Goal: Task Accomplishment & Management: Use online tool/utility

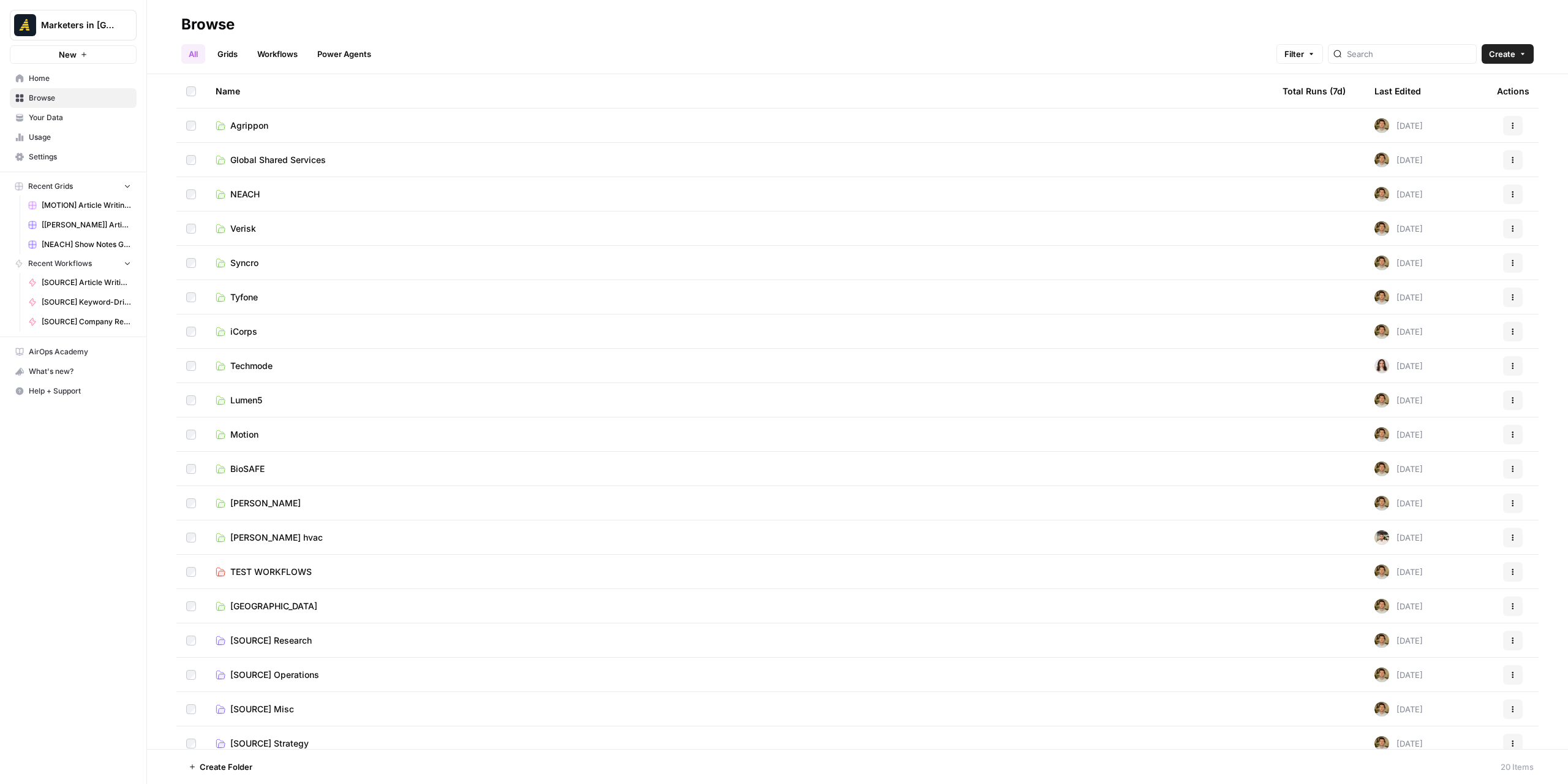
click at [325, 161] on span "Global Shared Services" at bounding box center [278, 160] width 95 height 12
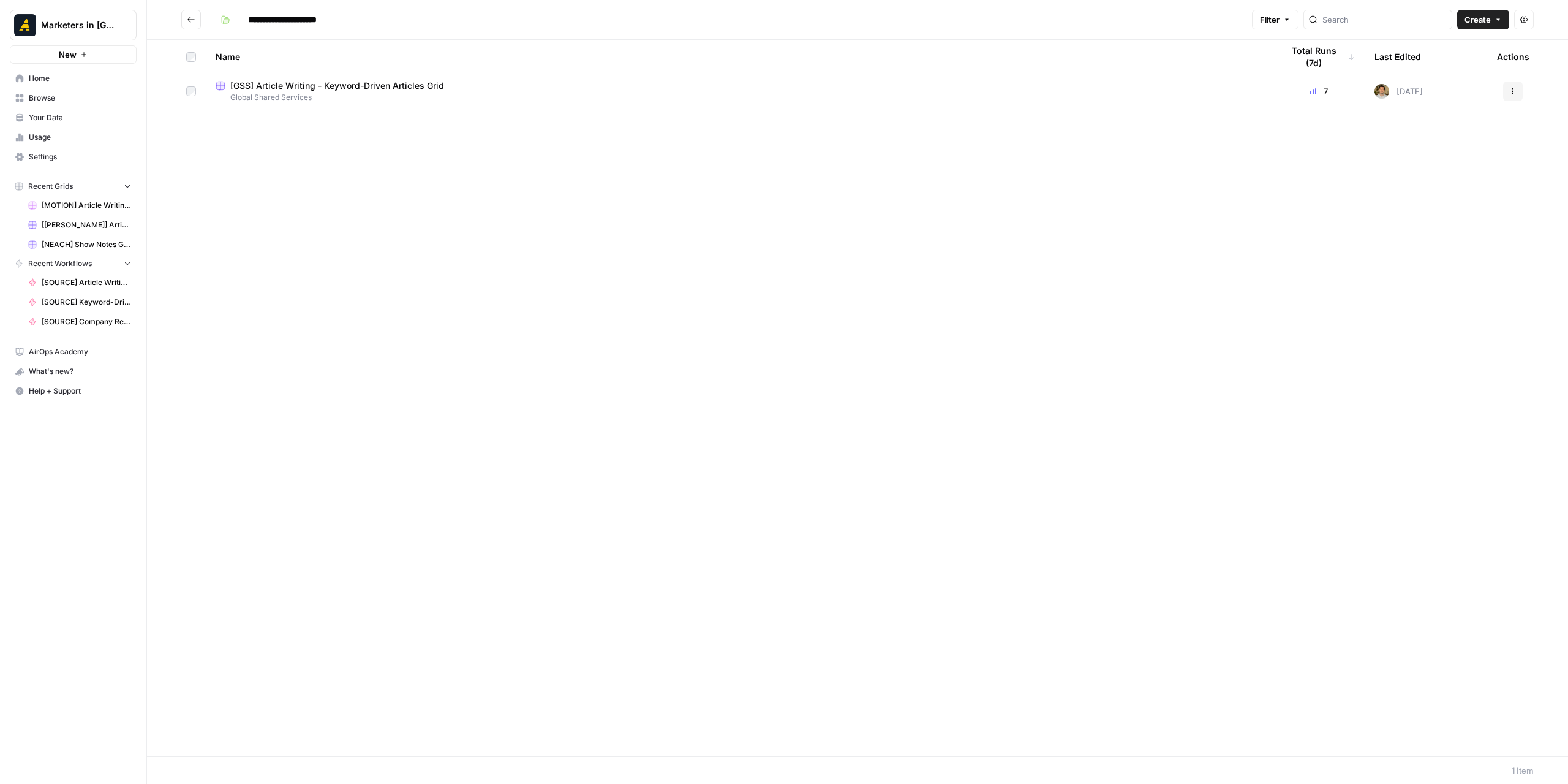
click at [194, 15] on button "Go back" at bounding box center [191, 19] width 19 height 19
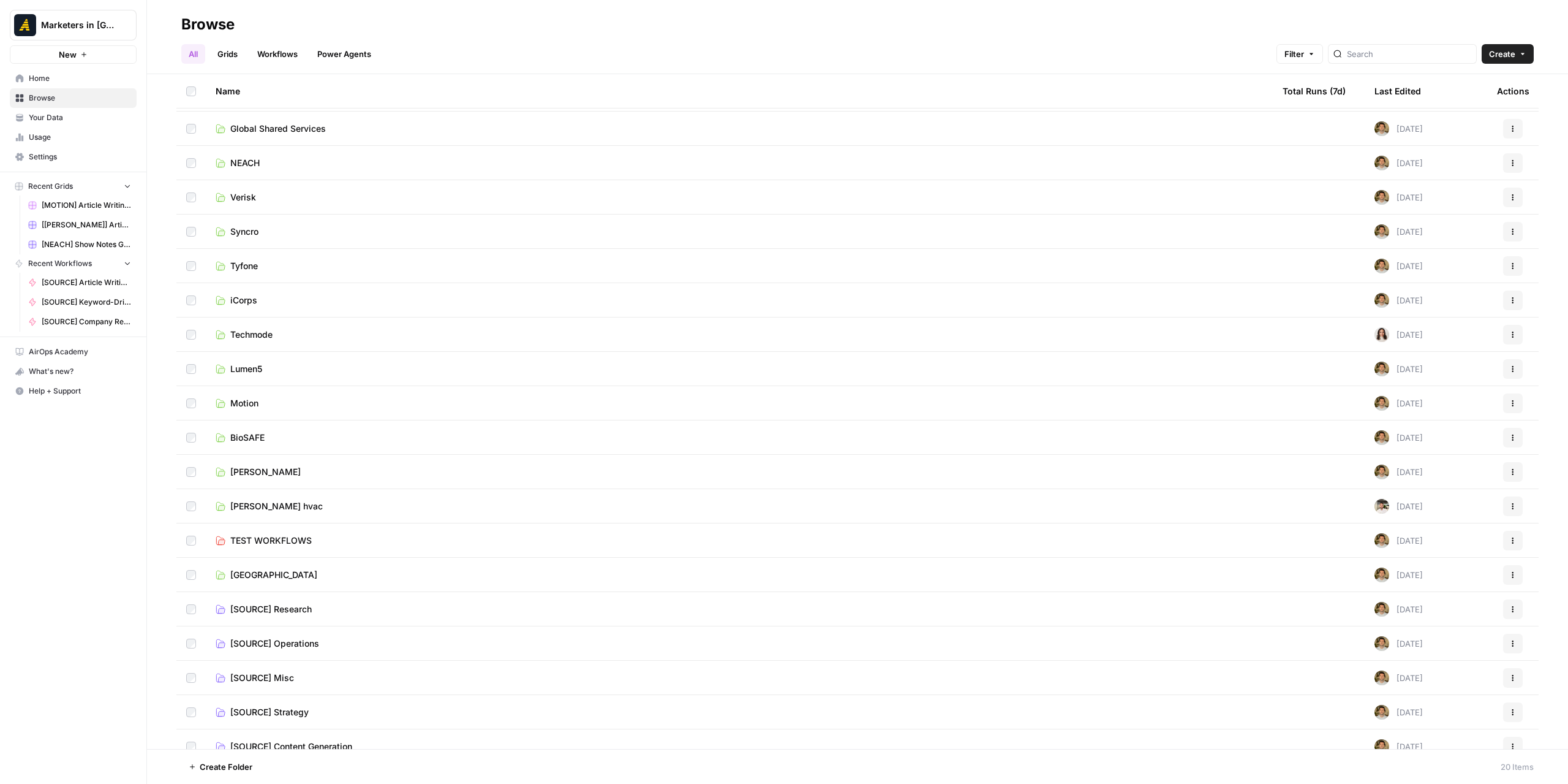
scroll to position [45, 0]
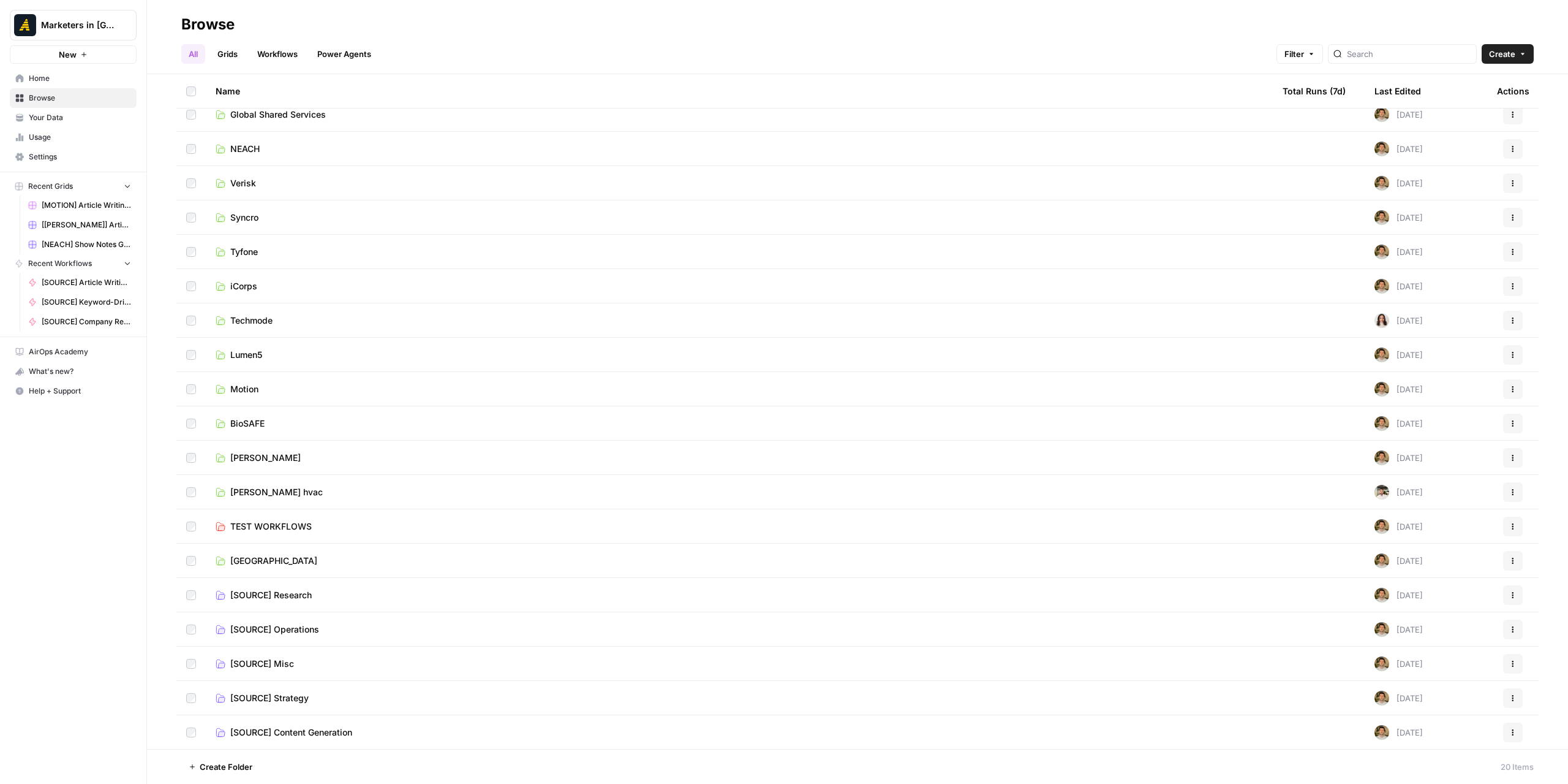
click at [320, 736] on span "[SOURCE] Content Generation" at bounding box center [291, 732] width 122 height 12
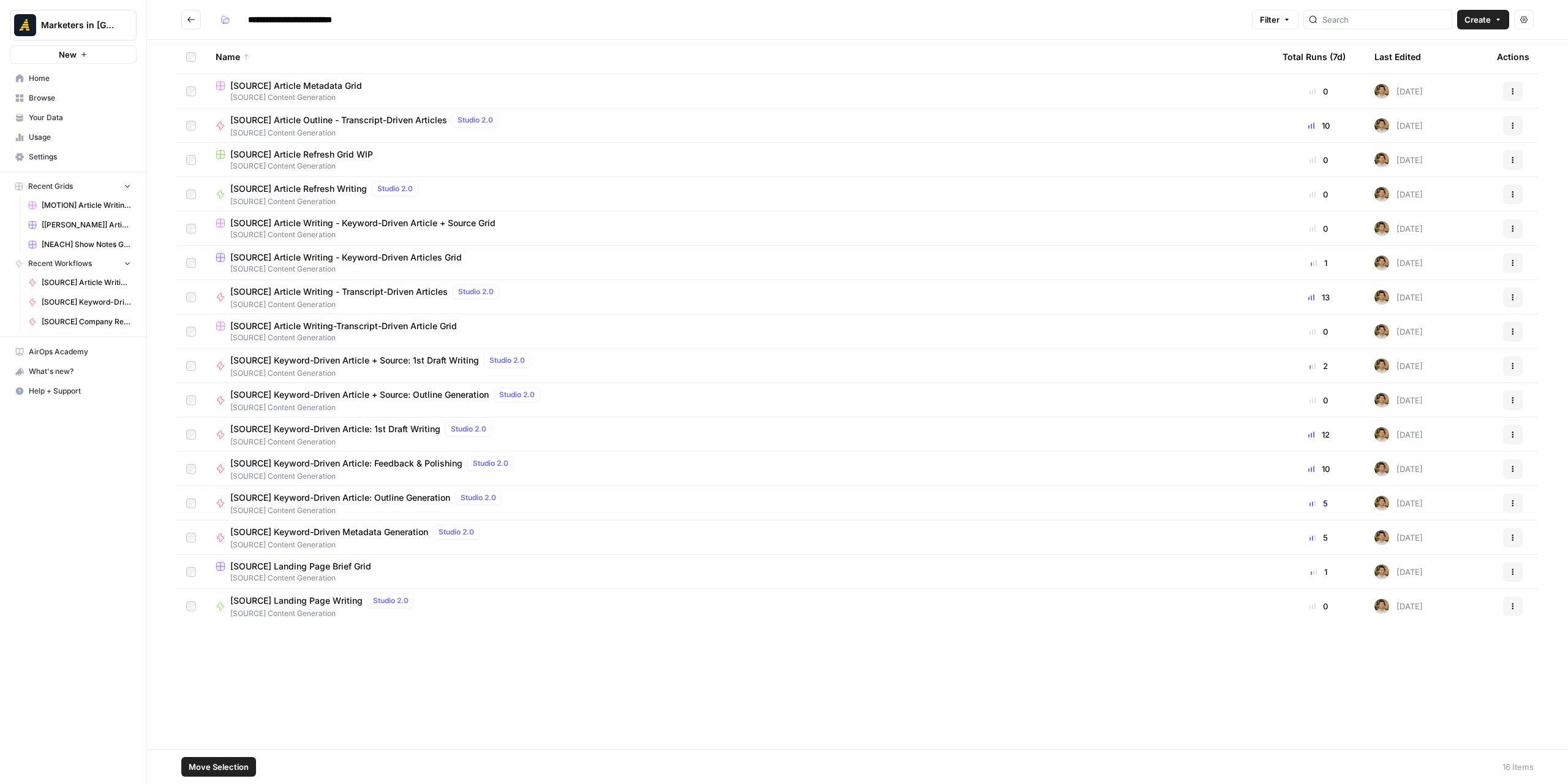
click at [1503, 230] on div "Actions" at bounding box center [1512, 228] width 32 height 19
click at [1506, 230] on button "Actions" at bounding box center [1512, 228] width 19 height 19
click at [1442, 258] on span "Duplicate" at bounding box center [1458, 258] width 98 height 12
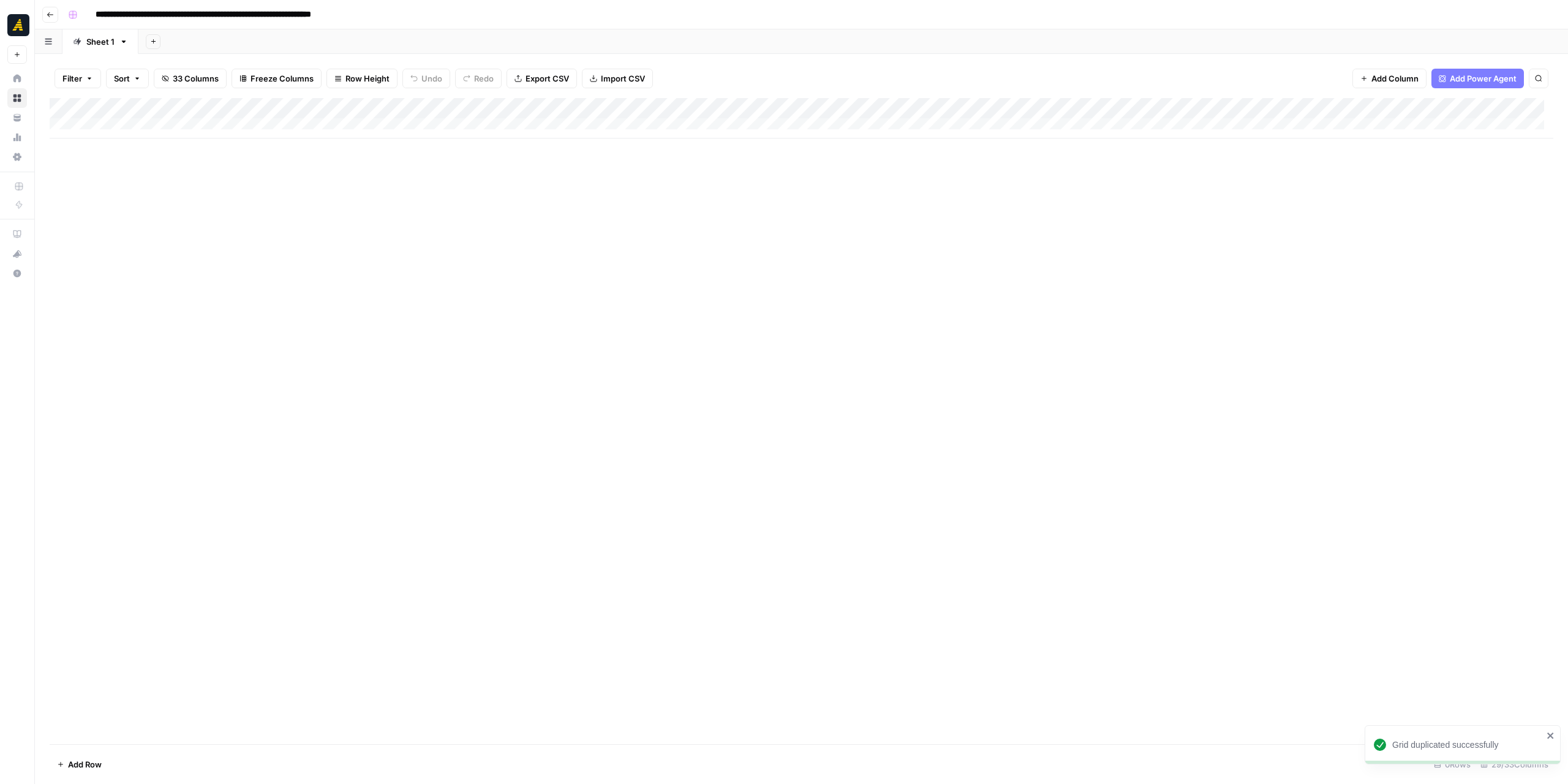
click at [131, 14] on input "**********" at bounding box center [245, 14] width 310 height 19
drag, startPoint x: 134, startPoint y: 13, endPoint x: 99, endPoint y: 16, distance: 35.1
click at [99, 16] on input "**********" at bounding box center [245, 14] width 310 height 19
drag, startPoint x: 343, startPoint y: 14, endPoint x: 392, endPoint y: 16, distance: 49.0
click at [392, 16] on div "**********" at bounding box center [809, 14] width 1493 height 19
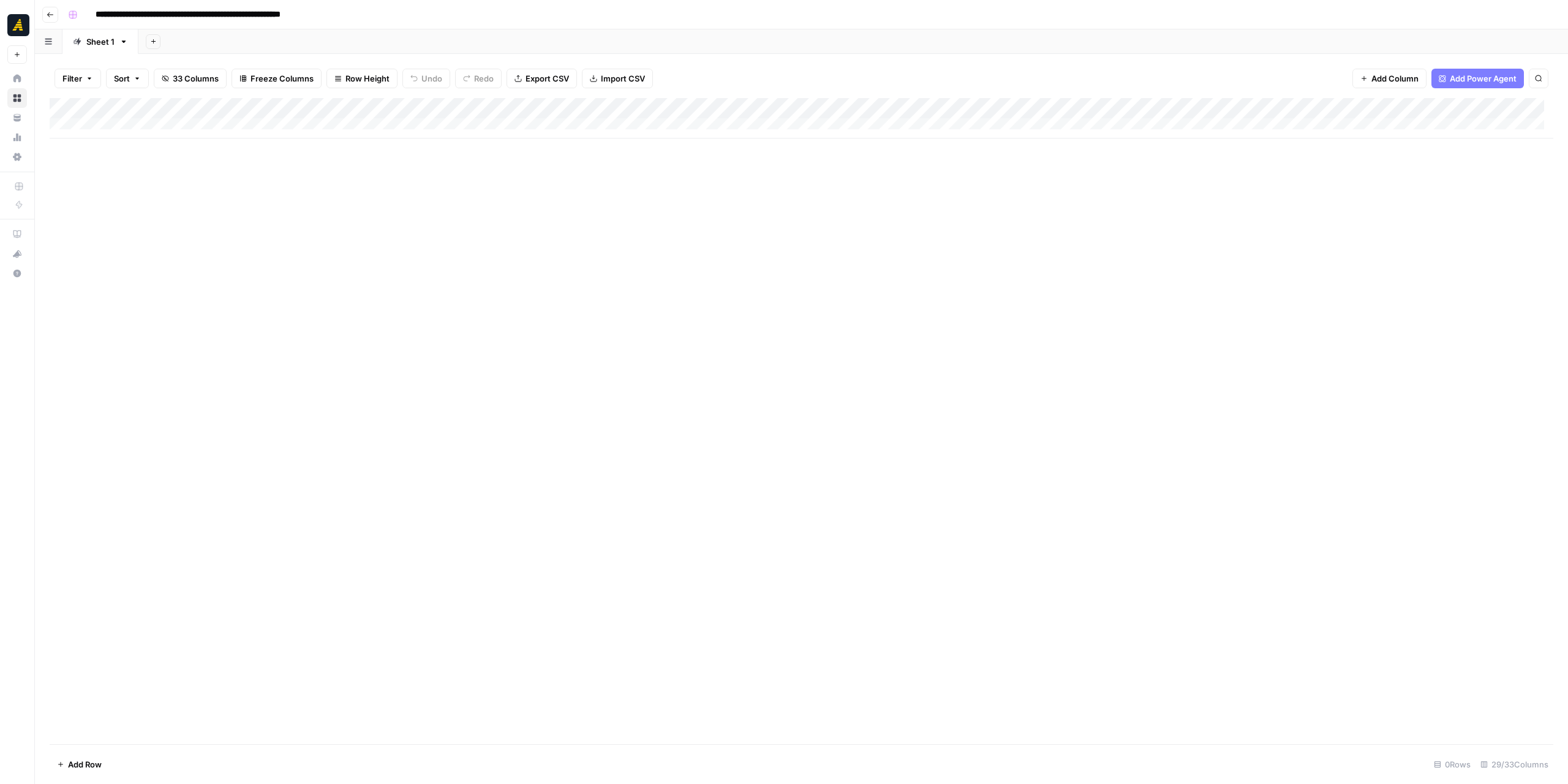
type input "**********"
click at [579, 275] on div "Add Column" at bounding box center [801, 420] width 1503 height 646
click at [48, 12] on icon "button" at bounding box center [51, 15] width 8 height 8
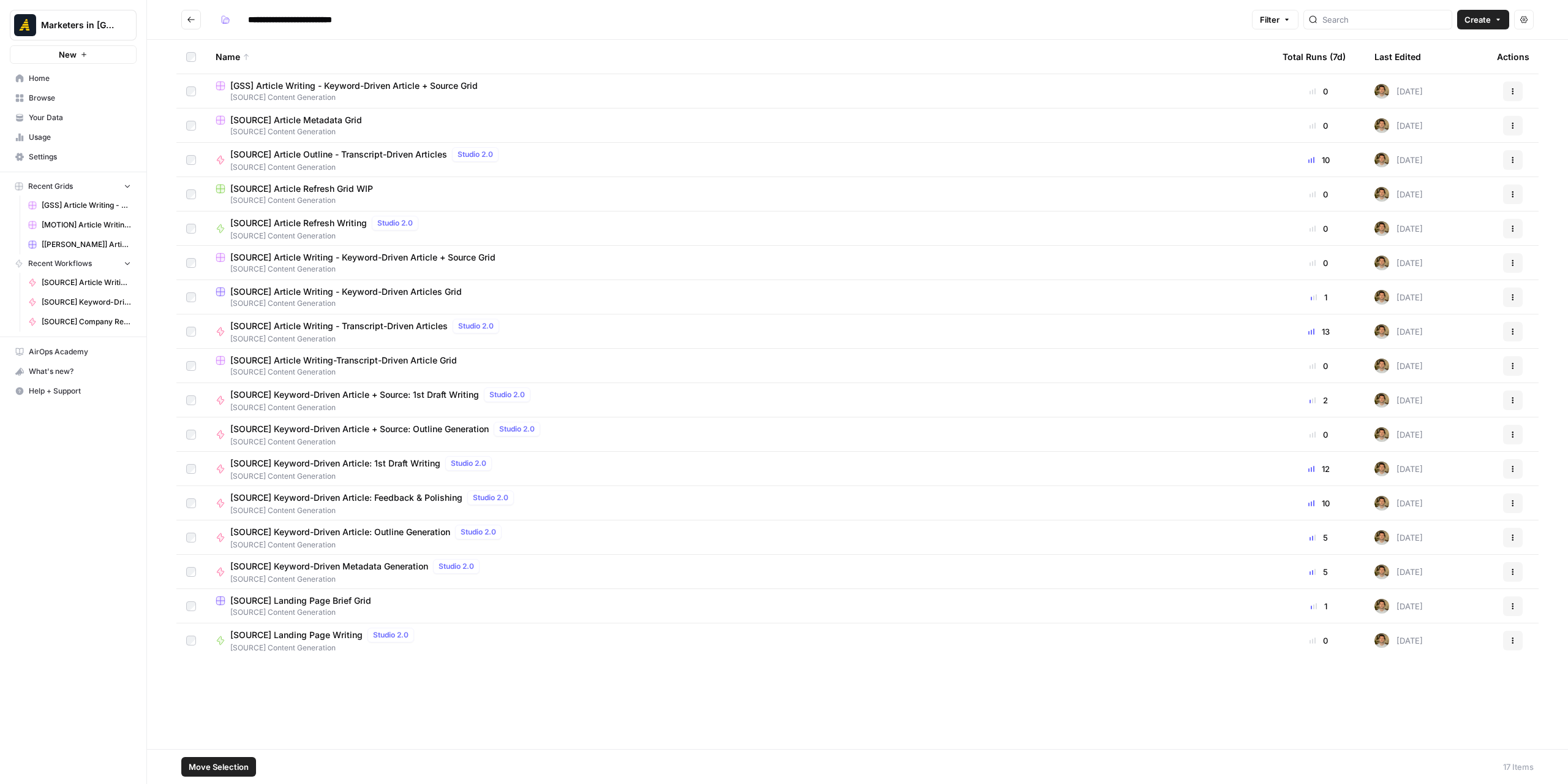
click at [251, 759] on button "Move Selection" at bounding box center [218, 766] width 75 height 19
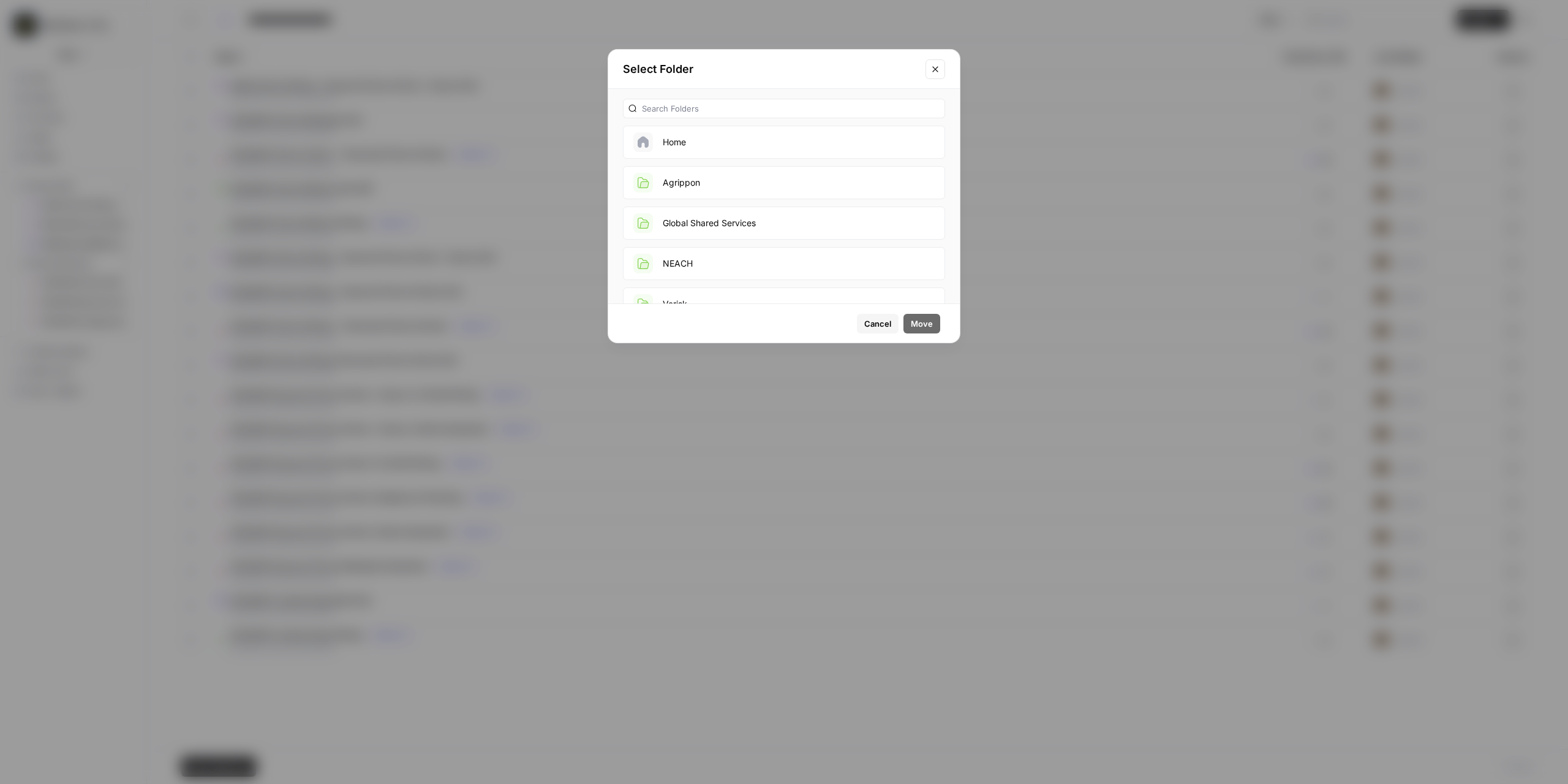
click at [710, 215] on button "Global Shared Services" at bounding box center [784, 222] width 322 height 33
click at [936, 325] on button "Move" at bounding box center [922, 323] width 37 height 19
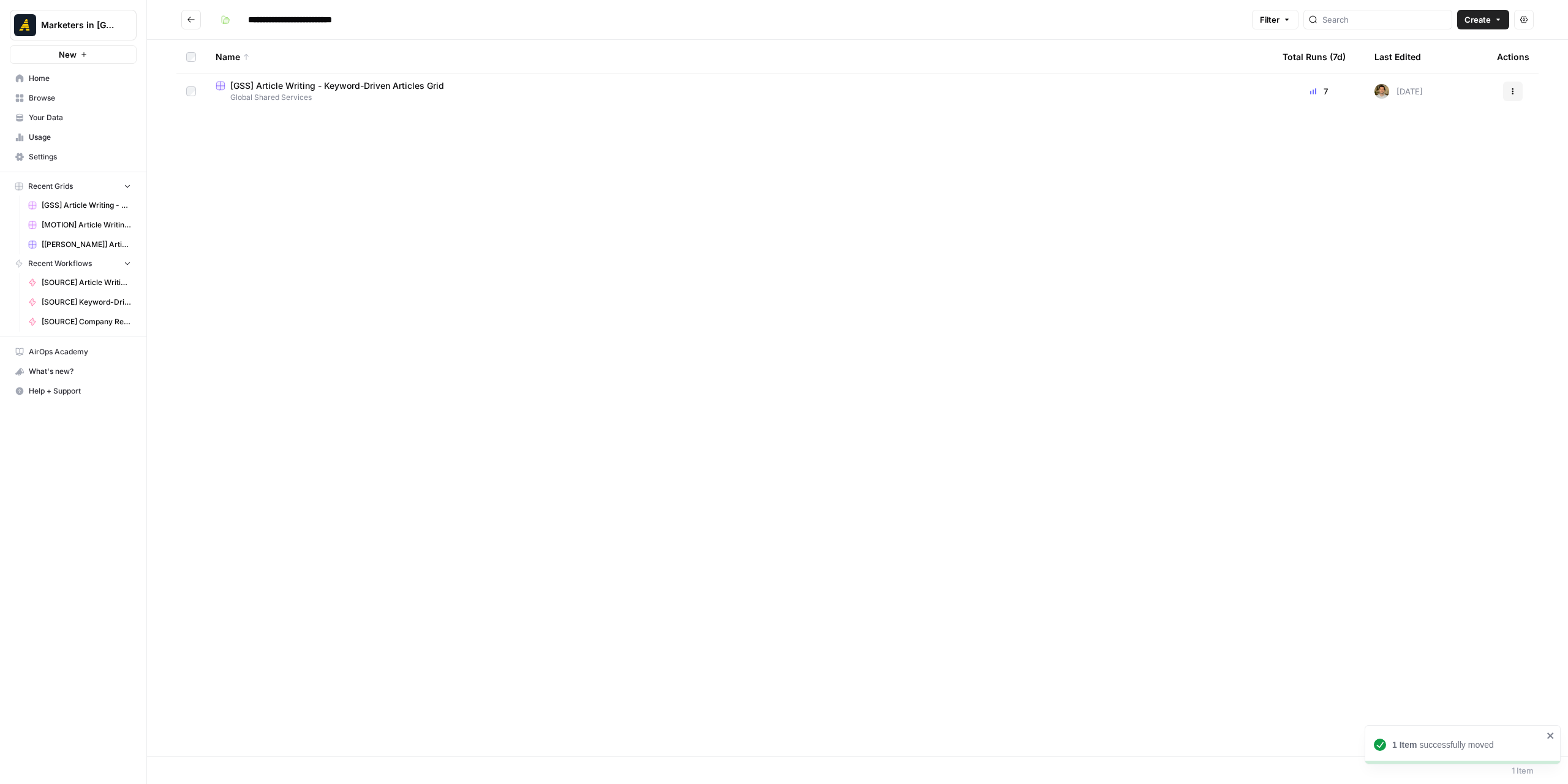
type input "**********"
click at [433, 90] on span "[GSS] Article Writing - Keyword-Driven Article + Source Grid" at bounding box center [354, 86] width 248 height 12
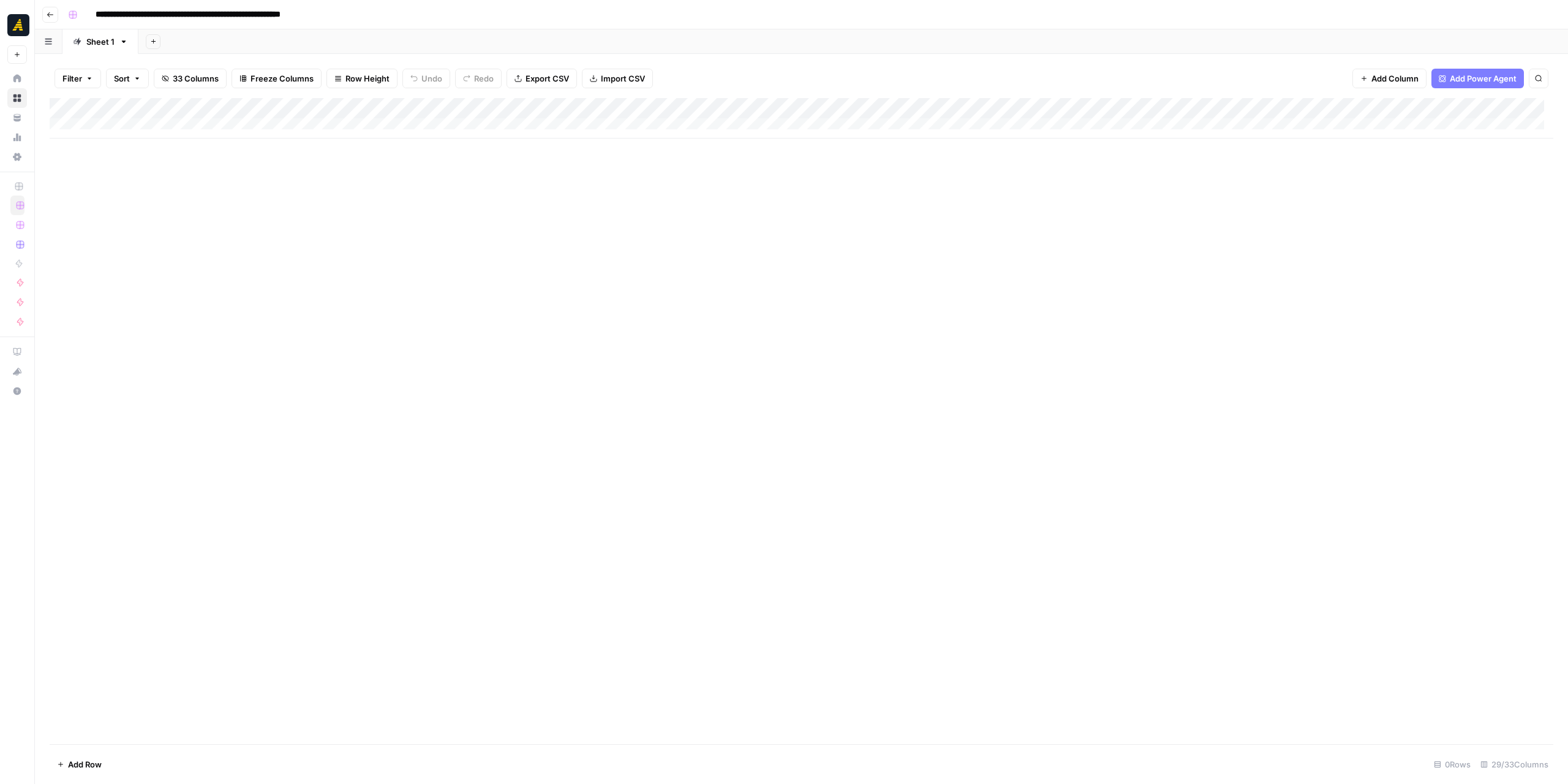
click at [52, 15] on icon "button" at bounding box center [51, 15] width 8 height 8
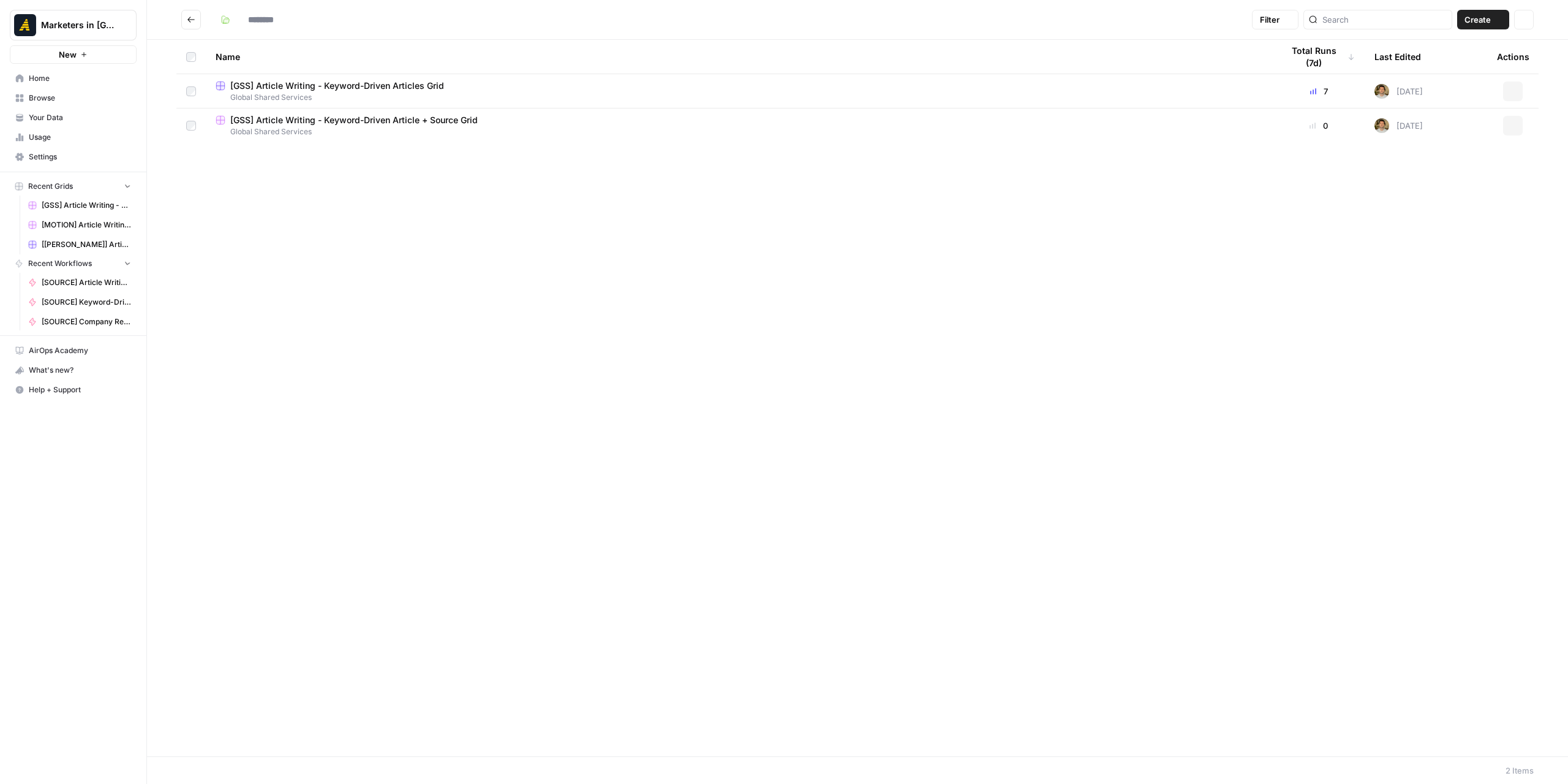
type input "**********"
click at [306, 82] on span "[GSS] Article Writing - Keyword-Driven Articles Grid" at bounding box center [337, 86] width 214 height 12
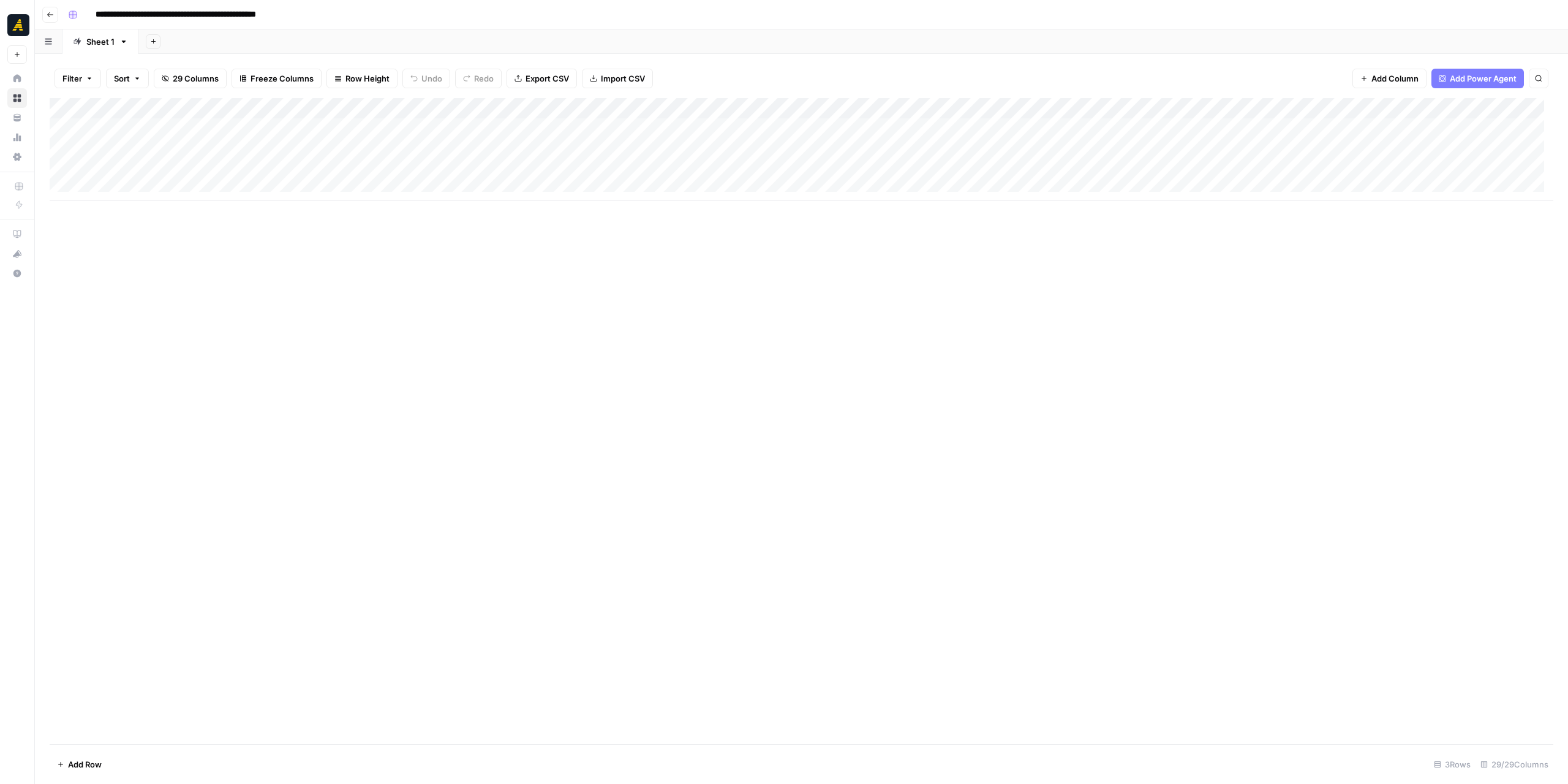
click at [165, 130] on div "Add Column" at bounding box center [801, 149] width 1503 height 103
click at [731, 125] on div "Add Column" at bounding box center [801, 149] width 1503 height 103
click at [119, 127] on div "Add Column" at bounding box center [801, 118] width 1503 height 41
click at [125, 145] on div "Add Column" at bounding box center [801, 128] width 1503 height 62
click at [126, 164] on div "Add Column" at bounding box center [801, 138] width 1503 height 82
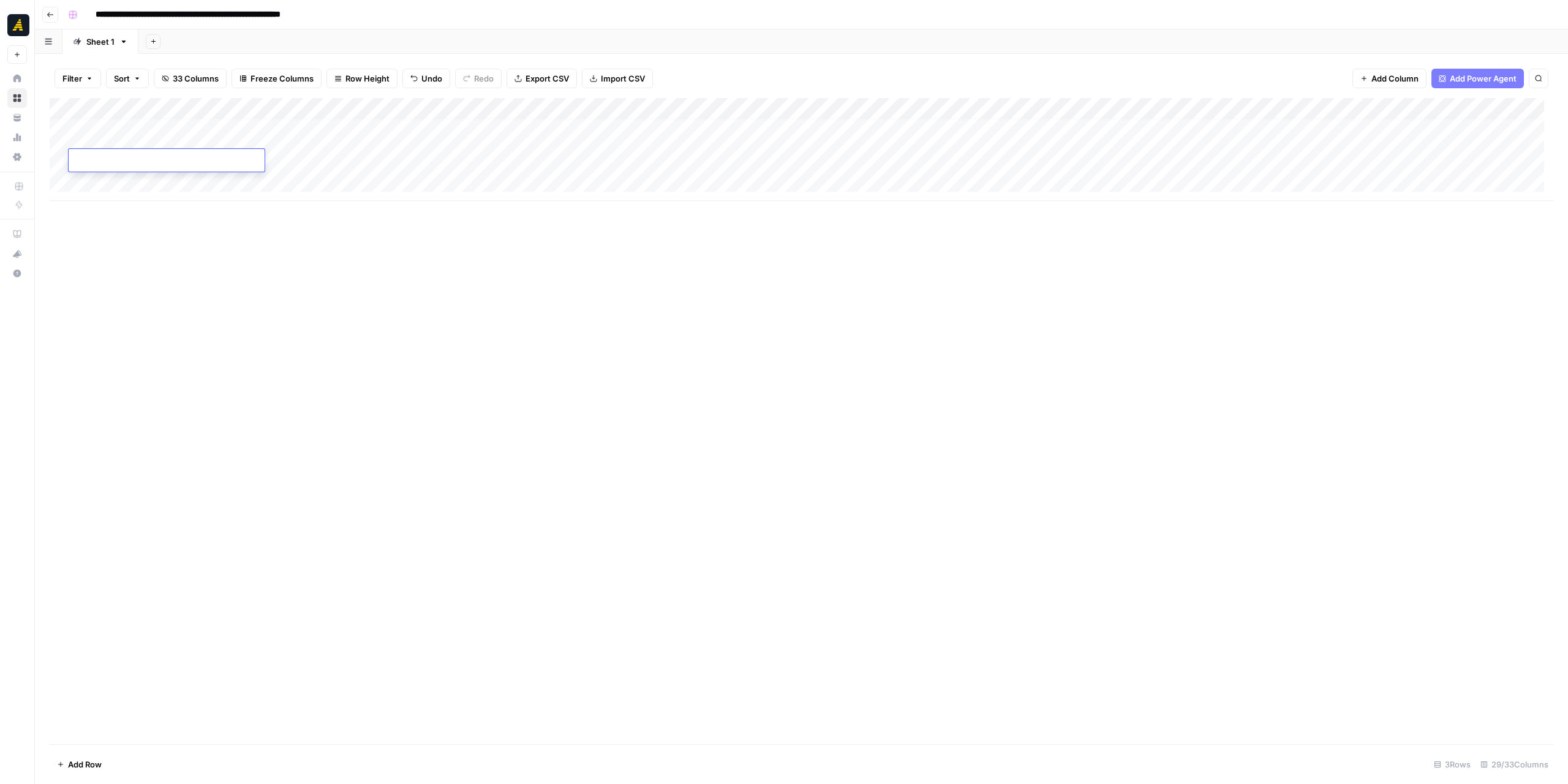
click at [131, 129] on div "Add Column" at bounding box center [801, 149] width 1503 height 103
click at [151, 130] on div "Add Column" at bounding box center [801, 149] width 1503 height 103
click at [681, 126] on div "Add Column" at bounding box center [801, 149] width 1503 height 103
click at [881, 293] on div "Add Column" at bounding box center [801, 420] width 1503 height 646
click at [761, 129] on div "Add Column" at bounding box center [801, 149] width 1503 height 103
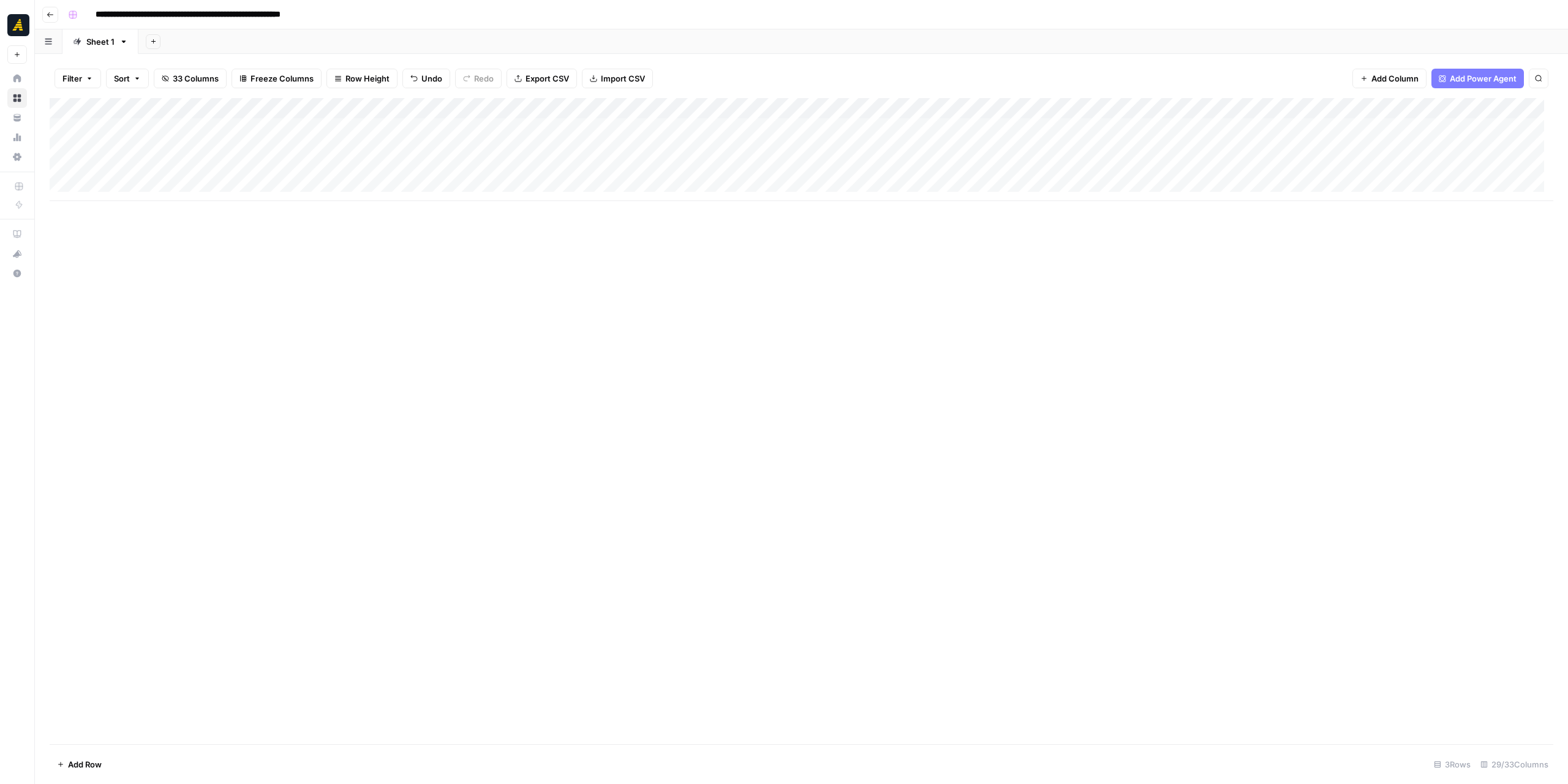
click at [761, 129] on div "Add Column" at bounding box center [801, 149] width 1503 height 103
click at [794, 112] on div "Add Column" at bounding box center [801, 149] width 1503 height 103
click at [803, 165] on span "Text" at bounding box center [801, 167] width 95 height 12
click at [901, 191] on span "Markdown" at bounding box center [912, 186] width 58 height 12
click at [806, 132] on div "Add Column" at bounding box center [801, 149] width 1503 height 103
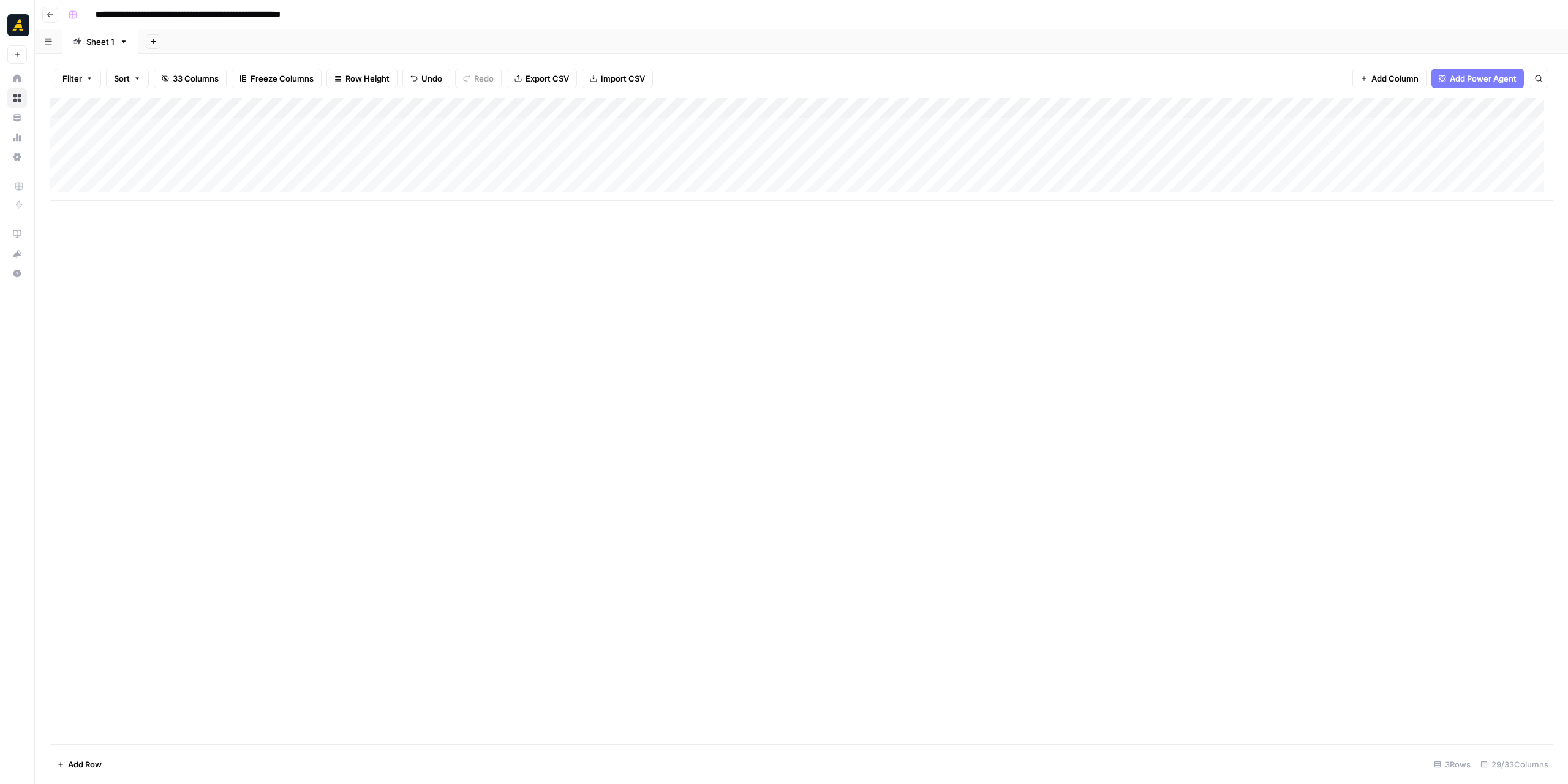
click at [806, 132] on div "Add Column" at bounding box center [801, 149] width 1503 height 103
click at [1000, 61] on p at bounding box center [1177, 62] width 392 height 16
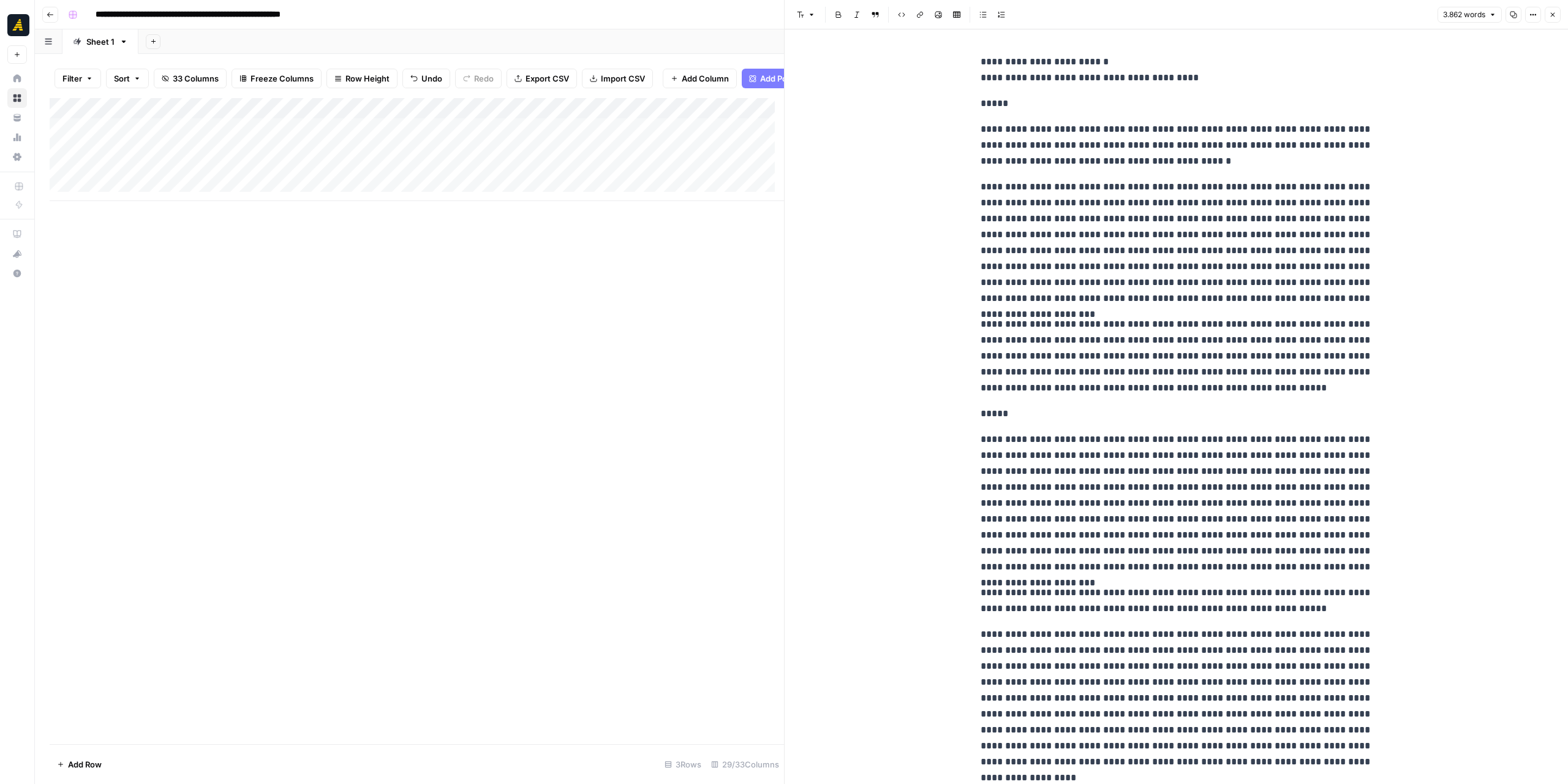
scroll to position [4468, 0]
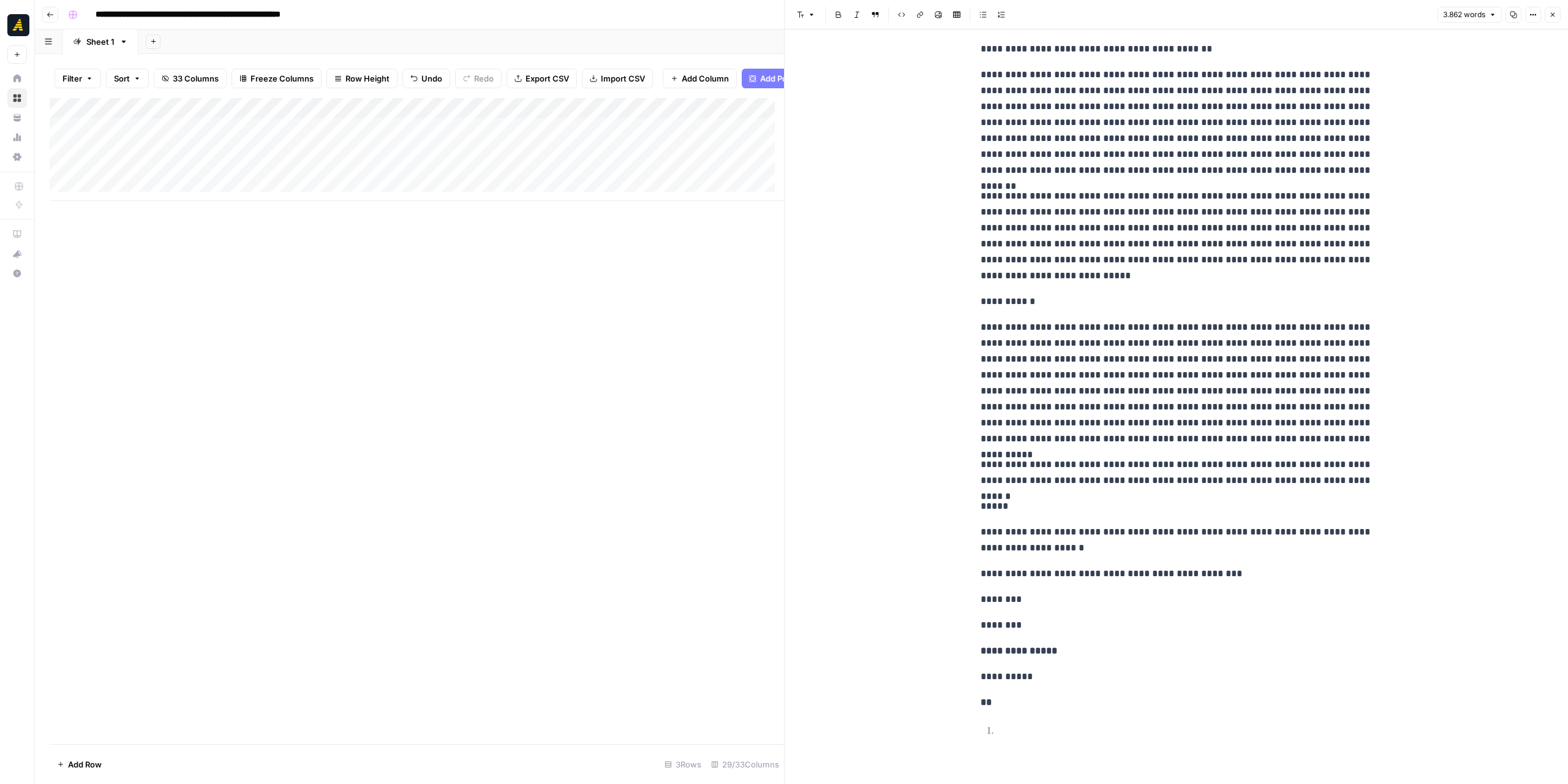
drag, startPoint x: 1085, startPoint y: 453, endPoint x: 1099, endPoint y: 299, distance: 154.6
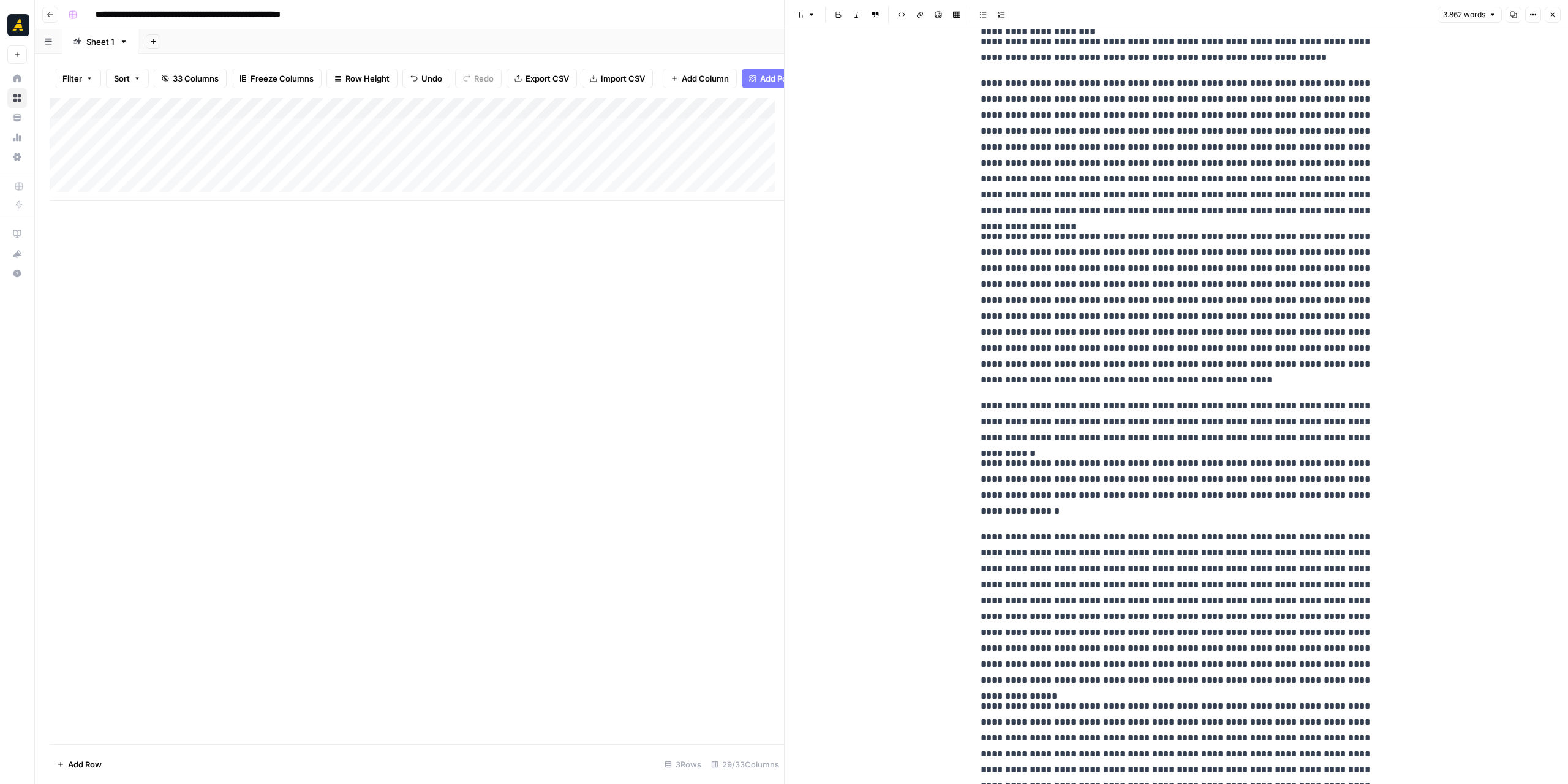
scroll to position [0, 0]
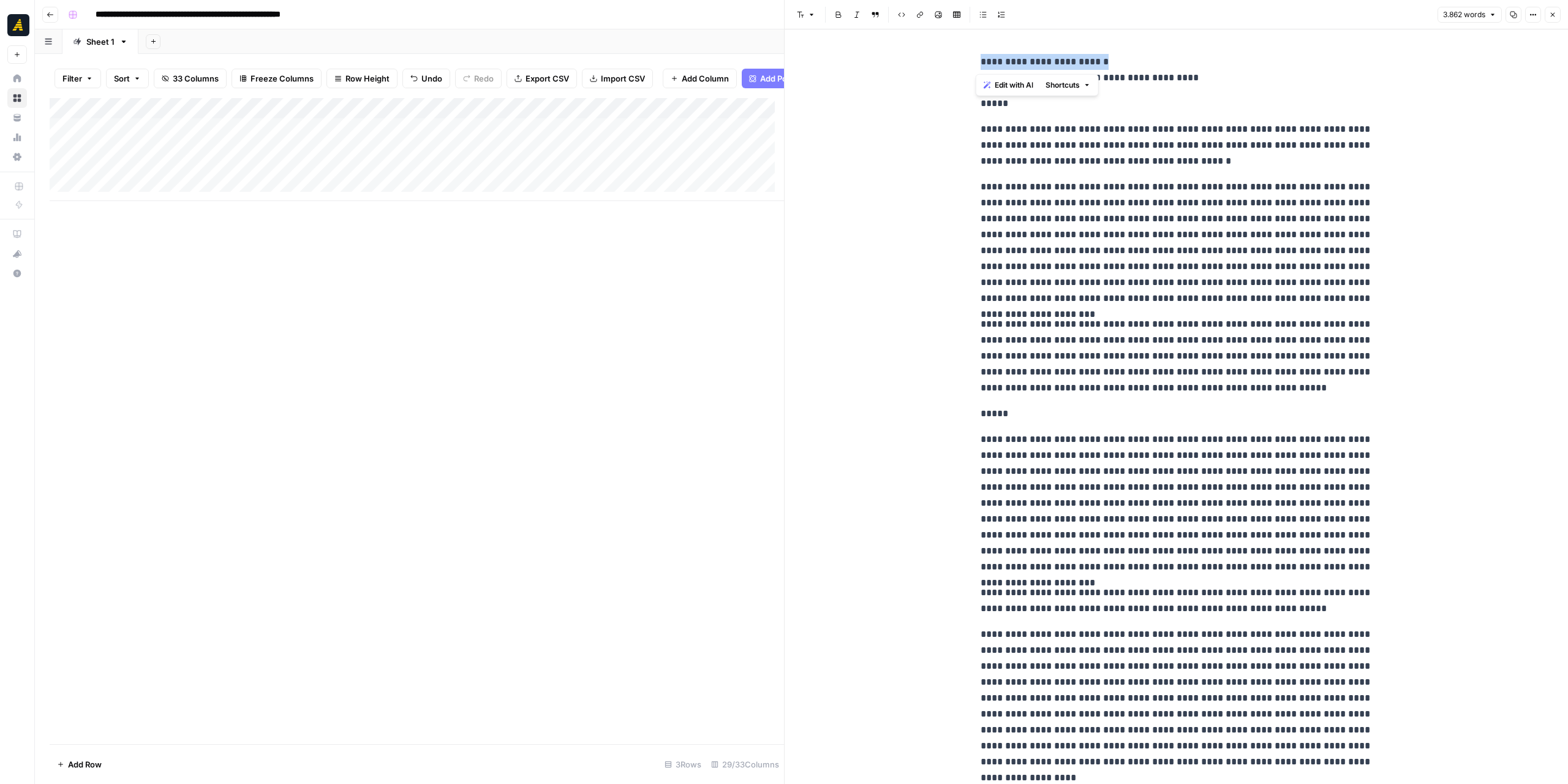
drag, startPoint x: 1106, startPoint y: 65, endPoint x: 967, endPoint y: 61, distance: 139.1
click at [811, 8] on button "Font style" at bounding box center [806, 15] width 28 height 16
click at [829, 84] on span "heading 2" at bounding box center [845, 79] width 58 height 15
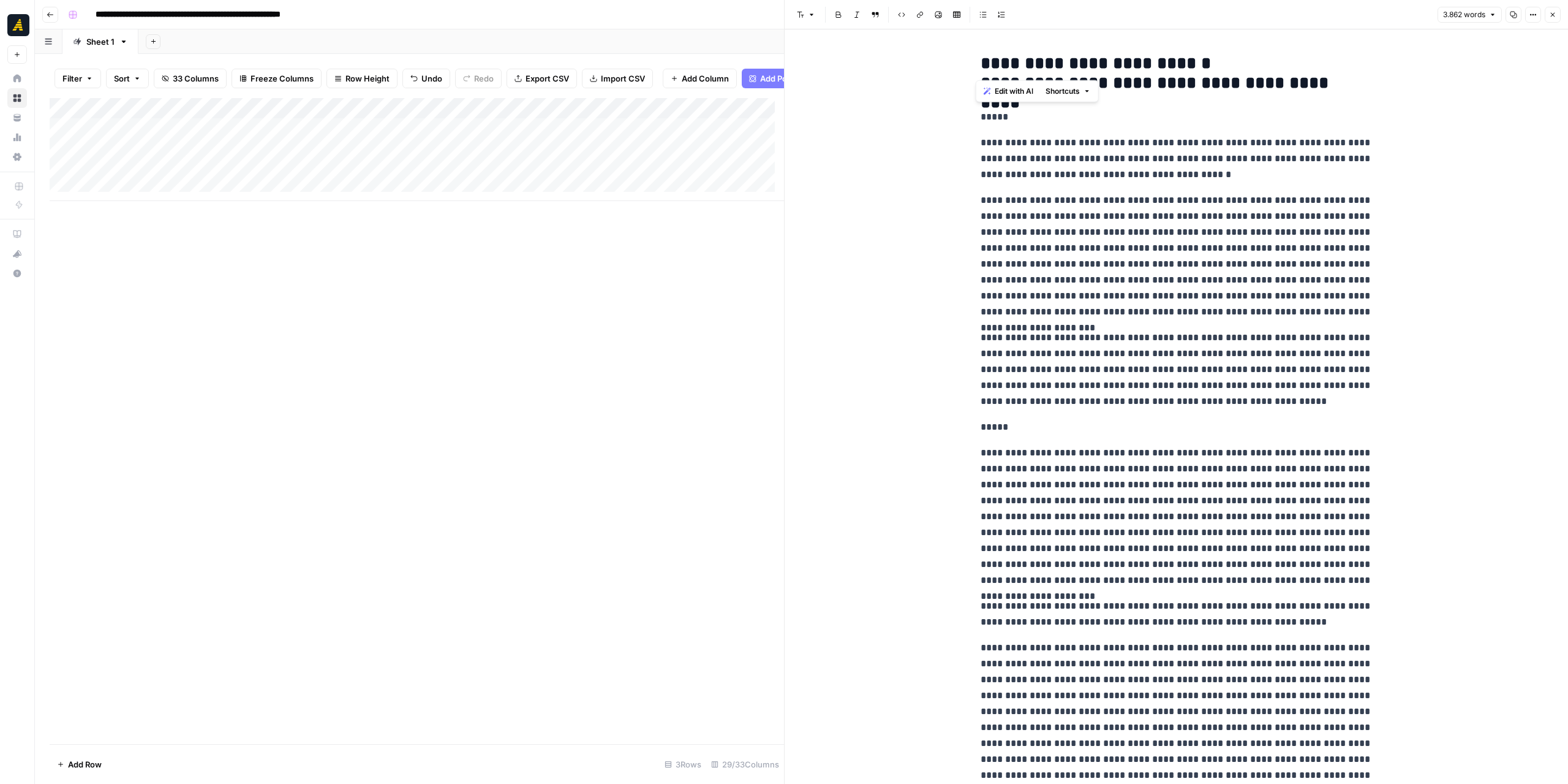
drag, startPoint x: 1104, startPoint y: 200, endPoint x: 1037, endPoint y: 138, distance: 91.3
click at [1104, 200] on p "**********" at bounding box center [1177, 256] width 392 height 128
click at [980, 88] on h2 "**********" at bounding box center [1177, 73] width 392 height 39
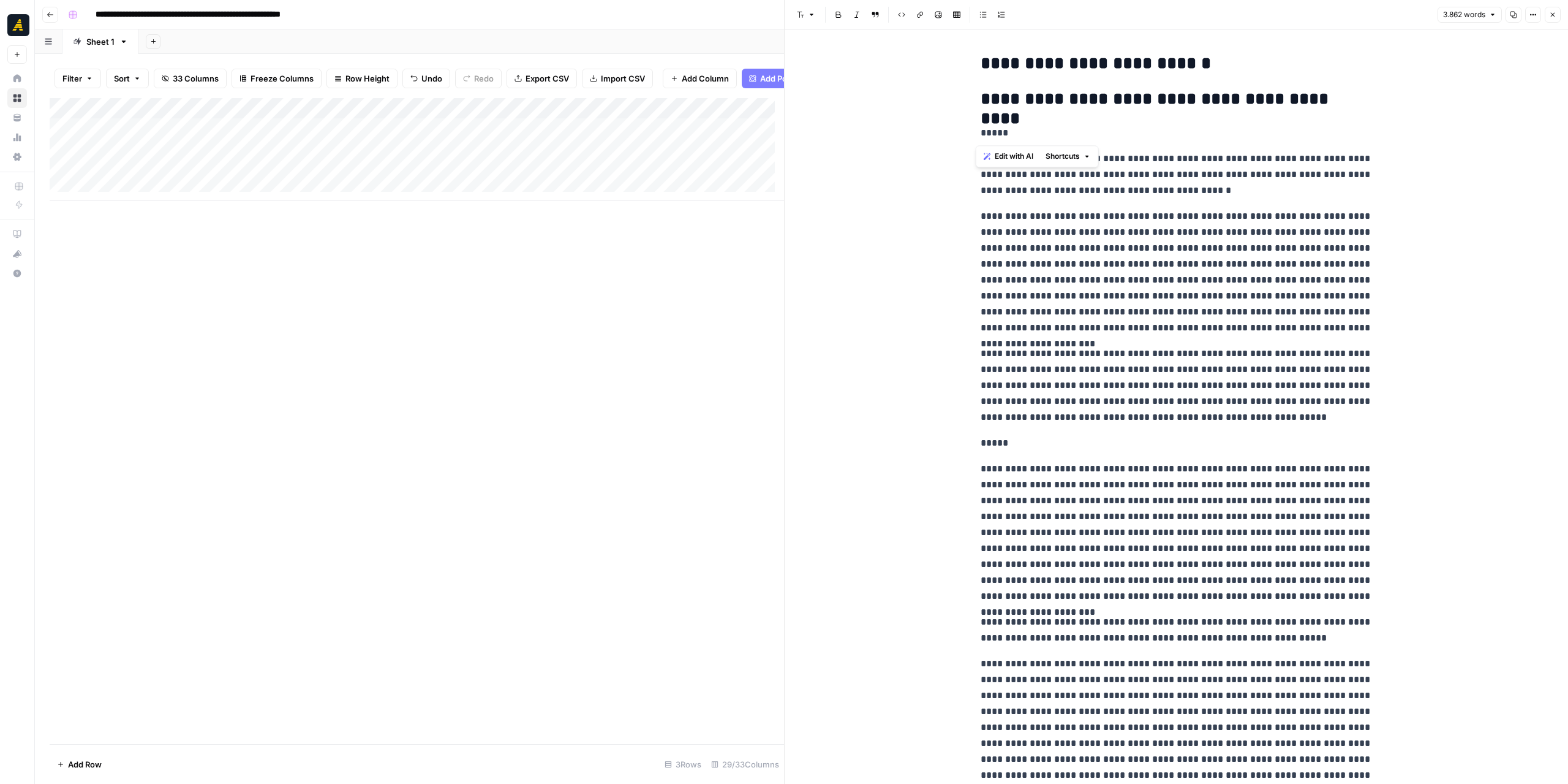
drag, startPoint x: 976, startPoint y: 100, endPoint x: 1361, endPoint y: 110, distance: 385.1
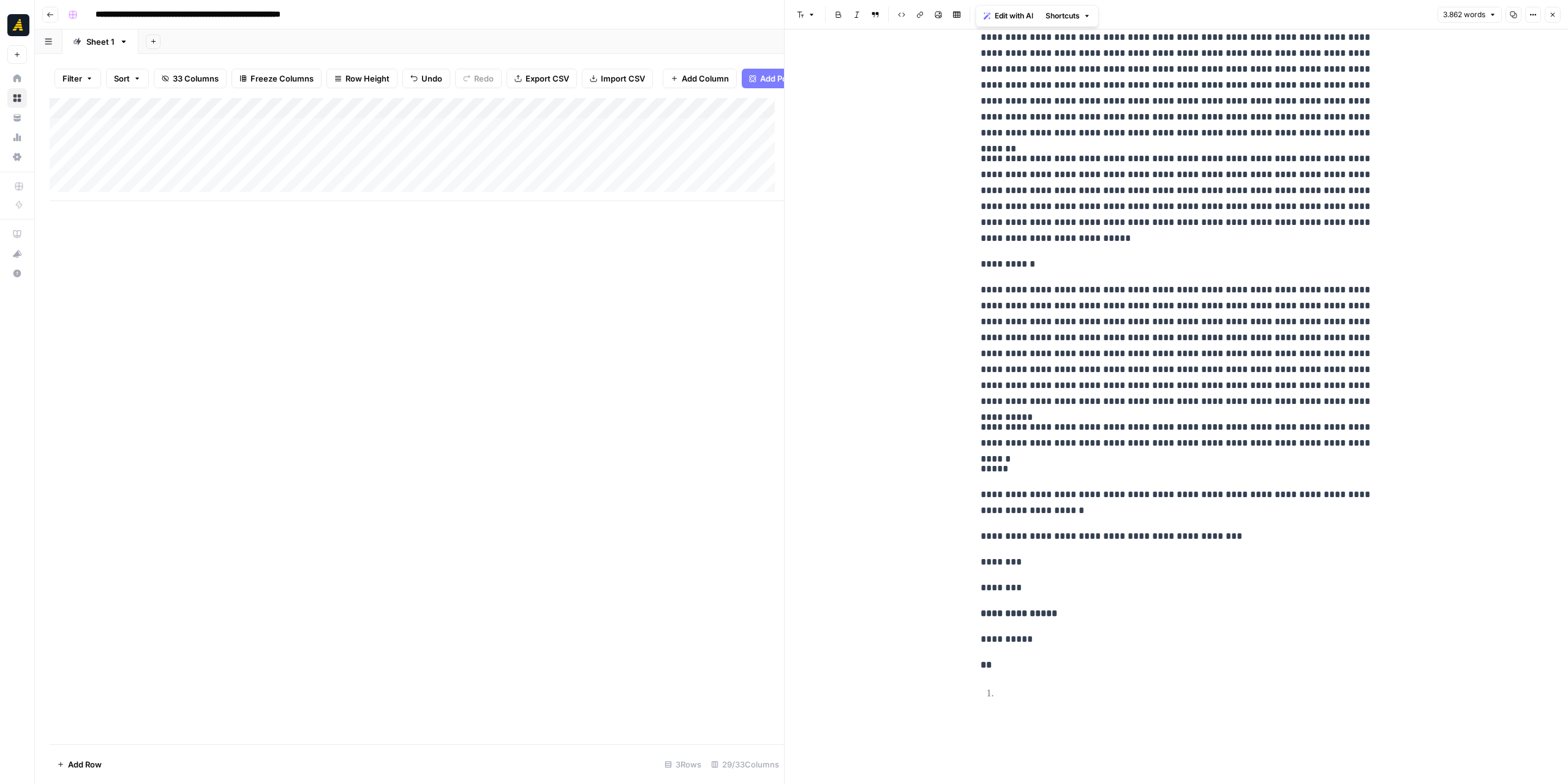
scroll to position [4540, 0]
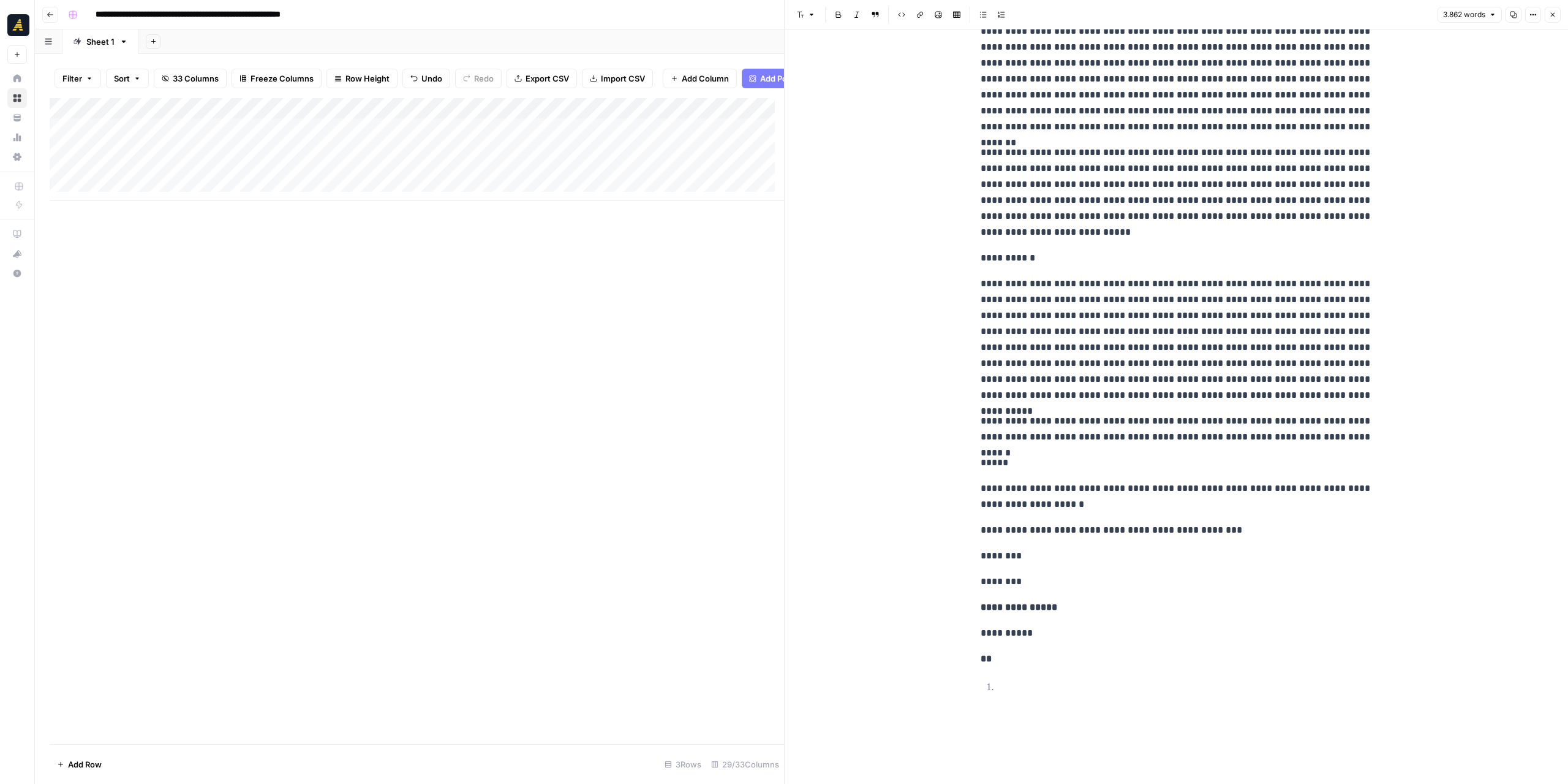
click at [1109, 718] on p "**********" at bounding box center [1177, 723] width 392 height 32
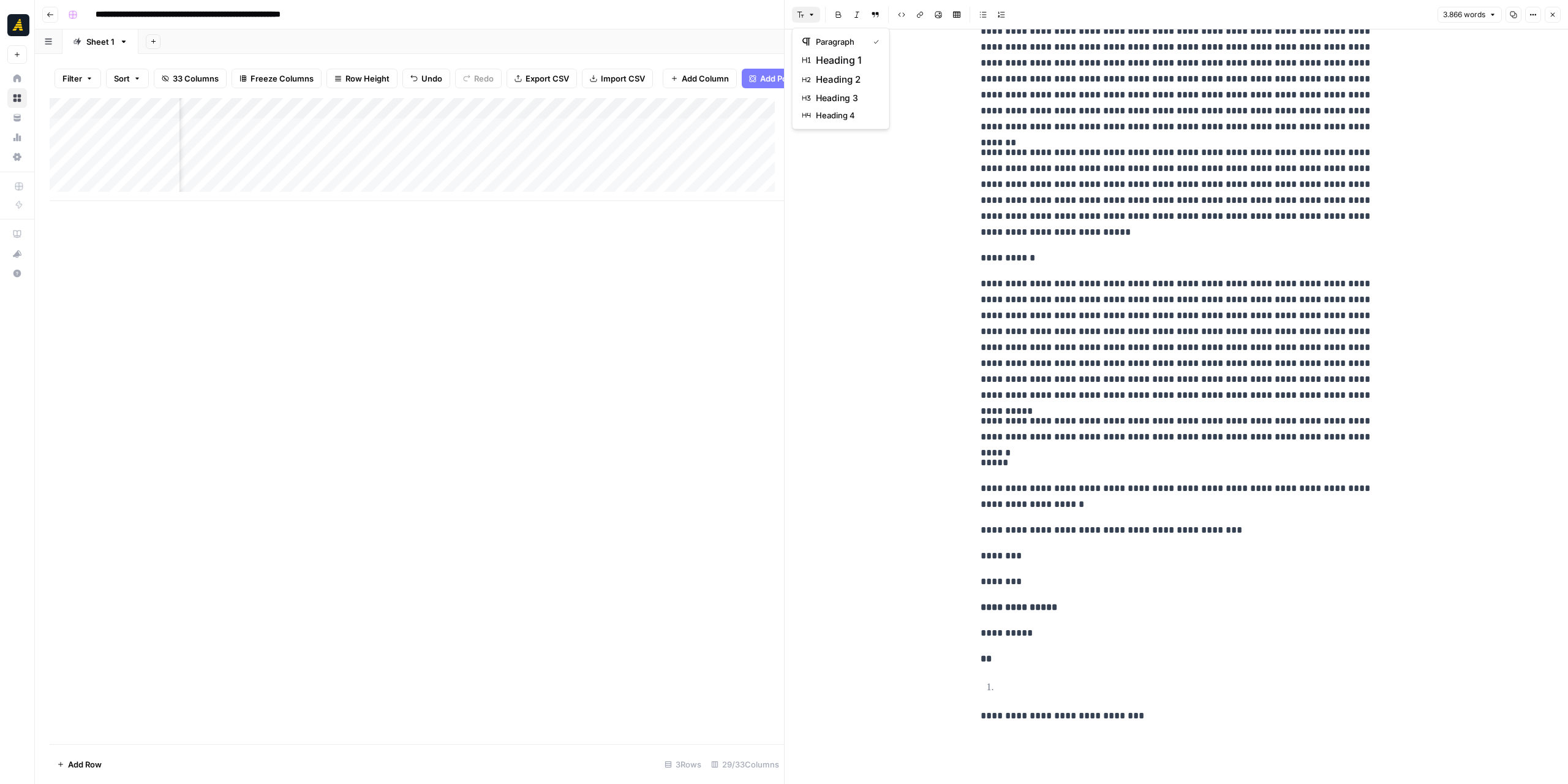
click at [804, 14] on button "Font style" at bounding box center [806, 15] width 28 height 16
click at [830, 84] on span "heading 2" at bounding box center [845, 79] width 58 height 15
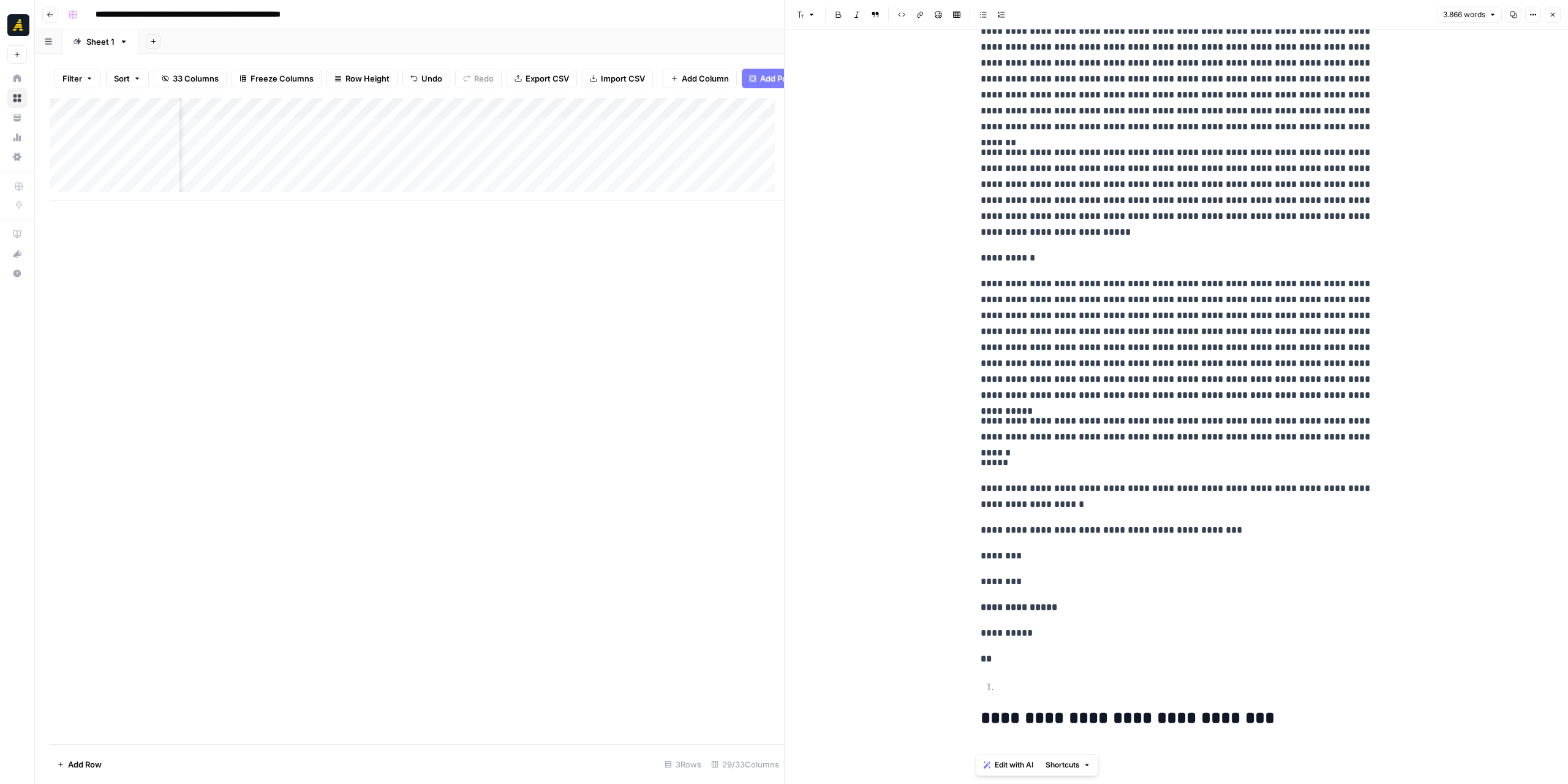
click at [1290, 715] on h2 "**********" at bounding box center [1177, 728] width 392 height 39
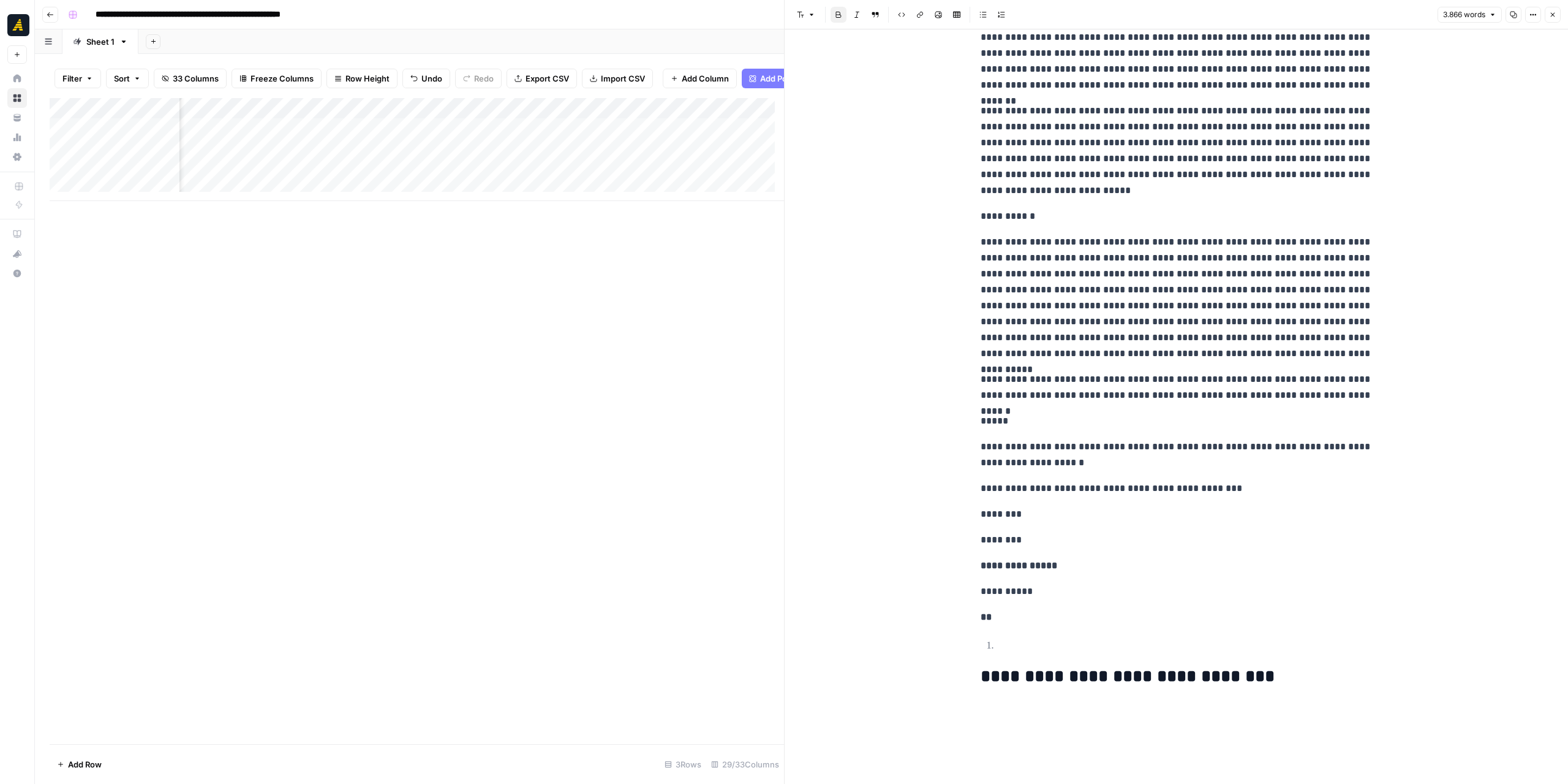
scroll to position [4599, 0]
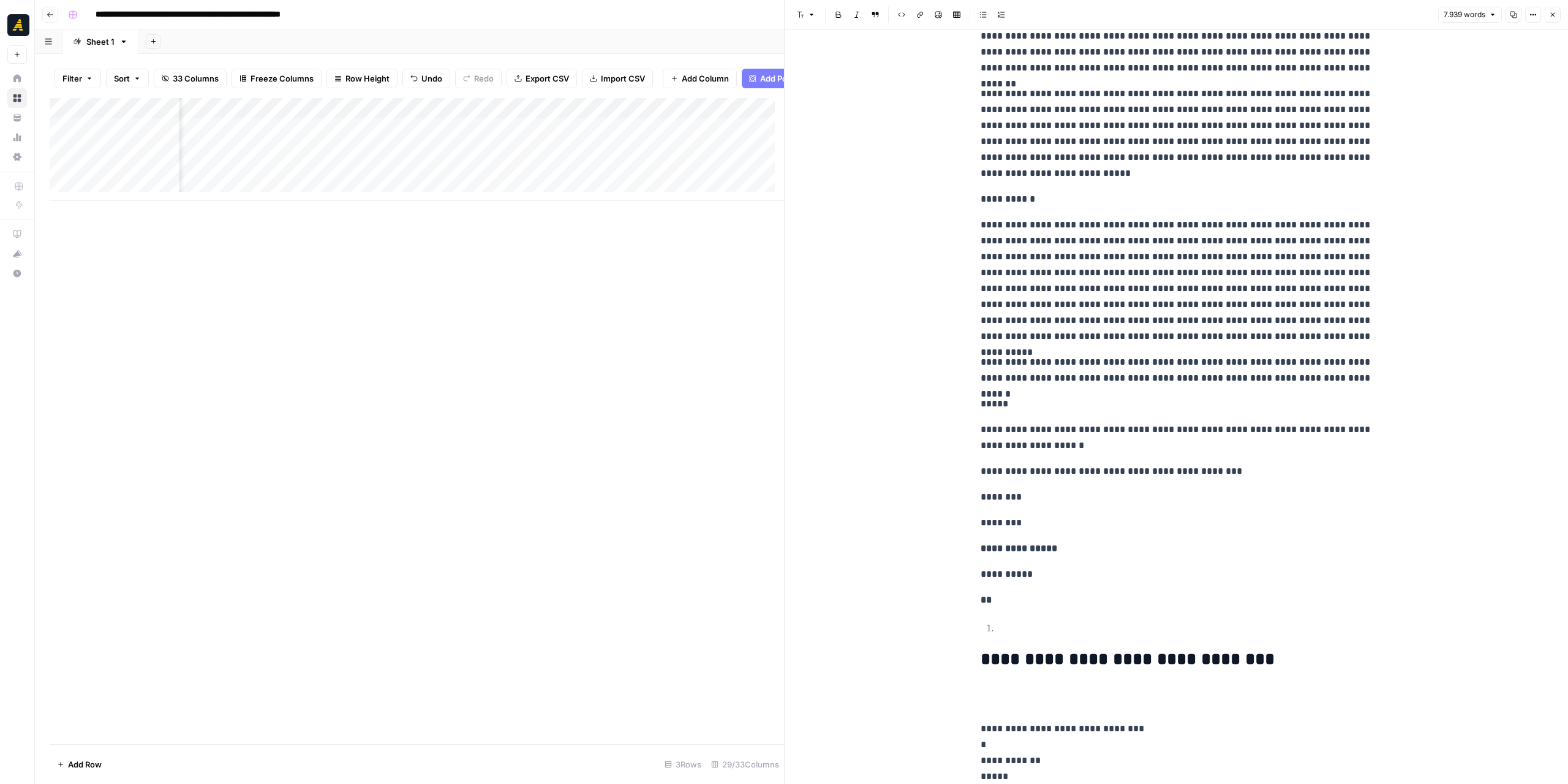
click at [1550, 13] on icon "button" at bounding box center [1553, 15] width 8 height 8
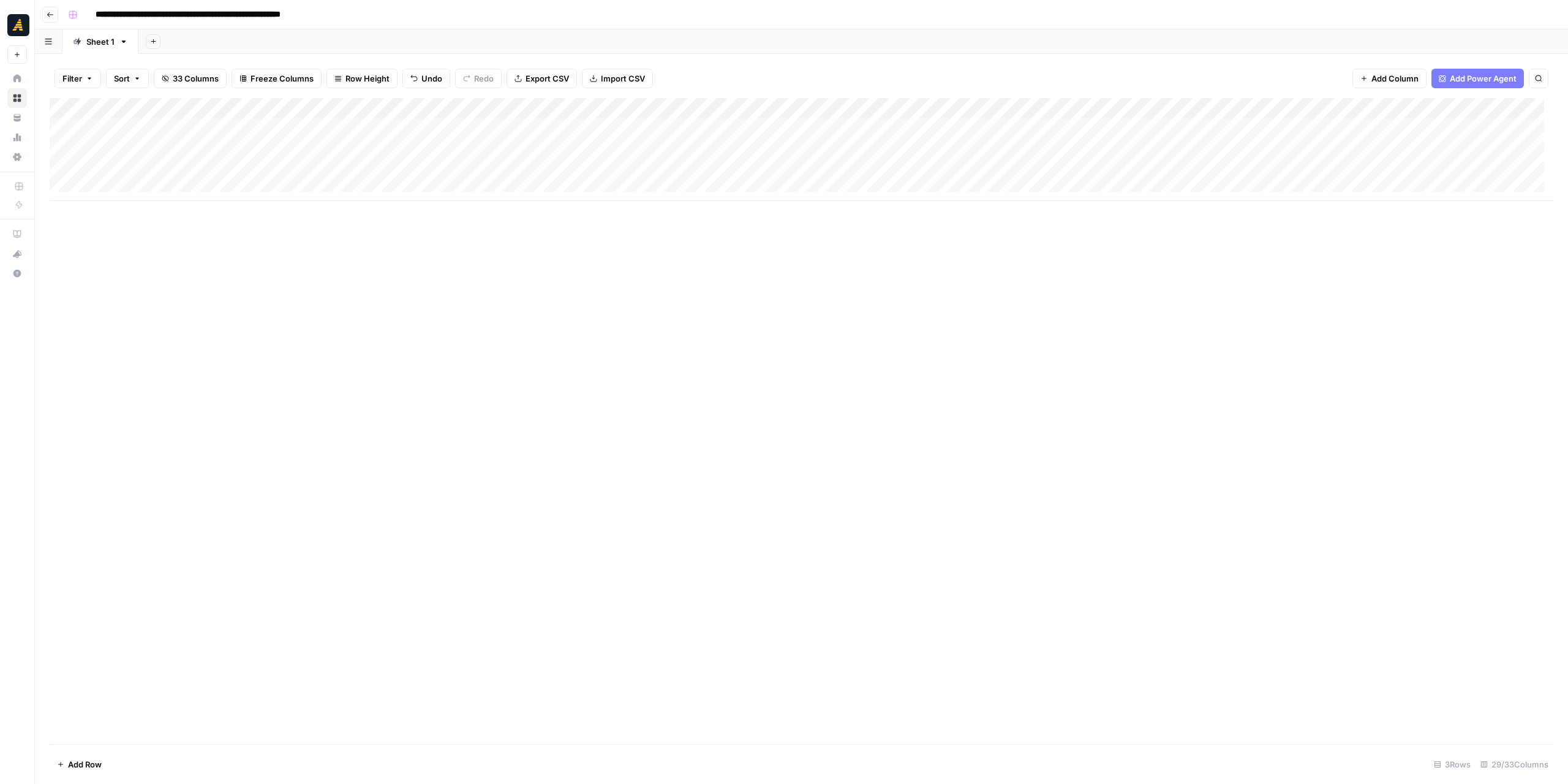
click at [50, 17] on icon "button" at bounding box center [51, 15] width 8 height 8
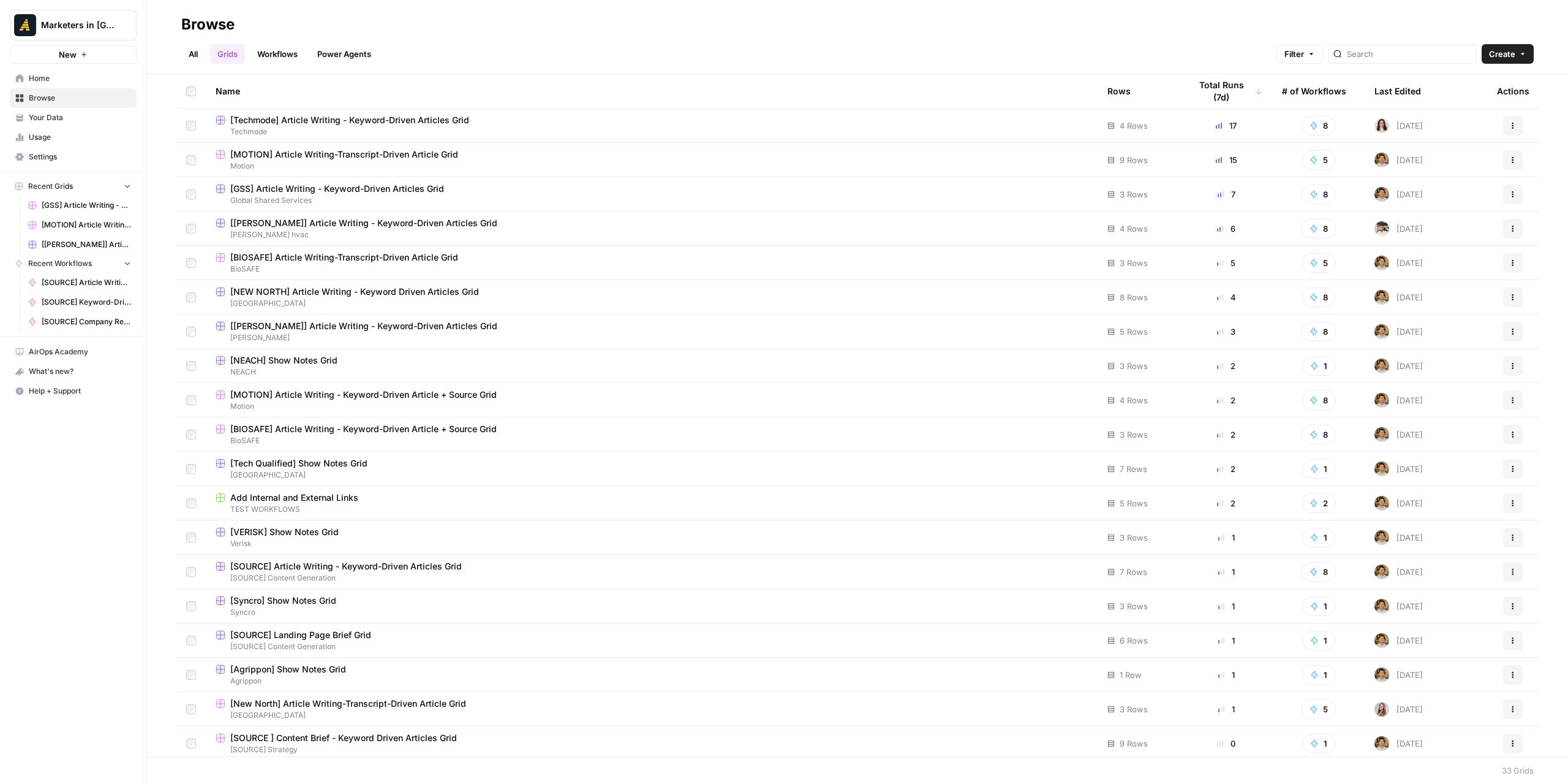
click at [192, 54] on link "All" at bounding box center [193, 53] width 24 height 19
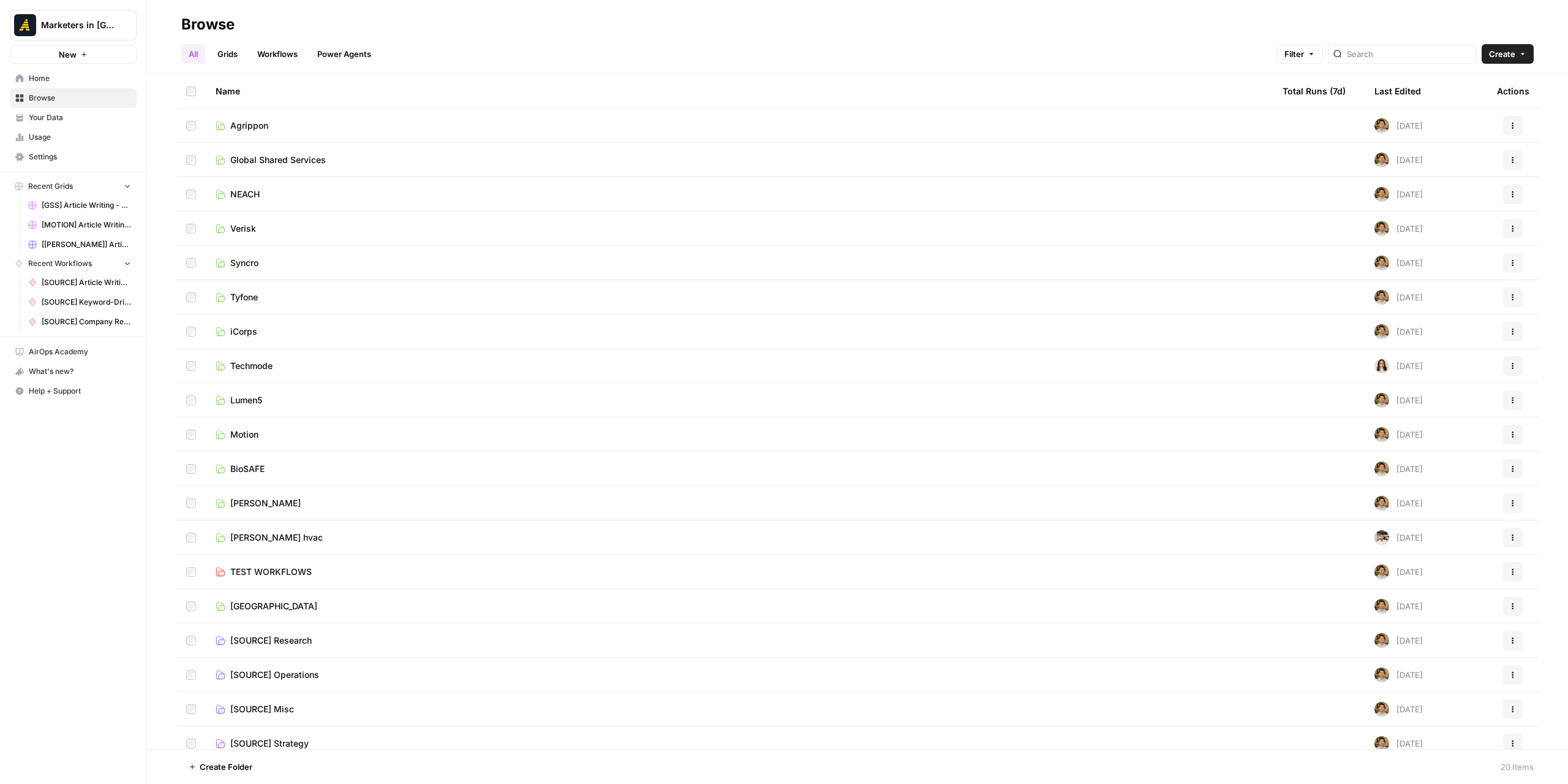
click at [281, 149] on td "Global Shared Services" at bounding box center [739, 160] width 1067 height 34
click at [288, 156] on span "Global Shared Services" at bounding box center [278, 160] width 95 height 12
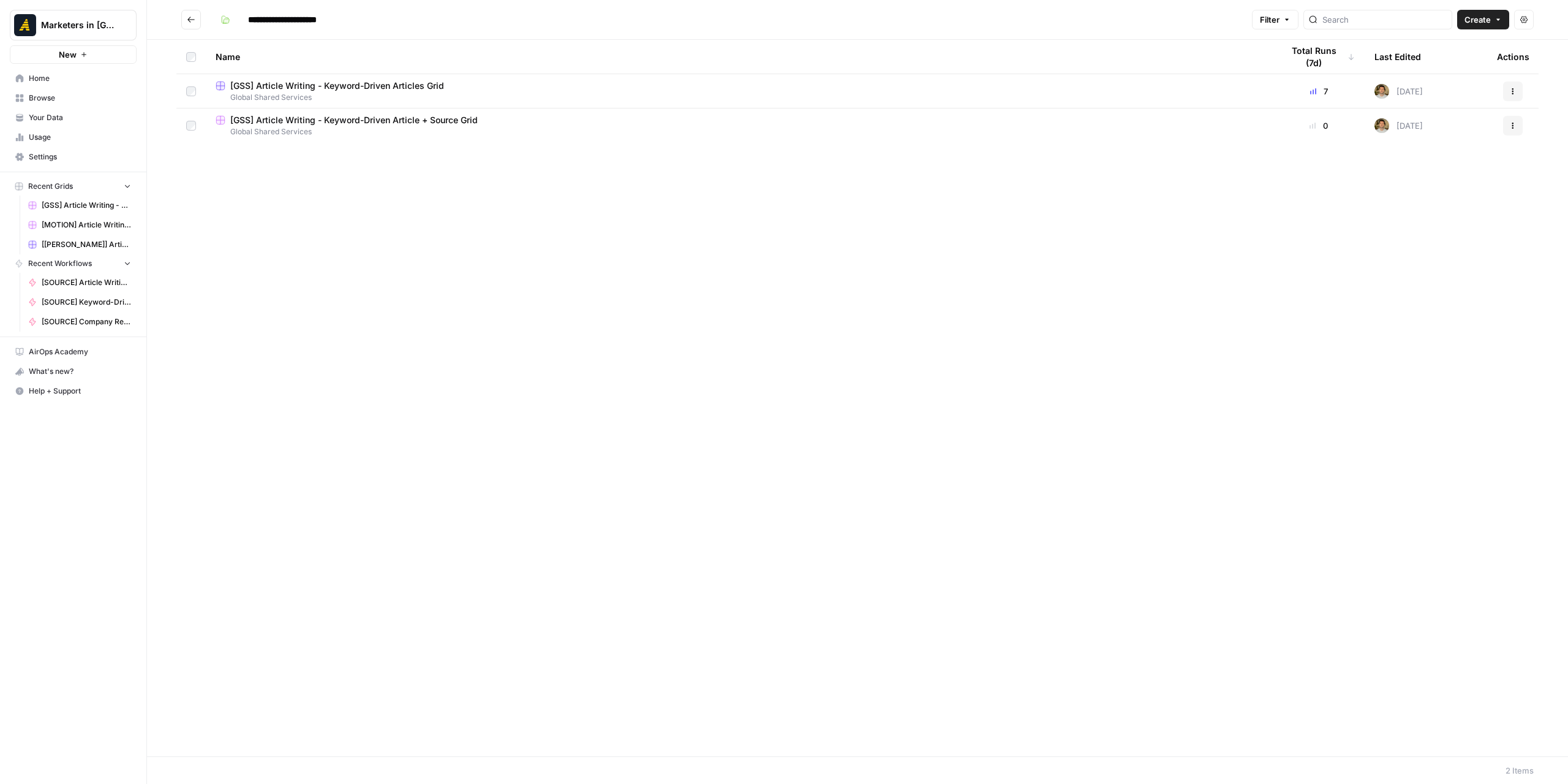
click at [335, 88] on span "[GSS] Article Writing - Keyword-Driven Articles Grid" at bounding box center [337, 86] width 214 height 12
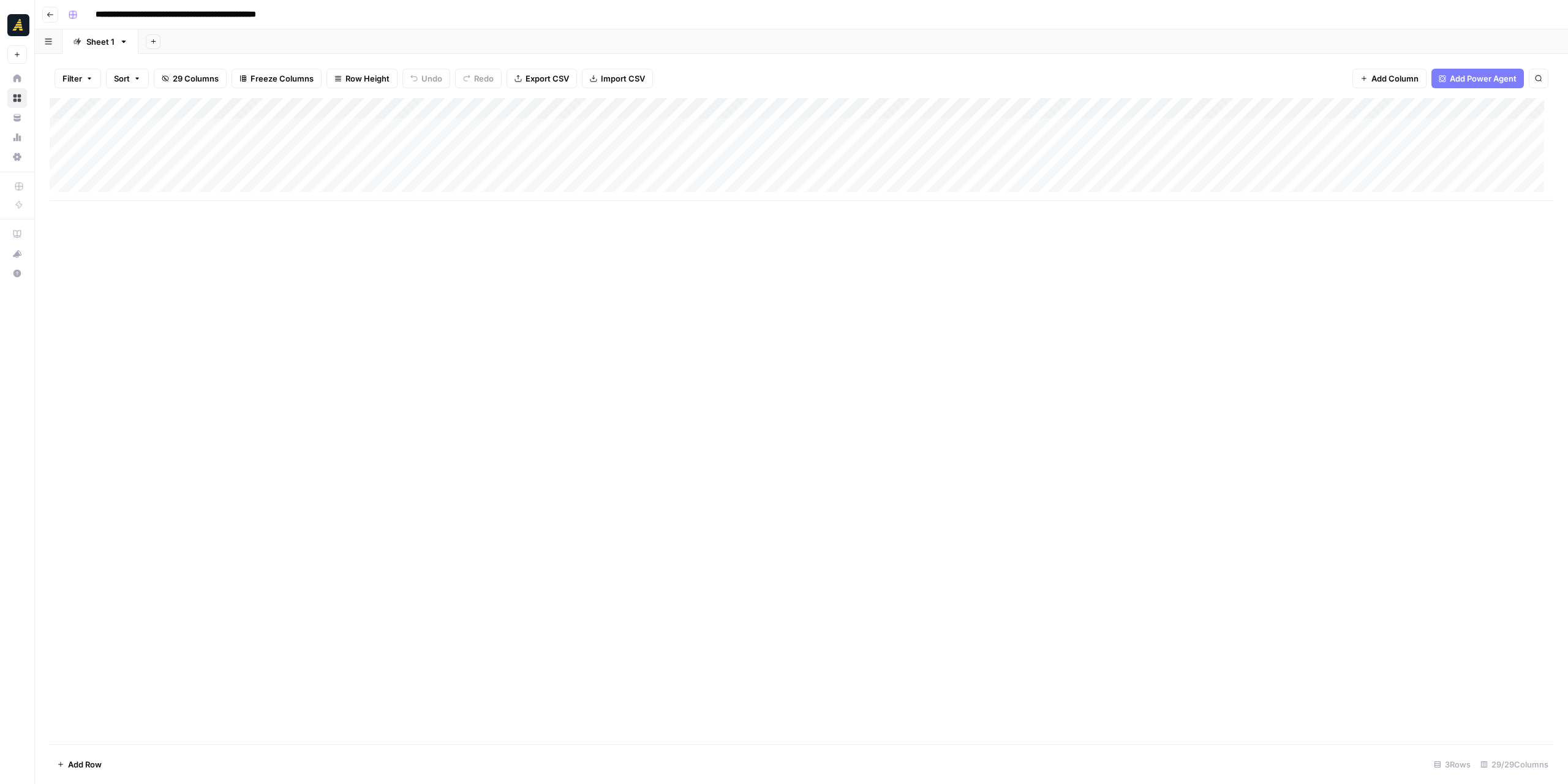
click at [725, 128] on div "Add Column" at bounding box center [801, 149] width 1503 height 103
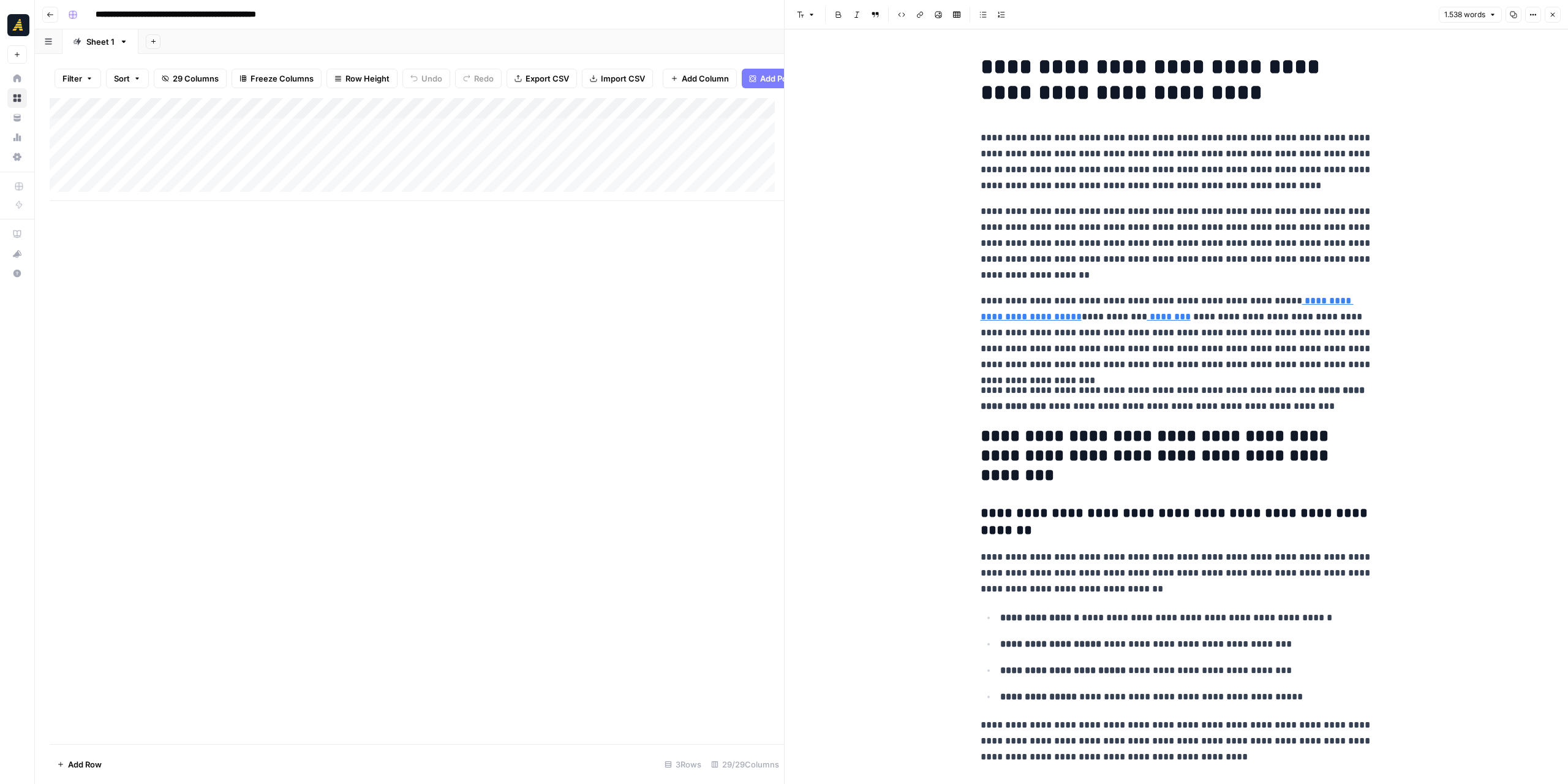
click at [1552, 15] on icon "button" at bounding box center [1553, 15] width 8 height 8
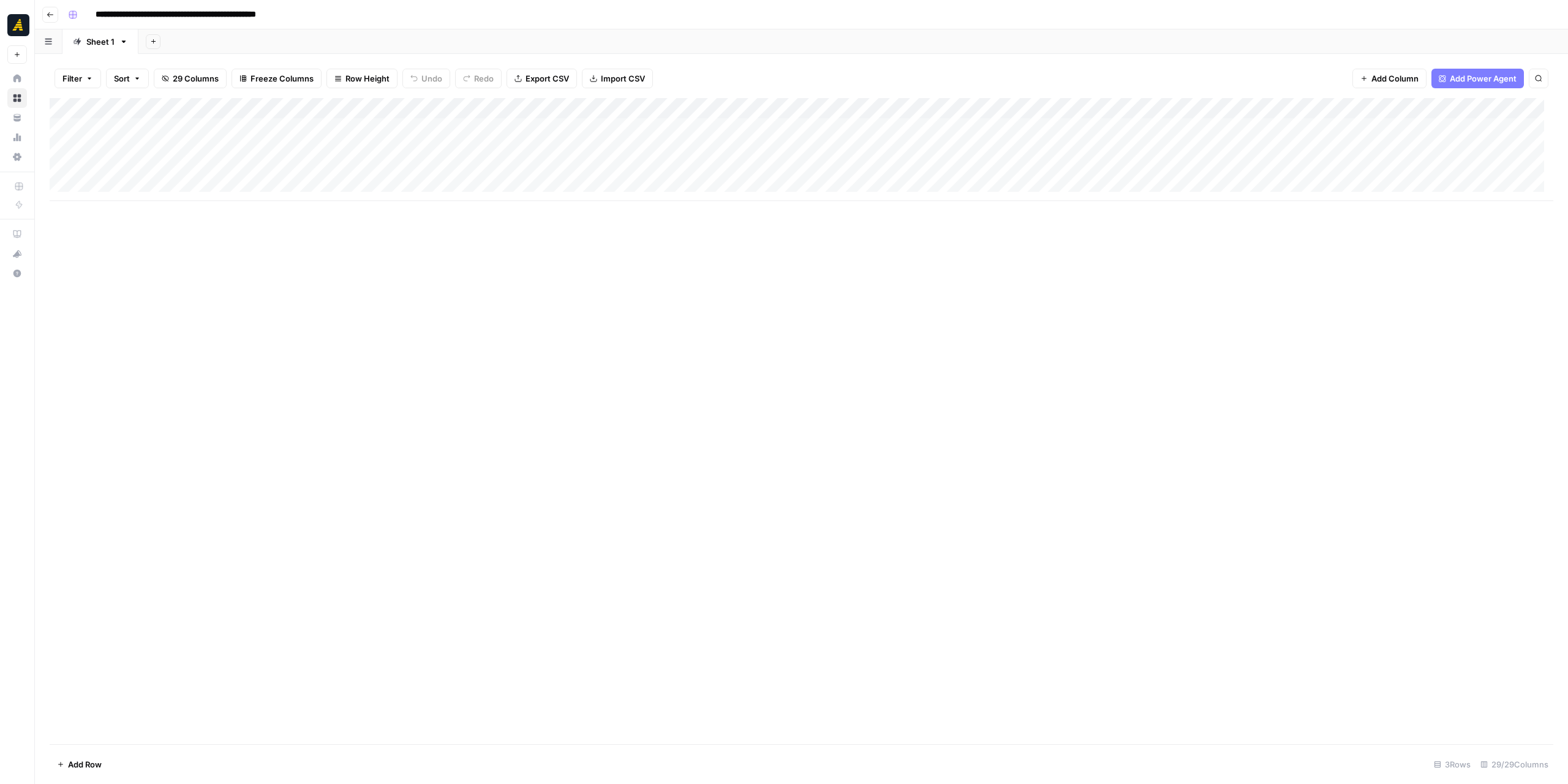
click at [55, 16] on button "Go back" at bounding box center [50, 15] width 16 height 16
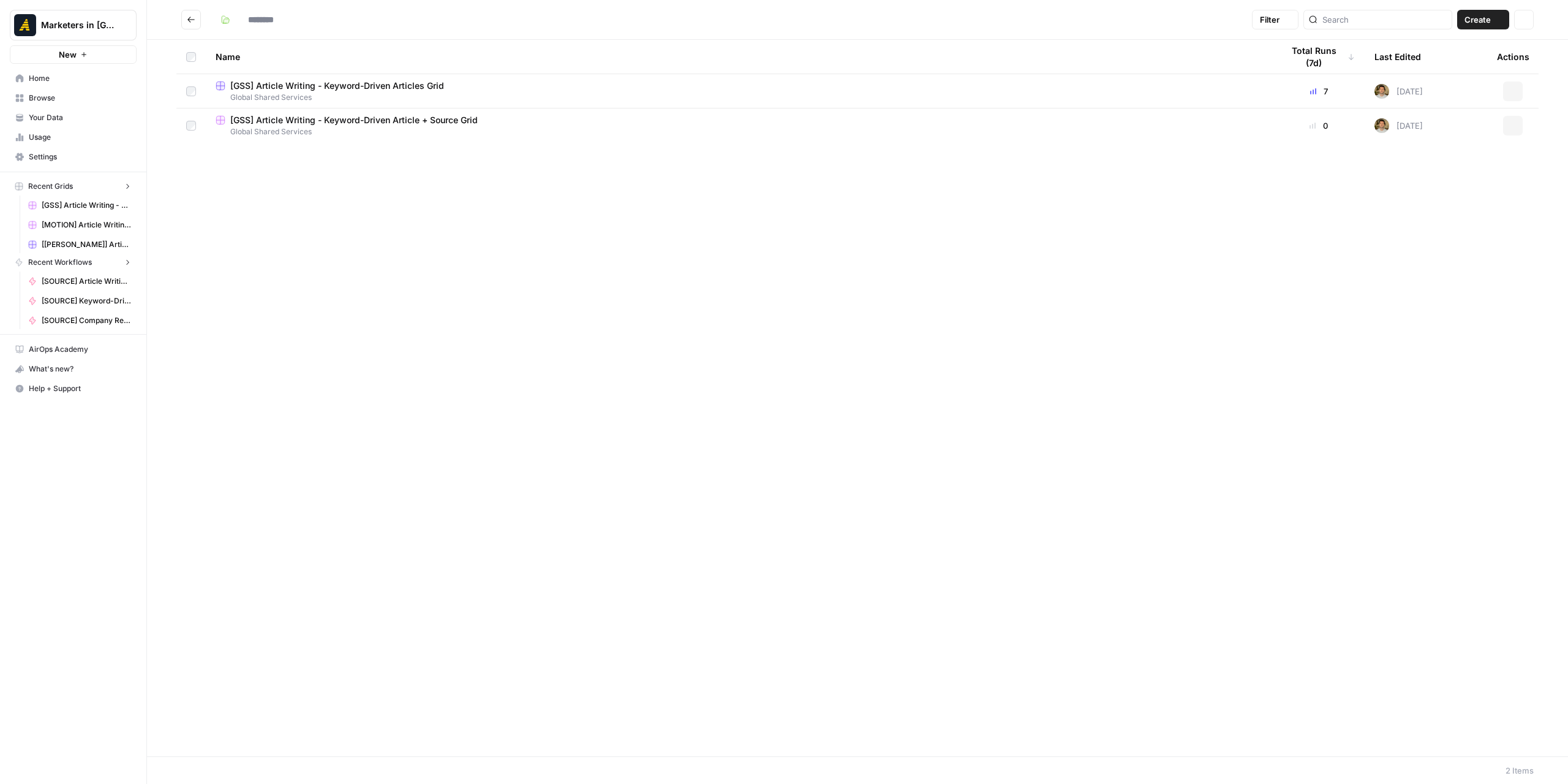
type input "**********"
click at [341, 128] on span "Global Shared Services" at bounding box center [739, 132] width 1047 height 11
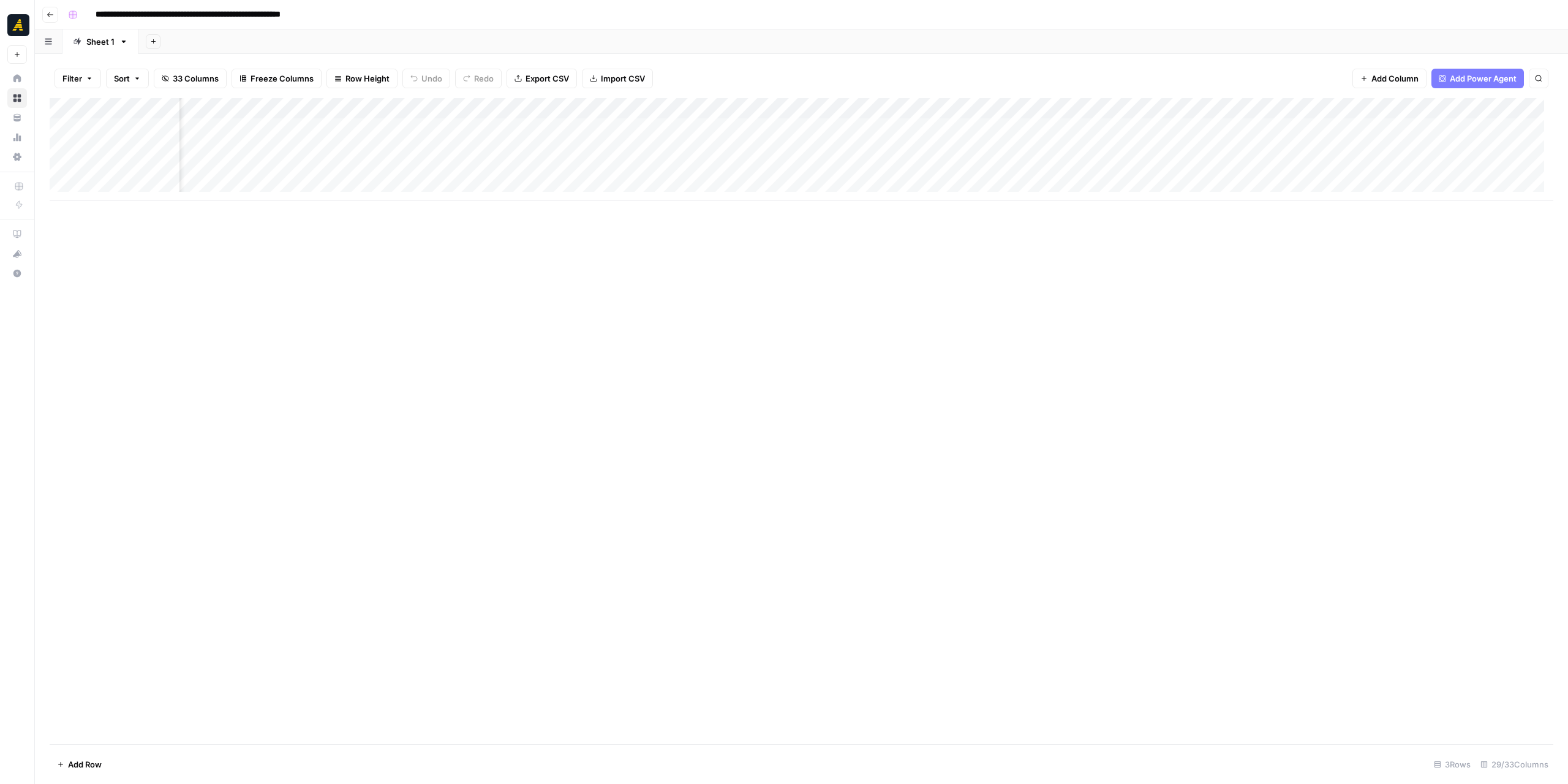
scroll to position [0, 346]
click at [747, 128] on div "Add Column" at bounding box center [801, 149] width 1503 height 103
drag, startPoint x: 664, startPoint y: 201, endPoint x: 510, endPoint y: 198, distance: 154.0
click at [510, 198] on div "Add Column" at bounding box center [801, 420] width 1503 height 646
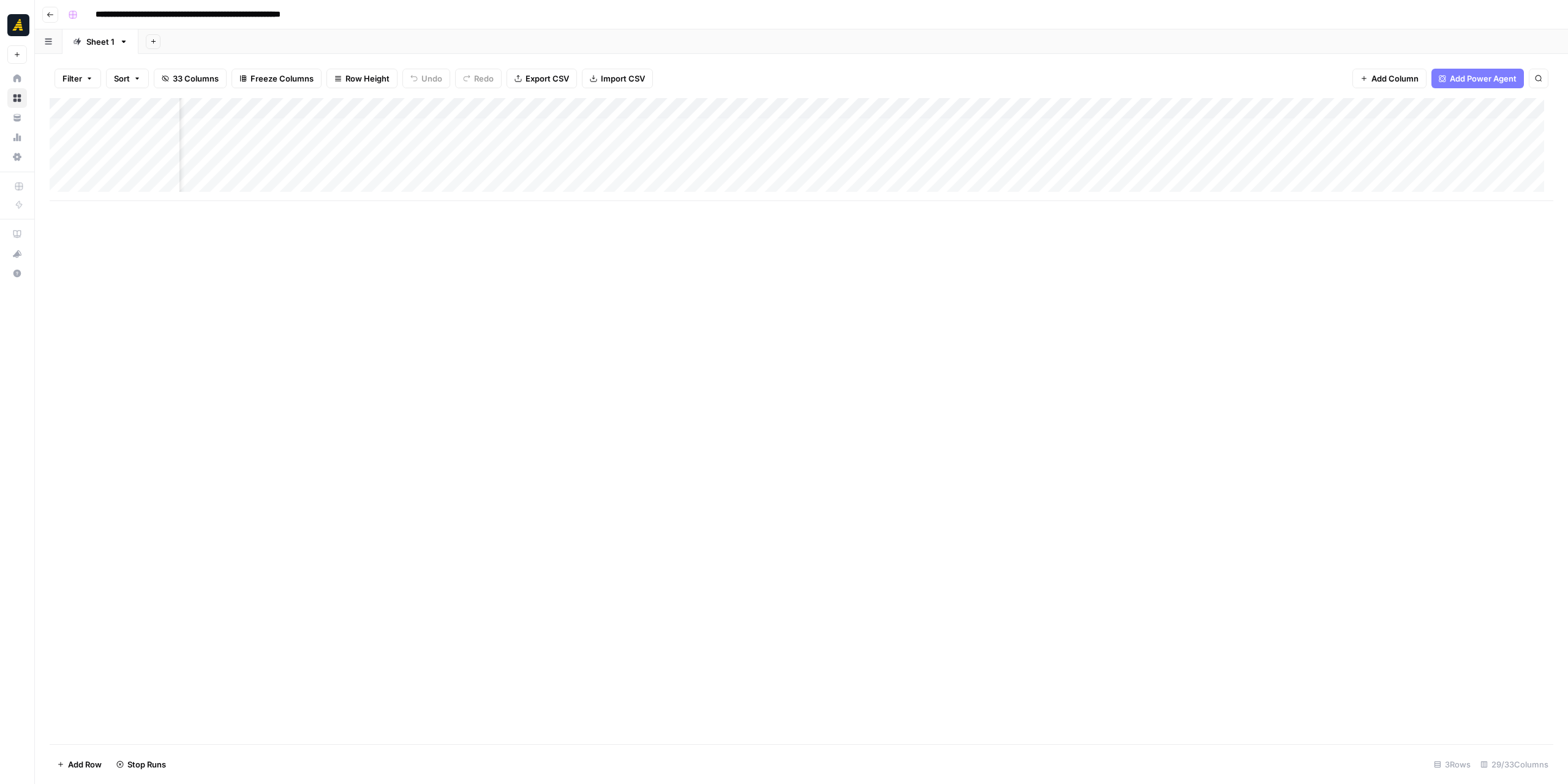
scroll to position [0, 346]
click at [325, 128] on div "Add Column" at bounding box center [801, 149] width 1503 height 103
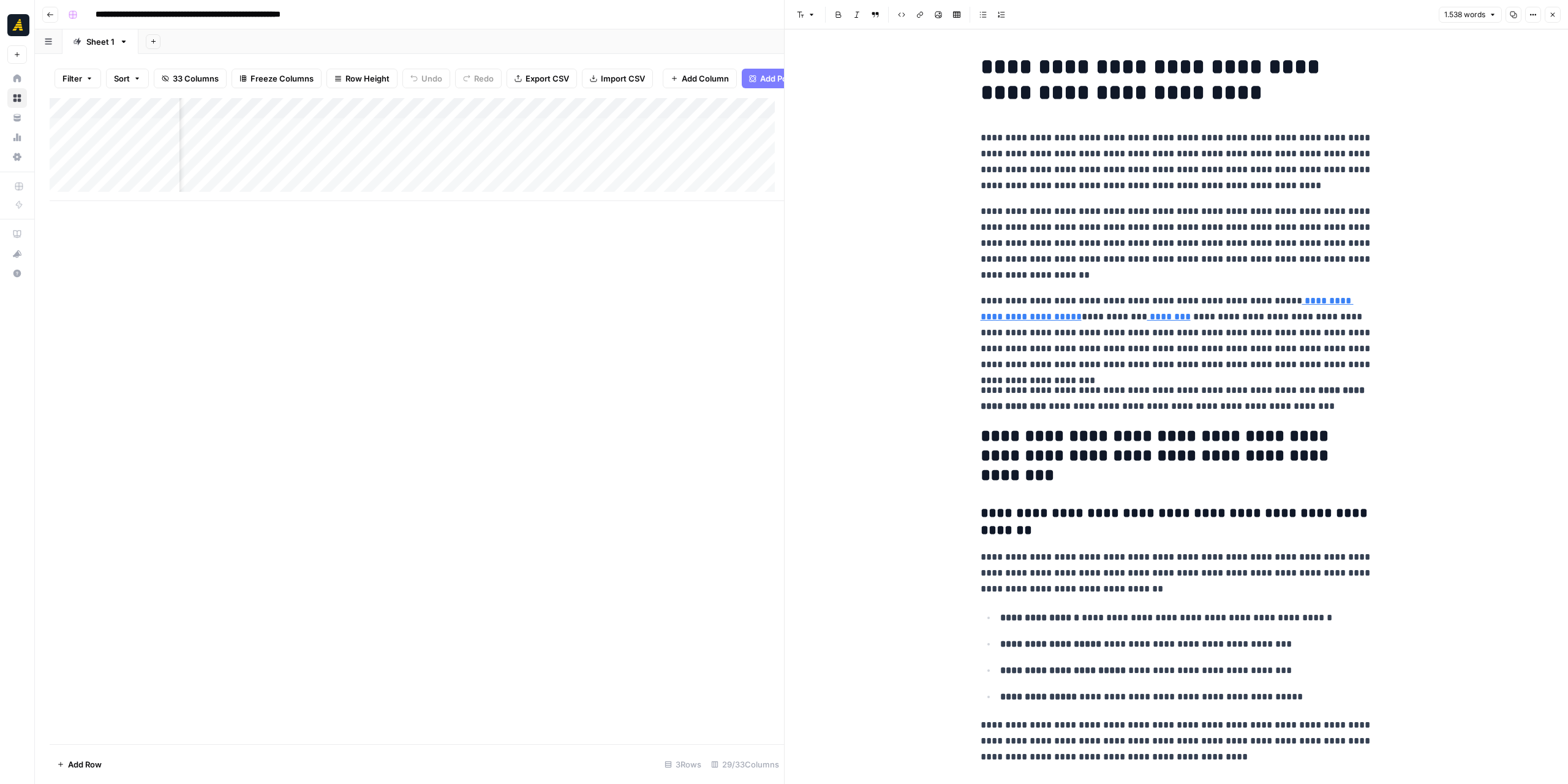
click at [1554, 14] on icon "button" at bounding box center [1553, 15] width 8 height 8
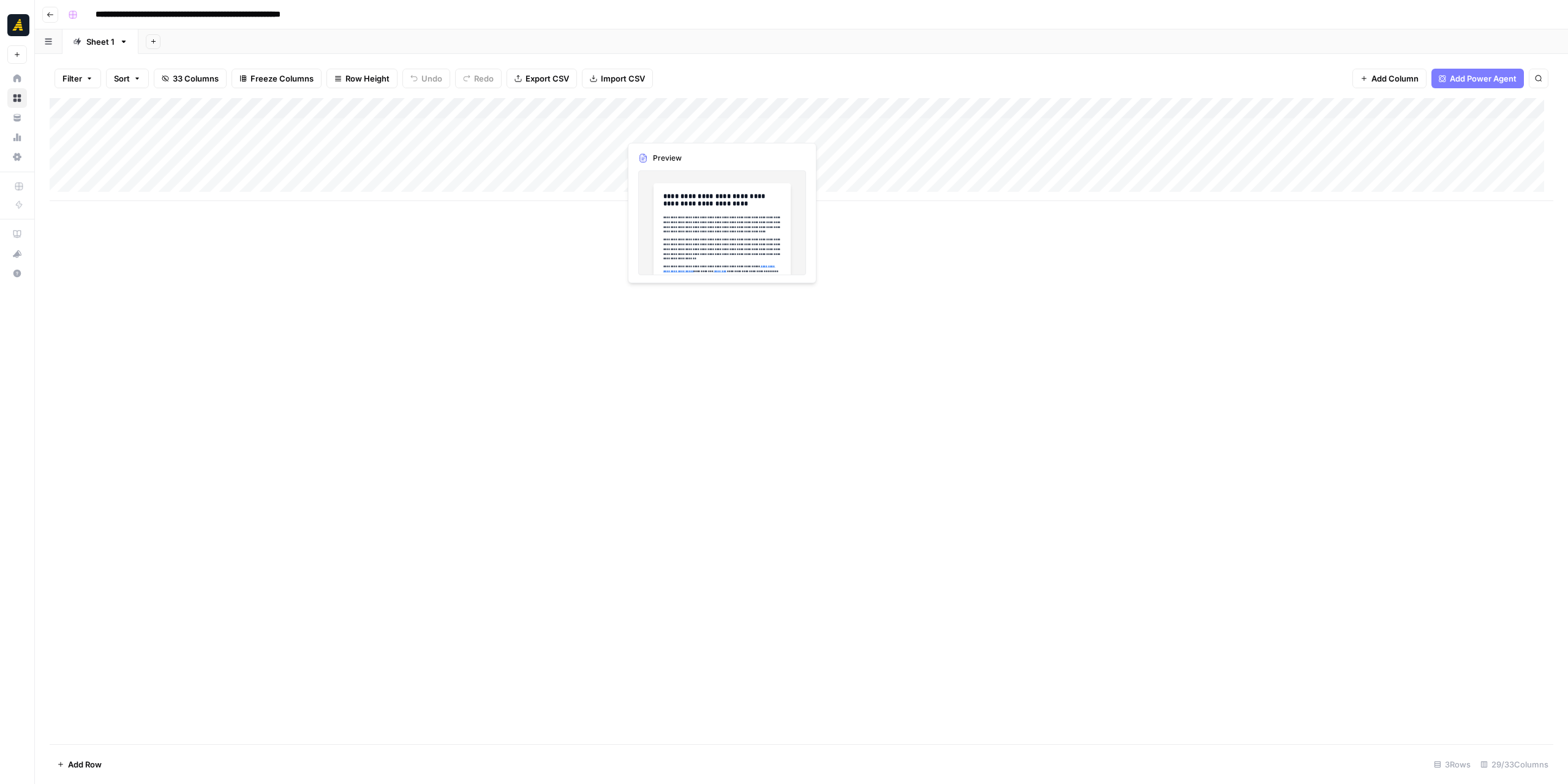
click at [645, 132] on div "Add Column" at bounding box center [801, 149] width 1503 height 103
click at [645, 132] on div at bounding box center [676, 128] width 112 height 22
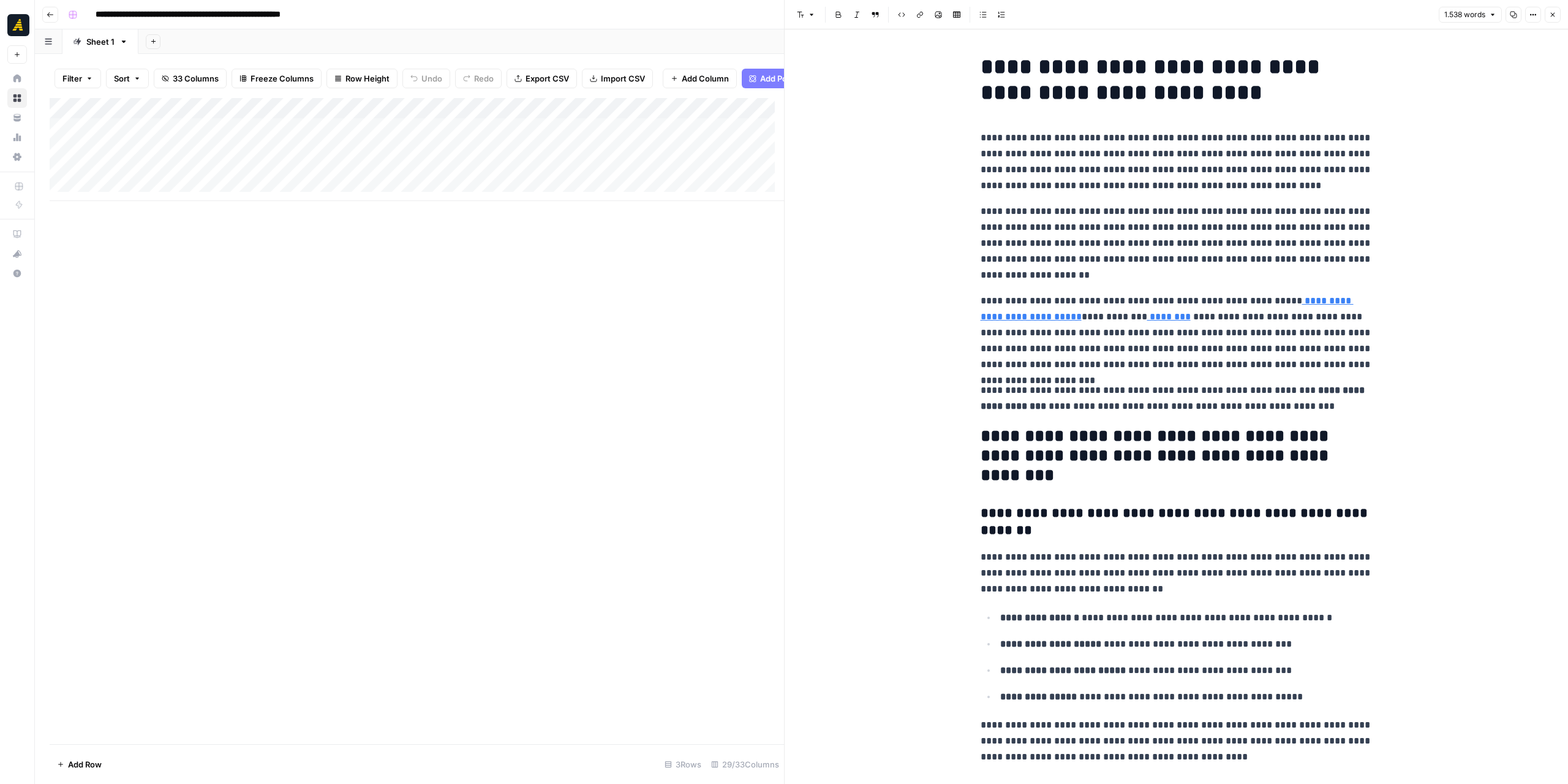
click at [1551, 17] on icon "button" at bounding box center [1553, 15] width 5 height 5
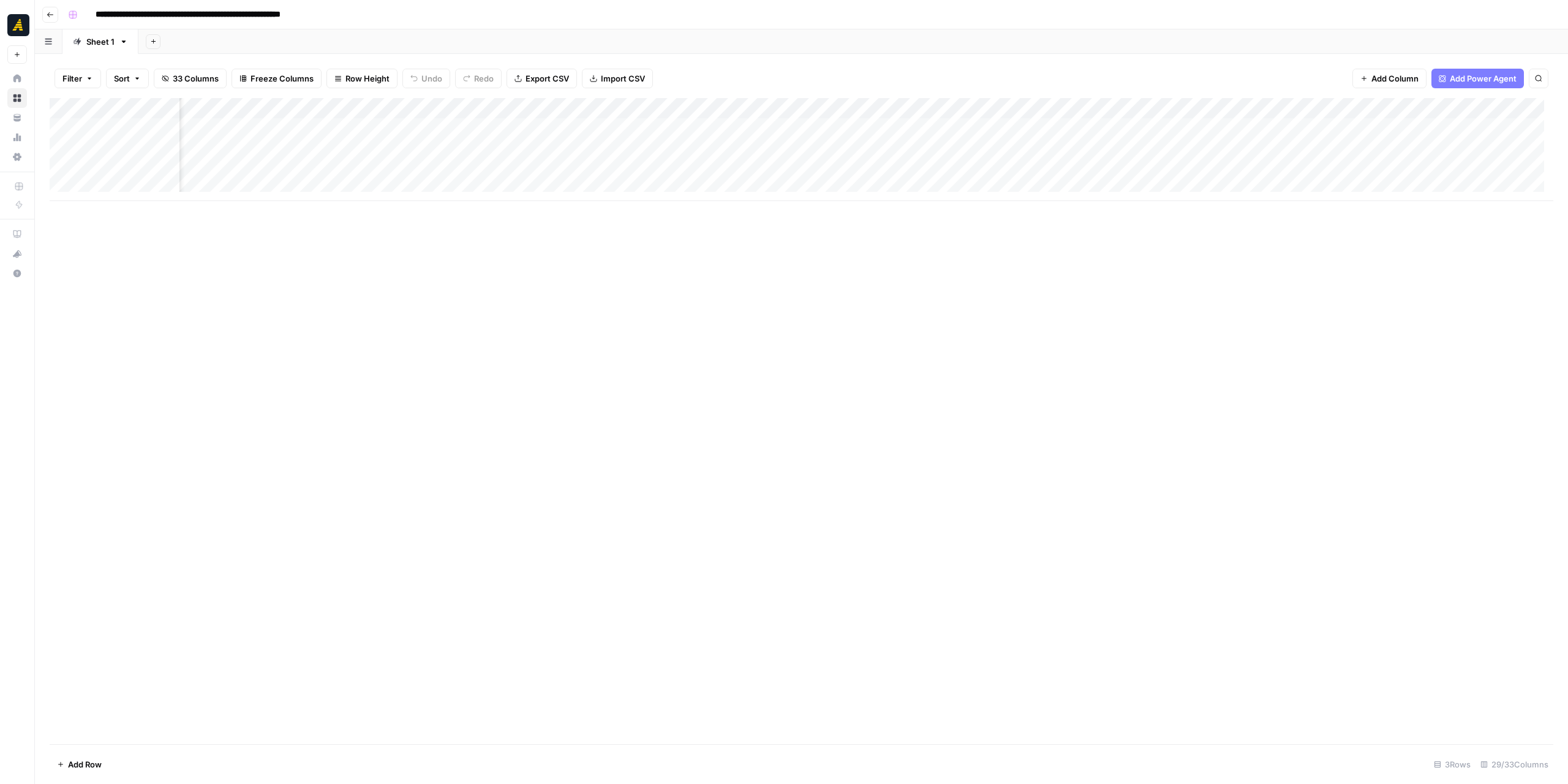
scroll to position [0, 597]
click at [855, 125] on div "Add Column" at bounding box center [801, 149] width 1503 height 103
click at [441, 128] on div "Add Column" at bounding box center [801, 149] width 1503 height 103
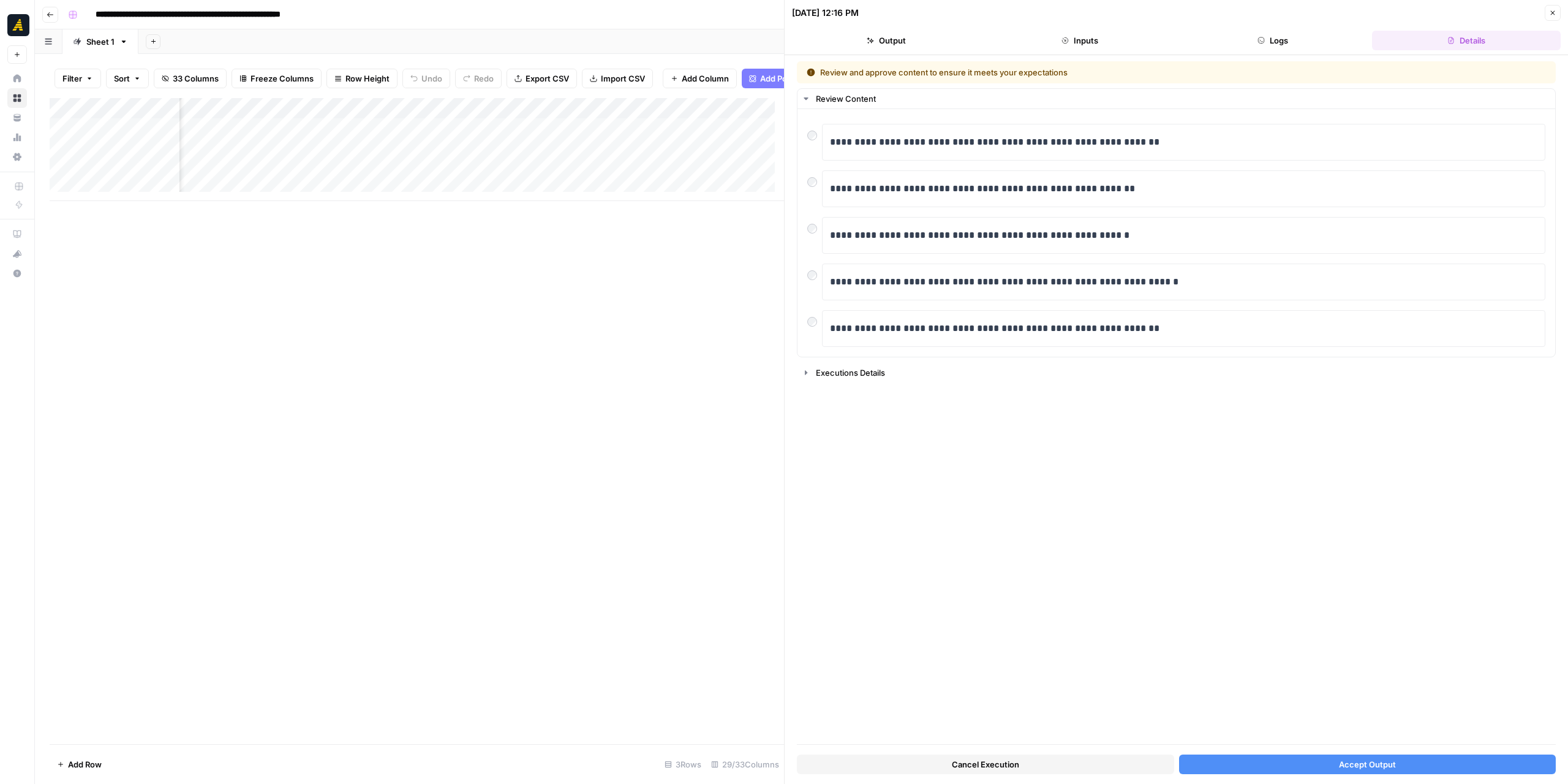
click at [1274, 759] on button "Accept Output" at bounding box center [1367, 763] width 378 height 19
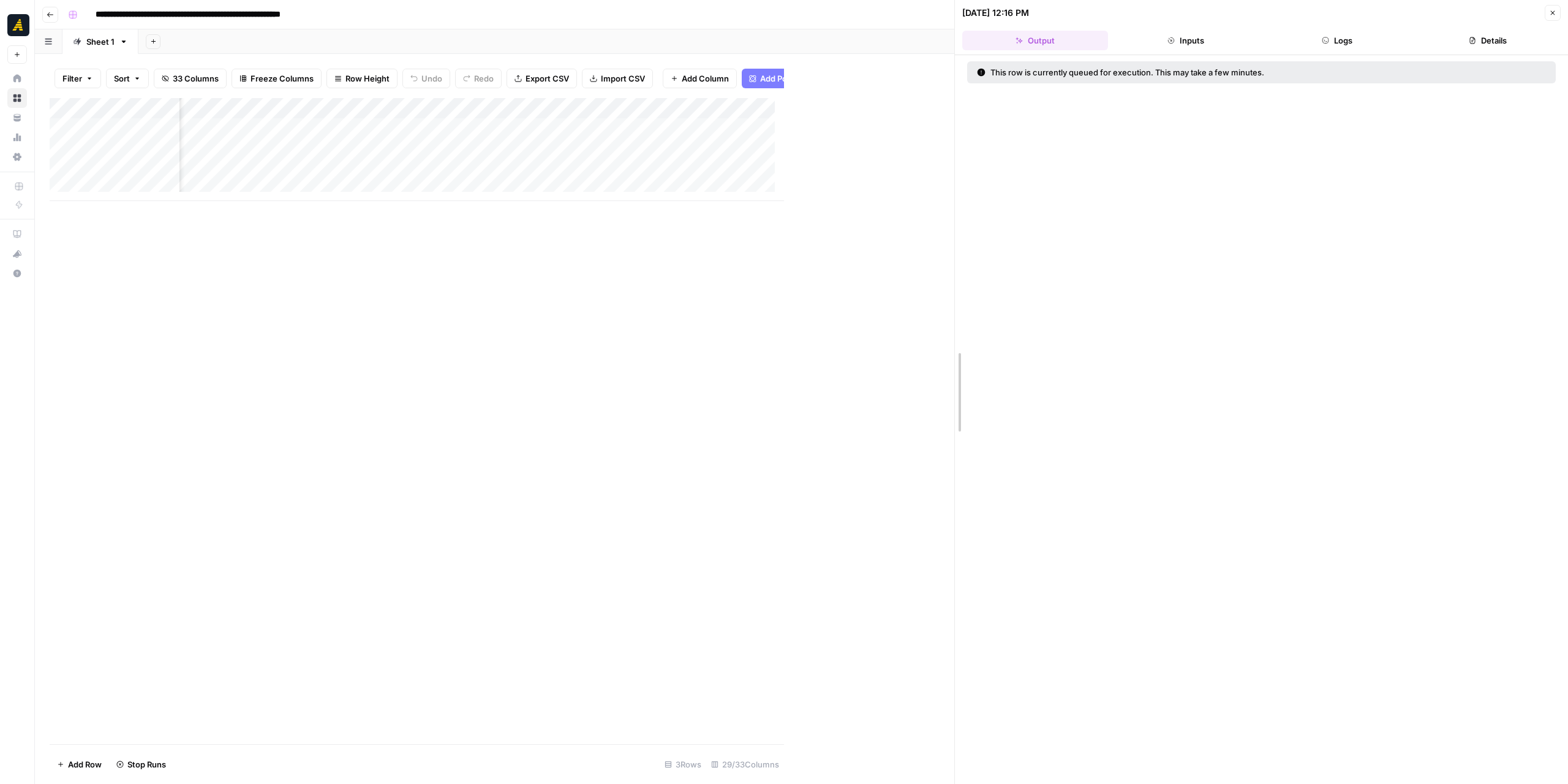
drag, startPoint x: 781, startPoint y: 469, endPoint x: 970, endPoint y: 471, distance: 189.0
click at [961, 471] on div at bounding box center [955, 392] width 12 height 784
drag, startPoint x: 974, startPoint y: 252, endPoint x: 1034, endPoint y: 252, distance: 60.0
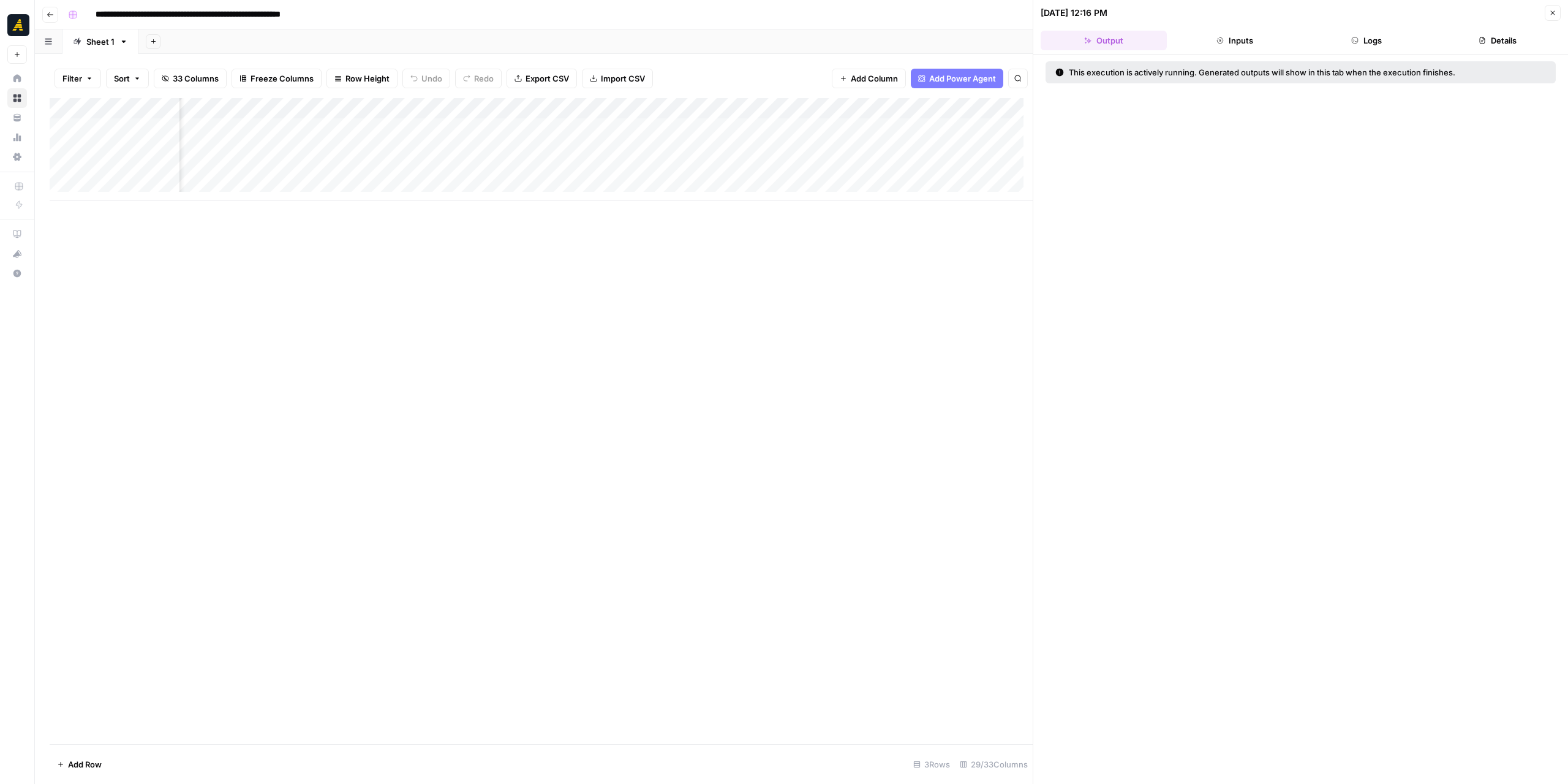
scroll to position [0, 750]
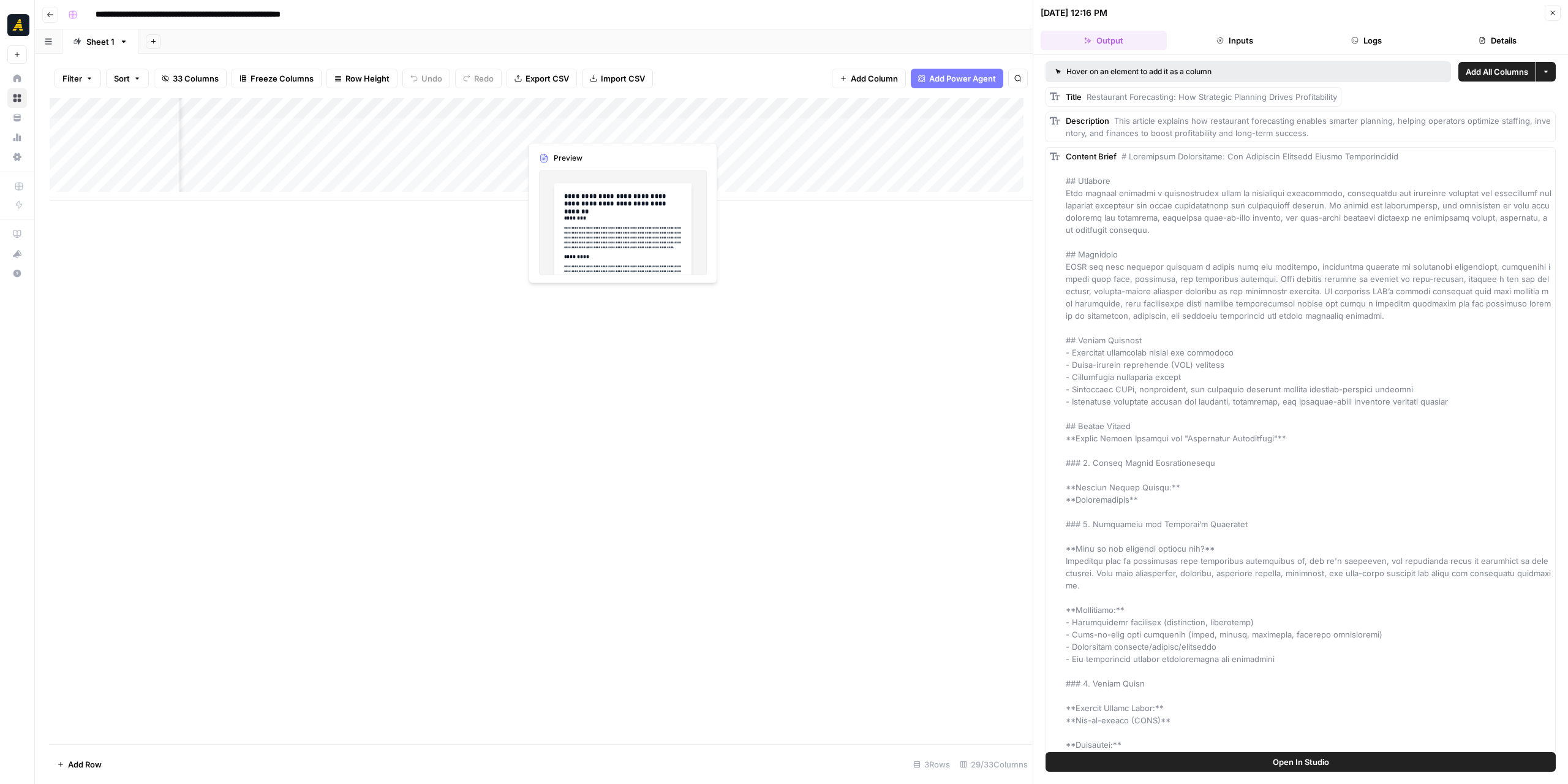
click at [586, 128] on div "Add Column" at bounding box center [541, 149] width 983 height 103
click at [585, 128] on div "Add Column" at bounding box center [541, 149] width 983 height 103
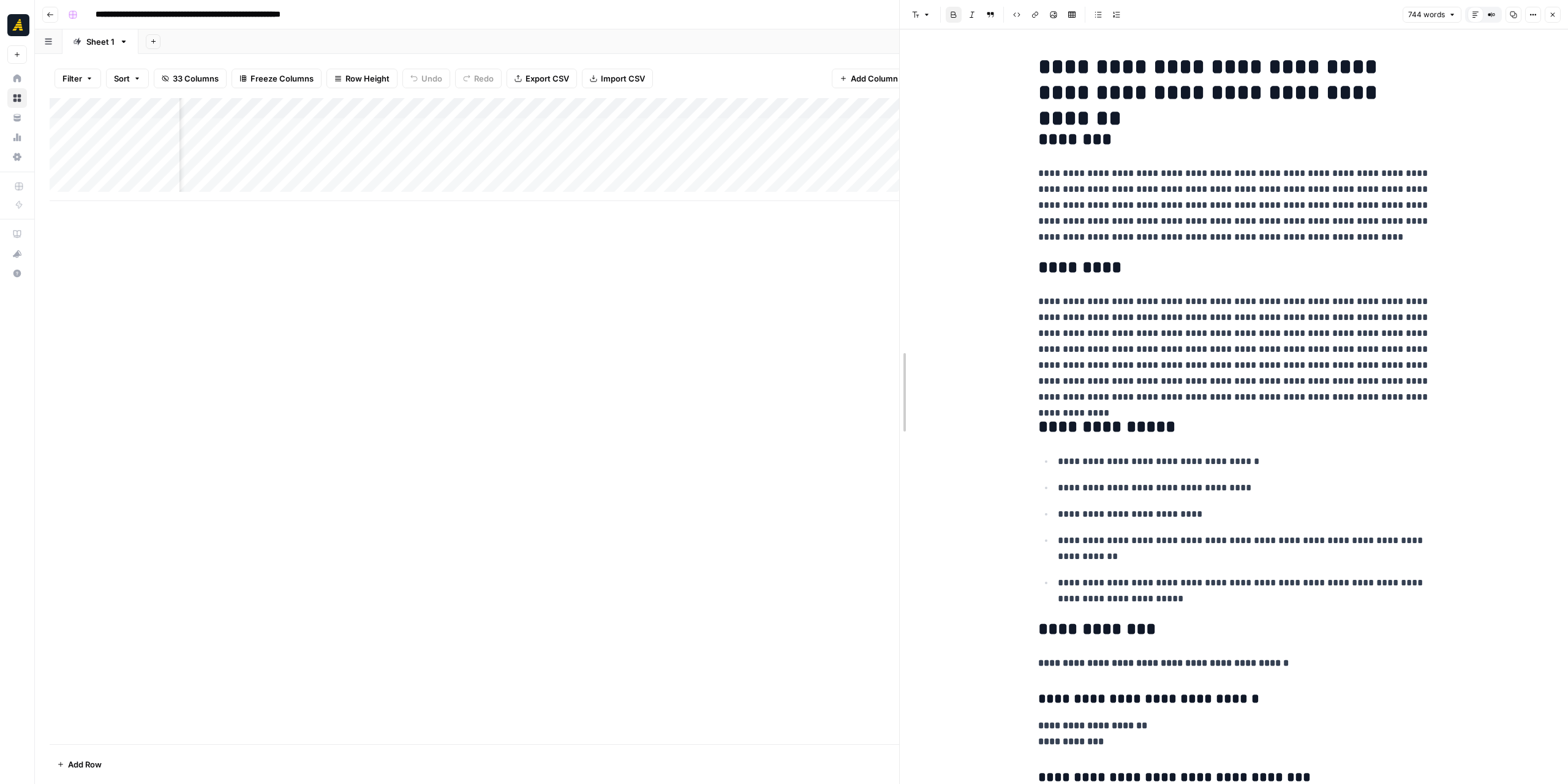
drag, startPoint x: 1030, startPoint y: 329, endPoint x: 897, endPoint y: 319, distance: 133.4
click at [897, 319] on div at bounding box center [900, 392] width 12 height 784
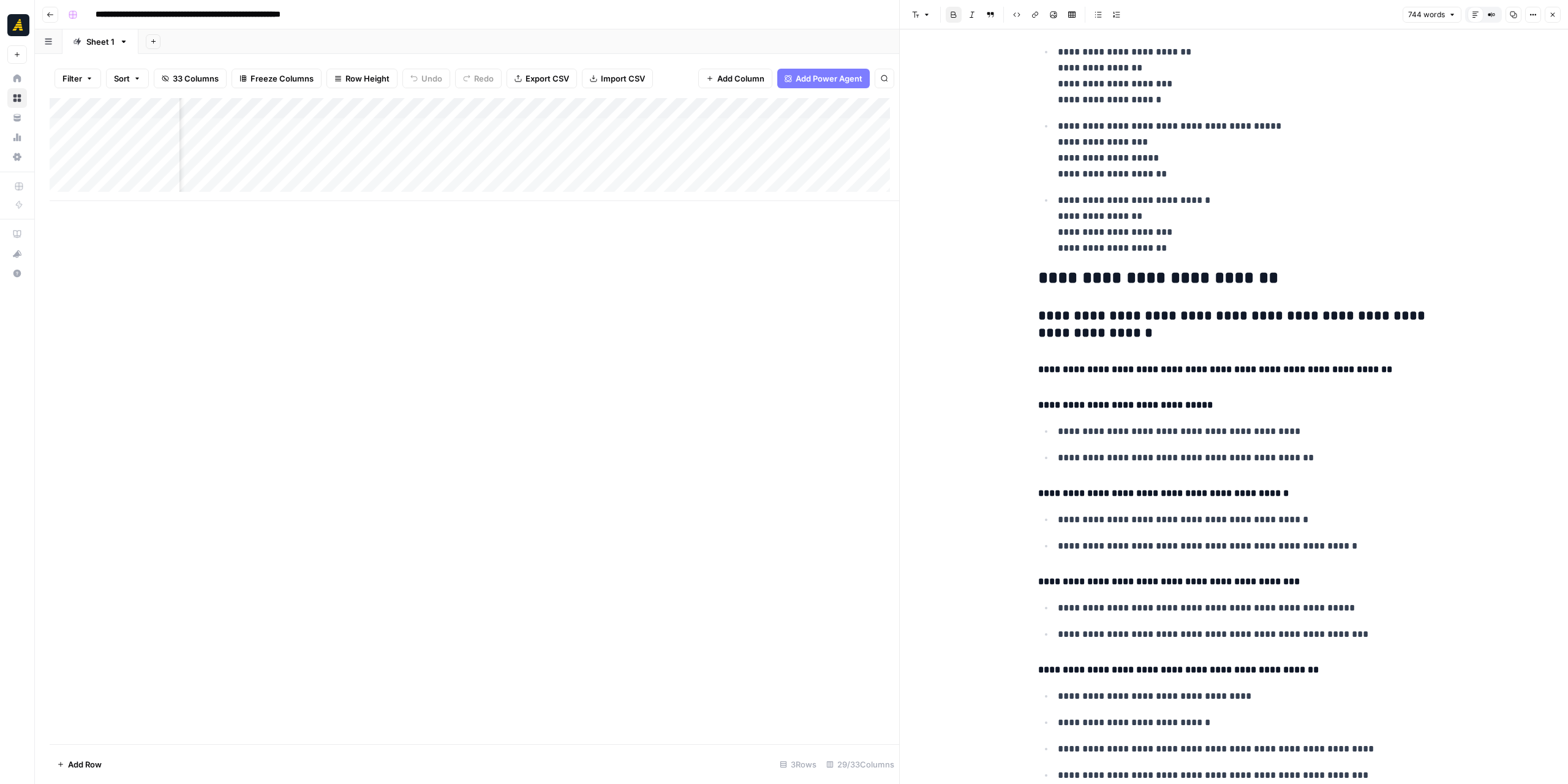
scroll to position [2144, 0]
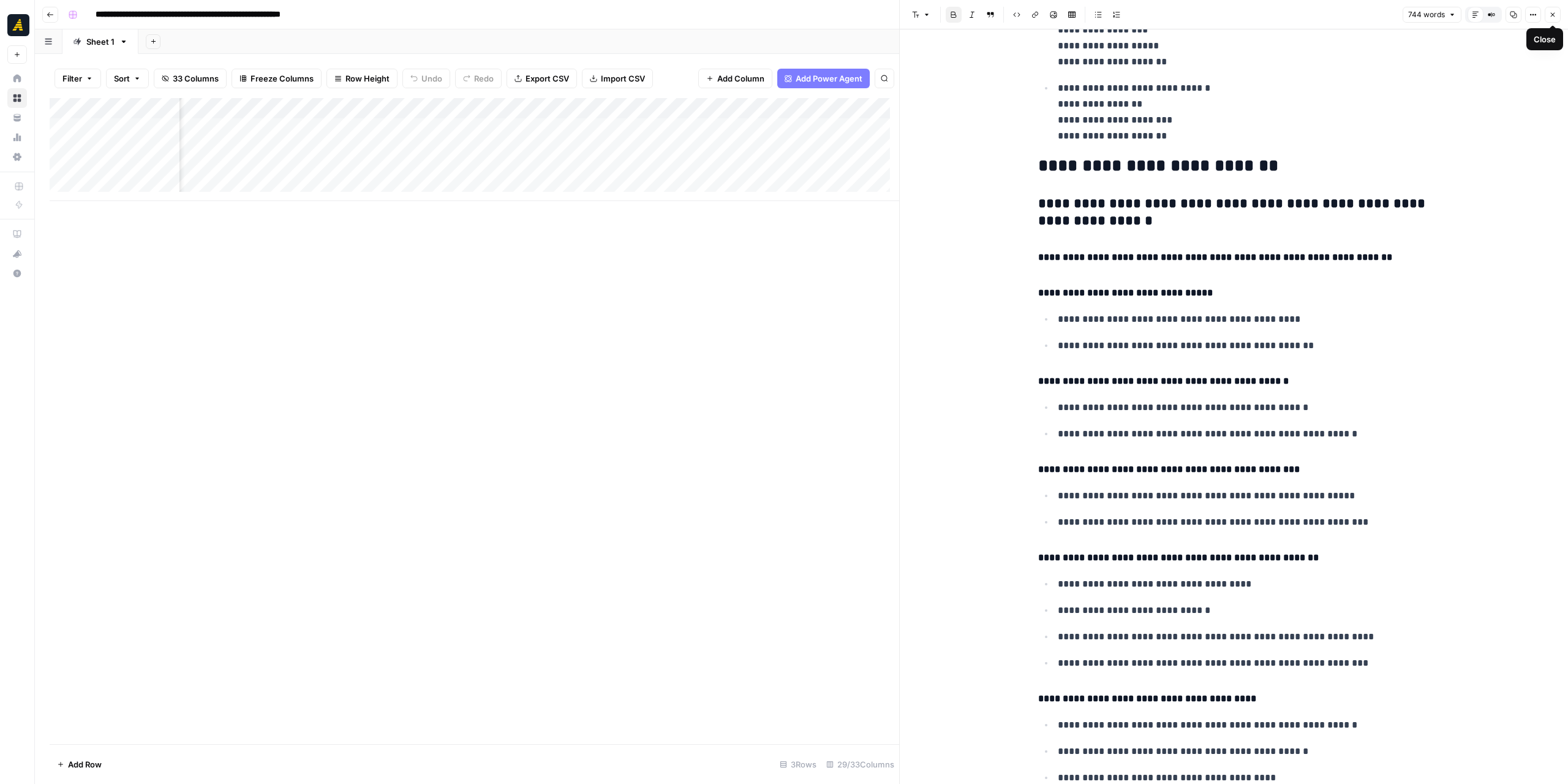
click at [1550, 19] on button "Close" at bounding box center [1553, 15] width 16 height 16
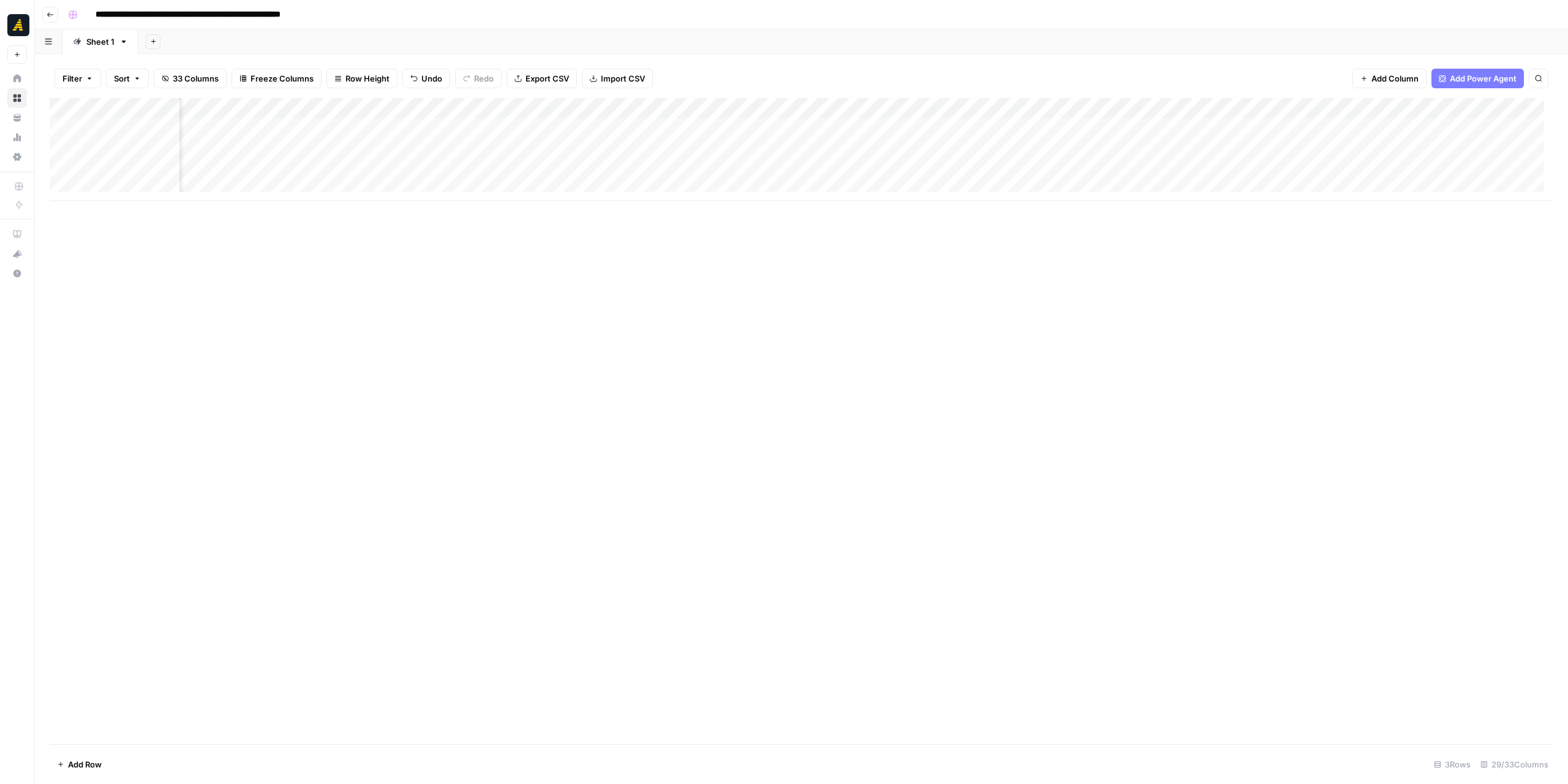
scroll to position [0, 827]
click at [873, 129] on div "Add Column" at bounding box center [801, 149] width 1503 height 103
drag, startPoint x: 898, startPoint y: 108, endPoint x: 930, endPoint y: 108, distance: 32.0
click at [930, 108] on div "Add Column" at bounding box center [801, 149] width 1503 height 103
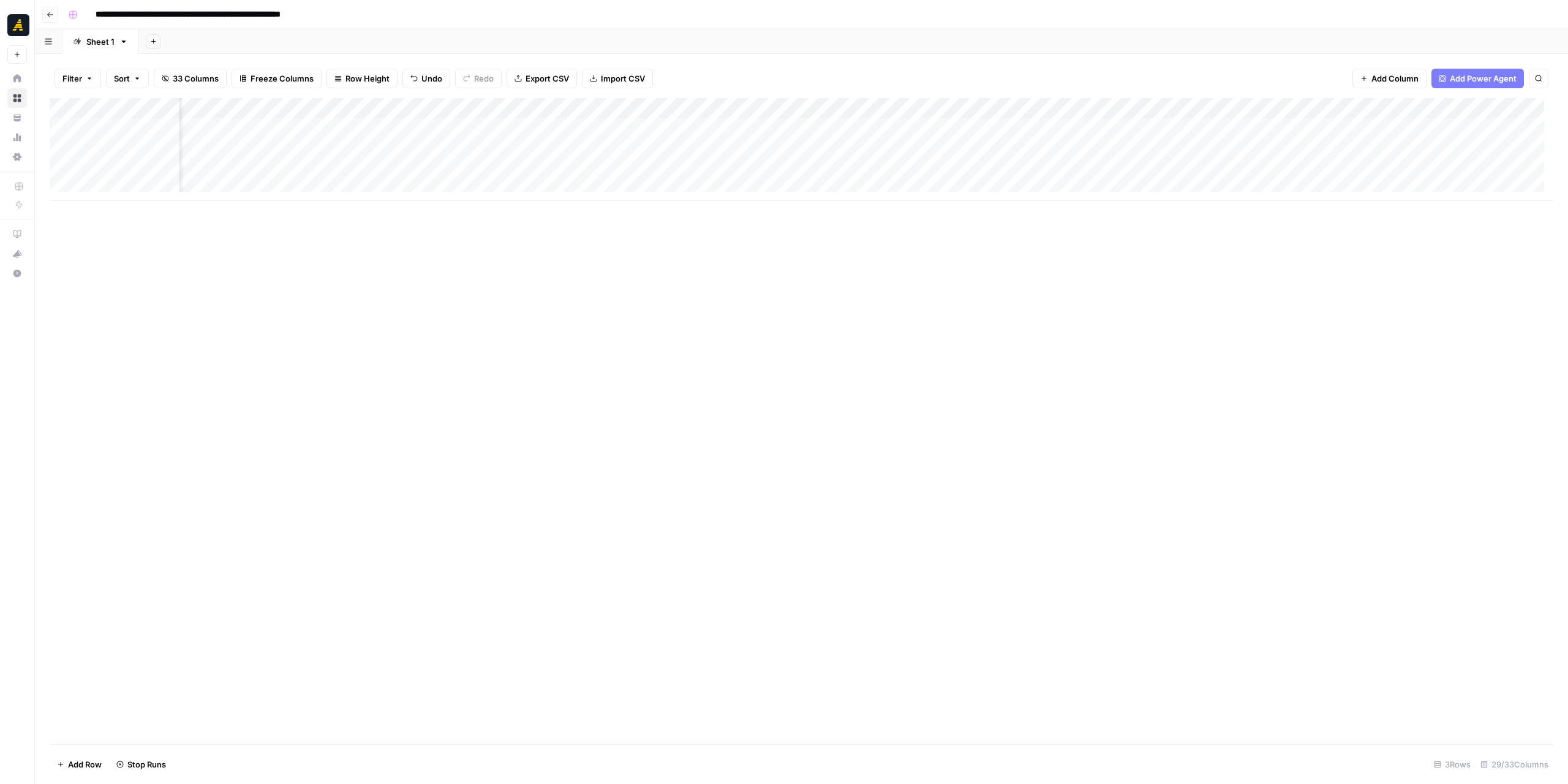
click at [1004, 324] on div "Add Column" at bounding box center [801, 420] width 1503 height 646
click at [853, 132] on div "Add Column" at bounding box center [801, 149] width 1503 height 103
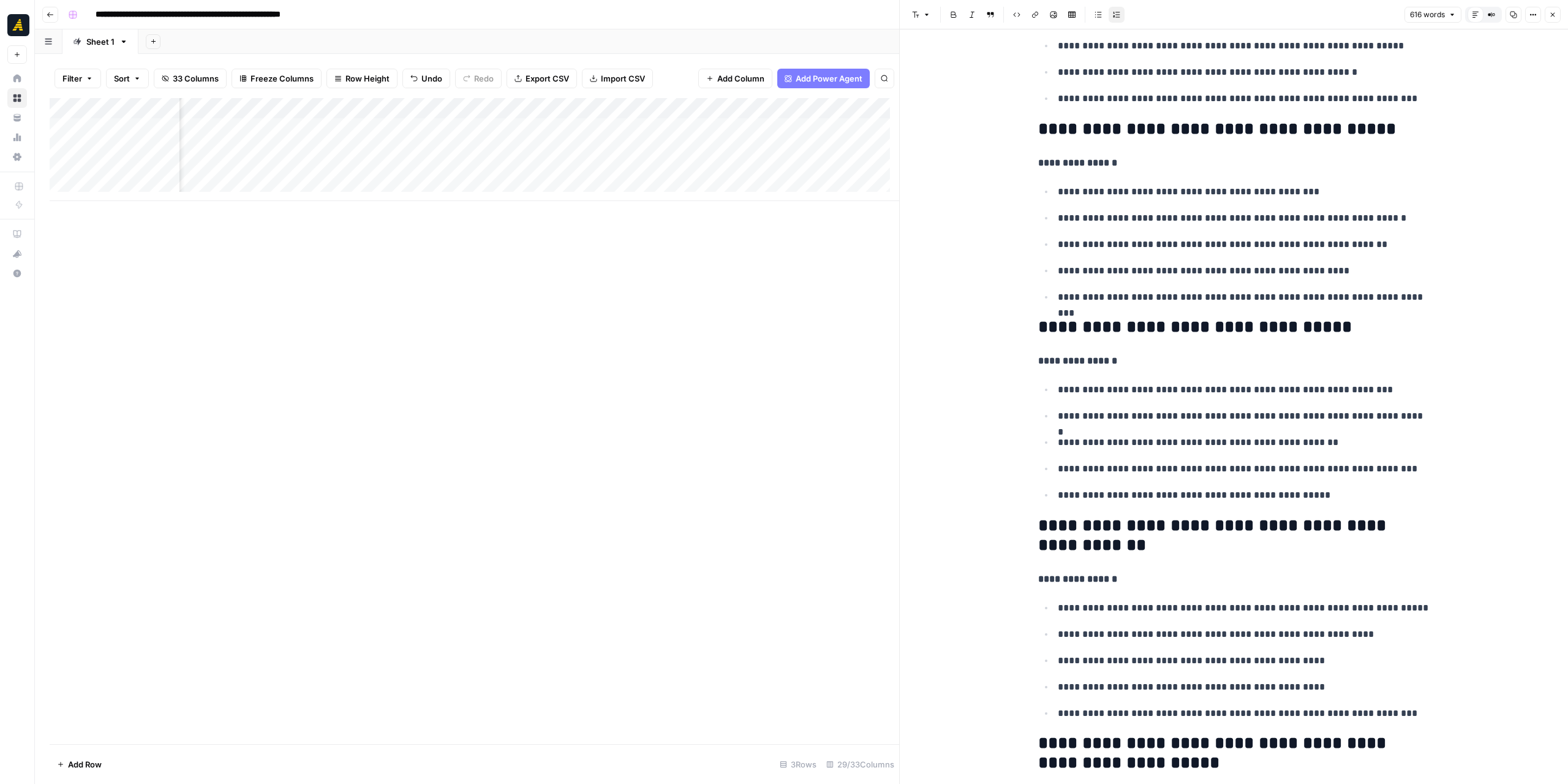
scroll to position [0, 1567]
click at [572, 133] on div "Add Column" at bounding box center [474, 149] width 850 height 103
click at [645, 128] on div "Add Column" at bounding box center [474, 149] width 850 height 103
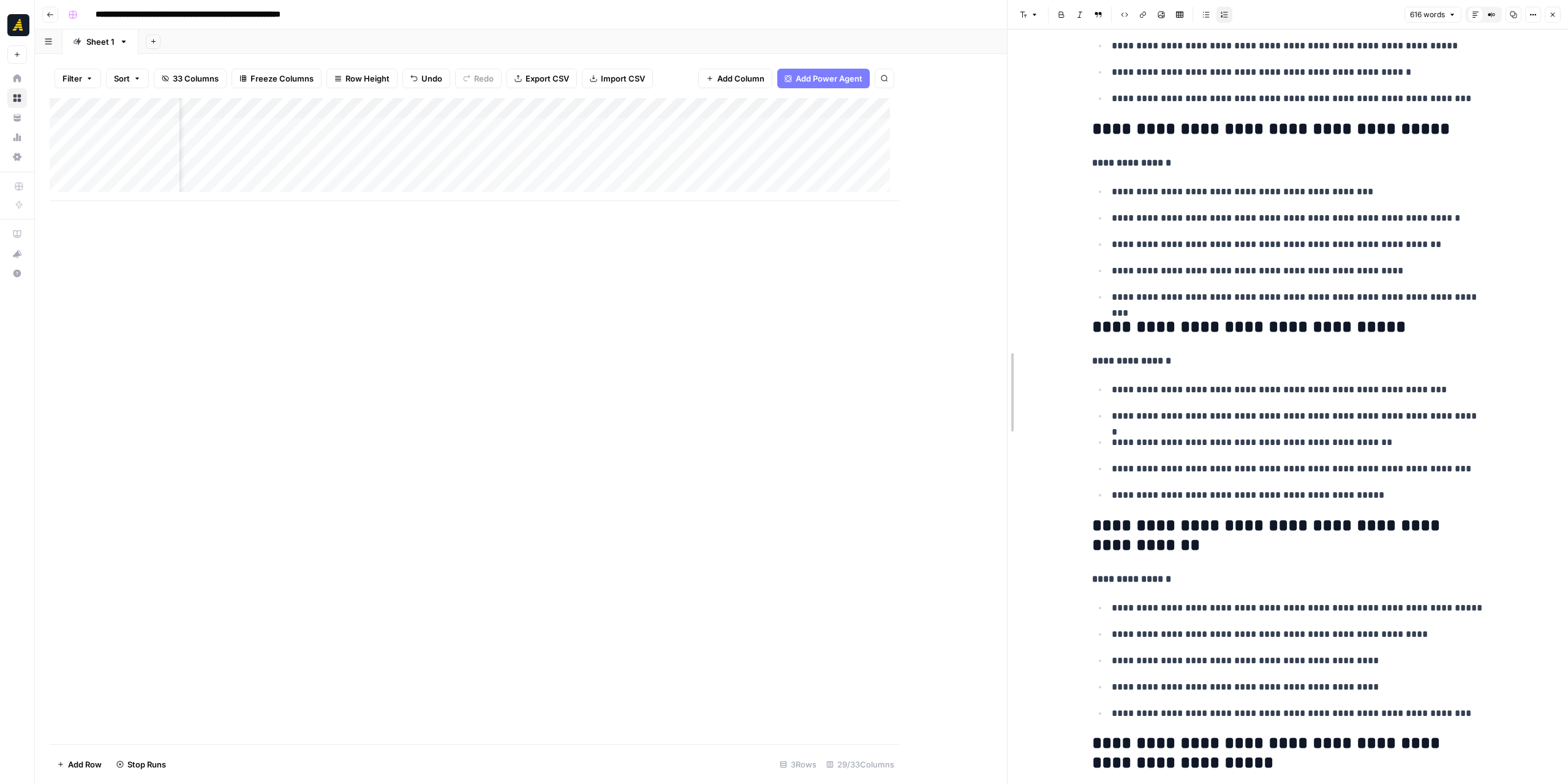
drag, startPoint x: 899, startPoint y: 326, endPoint x: 979, endPoint y: 329, distance: 80.1
click at [744, 125] on div "Add Column" at bounding box center [528, 149] width 957 height 103
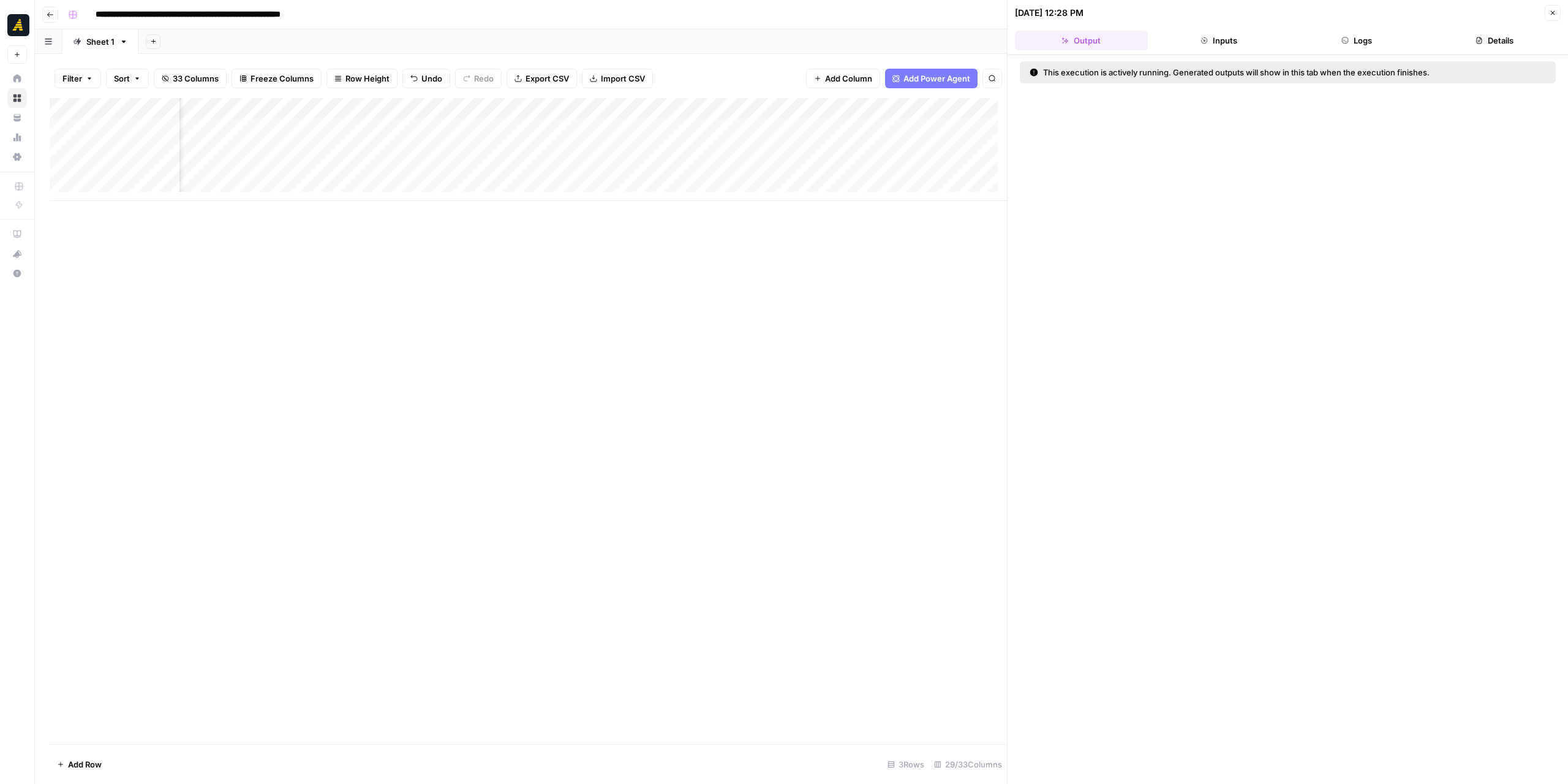
click at [1355, 37] on button "Logs" at bounding box center [1357, 40] width 133 height 19
drag, startPoint x: 1008, startPoint y: 286, endPoint x: 997, endPoint y: 286, distance: 11.0
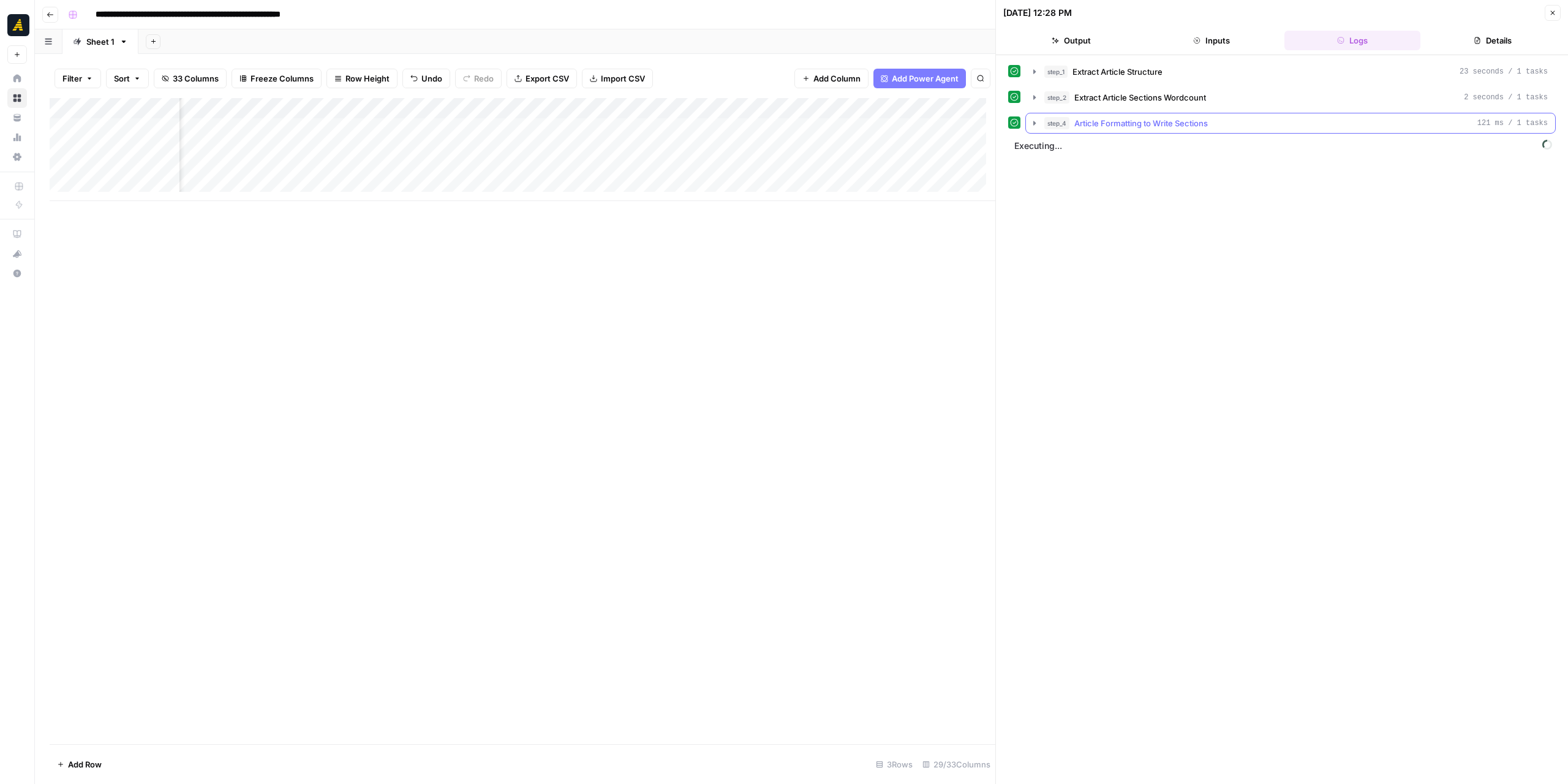
click at [1036, 122] on icon "button" at bounding box center [1034, 123] width 10 height 10
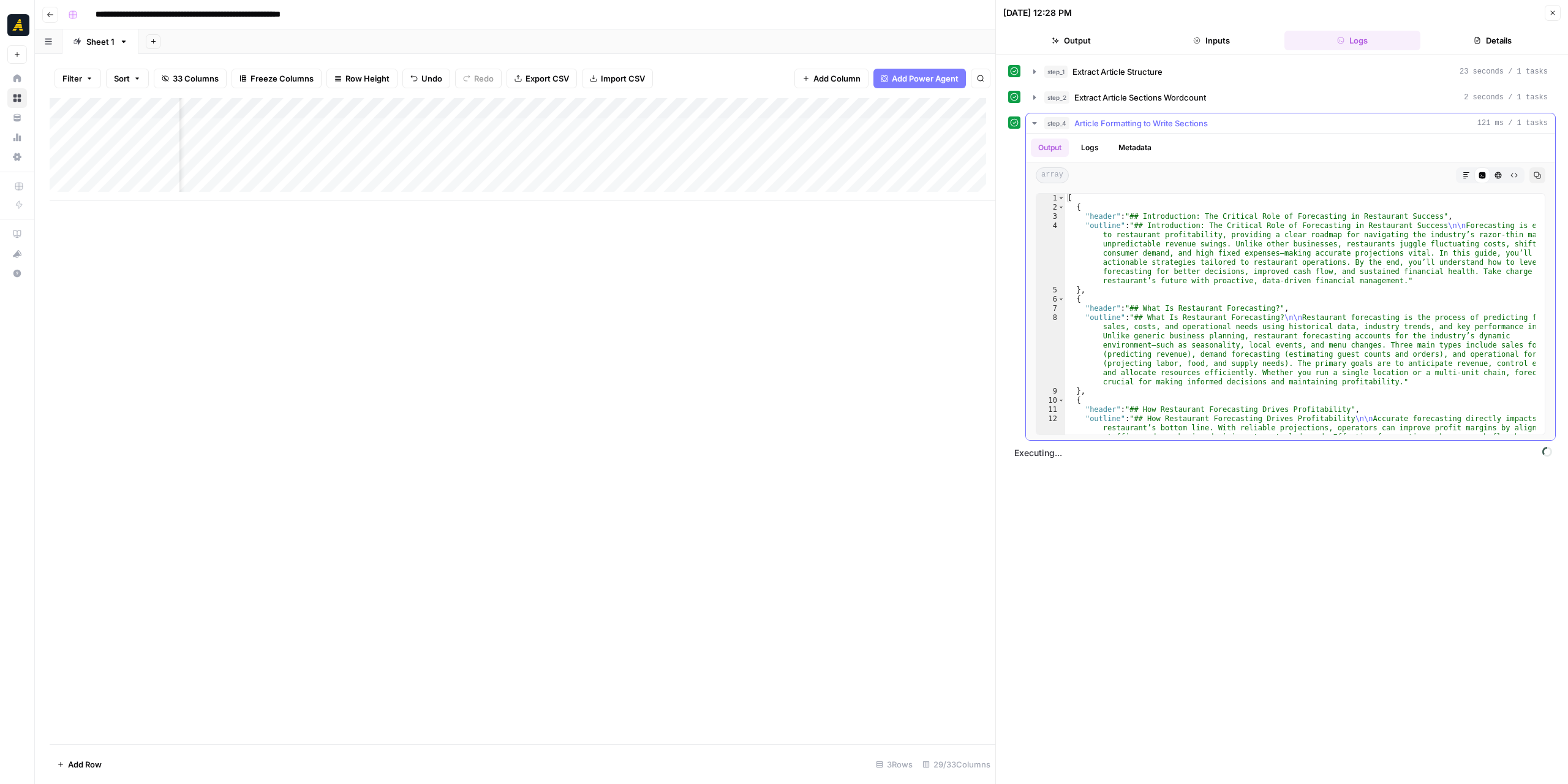
click at [1036, 122] on icon "button" at bounding box center [1034, 123] width 10 height 10
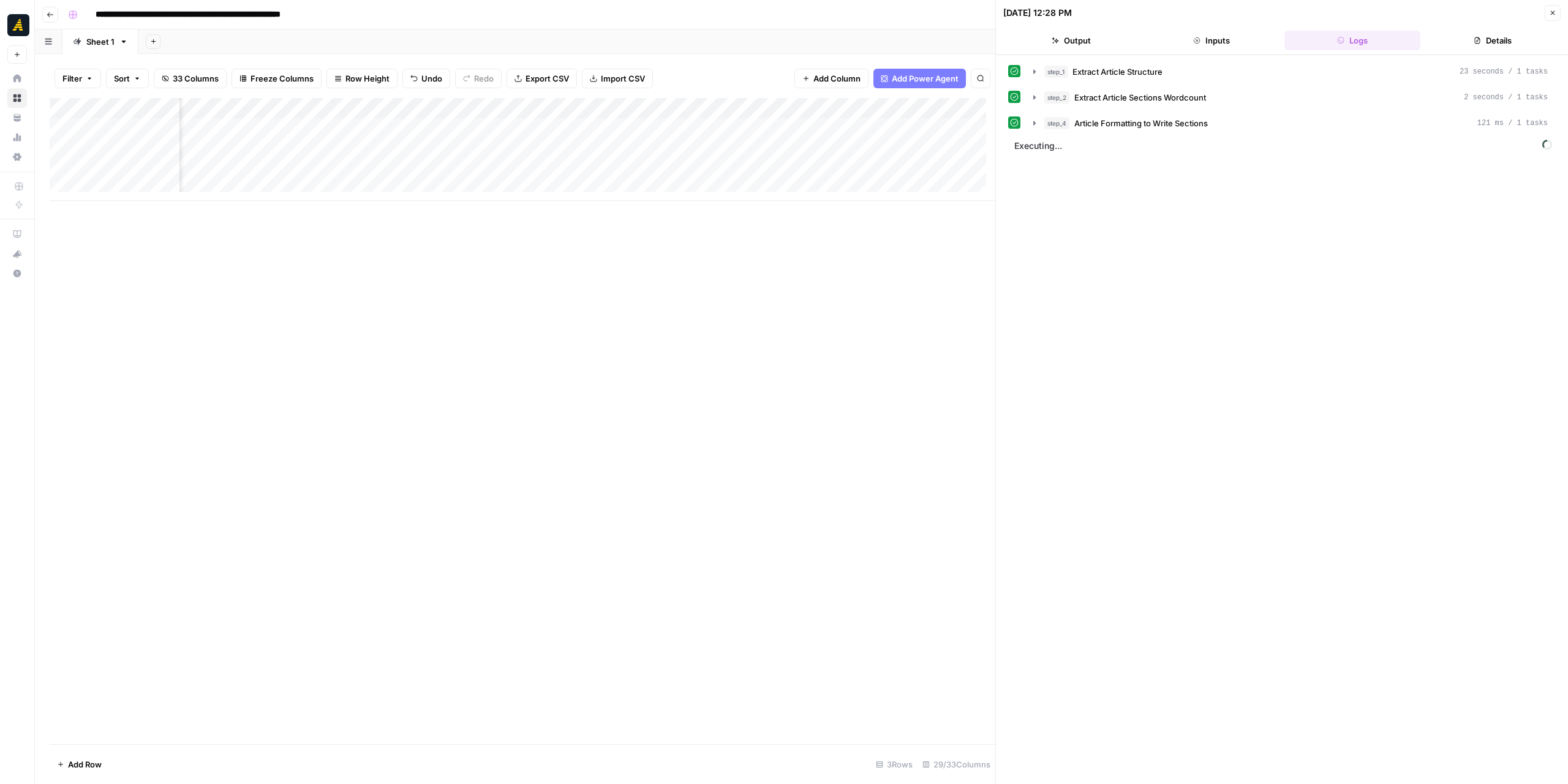
scroll to position [0, 1826]
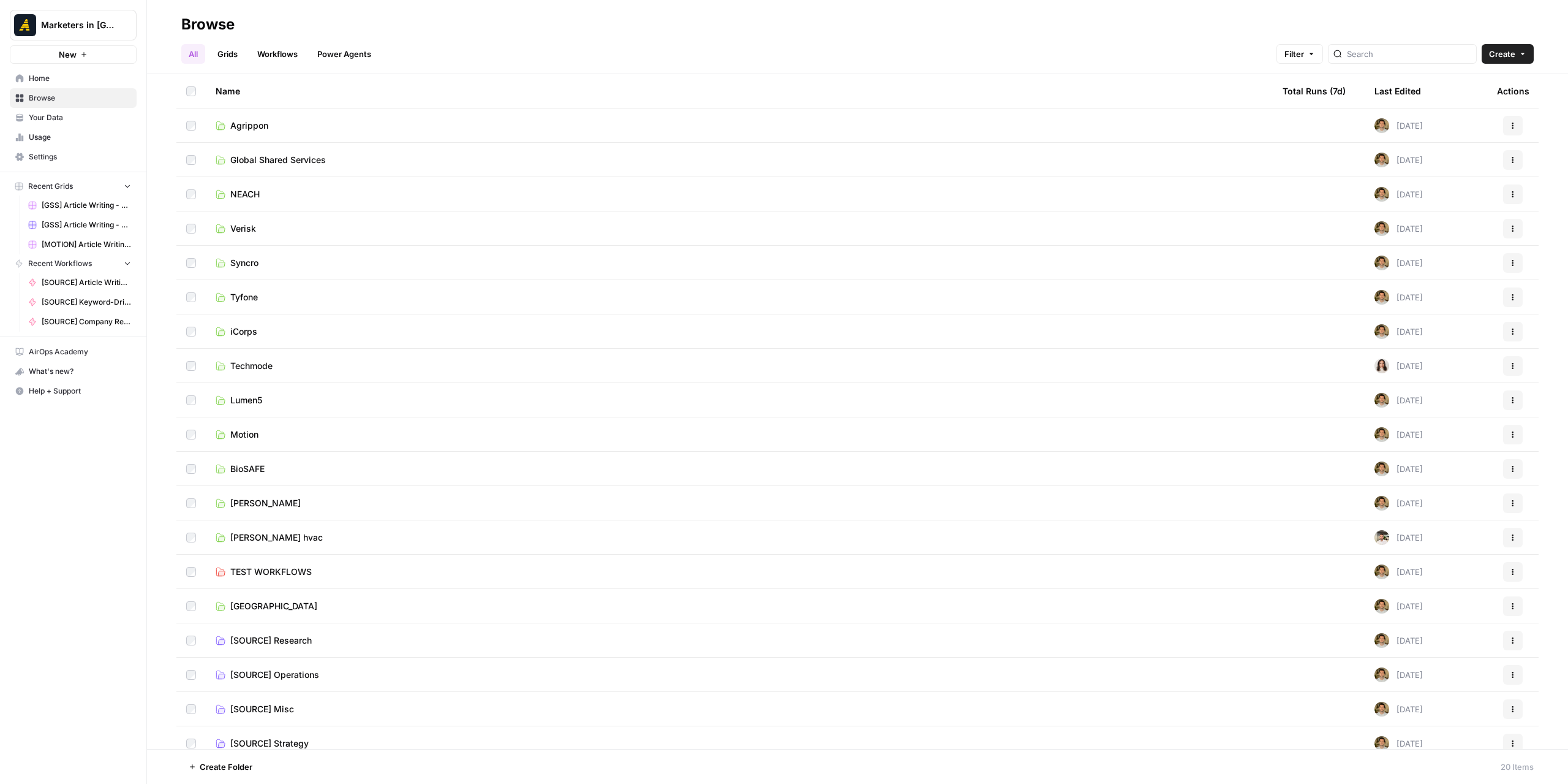
click at [263, 164] on span "Global Shared Services" at bounding box center [278, 160] width 95 height 12
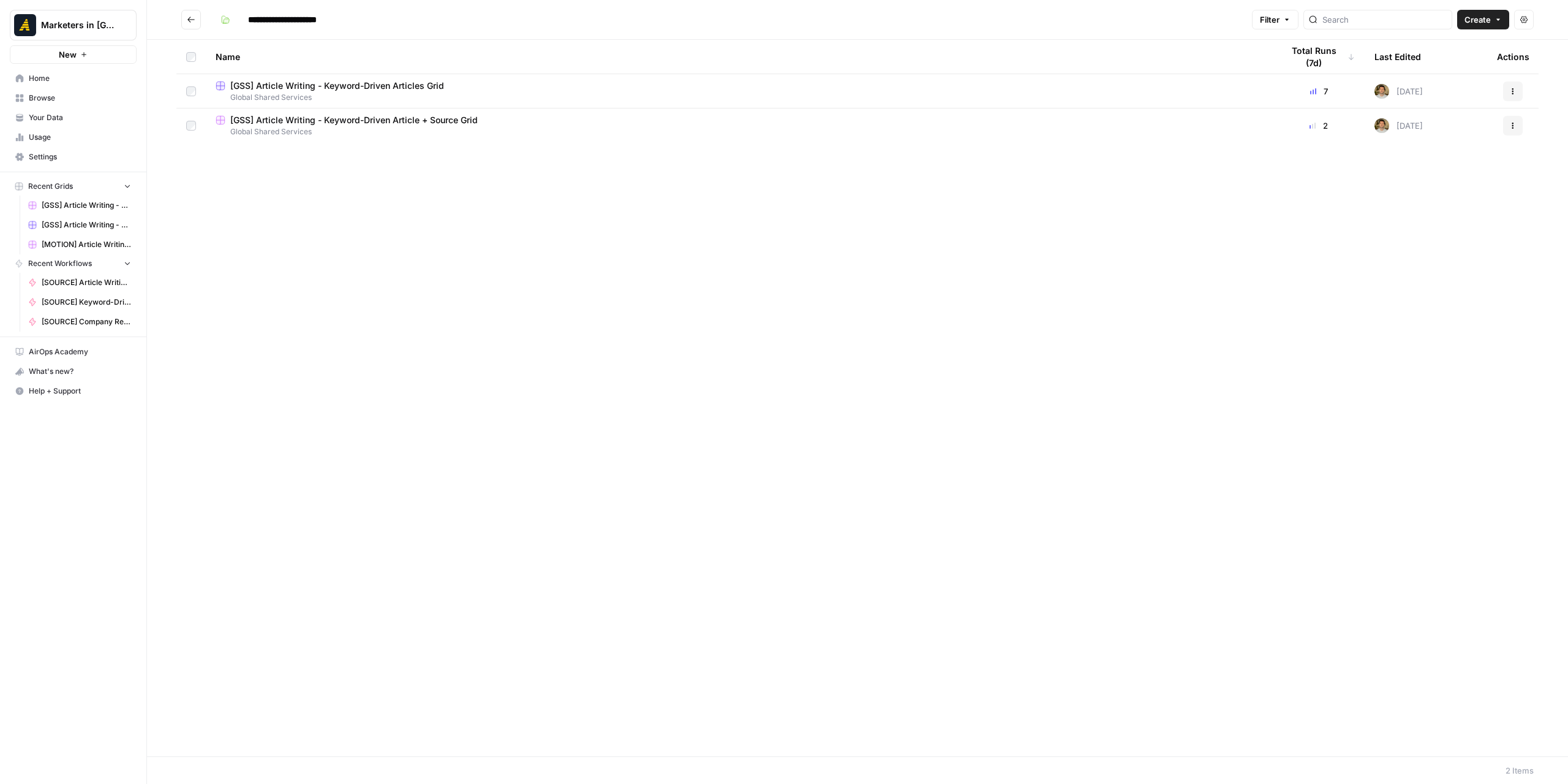
click at [380, 85] on span "[GSS] Article Writing - Keyword-Driven Articles Grid" at bounding box center [337, 86] width 214 height 12
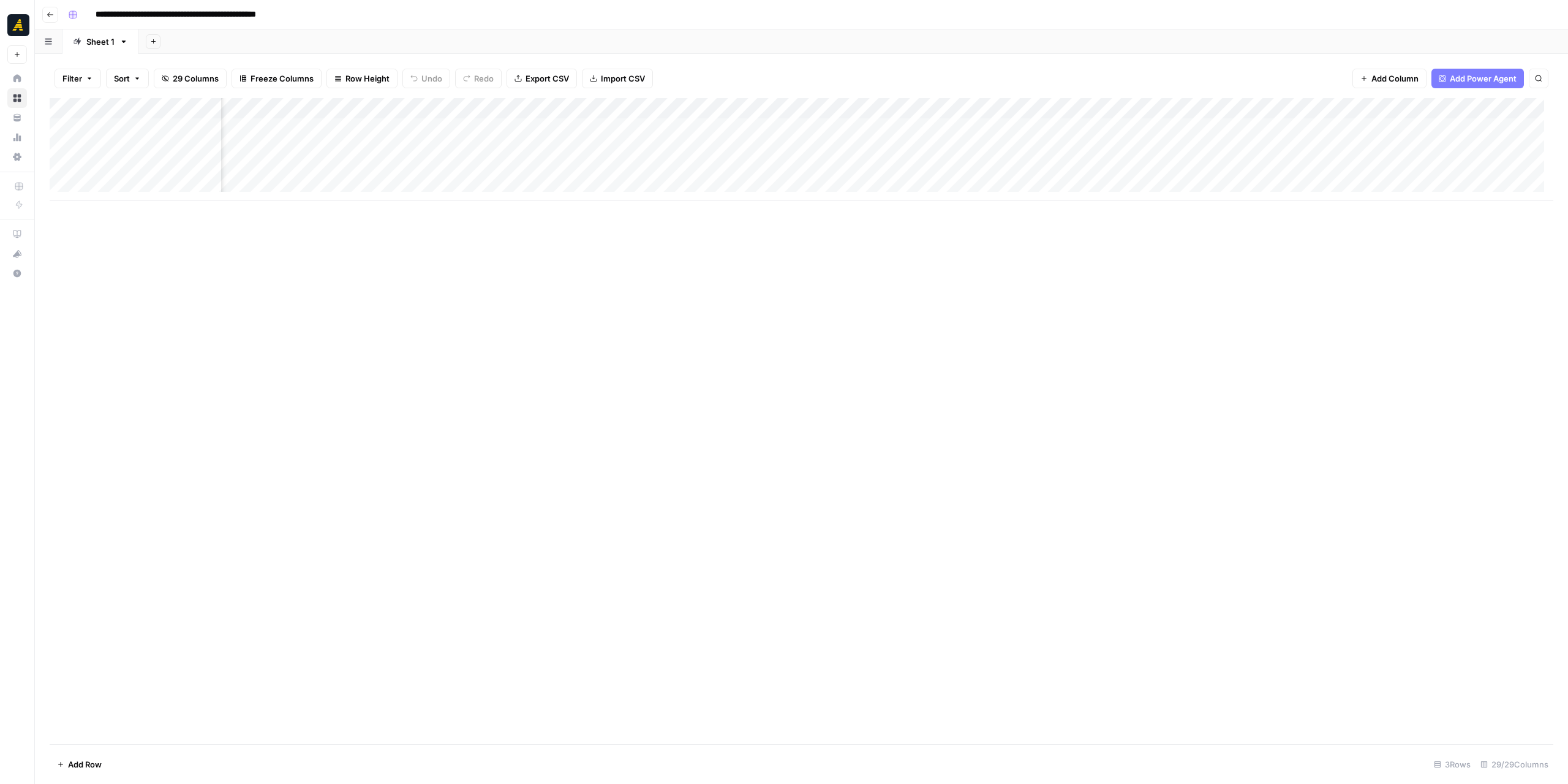
scroll to position [0, 423]
click at [774, 124] on div "Add Column" at bounding box center [801, 149] width 1503 height 103
click at [820, 258] on div "Add Column" at bounding box center [801, 420] width 1503 height 646
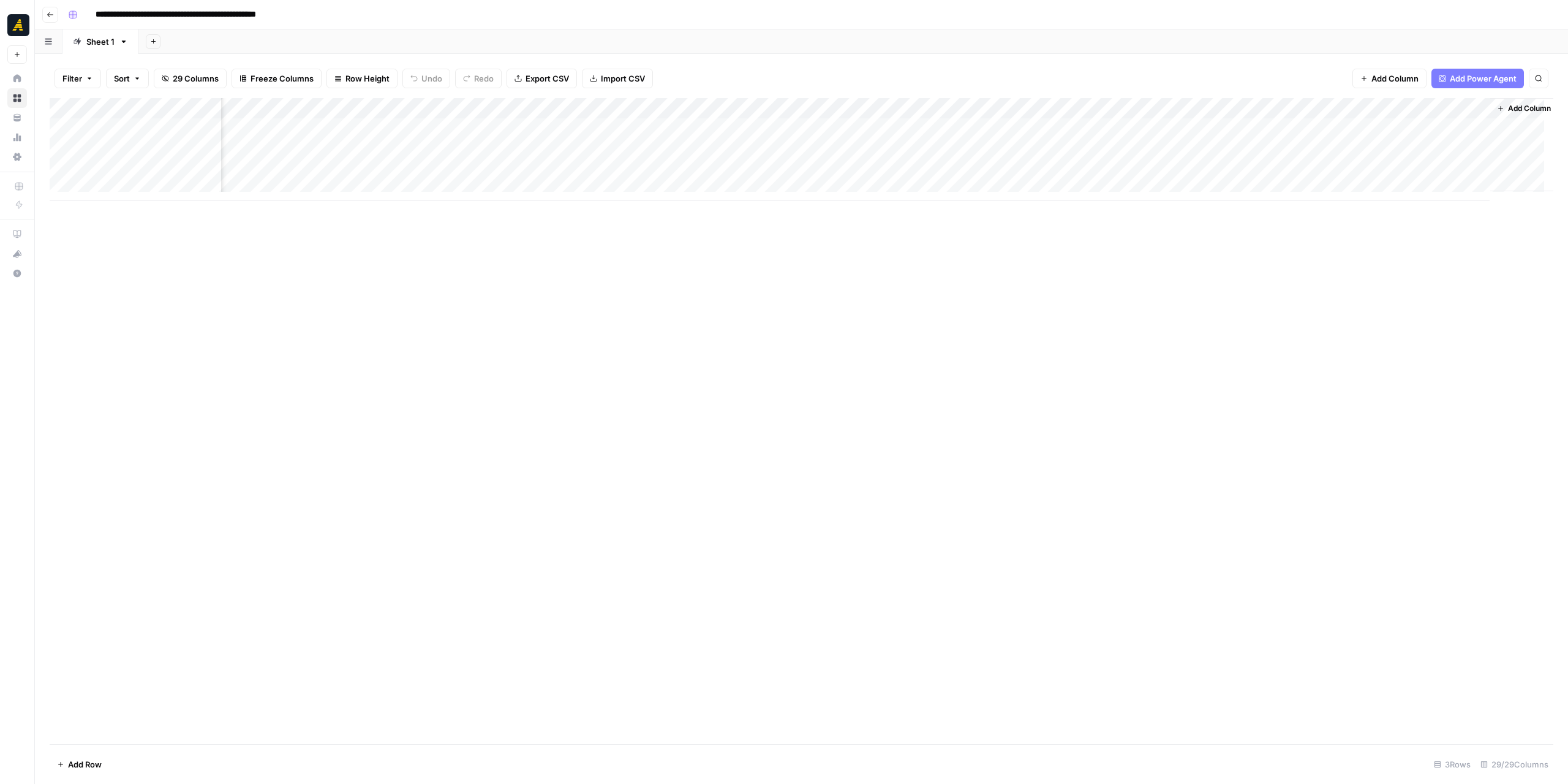
scroll to position [0, 2822]
click at [1421, 129] on div "Add Column" at bounding box center [801, 149] width 1503 height 103
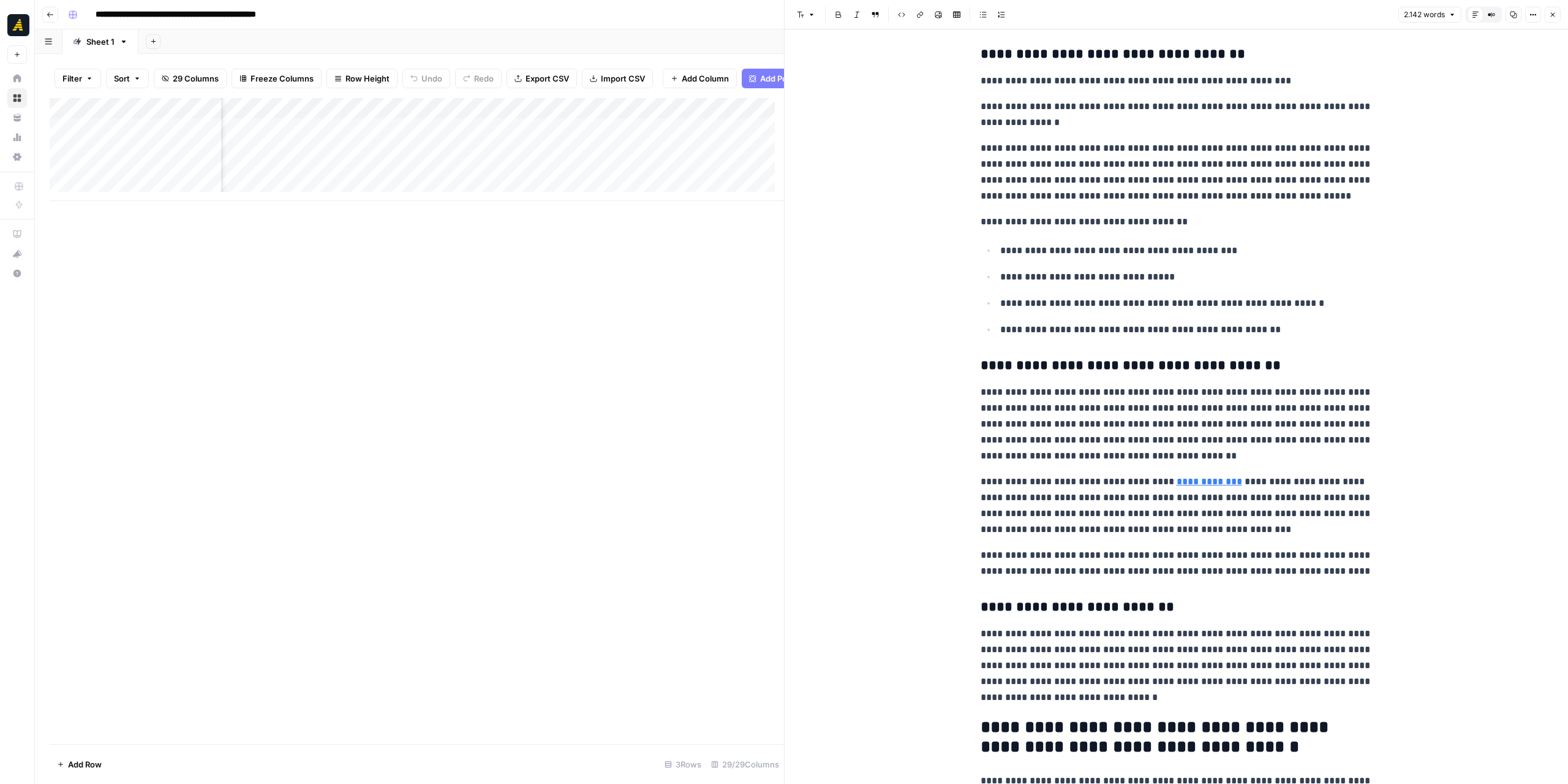
scroll to position [0, 1873]
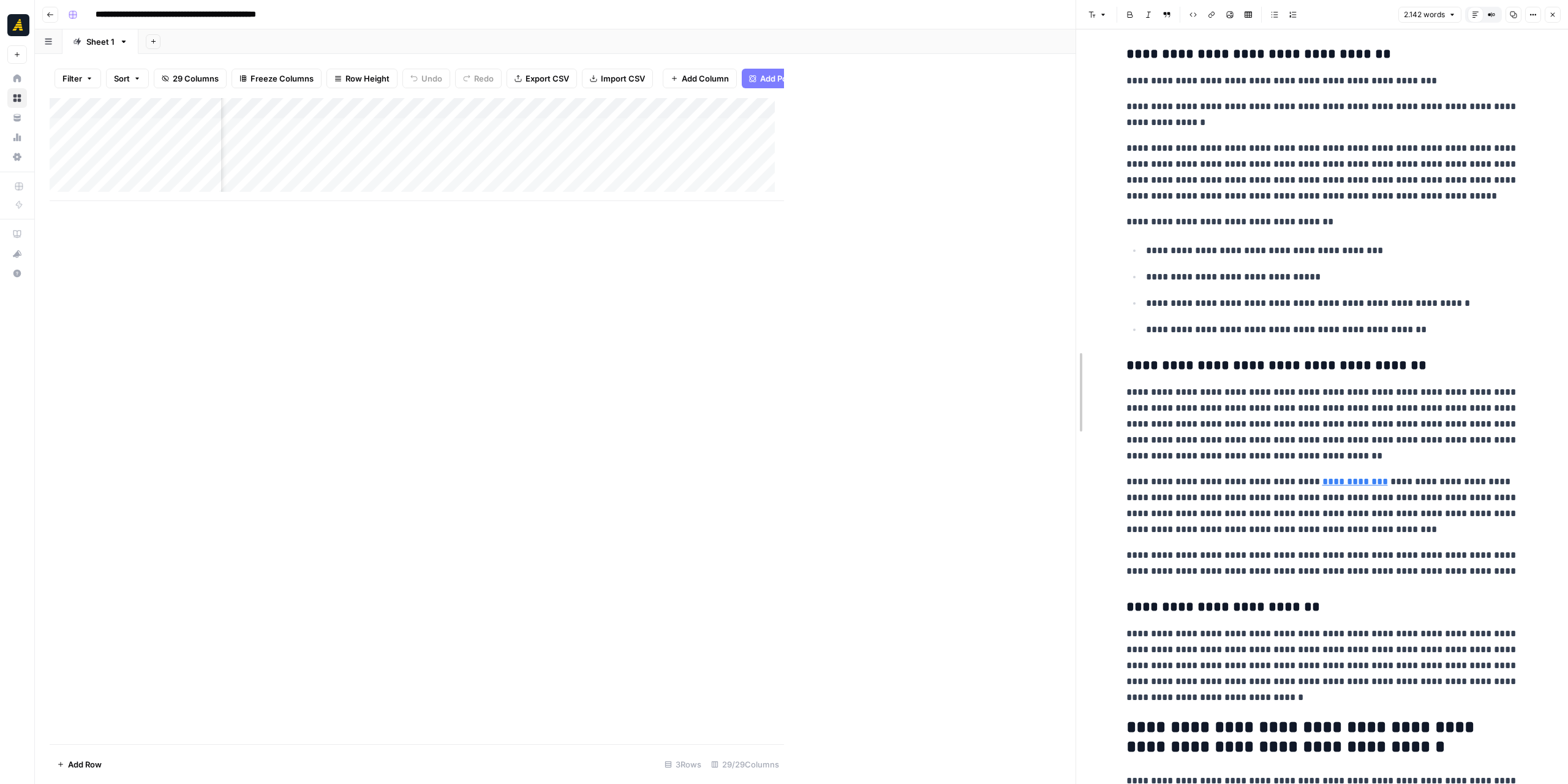
drag, startPoint x: 787, startPoint y: 322, endPoint x: 1079, endPoint y: 327, distance: 292.0
click at [941, 129] on div "Add Column" at bounding box center [563, 149] width 1026 height 103
click at [941, 129] on div at bounding box center [942, 128] width 112 height 22
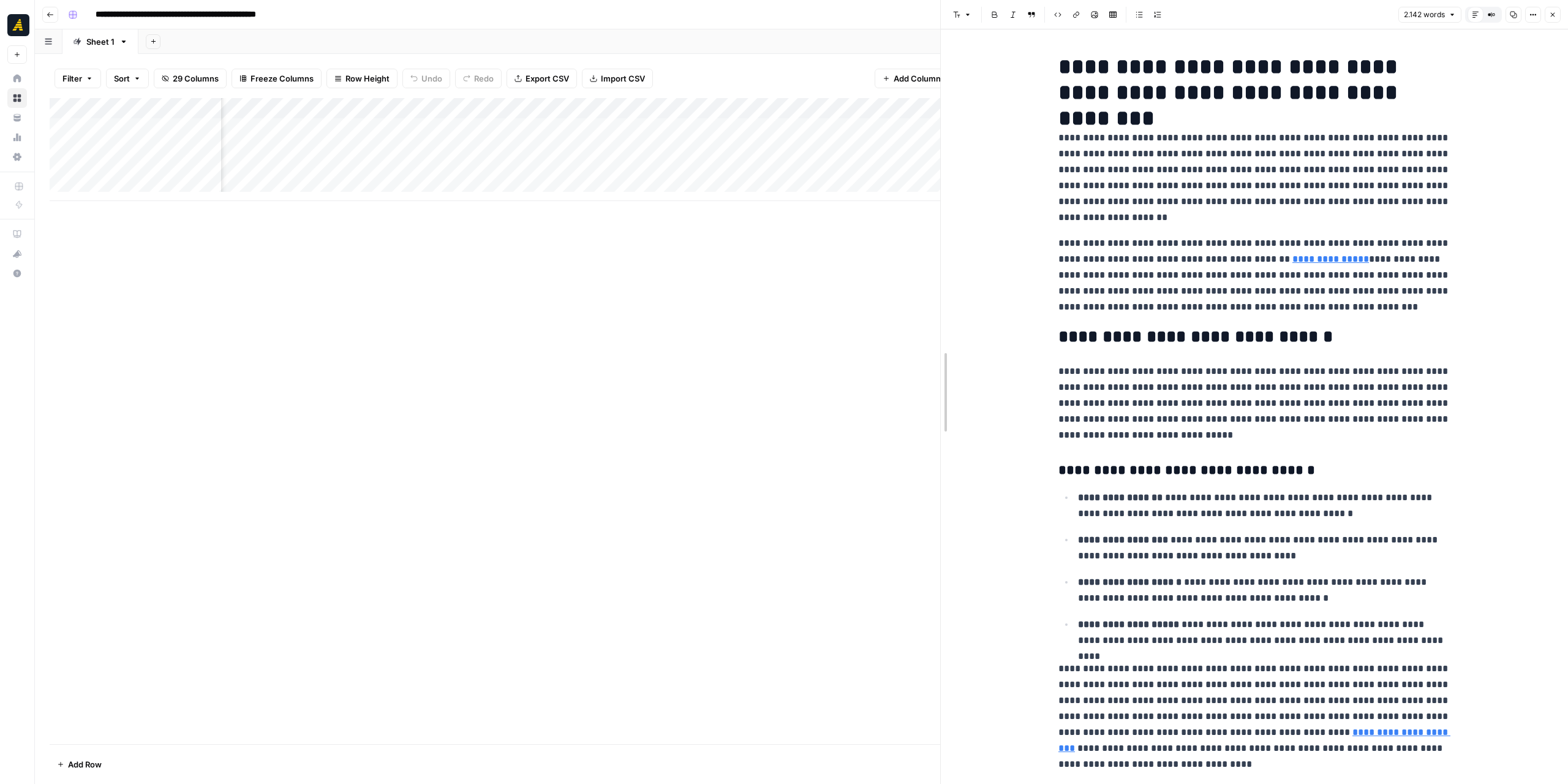
drag, startPoint x: 1074, startPoint y: 270, endPoint x: 928, endPoint y: 271, distance: 146.0
click at [934, 271] on div at bounding box center [940, 392] width 12 height 784
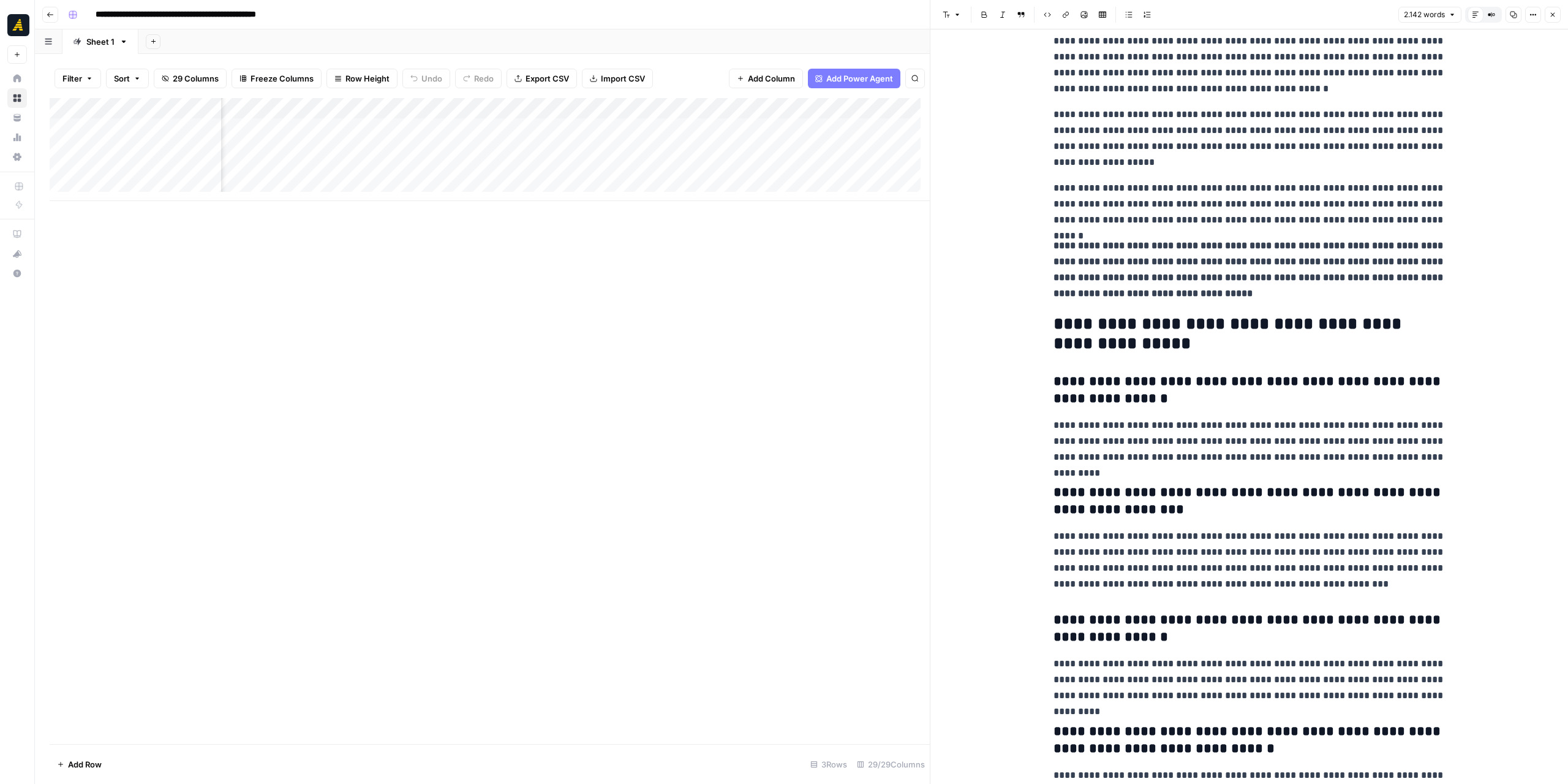
scroll to position [0, 1674]
click at [405, 127] on div "Add Column" at bounding box center [490, 149] width 880 height 103
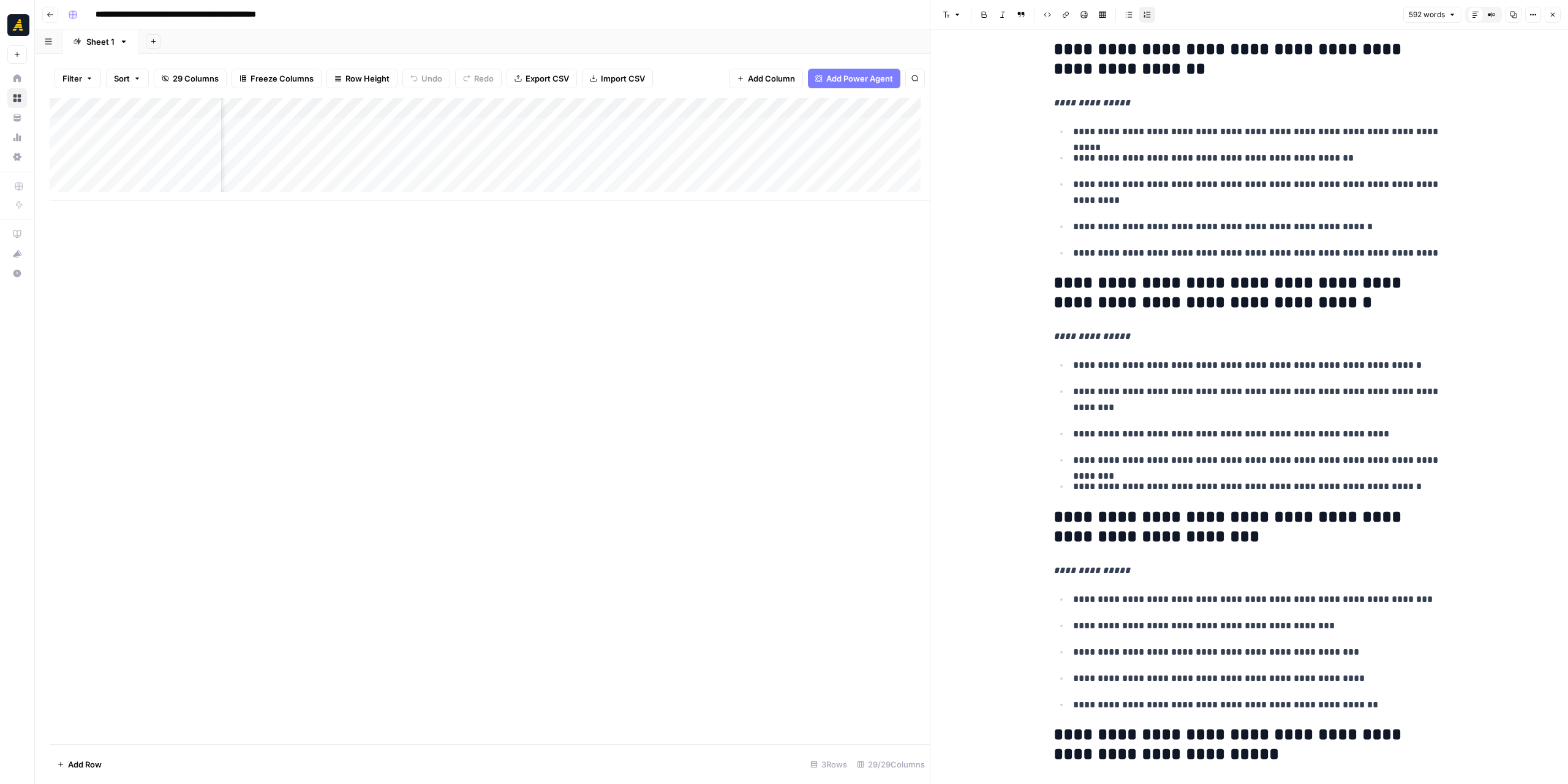
scroll to position [1103, 0]
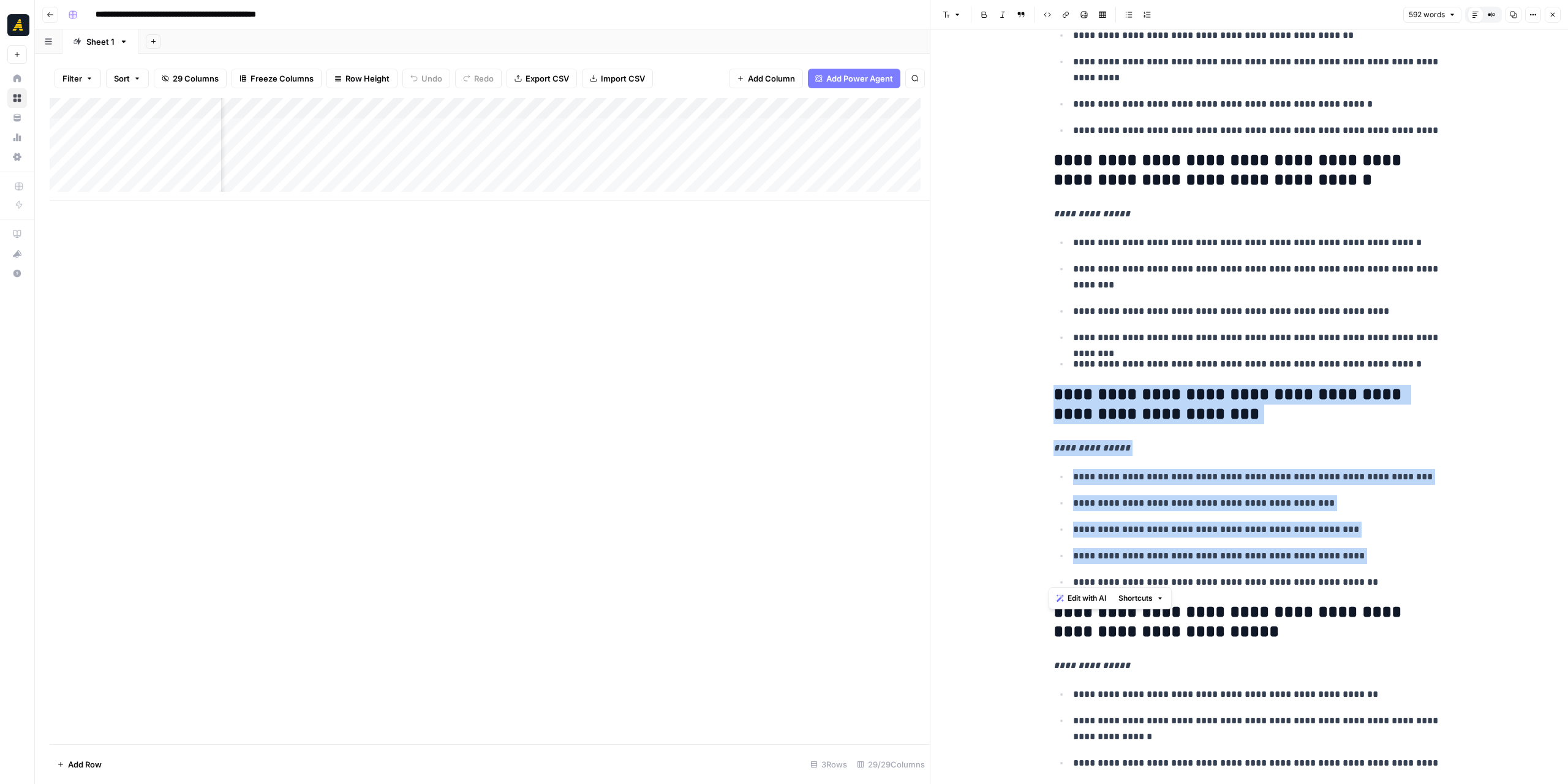
drag, startPoint x: 1391, startPoint y: 565, endPoint x: 1029, endPoint y: 389, distance: 402.5
click at [1029, 389] on div "**********" at bounding box center [1249, 149] width 638 height 2445
copy div "**********"
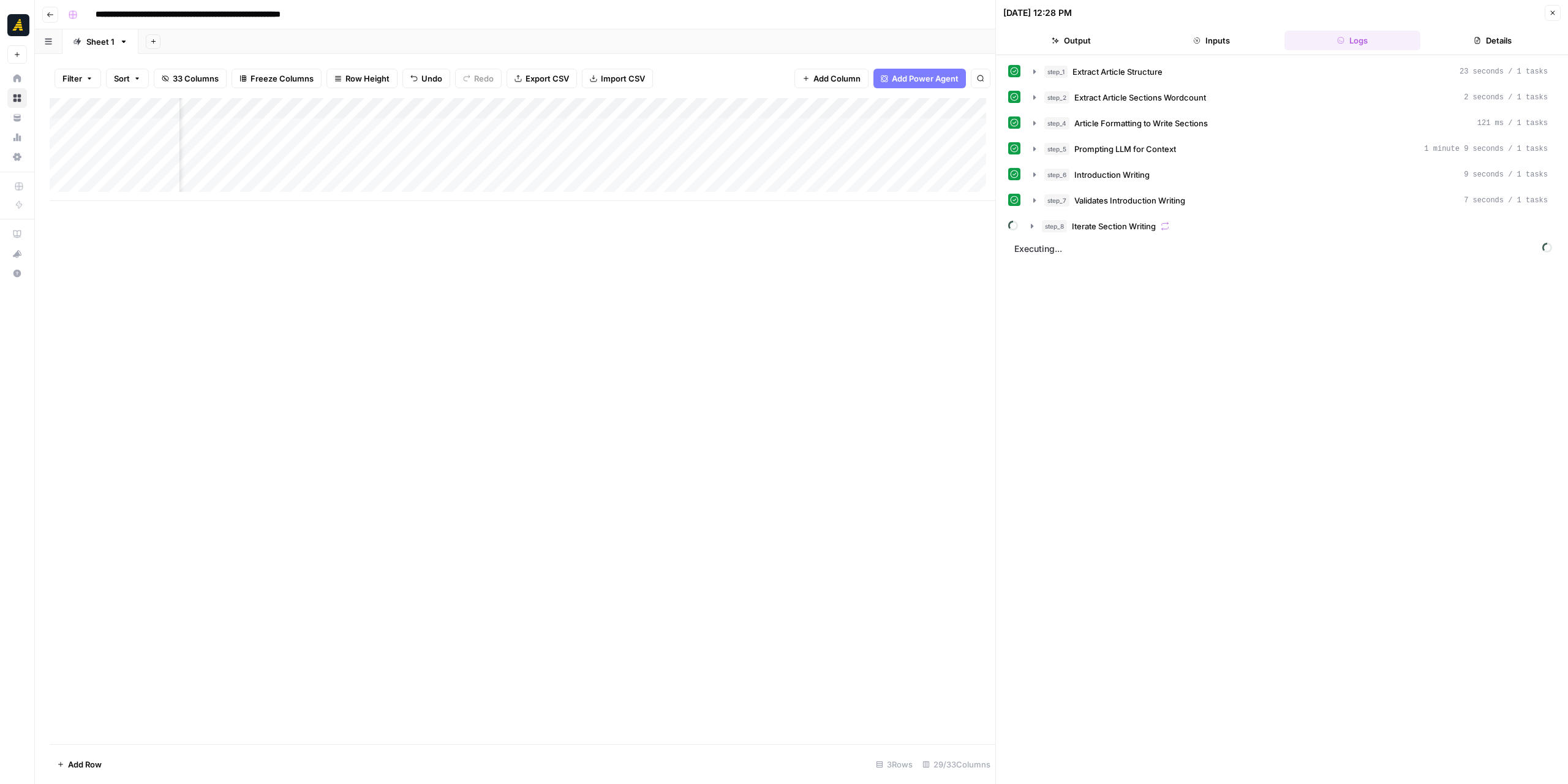
scroll to position [0, 1308]
click at [596, 132] on div "Add Column" at bounding box center [523, 149] width 946 height 103
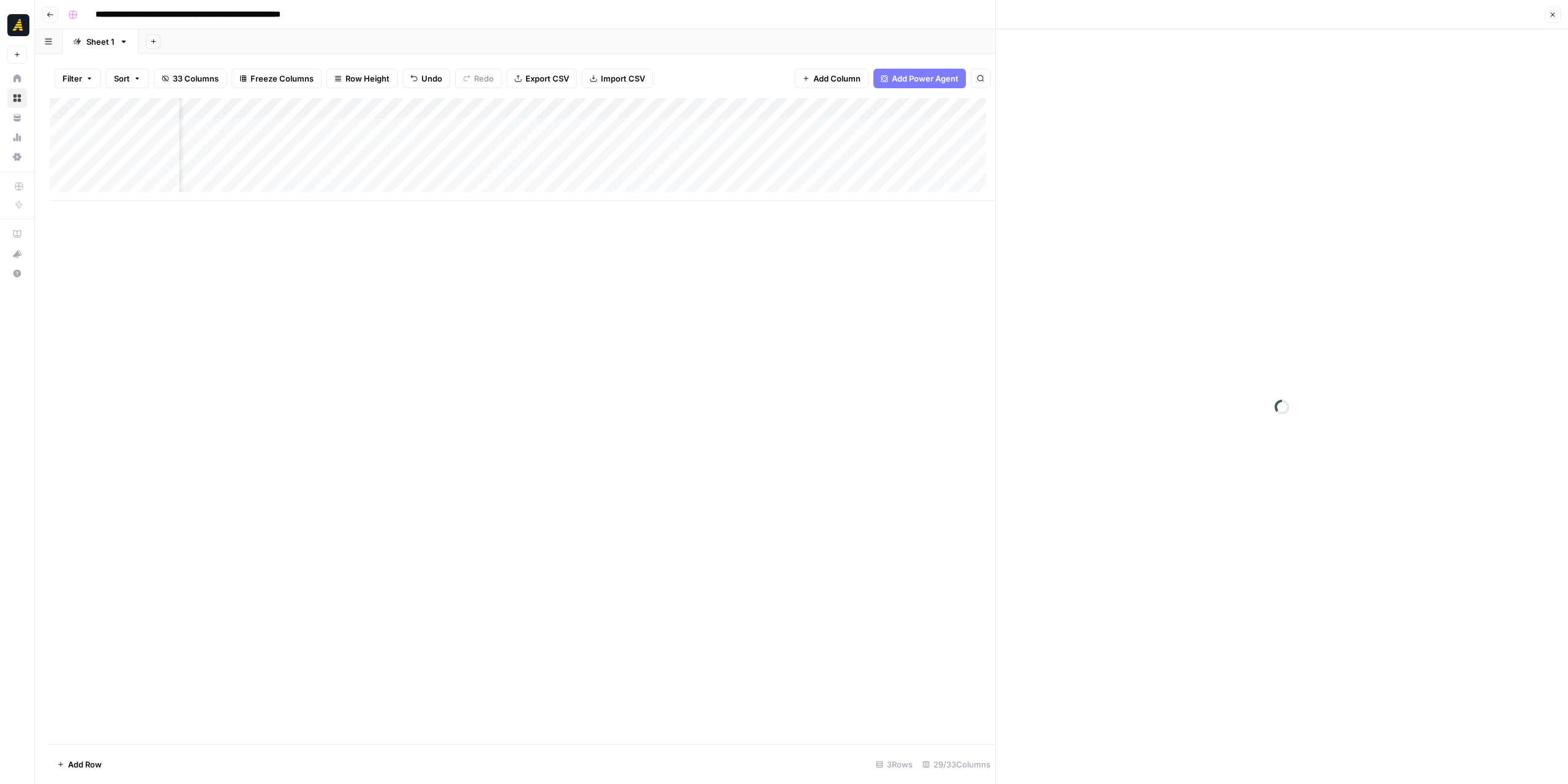
click at [596, 132] on div at bounding box center [615, 128] width 162 height 22
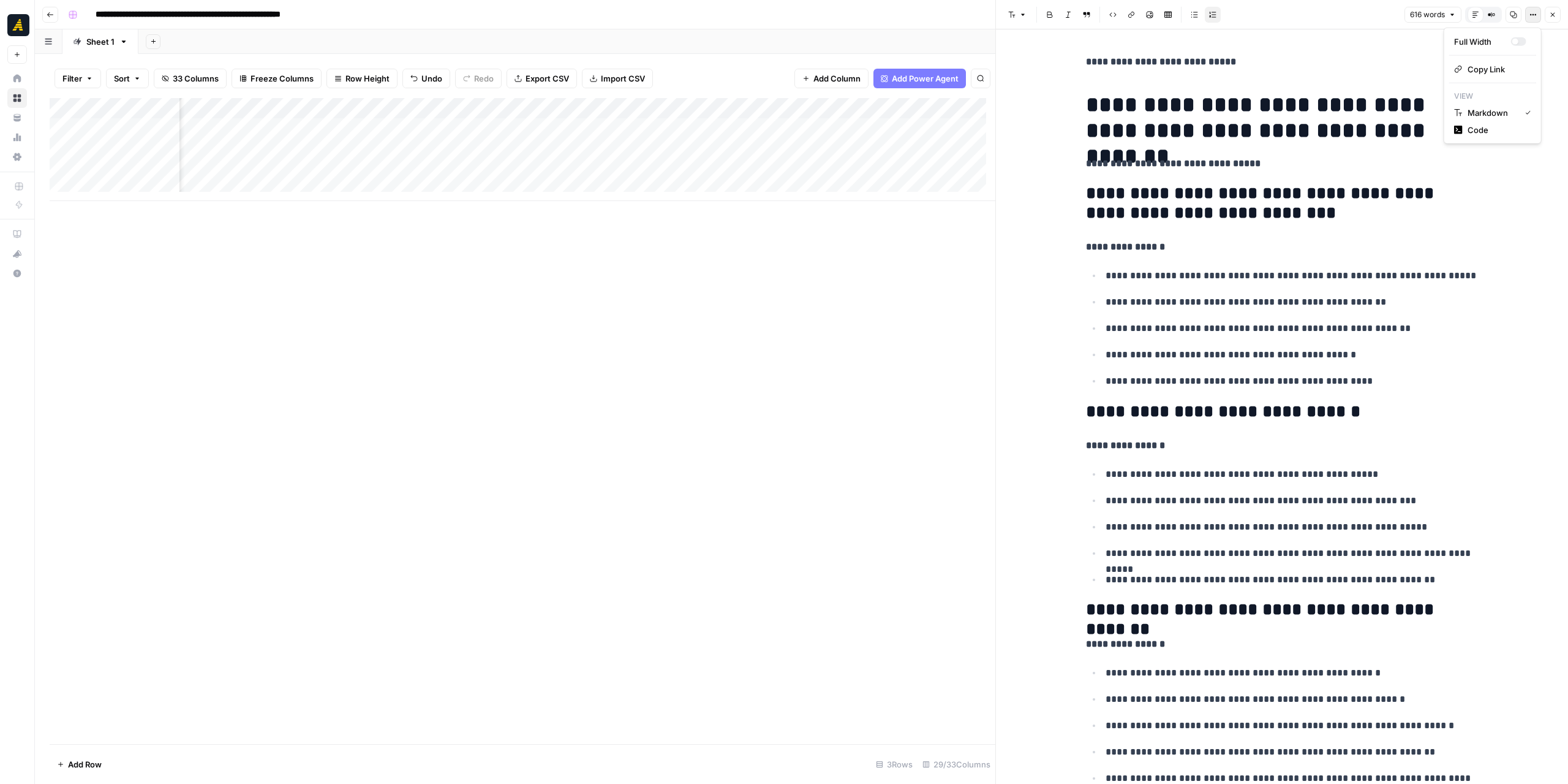
click at [1529, 17] on button "Options" at bounding box center [1533, 15] width 16 height 16
click at [1482, 128] on span "Code" at bounding box center [1496, 130] width 58 height 12
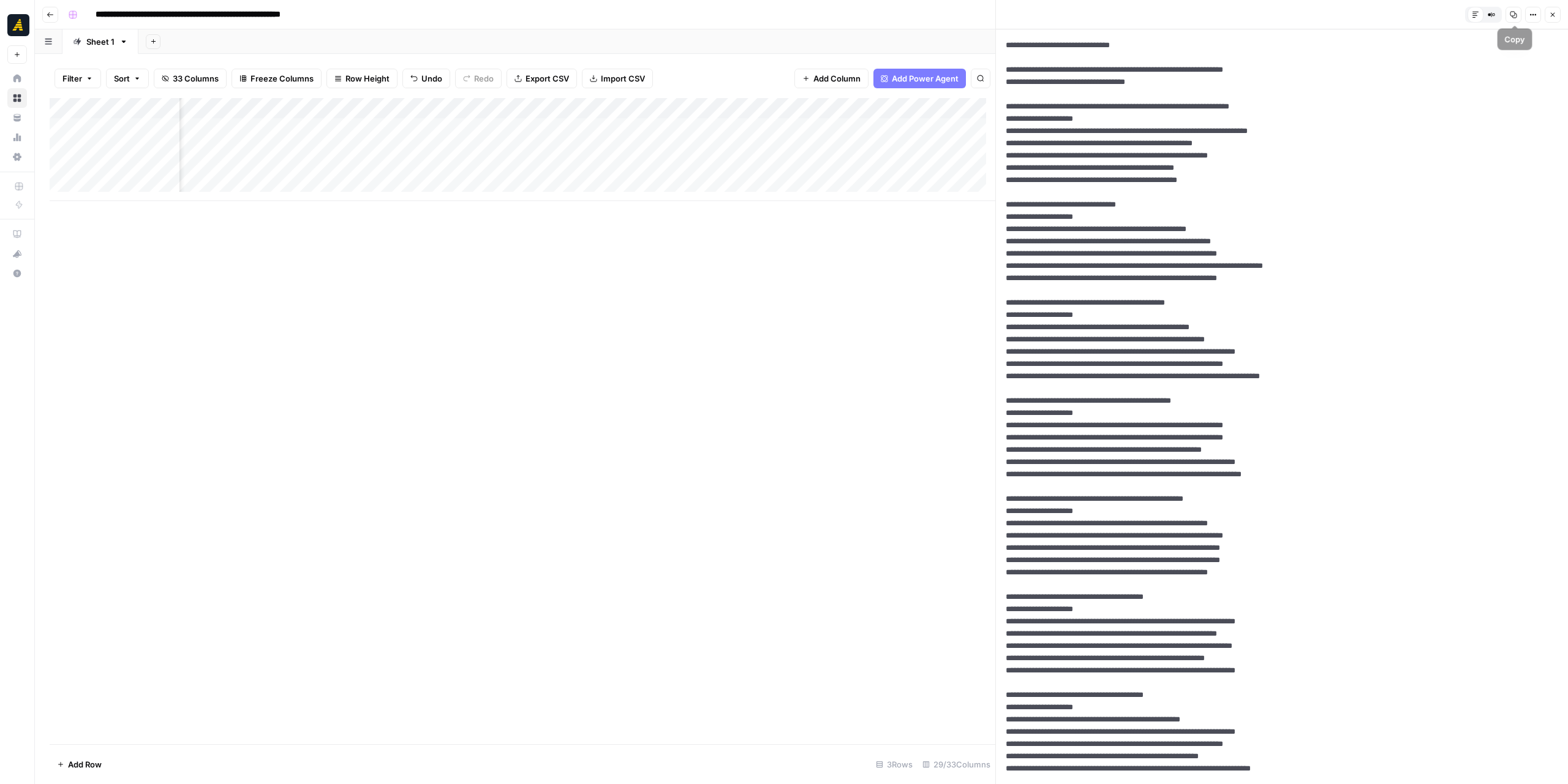
click at [1516, 17] on icon "button" at bounding box center [1513, 15] width 8 height 8
click at [324, 125] on div "Add Column" at bounding box center [523, 149] width 946 height 103
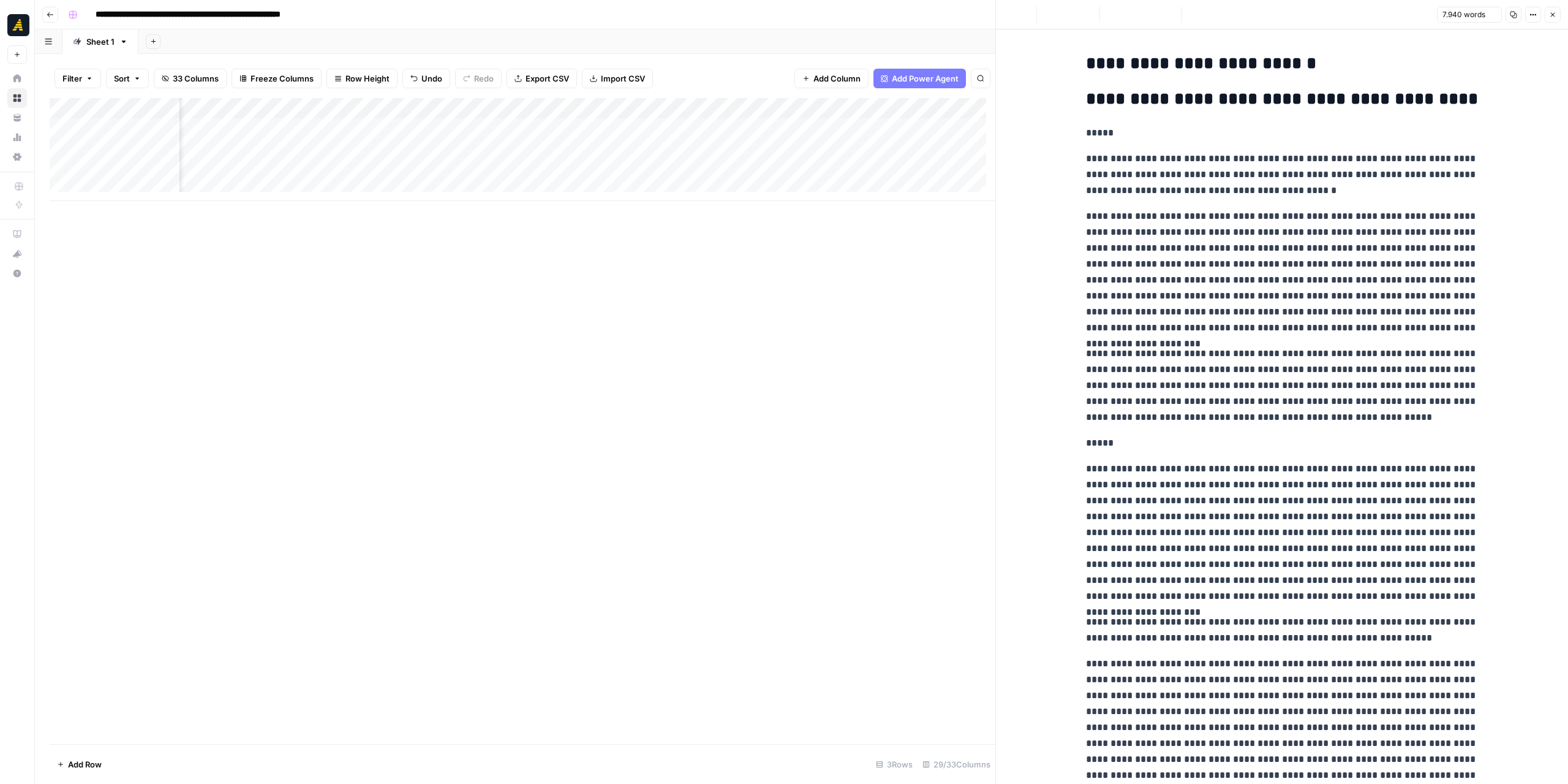
click at [1513, 15] on icon "button" at bounding box center [1513, 15] width 8 height 8
click at [730, 299] on div "Add Column" at bounding box center [523, 420] width 946 height 646
click at [595, 127] on div "Add Column" at bounding box center [523, 149] width 946 height 103
click at [1553, 11] on icon "button" at bounding box center [1553, 15] width 8 height 8
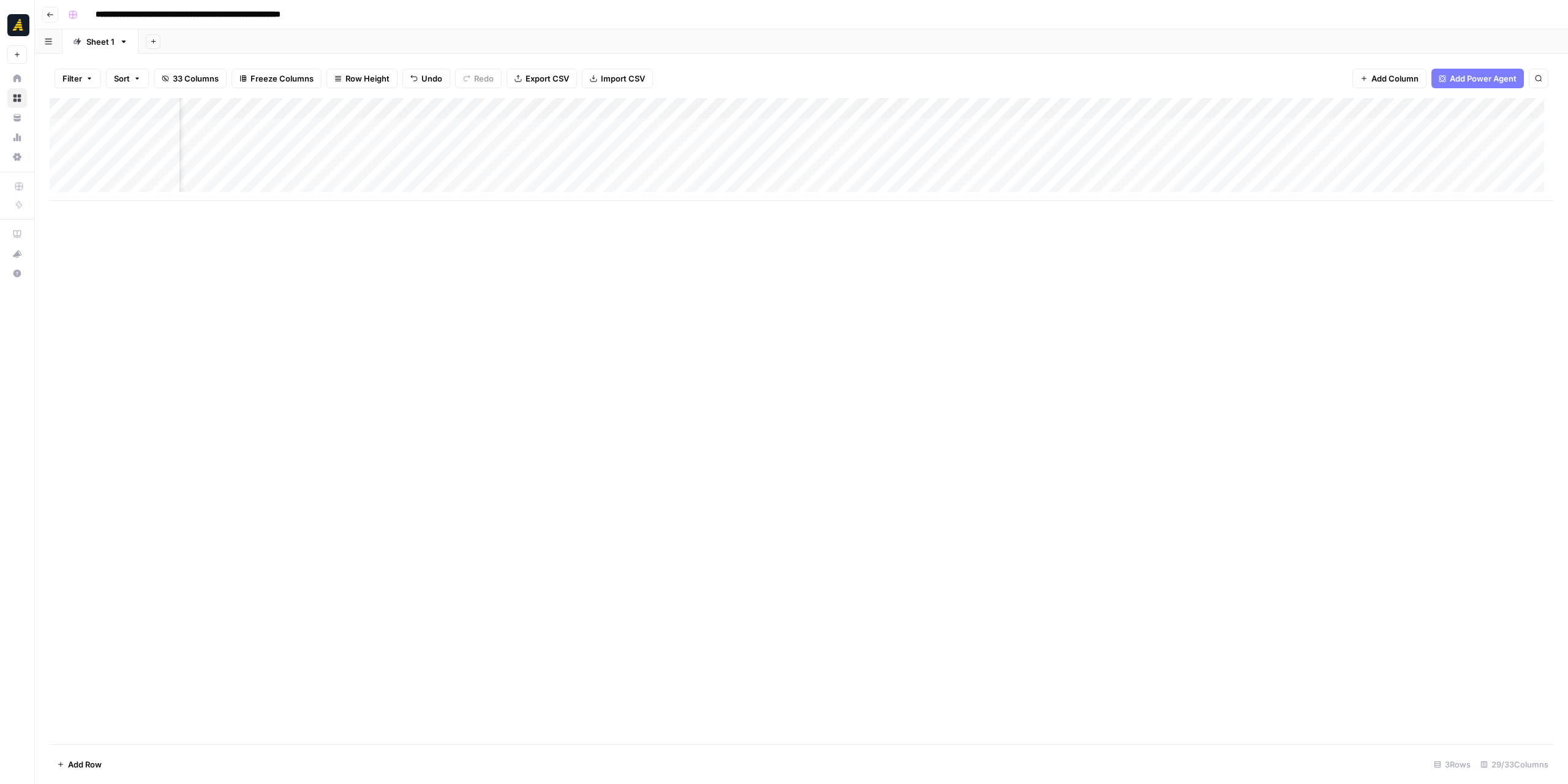
click at [605, 132] on div "Add Column" at bounding box center [801, 149] width 1503 height 103
click at [605, 132] on div at bounding box center [634, 128] width 112 height 22
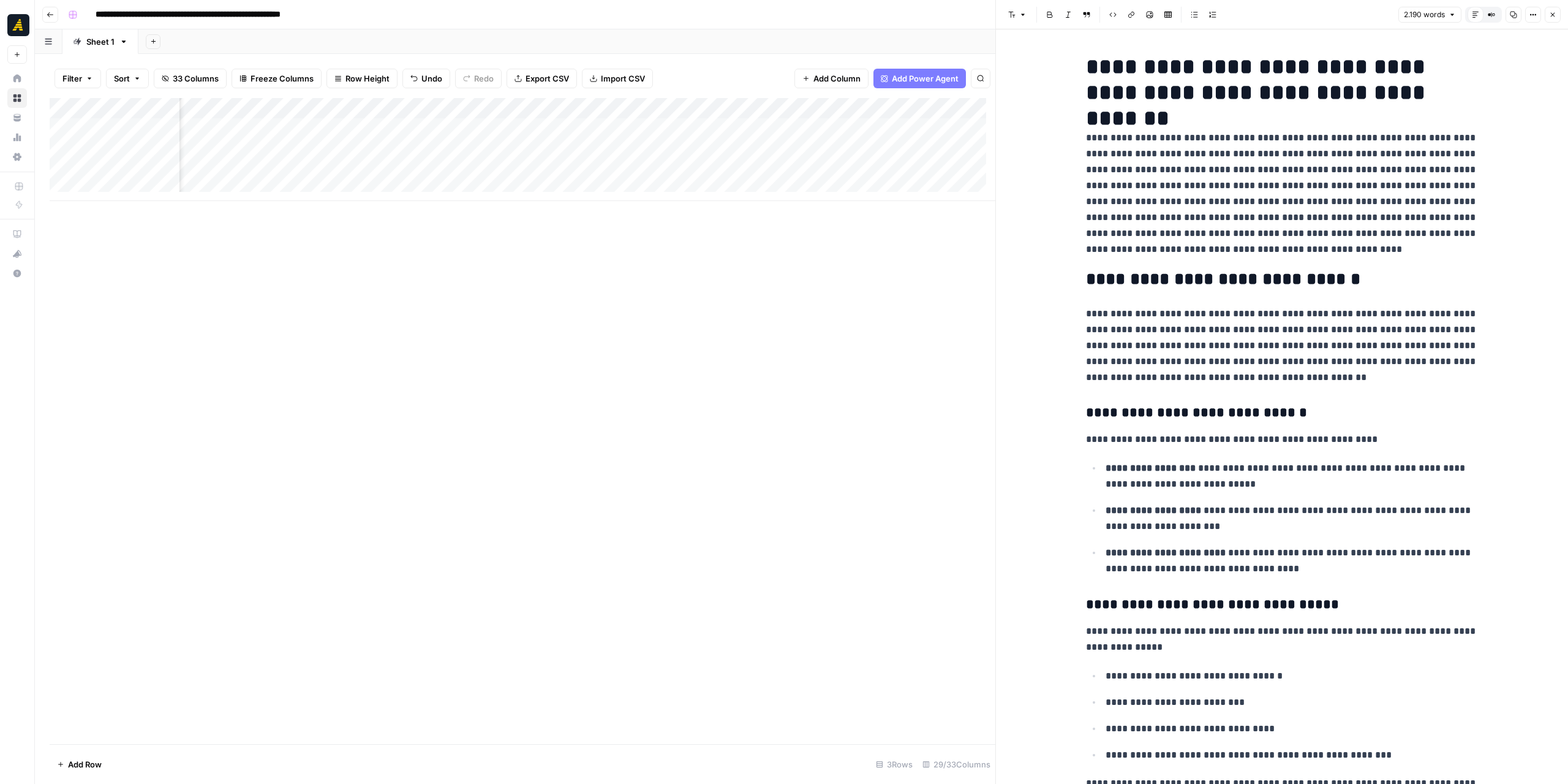
click at [1130, 217] on p "**********" at bounding box center [1282, 194] width 392 height 128
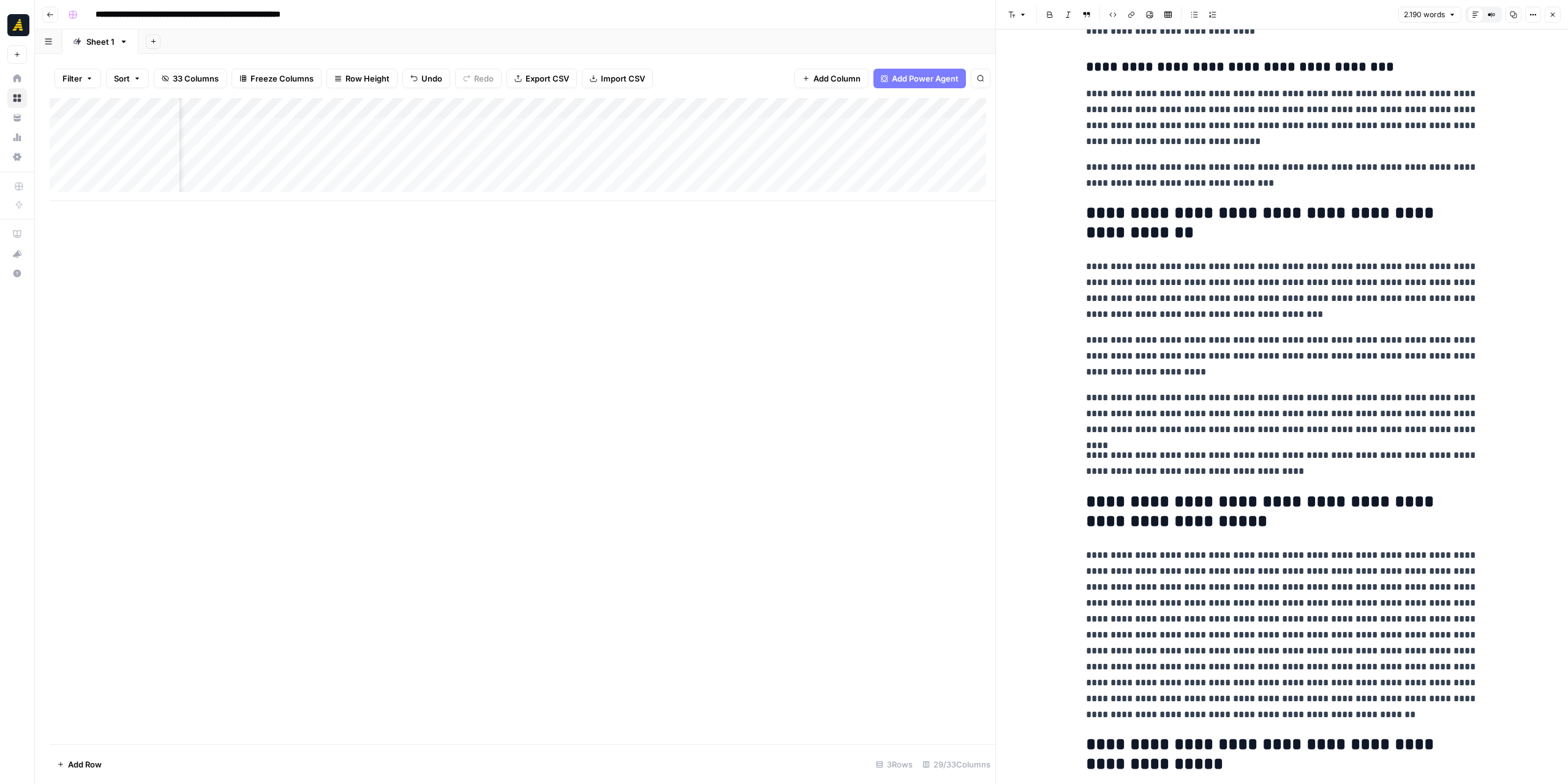
scroll to position [3983, 0]
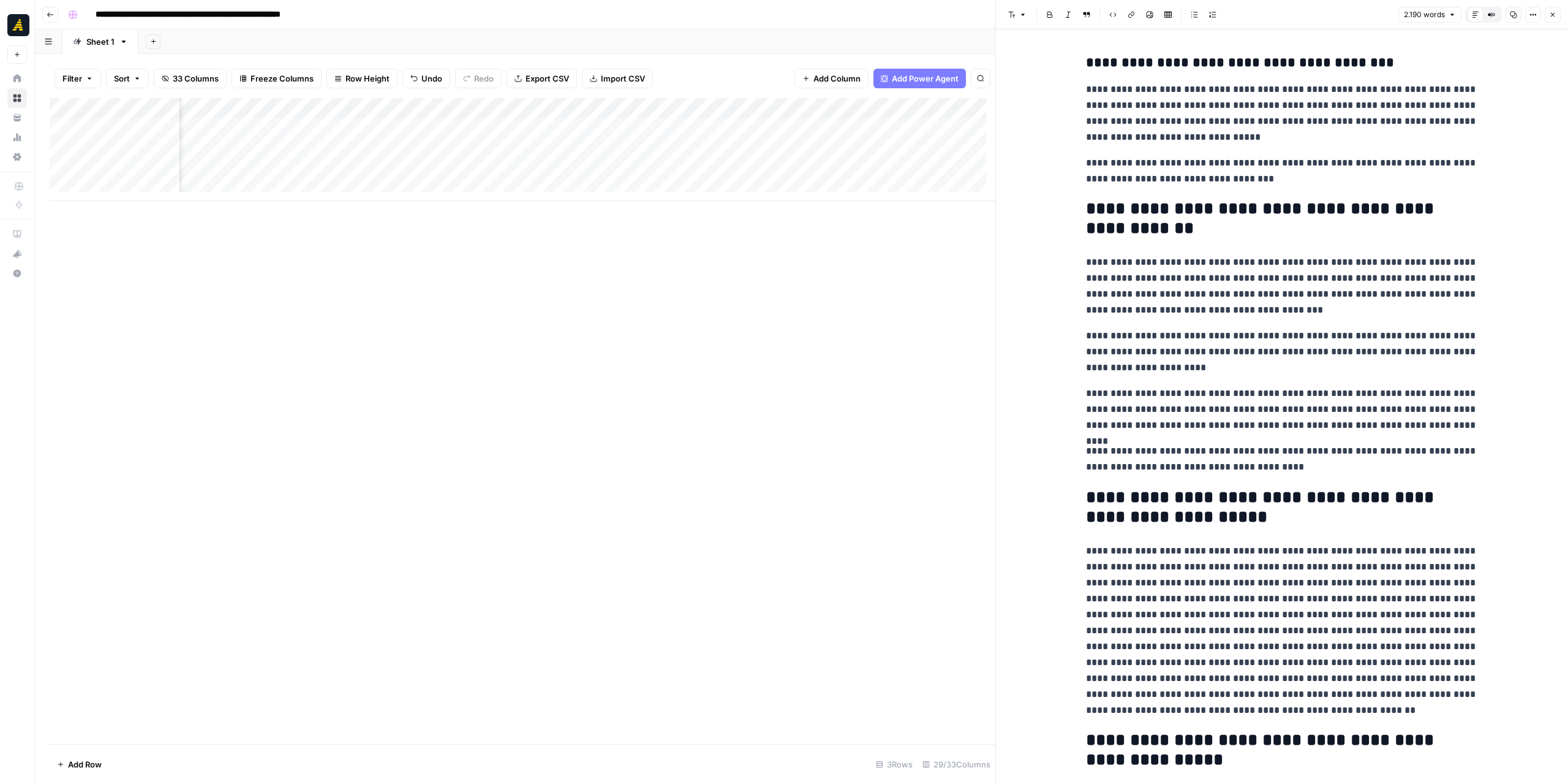
click at [1180, 612] on p "**********" at bounding box center [1282, 631] width 392 height 175
click at [304, 127] on div "Add Column" at bounding box center [523, 149] width 946 height 103
click at [305, 128] on div "Add Column" at bounding box center [523, 149] width 946 height 103
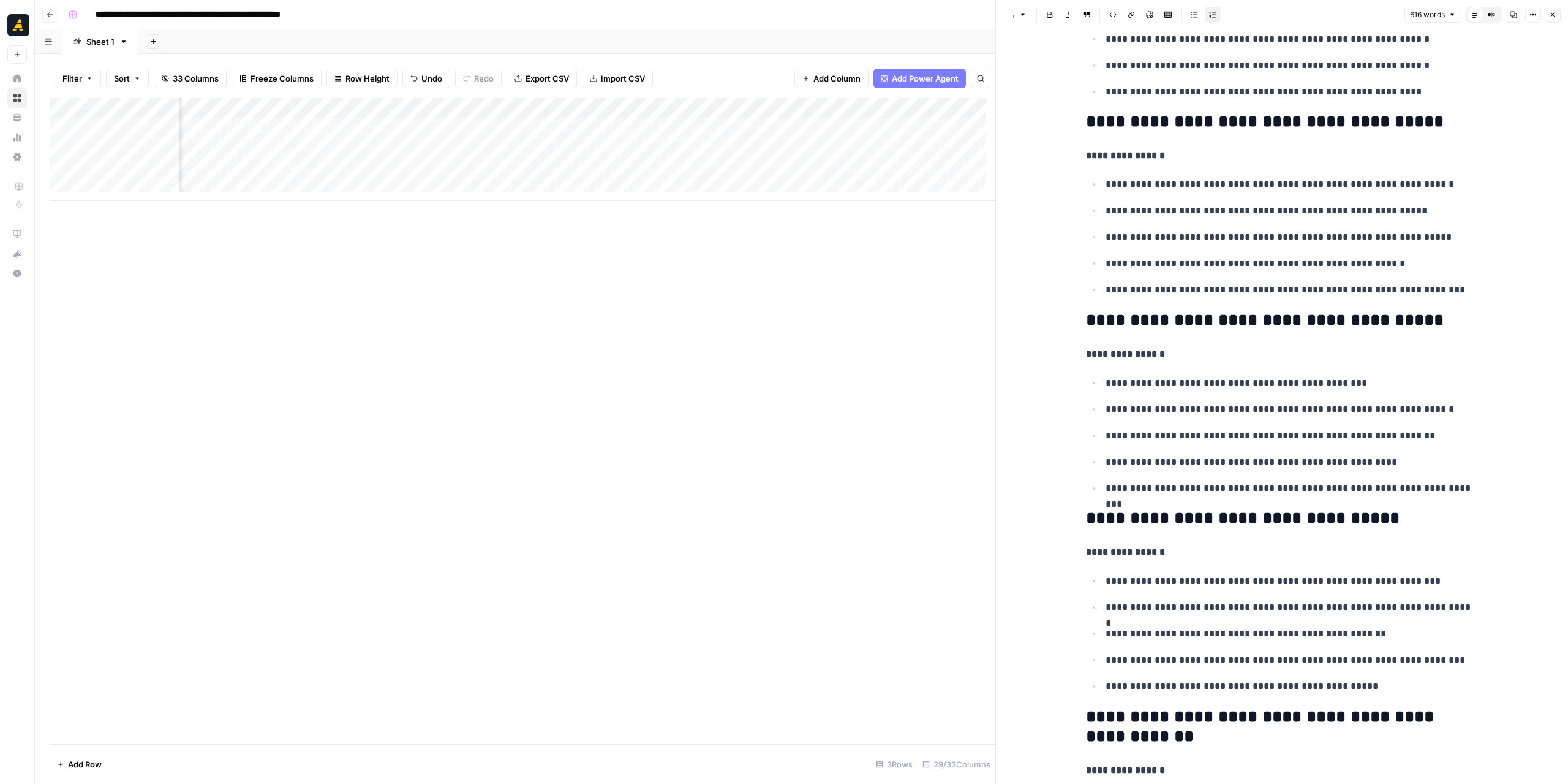
scroll to position [1164, 0]
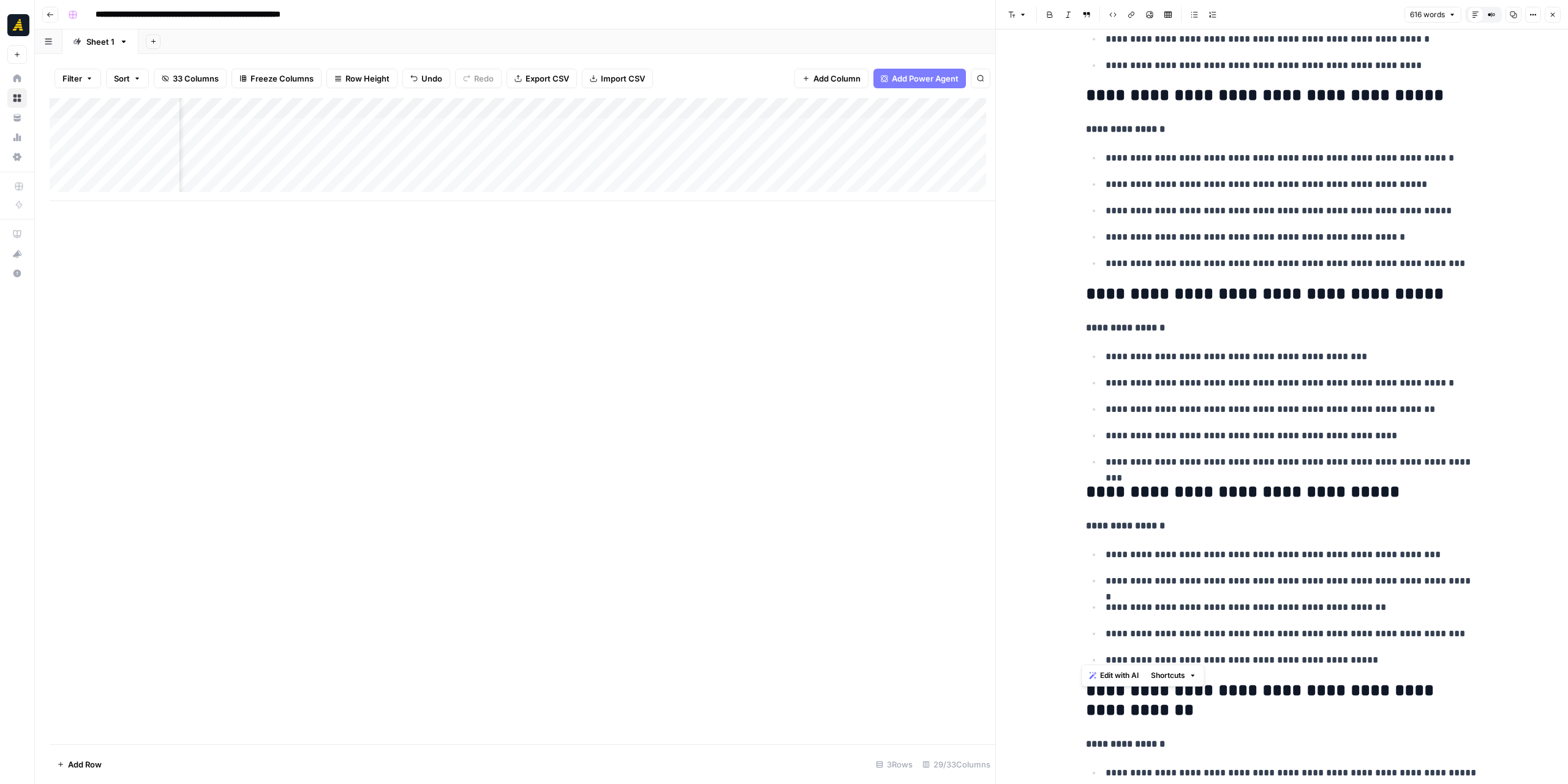
drag, startPoint x: 1369, startPoint y: 652, endPoint x: 1060, endPoint y: 482, distance: 352.7
click at [1060, 482] on div "**********" at bounding box center [1282, 158] width 572 height 2585
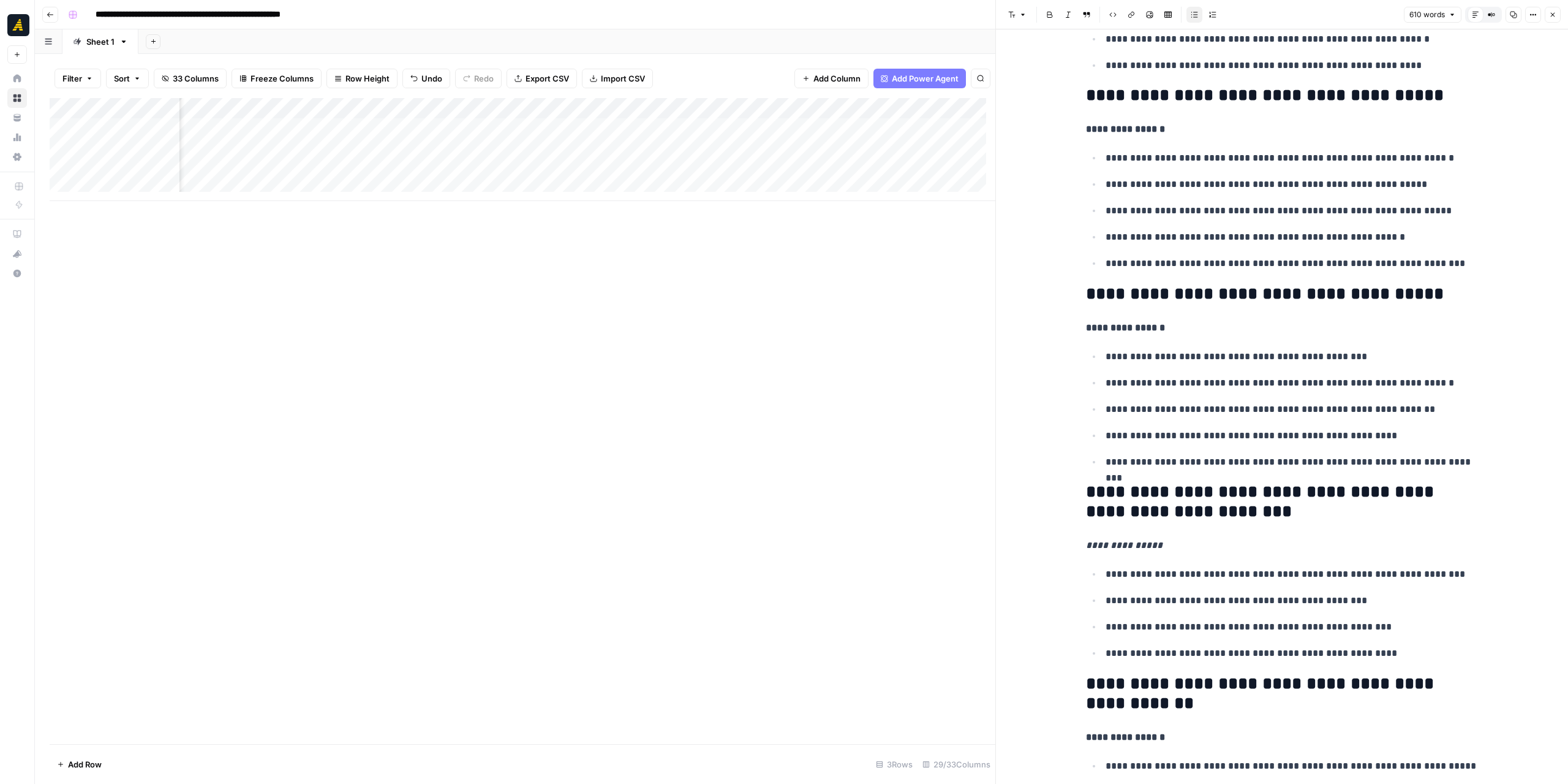
scroll to position [0, 1347]
drag, startPoint x: 430, startPoint y: 108, endPoint x: 415, endPoint y: 114, distance: 16.2
click at [415, 114] on div "Add Column" at bounding box center [523, 149] width 946 height 103
click at [783, 233] on div "Add Column" at bounding box center [523, 420] width 946 height 646
click at [790, 107] on div "Add Column" at bounding box center [523, 149] width 946 height 103
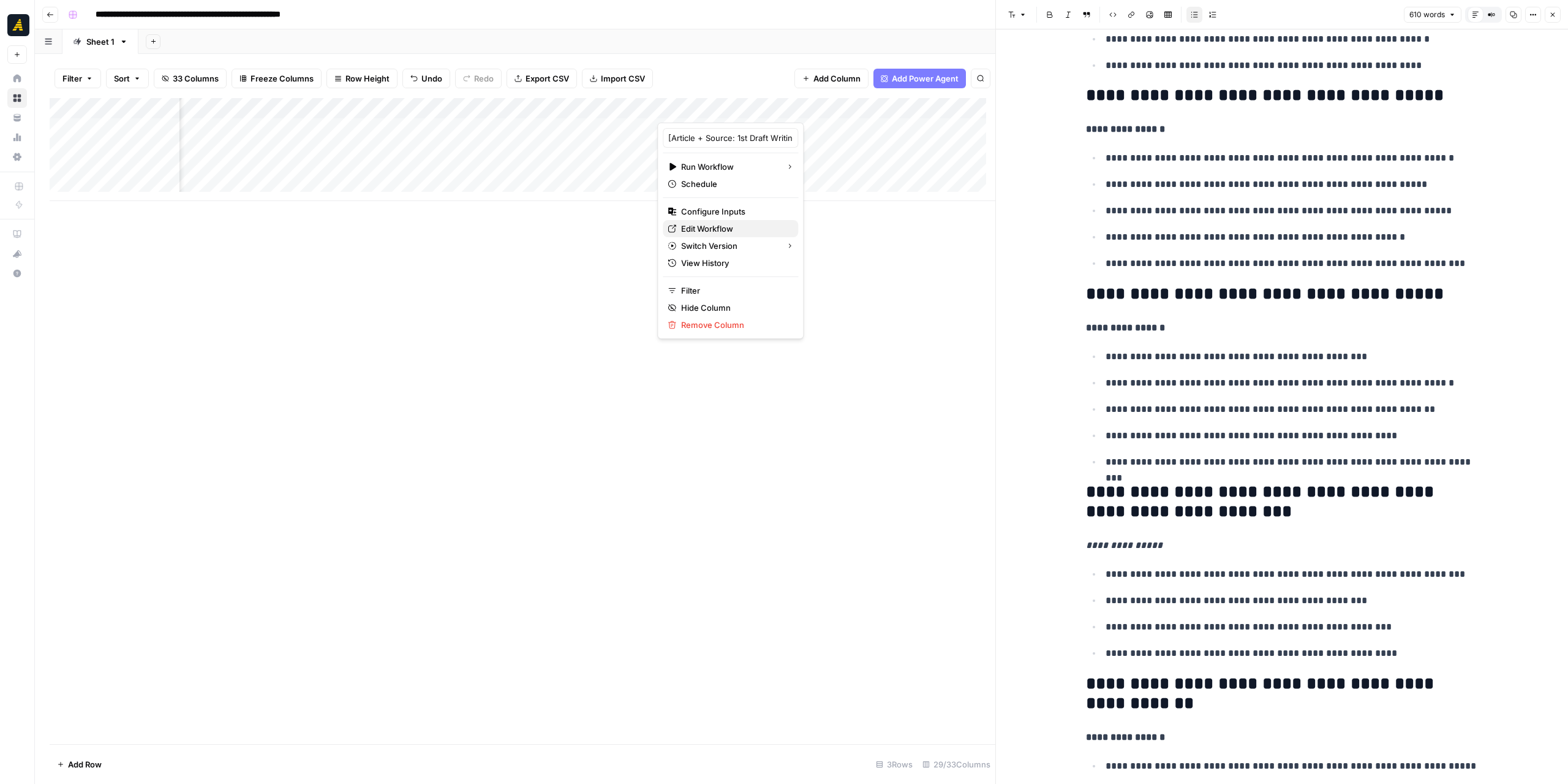
click at [751, 229] on span "Edit Workflow" at bounding box center [734, 229] width 107 height 12
click at [946, 106] on span "Add Column" at bounding box center [967, 108] width 43 height 11
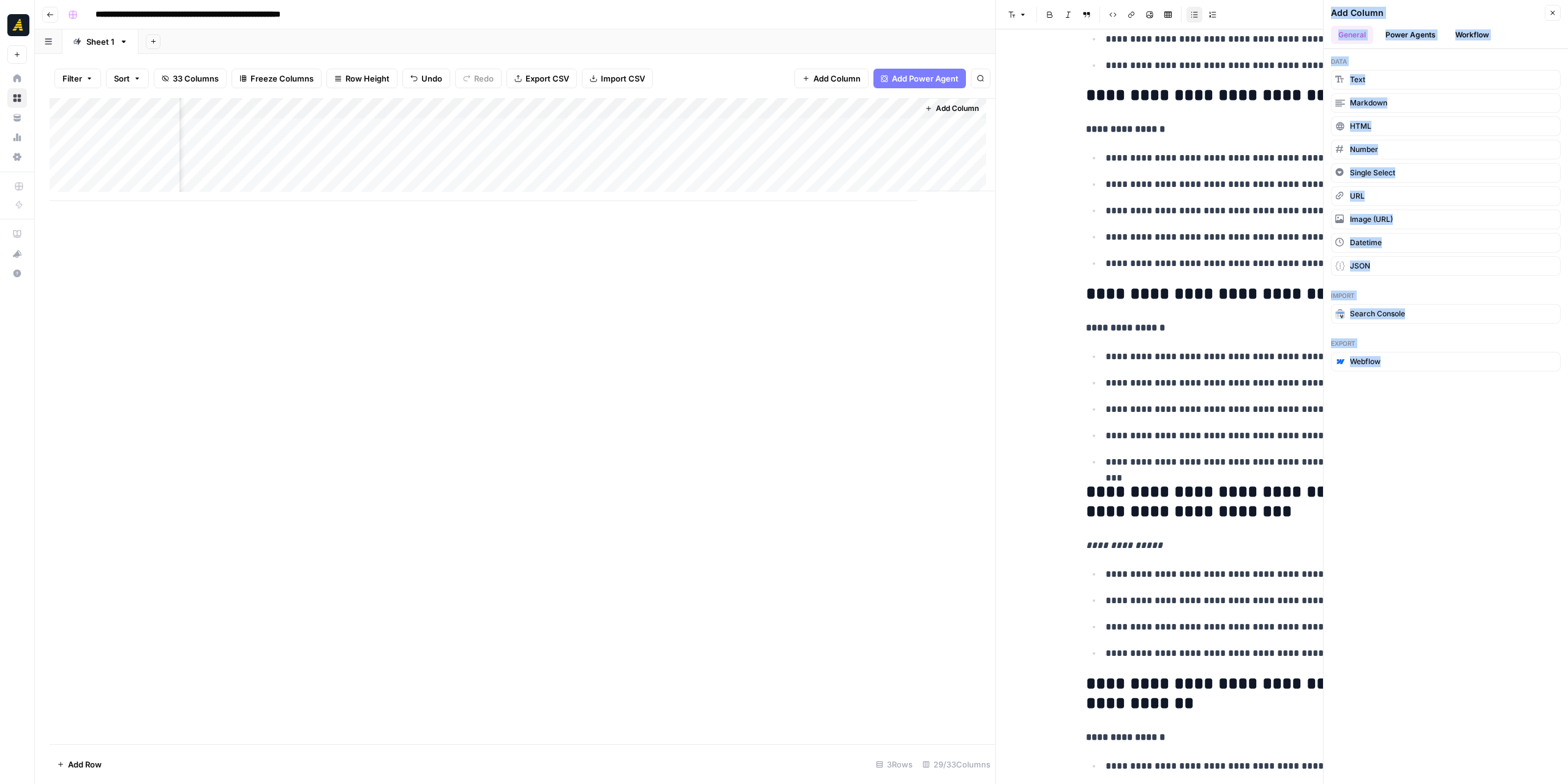
click at [1476, 33] on button "Workflow" at bounding box center [1472, 35] width 48 height 18
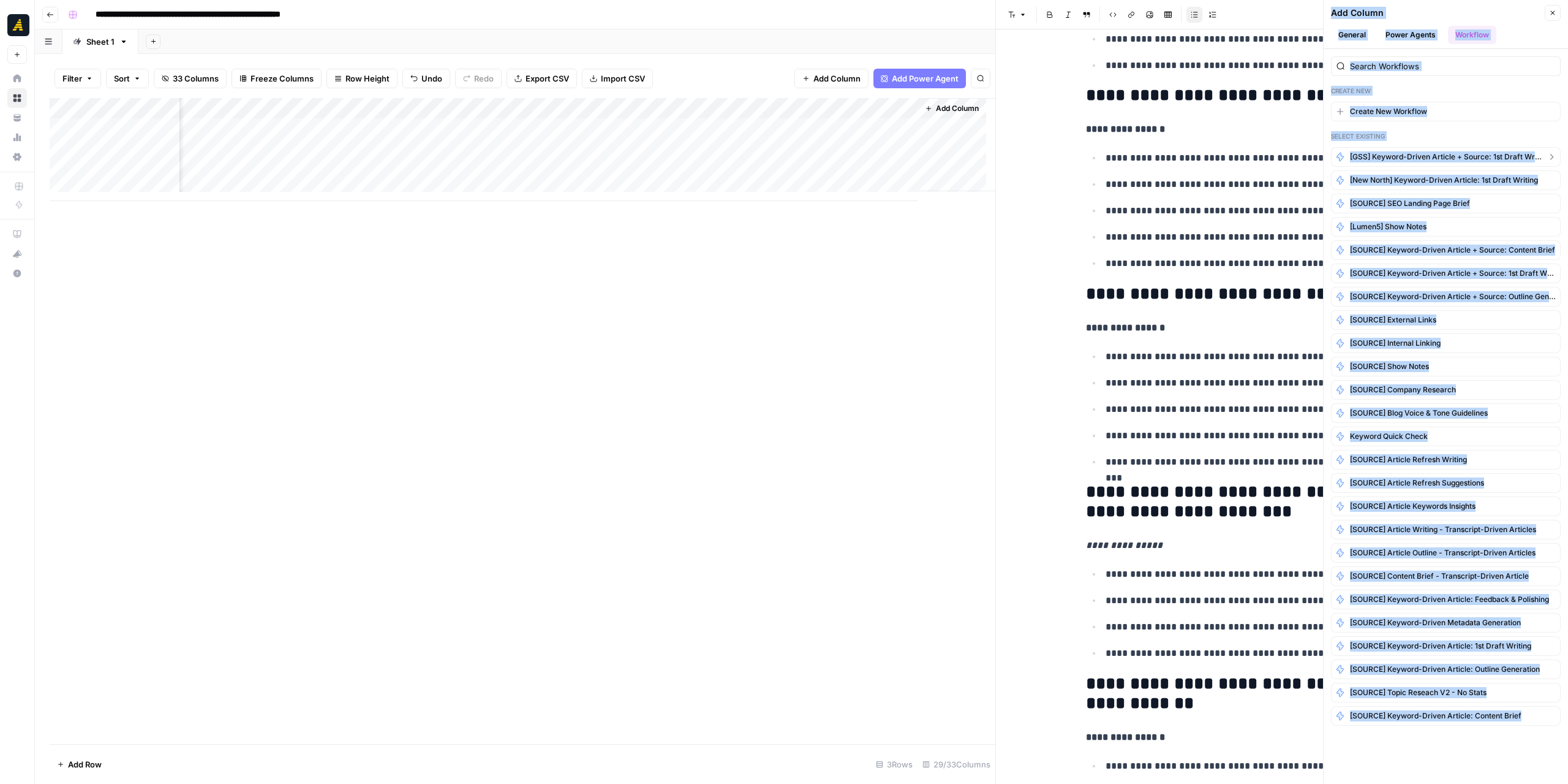
click at [1450, 152] on span "[GSS] Keyword-Driven Article + Source: 1st Draft Writing" at bounding box center [1445, 157] width 191 height 11
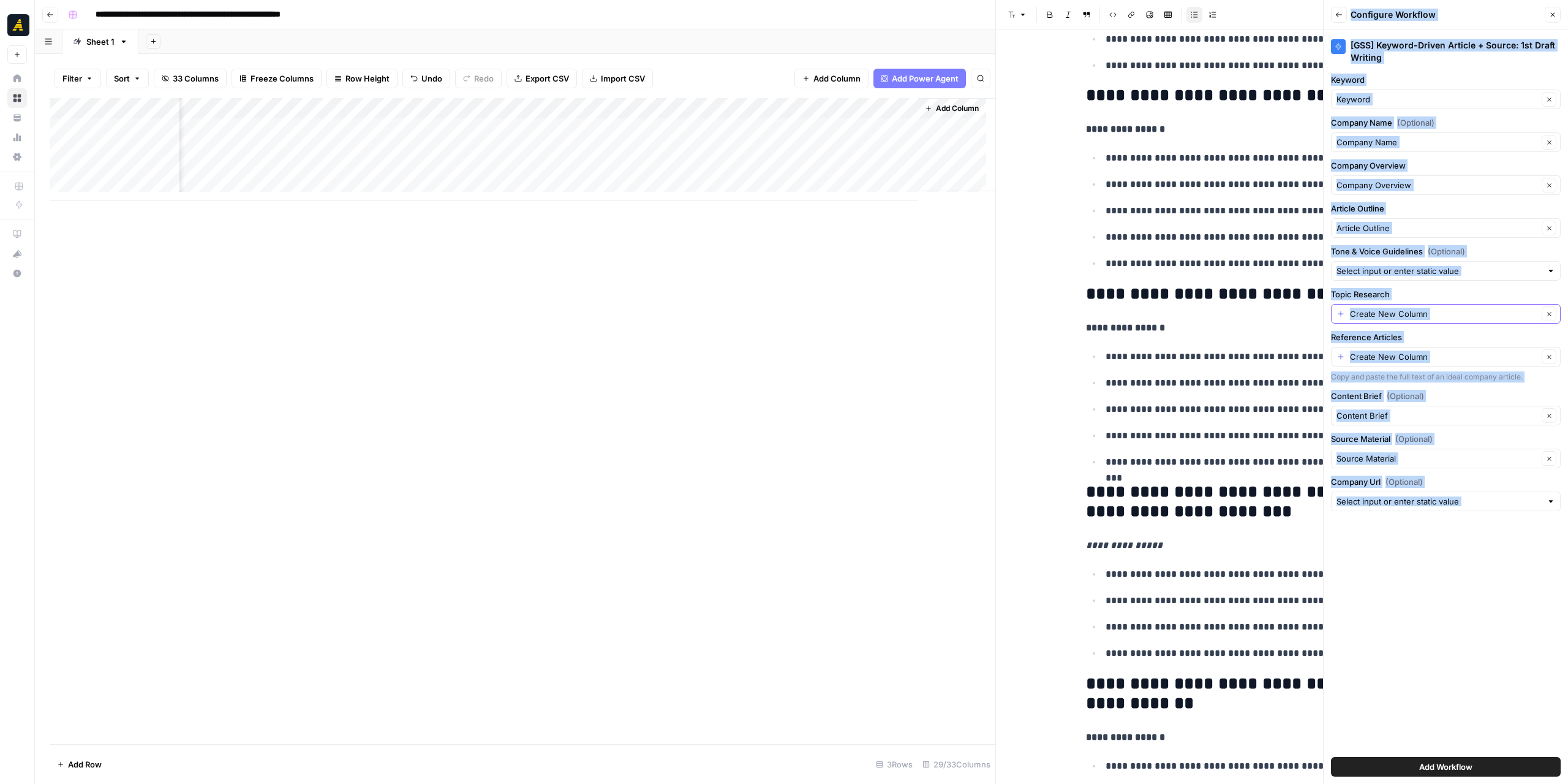
click at [1551, 312] on icon "button" at bounding box center [1549, 314] width 7 height 7
click at [1550, 354] on icon "button" at bounding box center [1549, 357] width 7 height 7
click at [1484, 311] on input "Topic Research" at bounding box center [1439, 314] width 205 height 12
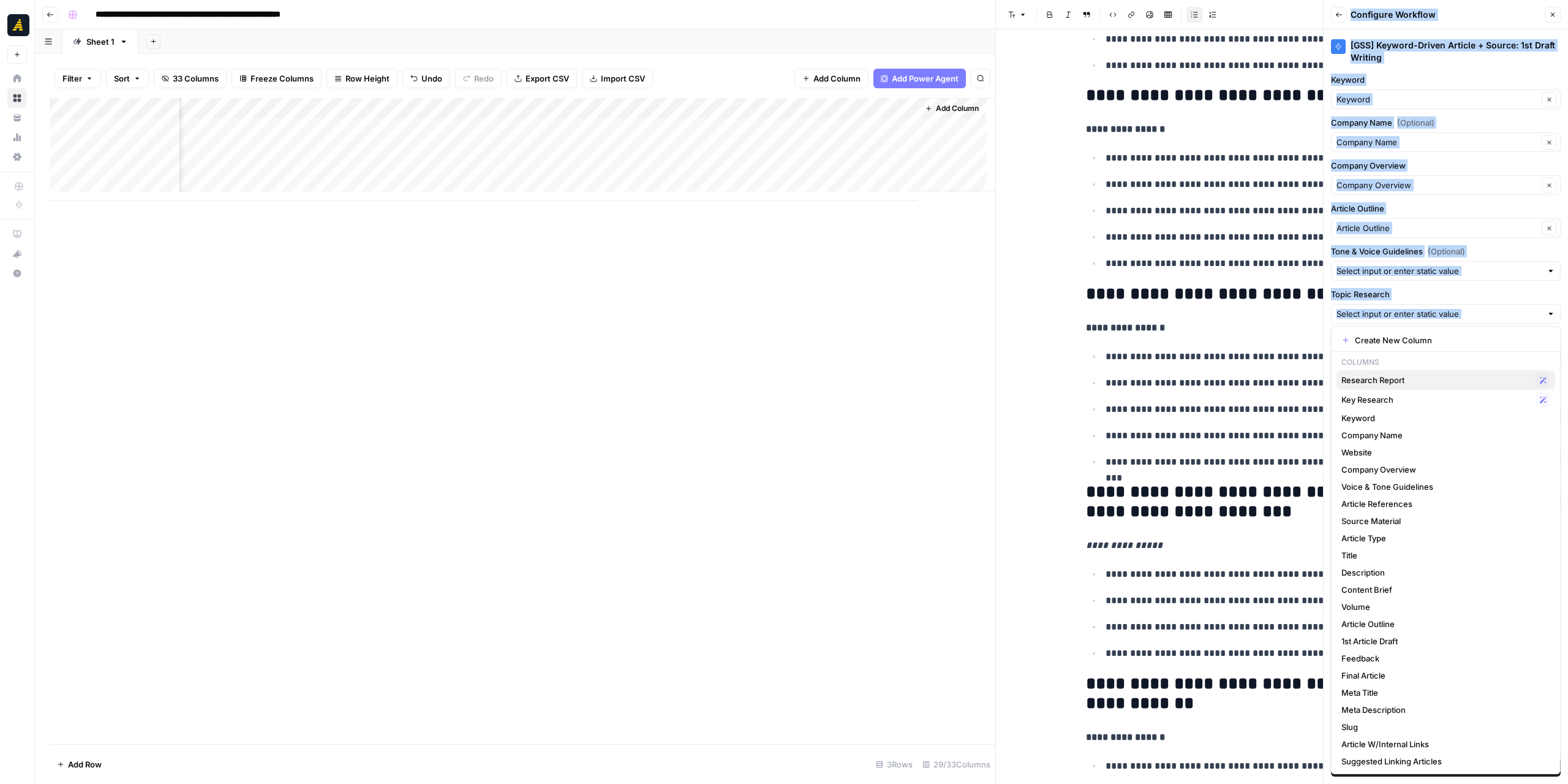
click at [1416, 372] on button "Research Report Possible Match" at bounding box center [1446, 379] width 218 height 19
type input "Research Report"
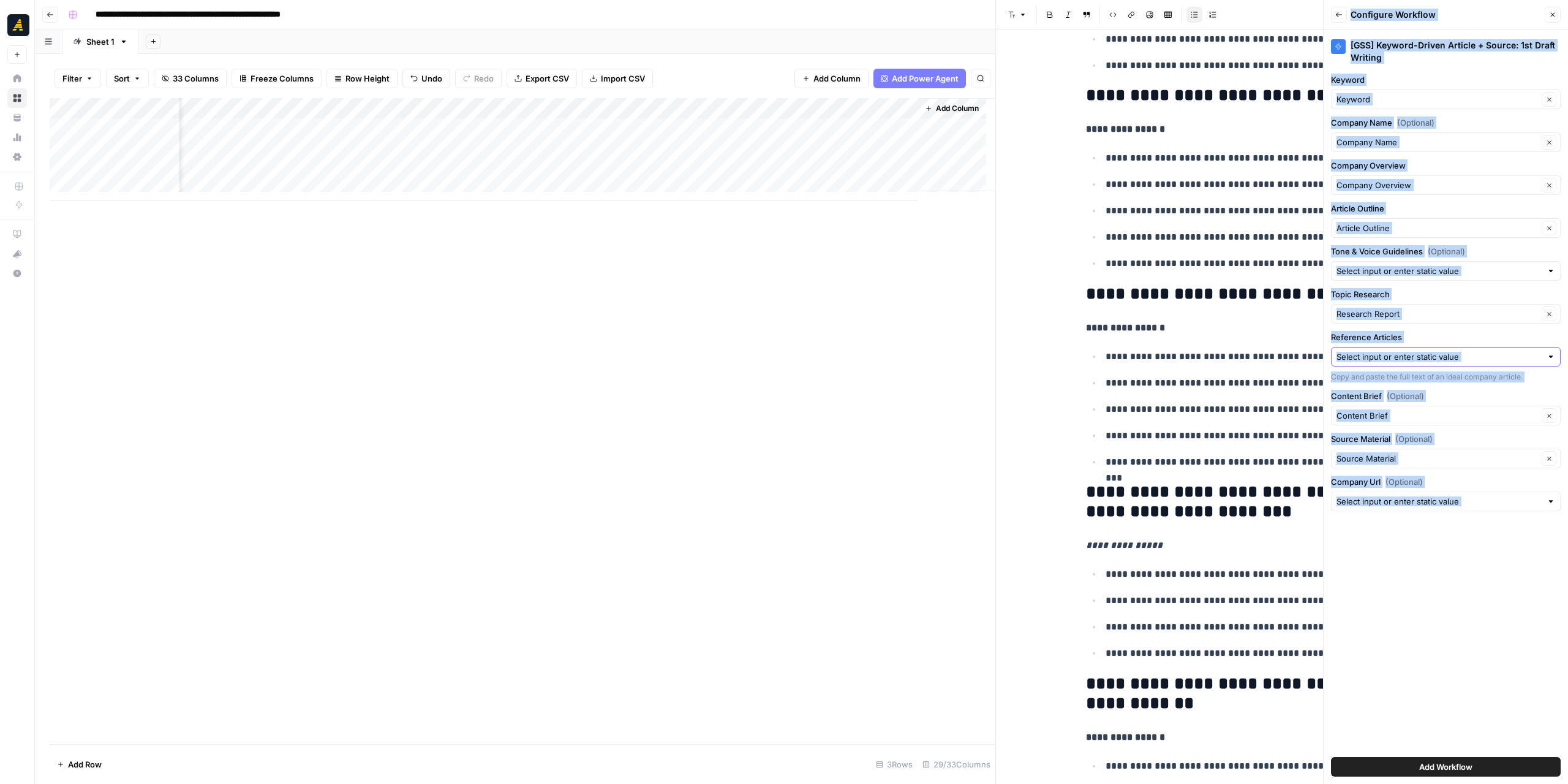
click at [1420, 357] on input "Reference Articles" at bounding box center [1439, 357] width 205 height 12
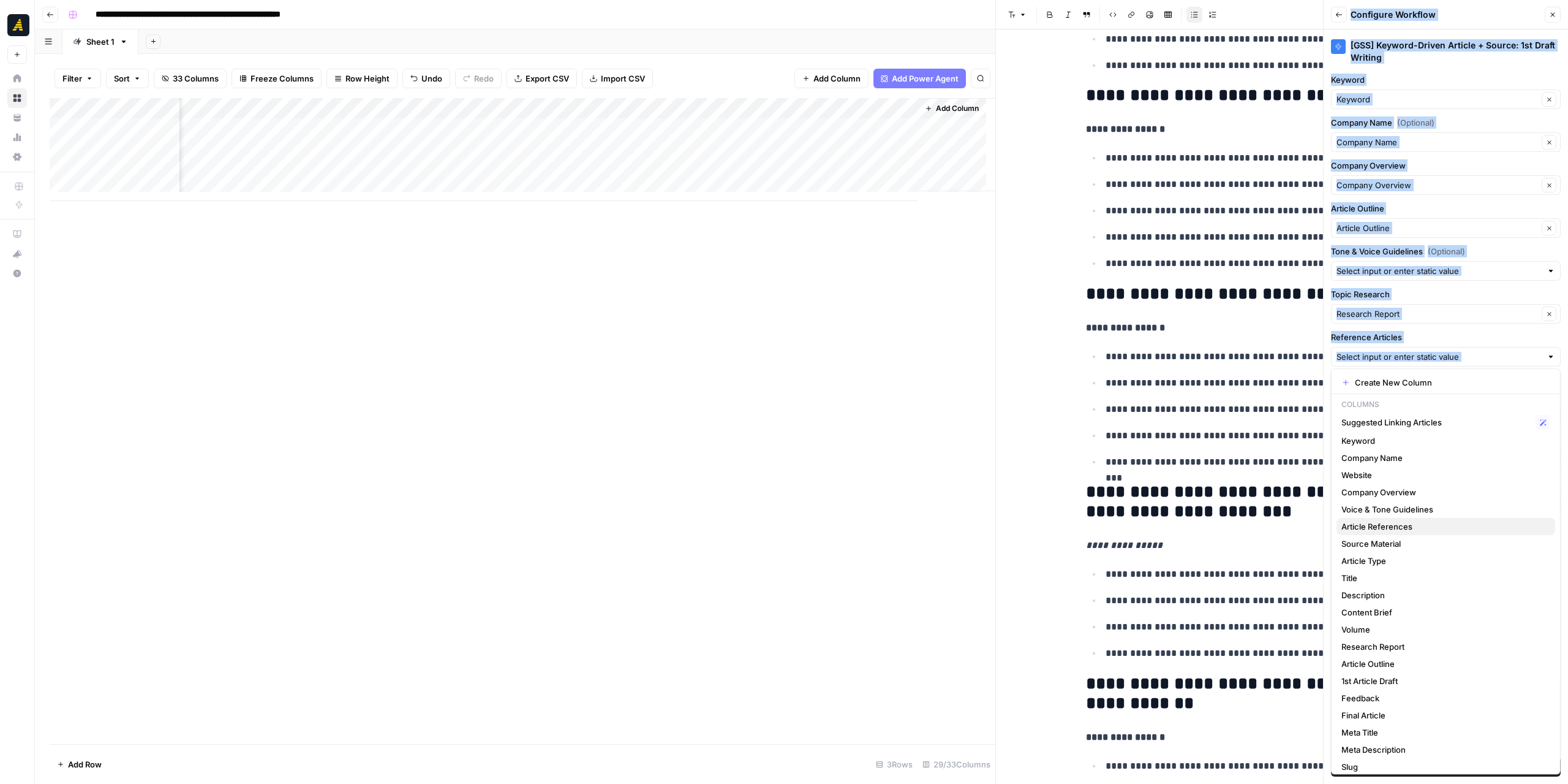
click at [1399, 522] on span "Article References" at bounding box center [1443, 526] width 204 height 12
type input "Article References"
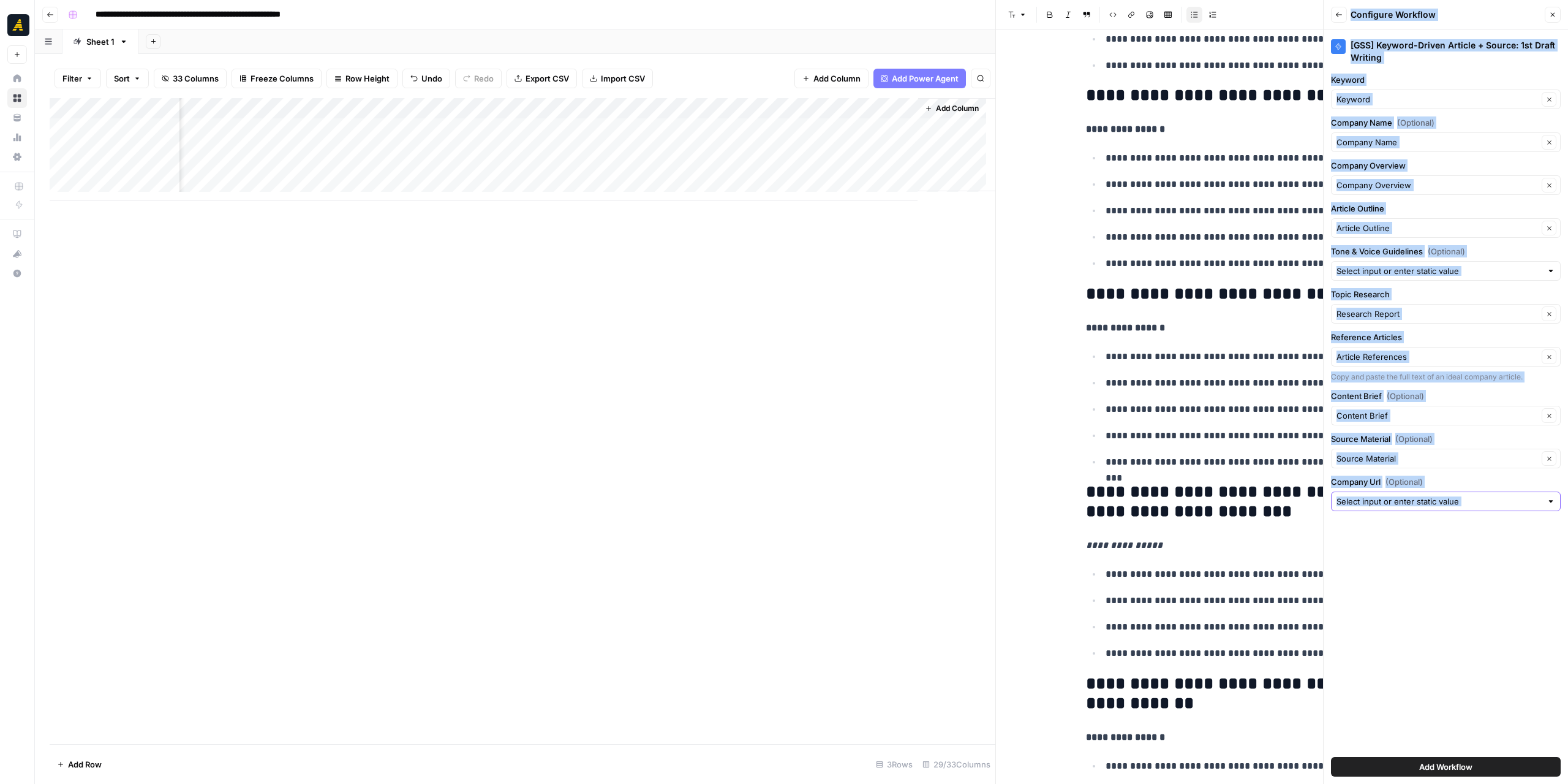
click at [1506, 499] on input "Company Url (Optional)" at bounding box center [1439, 502] width 205 height 12
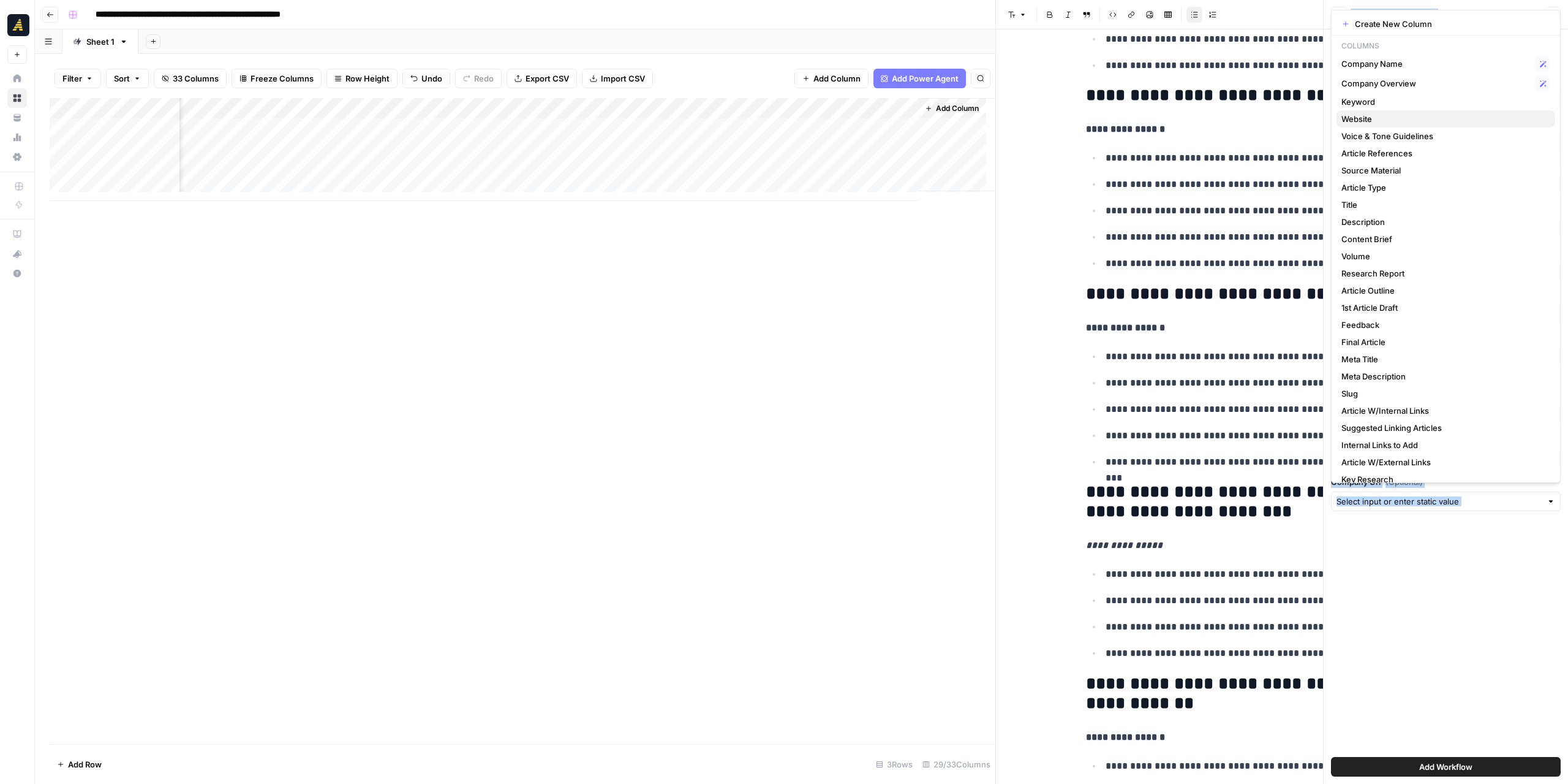
click at [1433, 110] on button "Website" at bounding box center [1446, 118] width 218 height 17
type input "Website"
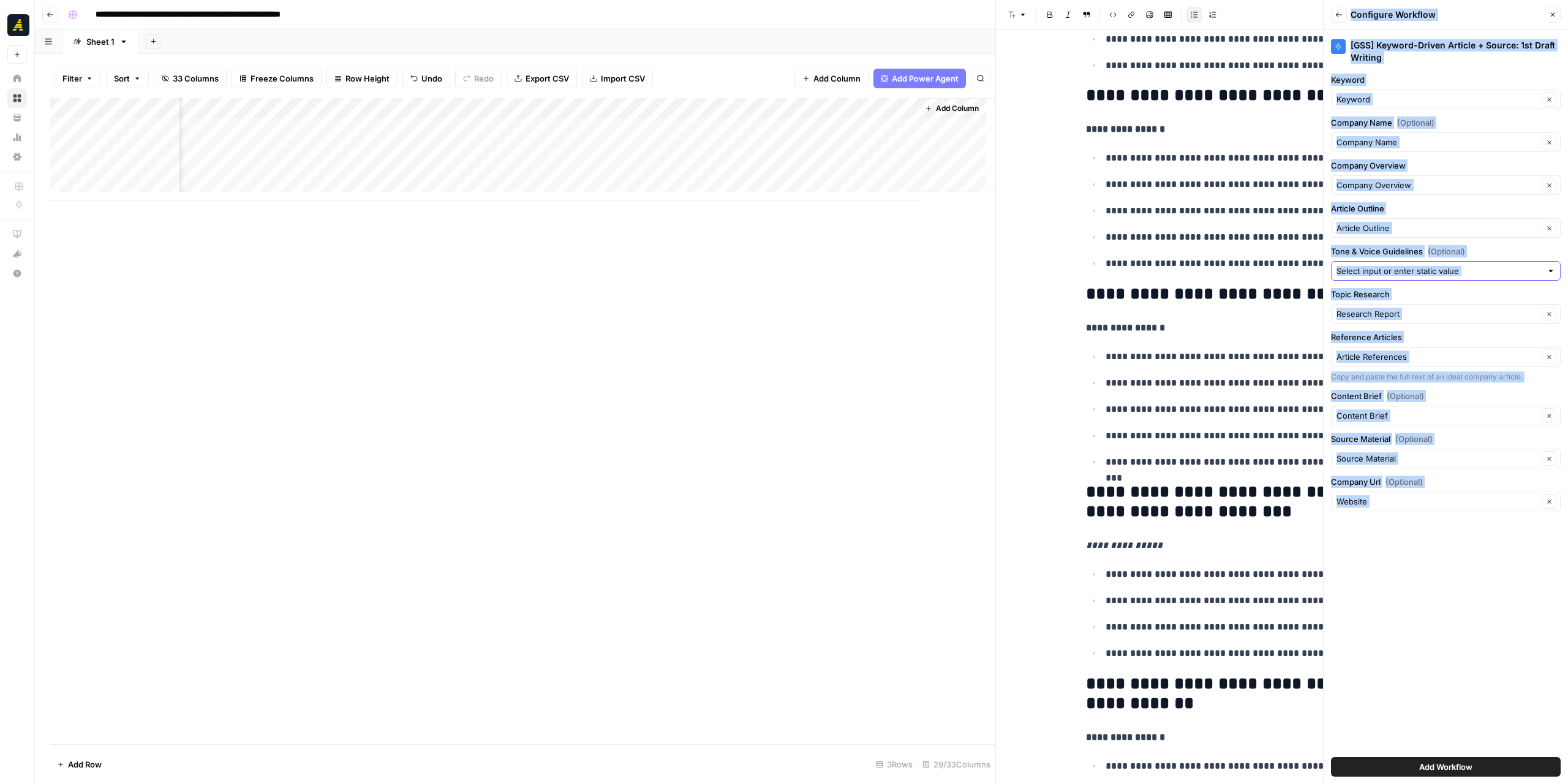
click at [1503, 274] on input "Tone & Voice Guidelines (Optional)" at bounding box center [1439, 271] width 205 height 12
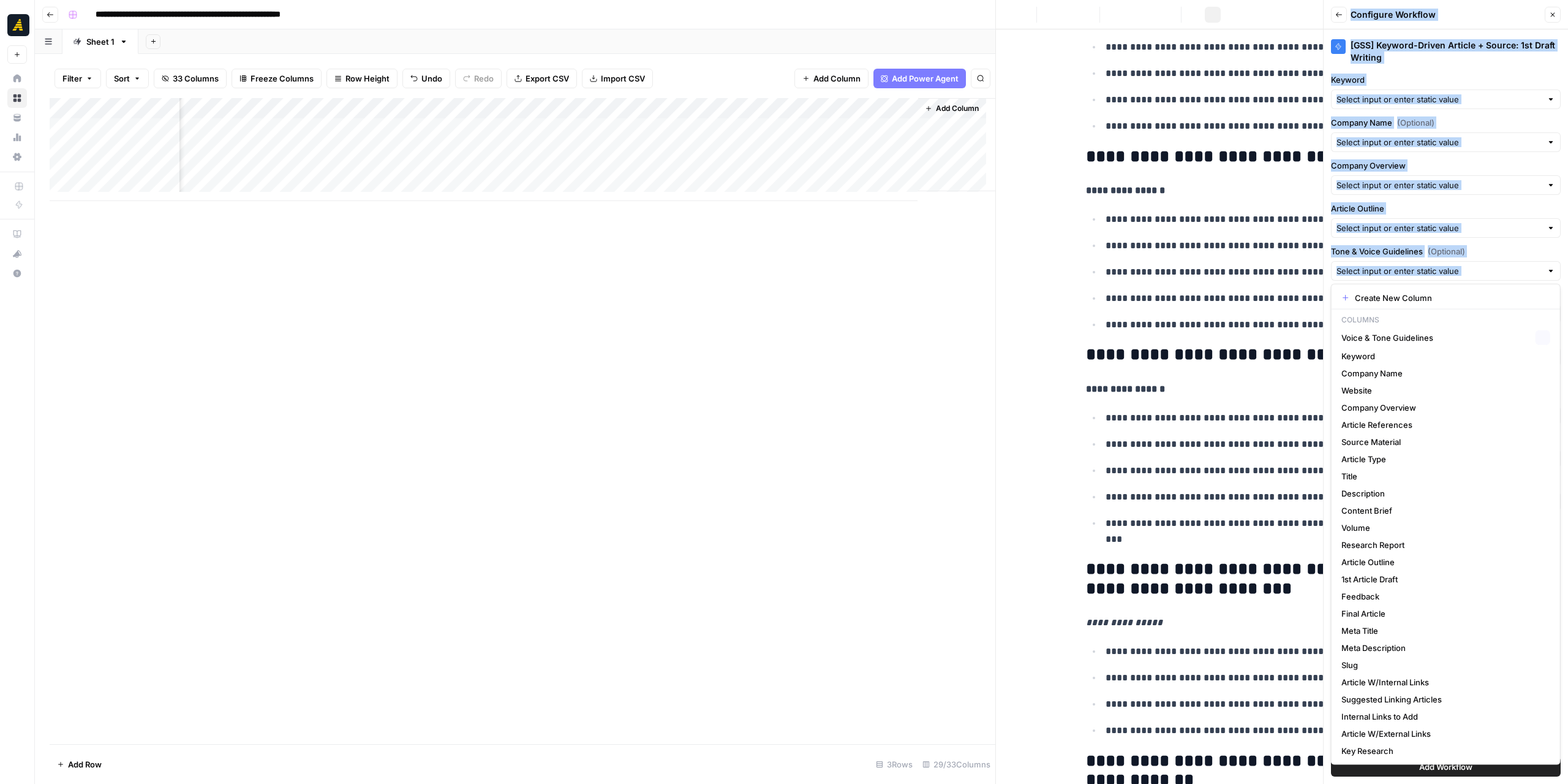
scroll to position [0, 0]
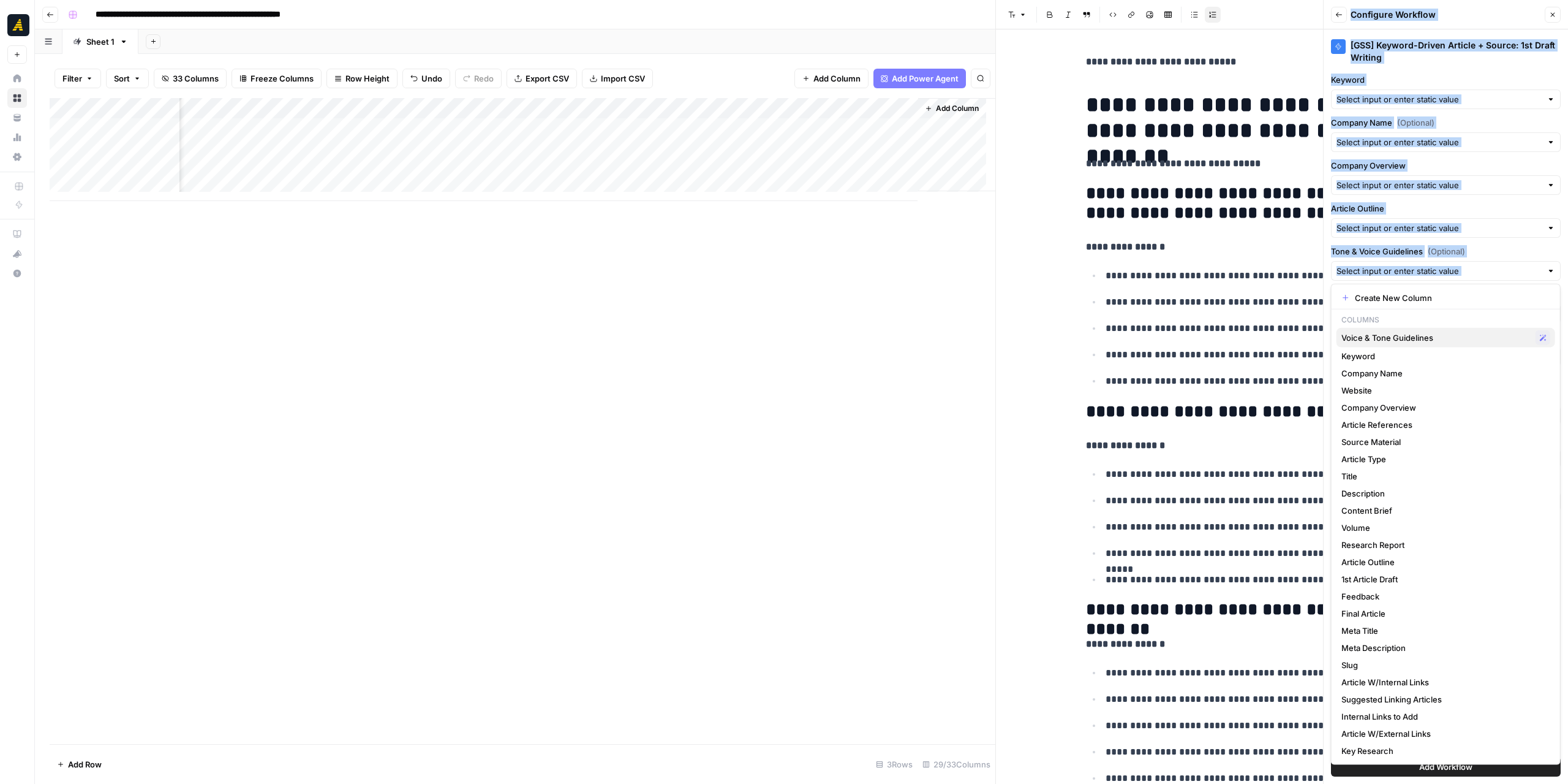
click at [1413, 342] on span "Voice & Tone Guidelines" at bounding box center [1436, 338] width 189 height 12
type input "Voice & Tone Guidelines"
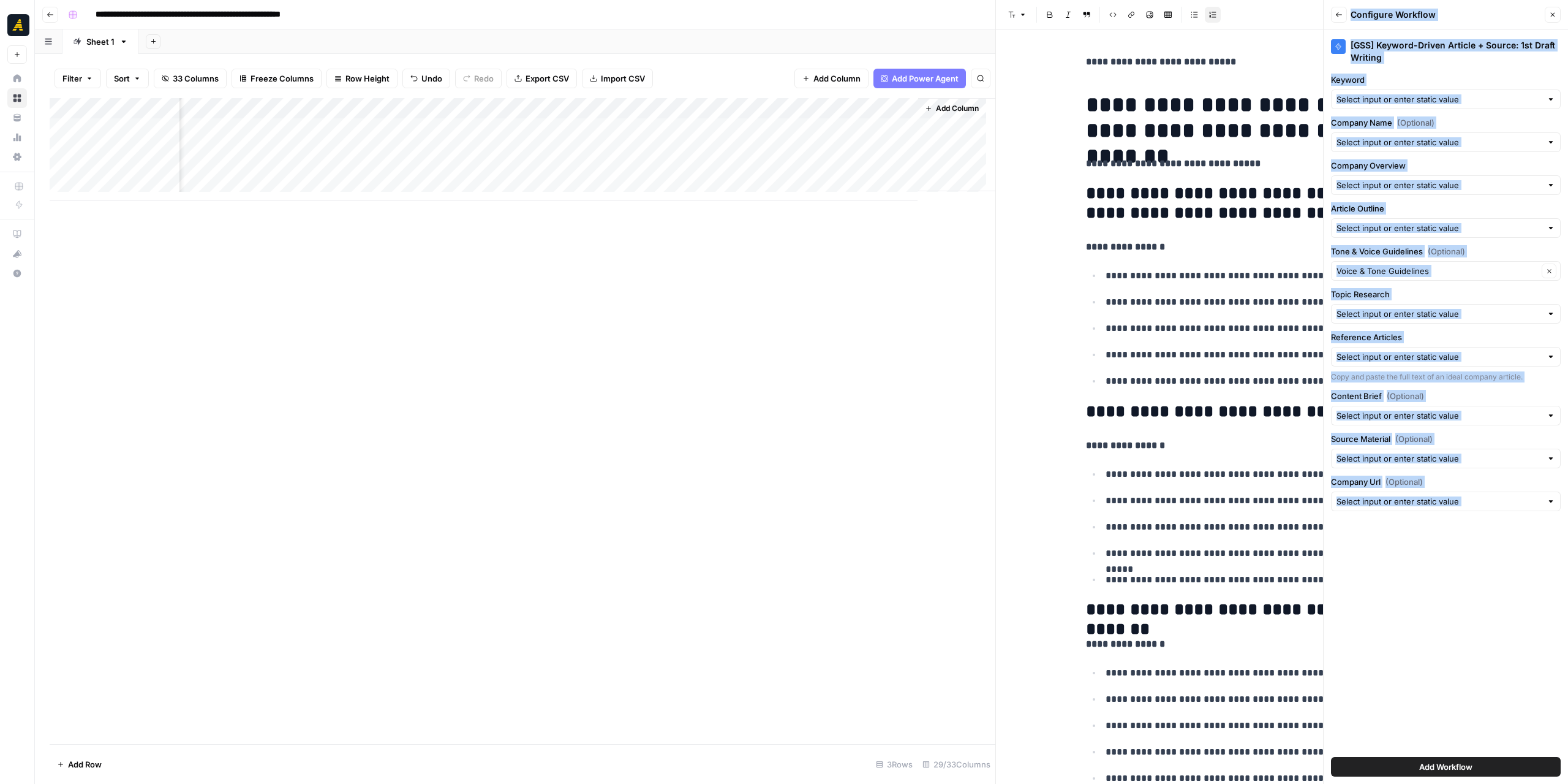
click at [1545, 16] on div "Back Configure Workflow Close" at bounding box center [1446, 15] width 230 height 16
click at [1547, 14] on button "Close" at bounding box center [1553, 15] width 16 height 16
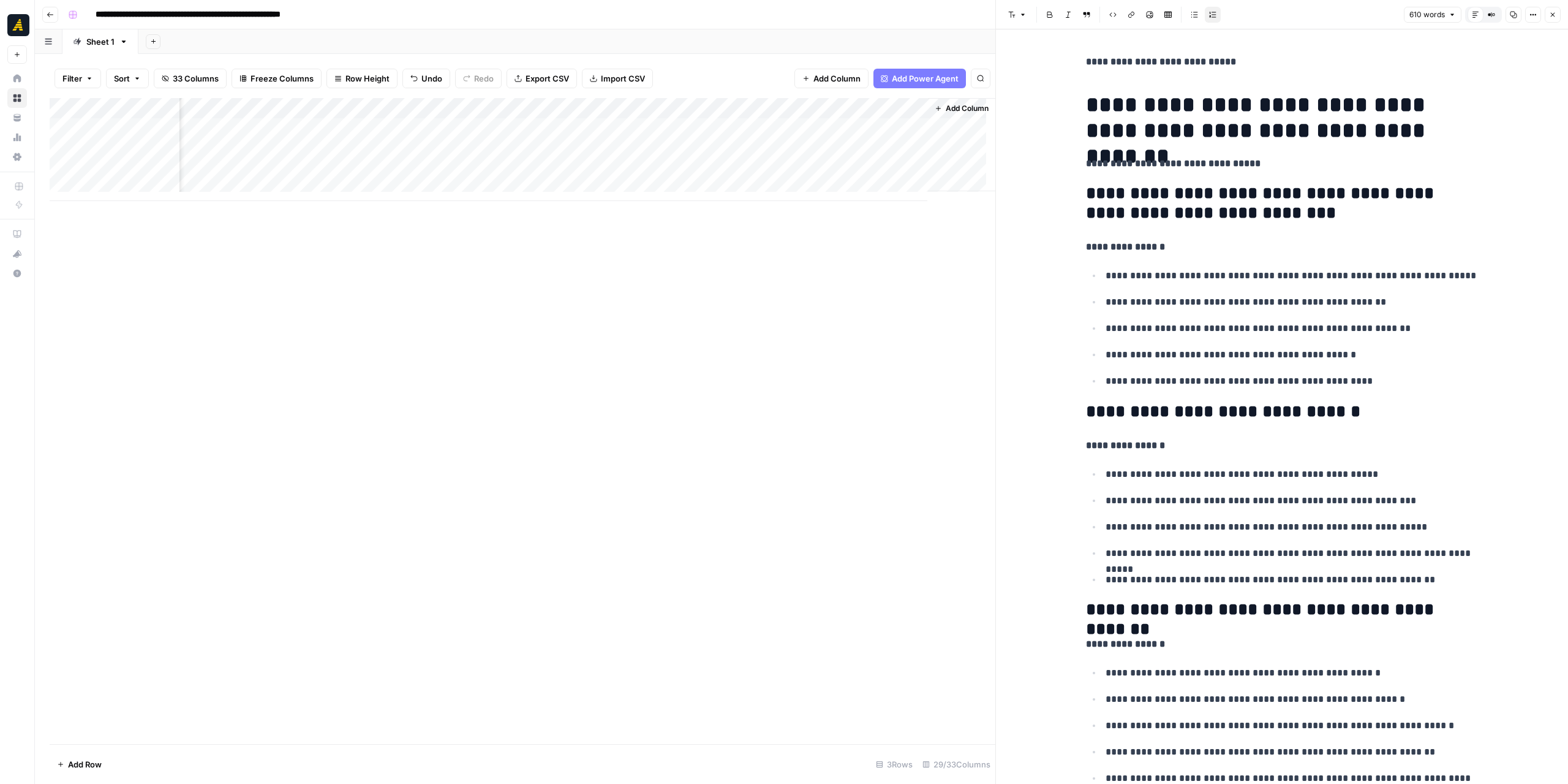
click at [862, 111] on div "Add Column" at bounding box center [523, 149] width 946 height 103
click at [856, 110] on div at bounding box center [862, 110] width 111 height 25
click at [794, 245] on div "Add Column" at bounding box center [523, 420] width 946 height 646
click at [946, 113] on span "Add Column" at bounding box center [967, 108] width 43 height 11
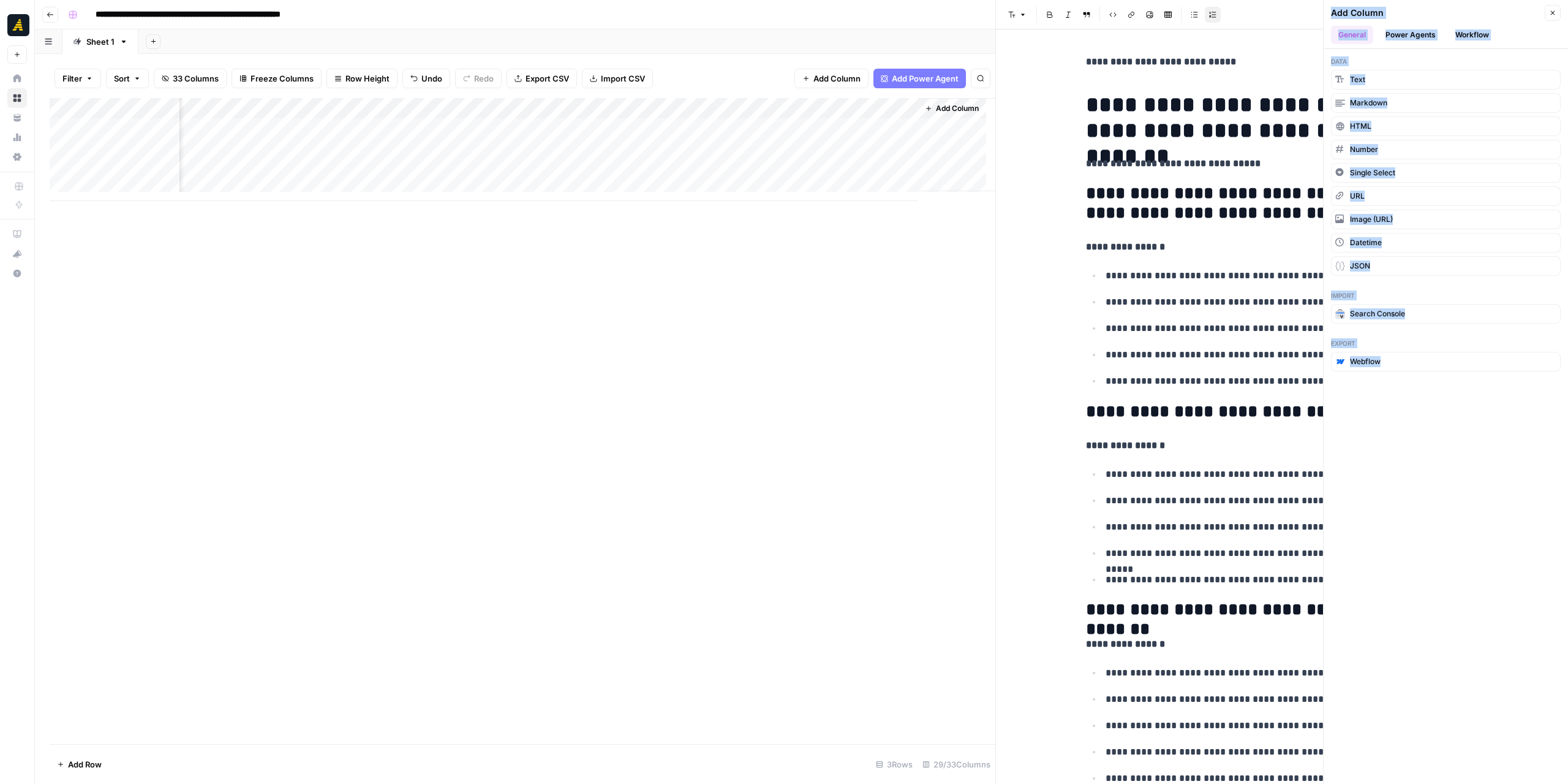
click at [1456, 32] on button "Workflow" at bounding box center [1472, 35] width 48 height 18
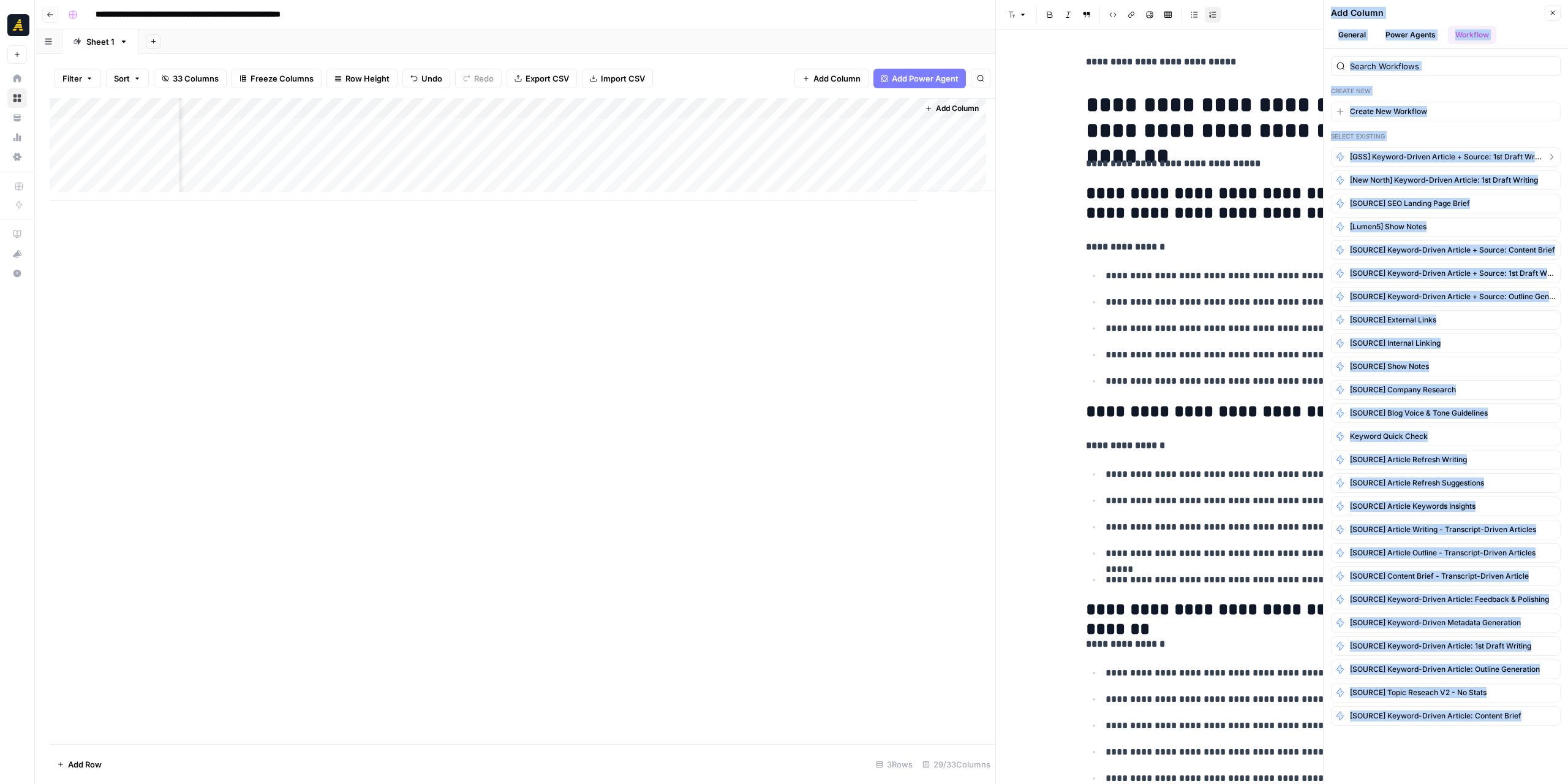
click at [1393, 152] on span "[GSS] Keyword-Driven Article + Source: 1st Draft Writing" at bounding box center [1445, 157] width 191 height 11
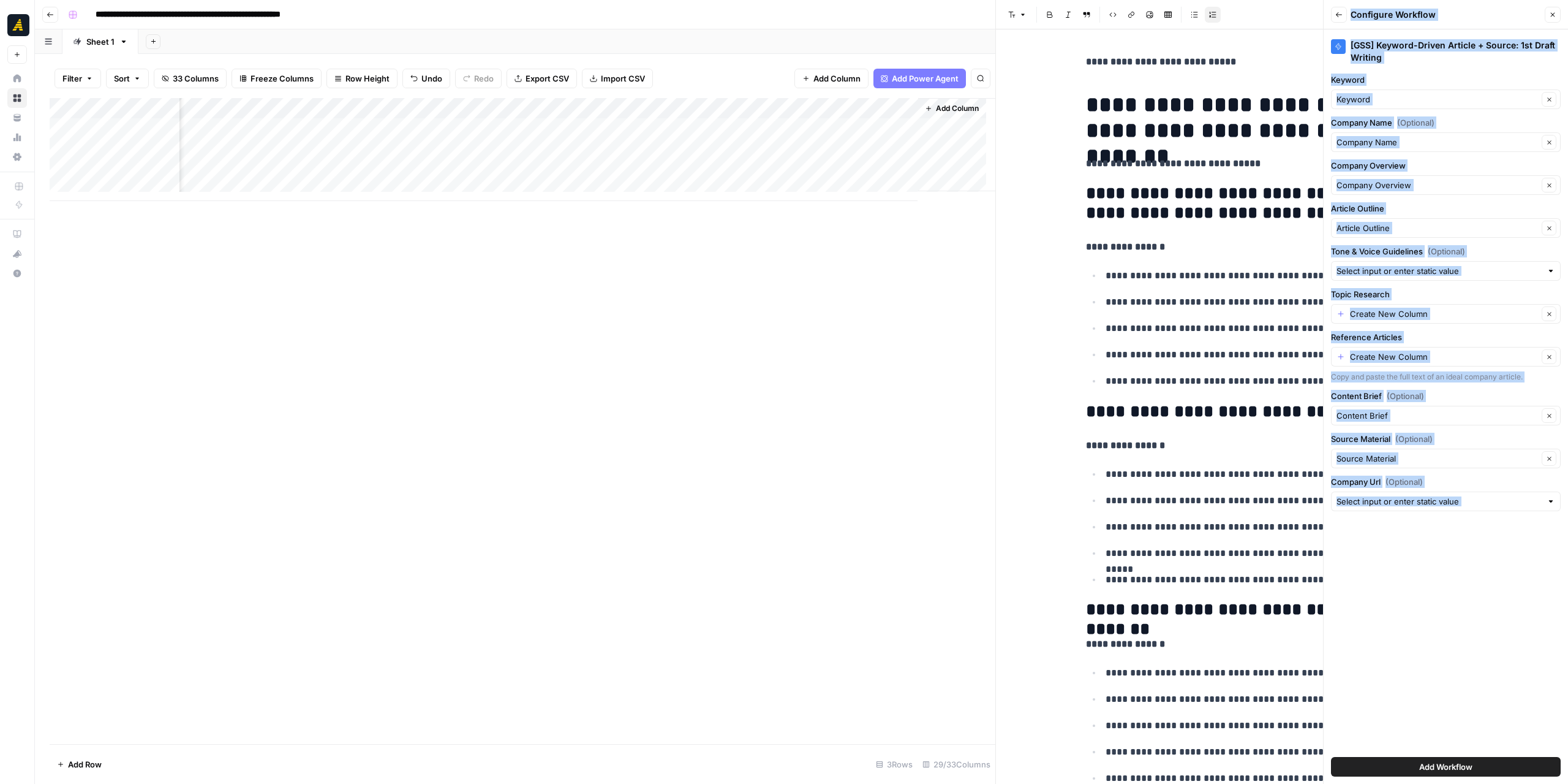
click at [1553, 271] on div at bounding box center [1550, 271] width 8 height 12
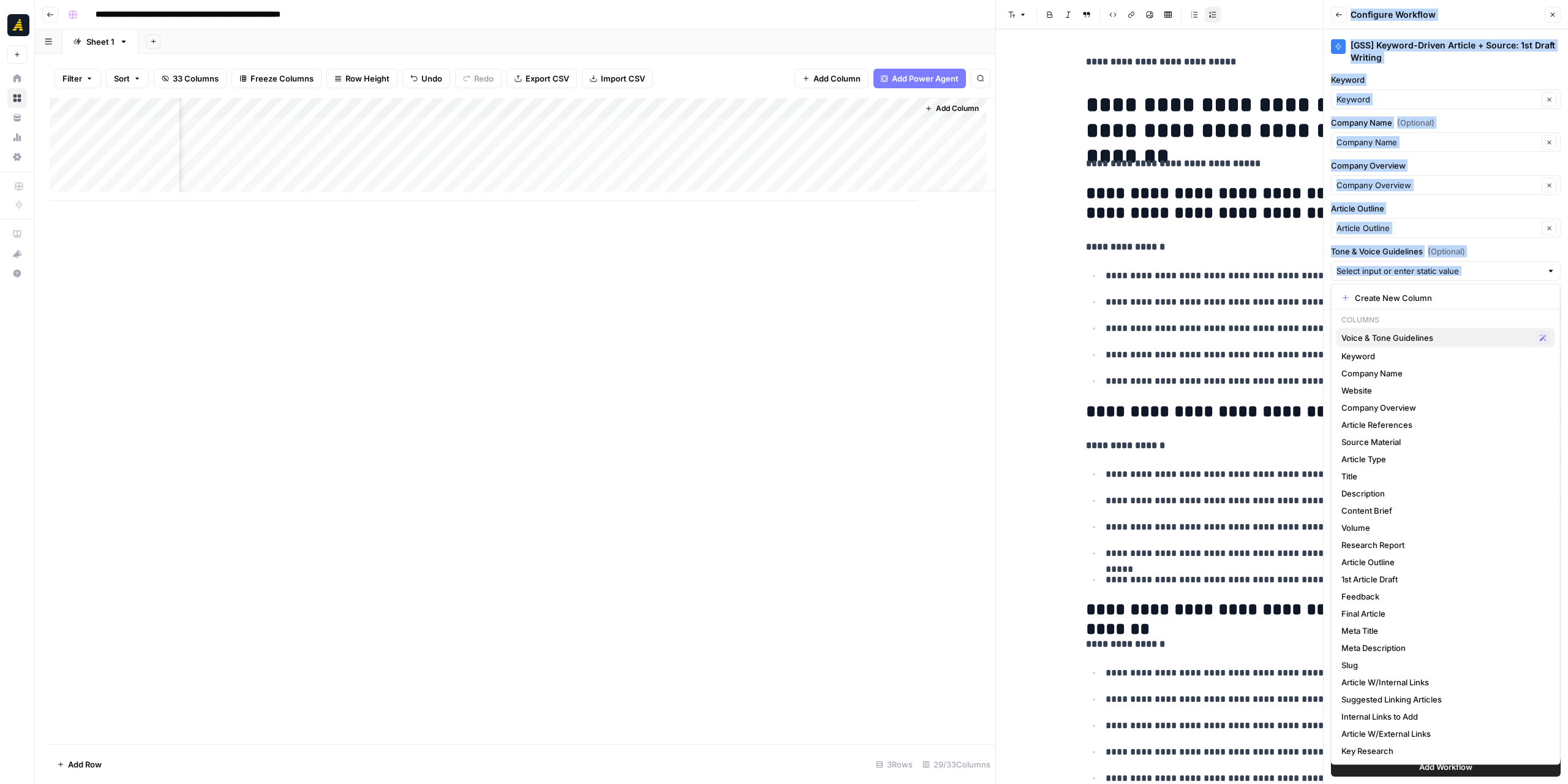
click at [1423, 337] on span "Voice & Tone Guidelines" at bounding box center [1436, 338] width 189 height 12
type input "Voice & Tone Guidelines"
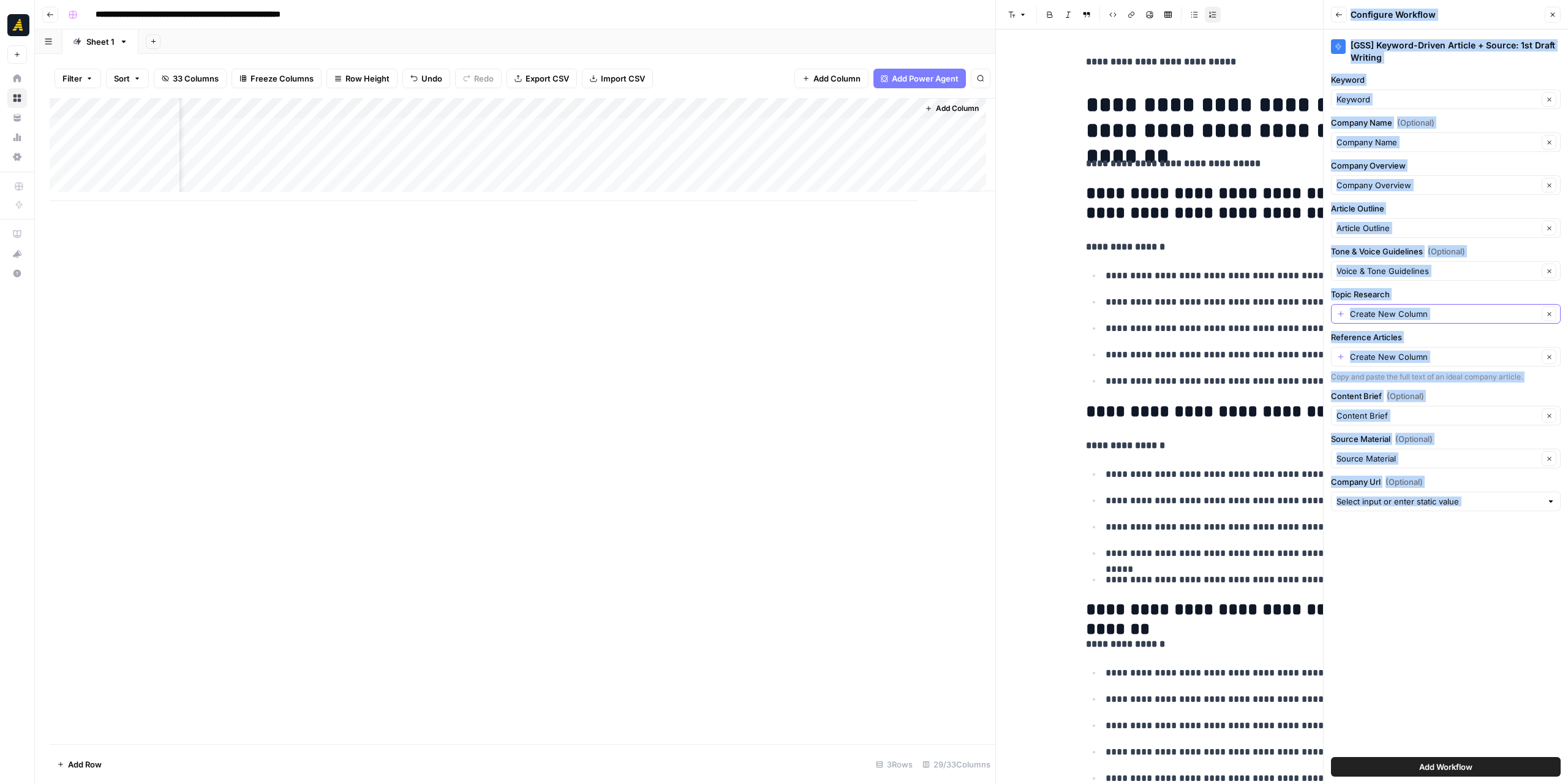
click at [1548, 314] on icon "button" at bounding box center [1549, 314] width 7 height 7
click at [1430, 315] on input "Topic Research" at bounding box center [1439, 314] width 205 height 12
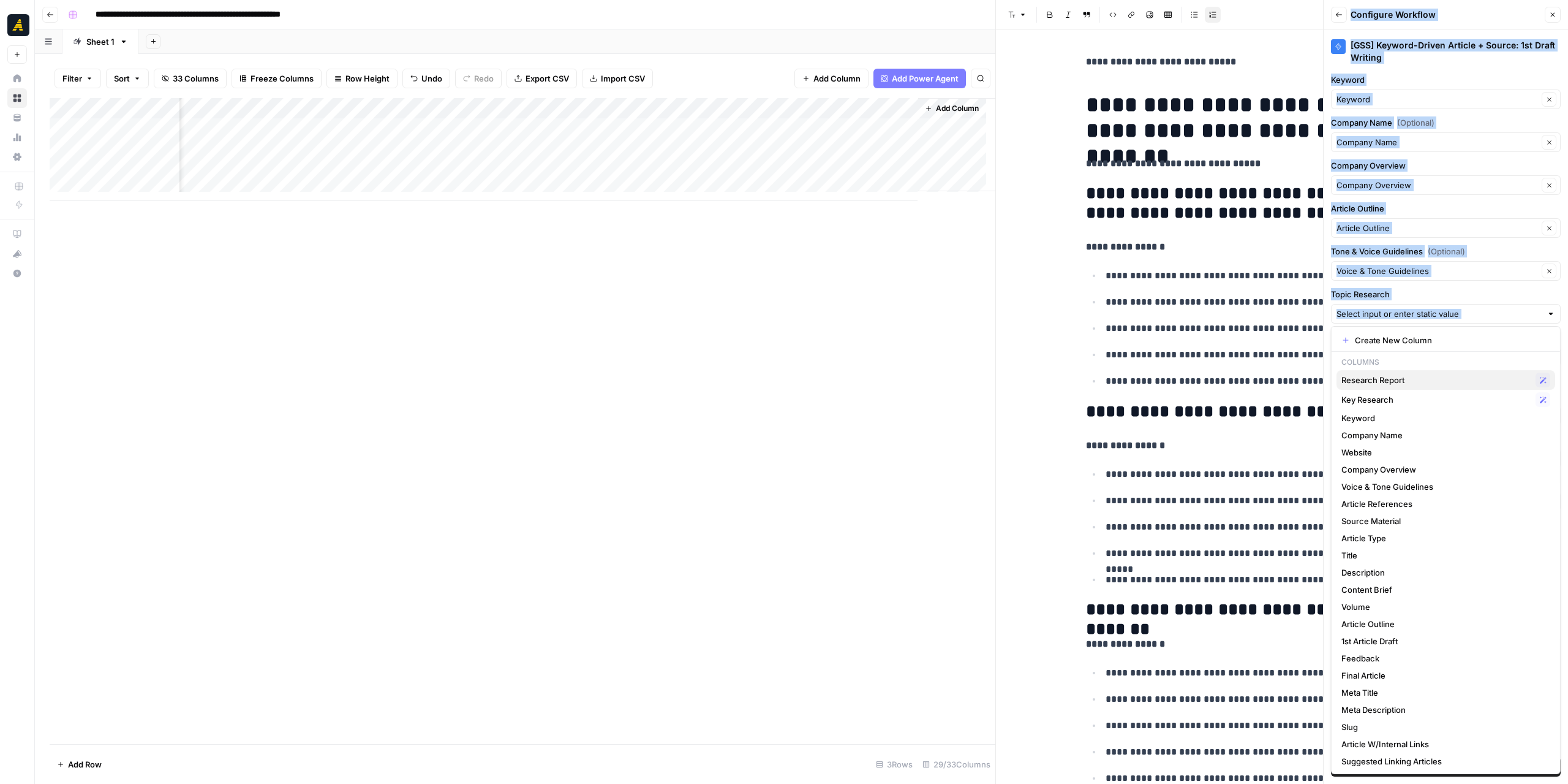
click at [1380, 374] on span "Research Report" at bounding box center [1436, 380] width 189 height 12
type input "Research Report"
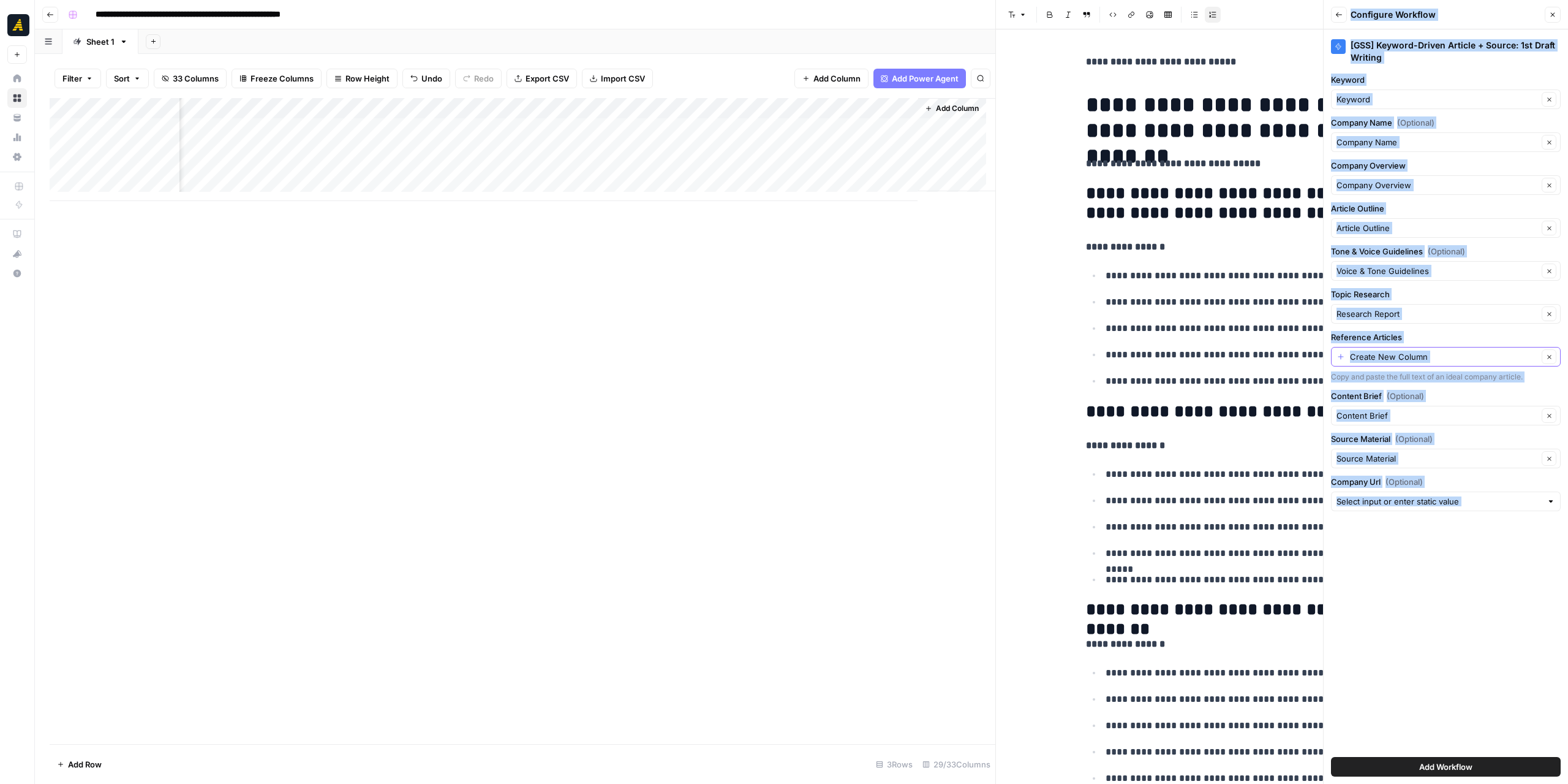
click at [1547, 355] on icon "button" at bounding box center [1549, 356] width 4 height 4
click at [1437, 359] on input "Reference Articles" at bounding box center [1439, 357] width 205 height 12
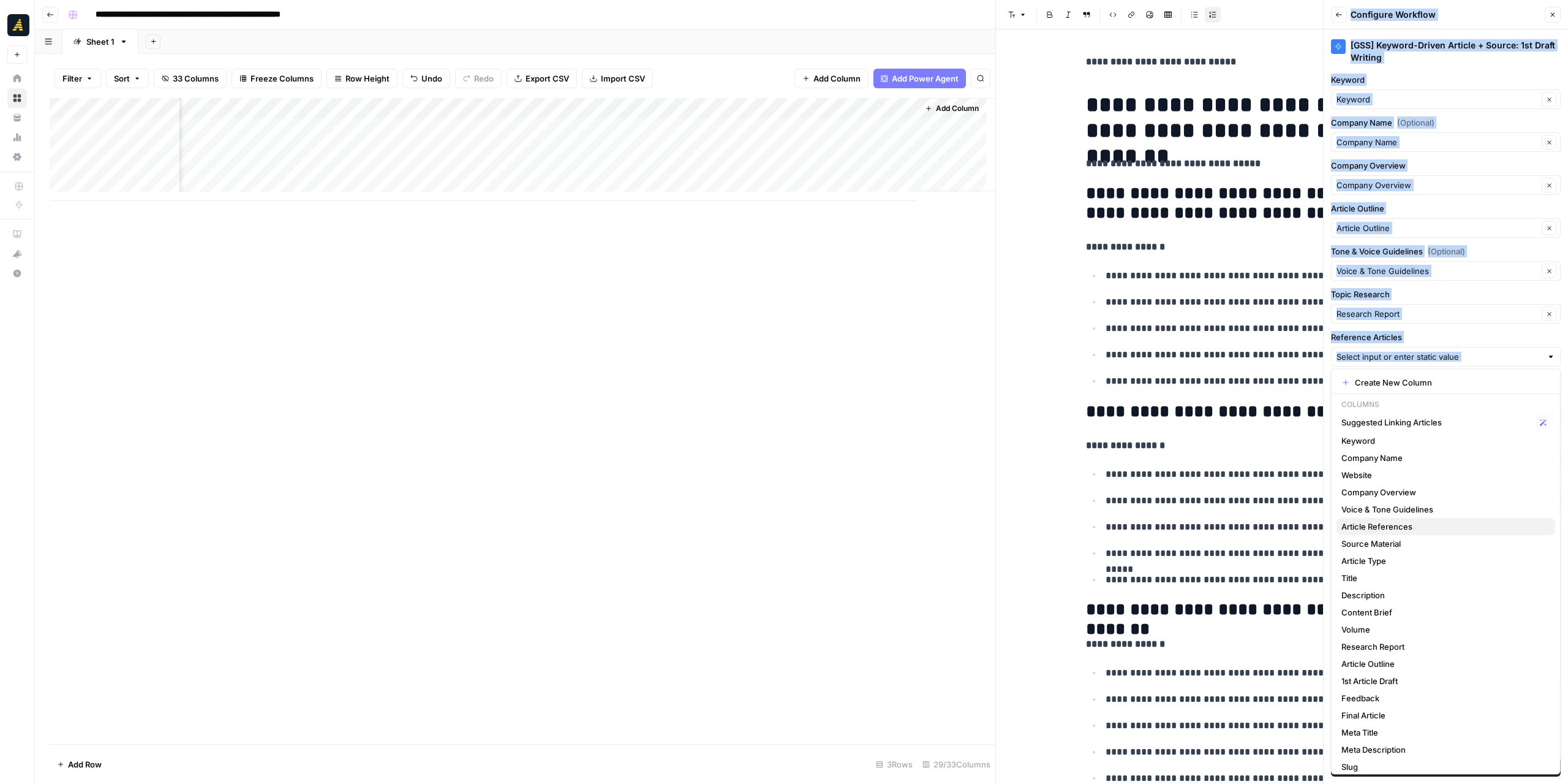
click at [1395, 519] on button "Article References" at bounding box center [1446, 526] width 218 height 17
type input "Article References"
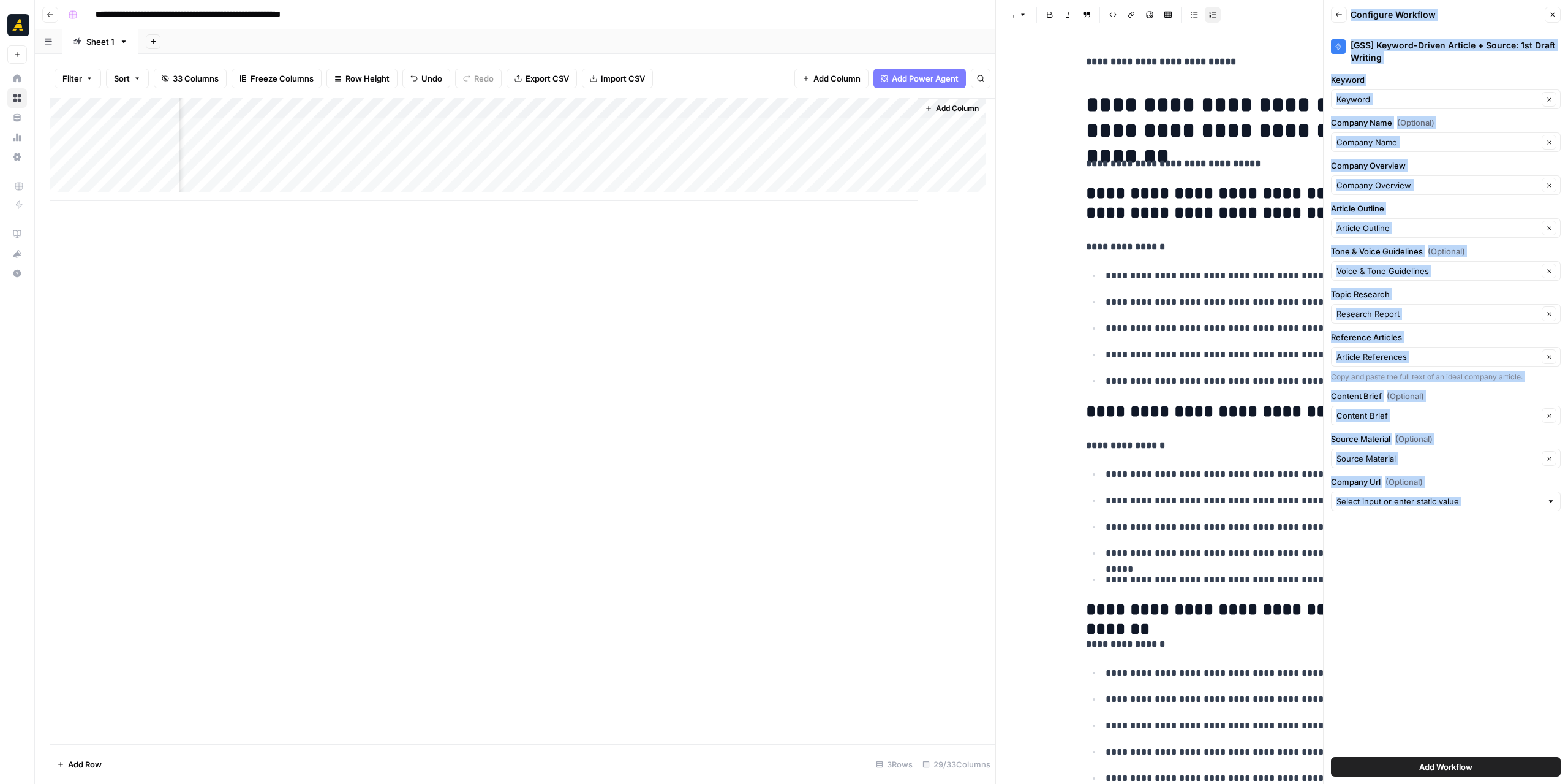
click at [1551, 499] on div at bounding box center [1550, 502] width 8 height 12
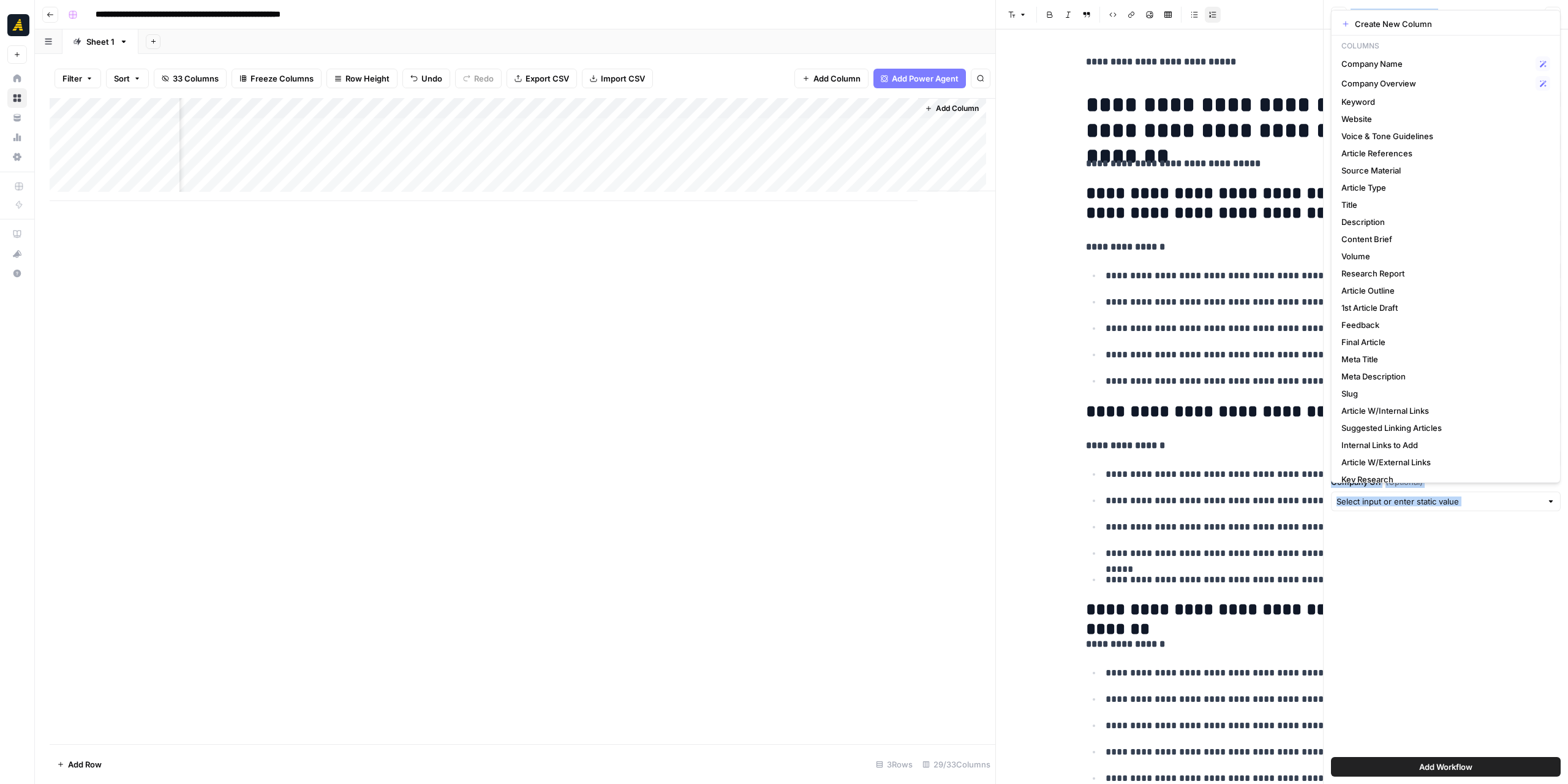
click at [1500, 564] on div "[GSS] Keyword-Driven Article + Source: 1st Draft Writing Keyword Keyword Clear …" at bounding box center [1446, 406] width 245 height 754
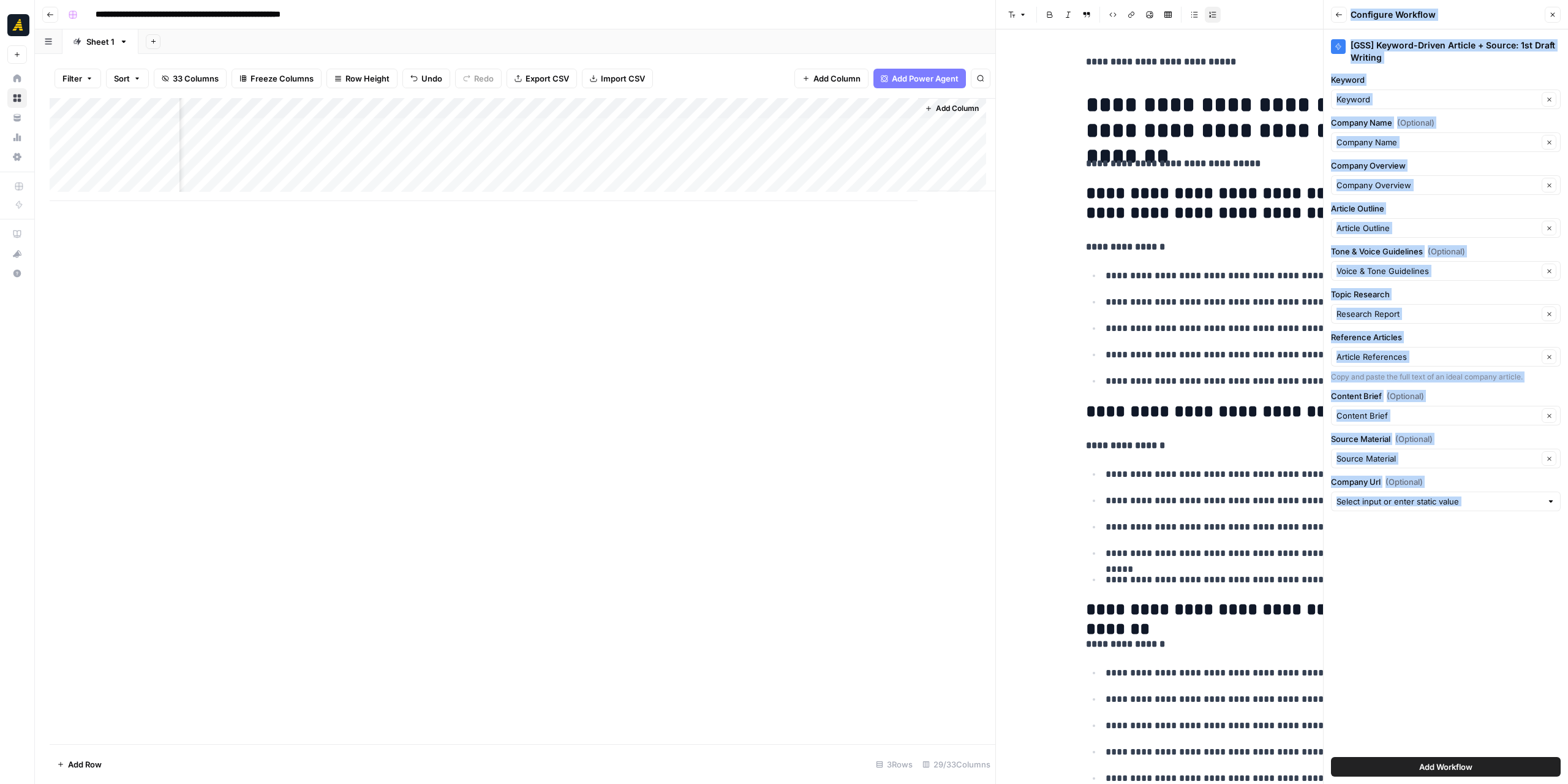
click at [1560, 506] on div "[GSS] Keyword-Driven Article + Source: 1st Draft Writing Keyword Keyword Clear …" at bounding box center [1446, 406] width 245 height 754
click at [1553, 501] on div at bounding box center [1550, 502] width 8 height 12
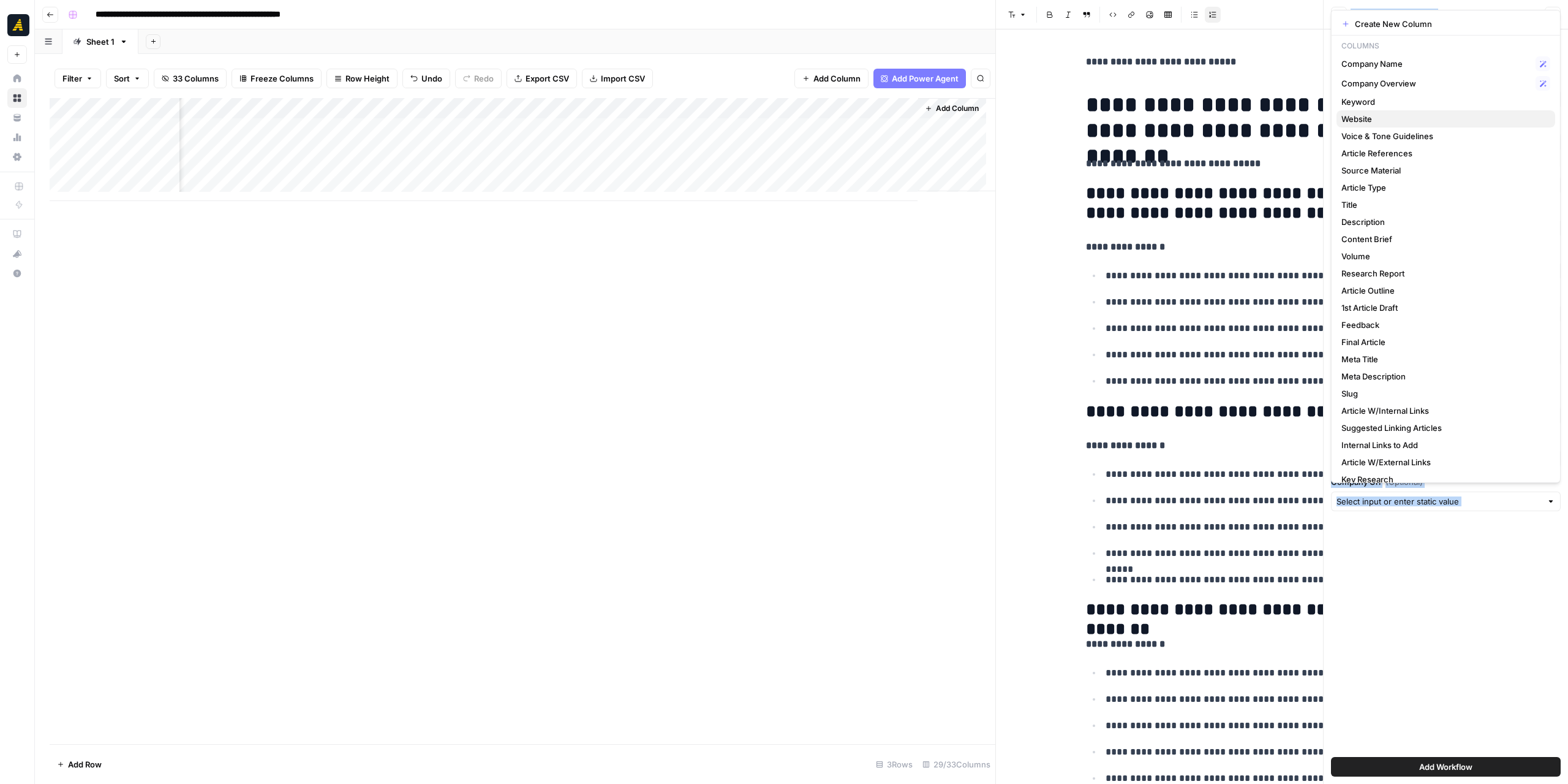
click at [1374, 115] on span "Website" at bounding box center [1443, 119] width 204 height 12
type input "Website"
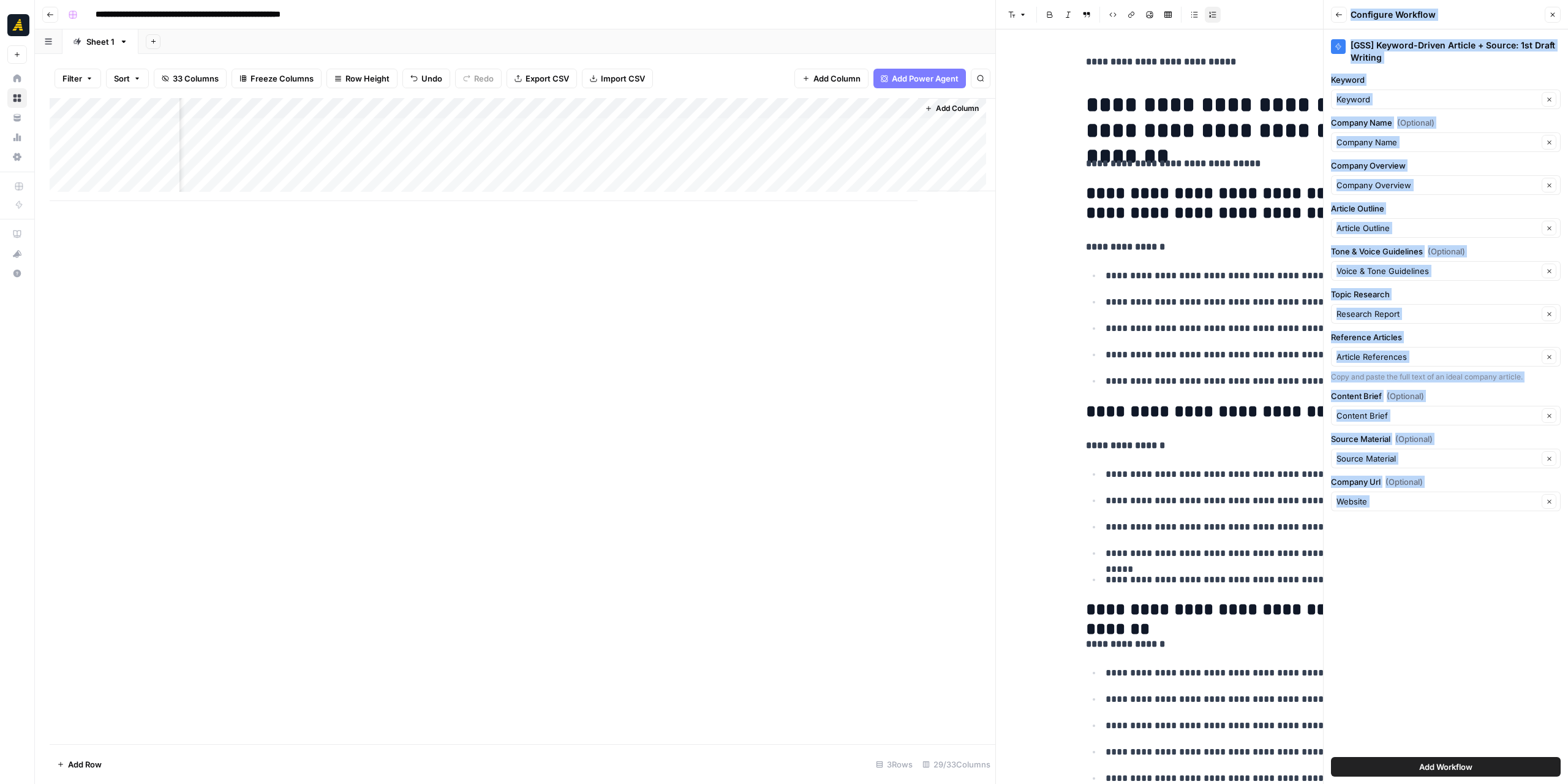
click at [1413, 766] on button "Add Workflow" at bounding box center [1446, 766] width 230 height 19
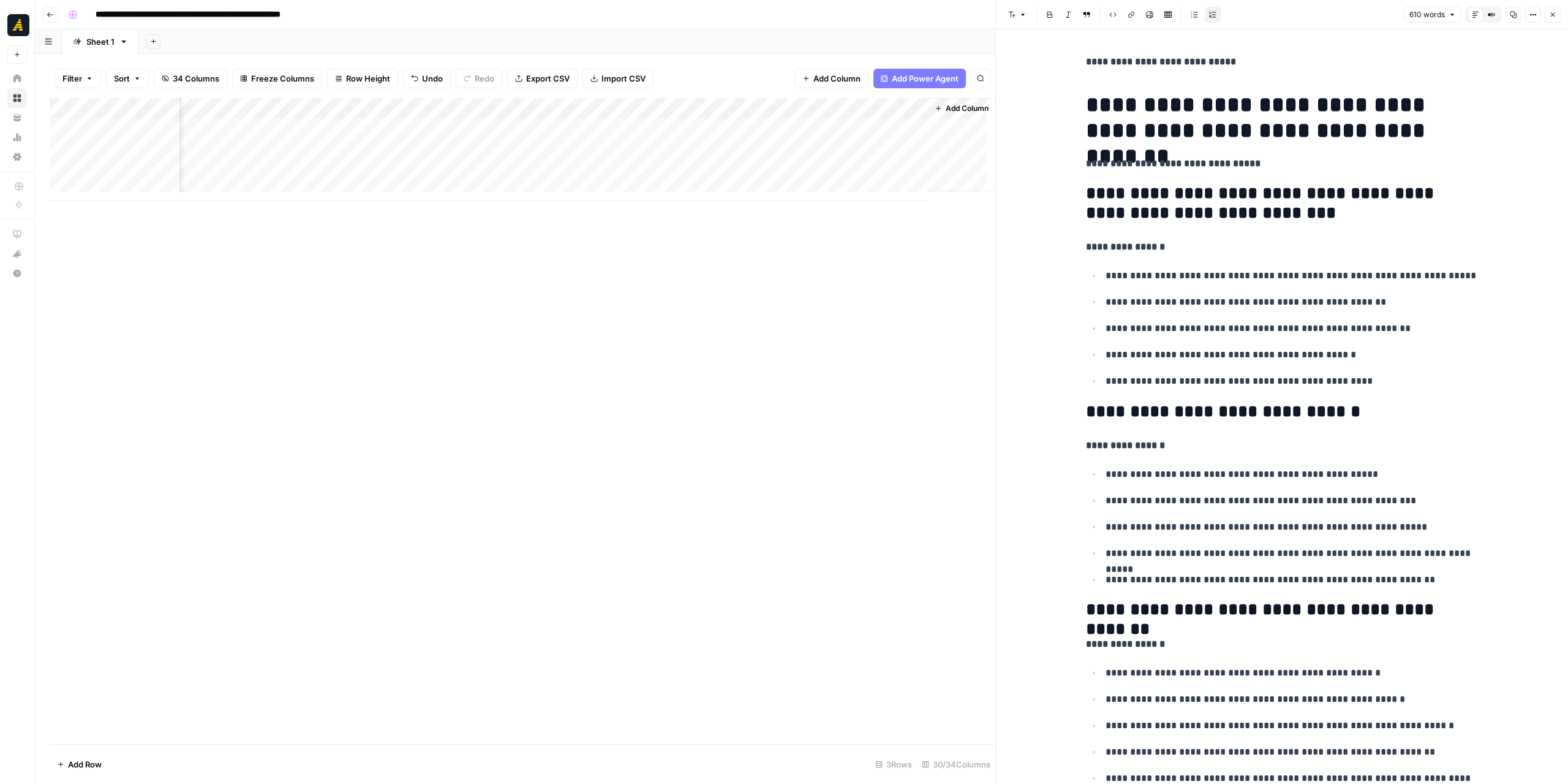
scroll to position [0, 3054]
click at [861, 126] on div "Add Column" at bounding box center [523, 149] width 946 height 103
click at [928, 110] on div "Add Column" at bounding box center [962, 144] width 68 height 93
click at [914, 106] on div "Add Column" at bounding box center [523, 149] width 946 height 103
click at [928, 107] on div "Add Column" at bounding box center [962, 144] width 68 height 93
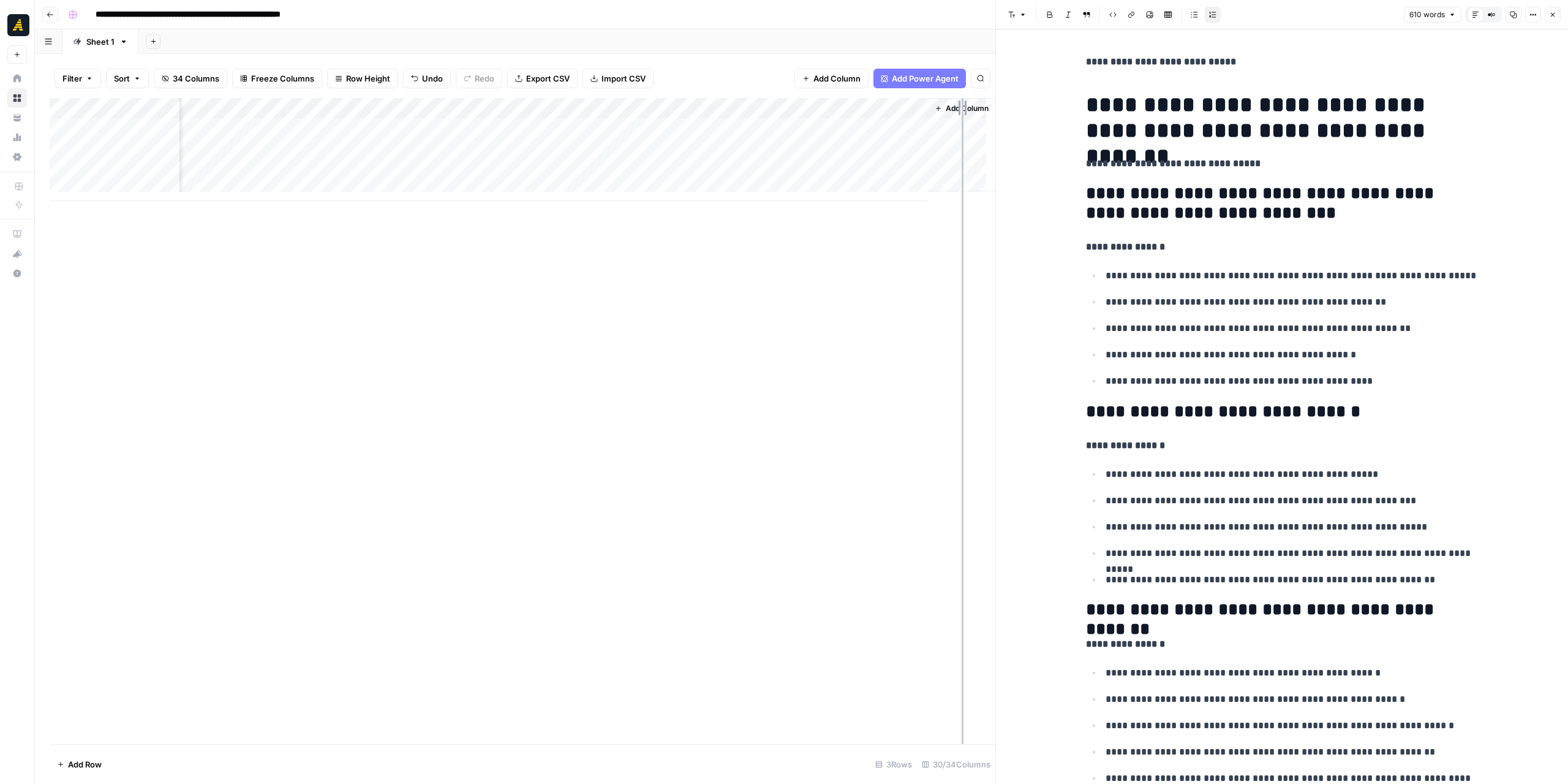
drag, startPoint x: 916, startPoint y: 105, endPoint x: 961, endPoint y: 111, distance: 45.4
click at [961, 111] on div "Add Column" at bounding box center [523, 149] width 946 height 103
click at [891, 127] on div "Add Column" at bounding box center [523, 149] width 946 height 103
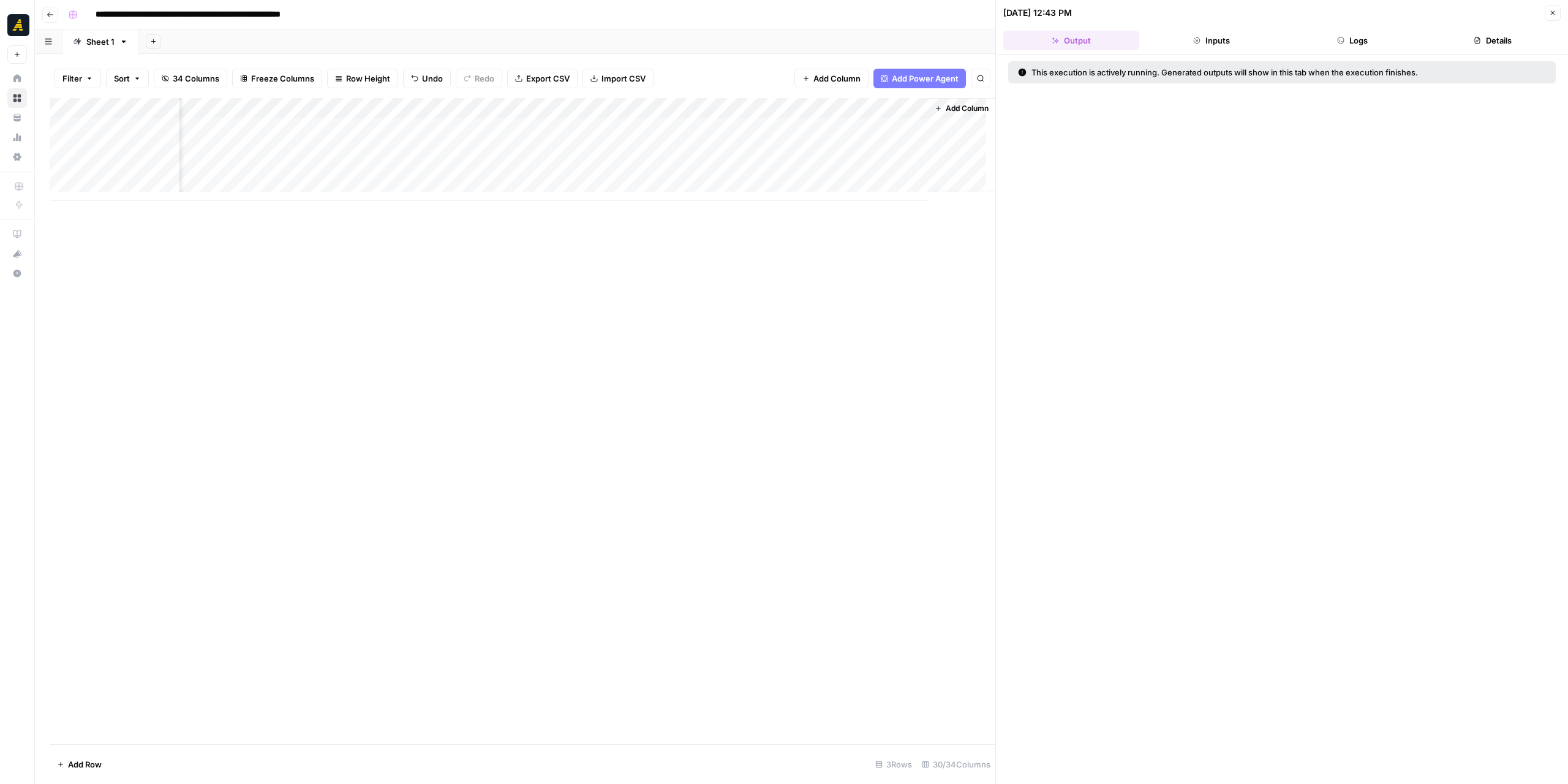
click at [1360, 38] on button "Logs" at bounding box center [1352, 40] width 136 height 19
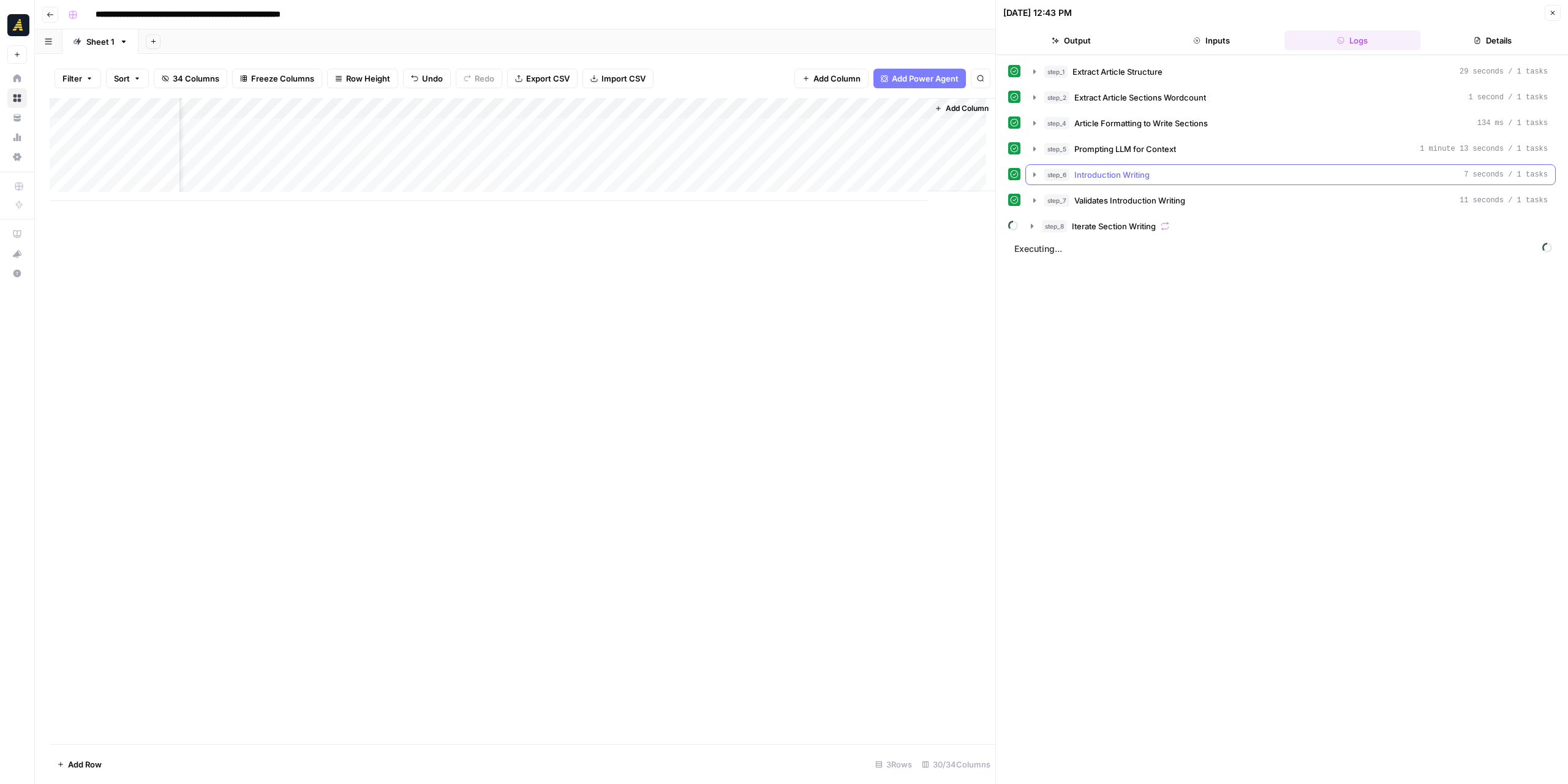
click at [1033, 175] on icon "button" at bounding box center [1034, 175] width 10 height 10
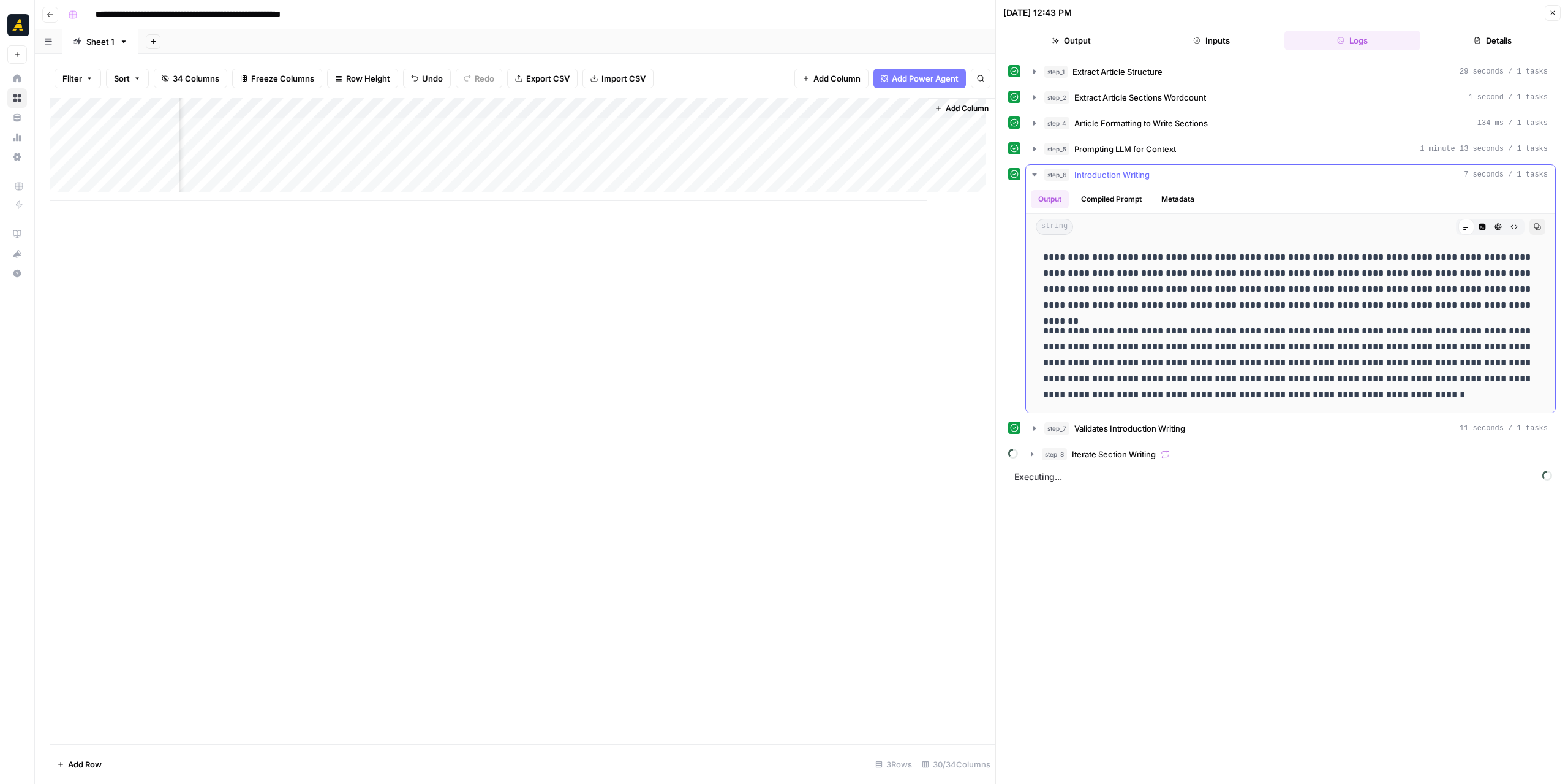
click at [1031, 175] on icon "button" at bounding box center [1034, 175] width 10 height 10
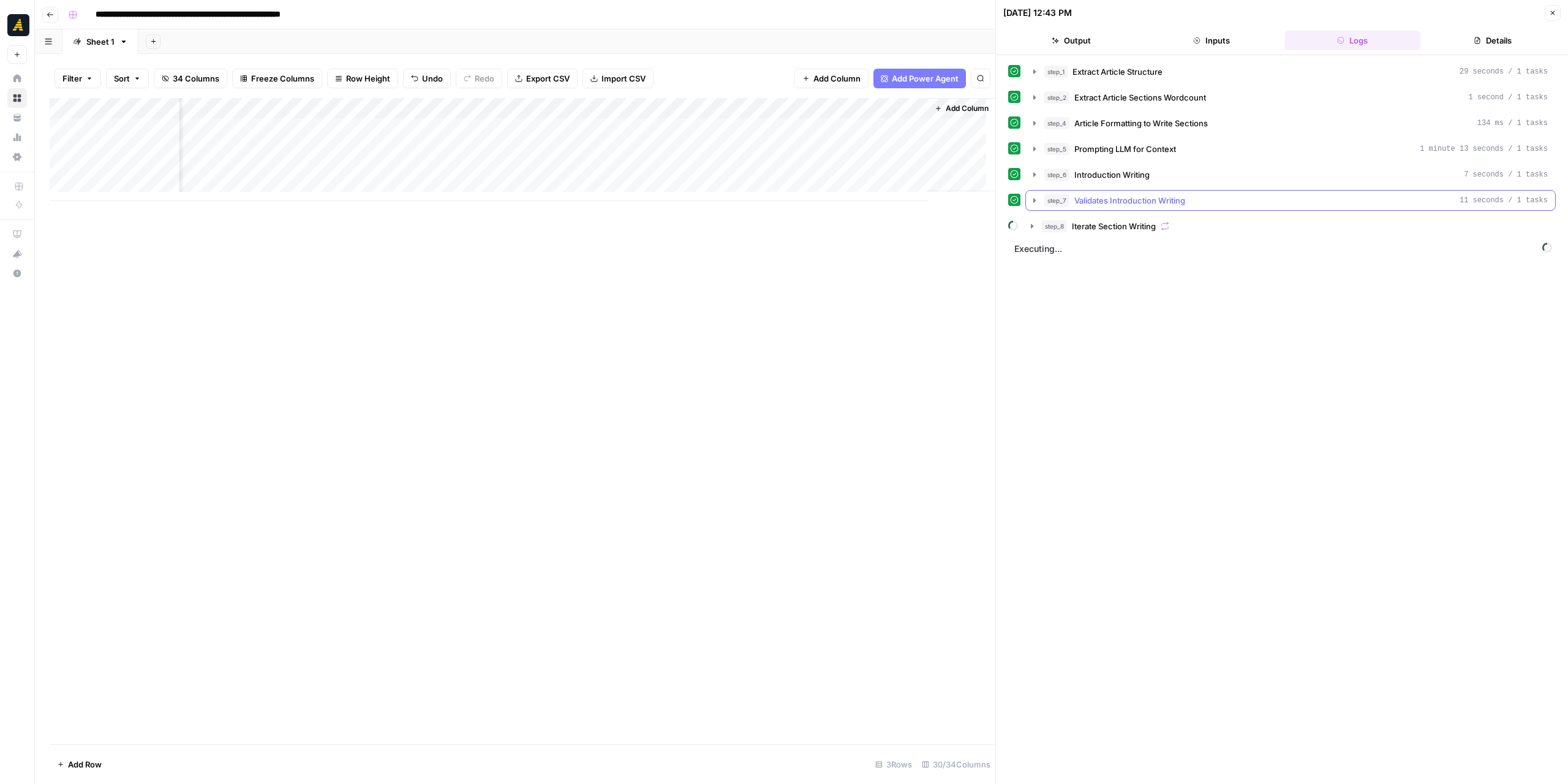
click at [1039, 200] on icon "button" at bounding box center [1034, 200] width 10 height 10
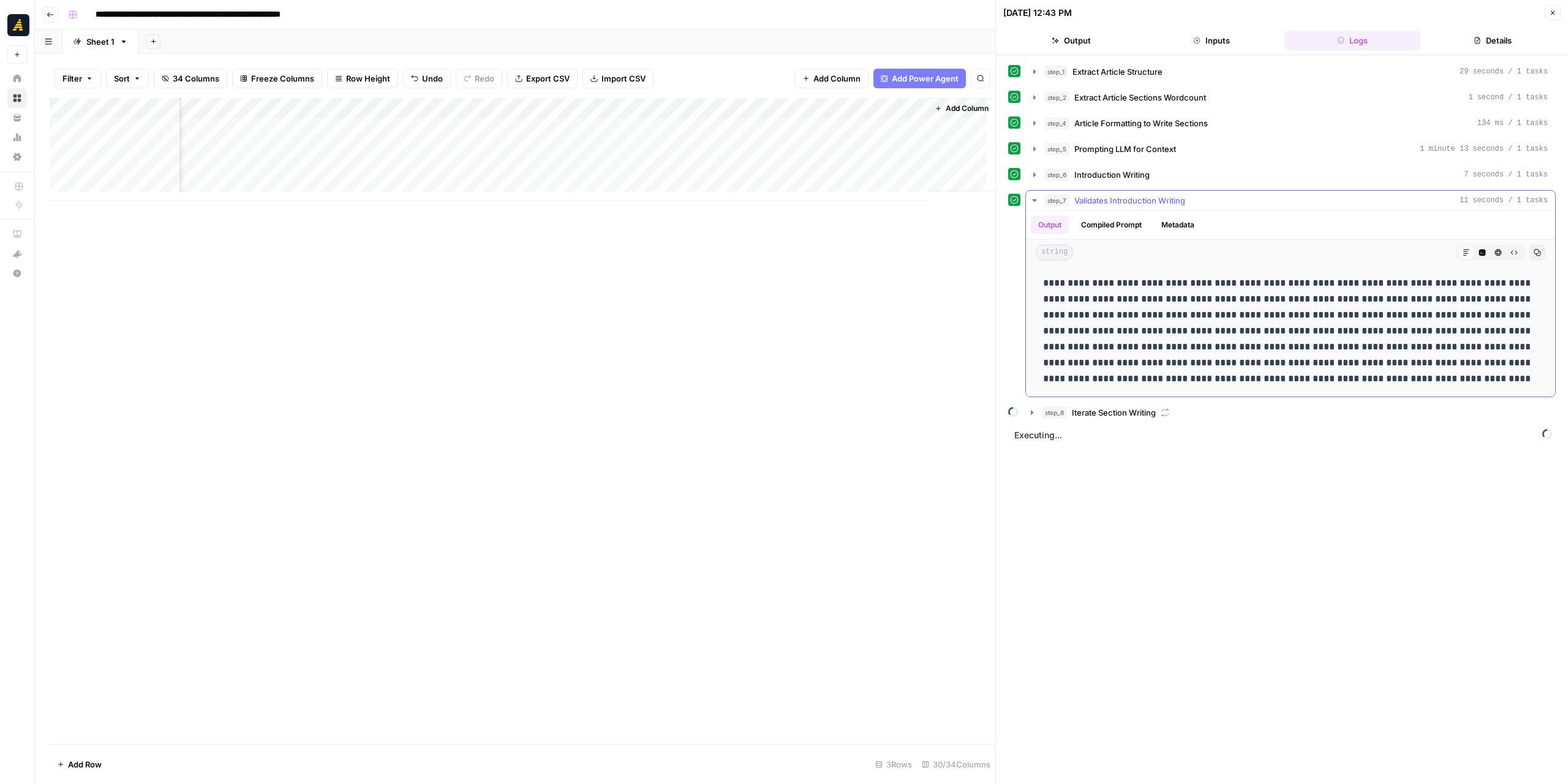
click at [1039, 200] on icon "button" at bounding box center [1034, 200] width 10 height 10
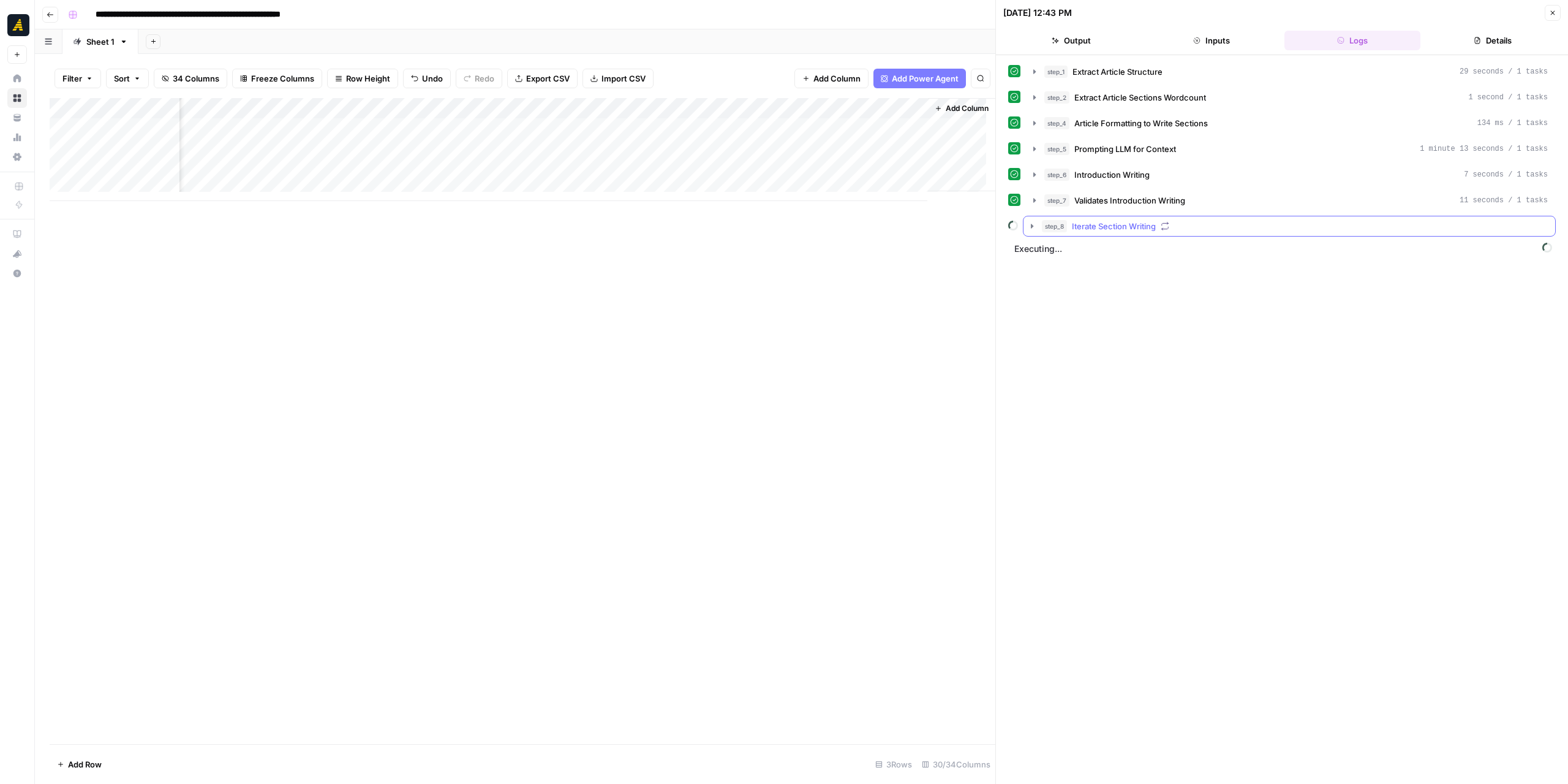
click at [1034, 225] on icon "button" at bounding box center [1032, 226] width 10 height 10
click at [1057, 247] on icon "button" at bounding box center [1059, 252] width 10 height 10
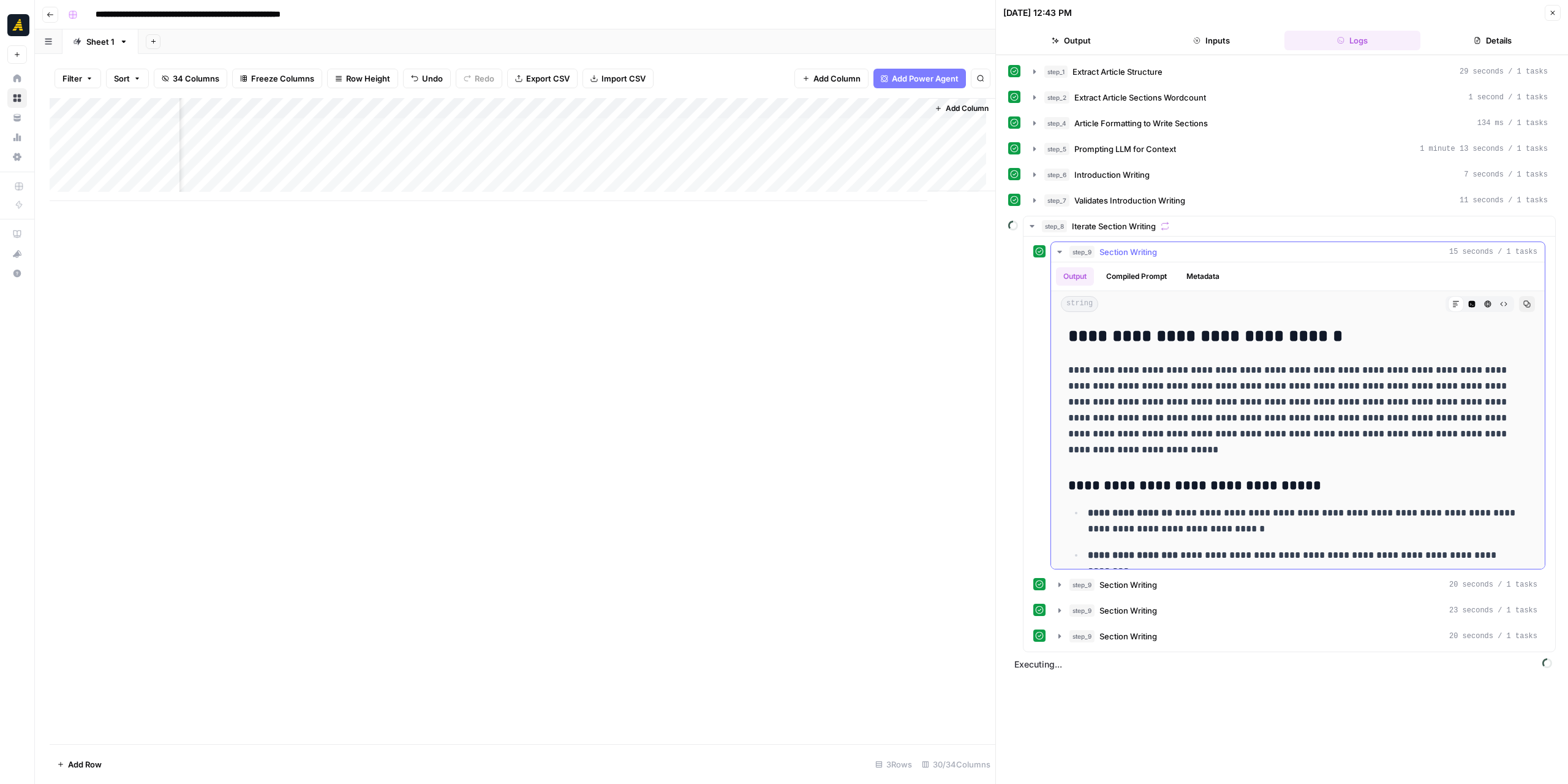
click at [1057, 251] on icon "button" at bounding box center [1060, 252] width 5 height 2
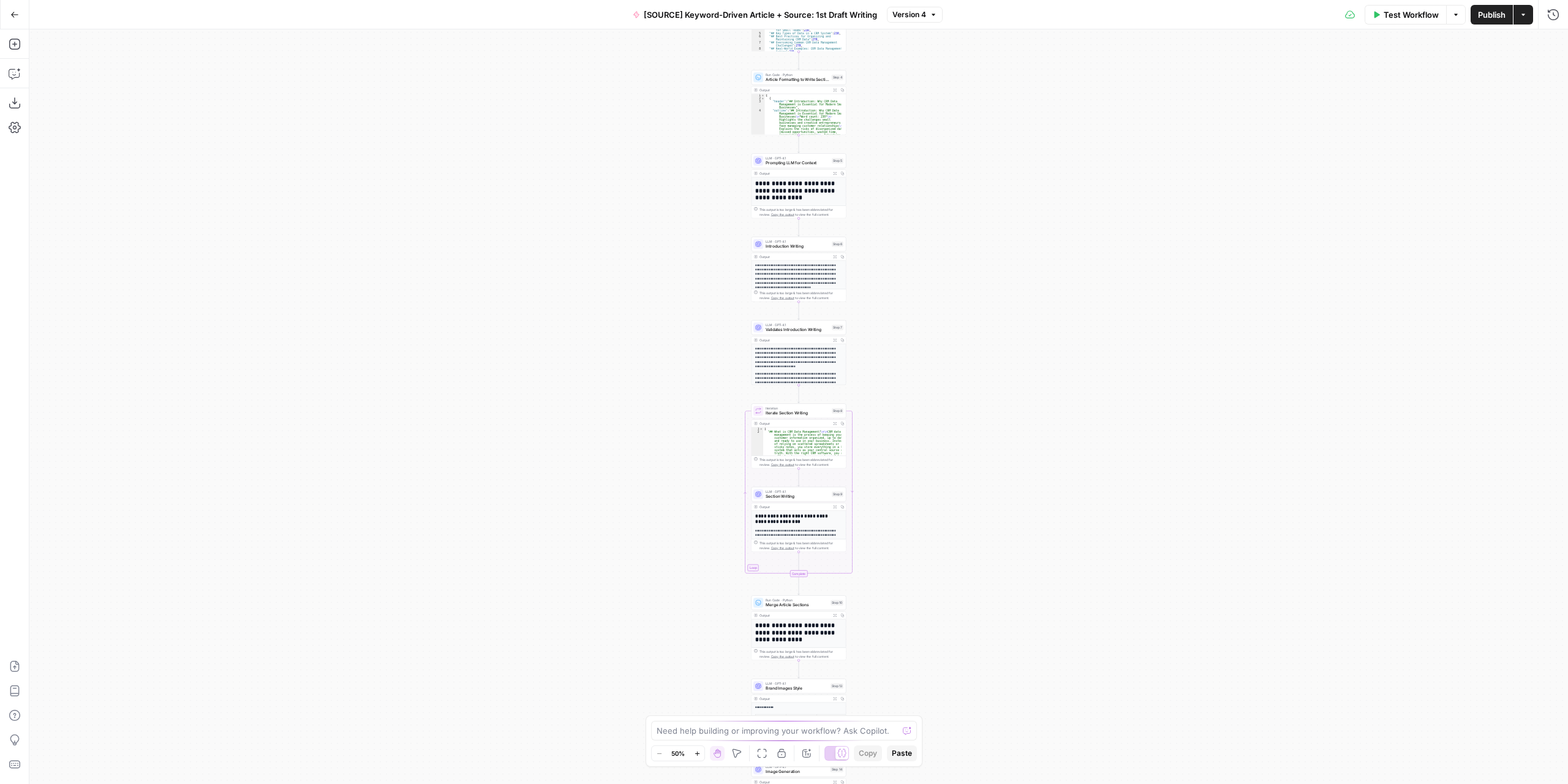
click at [19, 14] on button "Go Back" at bounding box center [15, 15] width 22 height 22
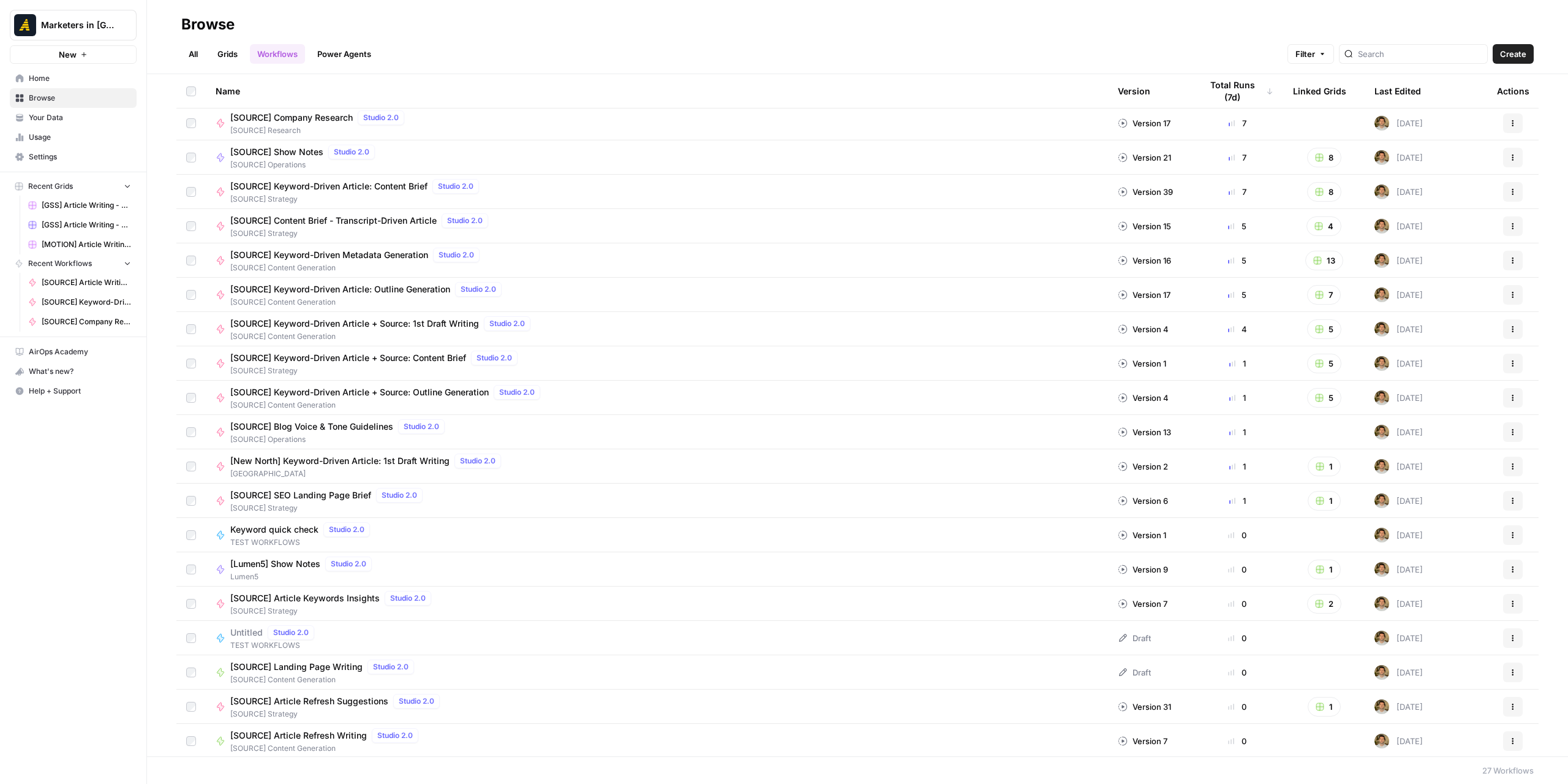
scroll to position [245, 0]
click at [1509, 327] on icon "button" at bounding box center [1513, 327] width 8 height 8
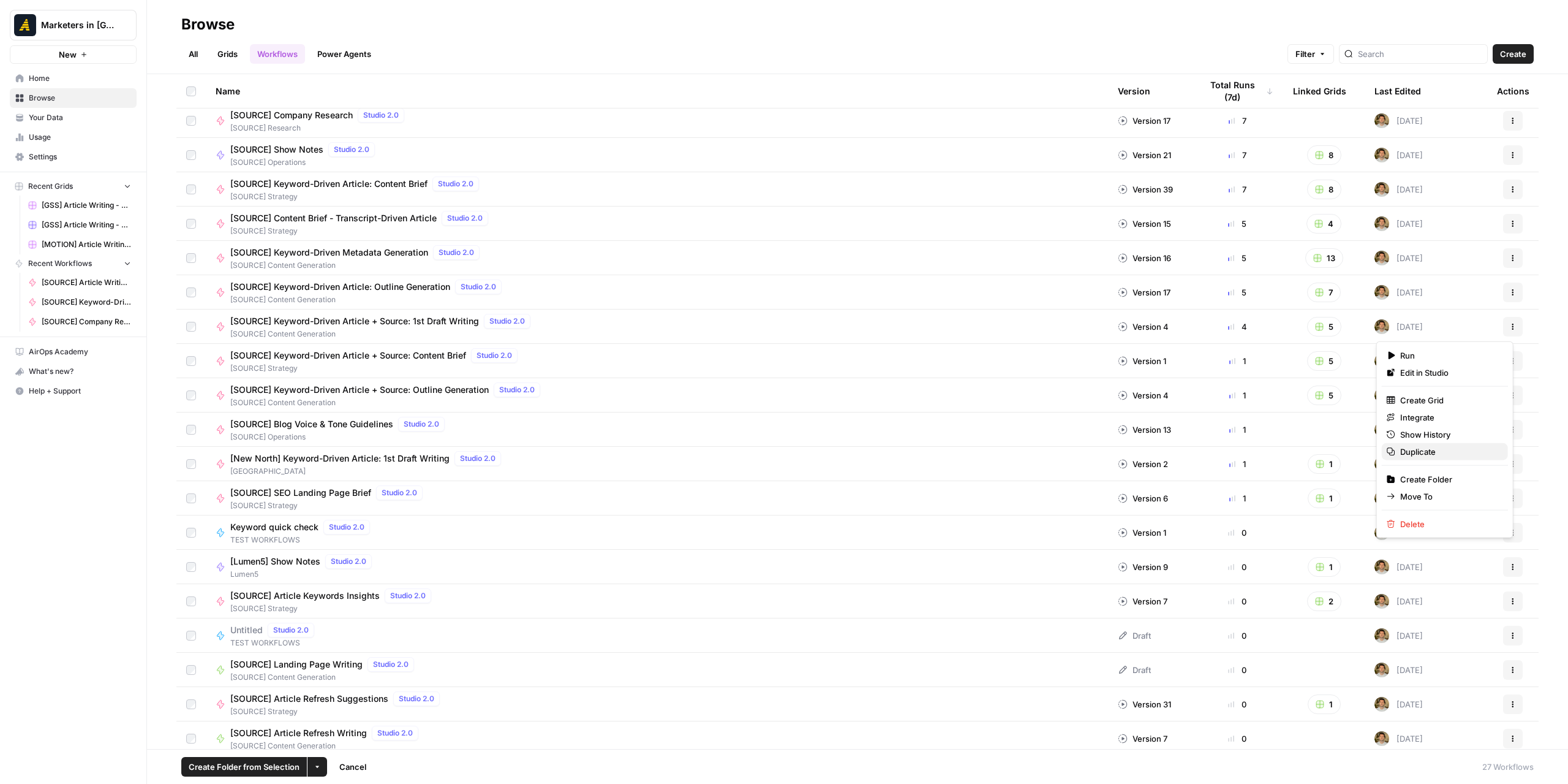
click at [1437, 452] on span "Duplicate" at bounding box center [1449, 452] width 98 height 12
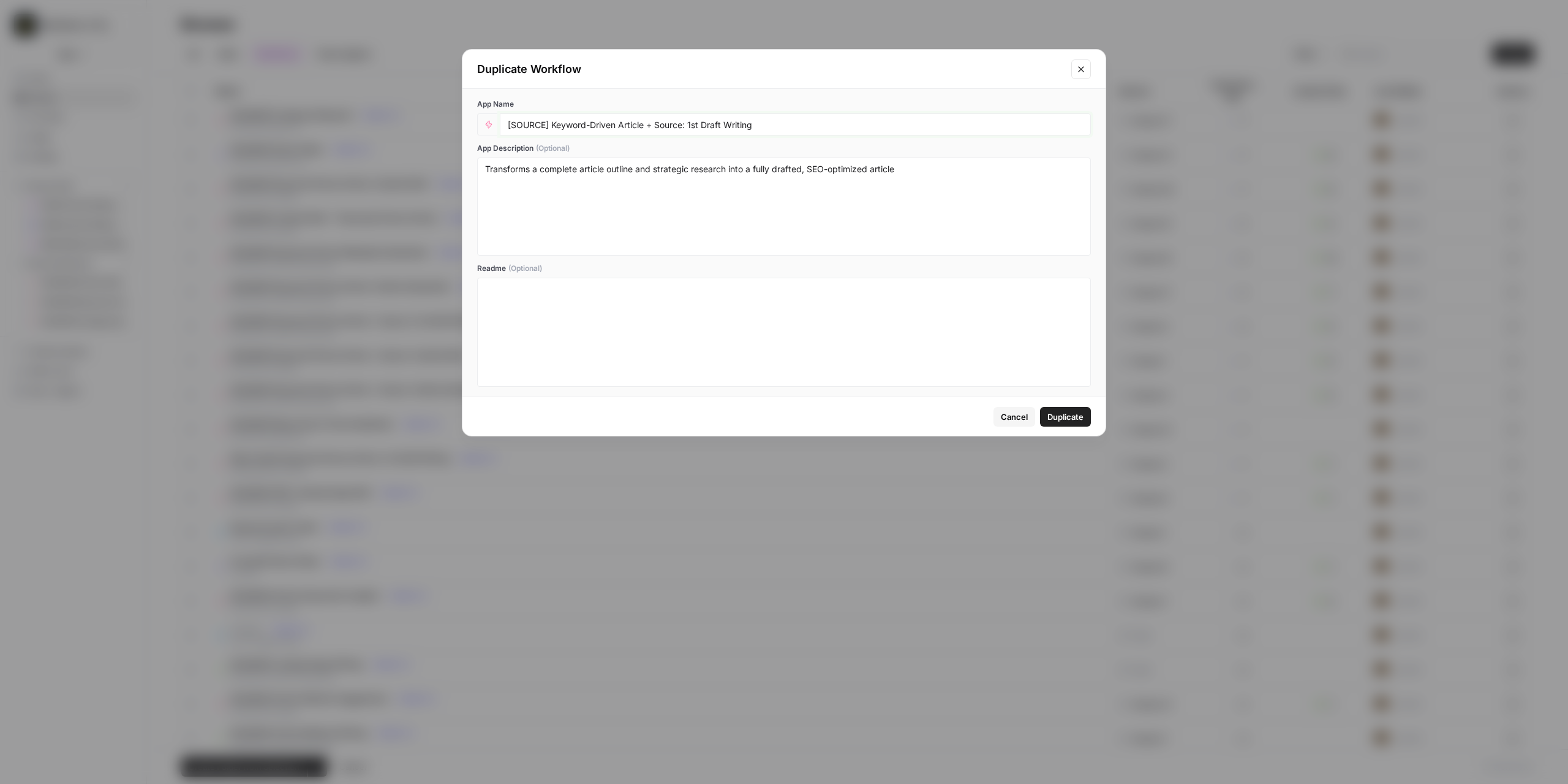
drag, startPoint x: 545, startPoint y: 128, endPoint x: 511, endPoint y: 131, distance: 34.1
click at [511, 131] on div "[SOURCE] Keyword-Driven Article + Source: 1st Draft Writing" at bounding box center [795, 124] width 591 height 22
type input "[GSS] Keyword-Driven Article + Source: 1st Draft Writing"
click at [1060, 414] on span "Duplicate" at bounding box center [1065, 417] width 36 height 12
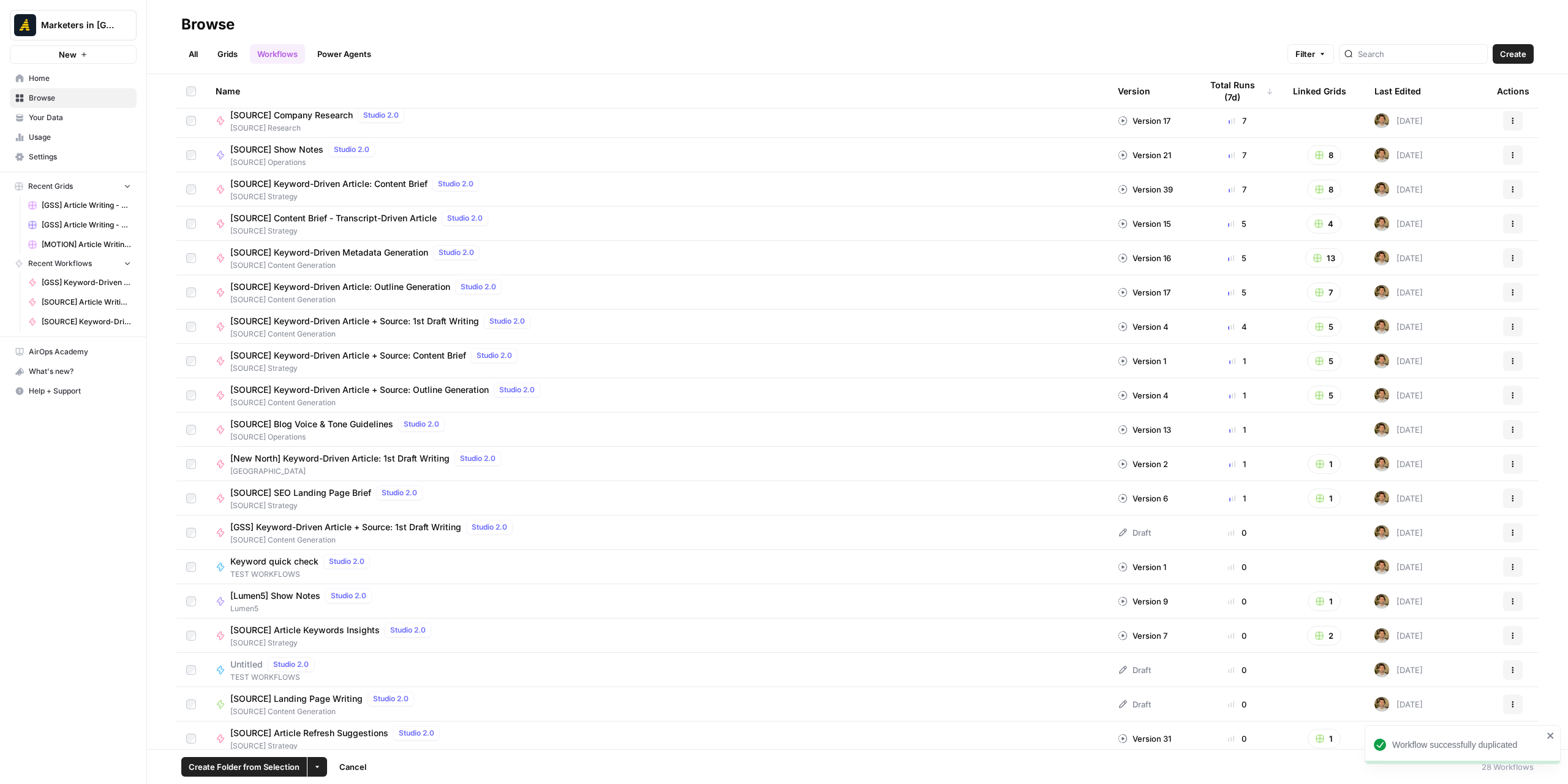
click at [183, 529] on td at bounding box center [191, 532] width 29 height 34
click at [321, 769] on button "More Options" at bounding box center [317, 766] width 19 height 19
click at [348, 718] on span "Move to" at bounding box center [346, 721] width 31 height 12
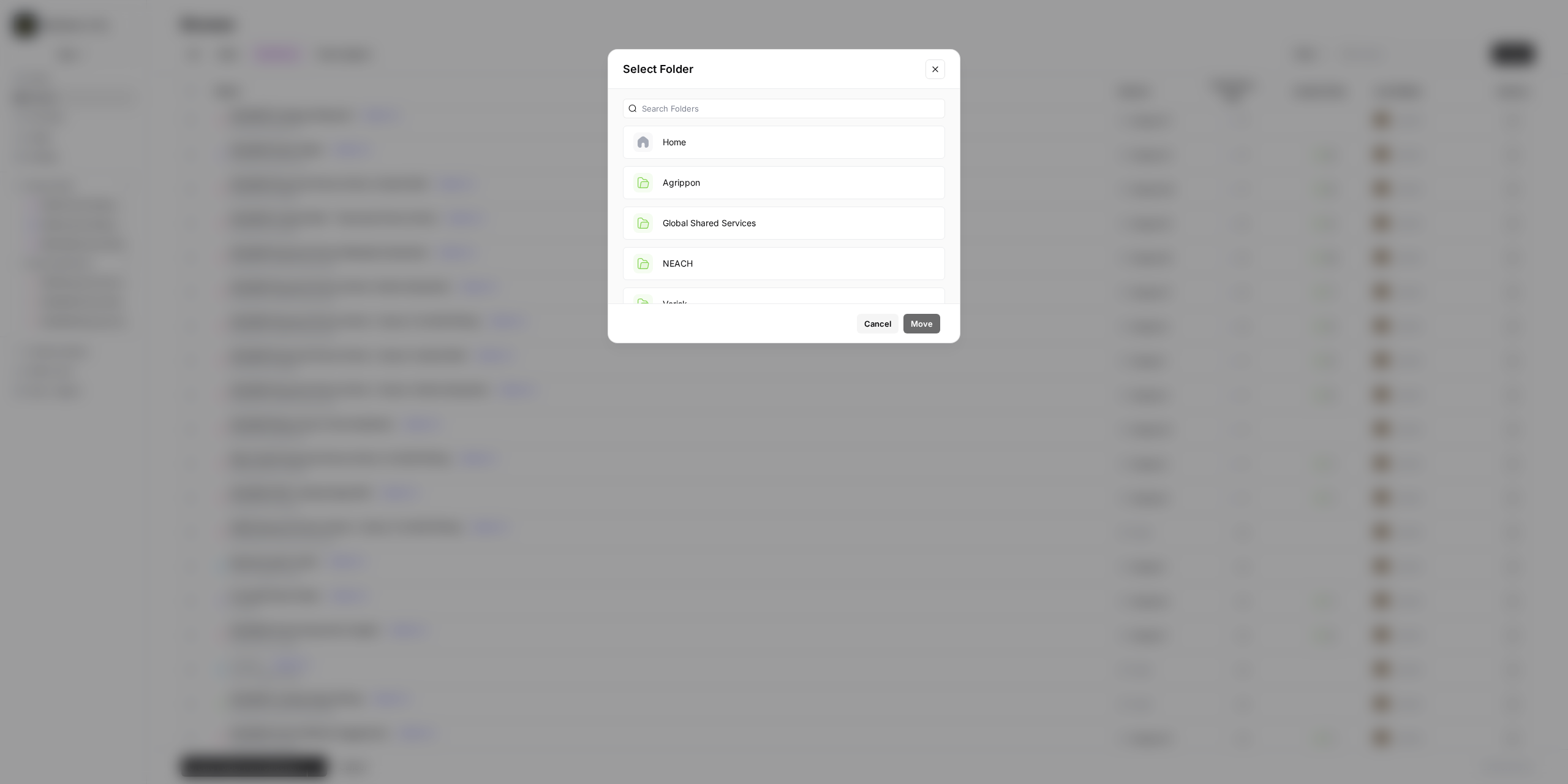
click at [708, 221] on button "Global Shared Services" at bounding box center [784, 222] width 322 height 33
click at [924, 323] on span "Move" at bounding box center [921, 324] width 22 height 12
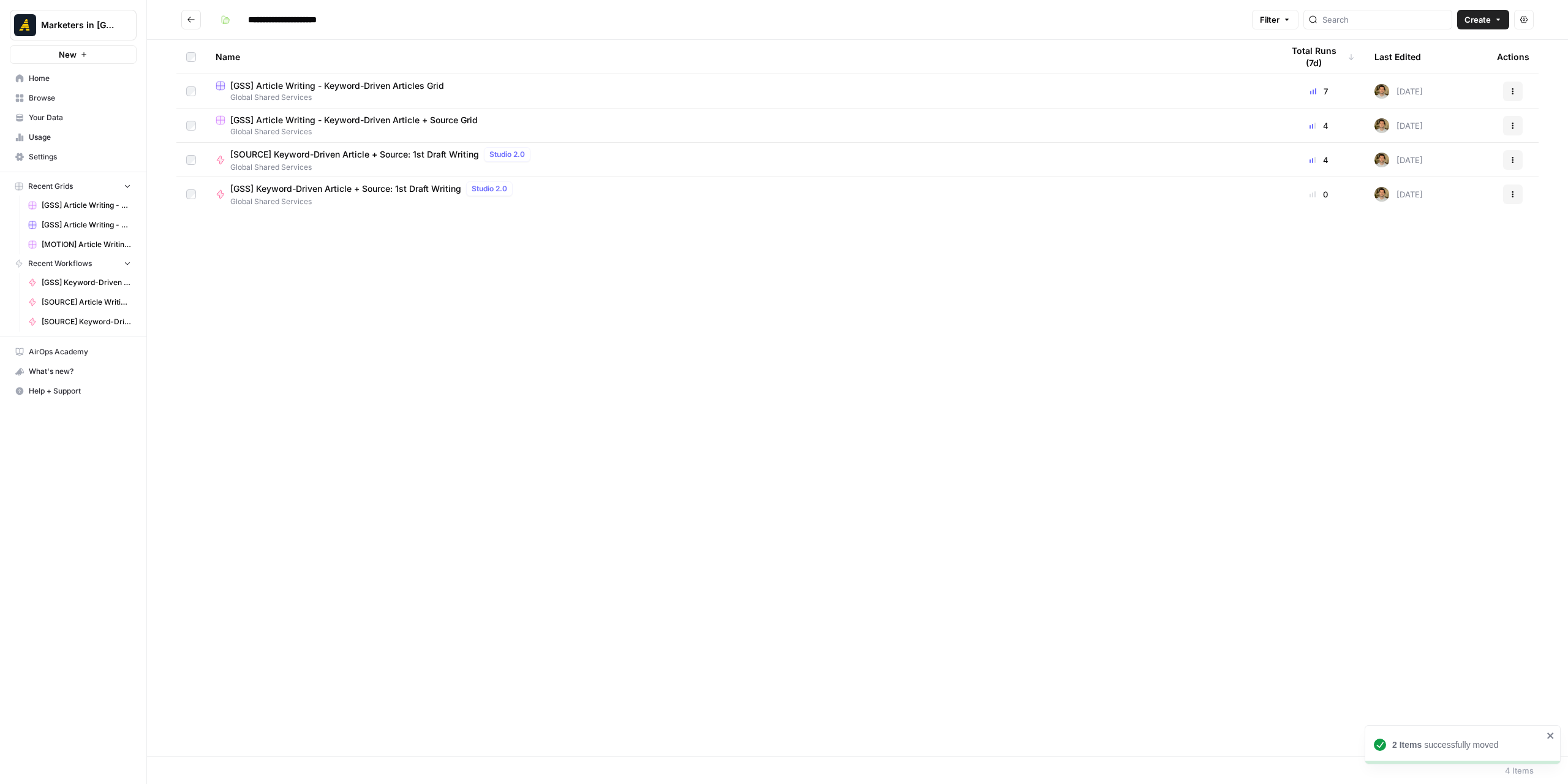
click at [383, 196] on span "Global Shared Services" at bounding box center [374, 202] width 288 height 11
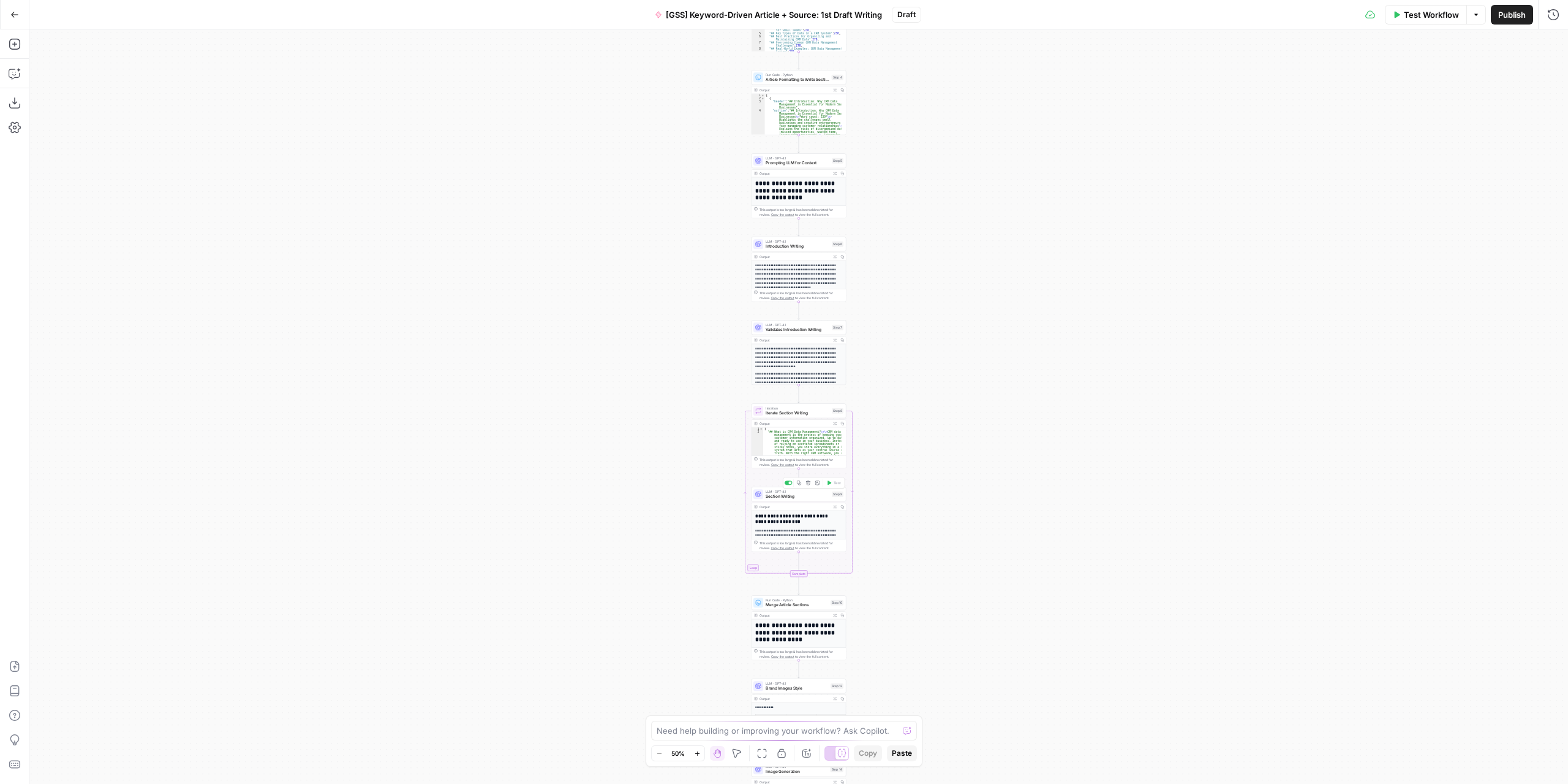
click at [799, 497] on span "Section Writing" at bounding box center [797, 496] width 64 height 6
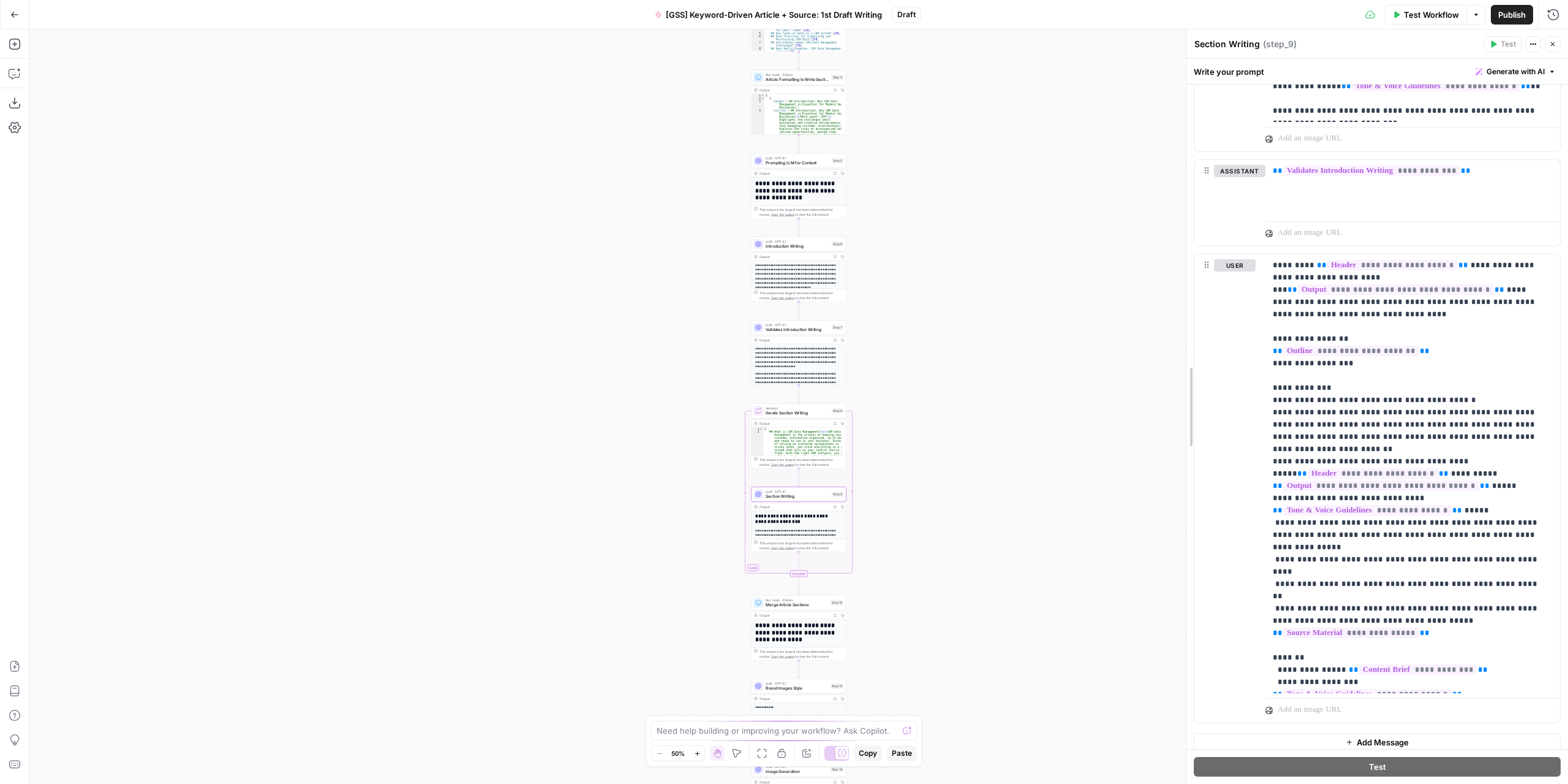
scroll to position [1483, 0]
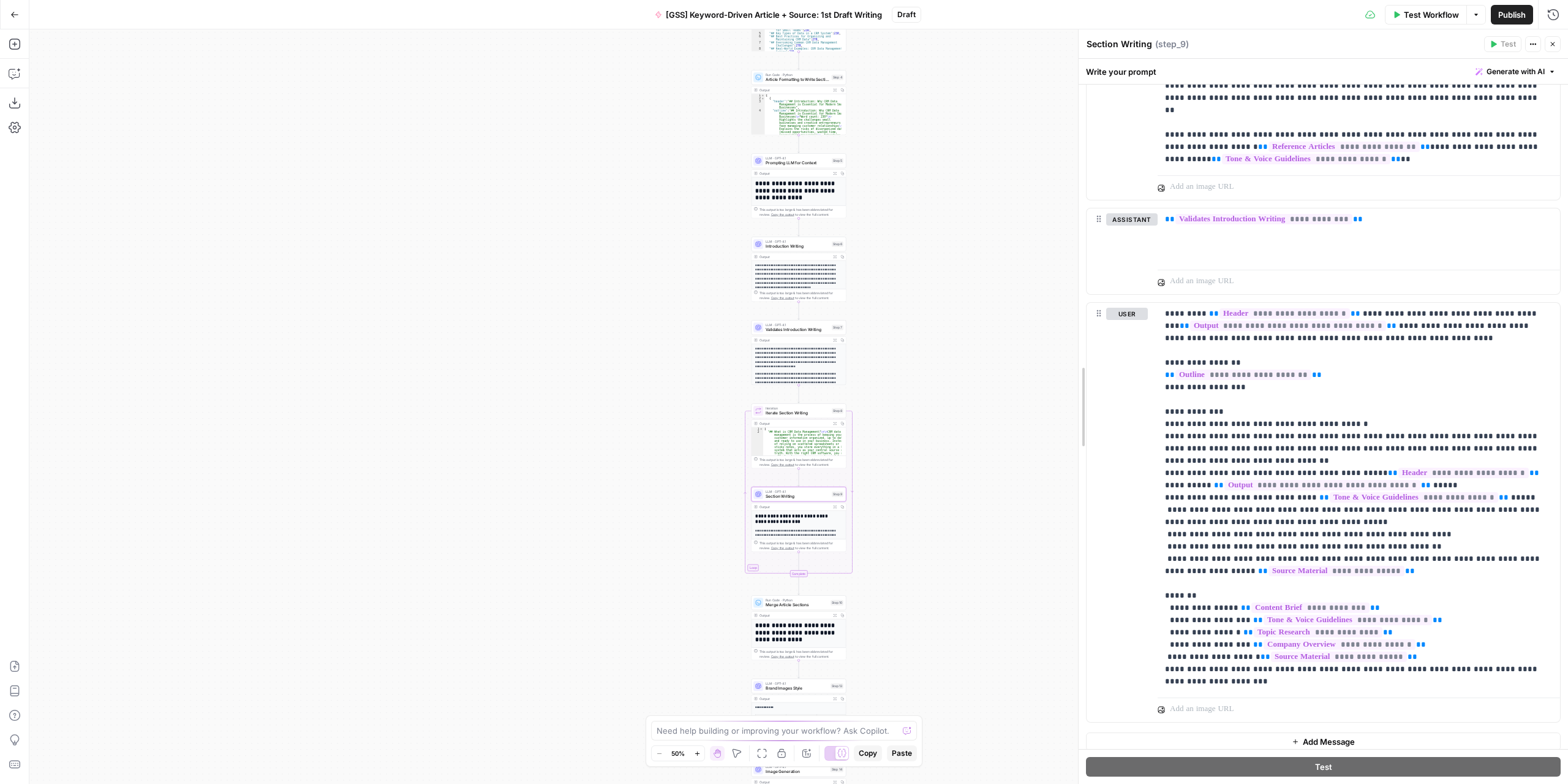
drag, startPoint x: 1187, startPoint y: 540, endPoint x: 766, endPoint y: 549, distance: 421.1
click at [766, 549] on body "Marketers in Demand New Home Browse Your Data Usage Settings Recent Grids [GSS]…" at bounding box center [784, 392] width 1568 height 784
click at [1334, 565] on p "**********" at bounding box center [1354, 498] width 379 height 380
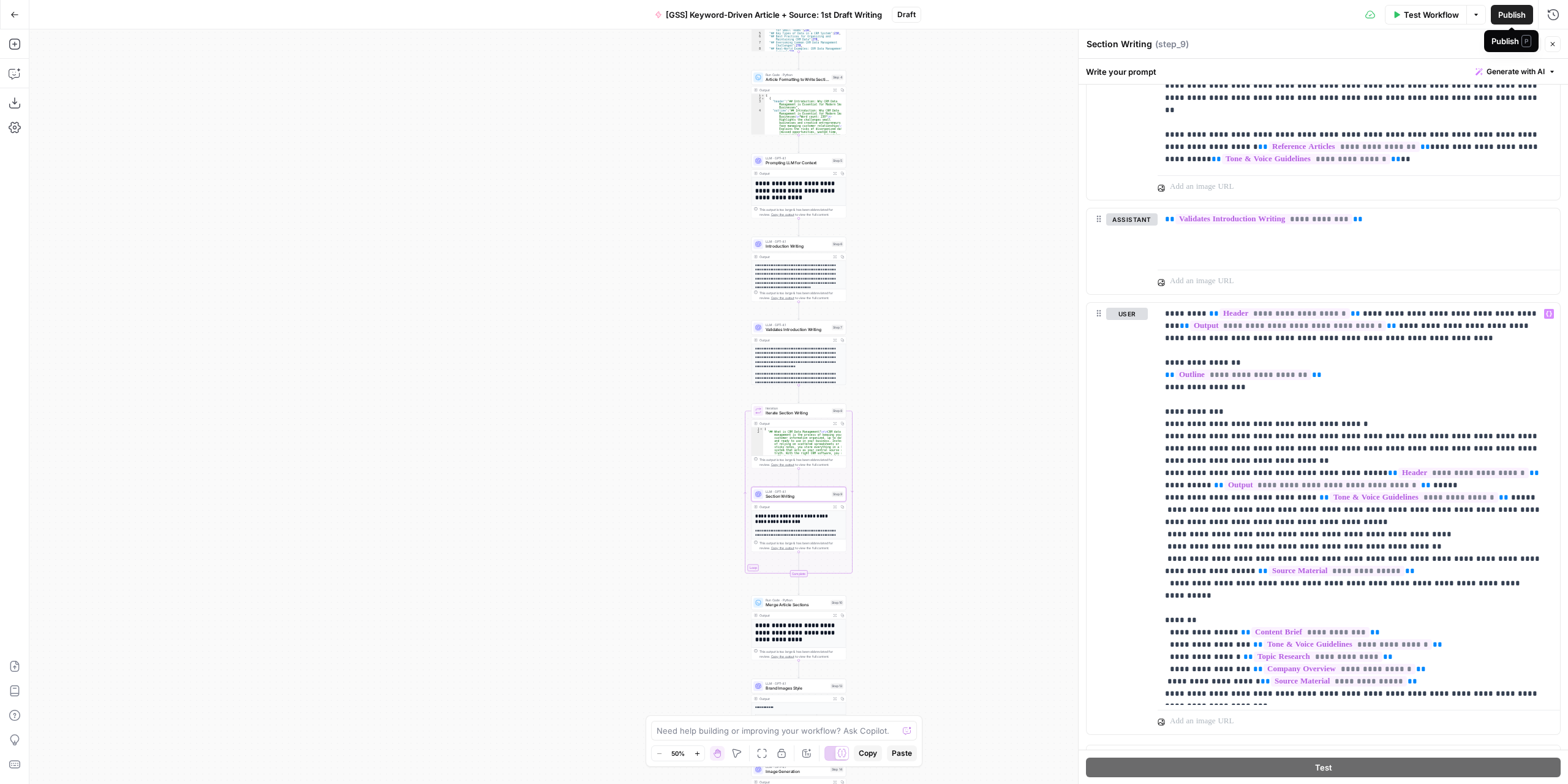
click at [1510, 14] on span "Publish" at bounding box center [1512, 15] width 28 height 12
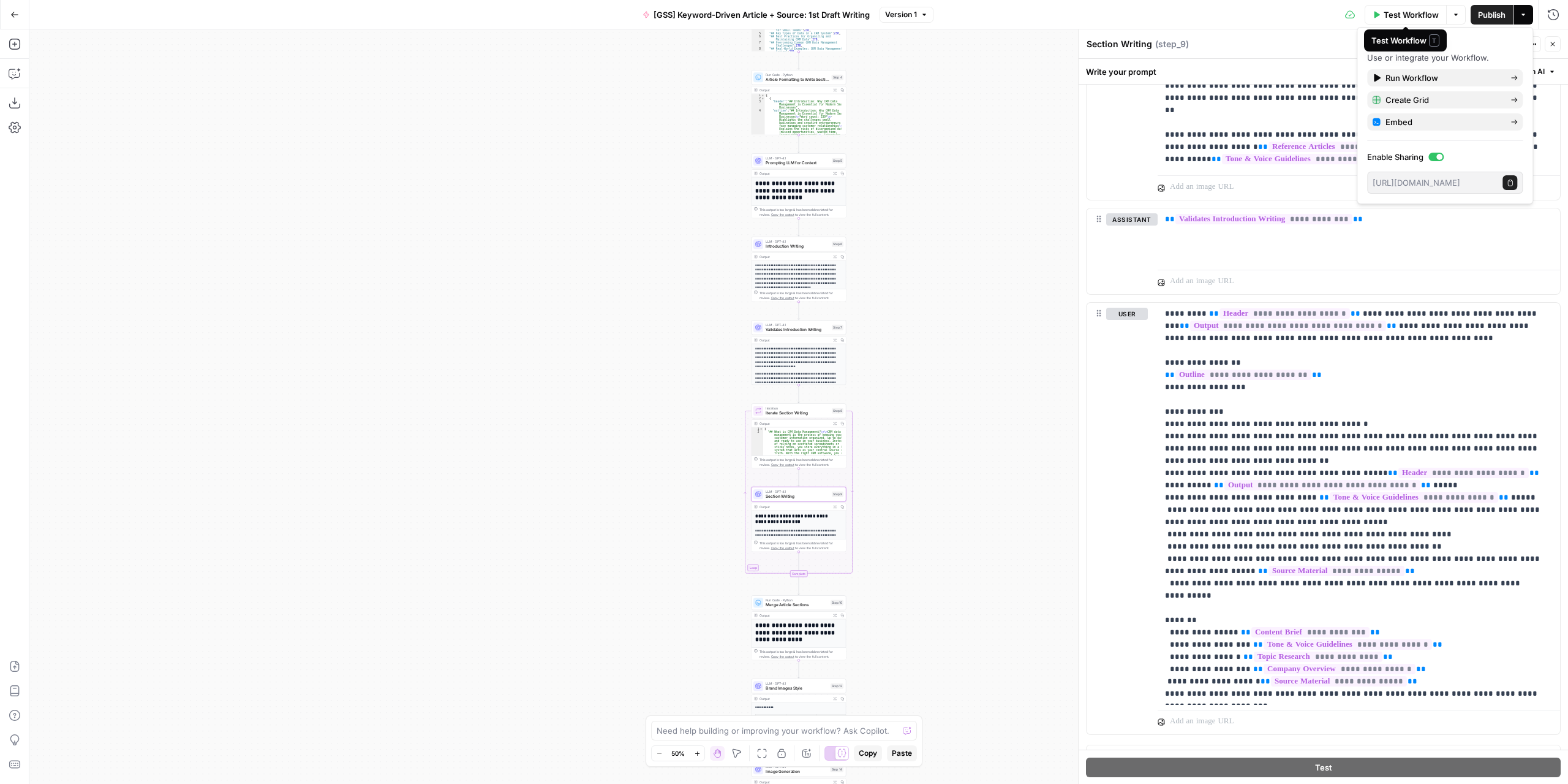
click at [1397, 11] on span "Test Workflow" at bounding box center [1411, 15] width 55 height 12
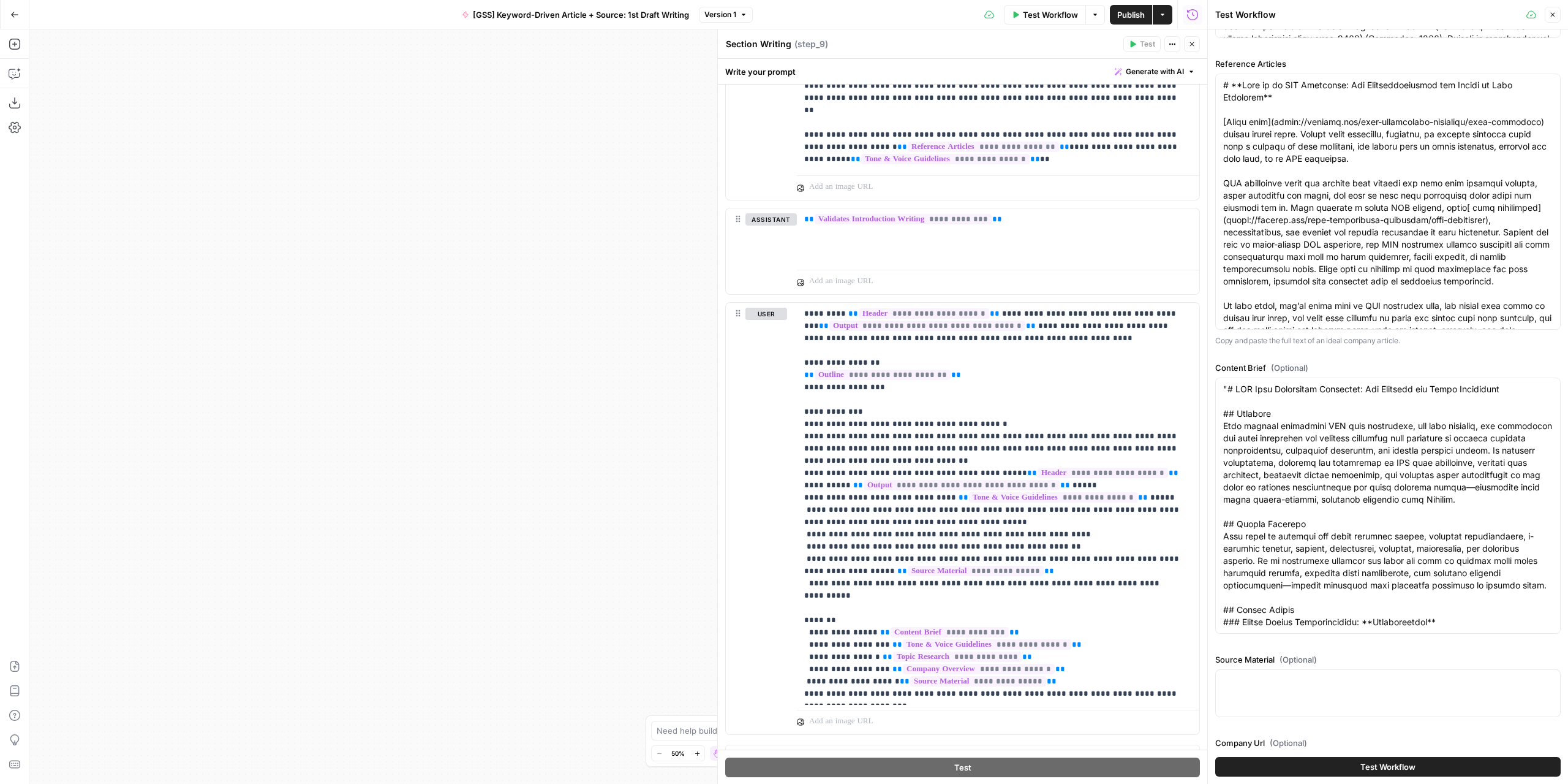
scroll to position [1300, 0]
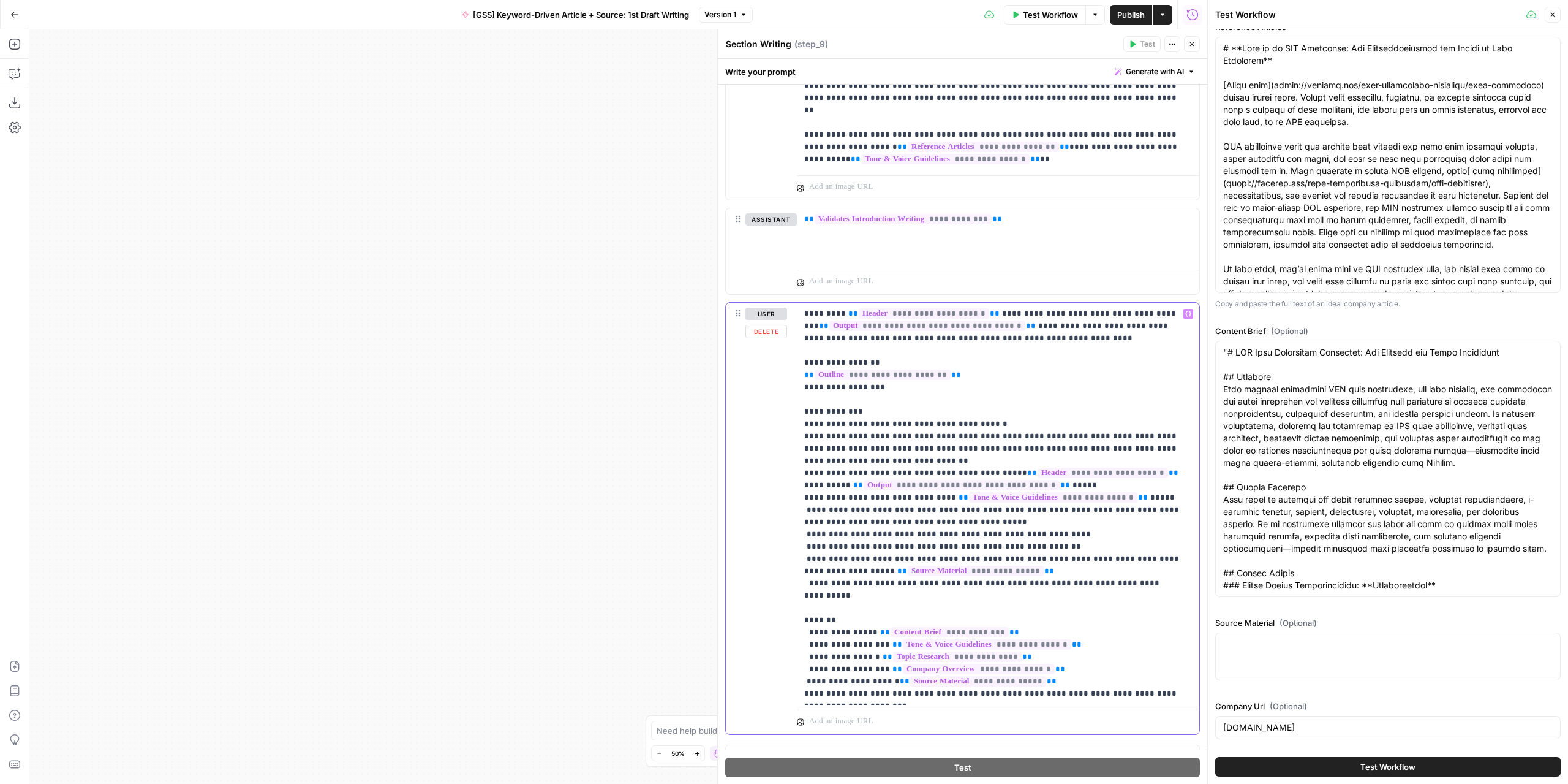
click at [1100, 576] on p "**********" at bounding box center [994, 504] width 379 height 392
drag, startPoint x: 1104, startPoint y: 576, endPoint x: 1085, endPoint y: 576, distance: 19.0
click at [1085, 576] on p "**********" at bounding box center [994, 504] width 379 height 392
drag, startPoint x: 1148, startPoint y: 579, endPoint x: 817, endPoint y: 575, distance: 331.0
click at [817, 575] on p "**********" at bounding box center [994, 504] width 379 height 392
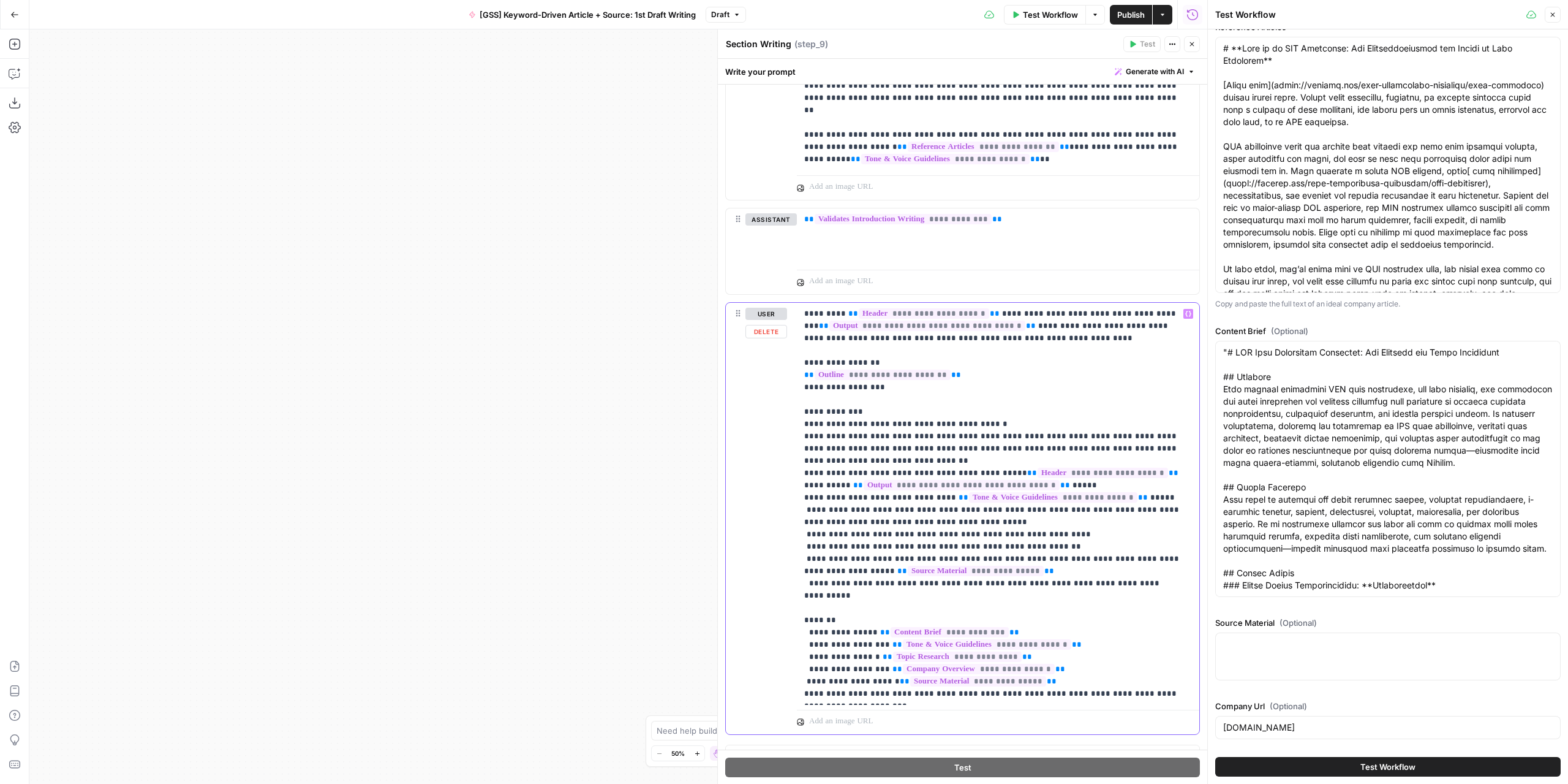
copy p "**********"
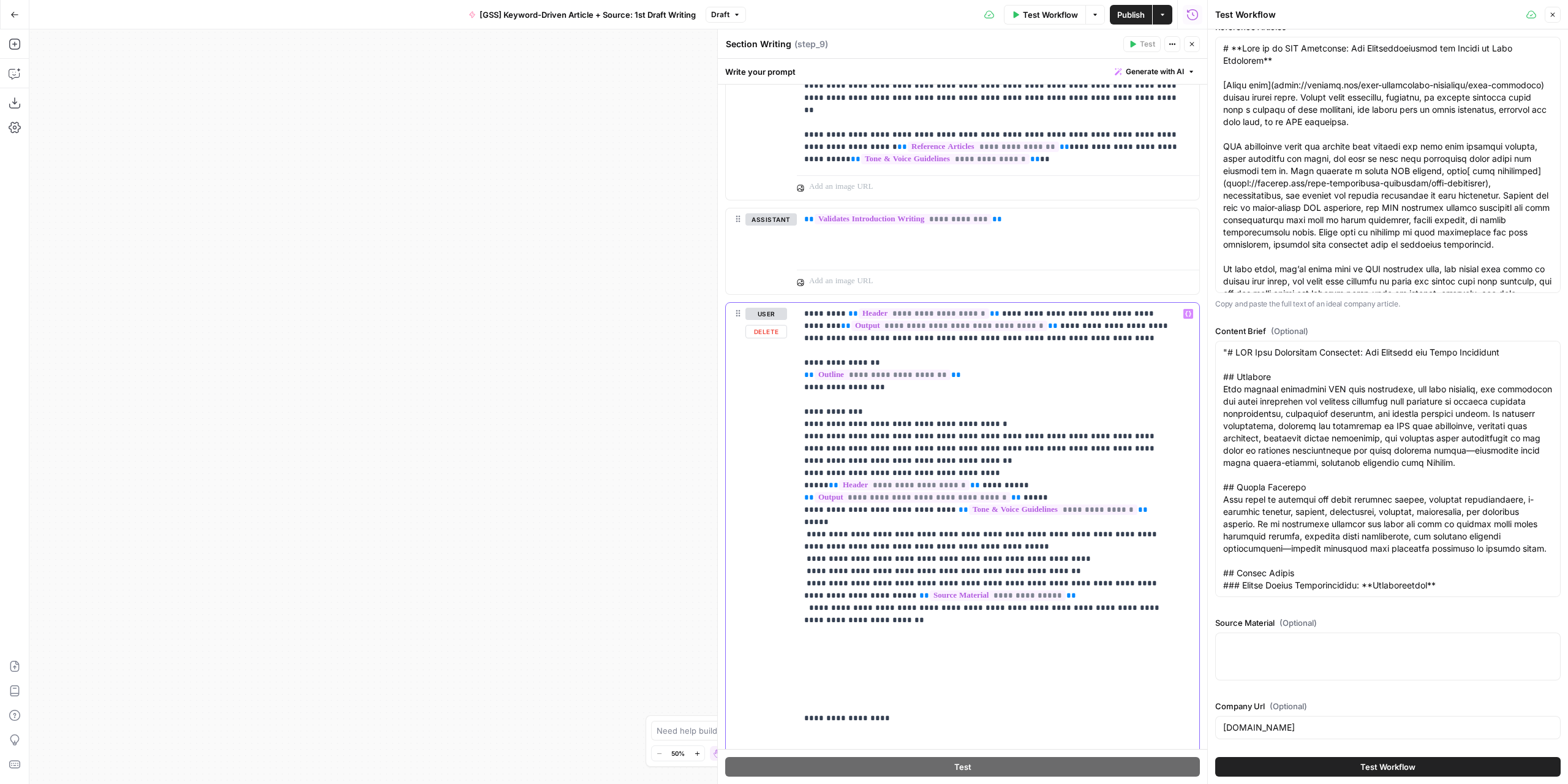
drag, startPoint x: 829, startPoint y: 702, endPoint x: 797, endPoint y: 600, distance: 106.9
click at [797, 600] on div "**********" at bounding box center [997, 552] width 402 height 499
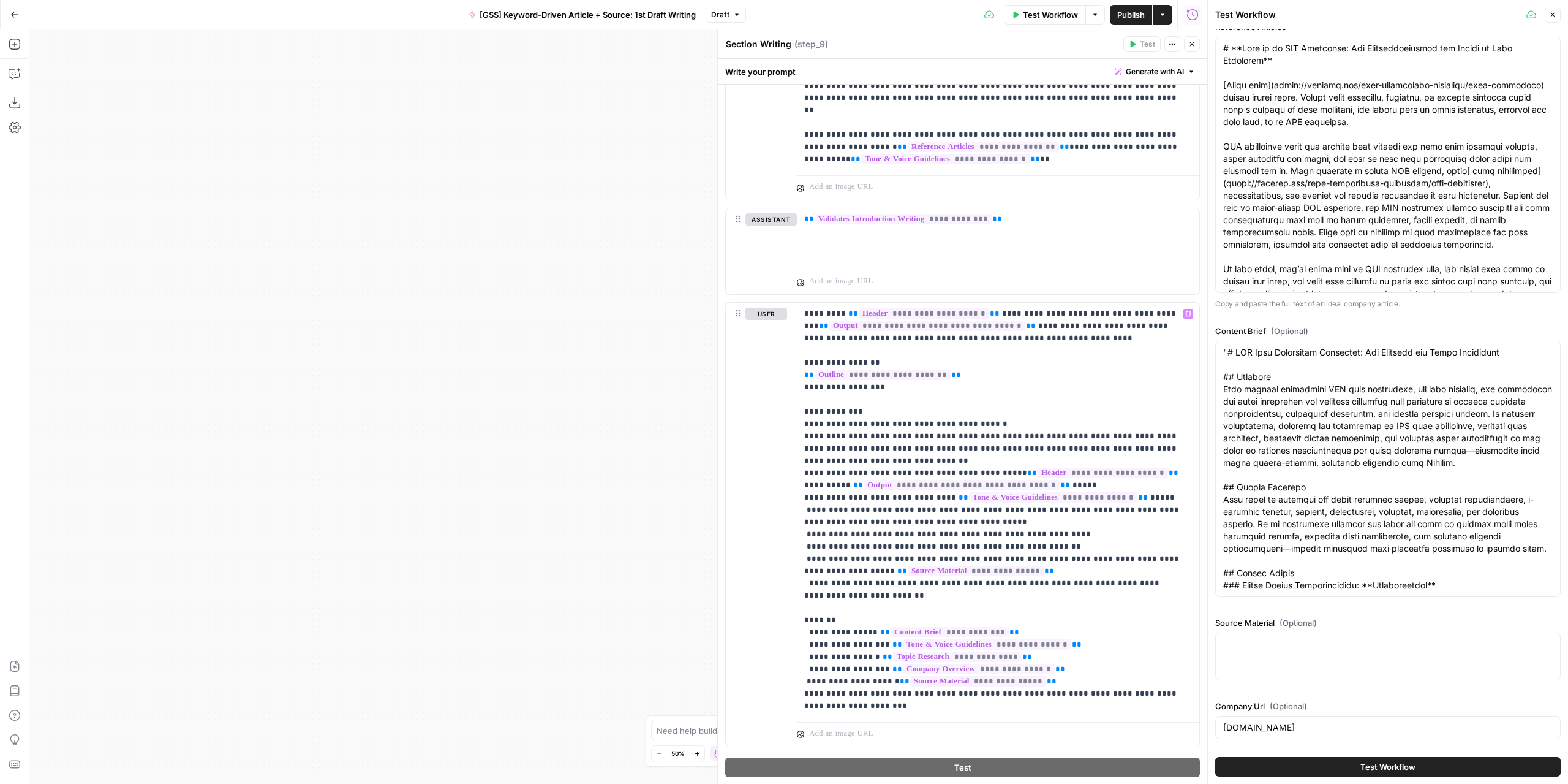
click at [1127, 16] on span "Publish" at bounding box center [1131, 15] width 28 height 12
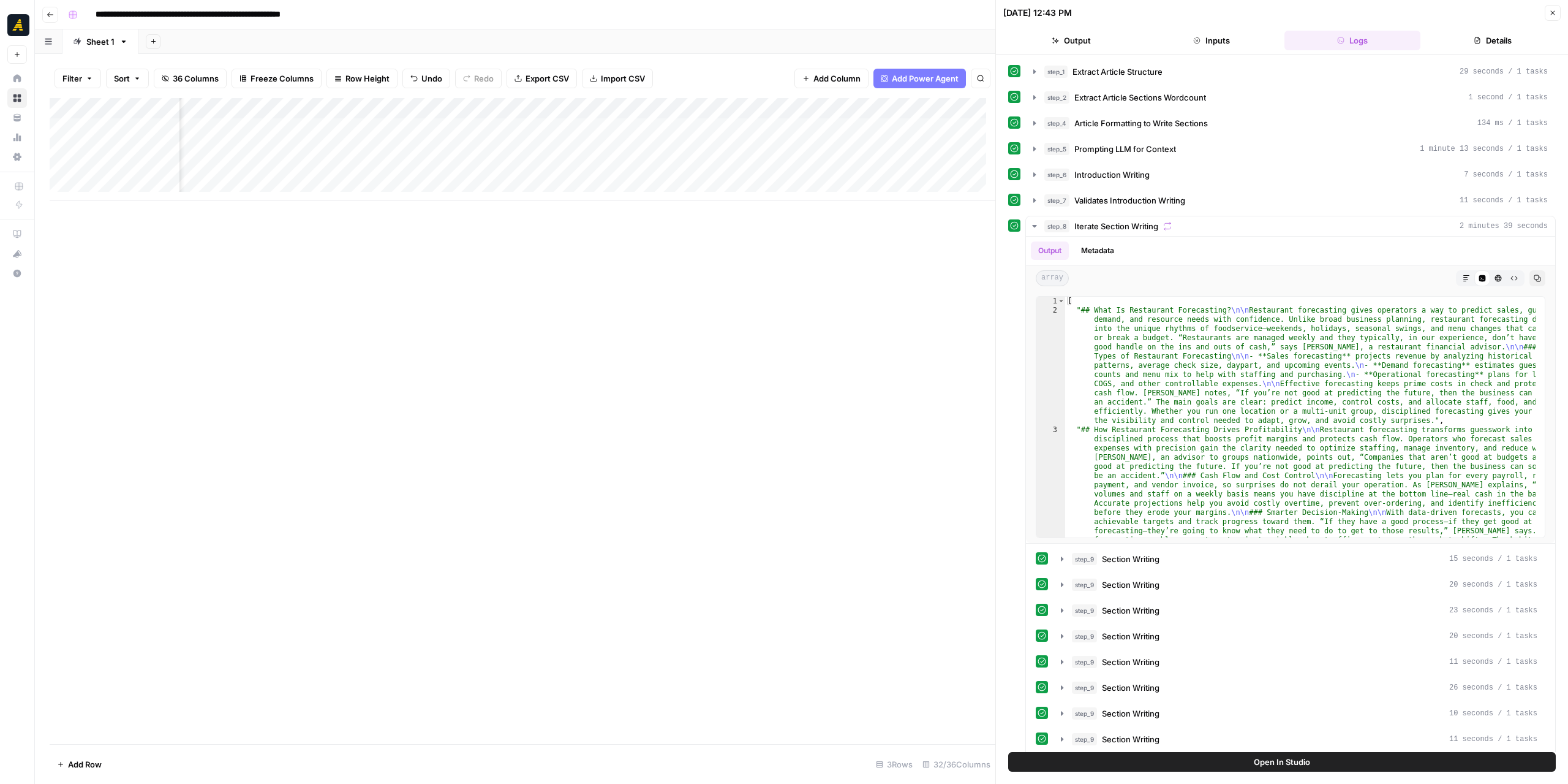
scroll to position [0, 3319]
click at [761, 128] on div "Add Column" at bounding box center [523, 149] width 946 height 103
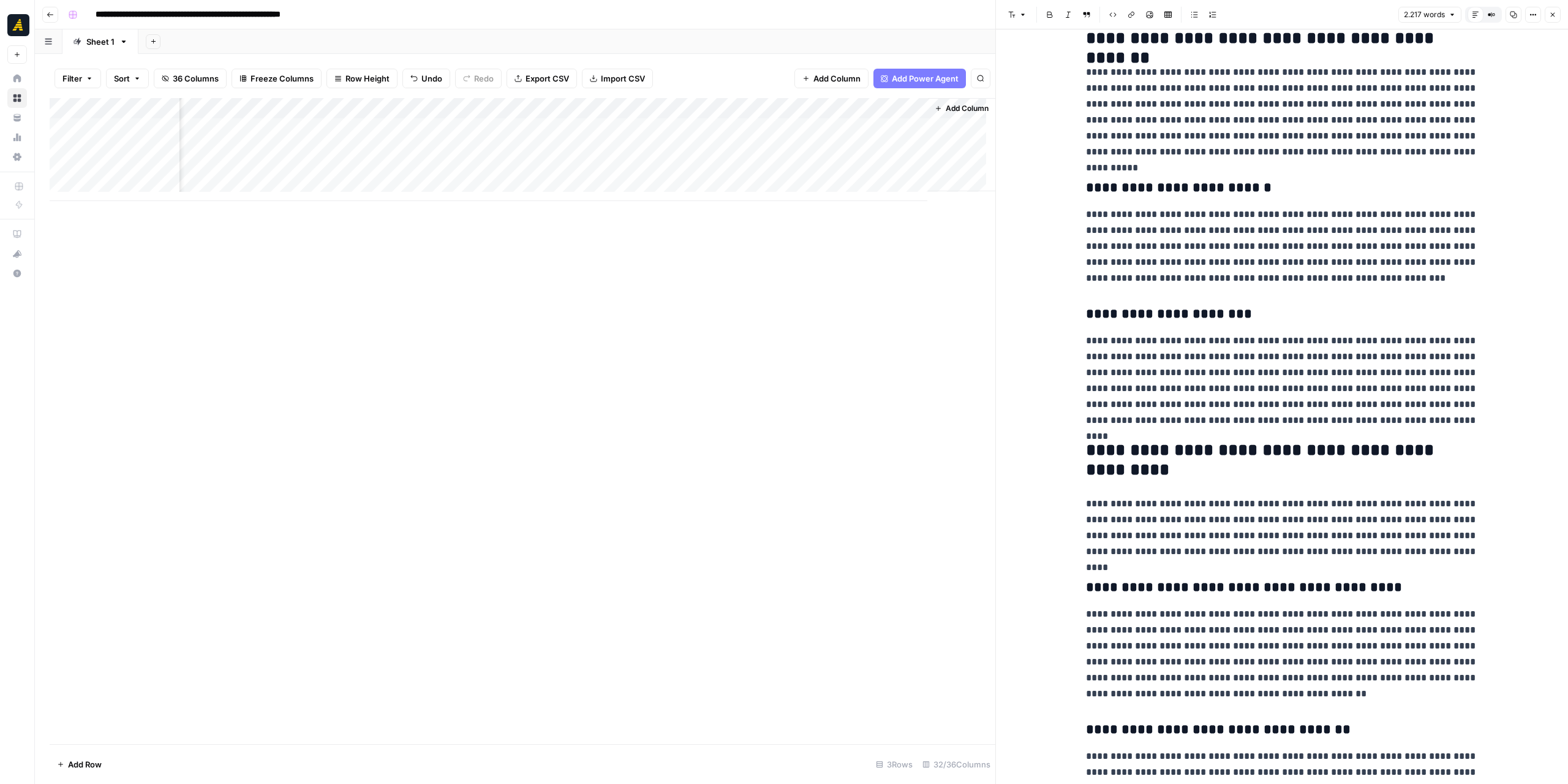
scroll to position [674, 0]
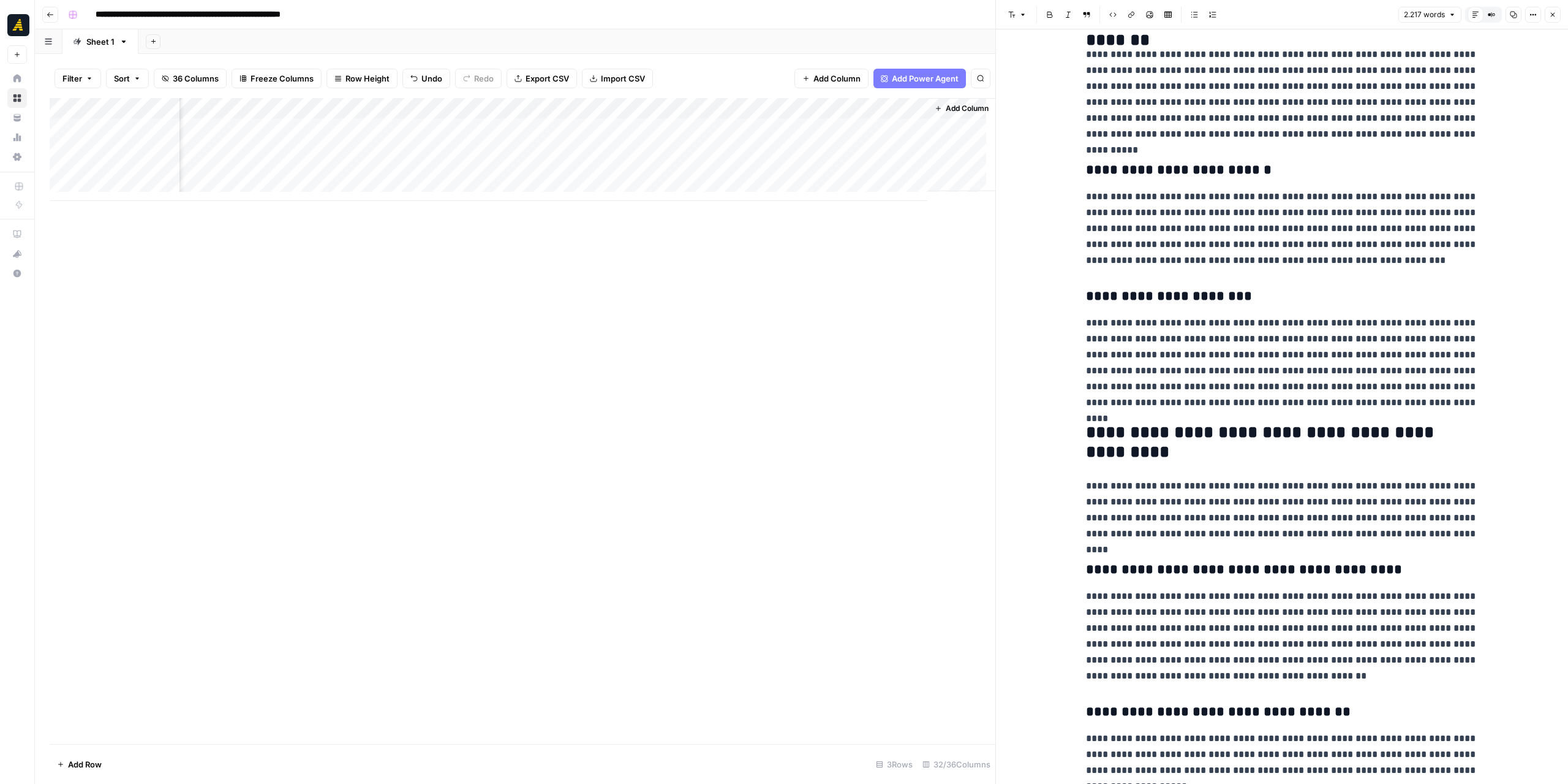
click at [633, 102] on div "Add Column" at bounding box center [523, 149] width 946 height 103
click at [620, 229] on span "Edit Workflow" at bounding box center [619, 229] width 107 height 12
click at [687, 127] on div "Add Column" at bounding box center [523, 149] width 946 height 103
click at [666, 130] on div "Add Column" at bounding box center [523, 149] width 946 height 103
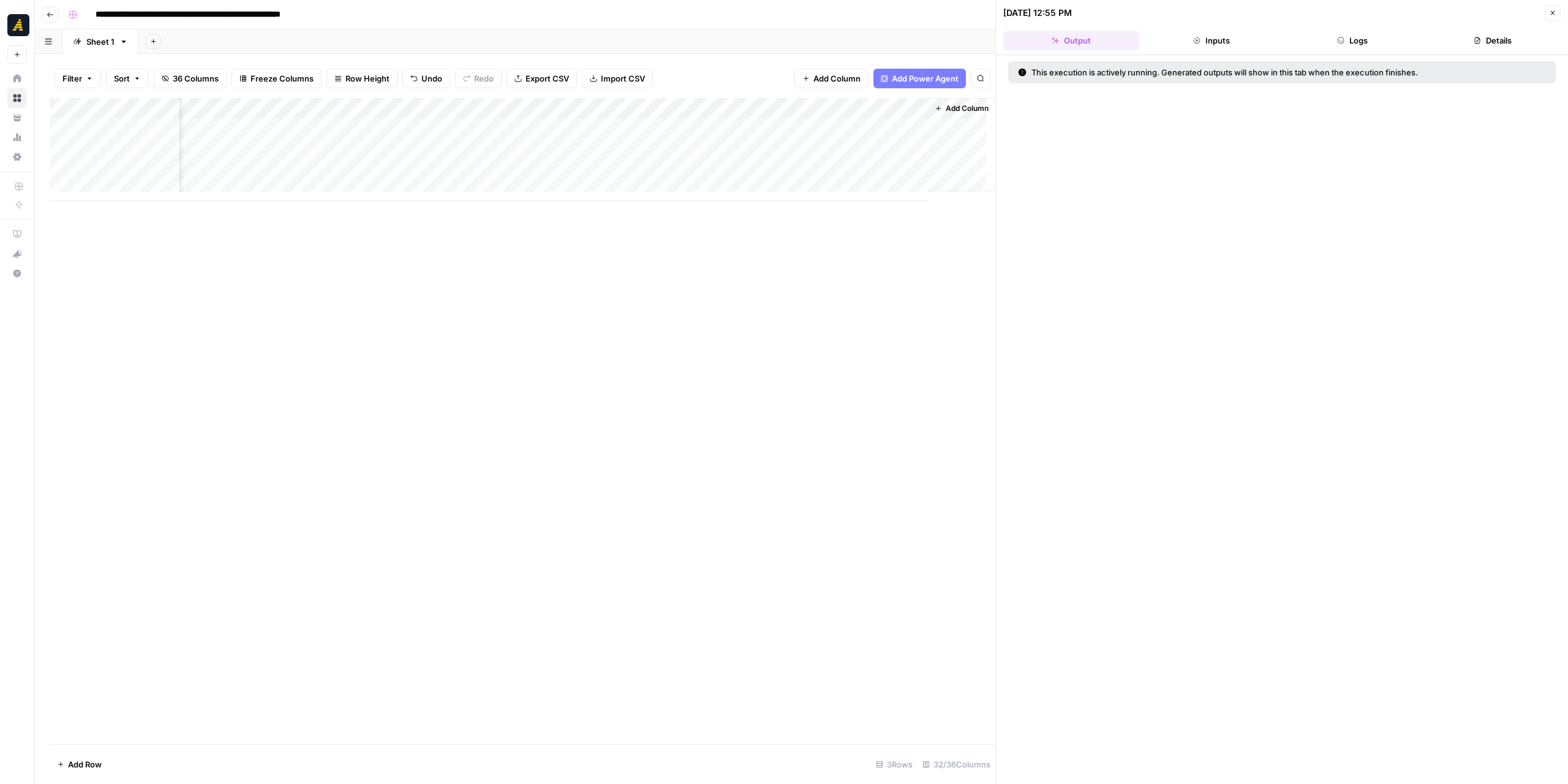
click at [1352, 35] on button "Logs" at bounding box center [1352, 40] width 136 height 19
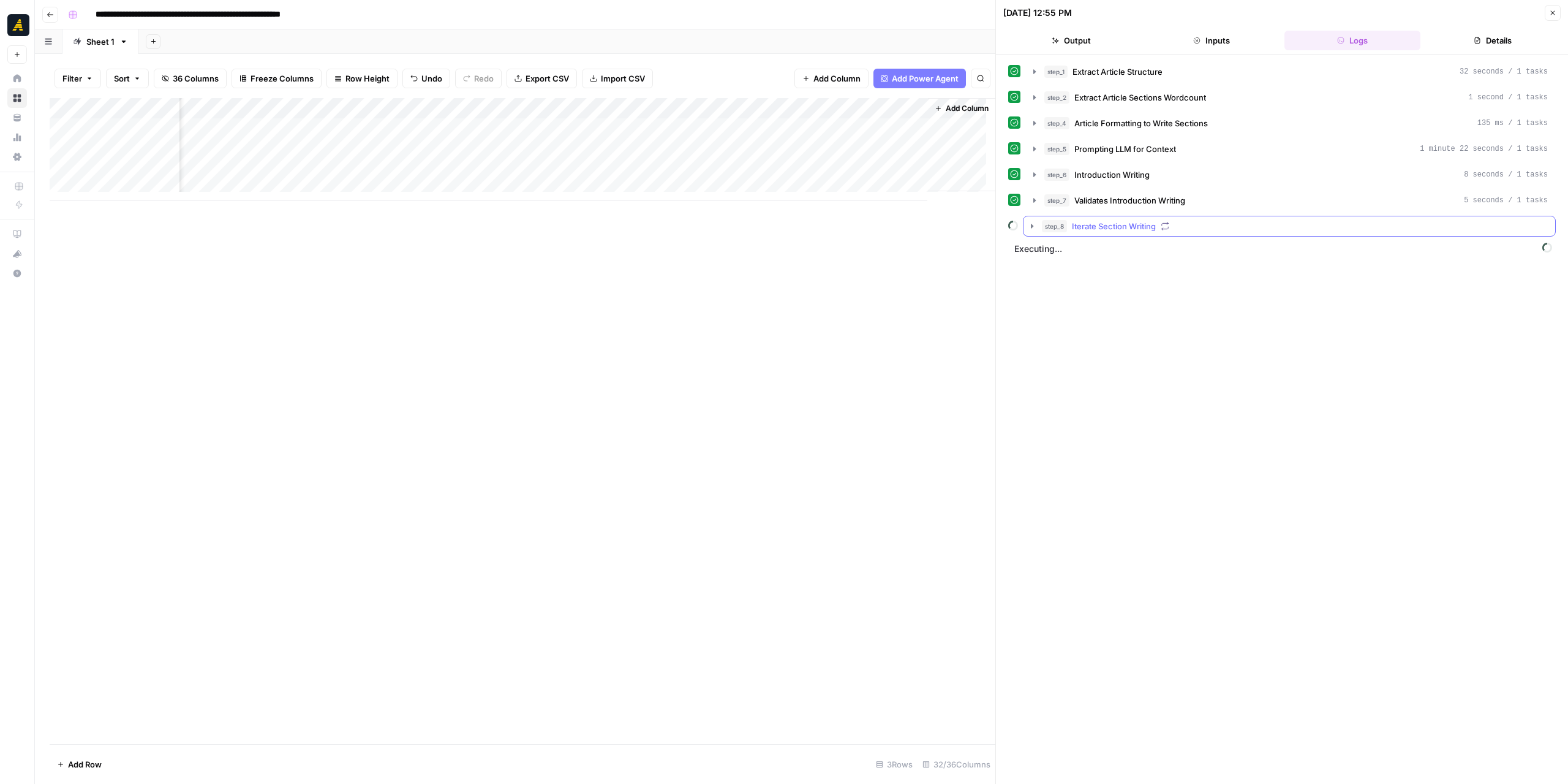
click at [1028, 224] on icon "button" at bounding box center [1032, 226] width 10 height 10
click at [1060, 247] on icon "button" at bounding box center [1059, 252] width 10 height 10
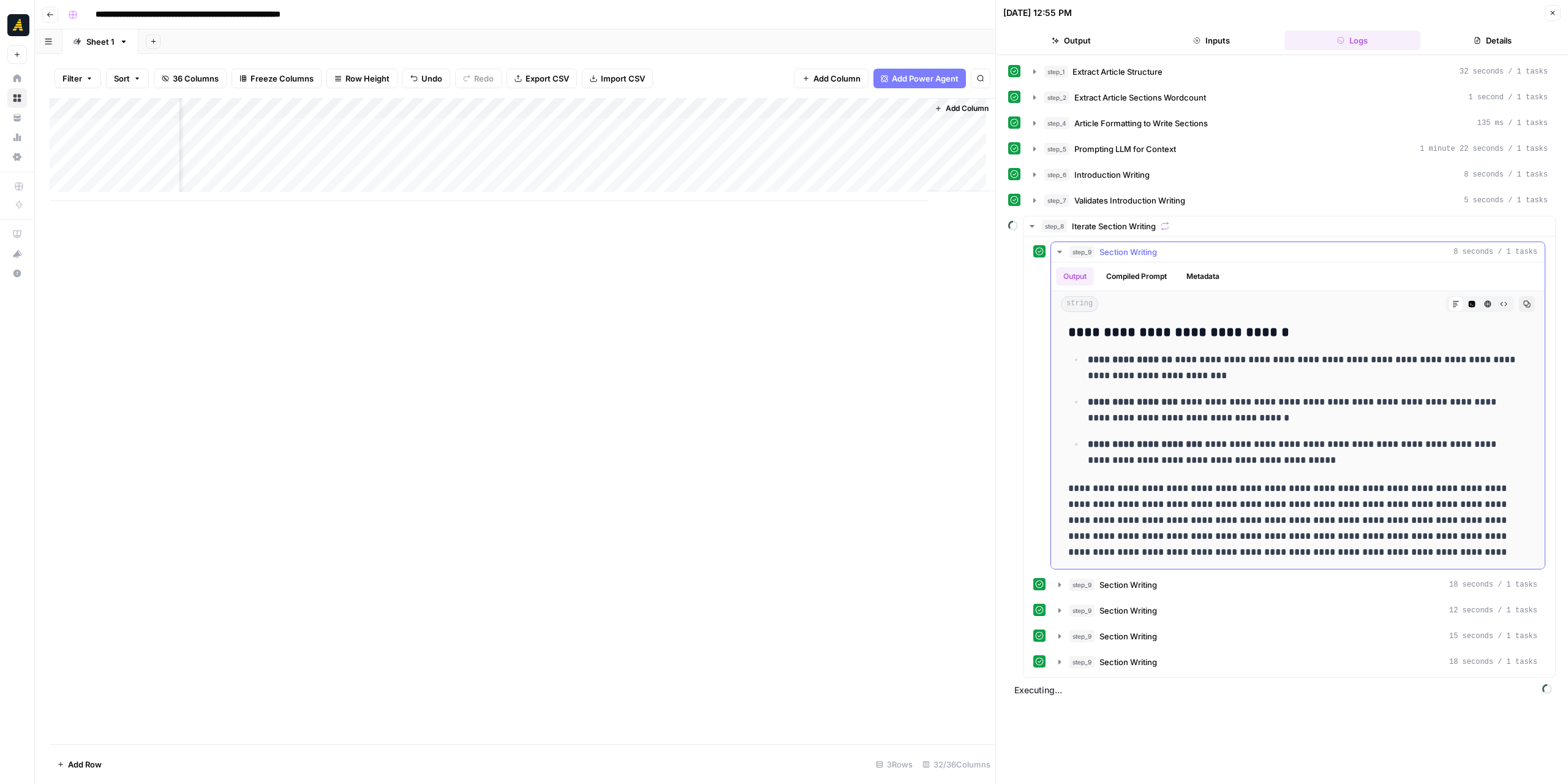
scroll to position [137, 0]
click at [1060, 582] on icon "button" at bounding box center [1059, 585] width 2 height 5
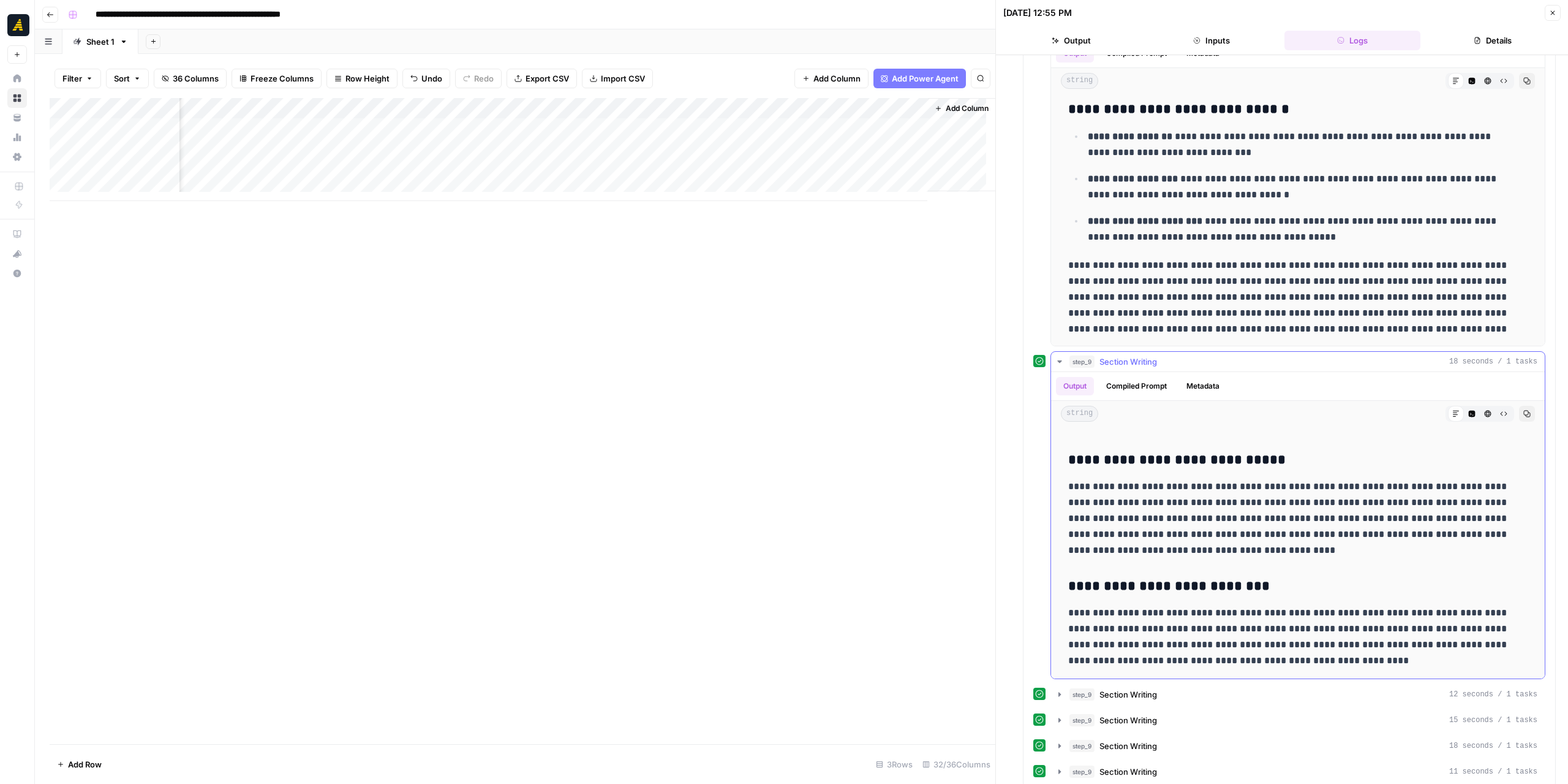
scroll to position [176, 0]
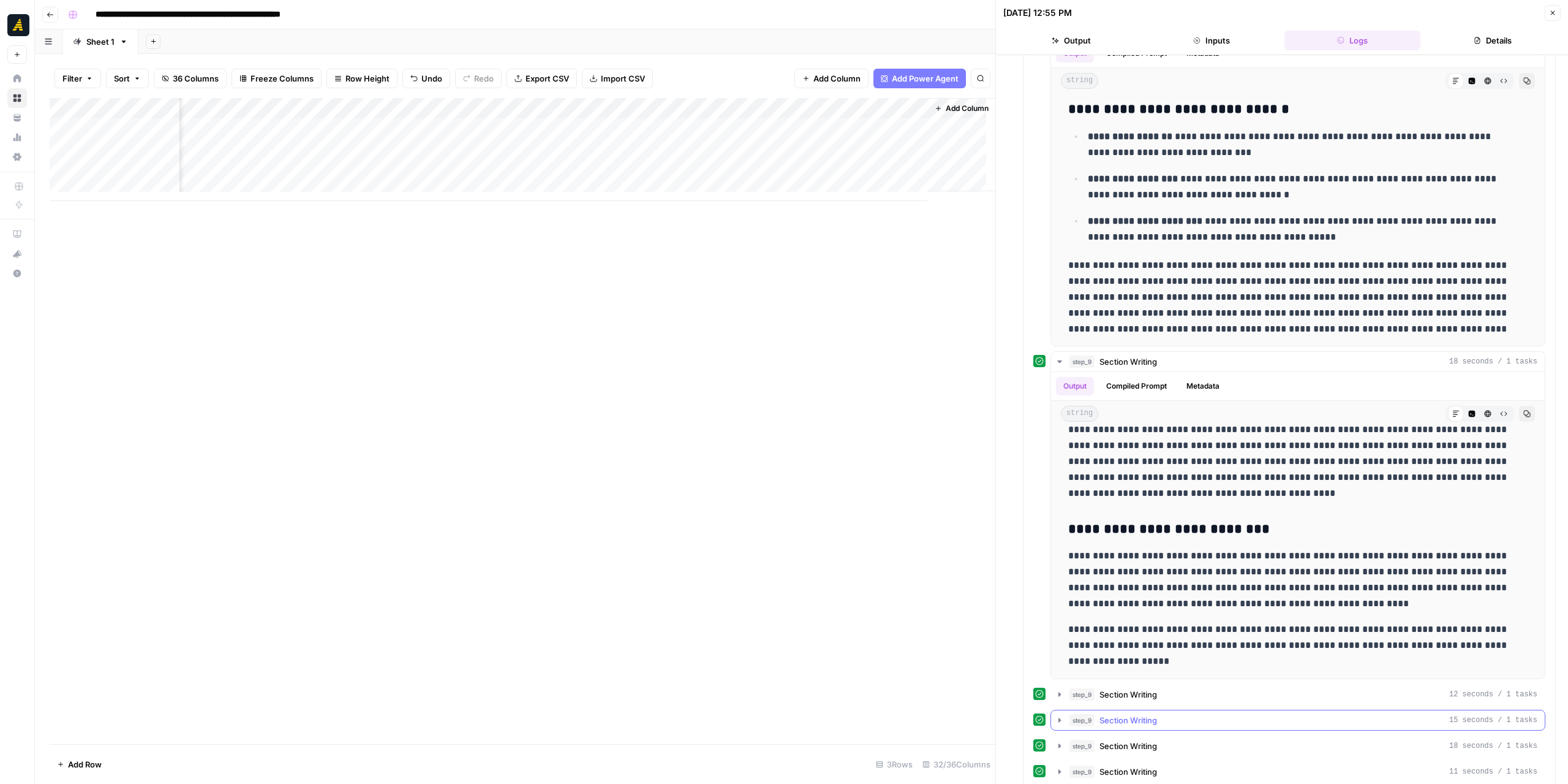
drag, startPoint x: 1057, startPoint y: 715, endPoint x: 1066, endPoint y: 712, distance: 9.5
click at [1059, 715] on icon "button" at bounding box center [1059, 719] width 10 height 10
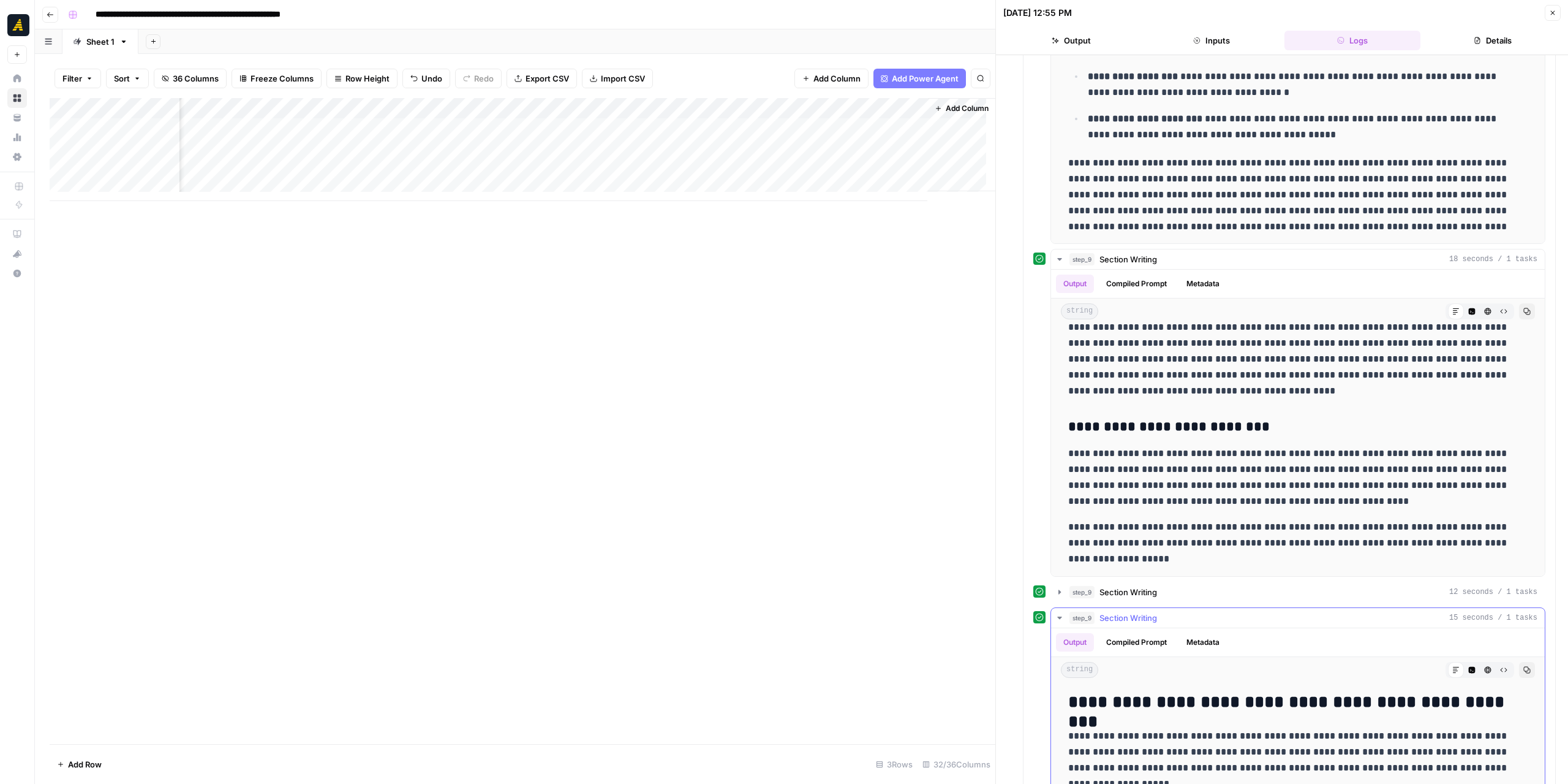
scroll to position [468, 0]
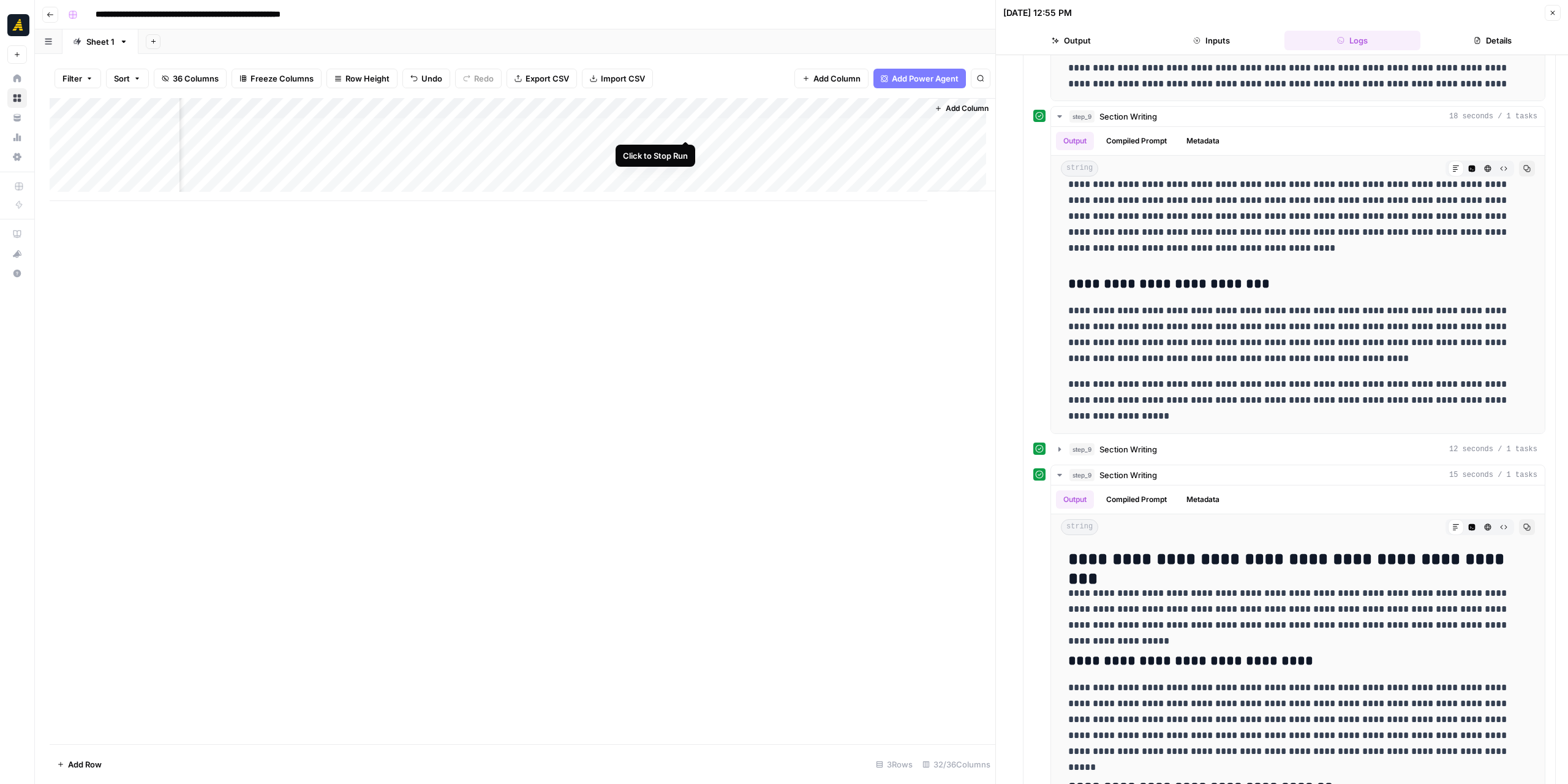
click at [689, 127] on div "Add Column" at bounding box center [523, 149] width 946 height 103
click at [754, 128] on div "Add Column" at bounding box center [523, 149] width 946 height 103
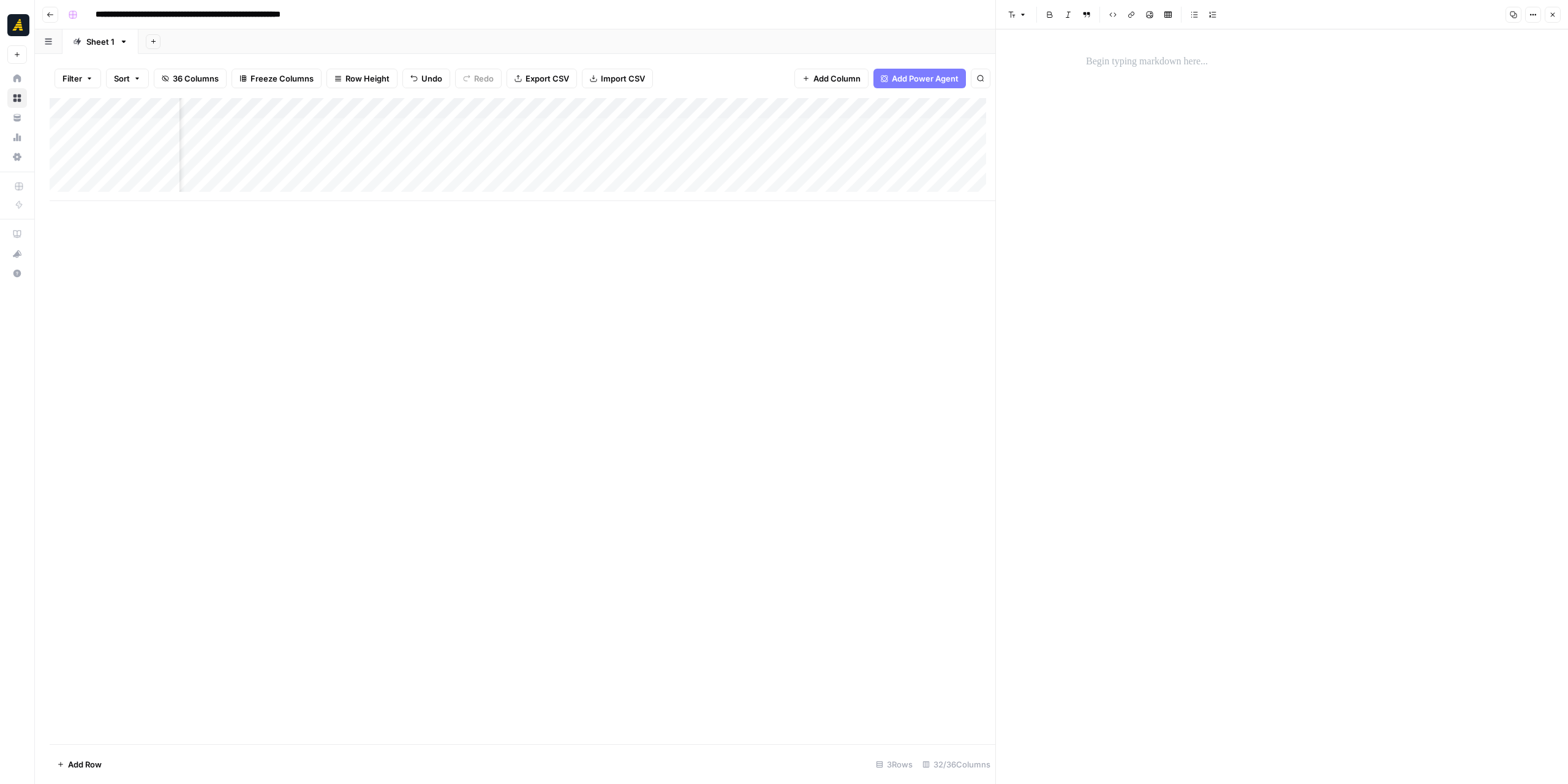
scroll to position [0, 1819]
click at [451, 132] on div "Add Column" at bounding box center [523, 149] width 946 height 103
click at [451, 132] on div "Add Column" at bounding box center [523, 149] width 946 height 103
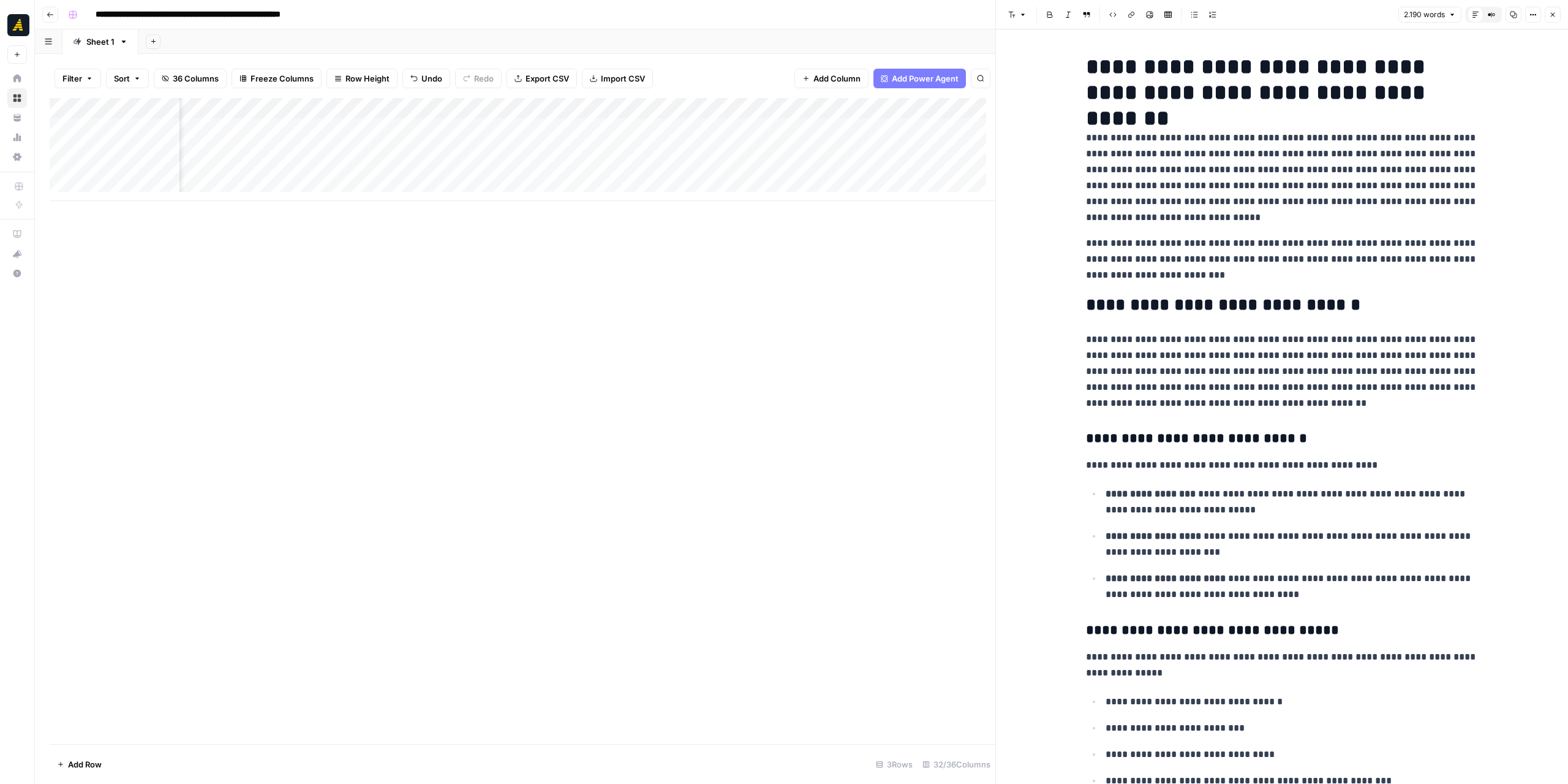
scroll to position [0, 1250]
click at [605, 135] on div "Add Column" at bounding box center [523, 149] width 946 height 103
click at [606, 135] on div "Add Column" at bounding box center [523, 149] width 946 height 103
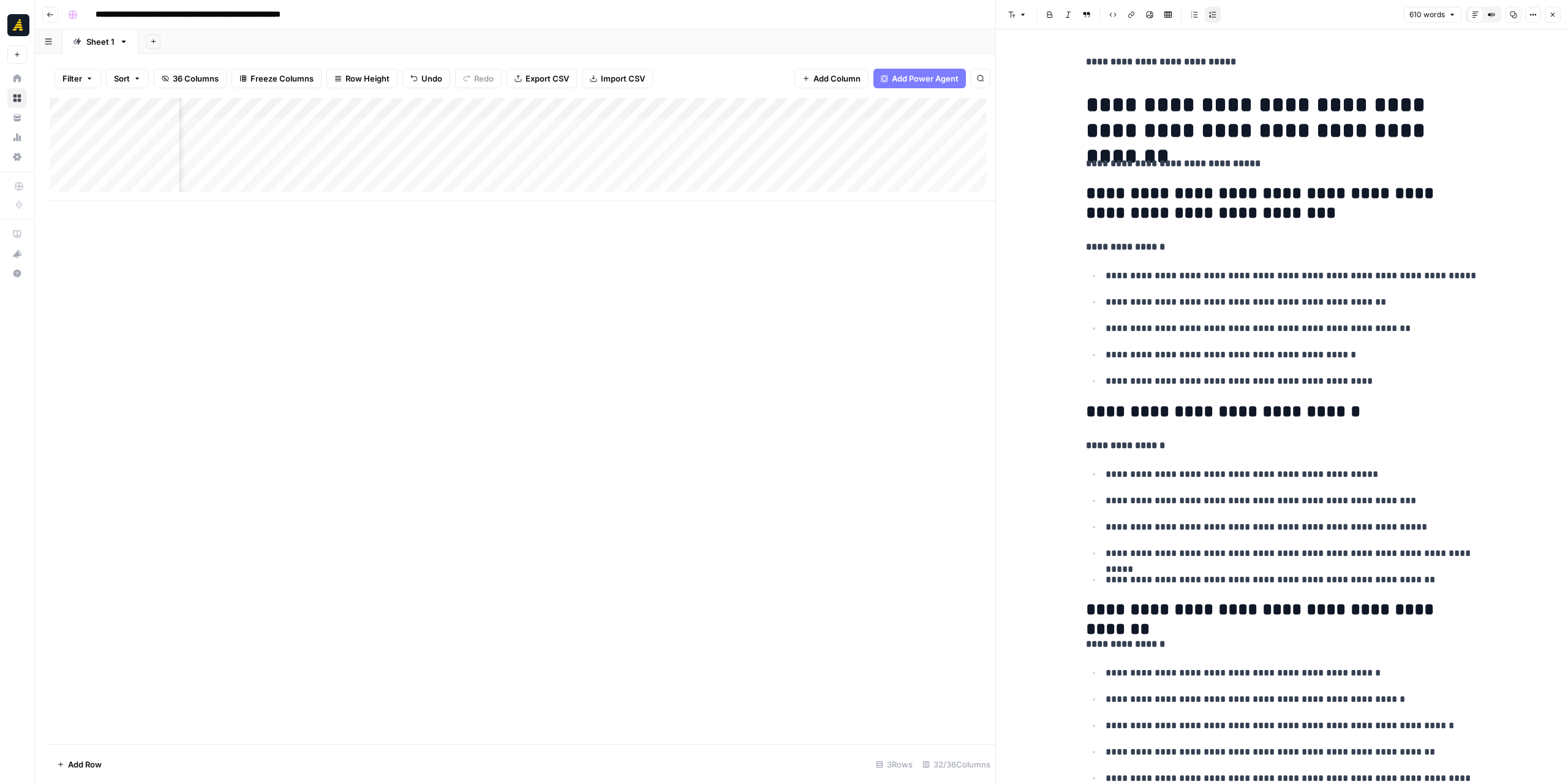
click at [1106, 472] on p "**********" at bounding box center [1292, 474] width 372 height 16
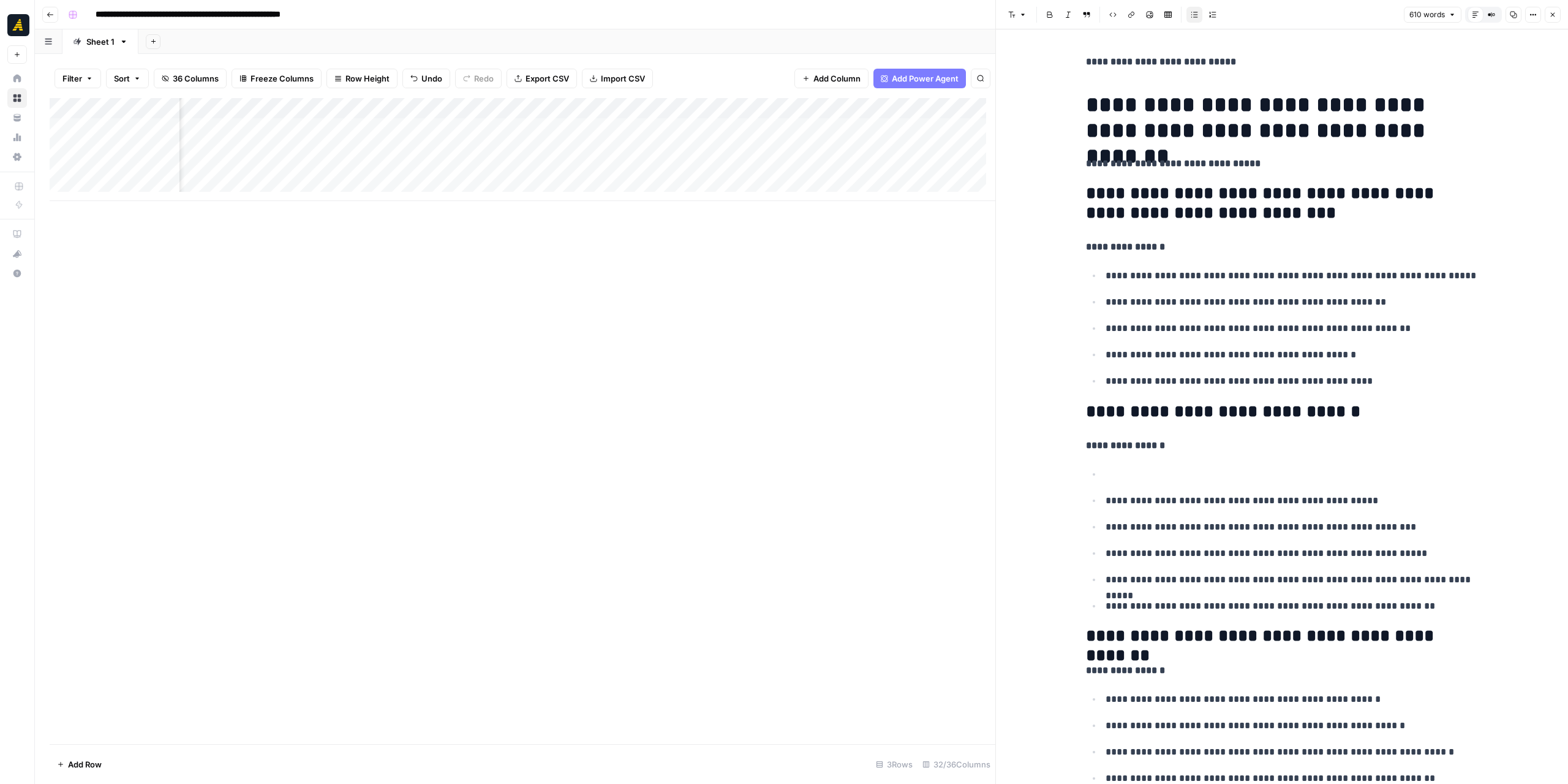
click at [1120, 473] on p at bounding box center [1292, 474] width 372 height 16
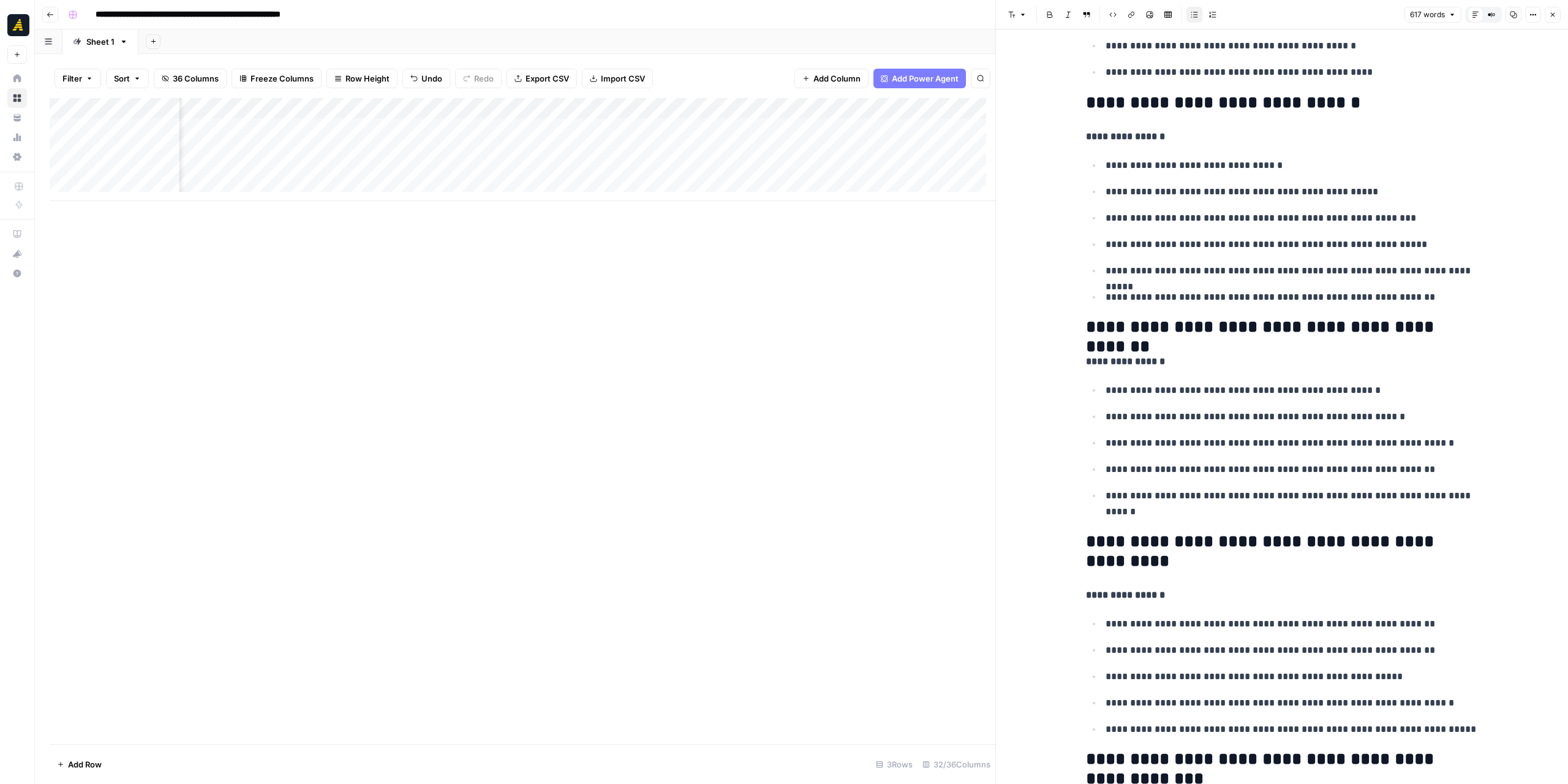
scroll to position [490, 0]
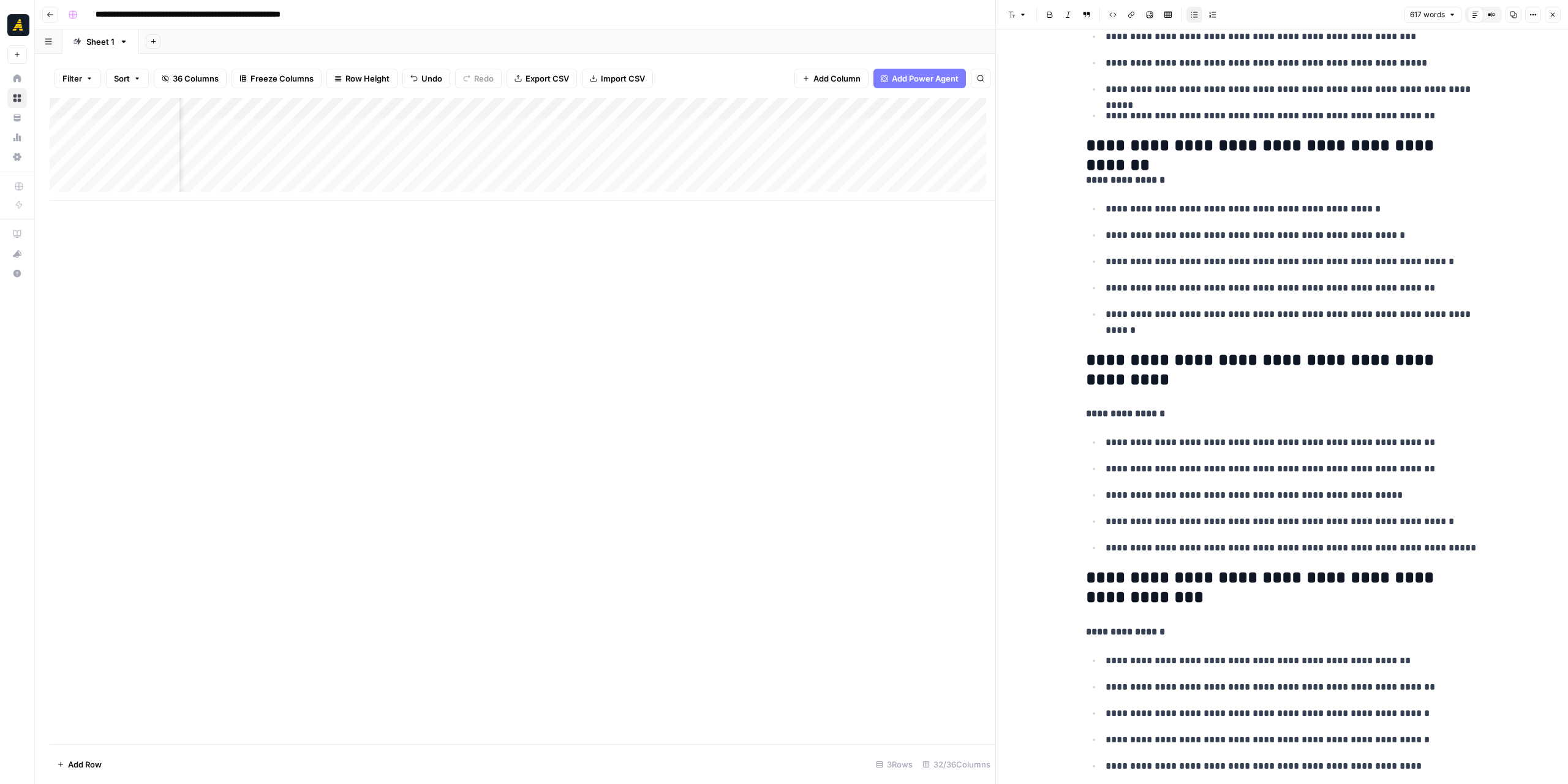
click at [1184, 333] on p "**********" at bounding box center [1292, 322] width 372 height 32
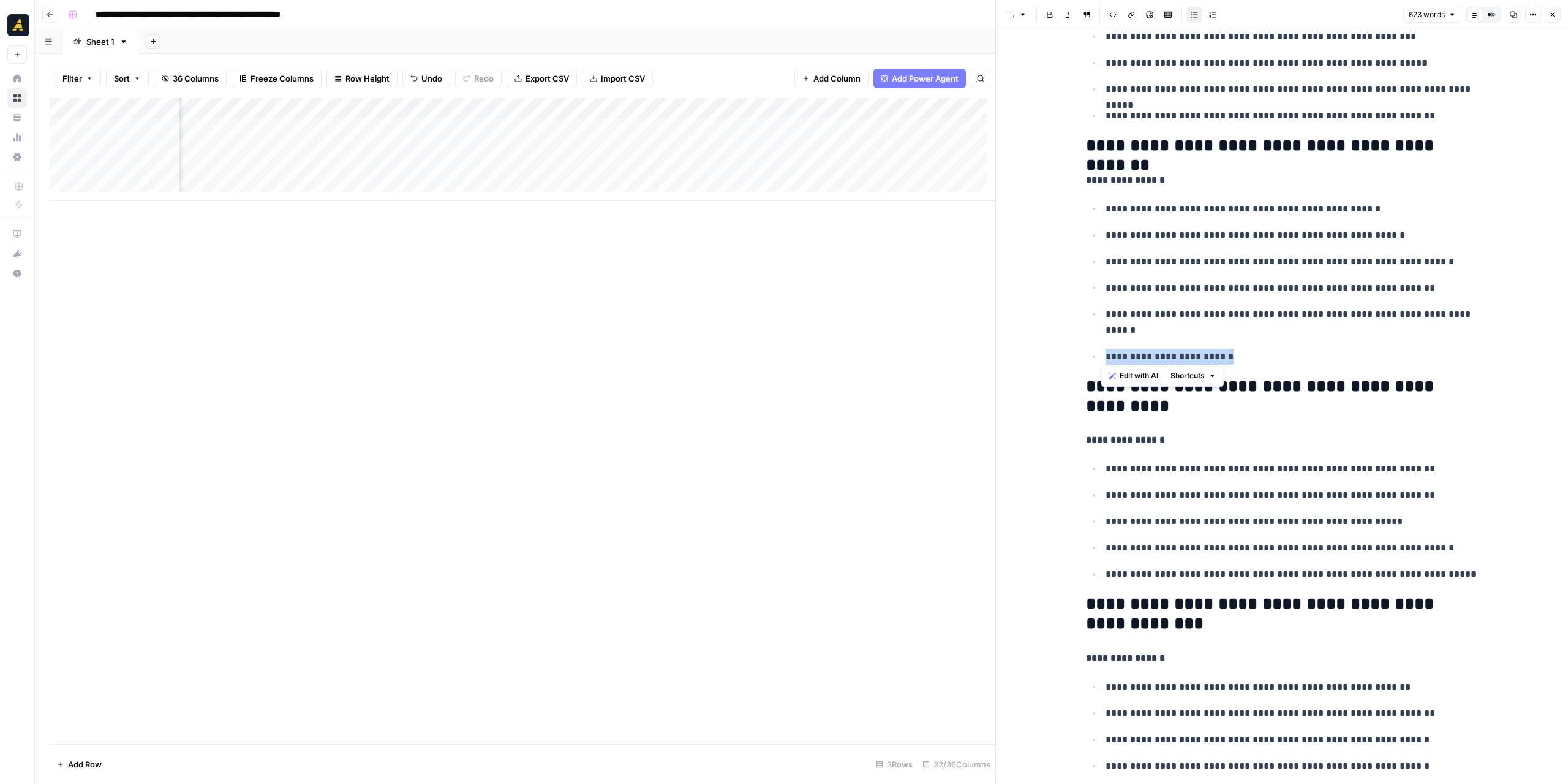
drag, startPoint x: 1256, startPoint y: 356, endPoint x: 1097, endPoint y: 356, distance: 159.0
click at [1102, 356] on li "**********" at bounding box center [1290, 356] width 376 height 17
copy p "**********"
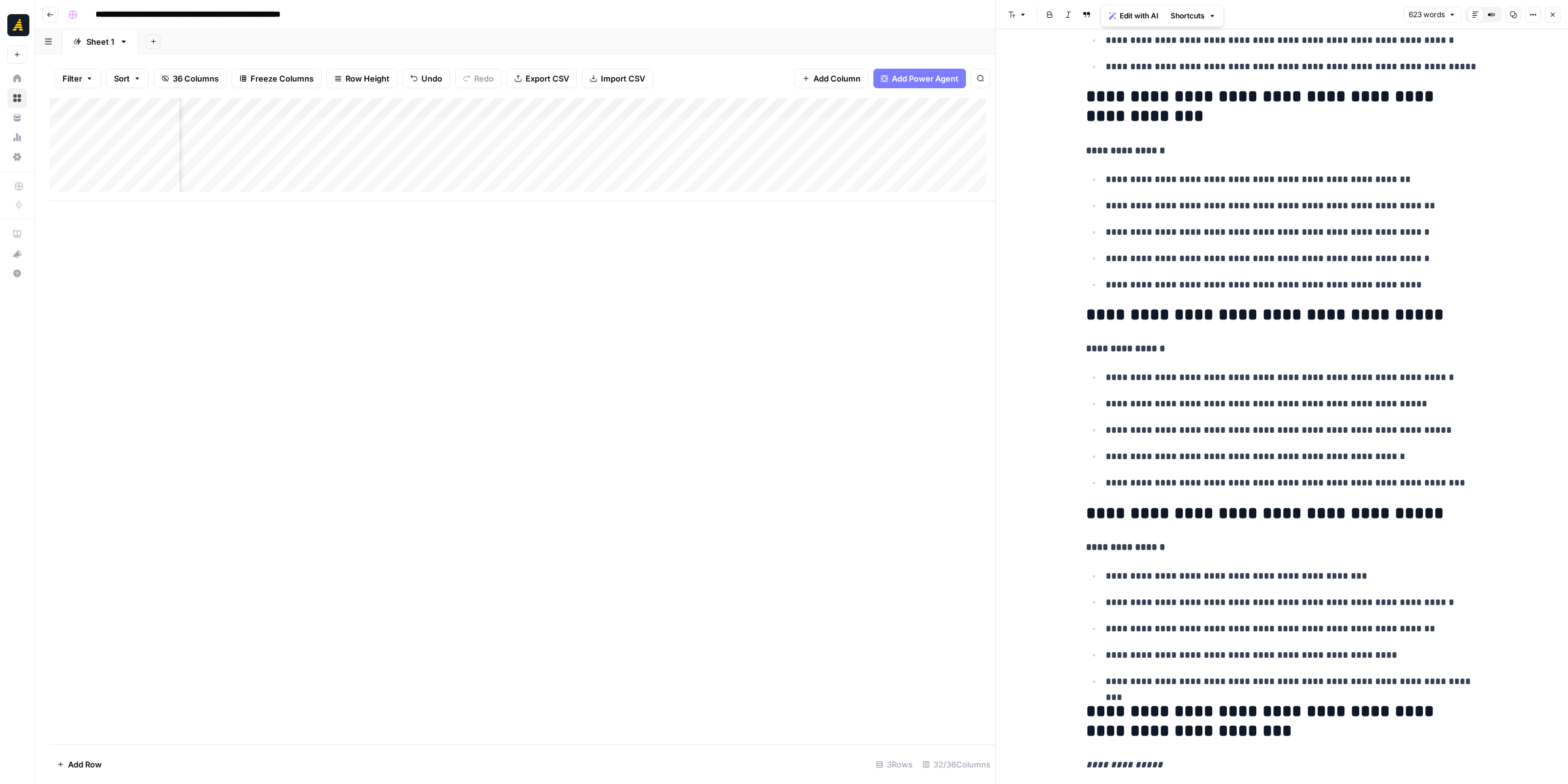
scroll to position [1042, 0]
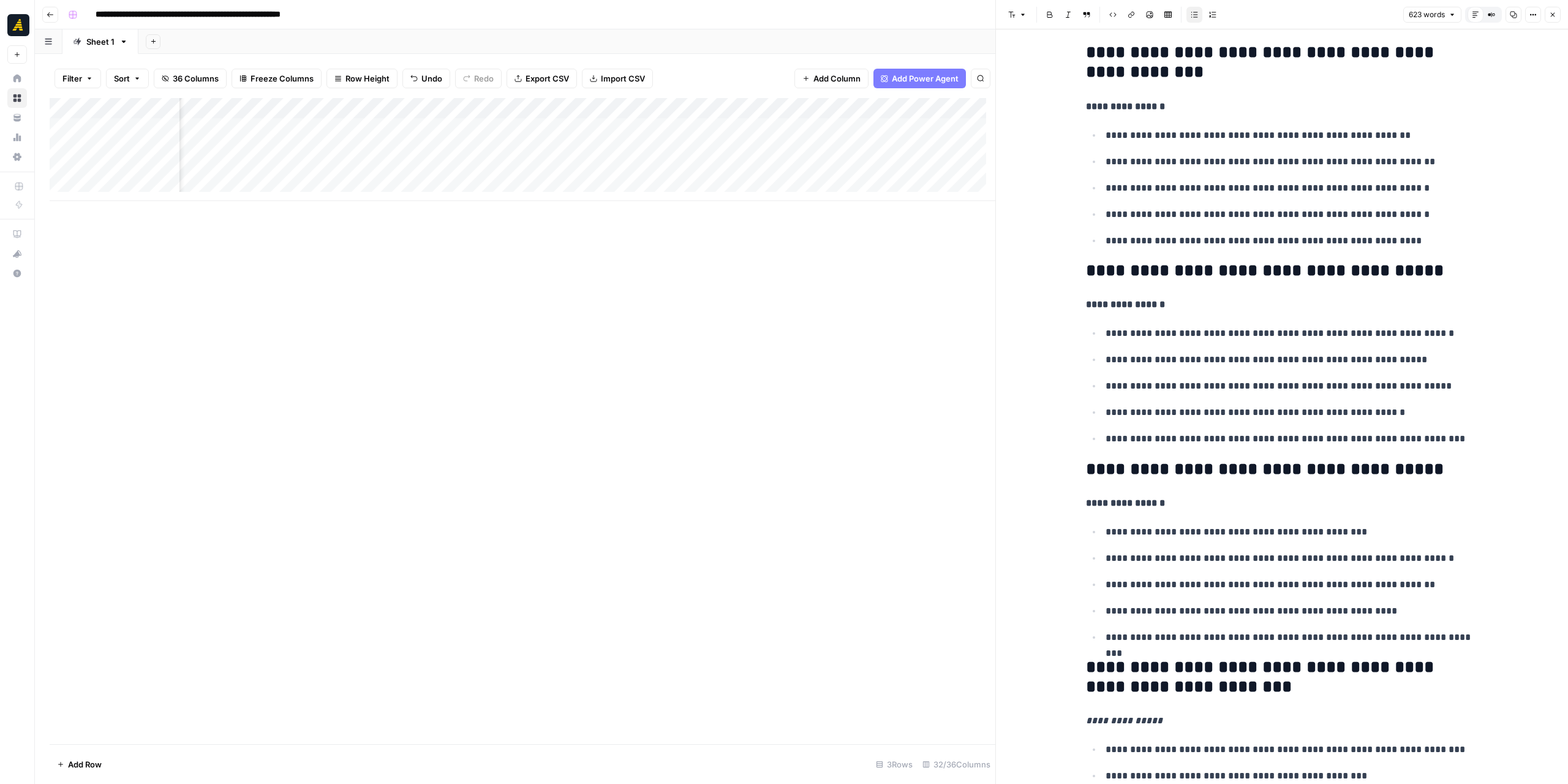
click at [1451, 630] on p "**********" at bounding box center [1292, 637] width 372 height 16
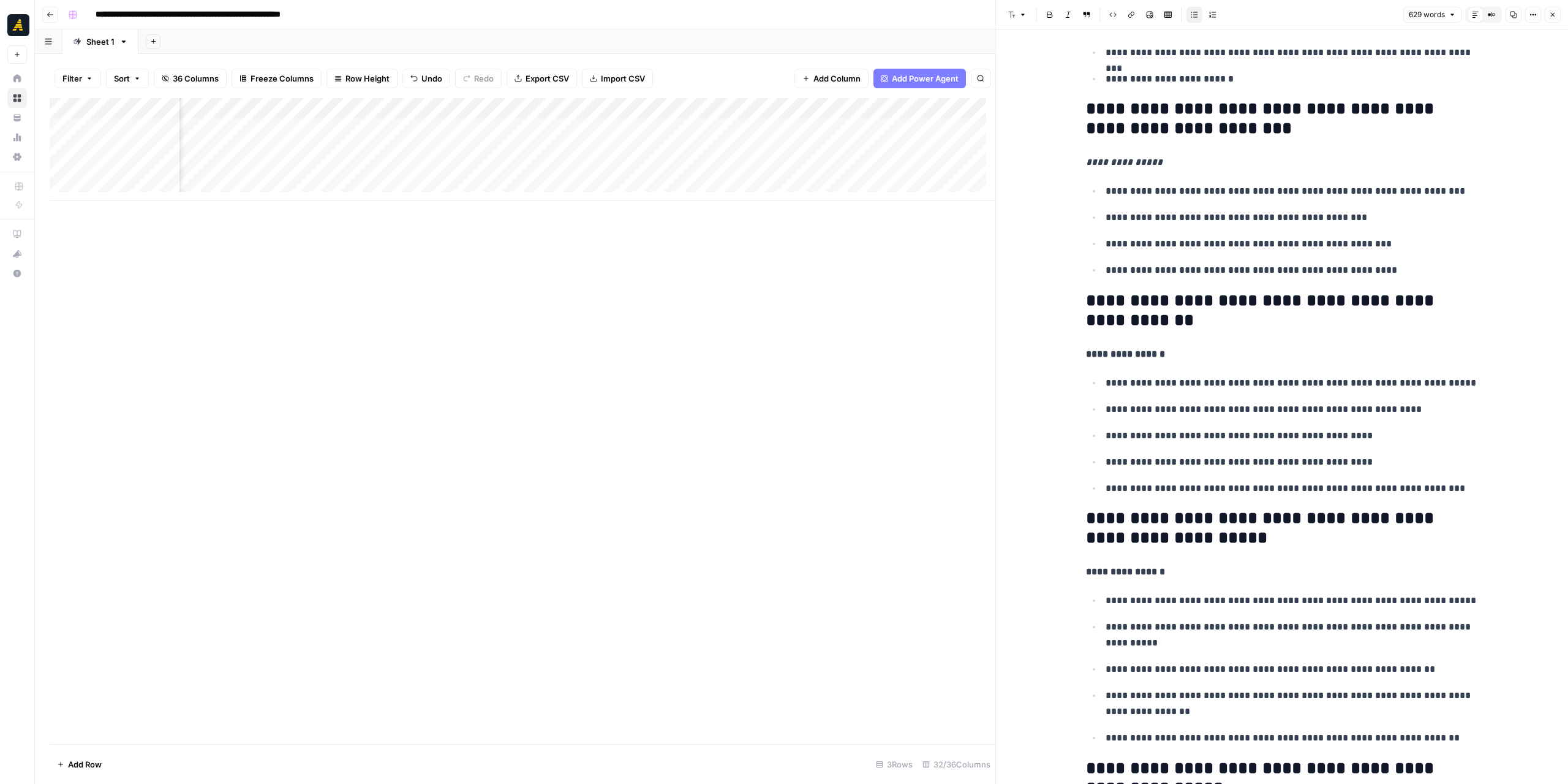
scroll to position [1654, 0]
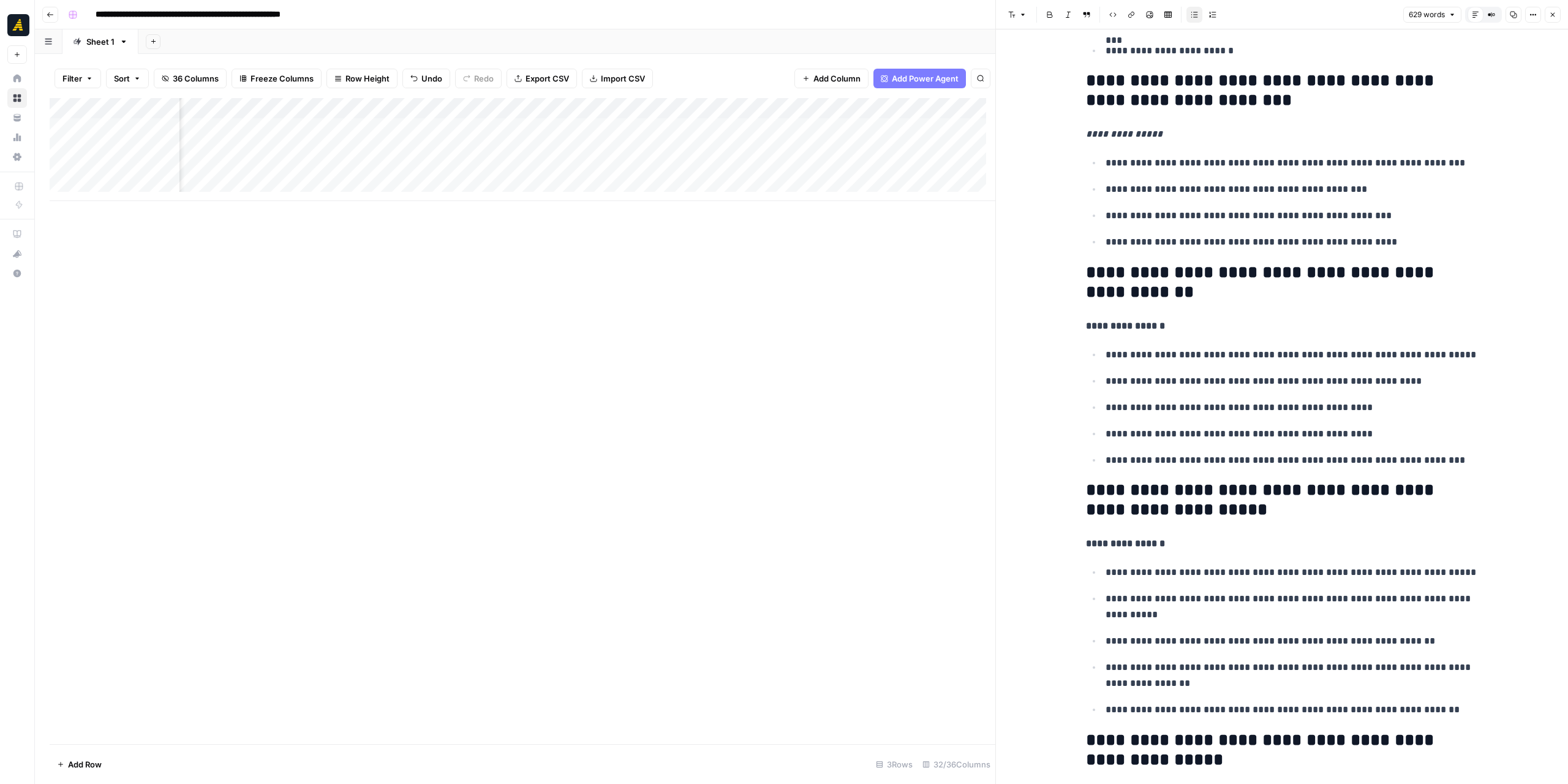
click at [1455, 455] on p "**********" at bounding box center [1292, 460] width 372 height 16
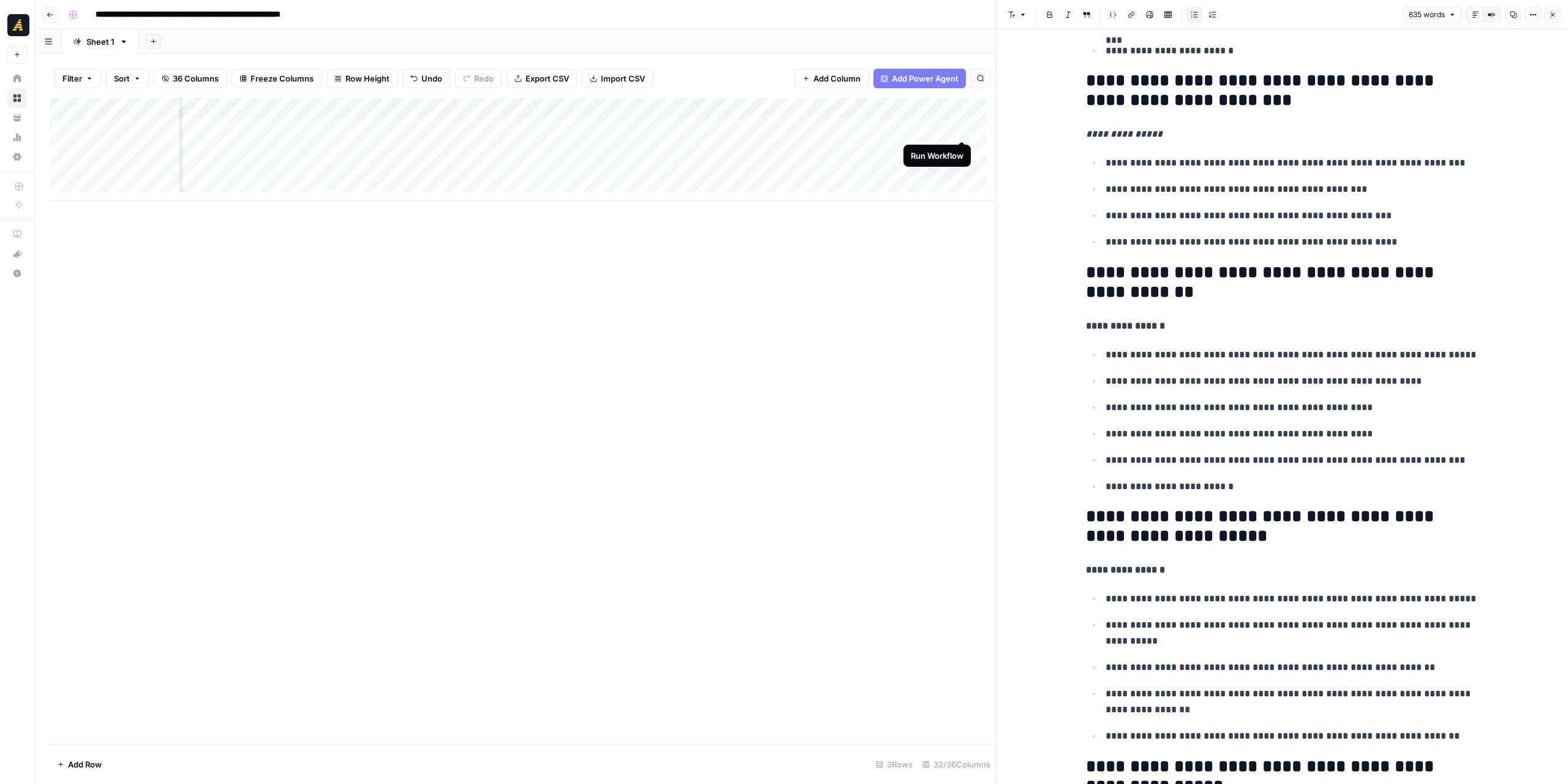
click at [961, 128] on div "Add Column" at bounding box center [523, 149] width 946 height 103
click at [537, 128] on div "Add Column" at bounding box center [523, 149] width 946 height 103
click at [434, 130] on div "Add Column" at bounding box center [523, 149] width 946 height 103
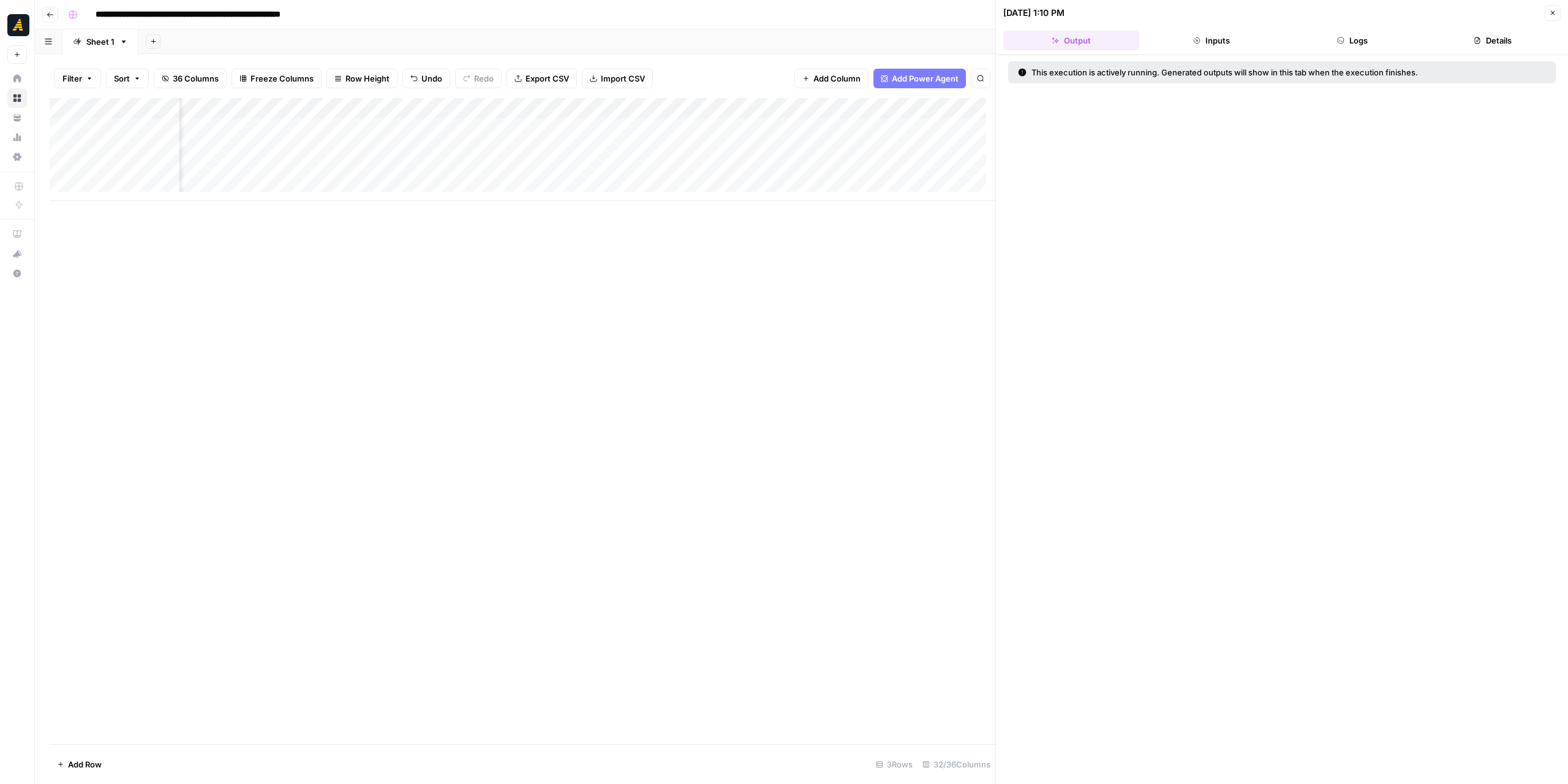
click at [1381, 38] on button "Logs" at bounding box center [1352, 40] width 136 height 19
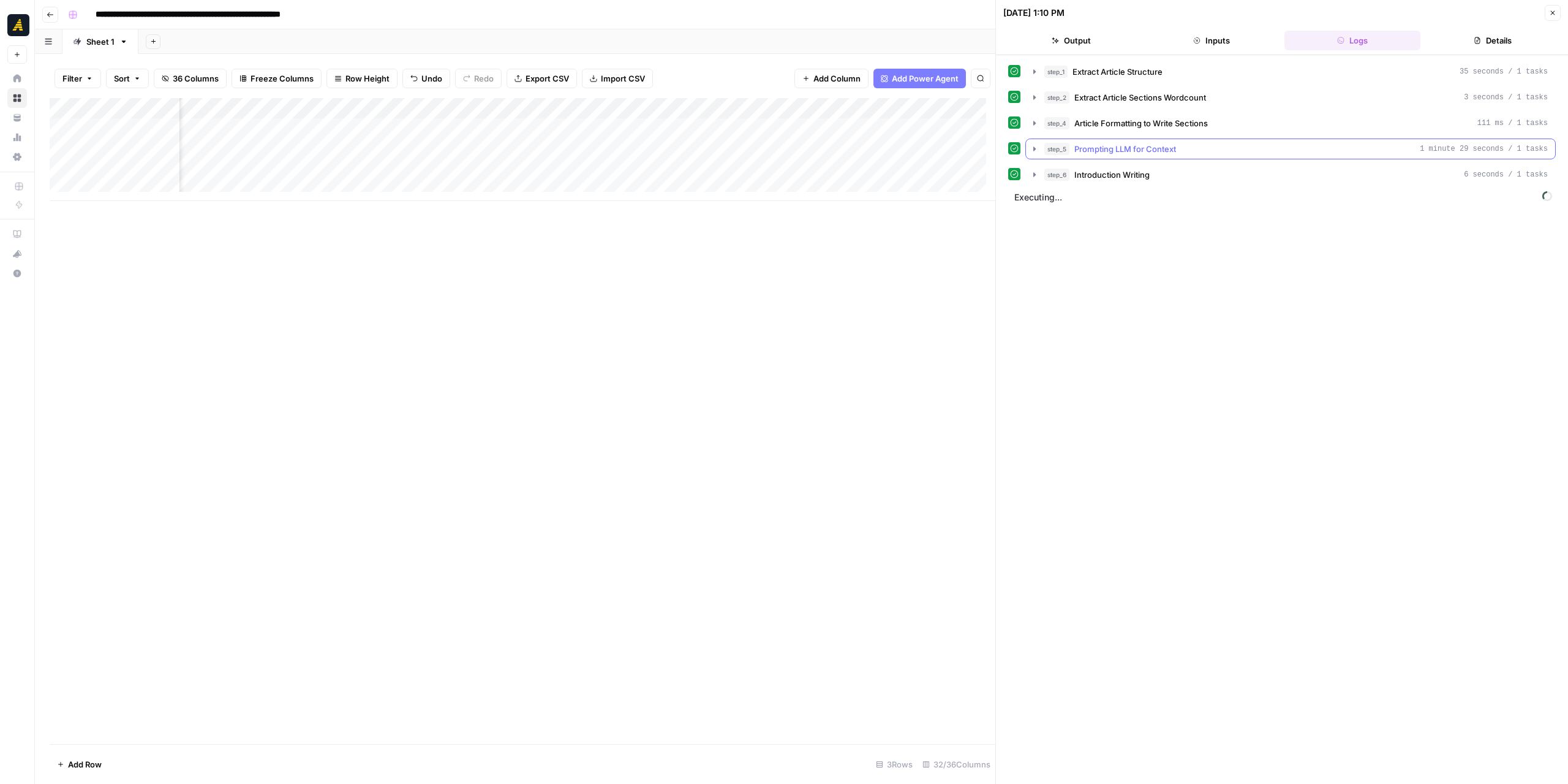
click at [1034, 145] on icon "button" at bounding box center [1034, 148] width 10 height 10
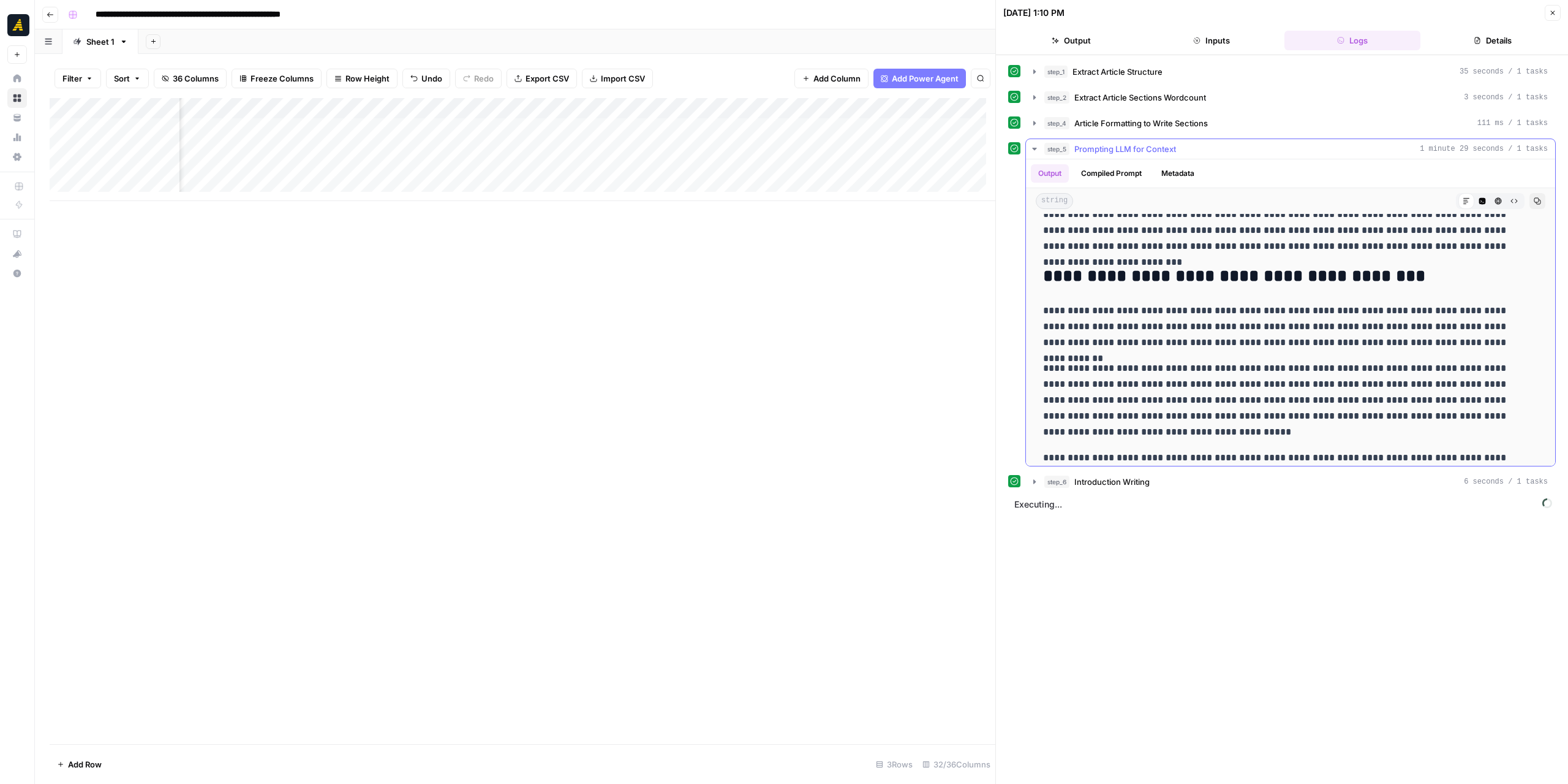
scroll to position [245, 0]
click at [1035, 478] on icon "button" at bounding box center [1034, 482] width 10 height 10
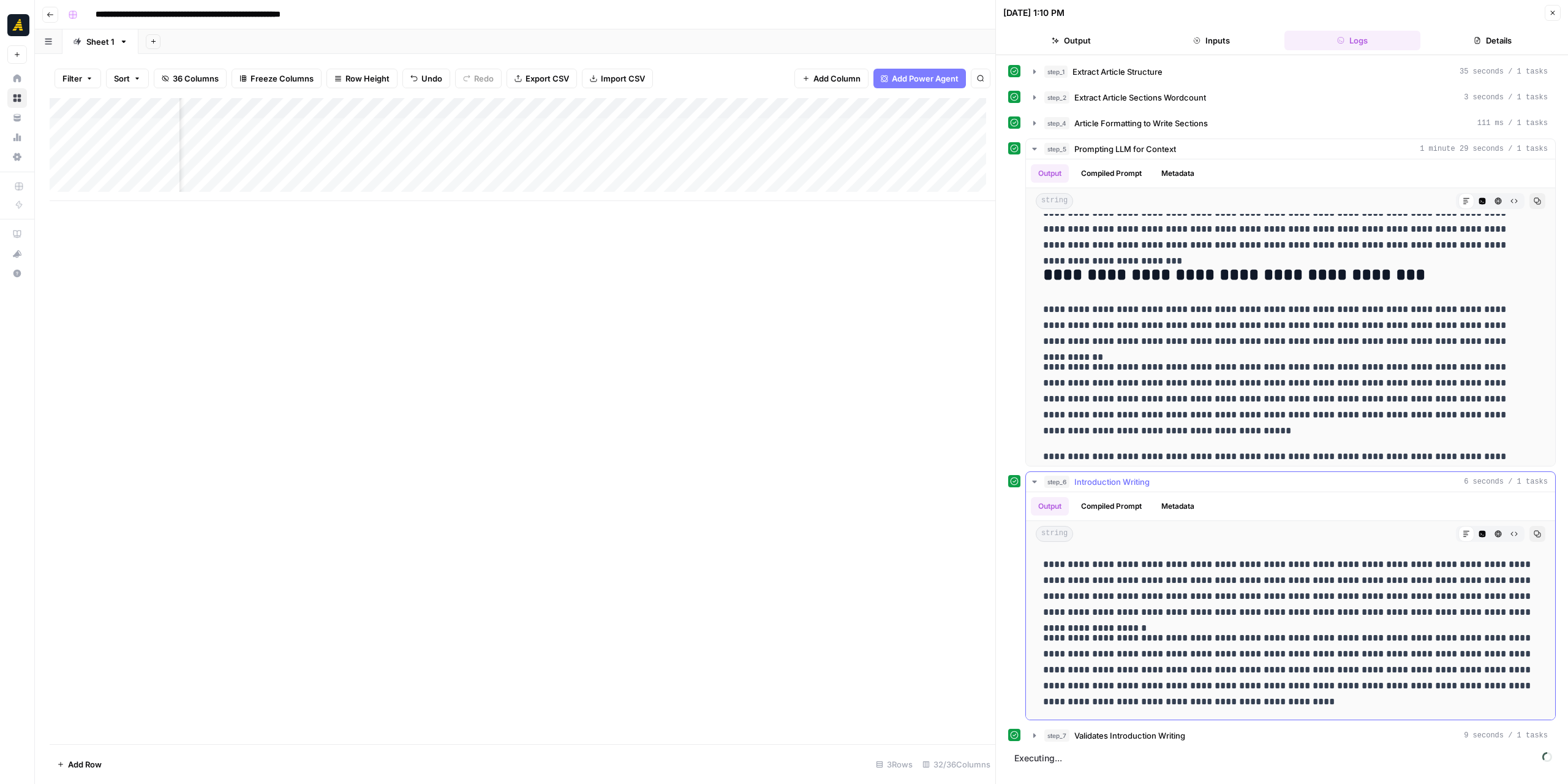
click at [1035, 480] on icon "button" at bounding box center [1034, 481] width 5 height 2
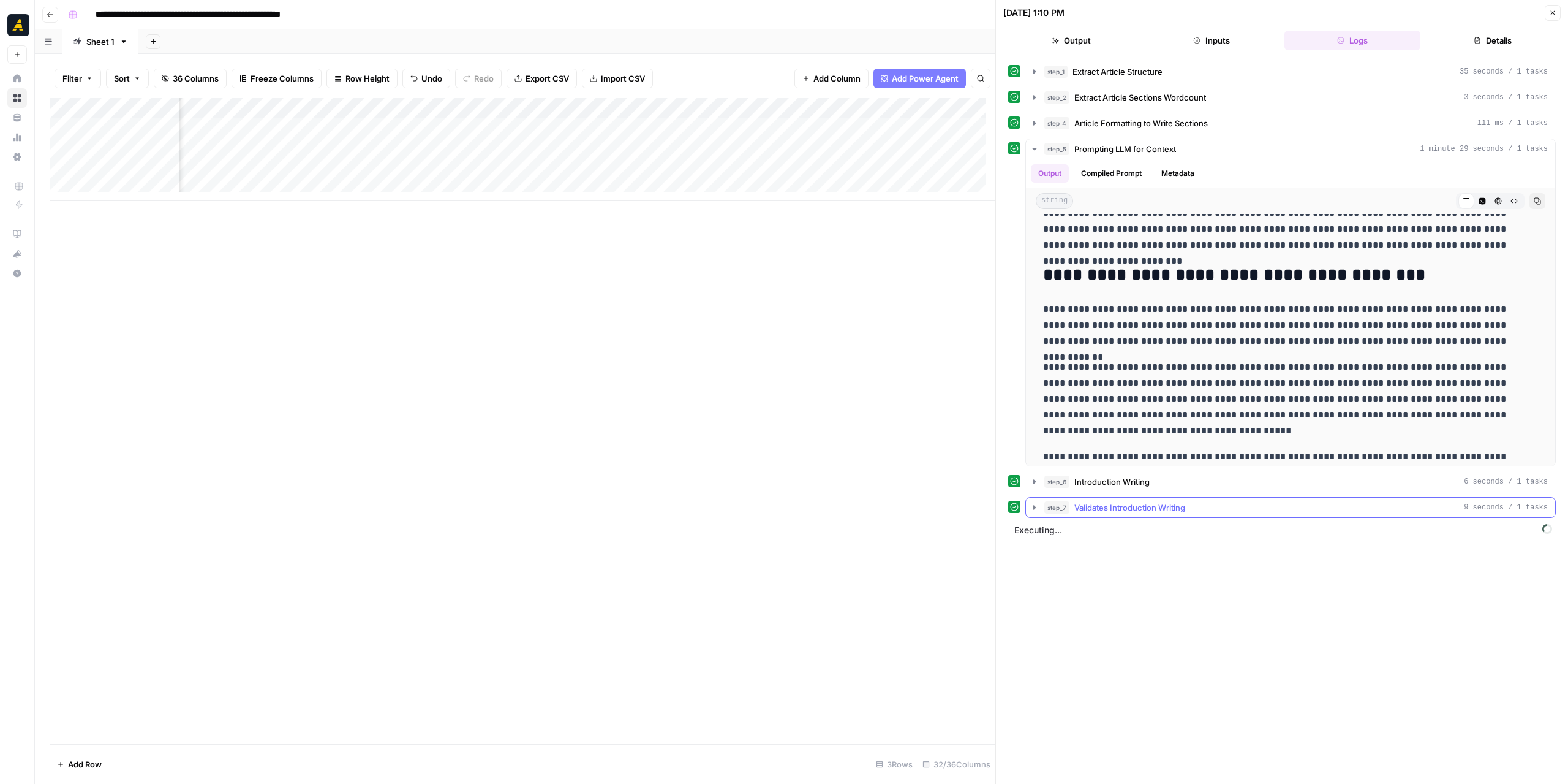
click at [1030, 502] on icon "button" at bounding box center [1034, 507] width 10 height 10
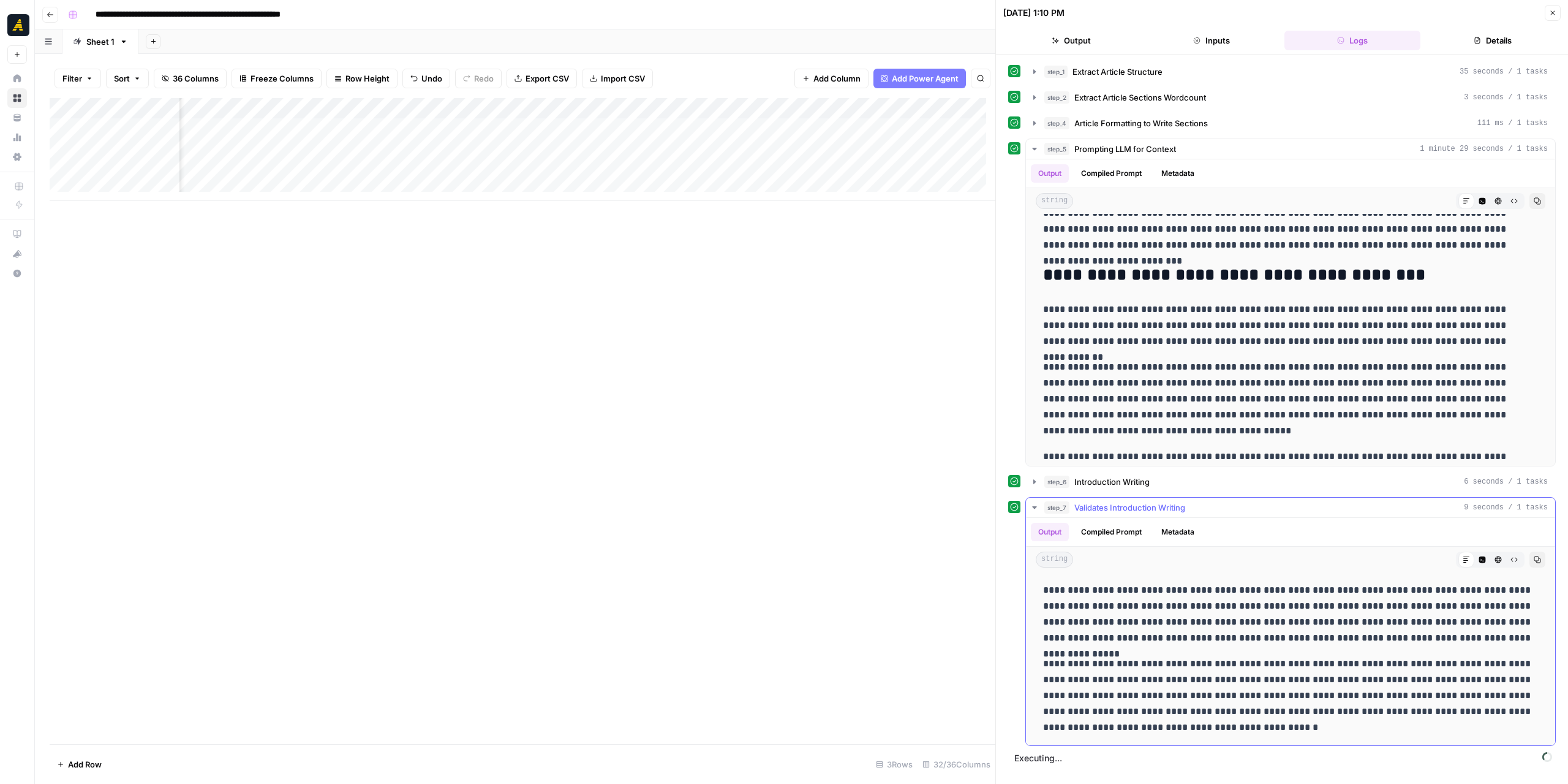
click at [1034, 505] on icon "button" at bounding box center [1034, 507] width 10 height 10
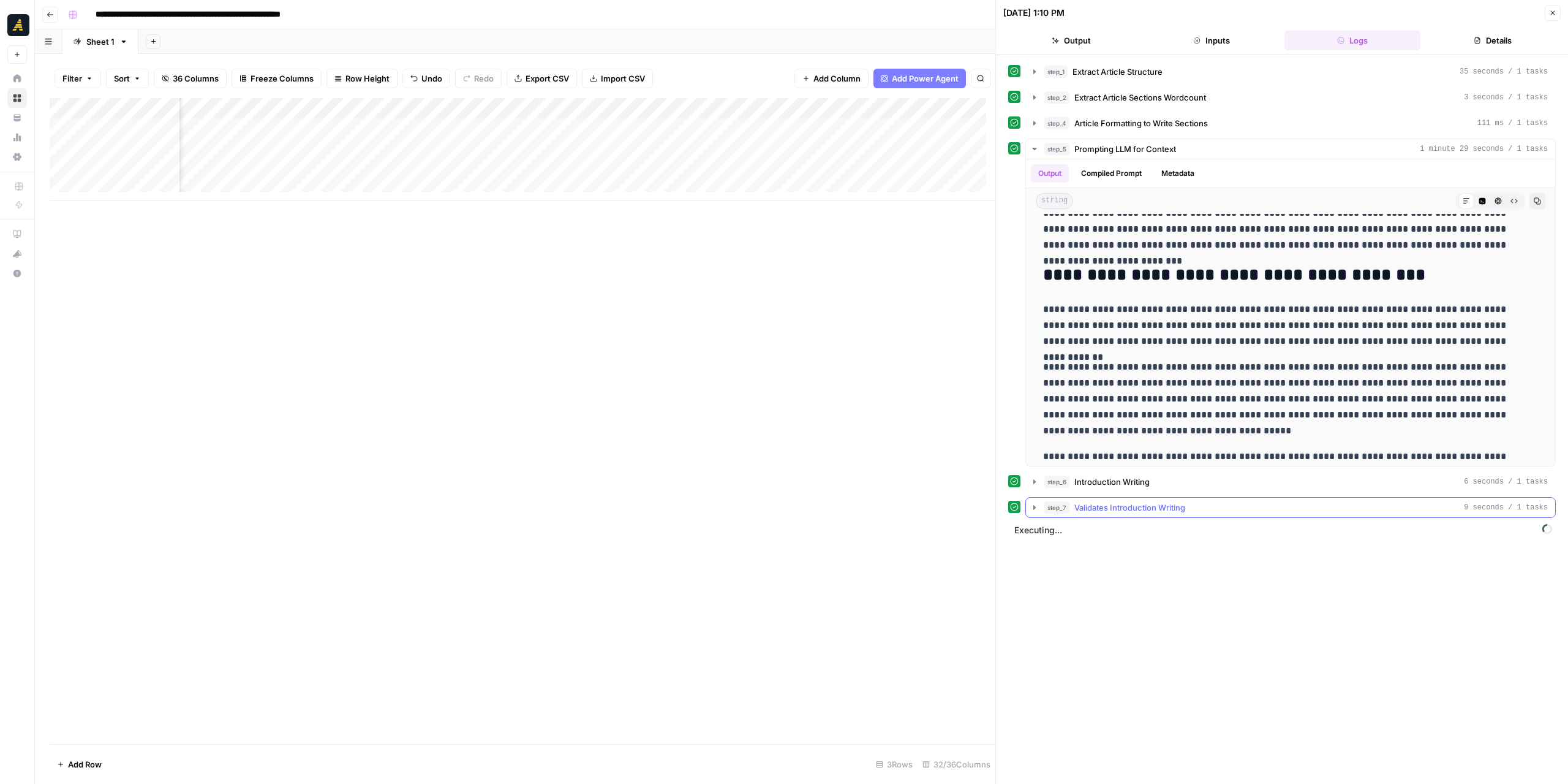
click at [1034, 507] on icon "button" at bounding box center [1034, 507] width 10 height 10
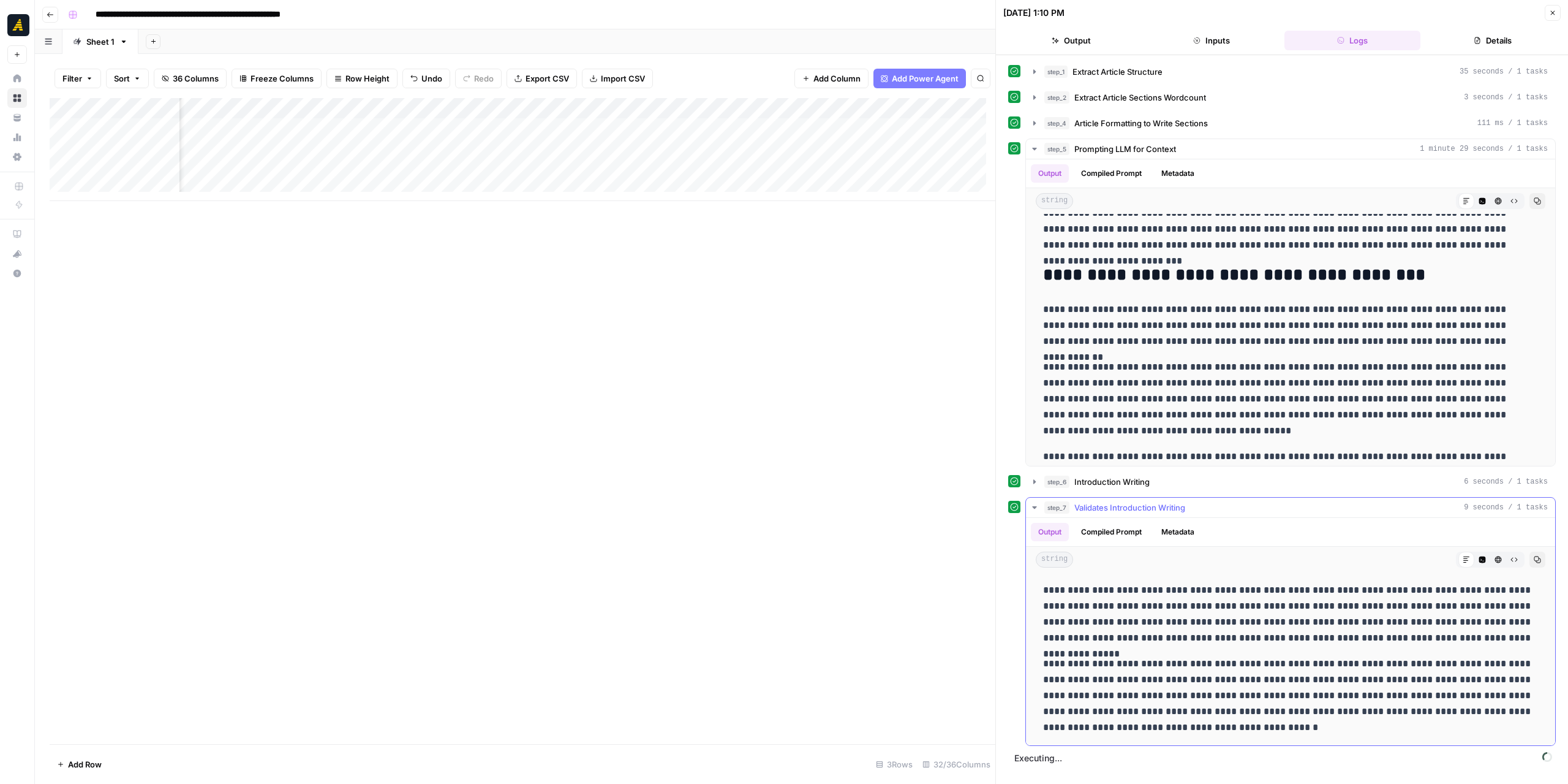
click at [1034, 506] on icon "button" at bounding box center [1034, 507] width 5 height 2
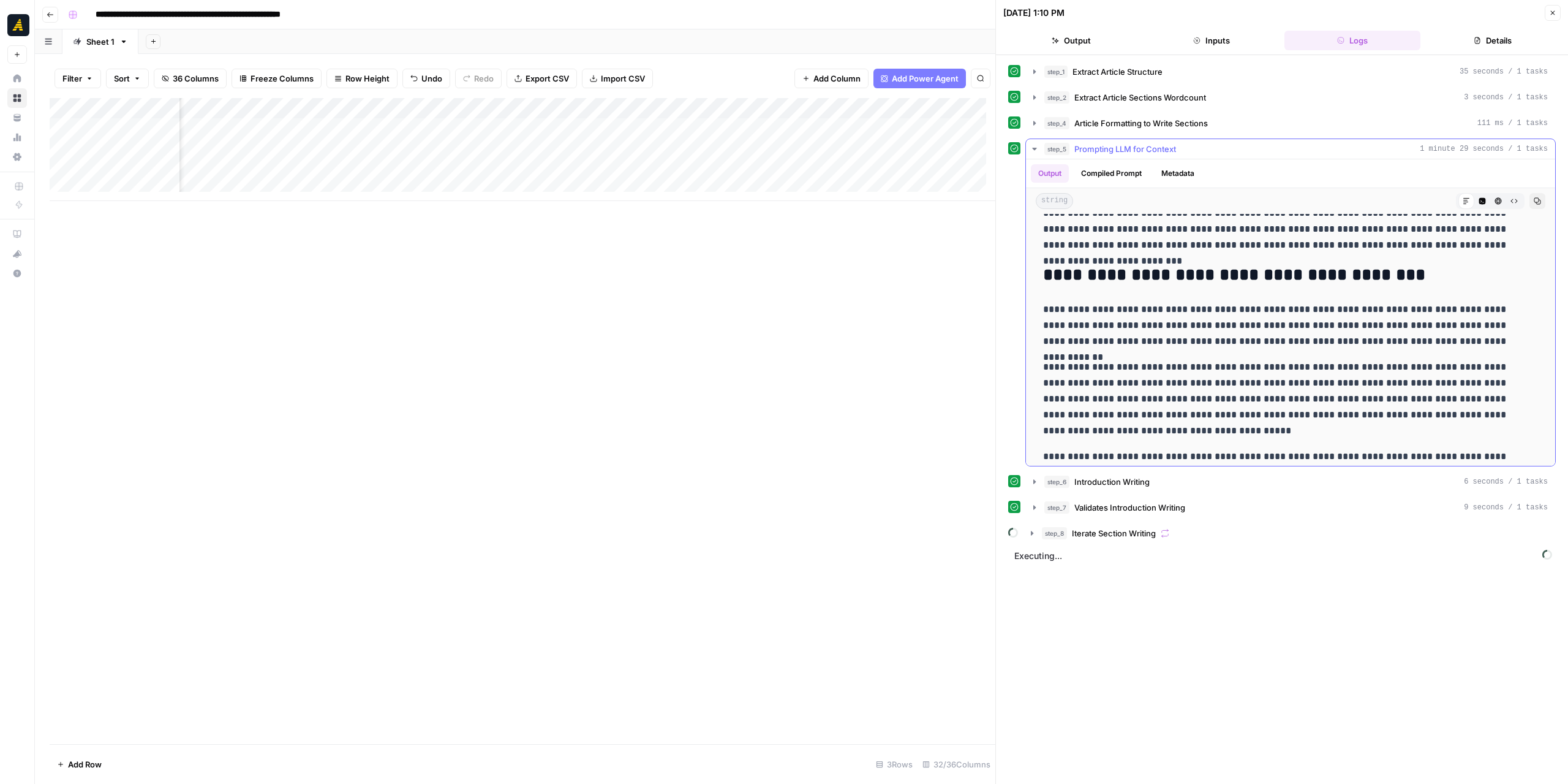
click at [1031, 145] on icon "button" at bounding box center [1034, 148] width 10 height 10
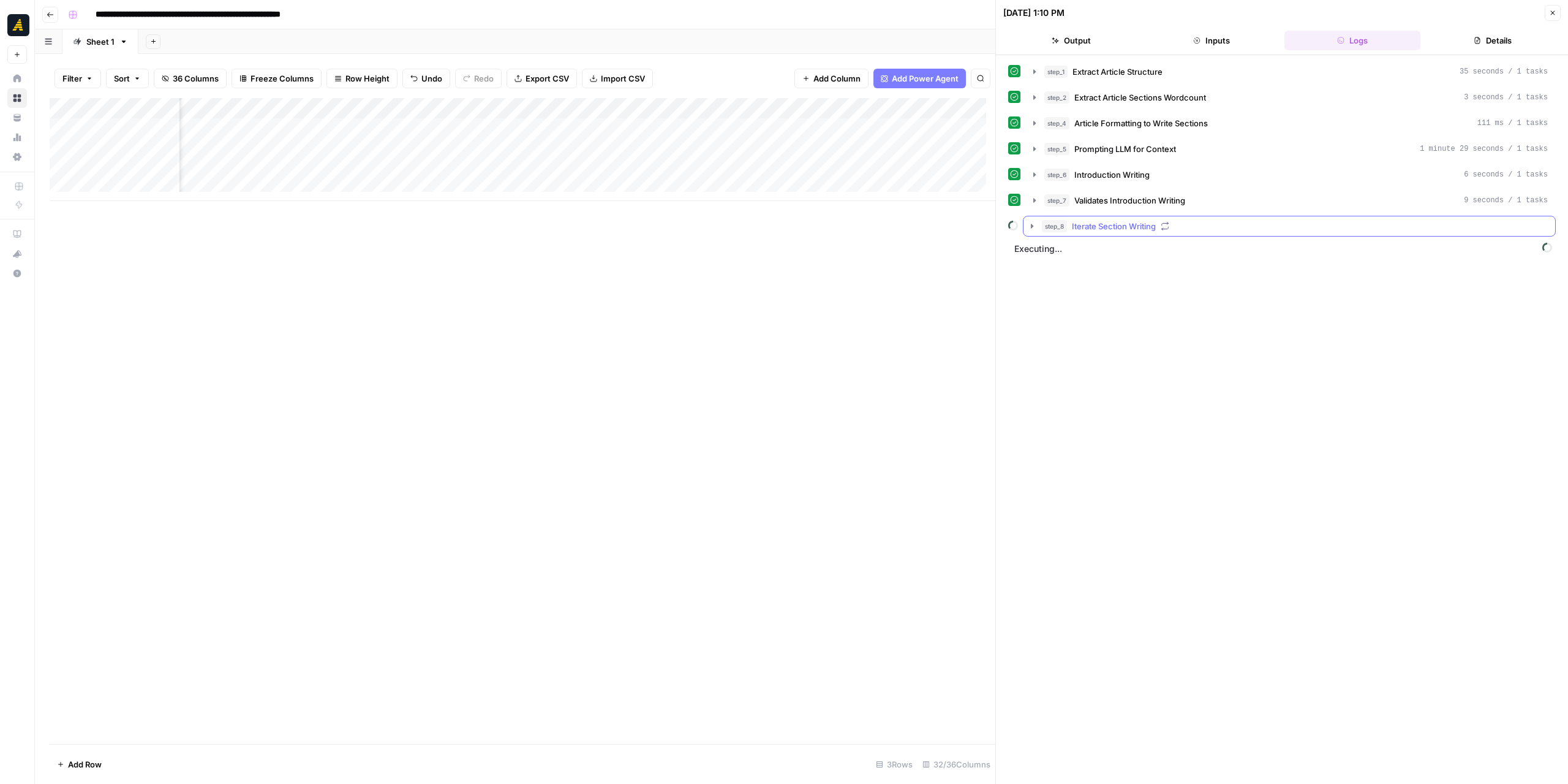
click at [1030, 225] on icon "button" at bounding box center [1032, 226] width 10 height 10
click at [1056, 250] on icon "button" at bounding box center [1059, 252] width 10 height 10
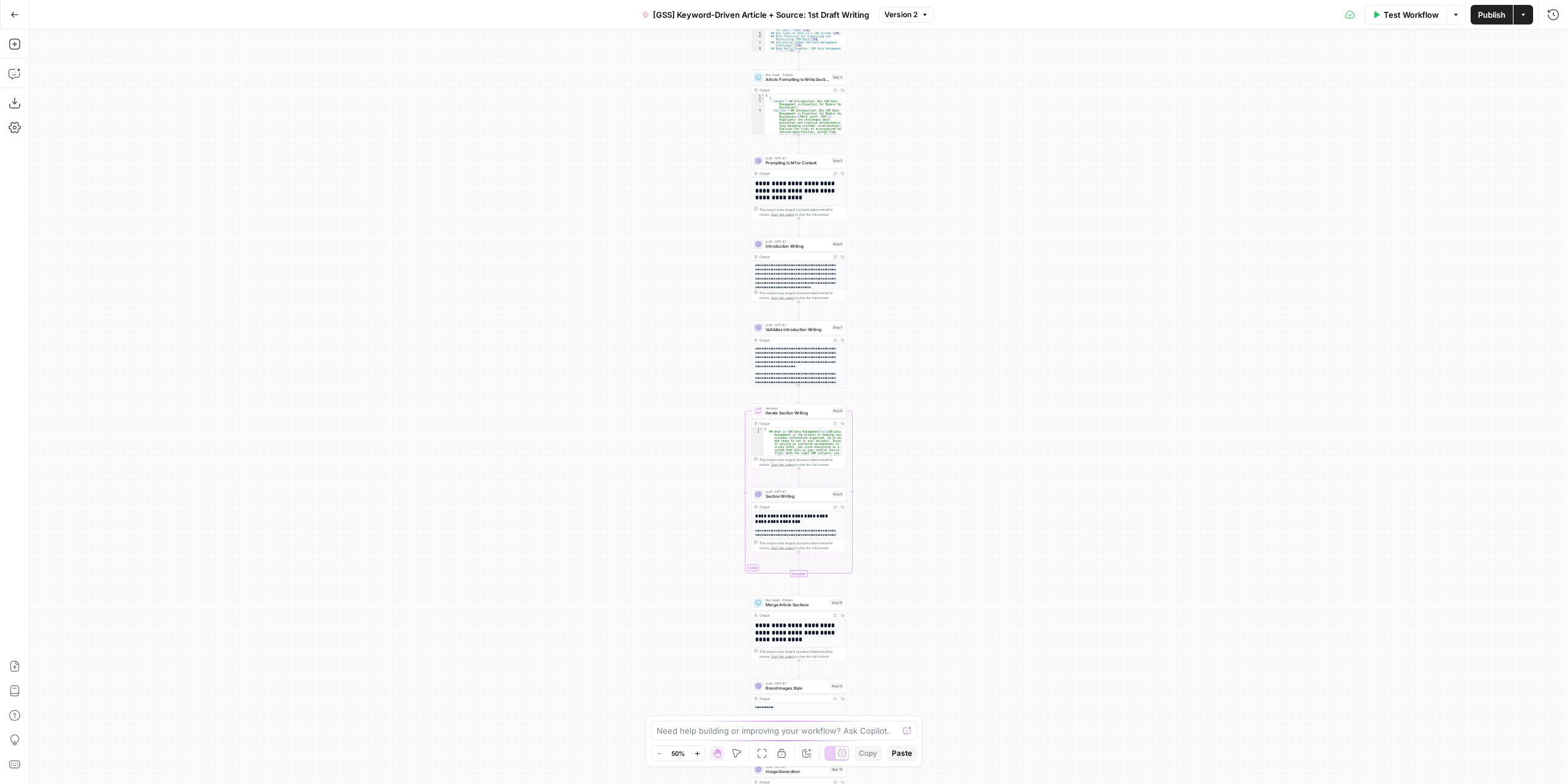
click at [790, 499] on span "Section Writing" at bounding box center [797, 496] width 64 height 6
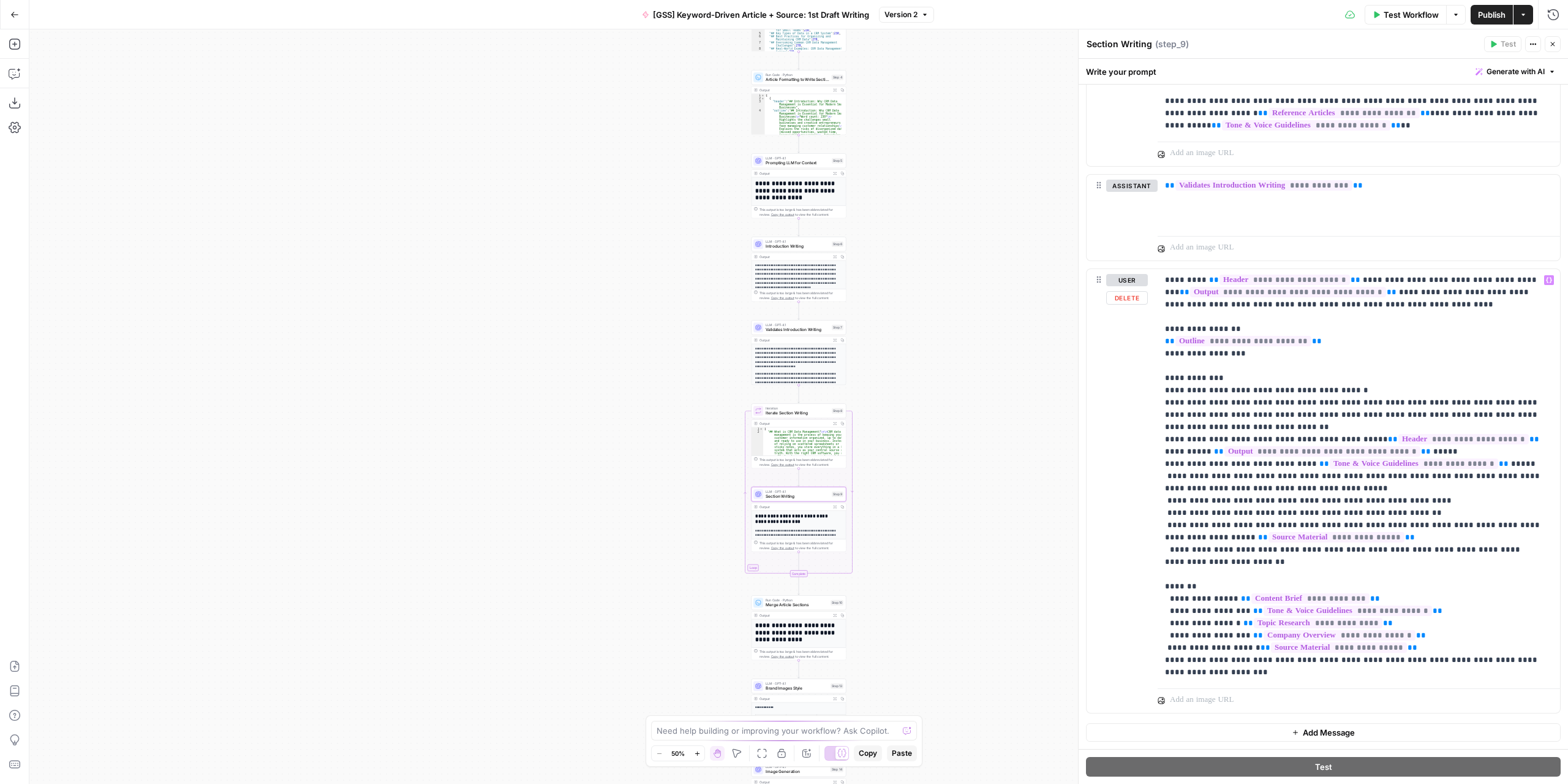
scroll to position [1507, 0]
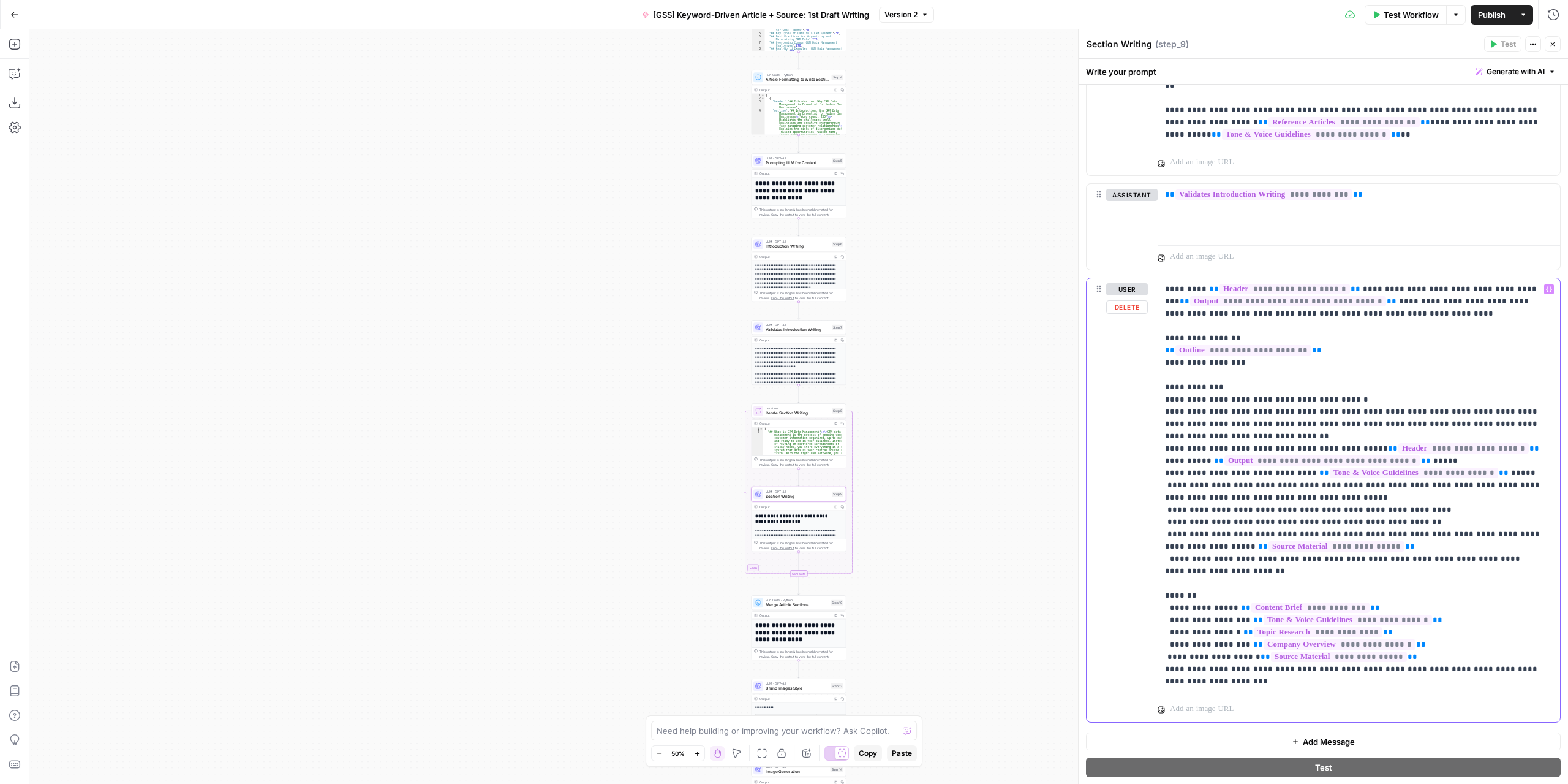
click at [1383, 555] on p "**********" at bounding box center [1354, 485] width 379 height 405
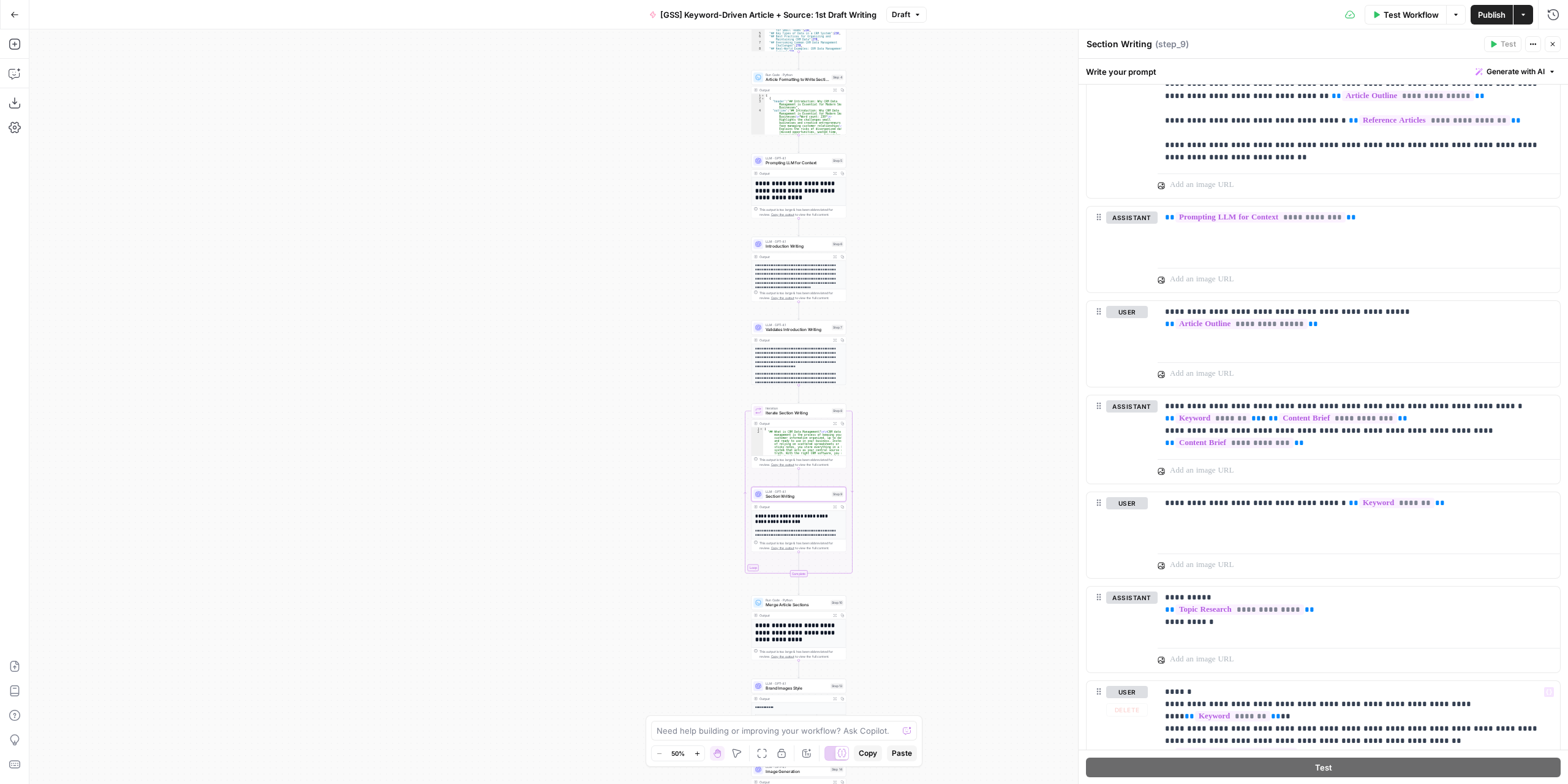
scroll to position [0, 0]
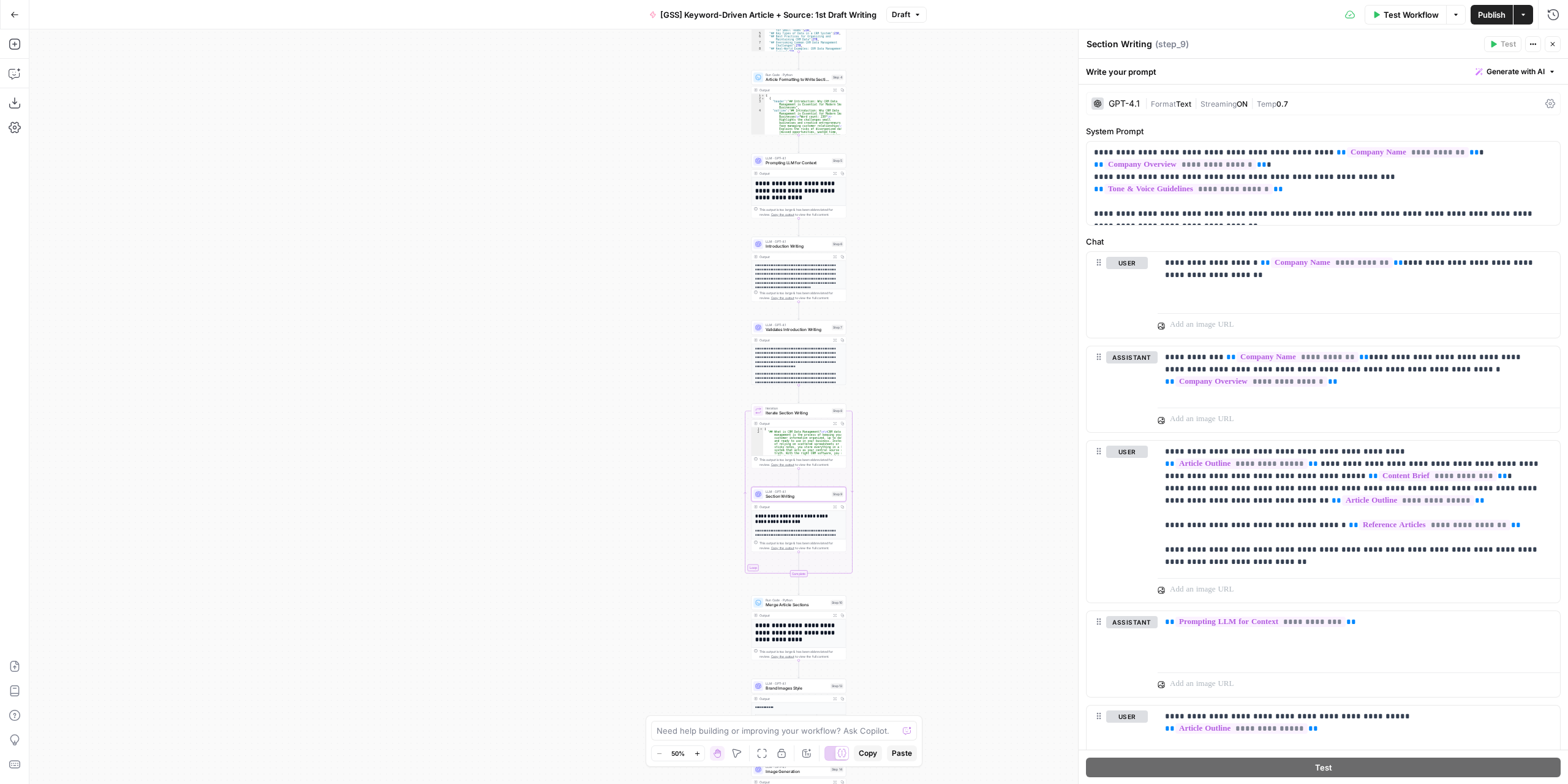
click at [1490, 12] on span "Publish" at bounding box center [1492, 15] width 28 height 12
click at [816, 495] on span "Section Writing" at bounding box center [797, 496] width 64 height 6
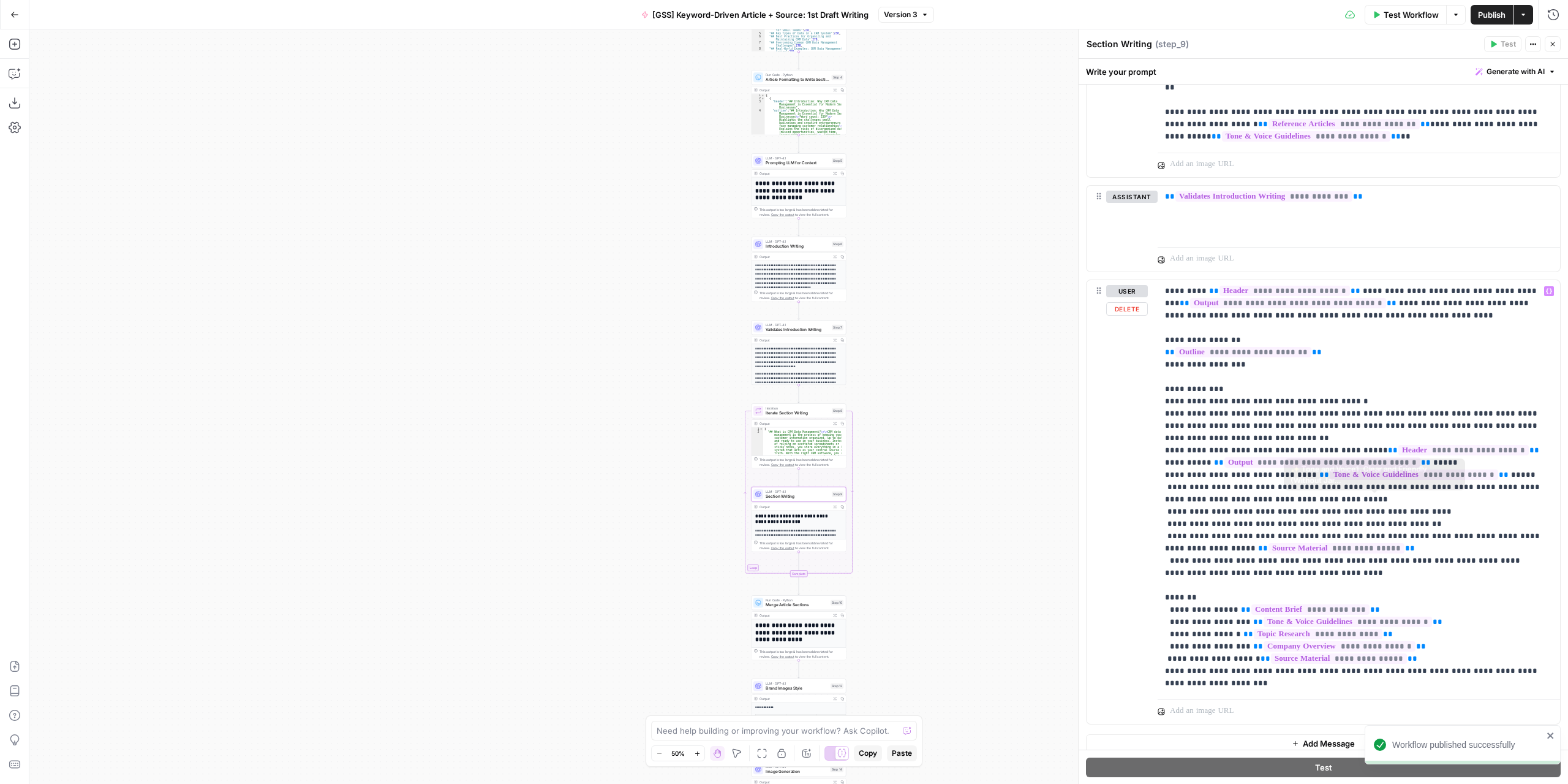
scroll to position [1507, 0]
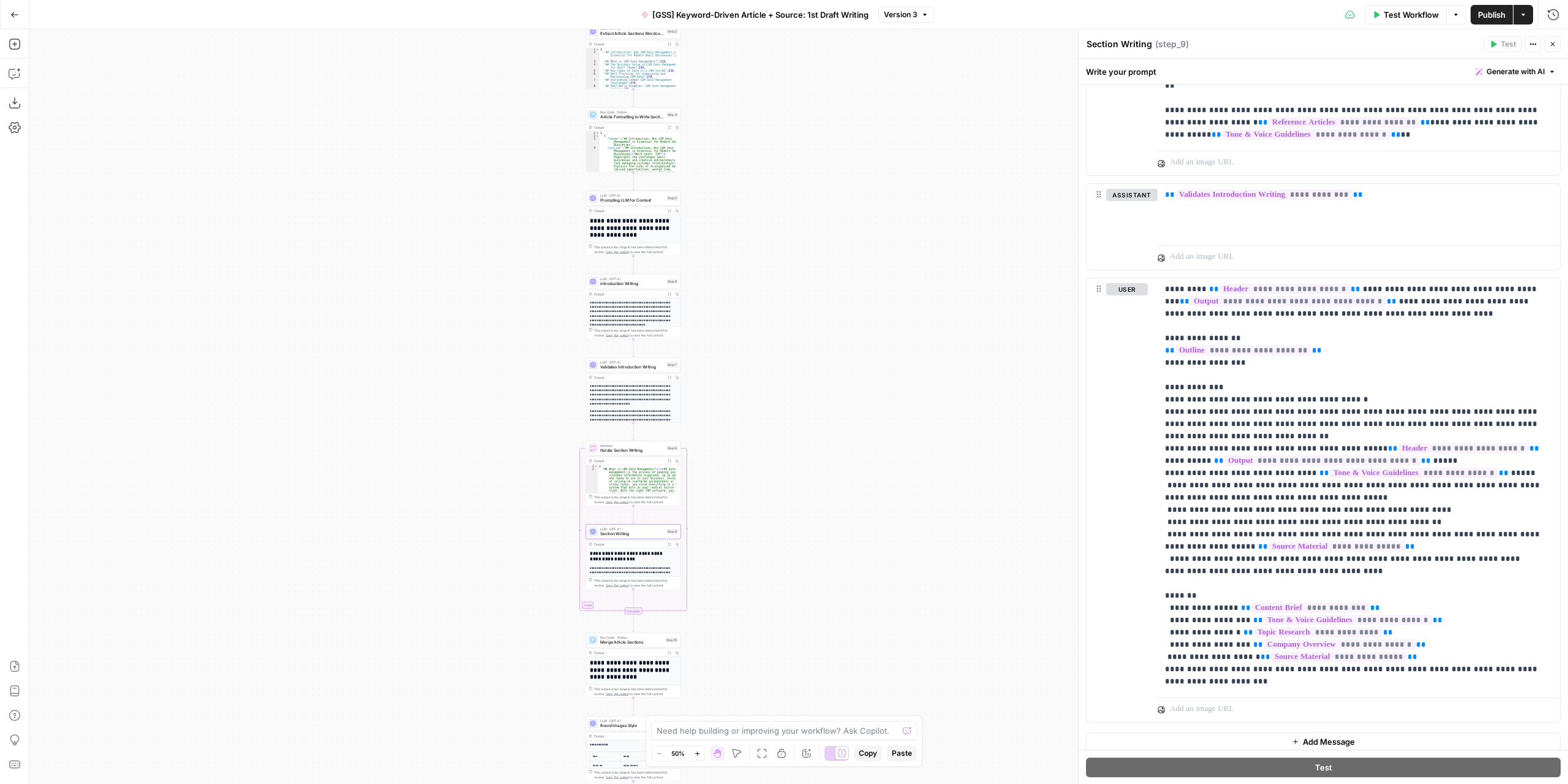
drag, startPoint x: 1009, startPoint y: 219, endPoint x: 844, endPoint y: 257, distance: 169.3
click at [844, 257] on div "Workflow Set Inputs Inputs LLM · GPT-4.1 Extract Article Structure Step 1 Outpu…" at bounding box center [798, 406] width 1539 height 754
click at [638, 532] on span "Section Writing" at bounding box center [631, 534] width 64 height 6
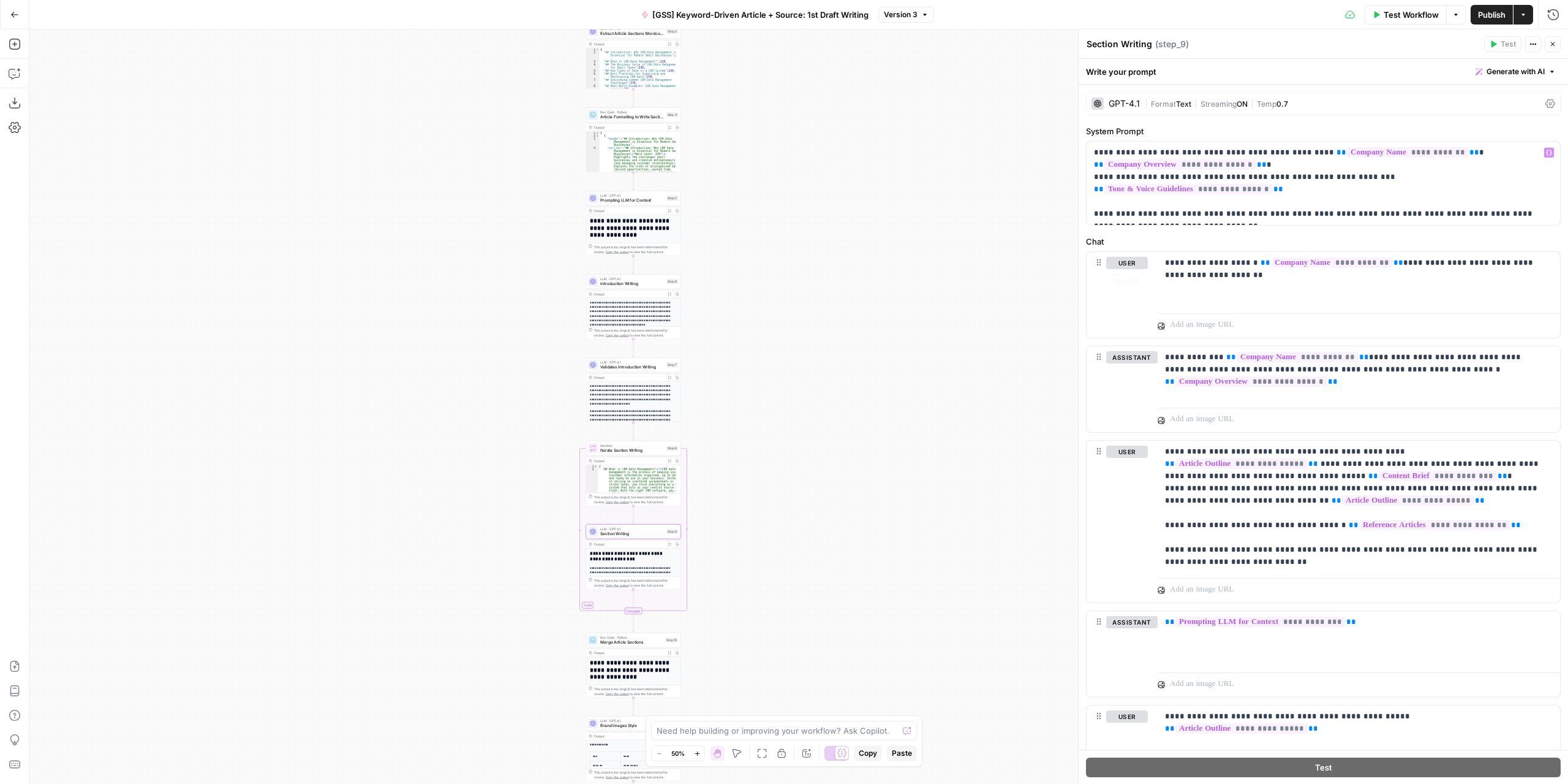
scroll to position [368, 0]
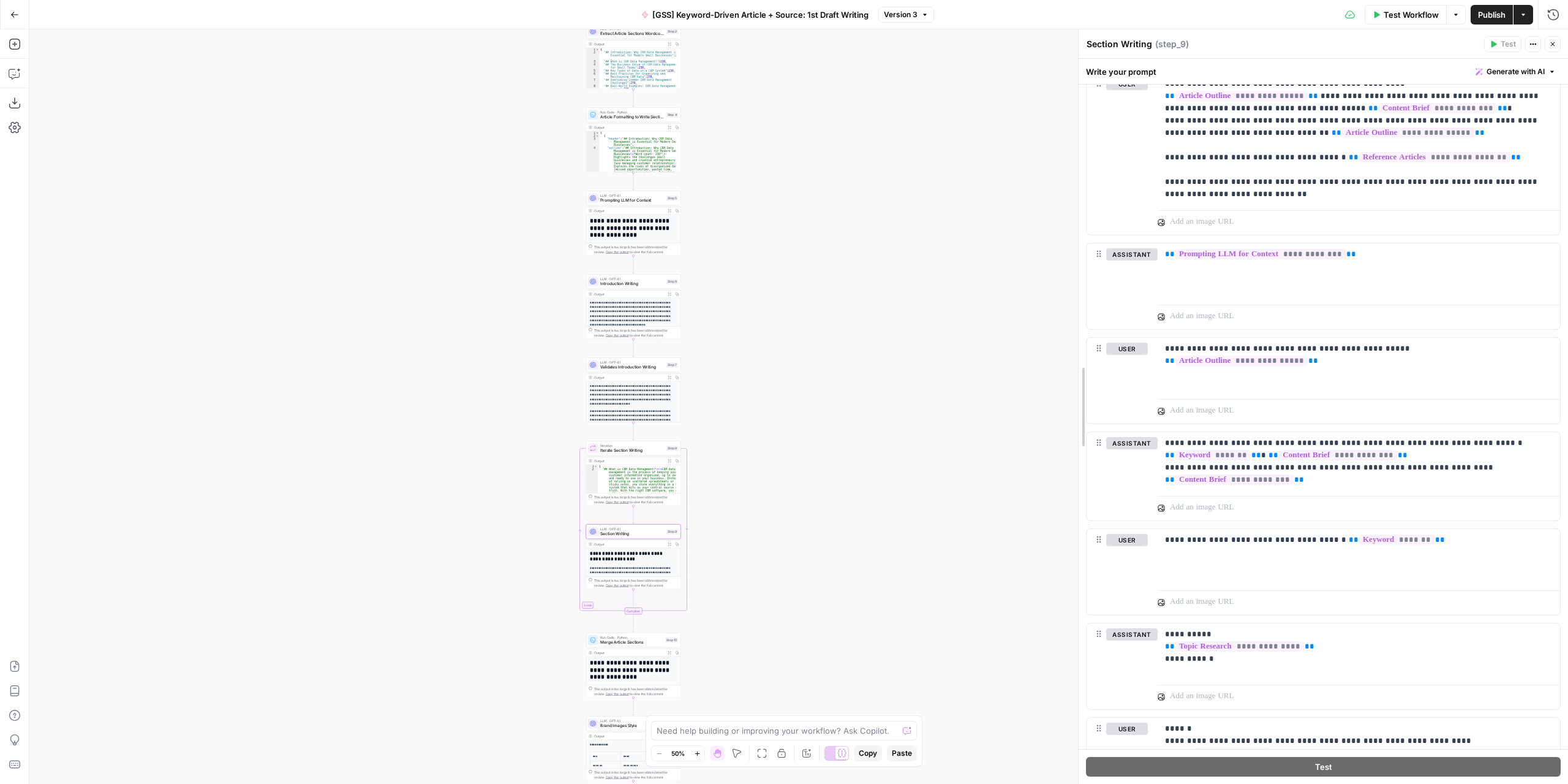
drag, startPoint x: 1079, startPoint y: 329, endPoint x: 874, endPoint y: 323, distance: 205.1
click at [874, 323] on body "Marketers in Demand New Home Browse Your Data Usage Settings Recent Grids [GSS]…" at bounding box center [784, 392] width 1568 height 784
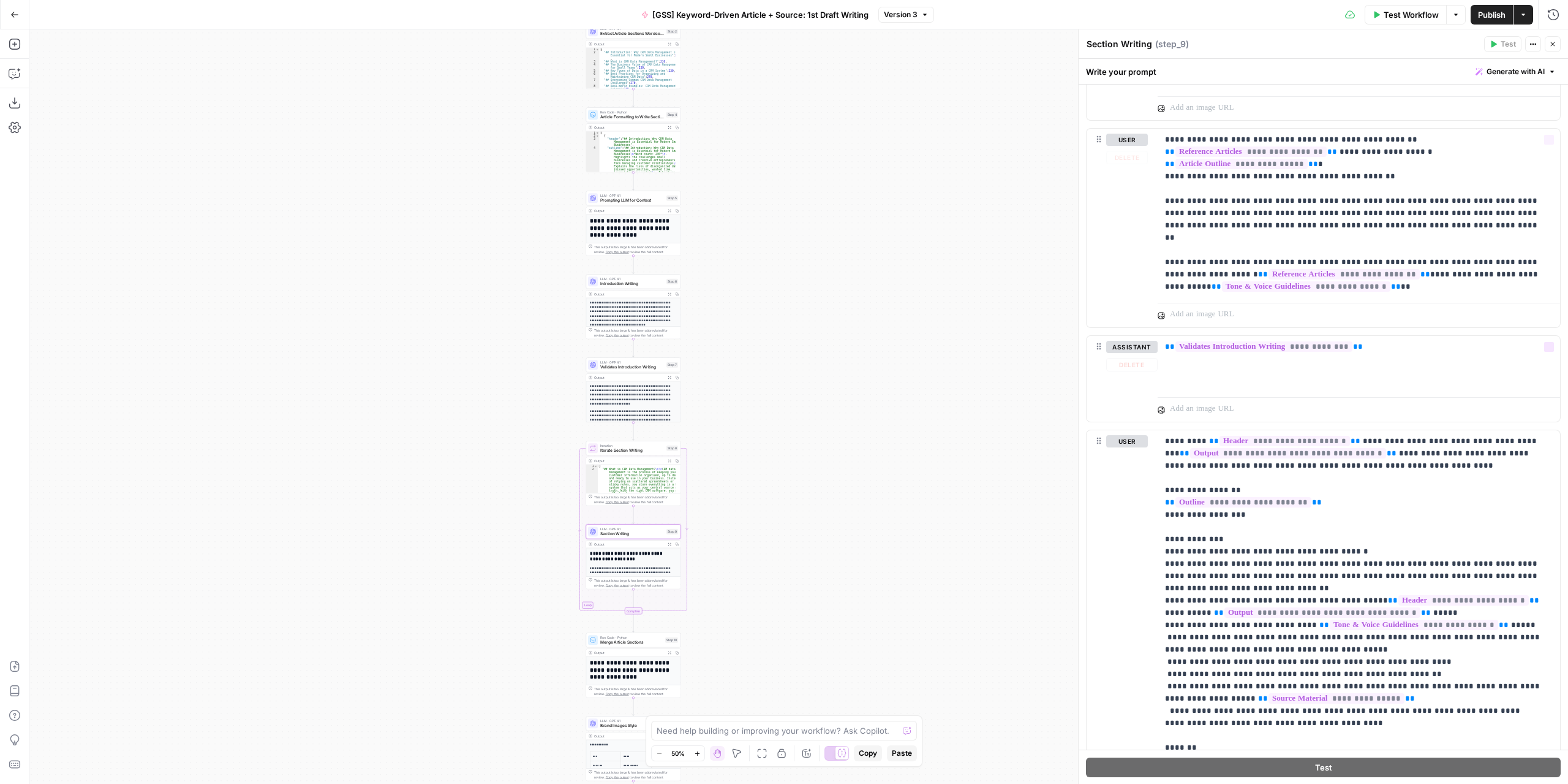
scroll to position [1507, 0]
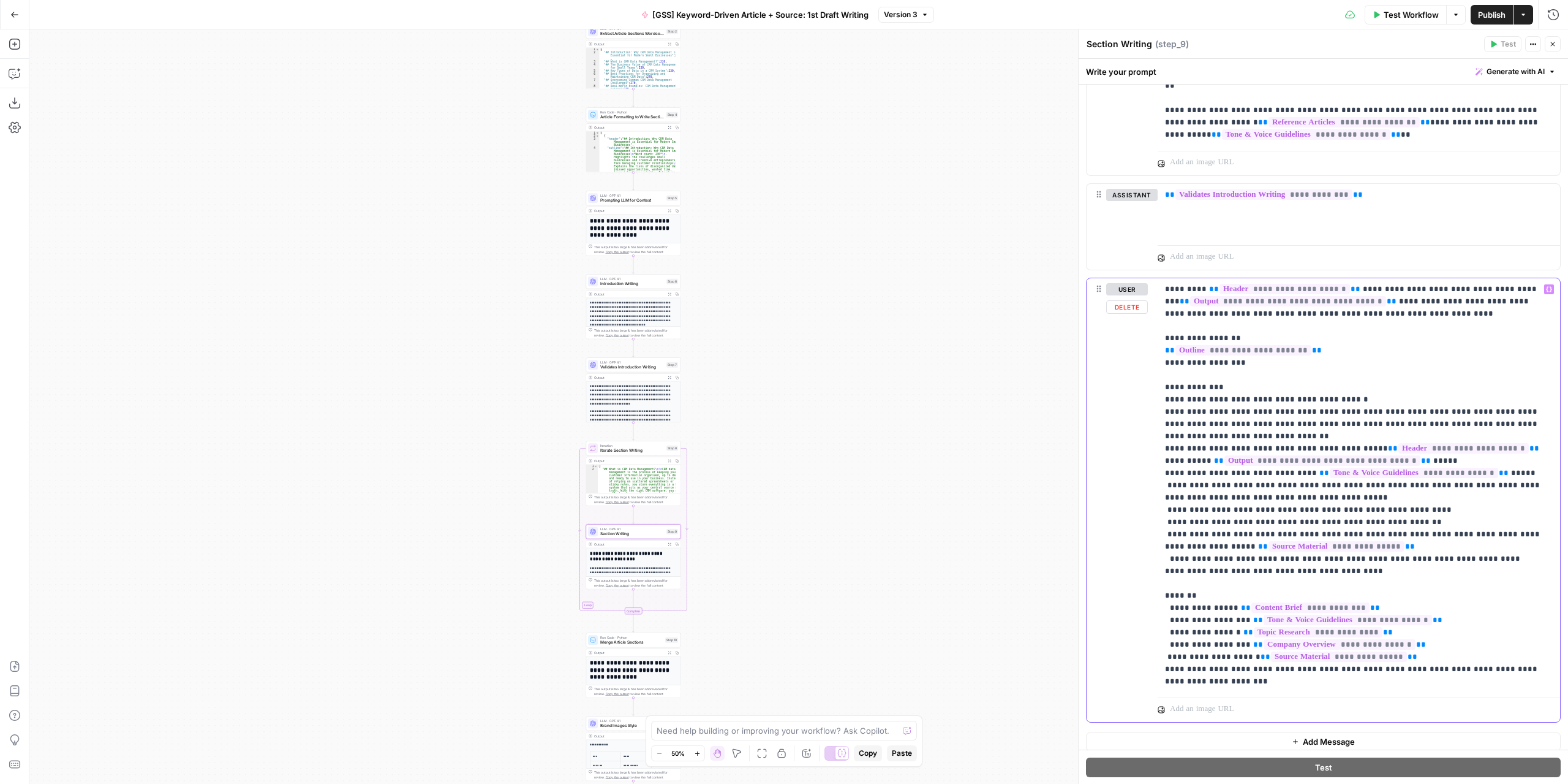
drag, startPoint x: 1332, startPoint y: 566, endPoint x: 1161, endPoint y: 555, distance: 171.4
click at [1161, 555] on div "**********" at bounding box center [1358, 485] width 402 height 414
click at [1217, 551] on p "**********" at bounding box center [1354, 485] width 379 height 405
drag, startPoint x: 1299, startPoint y: 562, endPoint x: 1177, endPoint y: 553, distance: 122.3
click at [1177, 553] on p "**********" at bounding box center [1354, 485] width 379 height 405
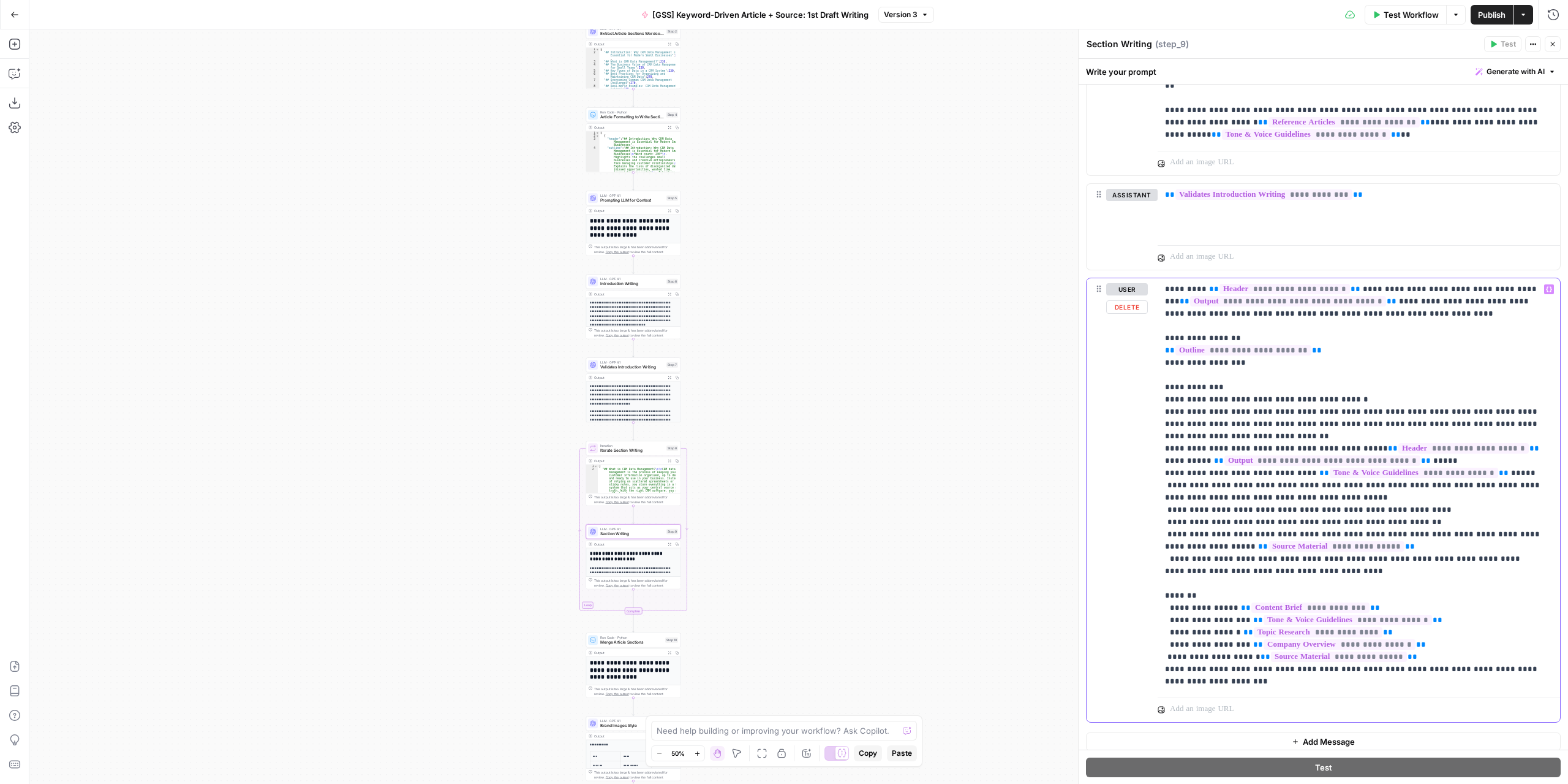
click at [1200, 554] on p "**********" at bounding box center [1354, 485] width 379 height 405
drag, startPoint x: 1205, startPoint y: 552, endPoint x: 1177, endPoint y: 552, distance: 28.0
click at [1177, 552] on p "**********" at bounding box center [1354, 485] width 379 height 405
click at [1280, 551] on p "**********" at bounding box center [1354, 485] width 379 height 405
drag, startPoint x: 1449, startPoint y: 0, endPoint x: 811, endPoint y: 129, distance: 650.9
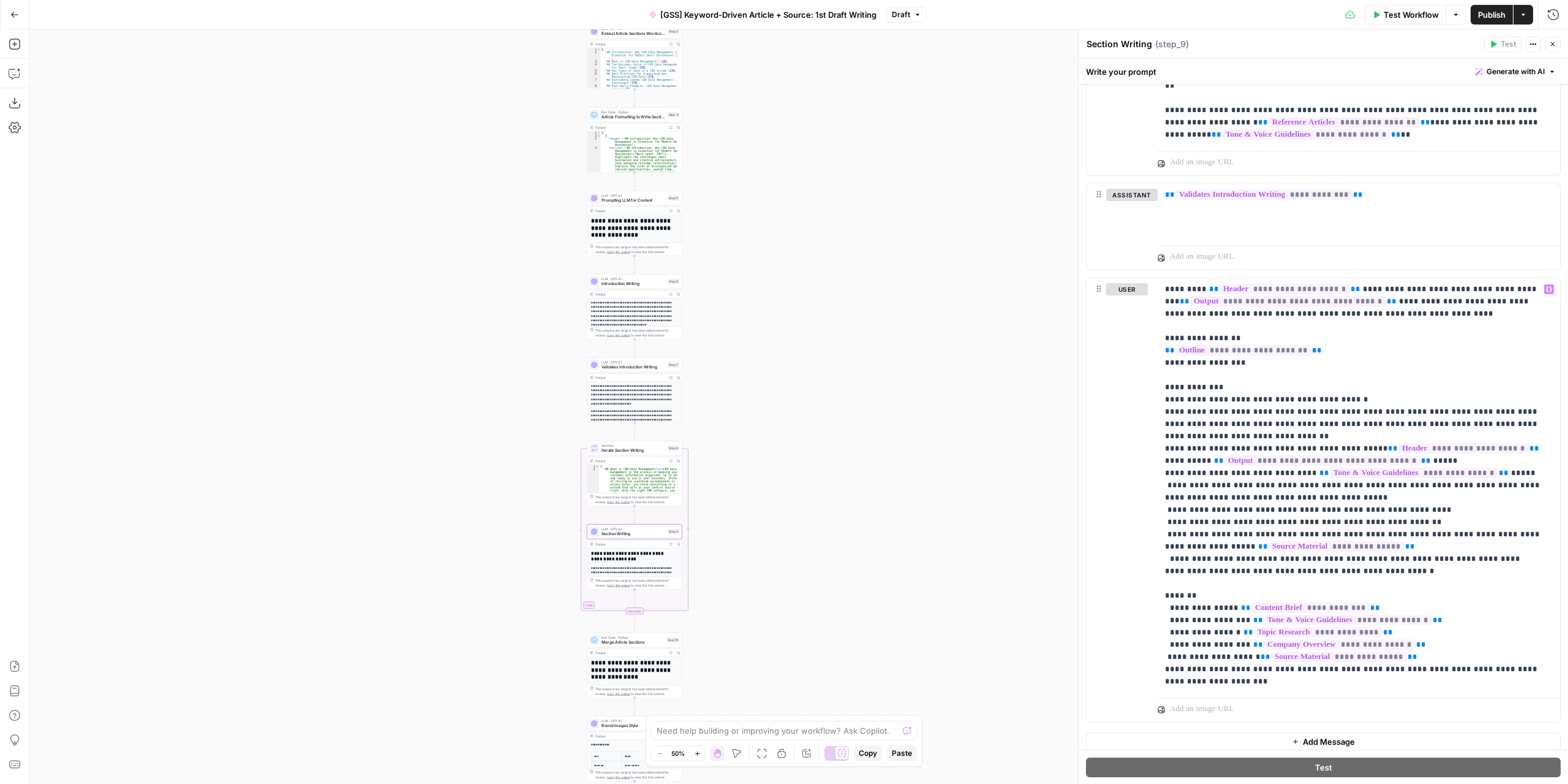
click at [811, 129] on div "Workflow Set Inputs Inputs LLM · GPT-4.1 Extract Article Structure Step 1 Outpu…" at bounding box center [798, 406] width 1539 height 754
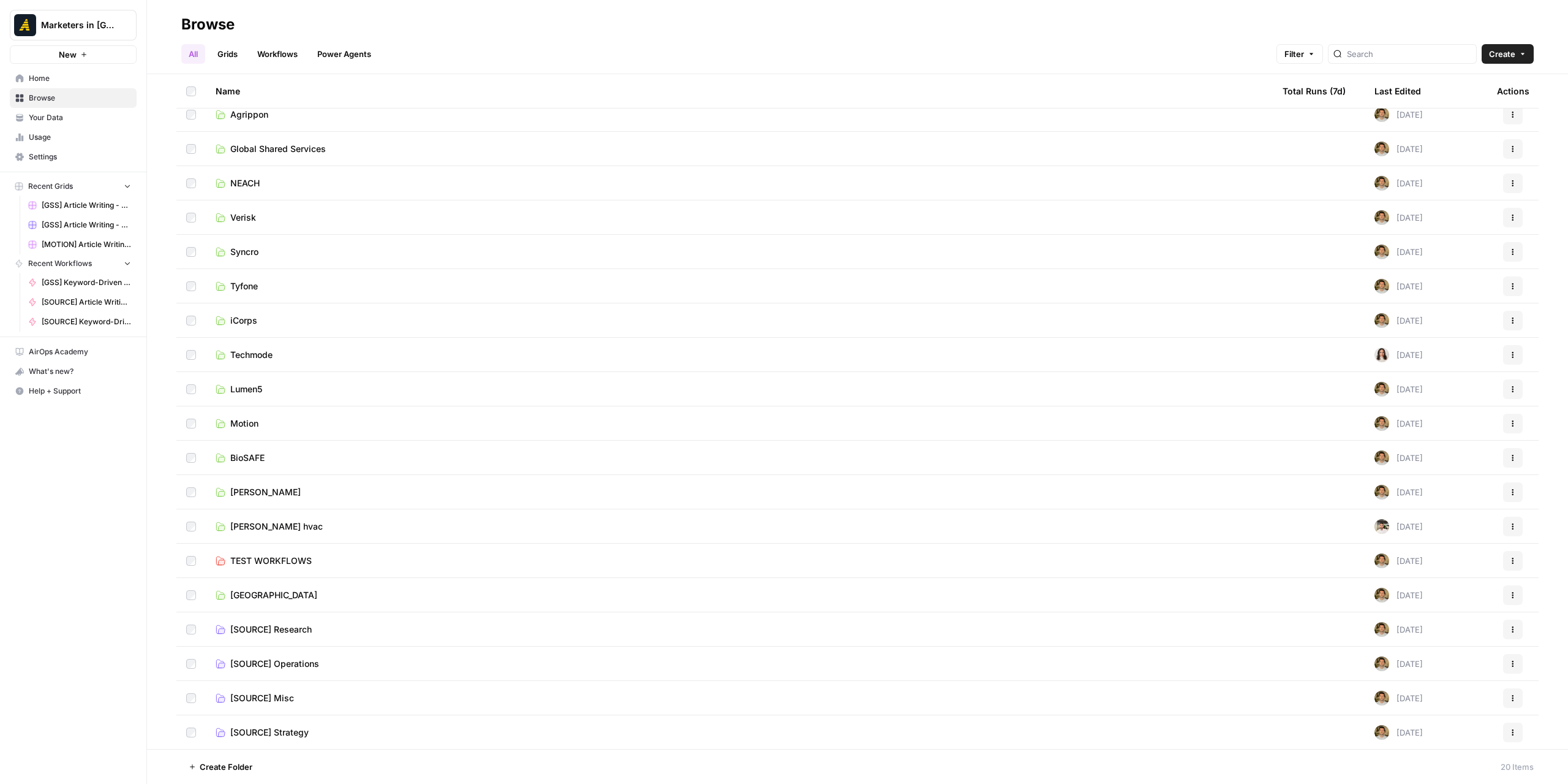
scroll to position [45, 0]
click at [306, 726] on span "[SOURCE] Content Generation" at bounding box center [291, 732] width 122 height 12
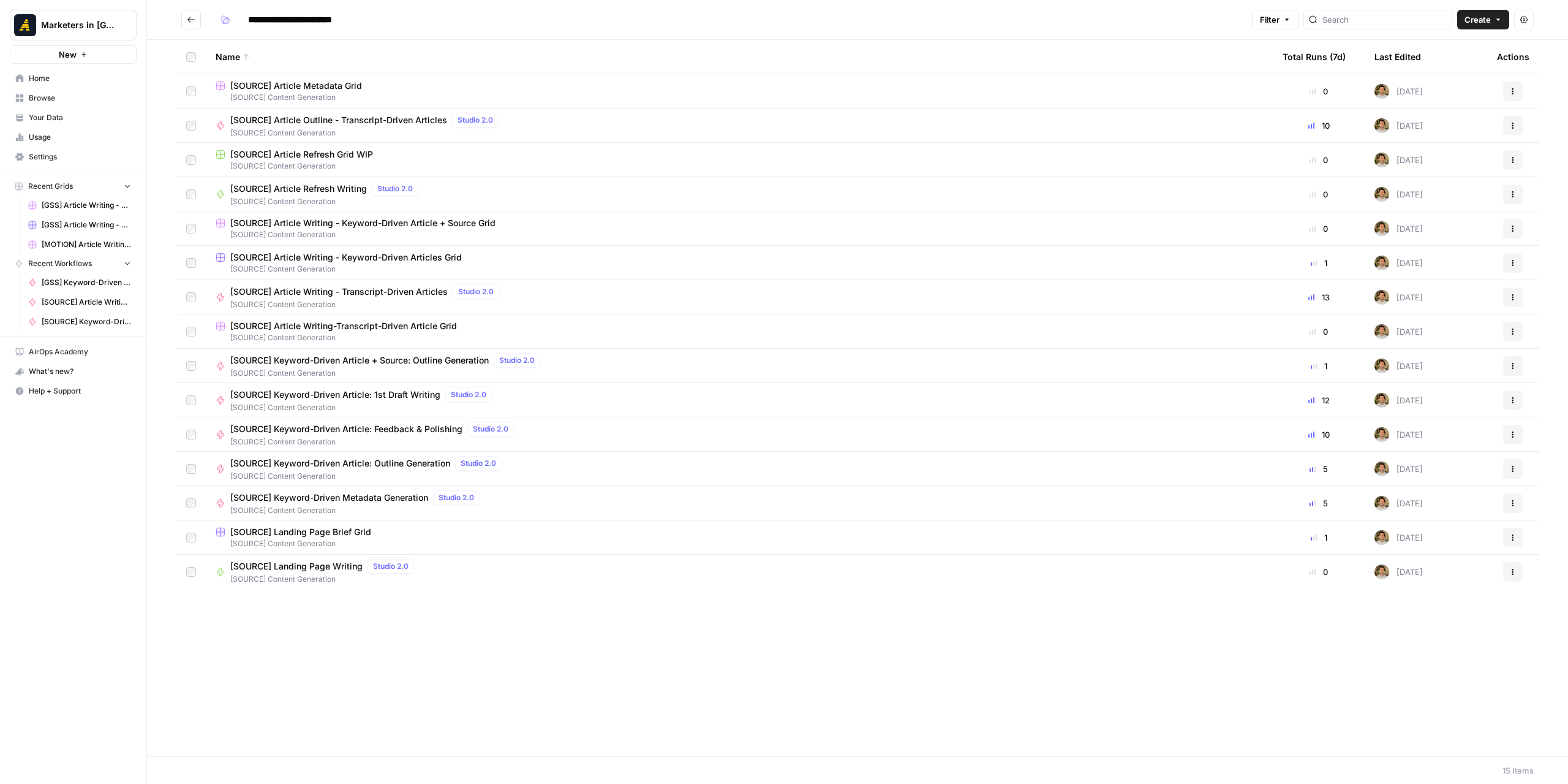
click at [1510, 293] on icon "button" at bounding box center [1513, 297] width 8 height 8
click at [391, 292] on span "[SOURCE] Article Writing - Transcript-Driven Articles" at bounding box center [338, 292] width 218 height 12
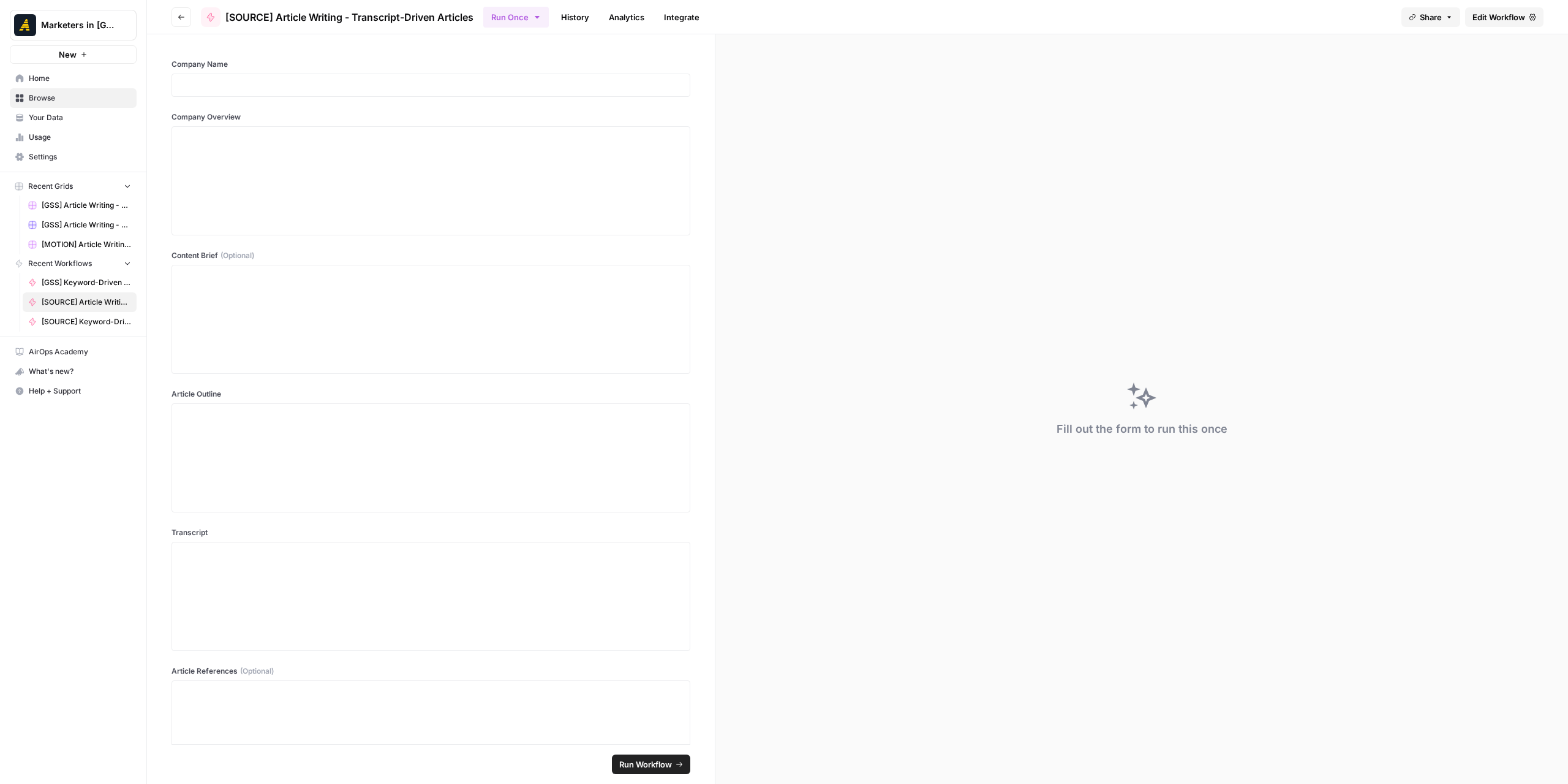
click at [1504, 9] on link "Edit Workflow" at bounding box center [1504, 17] width 78 height 19
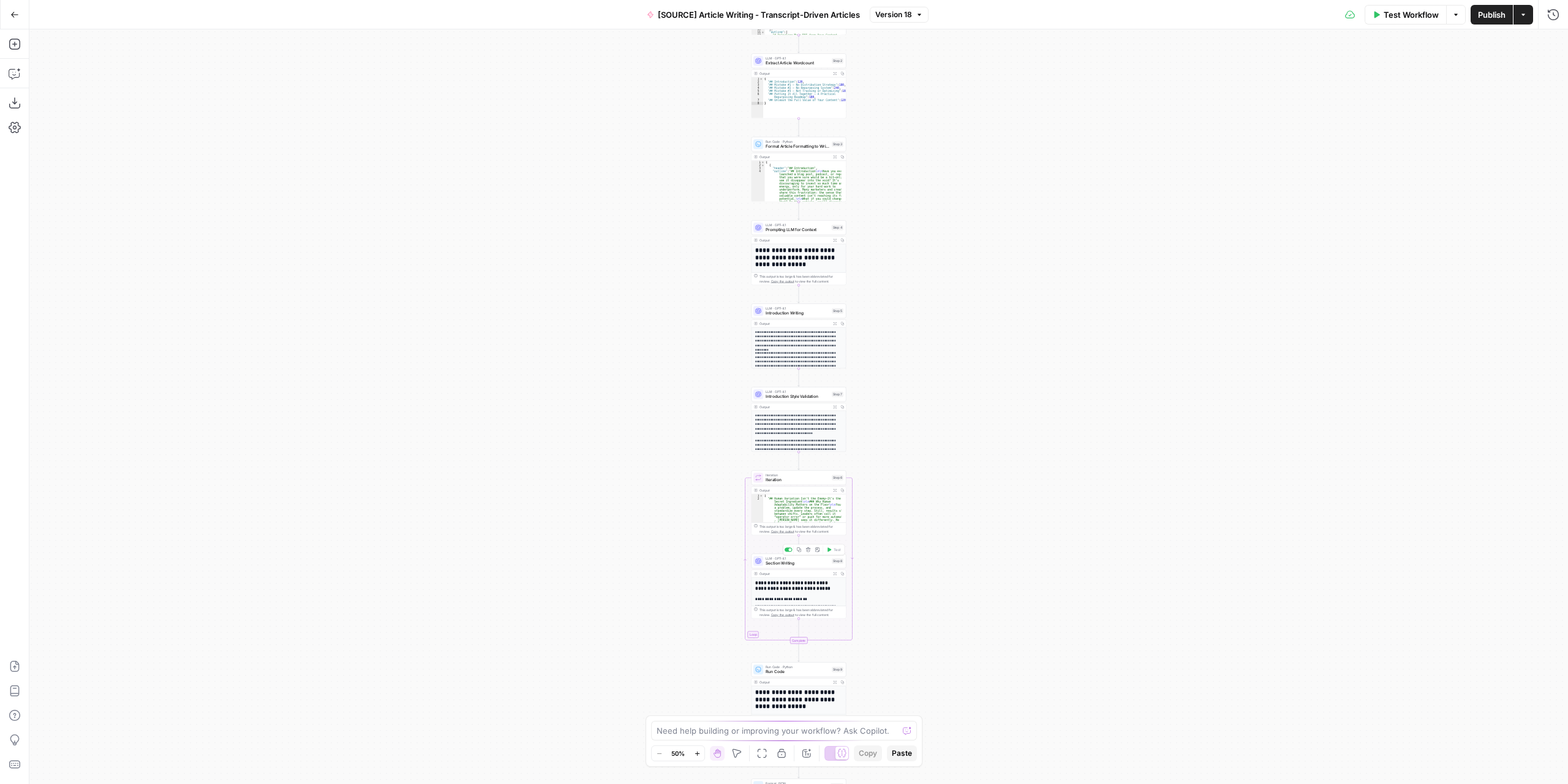
click at [802, 565] on span "Section Writing" at bounding box center [797, 563] width 64 height 6
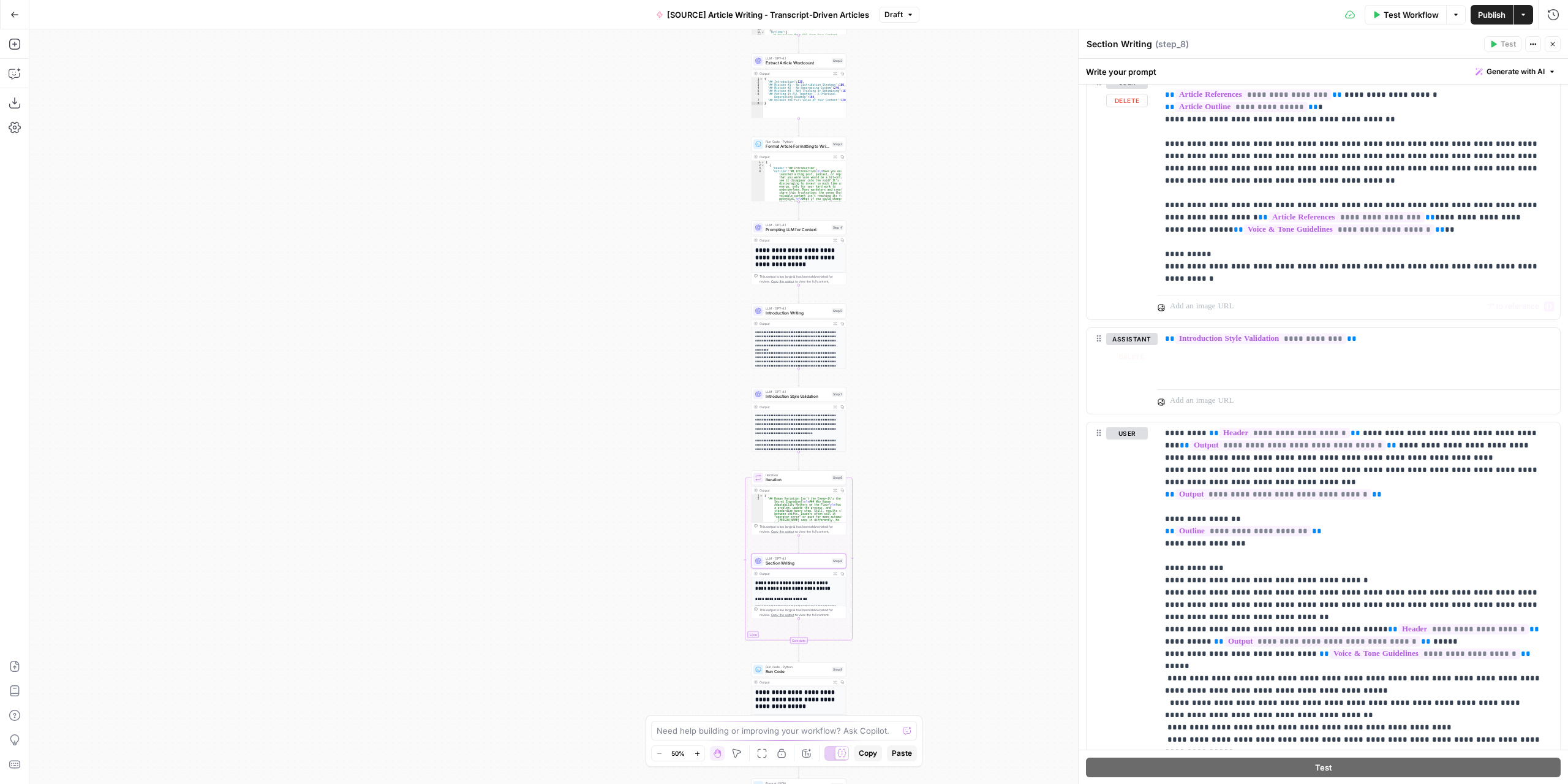
scroll to position [1777, 0]
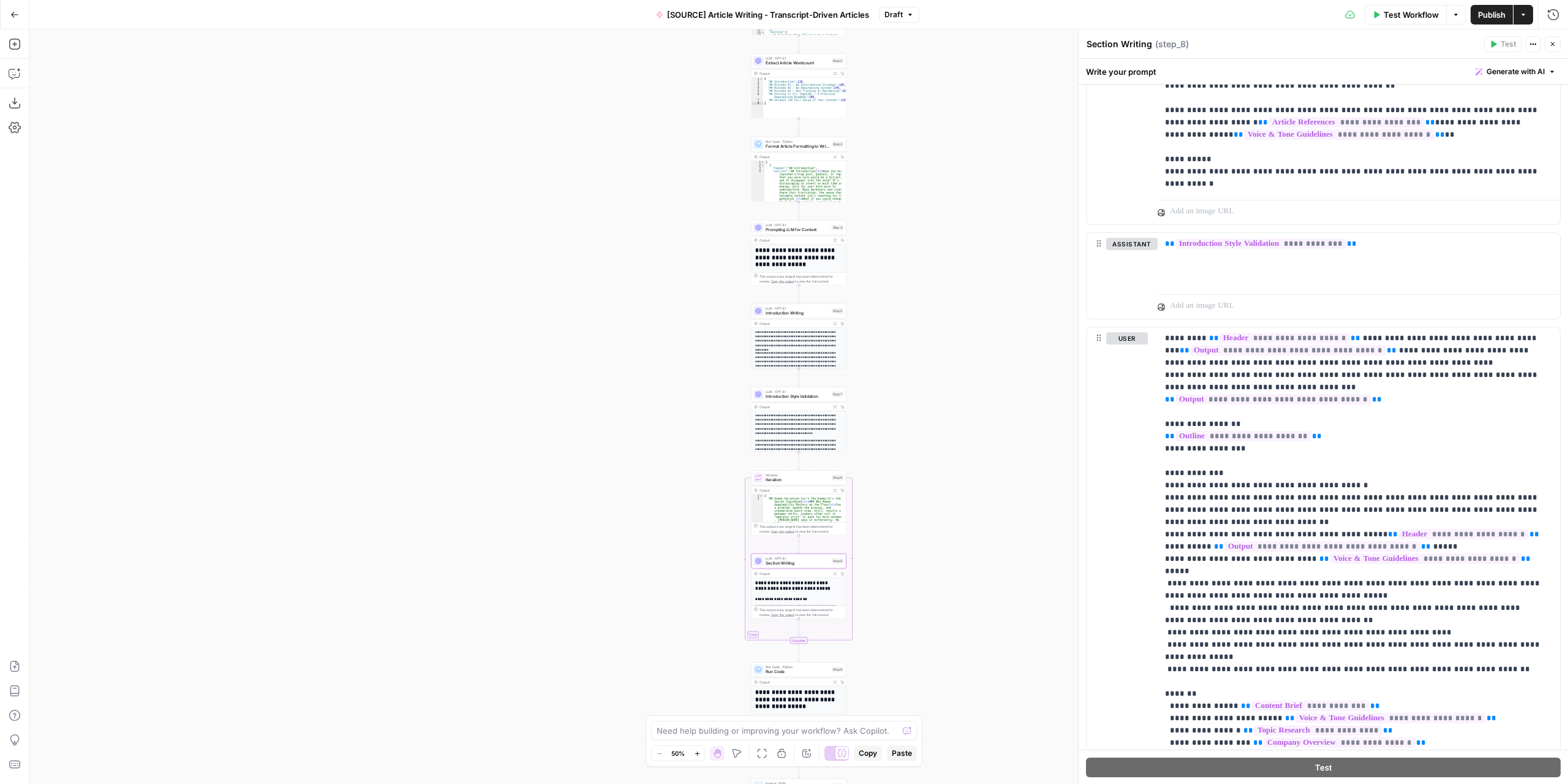
click at [795, 227] on span "Prompting LLM for Context" at bounding box center [797, 230] width 64 height 6
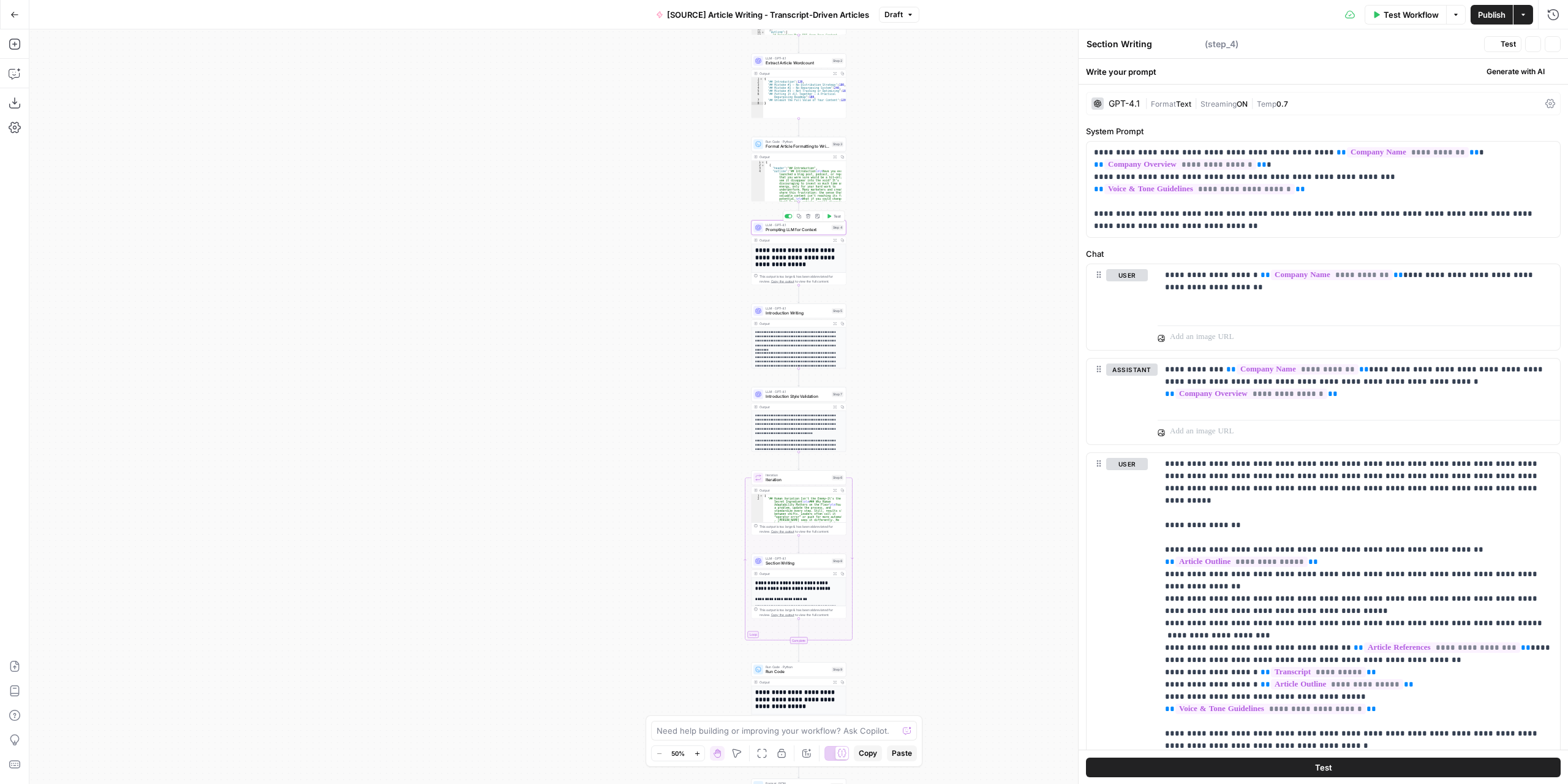
type textarea "Prompting LLM for Context"
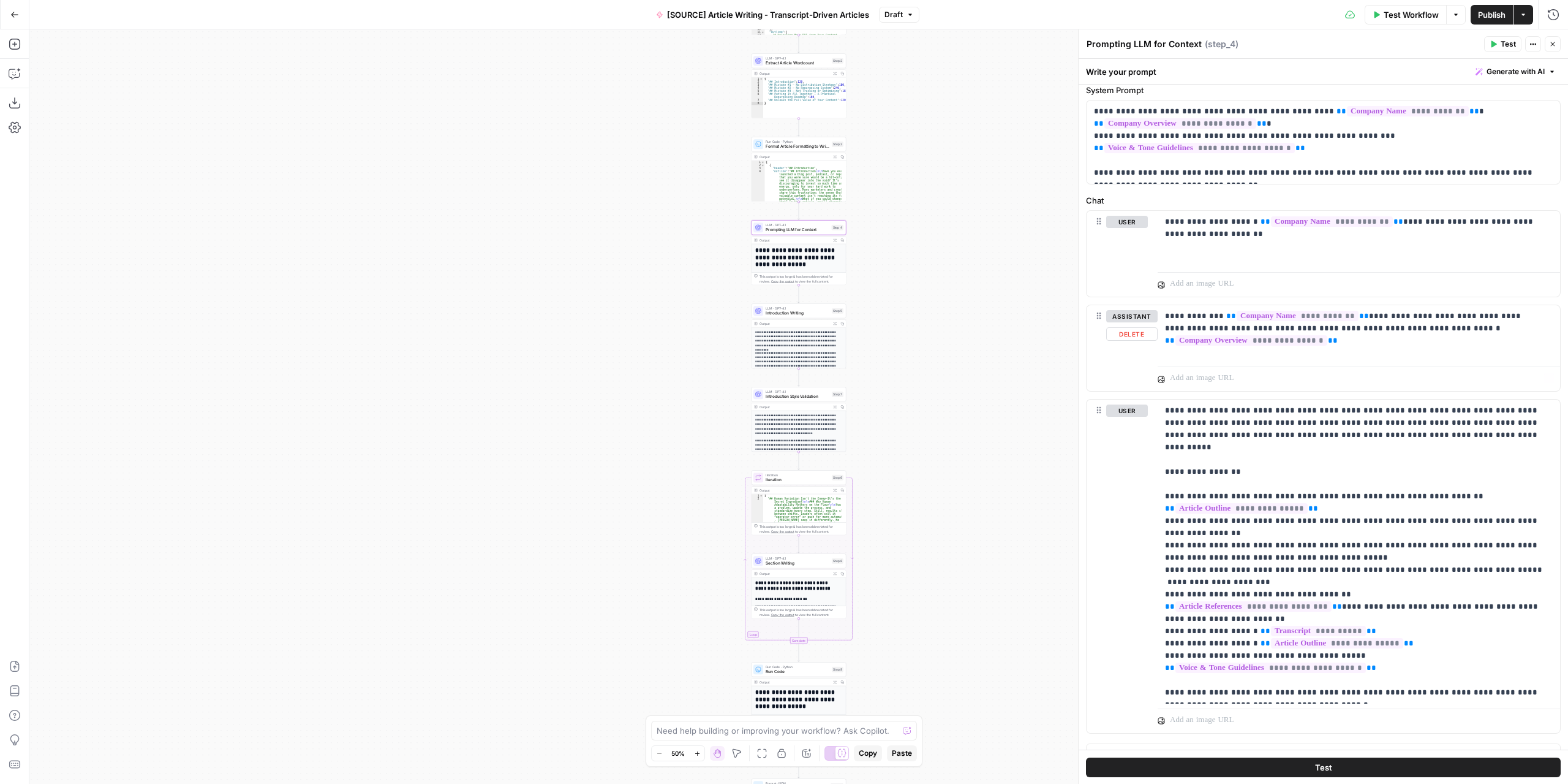
scroll to position [58, 0]
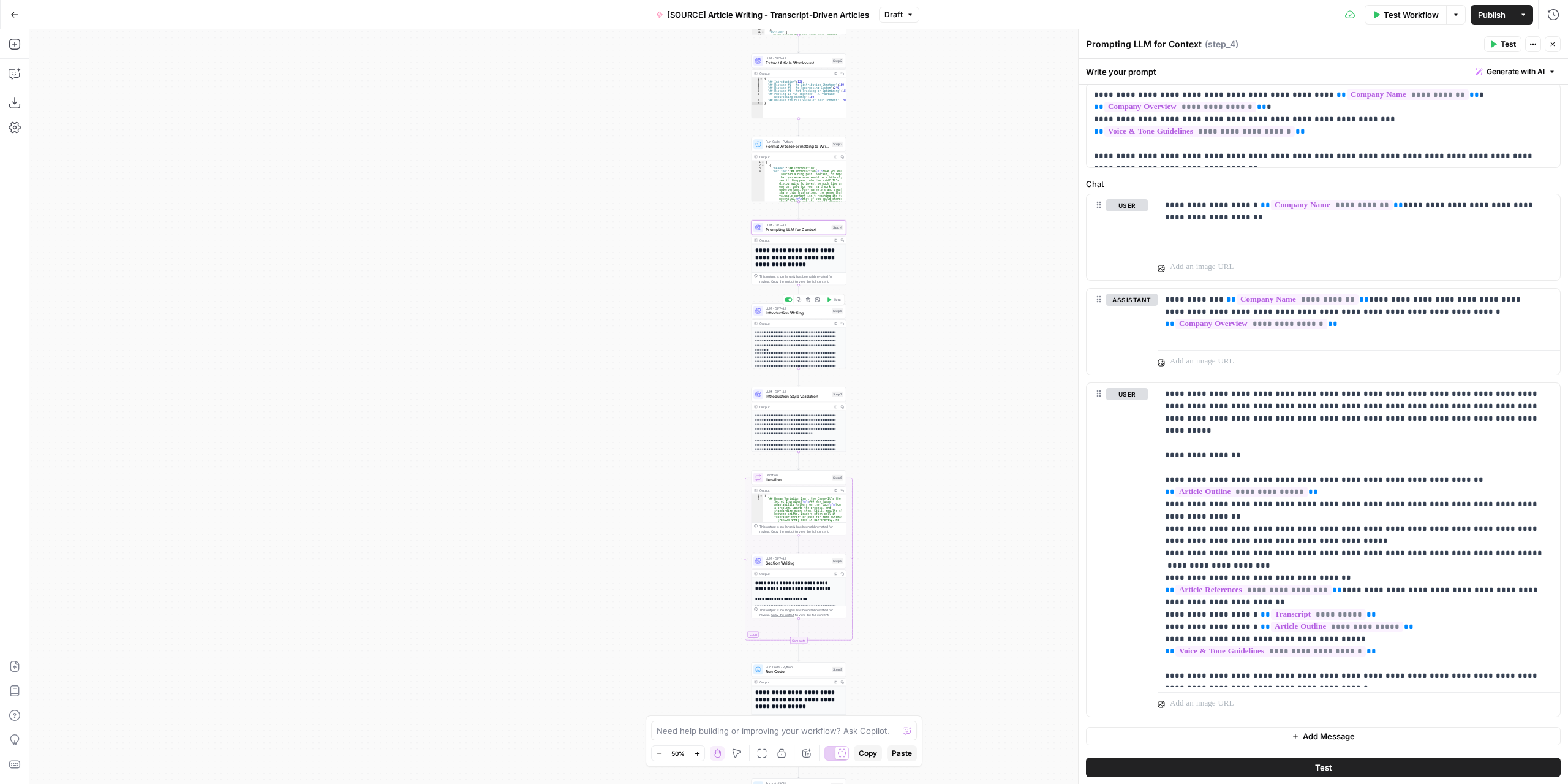
click at [806, 312] on span "Introduction Writing" at bounding box center [797, 313] width 64 height 6
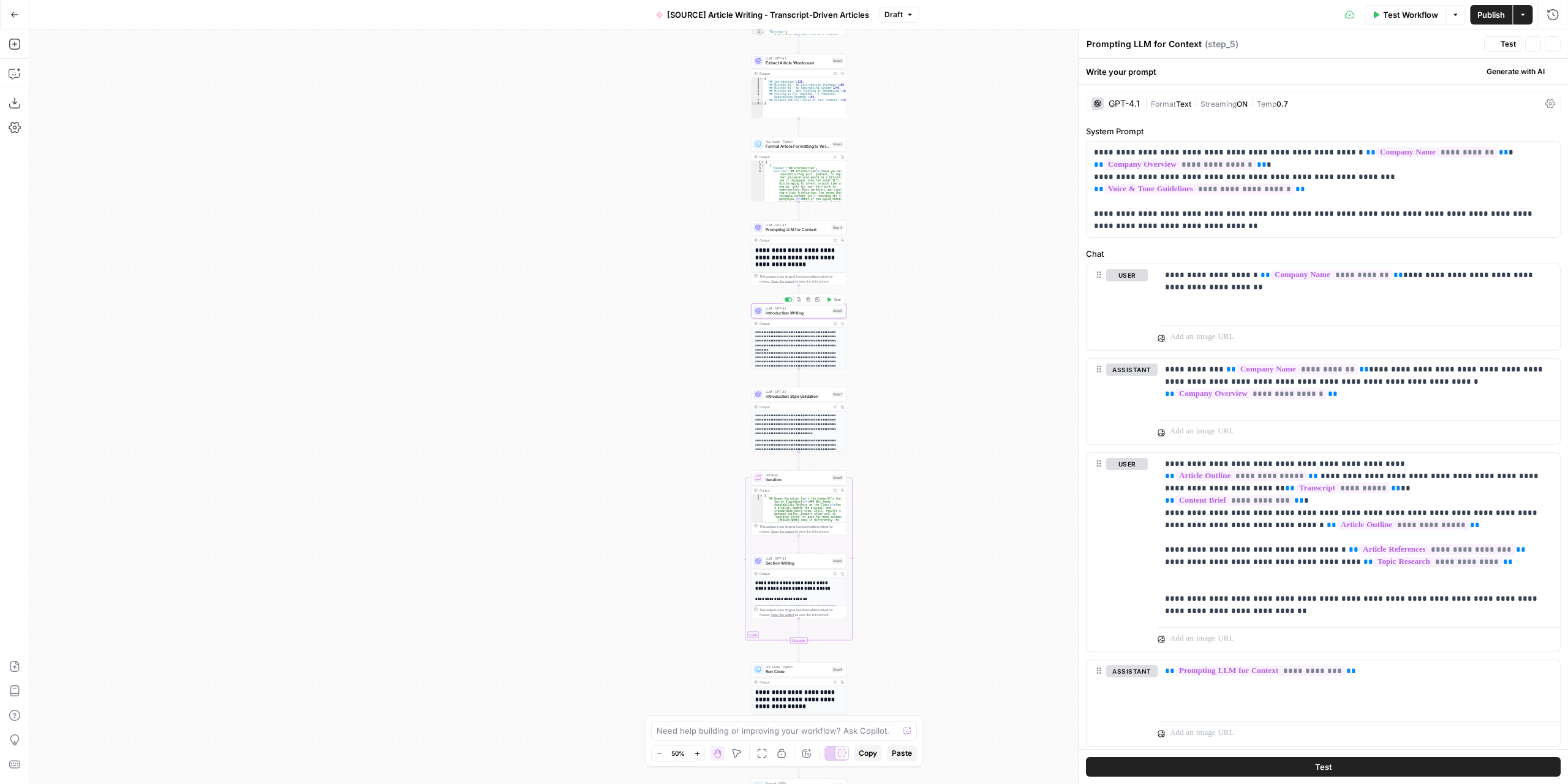
type textarea "Introduction Writing"
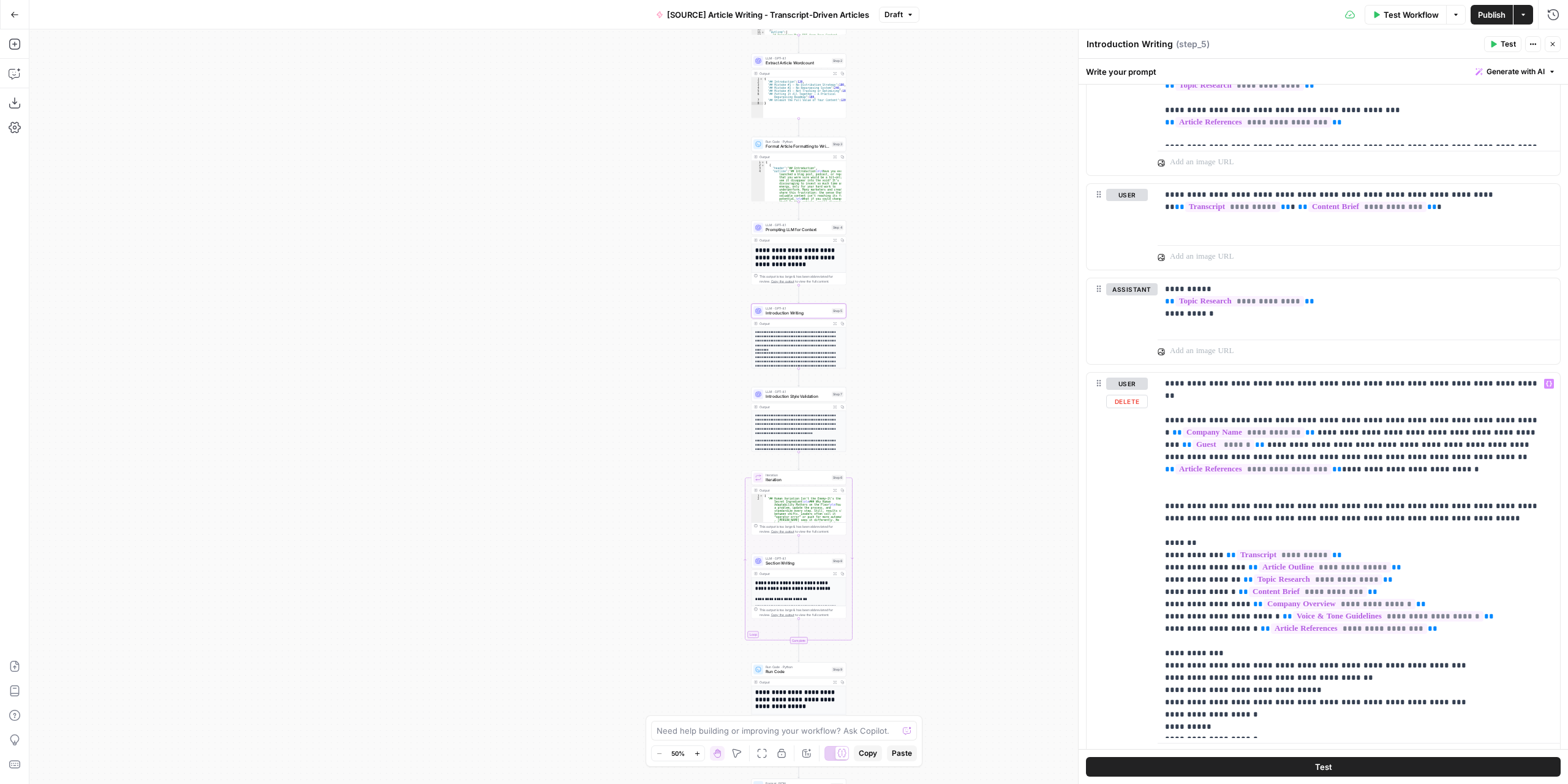
scroll to position [968, 0]
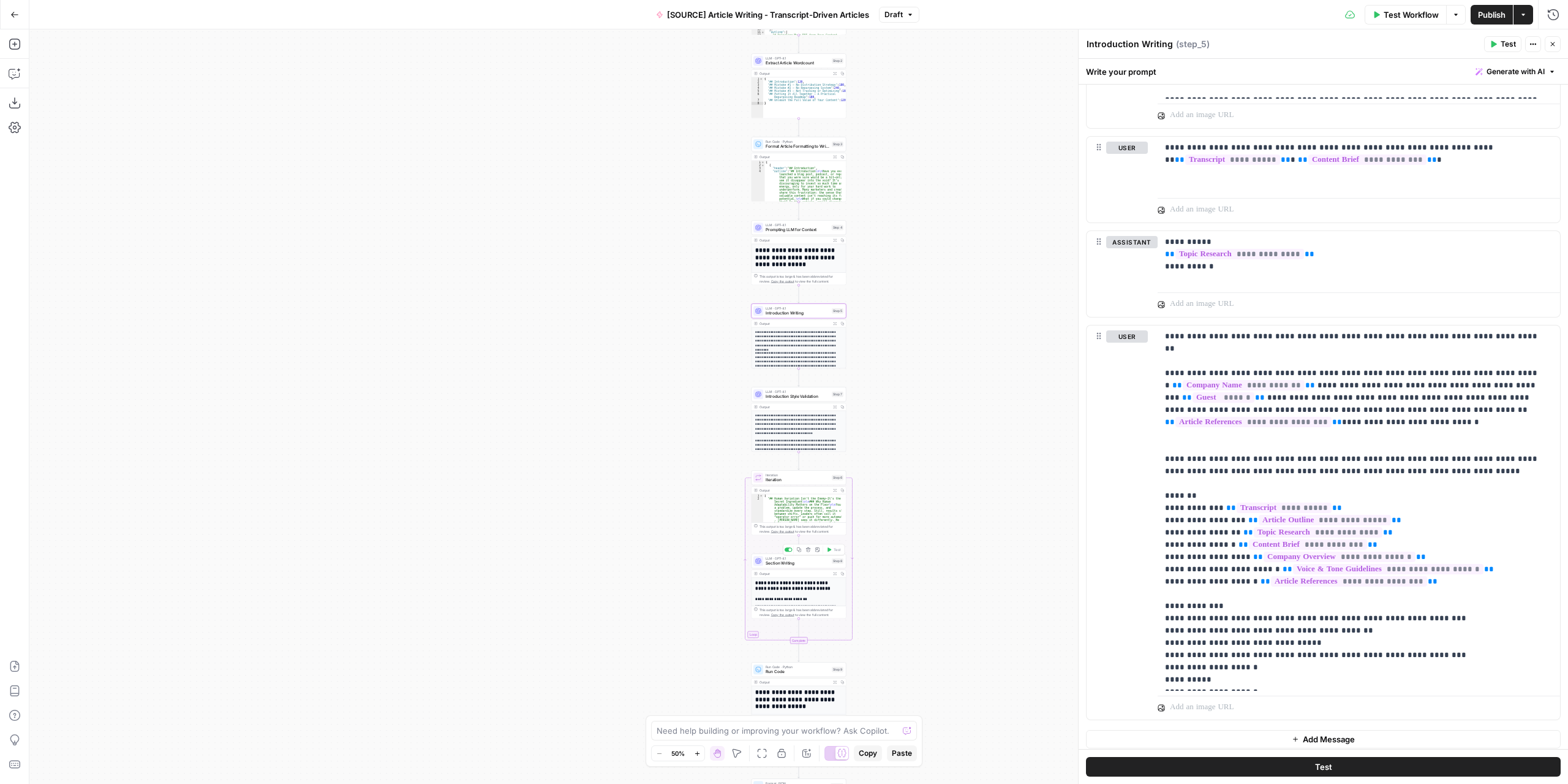
click at [806, 564] on span "Section Writing" at bounding box center [797, 563] width 64 height 6
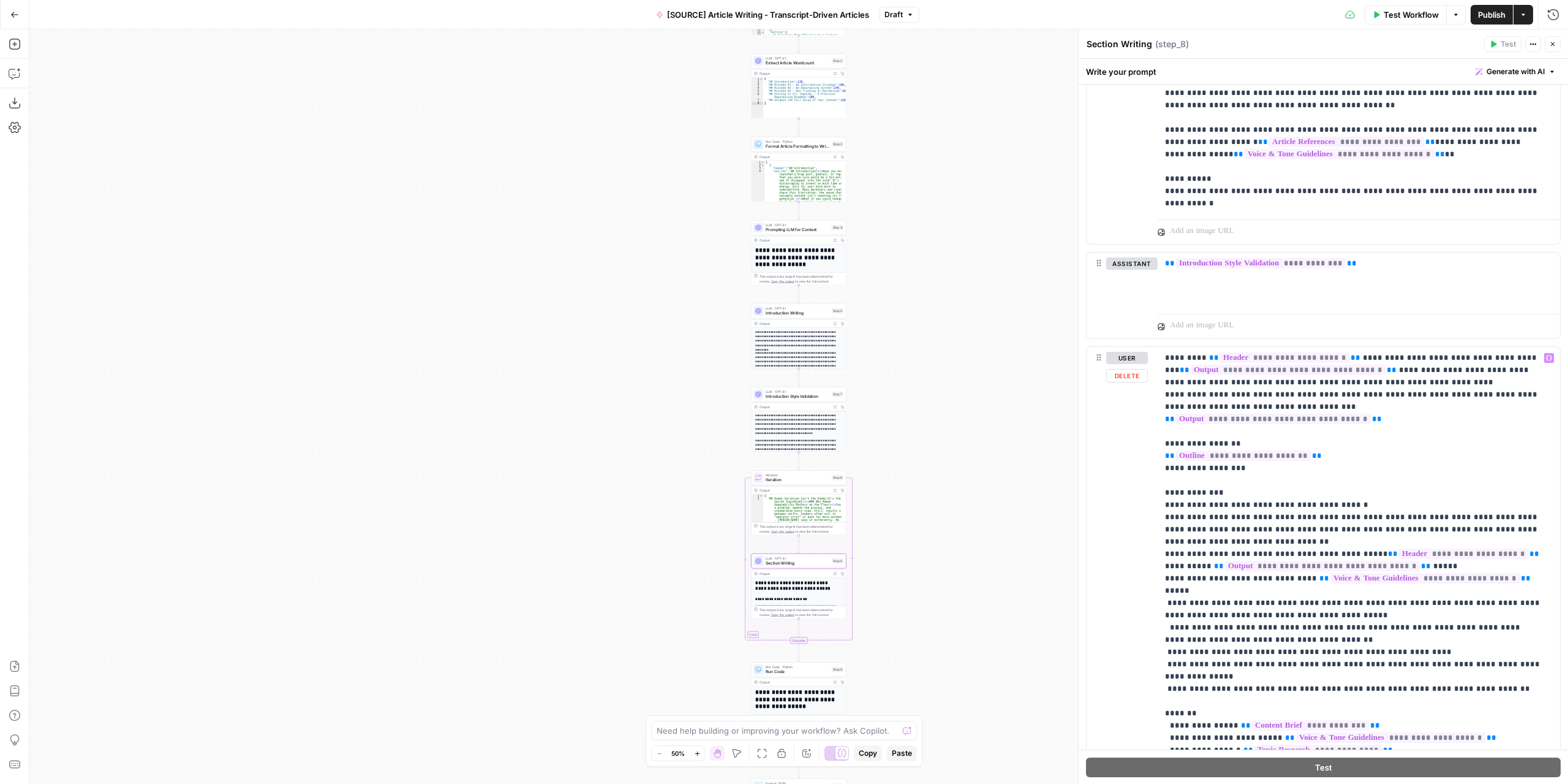
scroll to position [1838, 0]
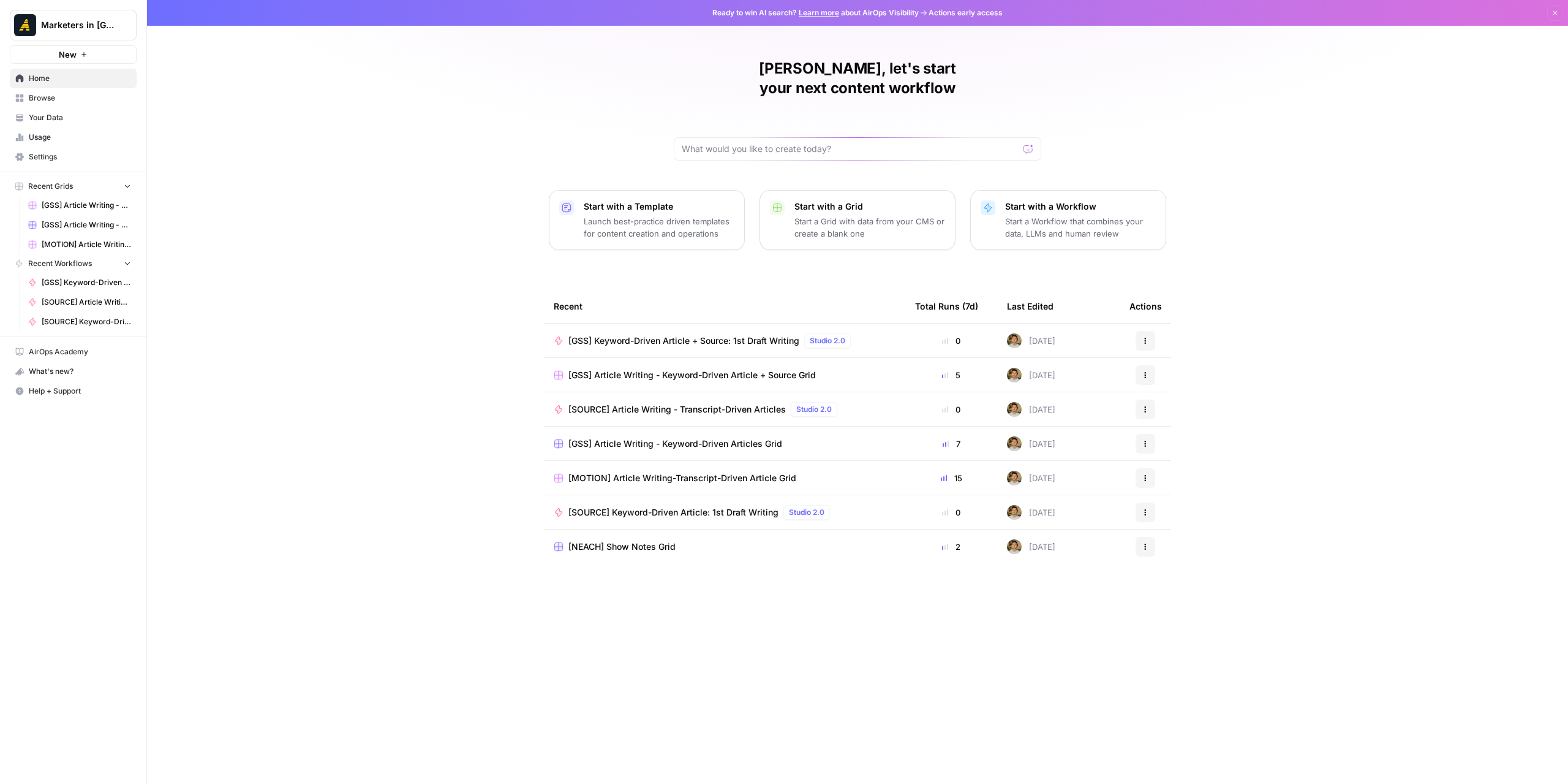
click at [72, 103] on link "Browse" at bounding box center [73, 98] width 127 height 19
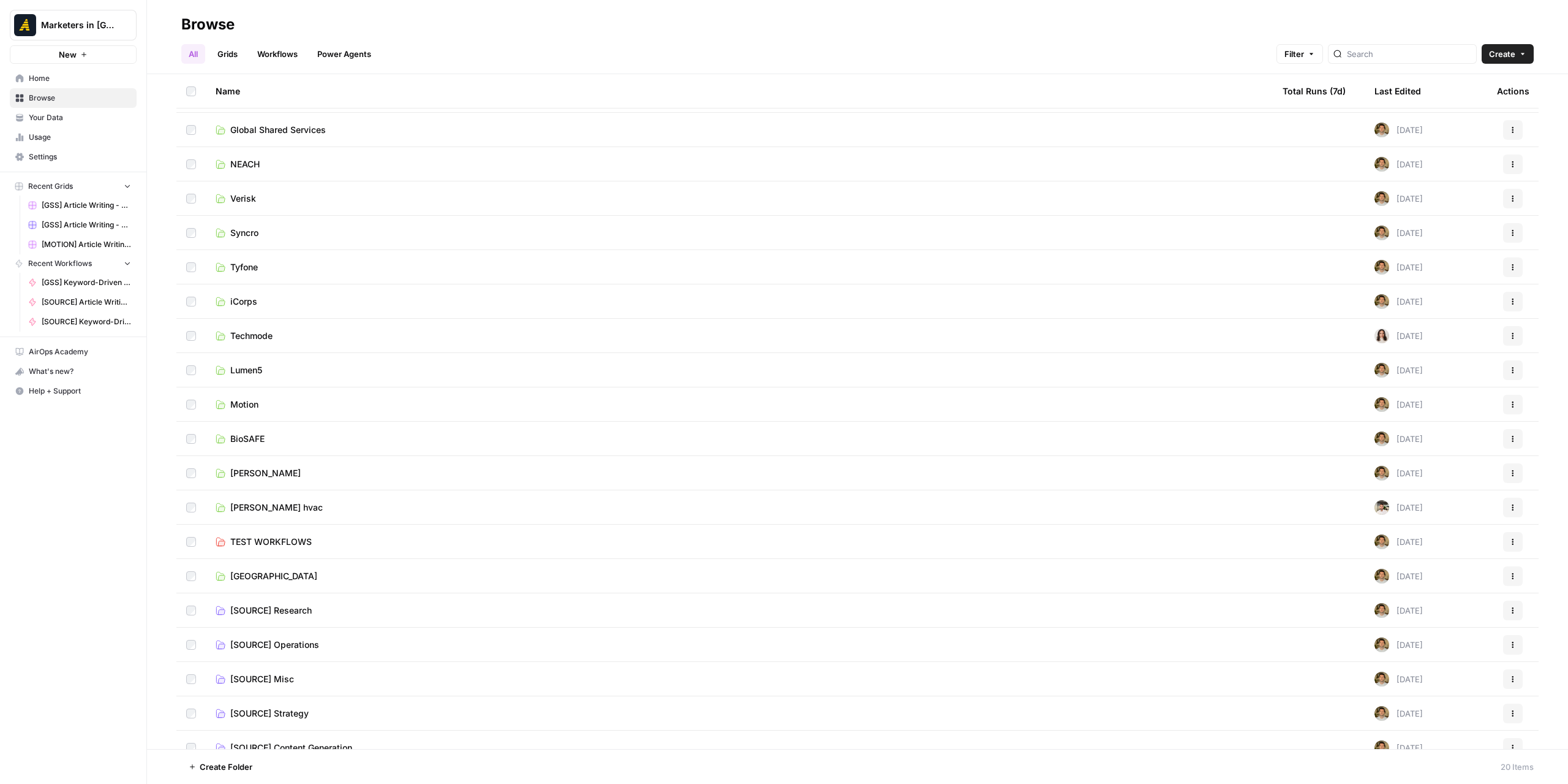
scroll to position [45, 0]
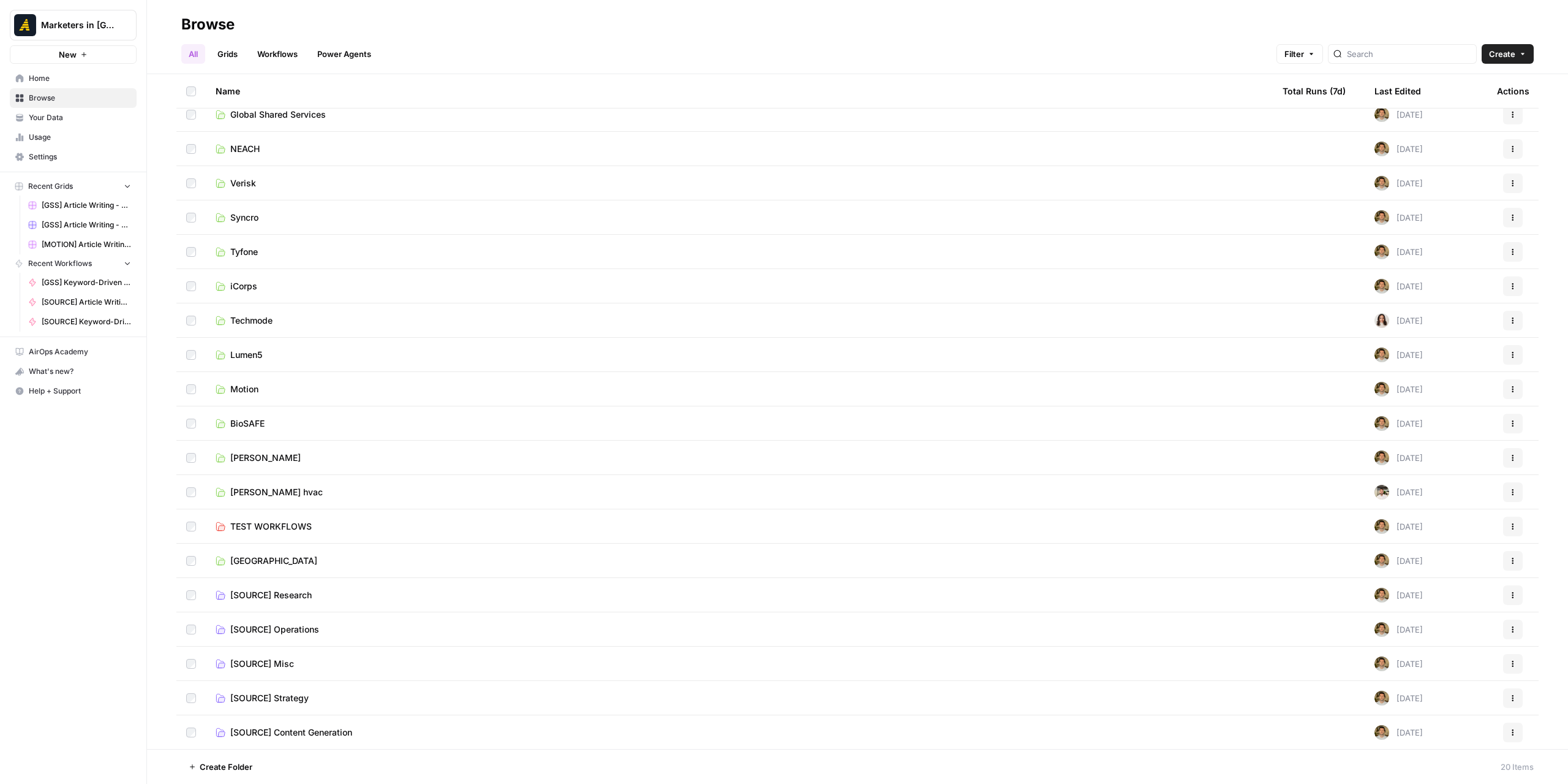
click at [324, 736] on span "[SOURCE] Content Generation" at bounding box center [291, 732] width 122 height 12
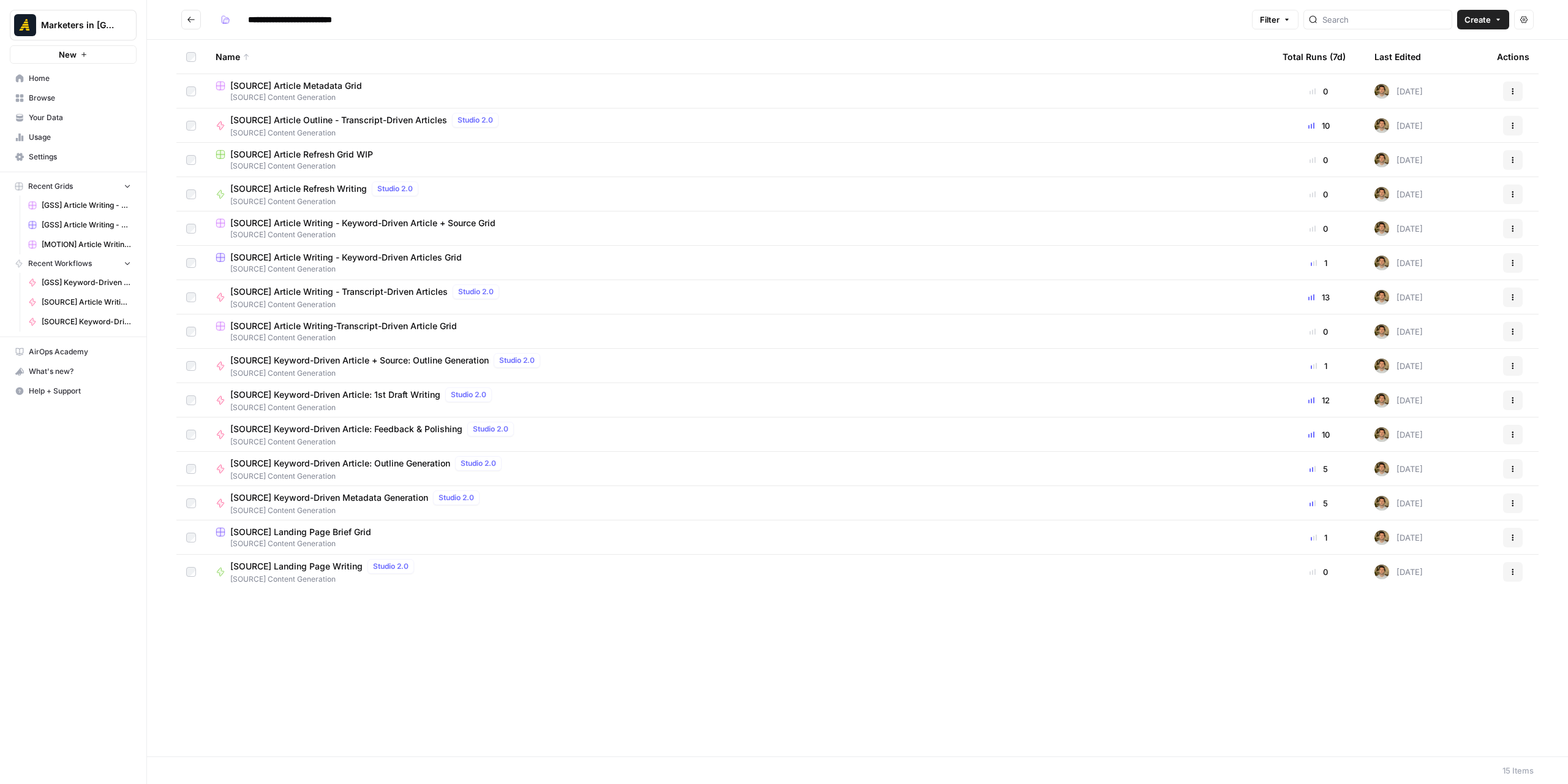
click at [196, 20] on button "Go back" at bounding box center [191, 19] width 19 height 19
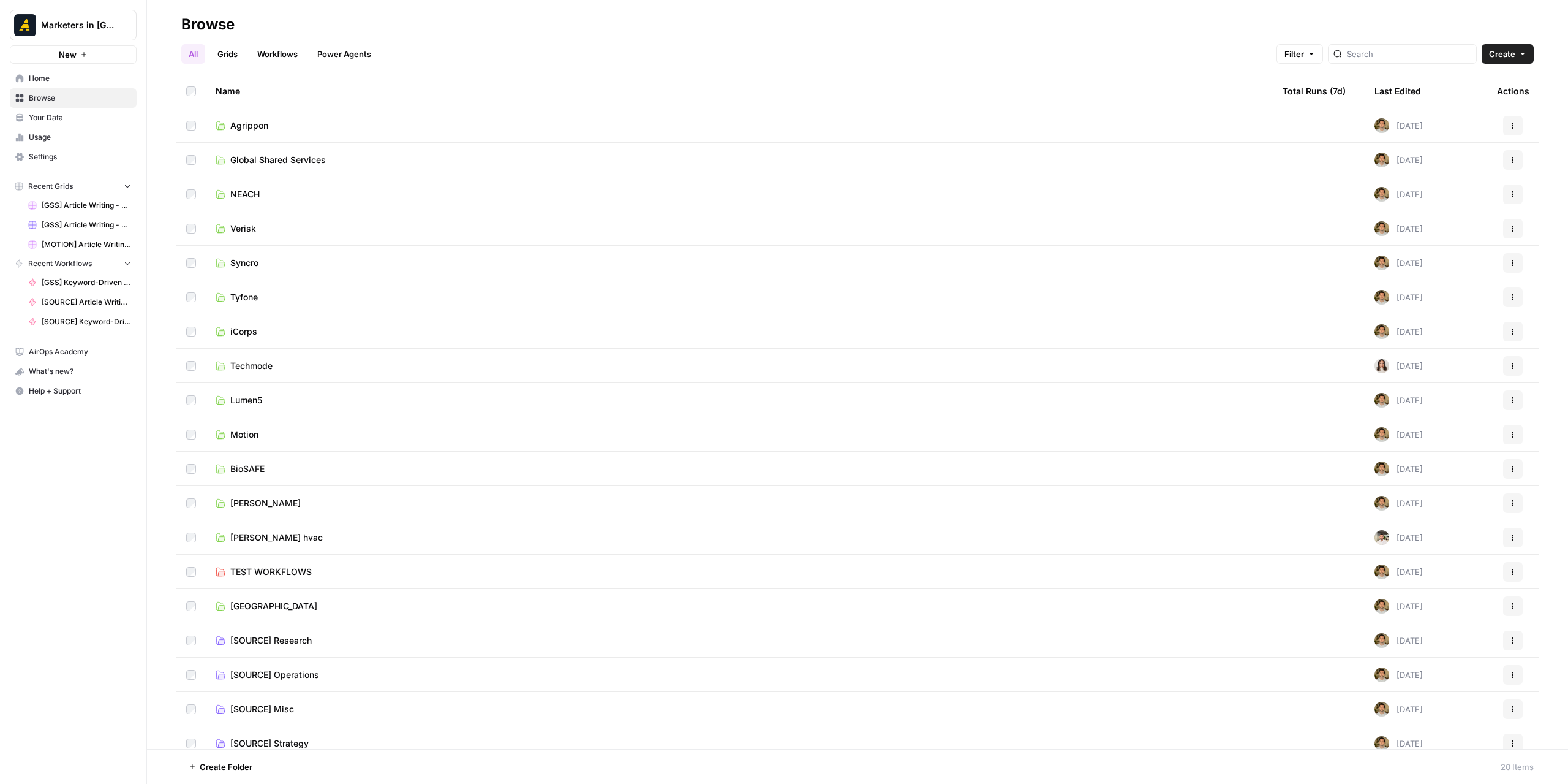
click at [238, 430] on span "Motion" at bounding box center [244, 435] width 28 height 12
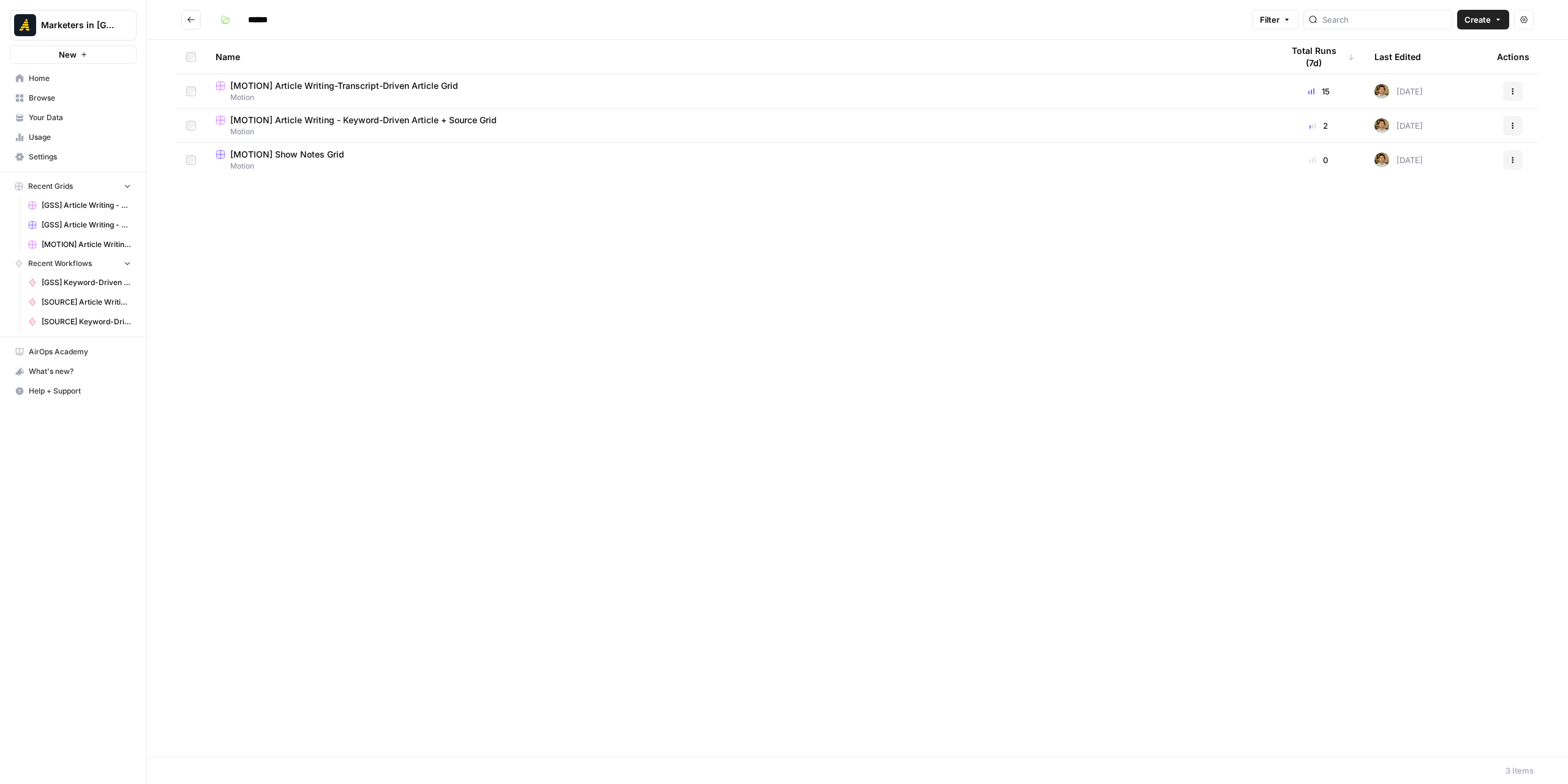
click at [385, 92] on span "Motion" at bounding box center [739, 97] width 1047 height 11
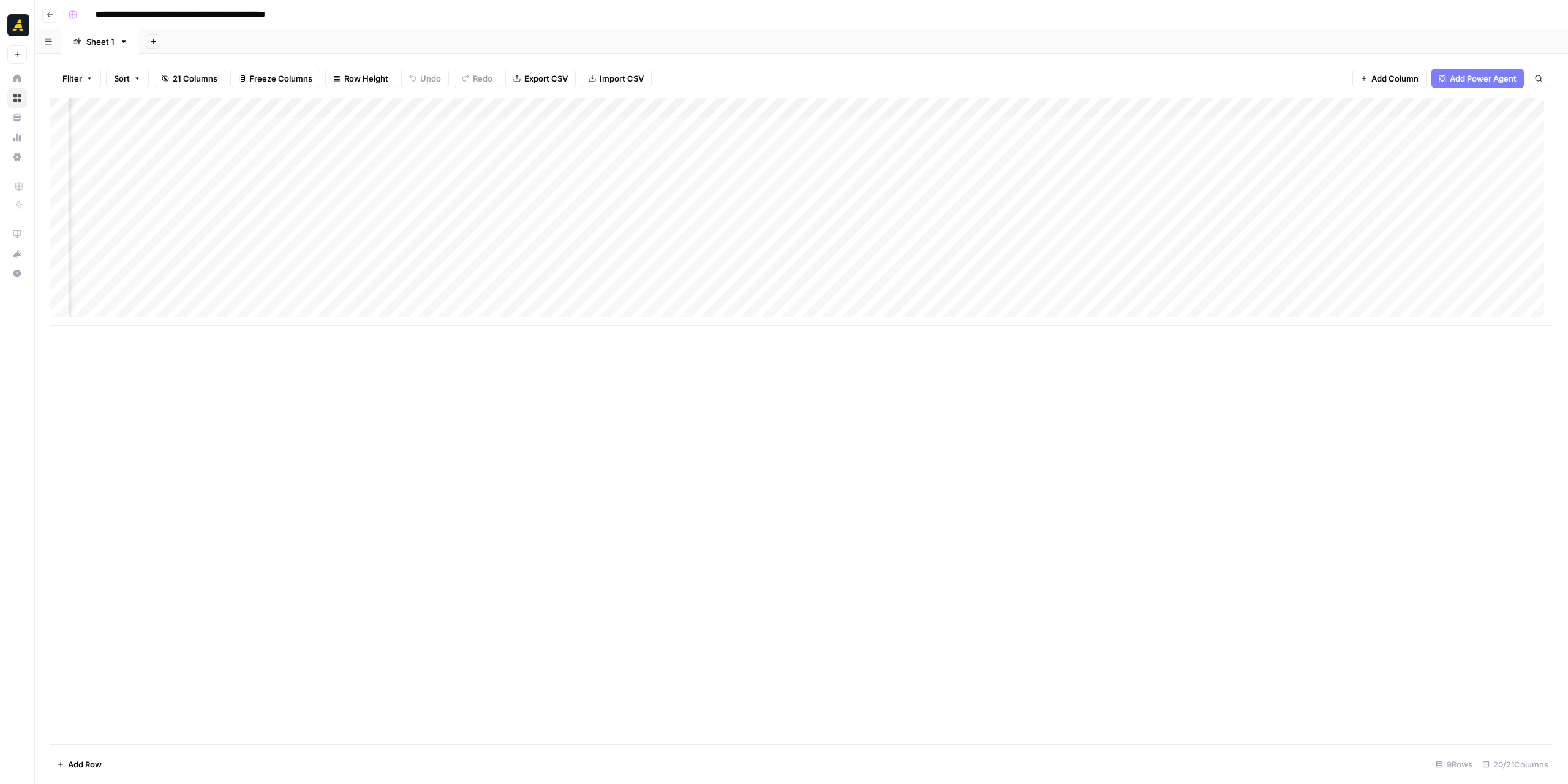
scroll to position [0, 163]
click at [430, 127] on div "Add Column" at bounding box center [801, 212] width 1503 height 228
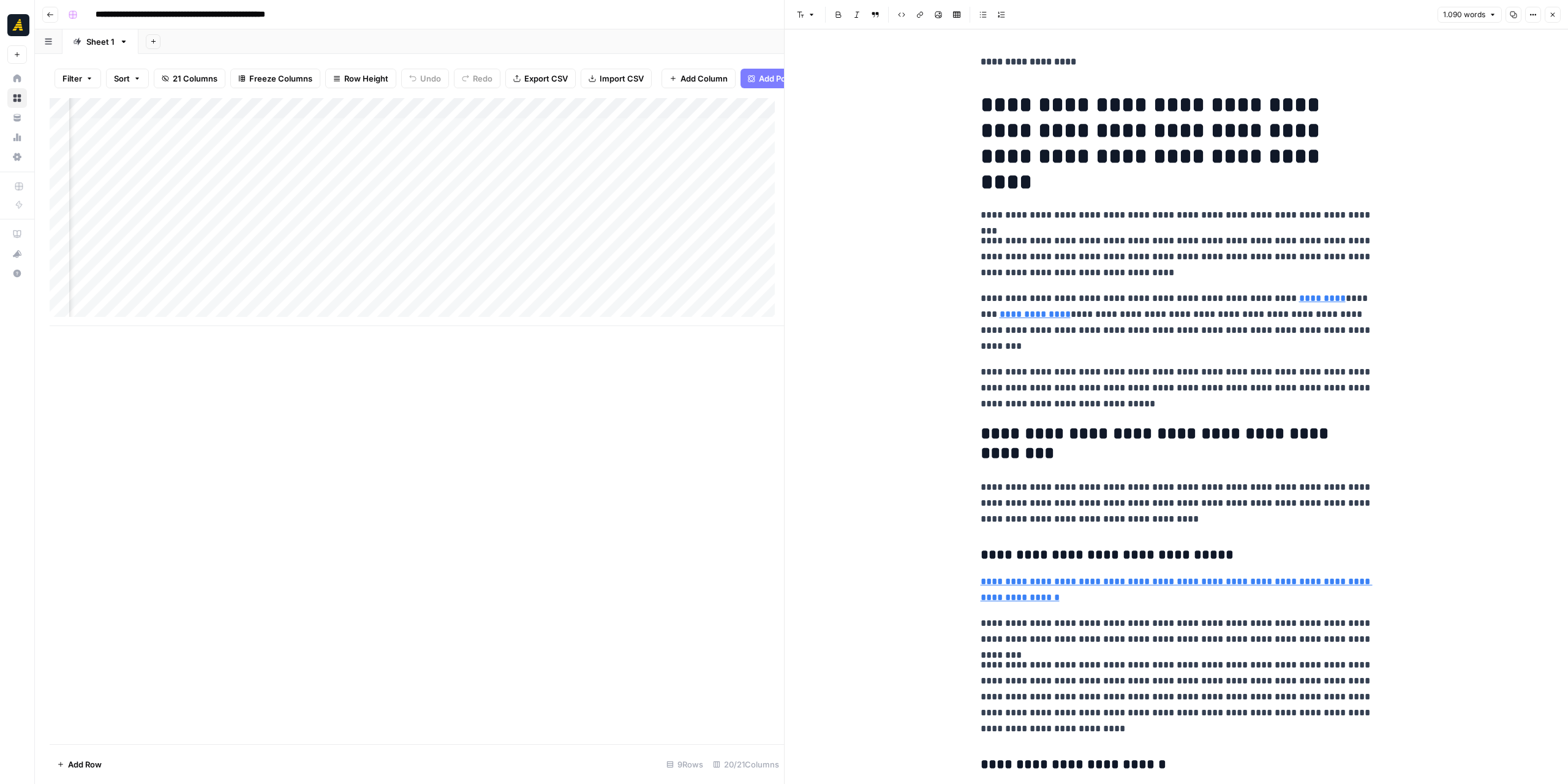
scroll to position [0, 889]
click at [669, 143] on div "Add Column" at bounding box center [417, 212] width 734 height 228
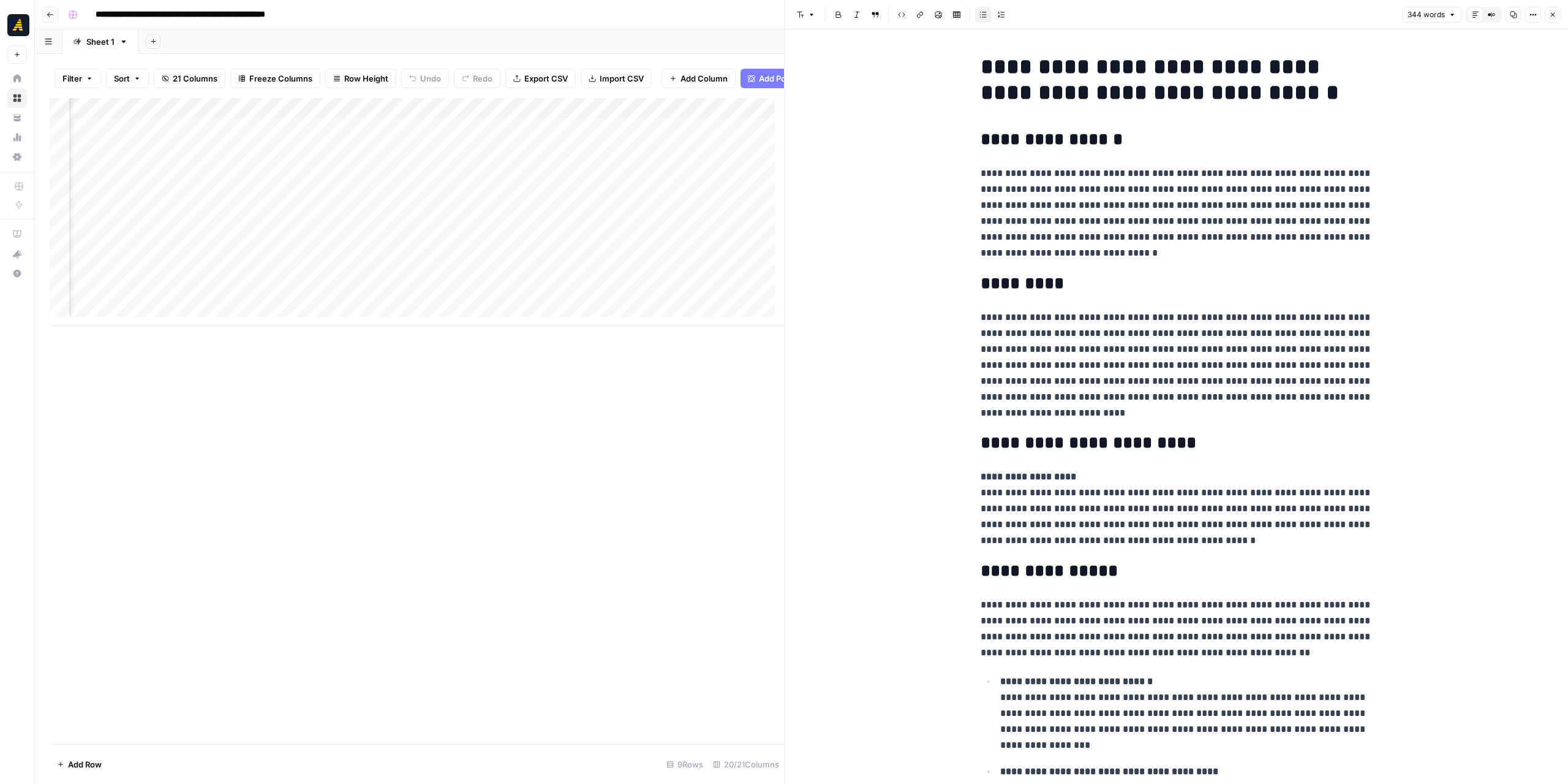
scroll to position [0, 1578]
click at [684, 145] on div "Add Column" at bounding box center [417, 212] width 734 height 228
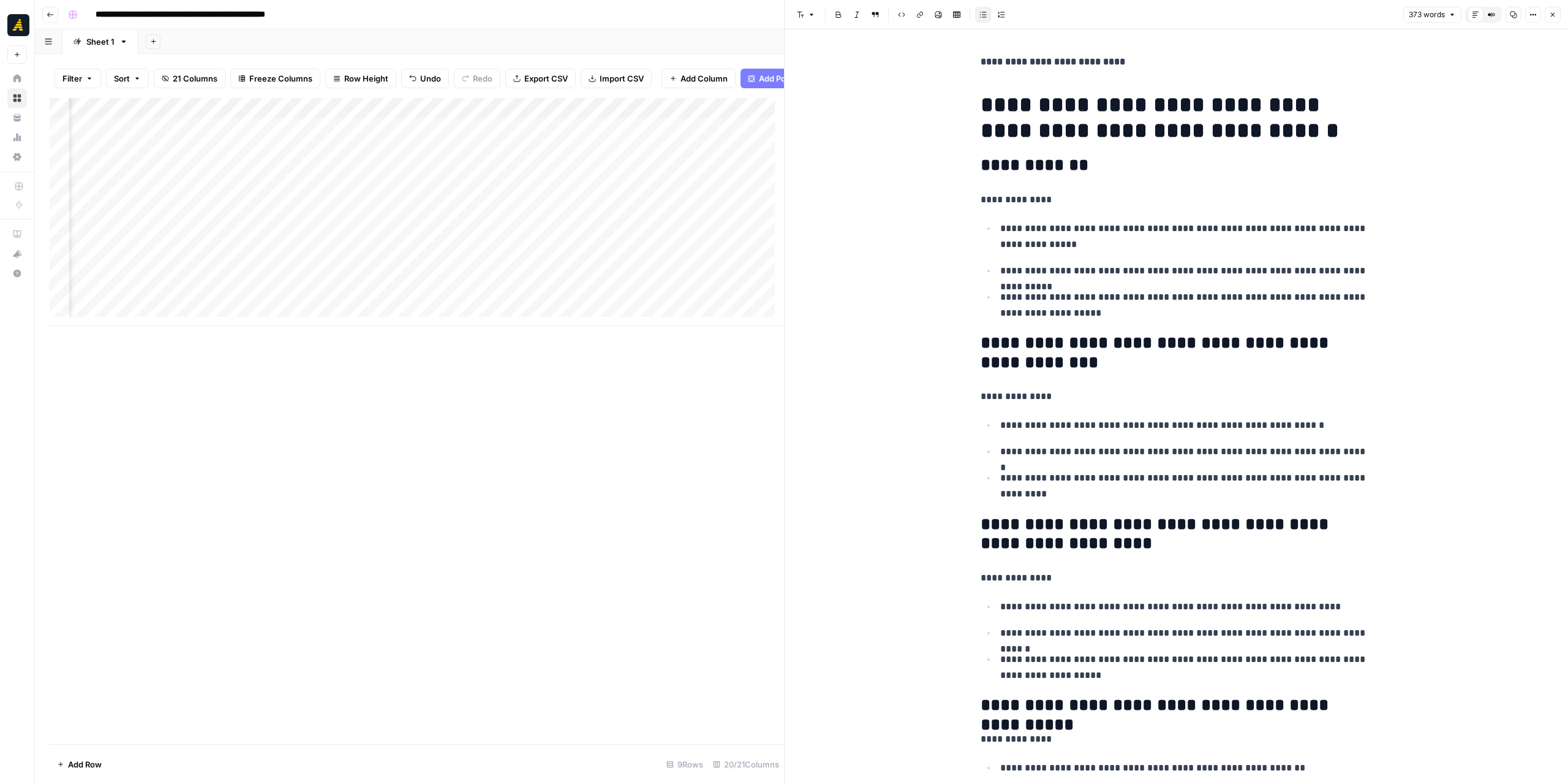
scroll to position [0, 2217]
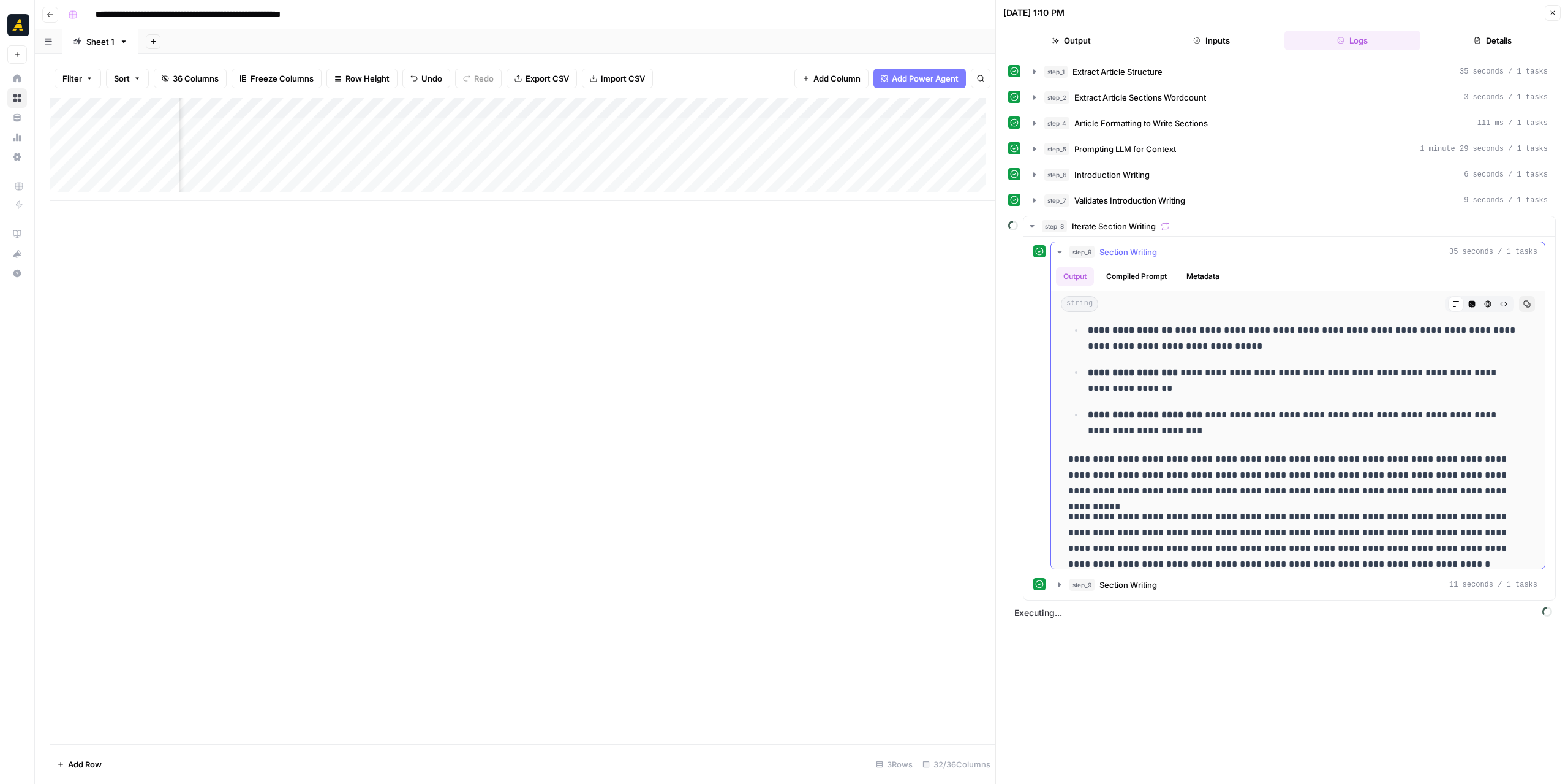
scroll to position [163, 0]
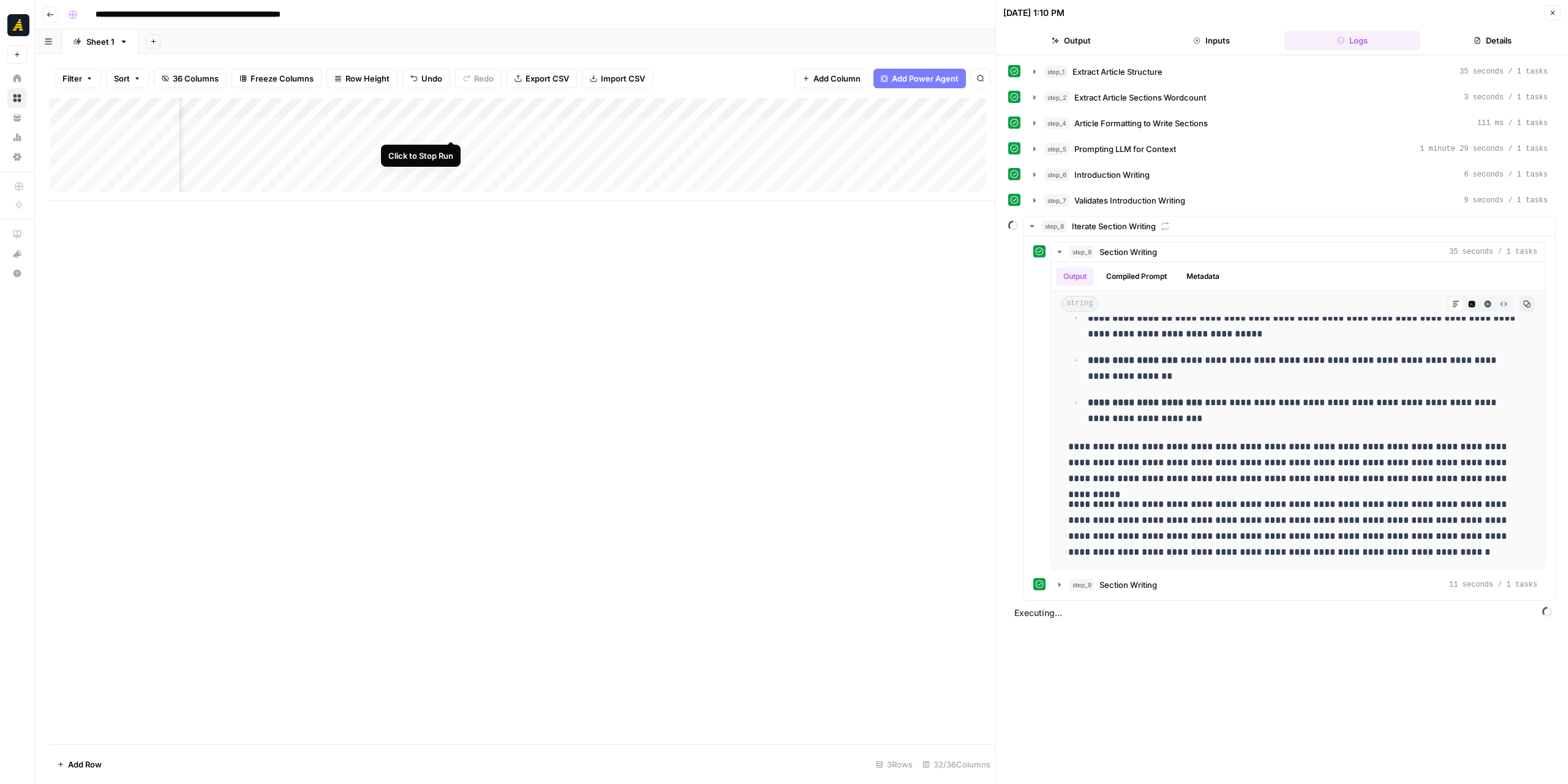
click at [451, 126] on div "Add Column" at bounding box center [523, 149] width 946 height 103
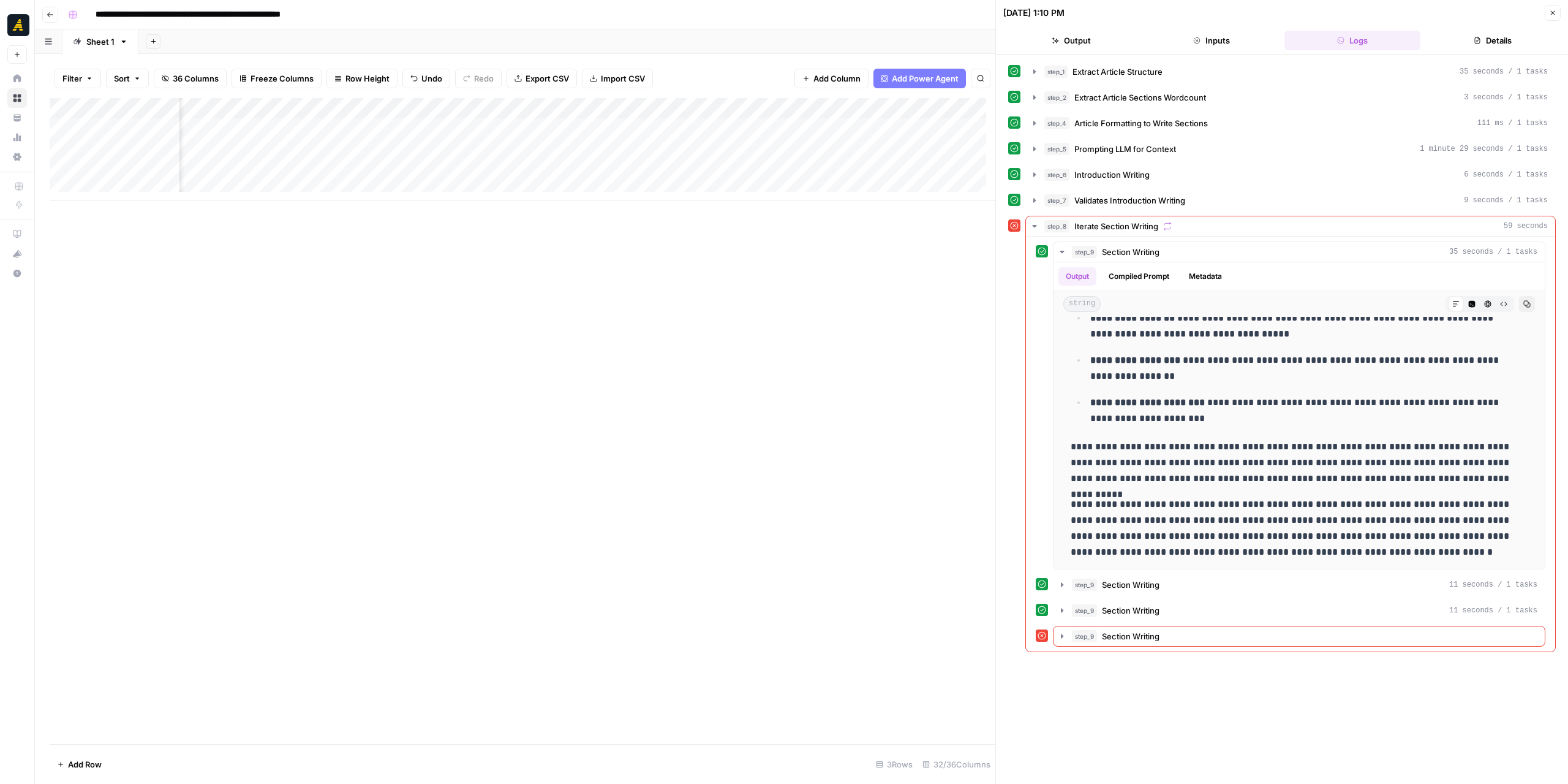
scroll to position [0, 1405]
click at [491, 131] on div "Add Column" at bounding box center [523, 149] width 946 height 103
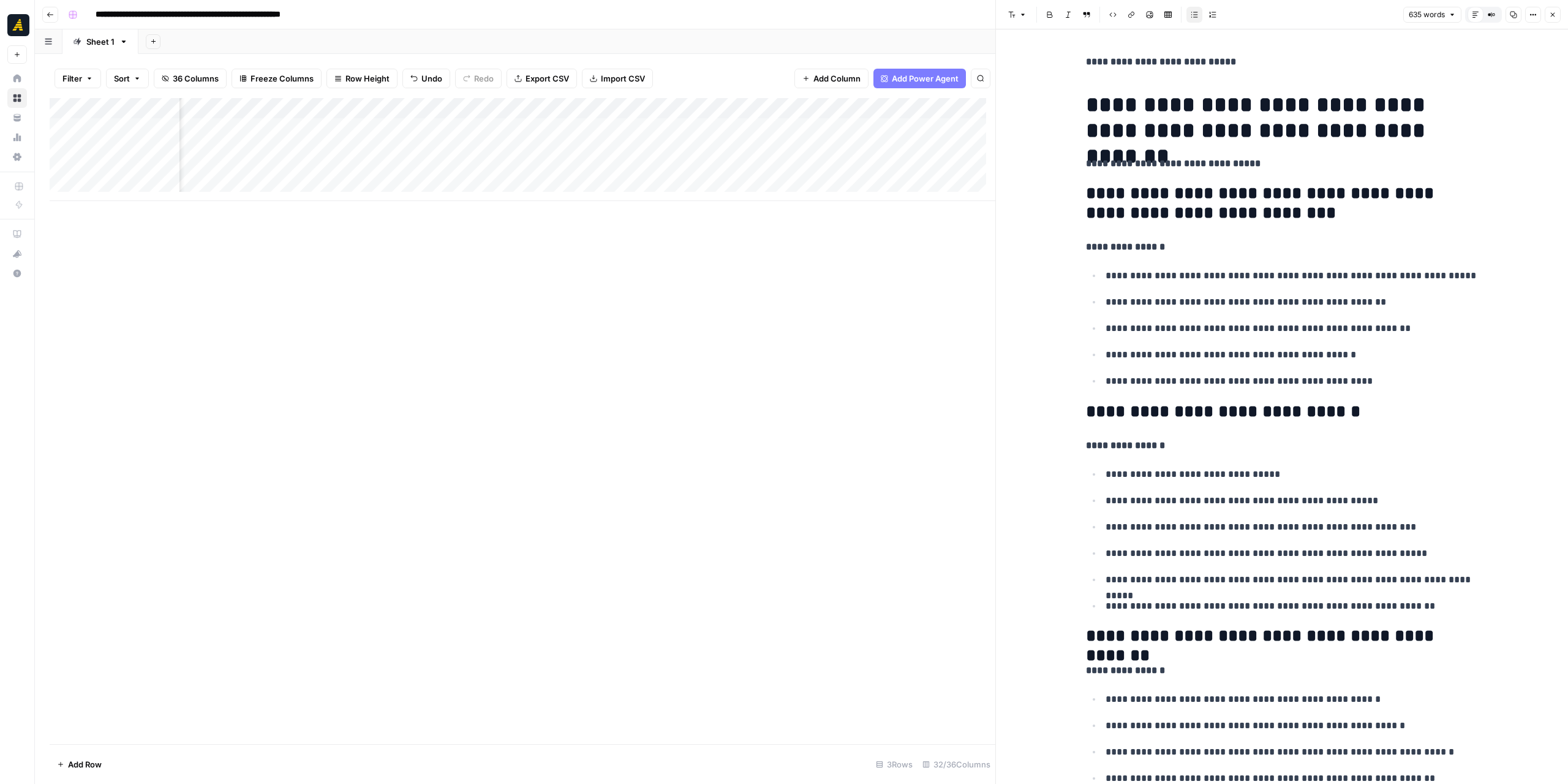
click at [1188, 472] on p "**********" at bounding box center [1292, 474] width 372 height 16
click at [804, 128] on div "Add Column" at bounding box center [523, 149] width 946 height 103
click at [1551, 14] on icon "button" at bounding box center [1553, 15] width 8 height 8
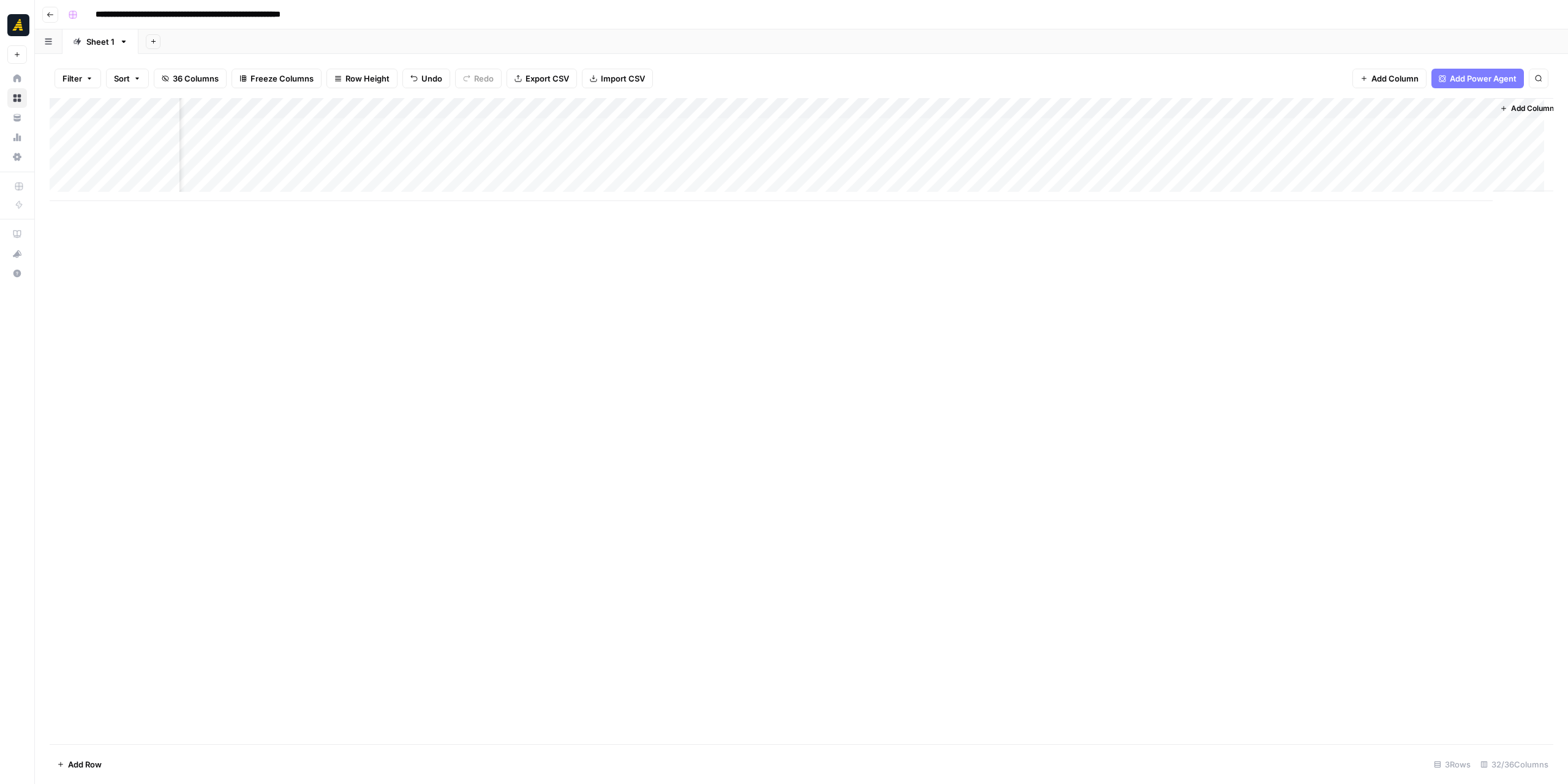
scroll to position [0, 2761]
click at [1226, 106] on div "Add Column" at bounding box center [801, 149] width 1503 height 103
click at [1179, 321] on span "Remove Column" at bounding box center [1177, 325] width 107 height 12
click at [761, 140] on div "Cancel Delete" at bounding box center [784, 138] width 235 height 22
click at [743, 138] on span "Delete" at bounding box center [740, 138] width 26 height 12
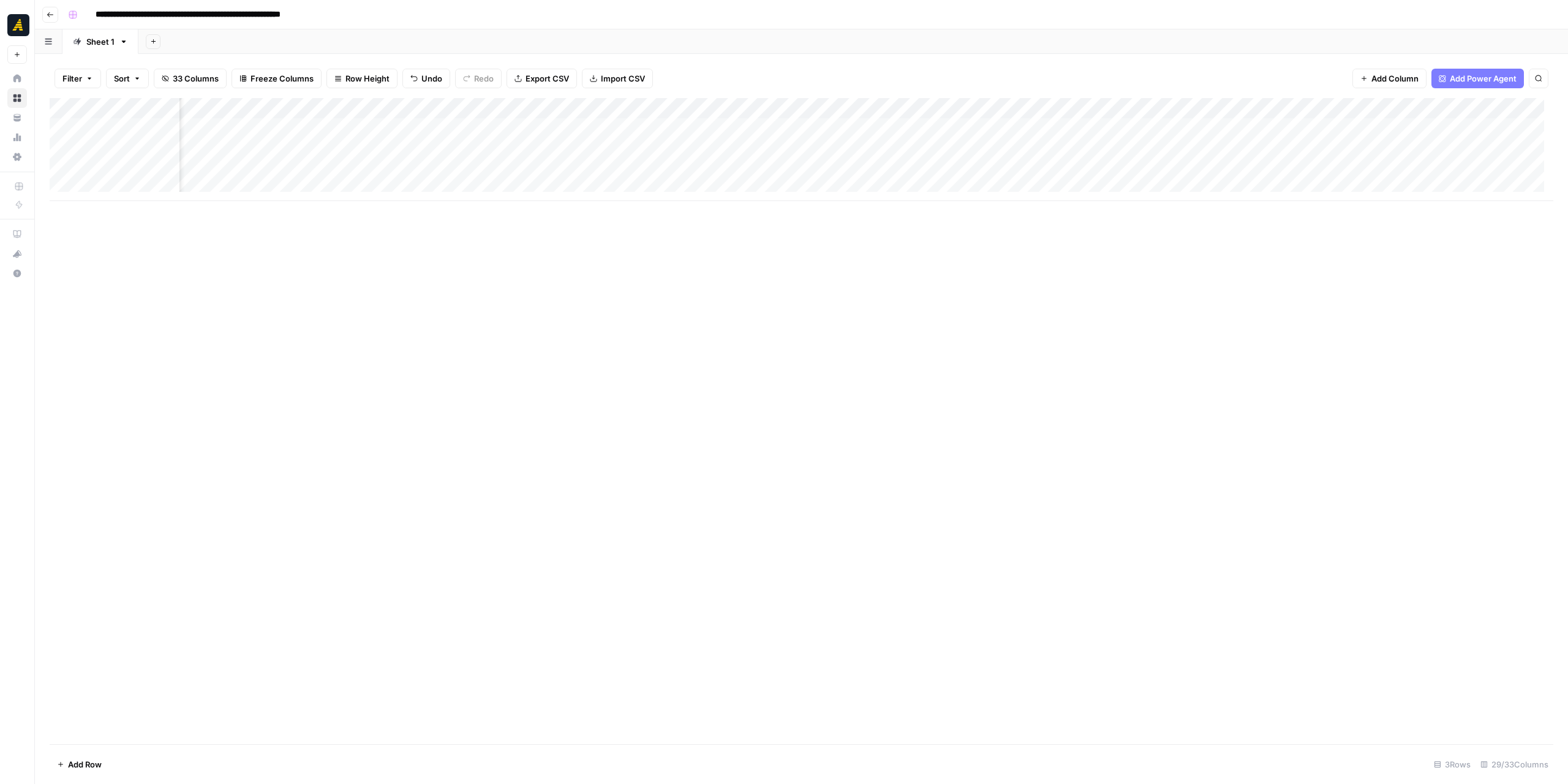
scroll to position [0, 1423]
click at [777, 129] on div "Add Column" at bounding box center [801, 149] width 1503 height 103
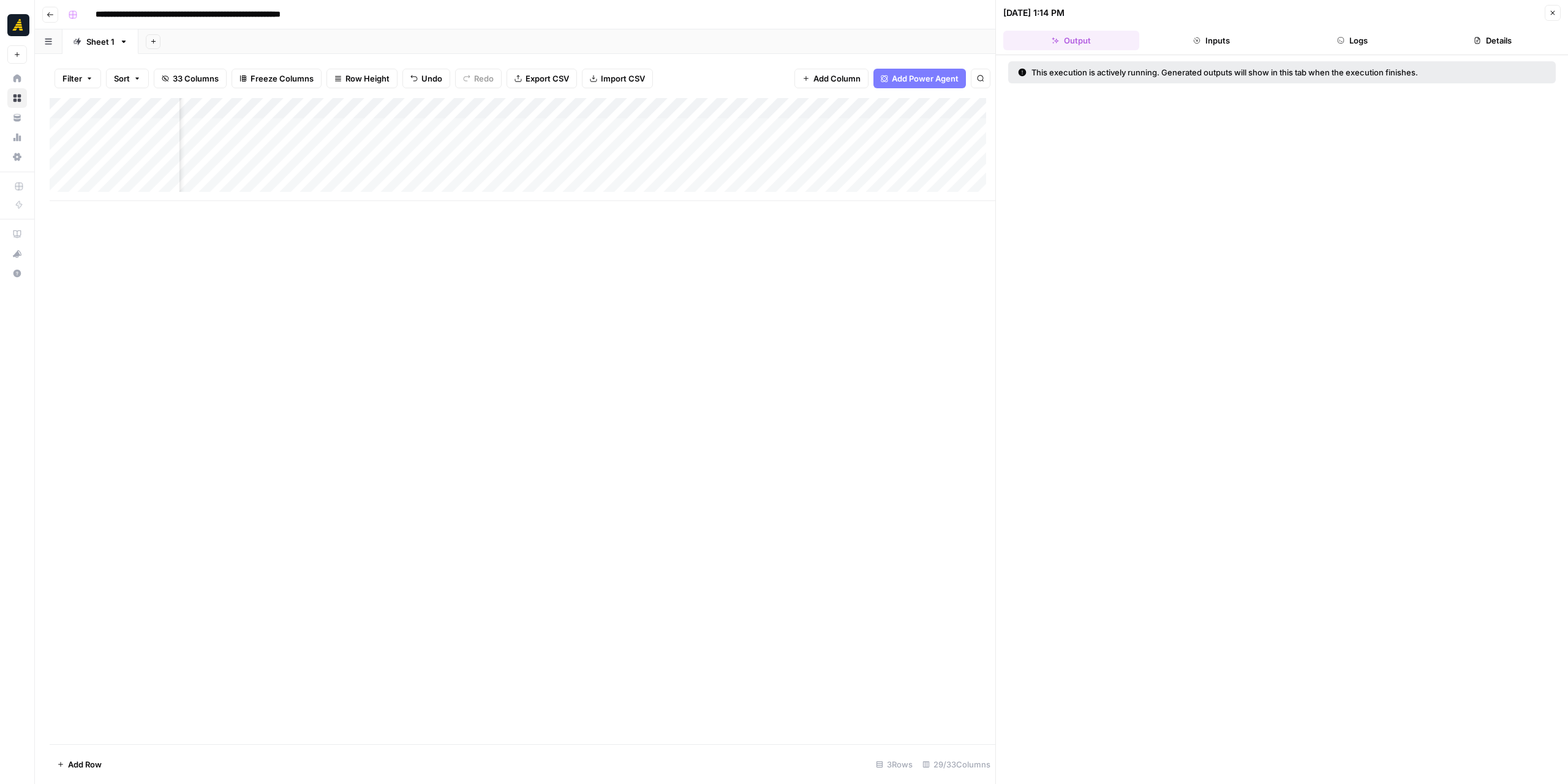
click at [1373, 44] on button "Logs" at bounding box center [1352, 40] width 136 height 19
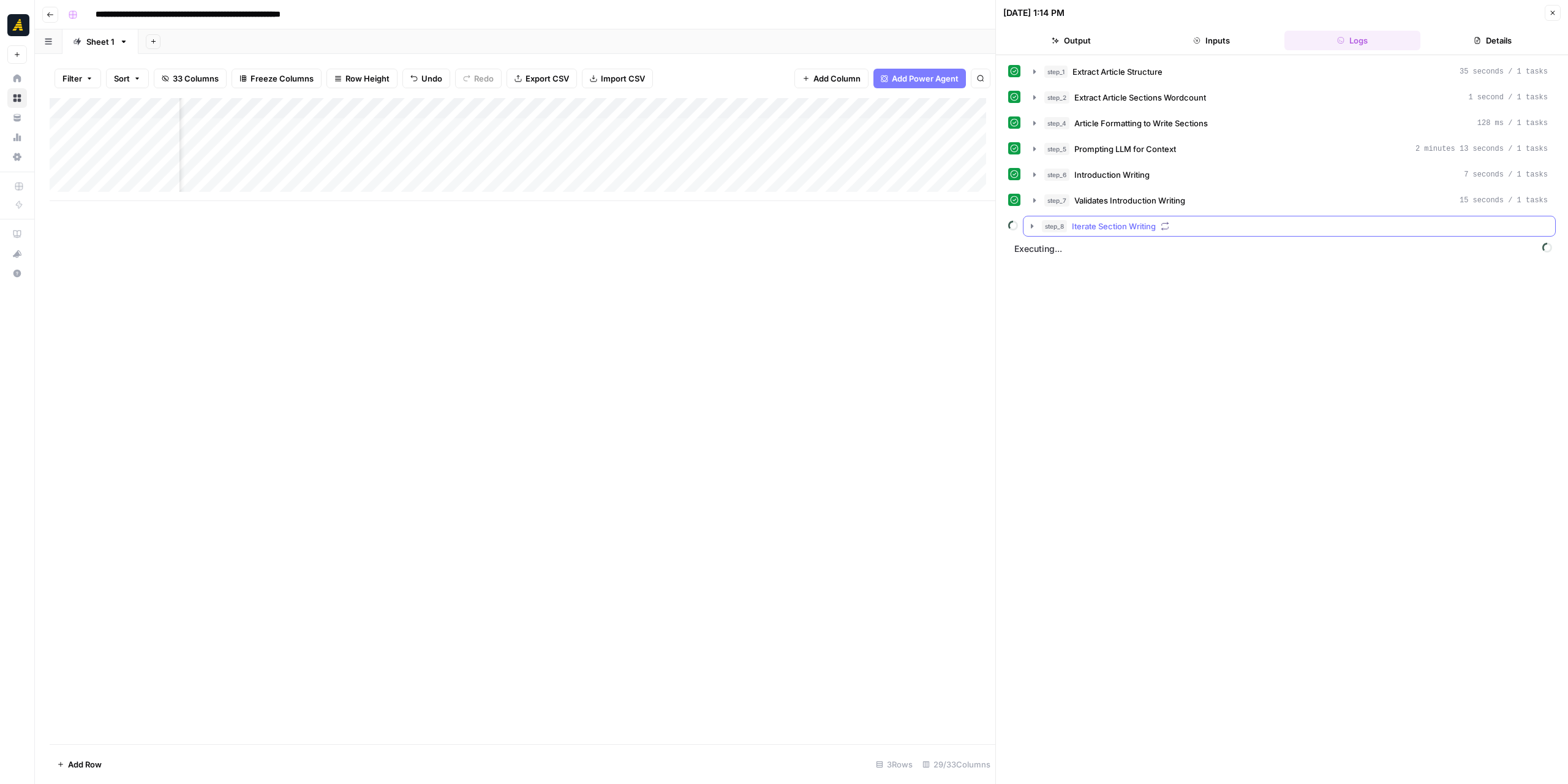
click at [1034, 227] on icon "button" at bounding box center [1032, 226] width 10 height 10
click at [1058, 252] on icon "button" at bounding box center [1059, 252] width 10 height 10
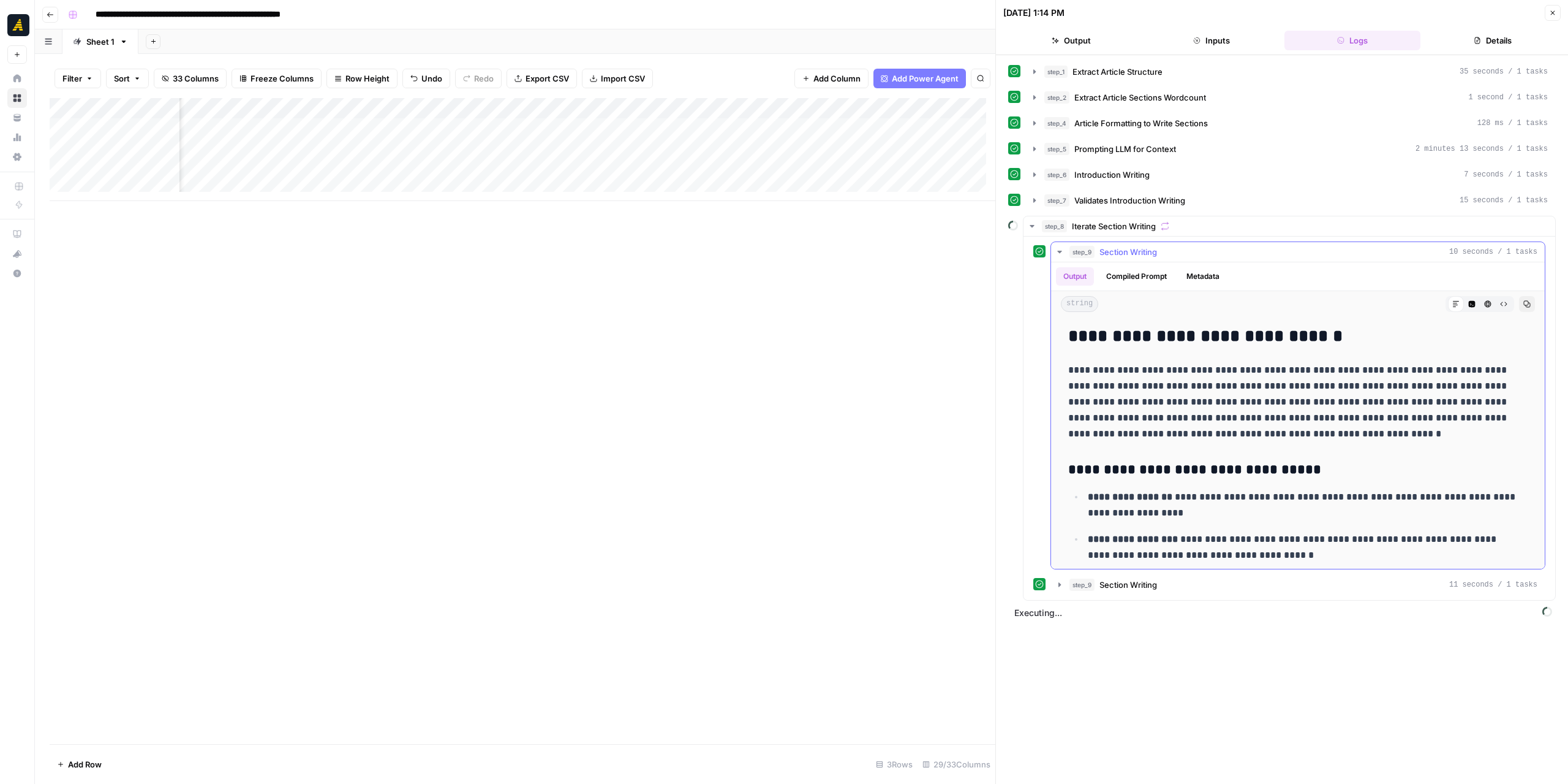
click at [1058, 251] on icon "button" at bounding box center [1060, 252] width 5 height 2
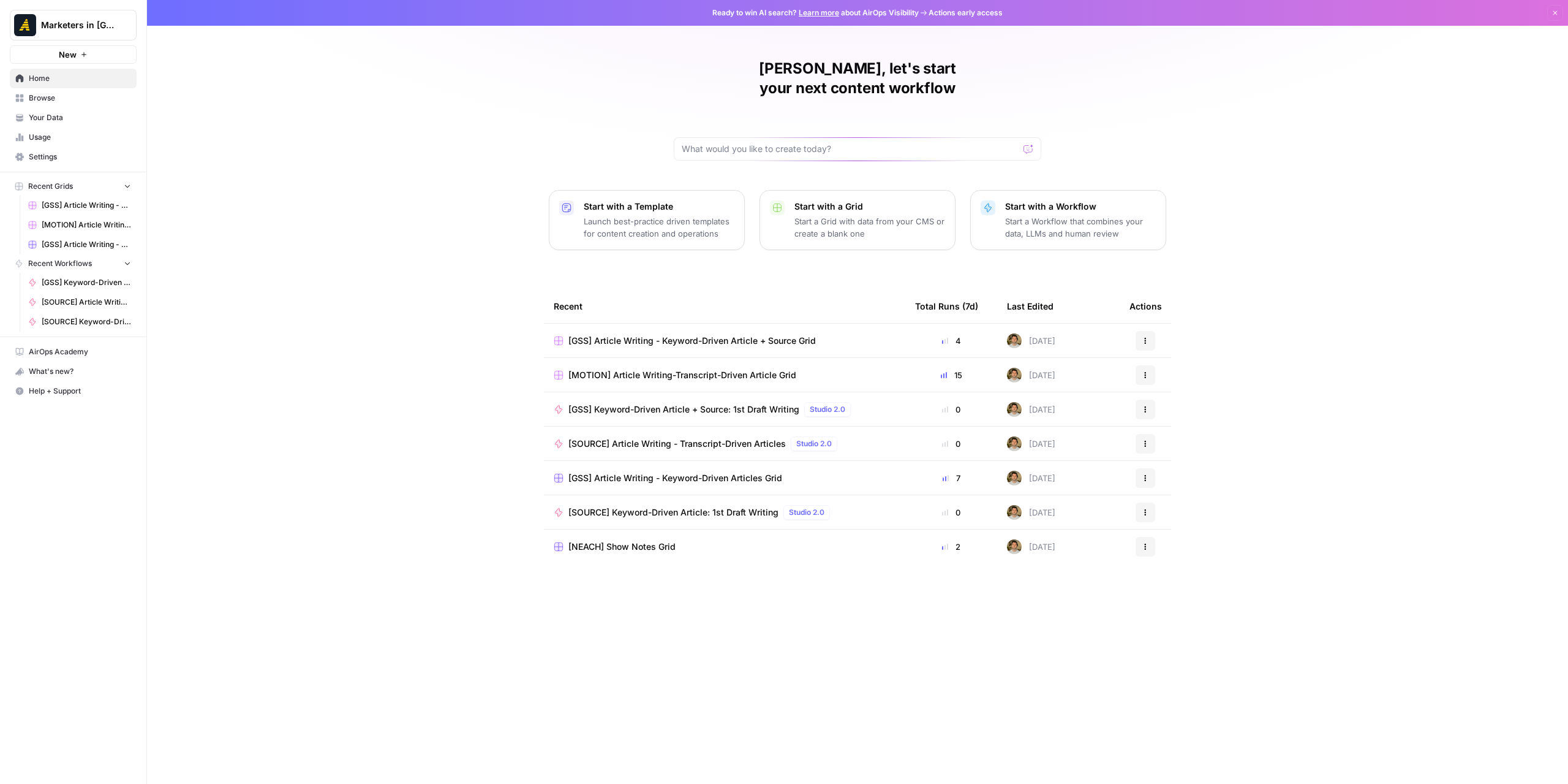
click at [55, 101] on span "Browse" at bounding box center [79, 98] width 102 height 11
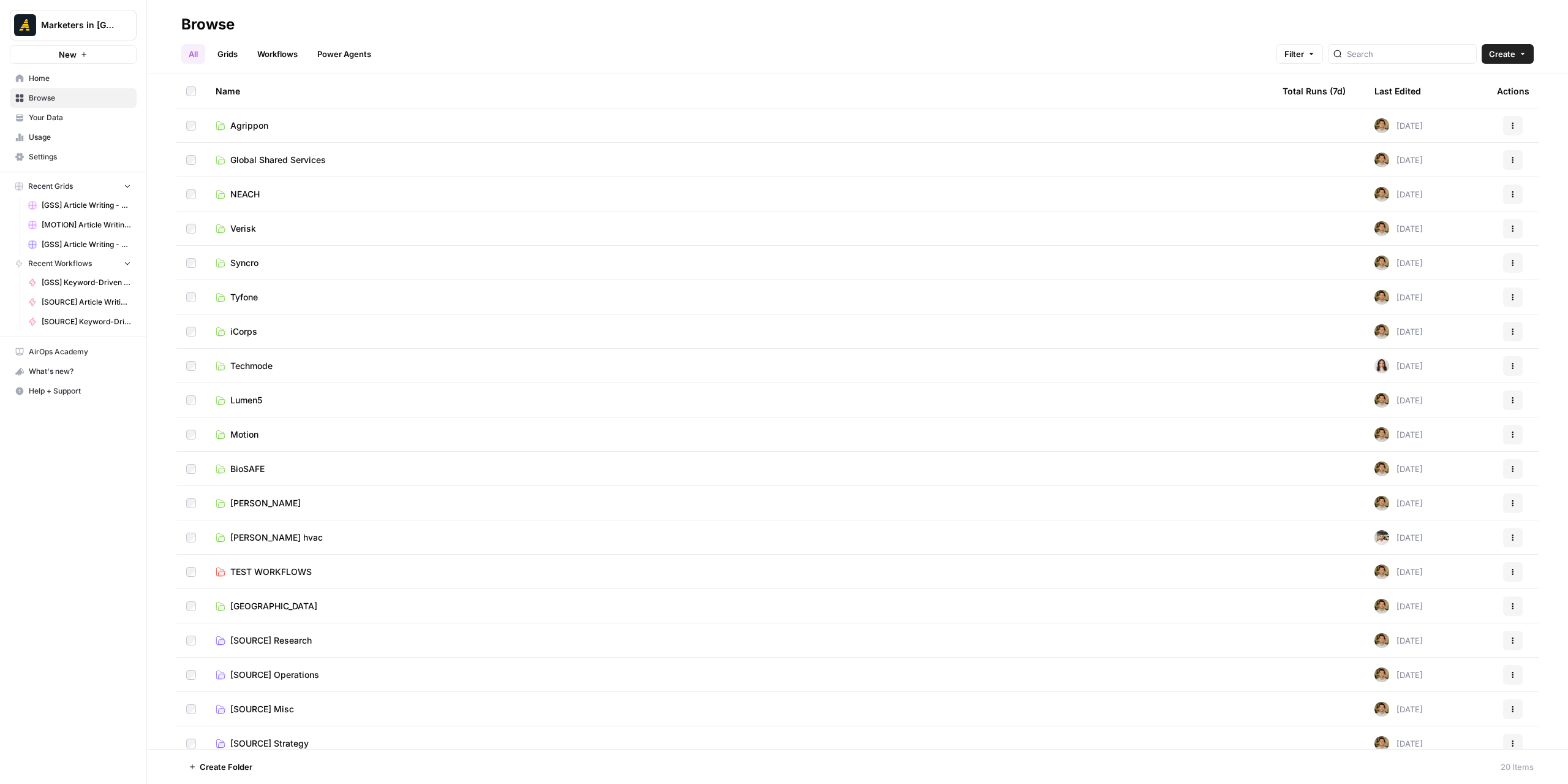
click at [283, 163] on span "Global Shared Services" at bounding box center [278, 160] width 95 height 12
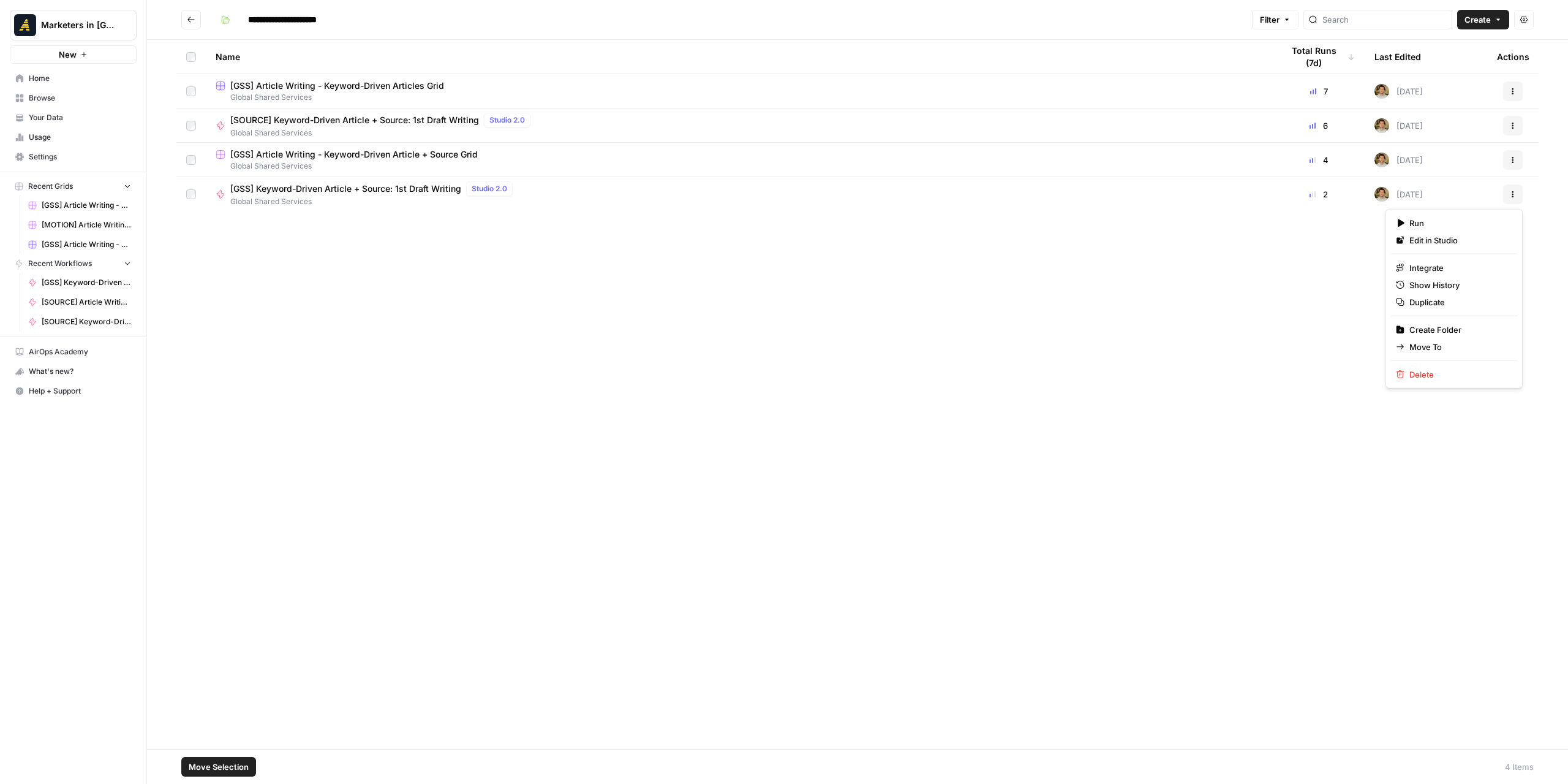
click at [1506, 195] on button "Actions" at bounding box center [1512, 194] width 19 height 19
click at [1448, 372] on span "Delete" at bounding box center [1458, 375] width 98 height 12
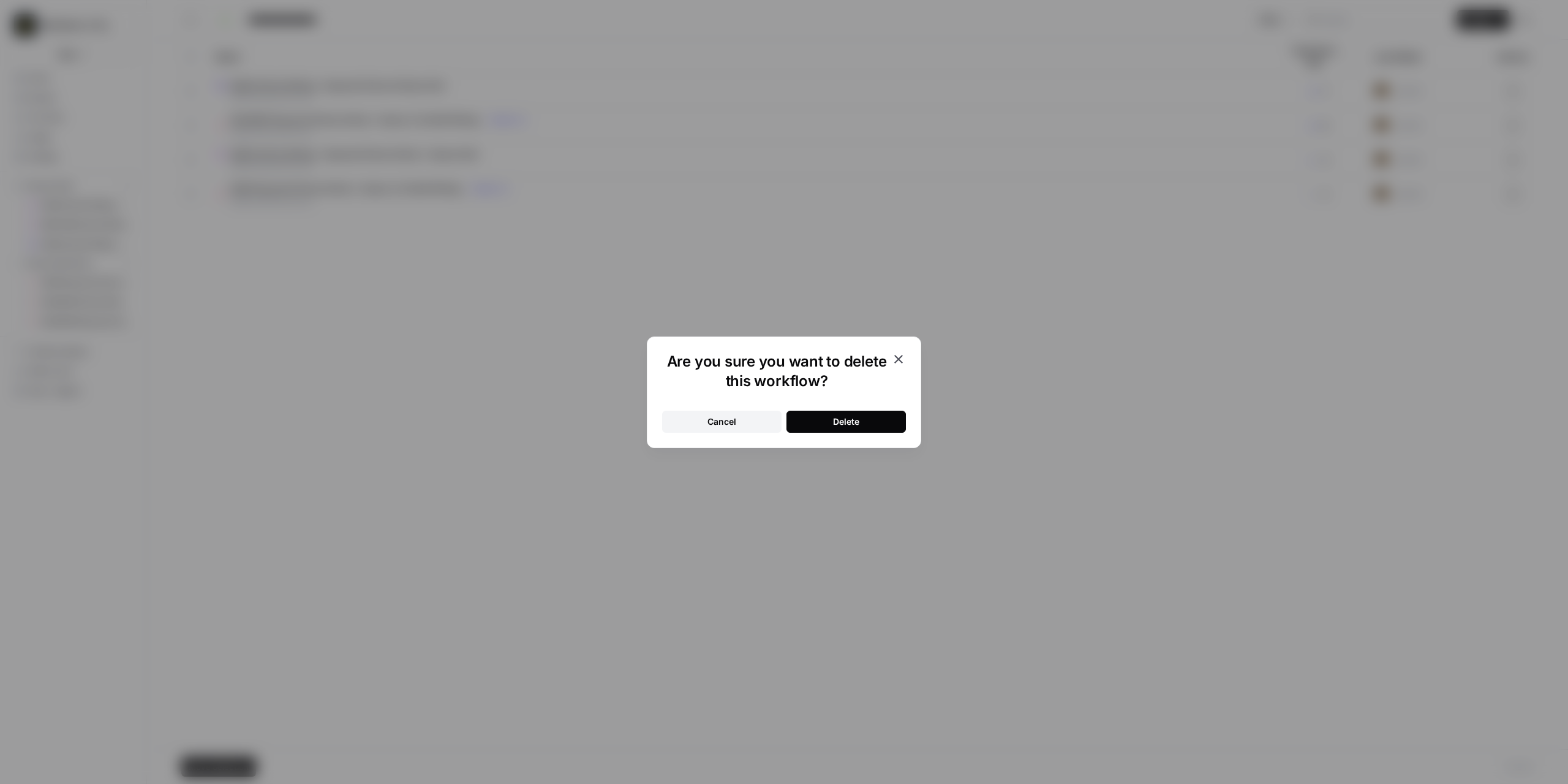
click at [871, 432] on button "Delete" at bounding box center [846, 422] width 119 height 22
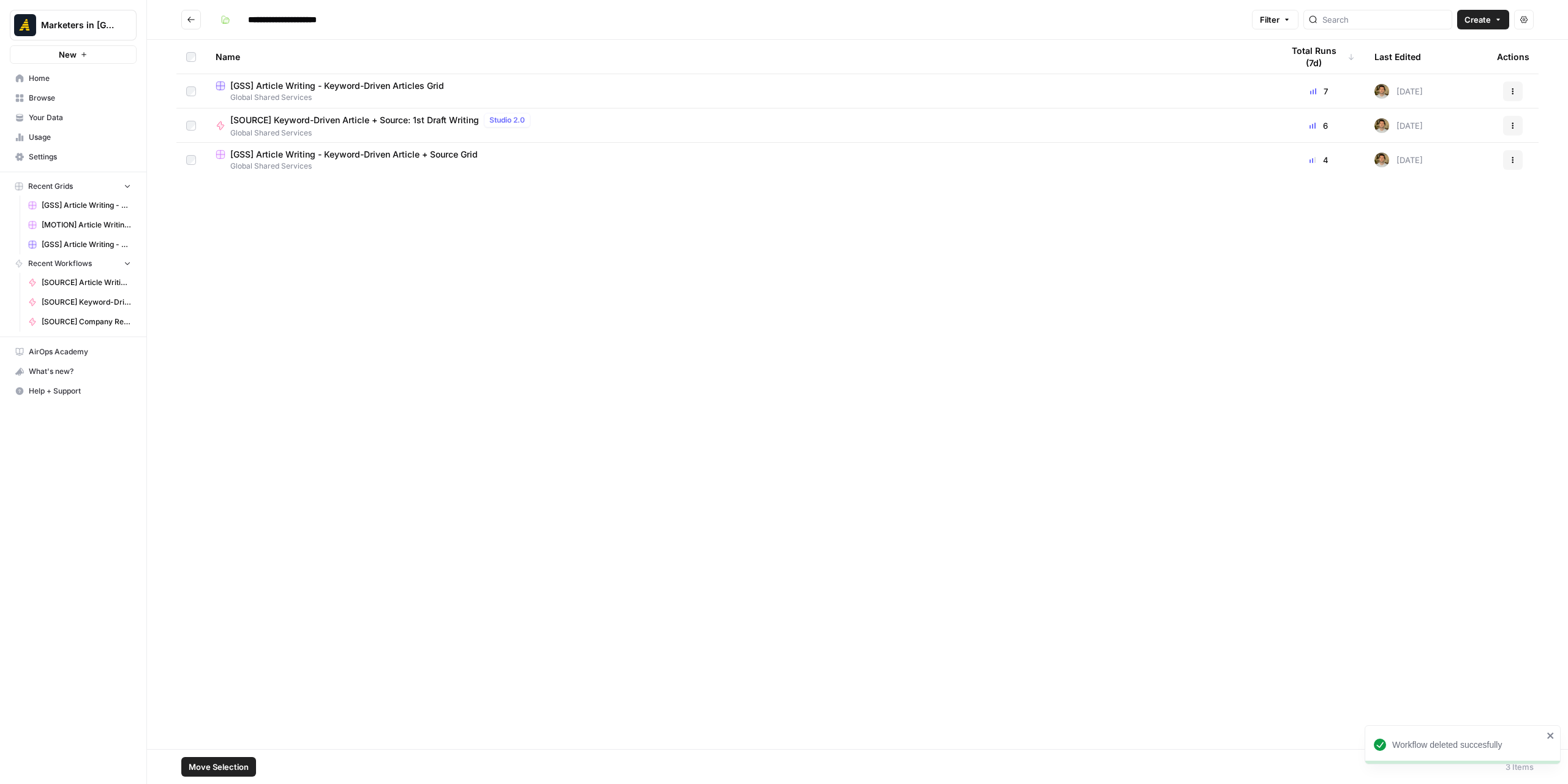
click at [185, 20] on button "Go back" at bounding box center [191, 19] width 19 height 19
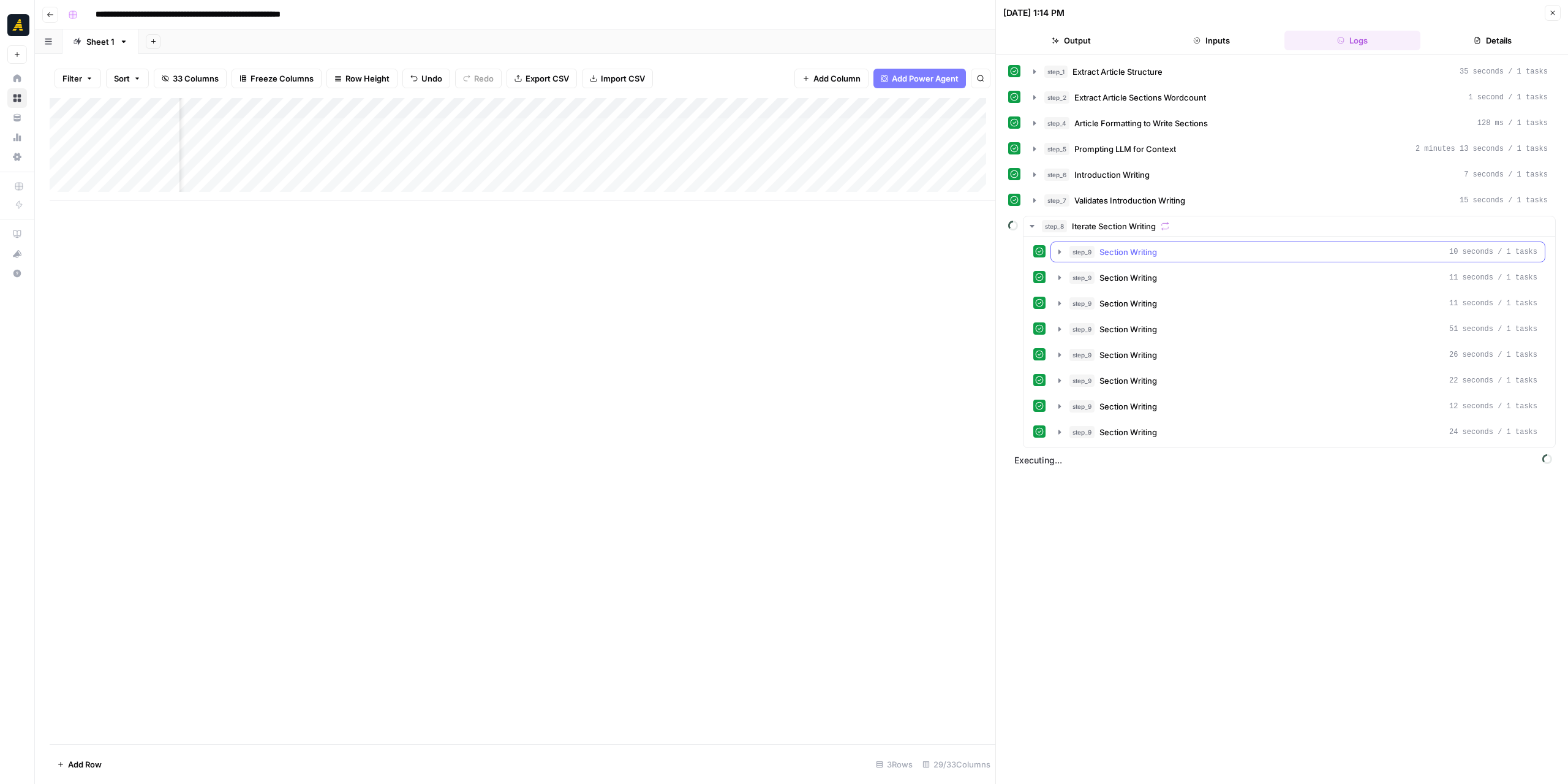
scroll to position [0, 1423]
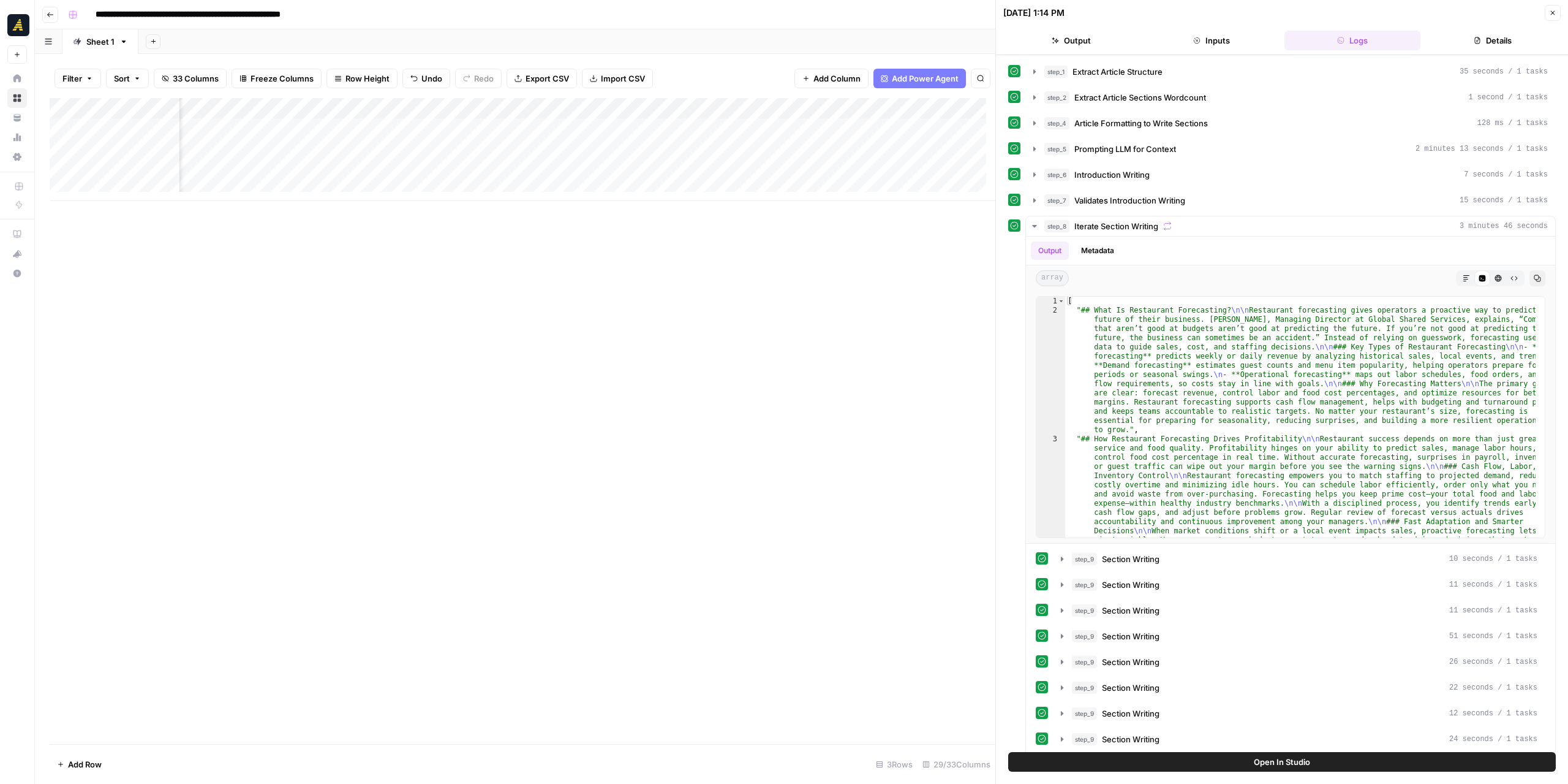
click at [844, 132] on div "Add Column" at bounding box center [523, 149] width 946 height 103
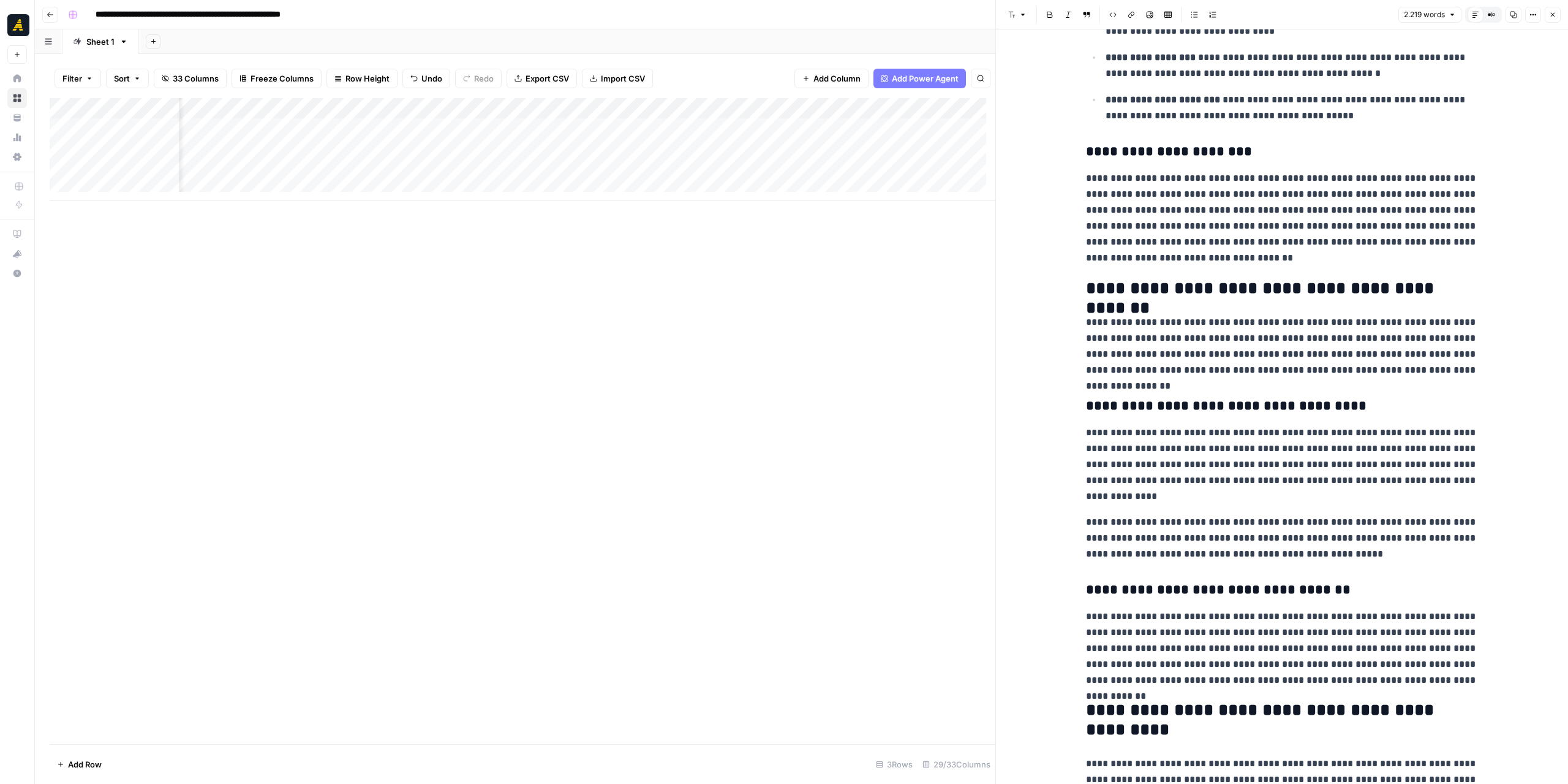
scroll to position [552, 0]
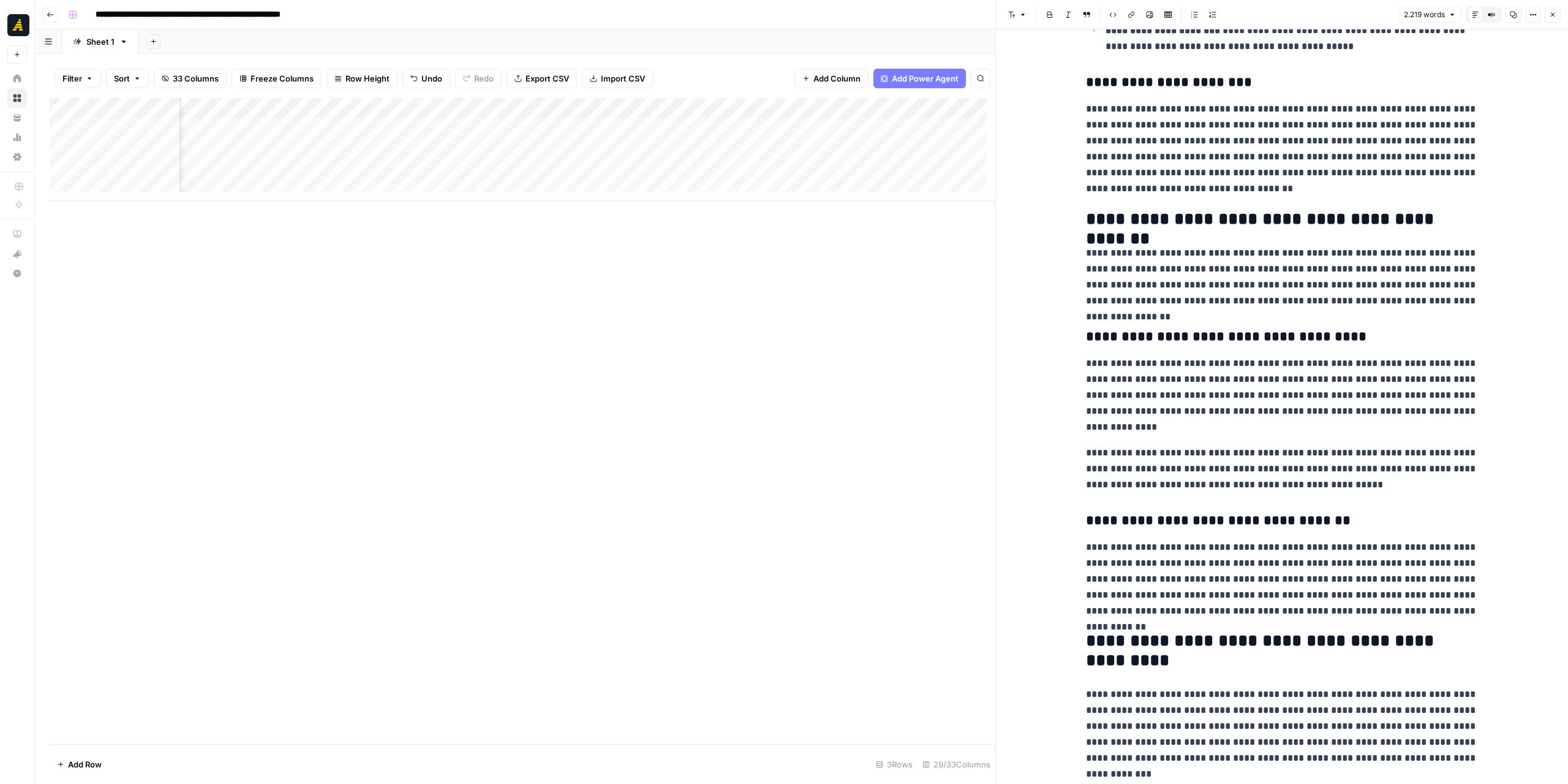
click at [1550, 20] on button "Close" at bounding box center [1553, 15] width 16 height 16
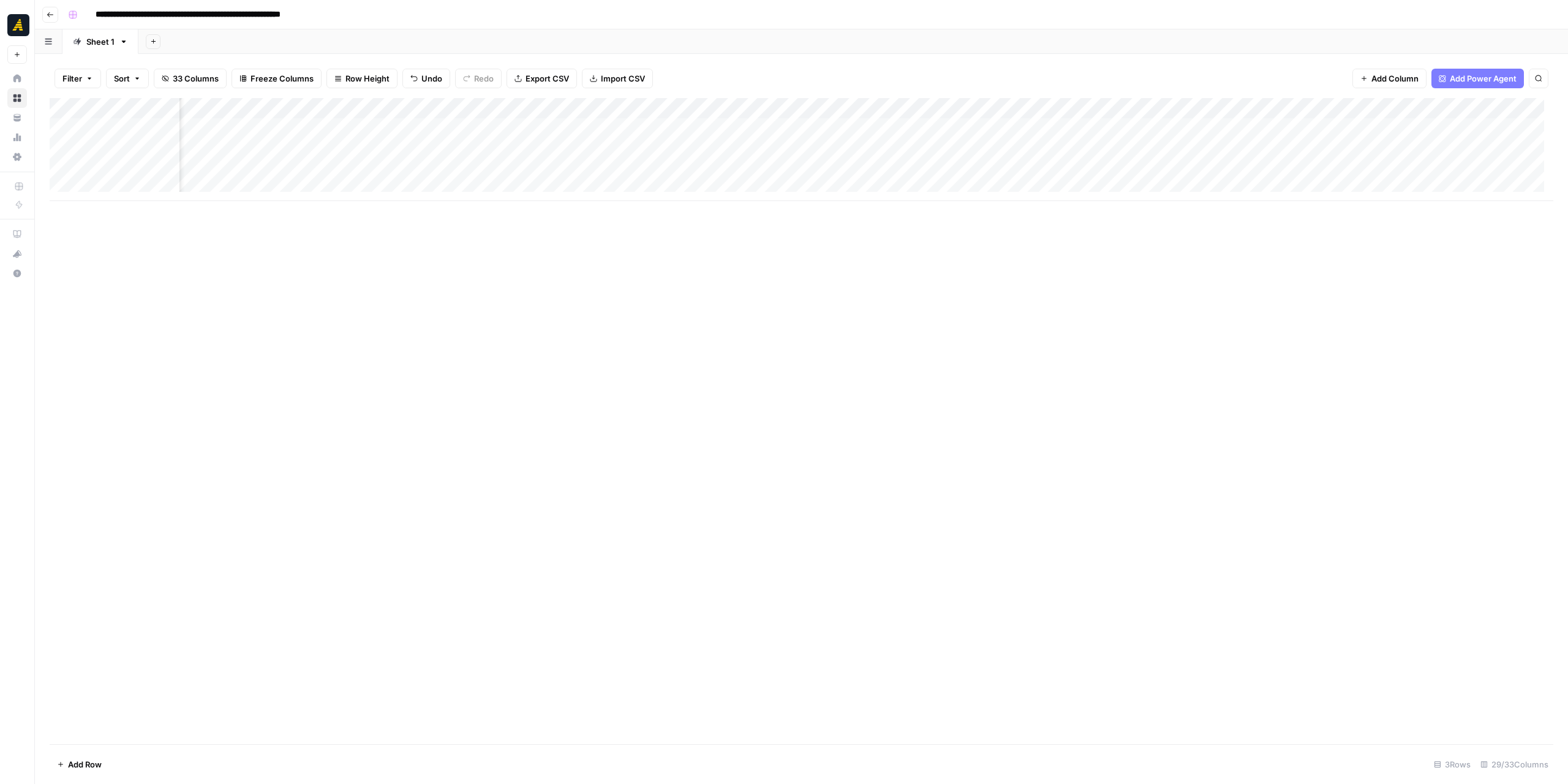
click at [1502, 34] on div "Add Sheet" at bounding box center [853, 42] width 1430 height 25
click at [844, 125] on div "Add Column" at bounding box center [801, 149] width 1503 height 103
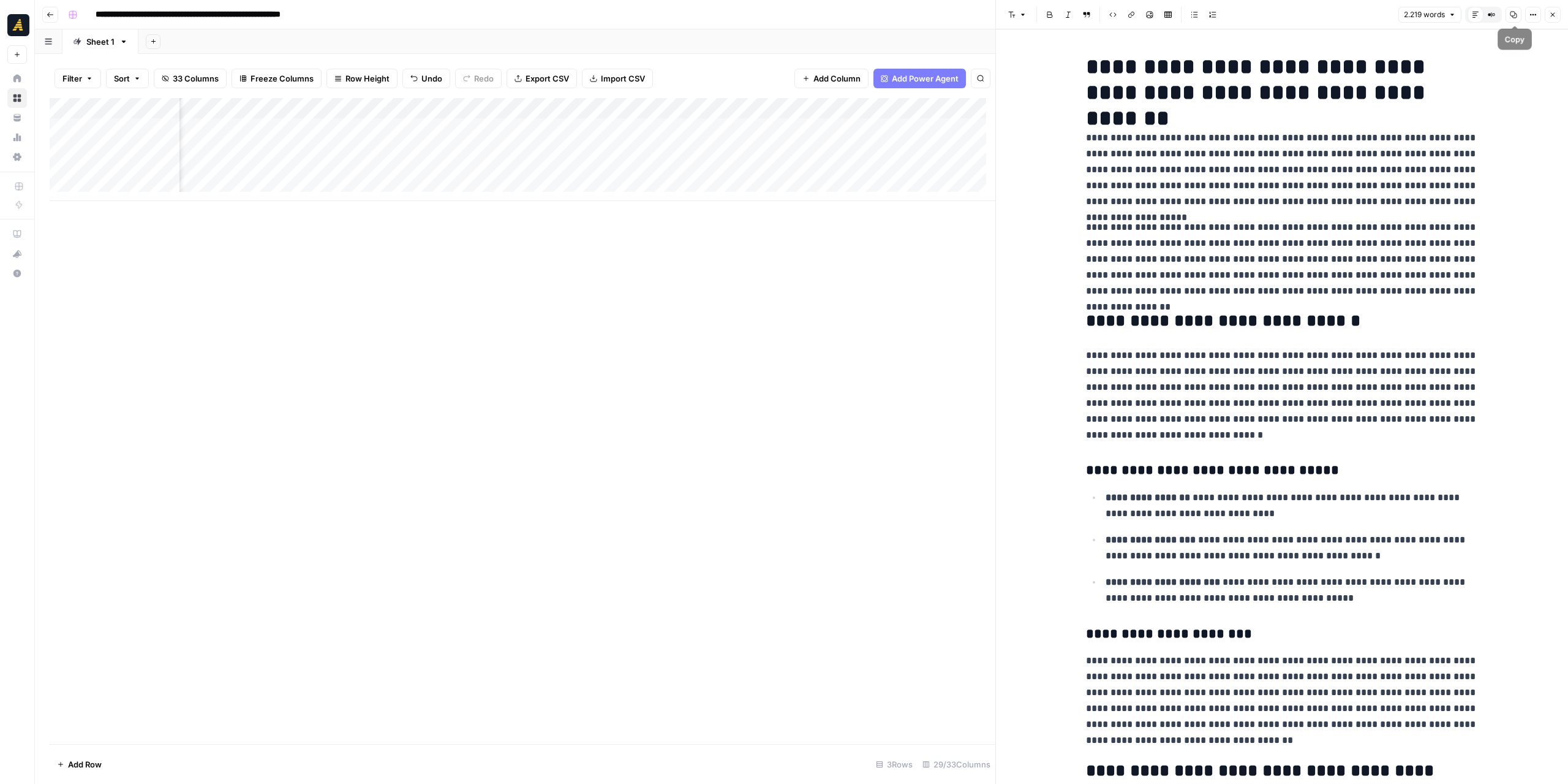
click at [1511, 11] on icon "button" at bounding box center [1513, 15] width 8 height 8
click at [1560, 15] on button "Close" at bounding box center [1553, 15] width 16 height 16
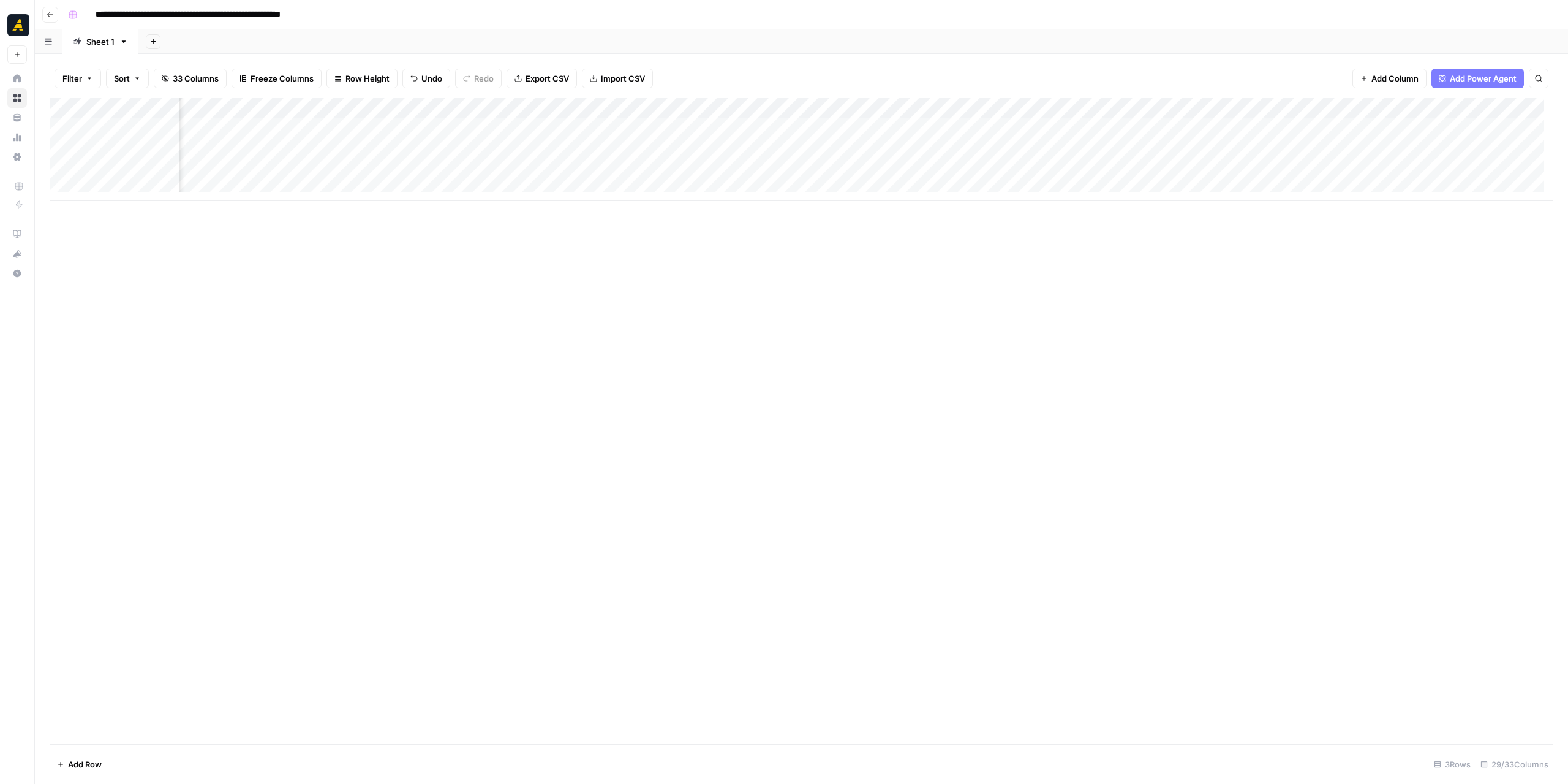
click at [1263, 129] on div "Add Column" at bounding box center [801, 149] width 1503 height 103
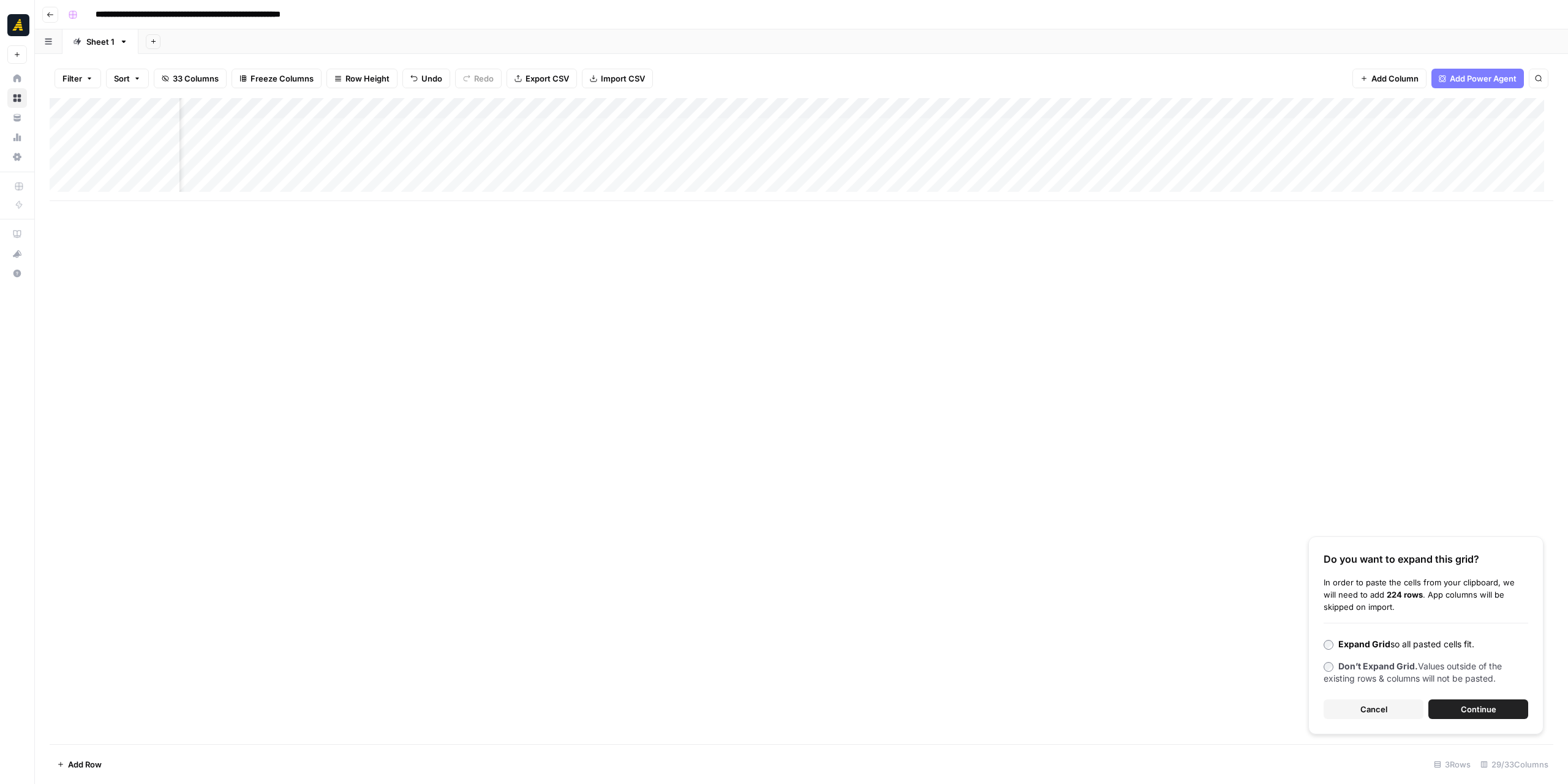
click at [1395, 712] on button "Cancel" at bounding box center [1373, 709] width 100 height 19
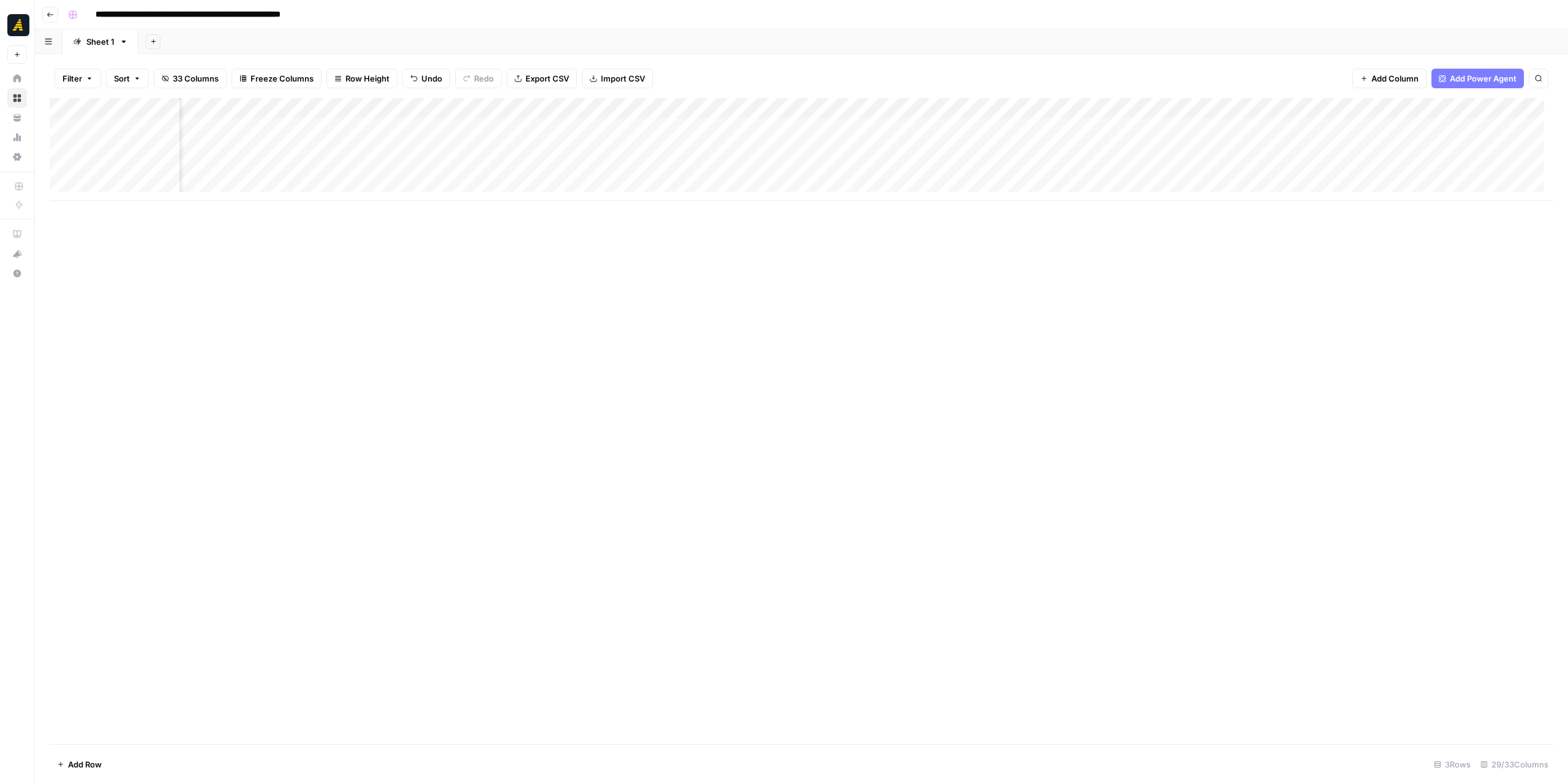
click at [1269, 131] on div "Add Column" at bounding box center [801, 149] width 1503 height 103
click at [1269, 131] on div at bounding box center [1297, 128] width 135 height 22
click at [1250, 70] on div at bounding box center [1281, 62] width 407 height 25
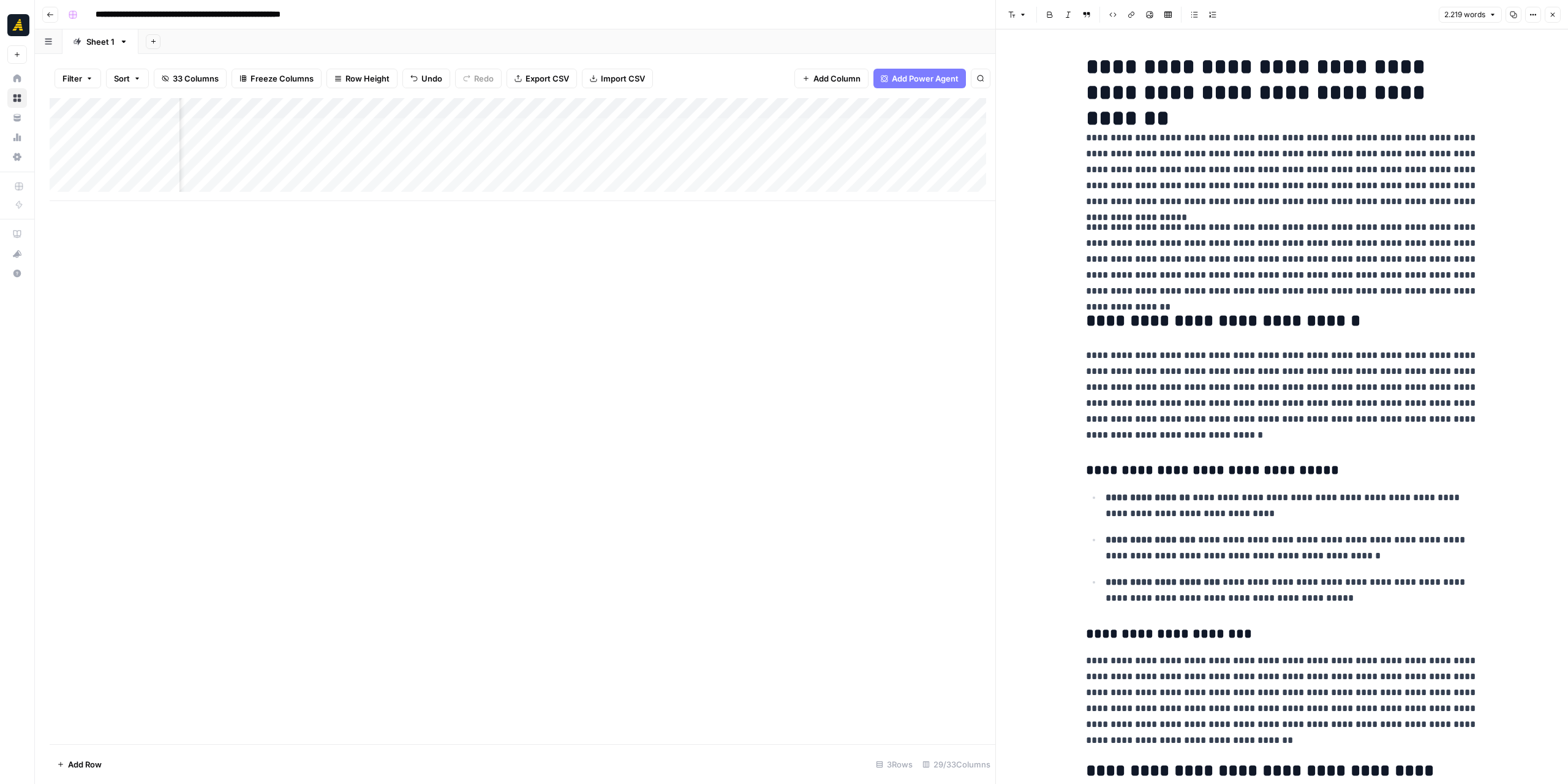
click at [1553, 14] on icon "button" at bounding box center [1553, 15] width 8 height 8
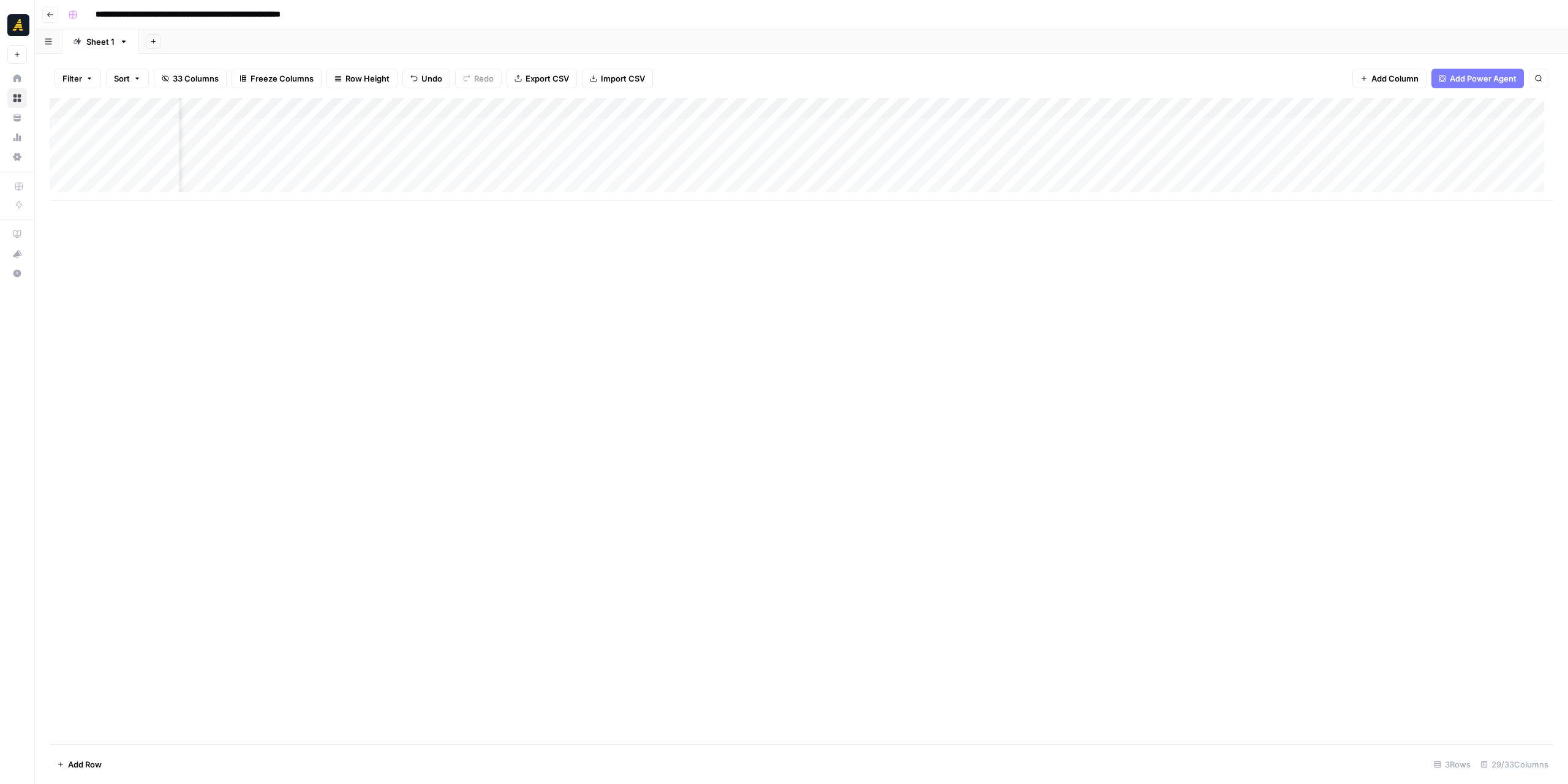
scroll to position [0, 1905]
click at [1027, 131] on div "Add Column" at bounding box center [801, 149] width 1503 height 103
click at [1224, 126] on div "Add Column" at bounding box center [801, 149] width 1503 height 103
click at [557, 128] on div "Add Column" at bounding box center [801, 149] width 1503 height 103
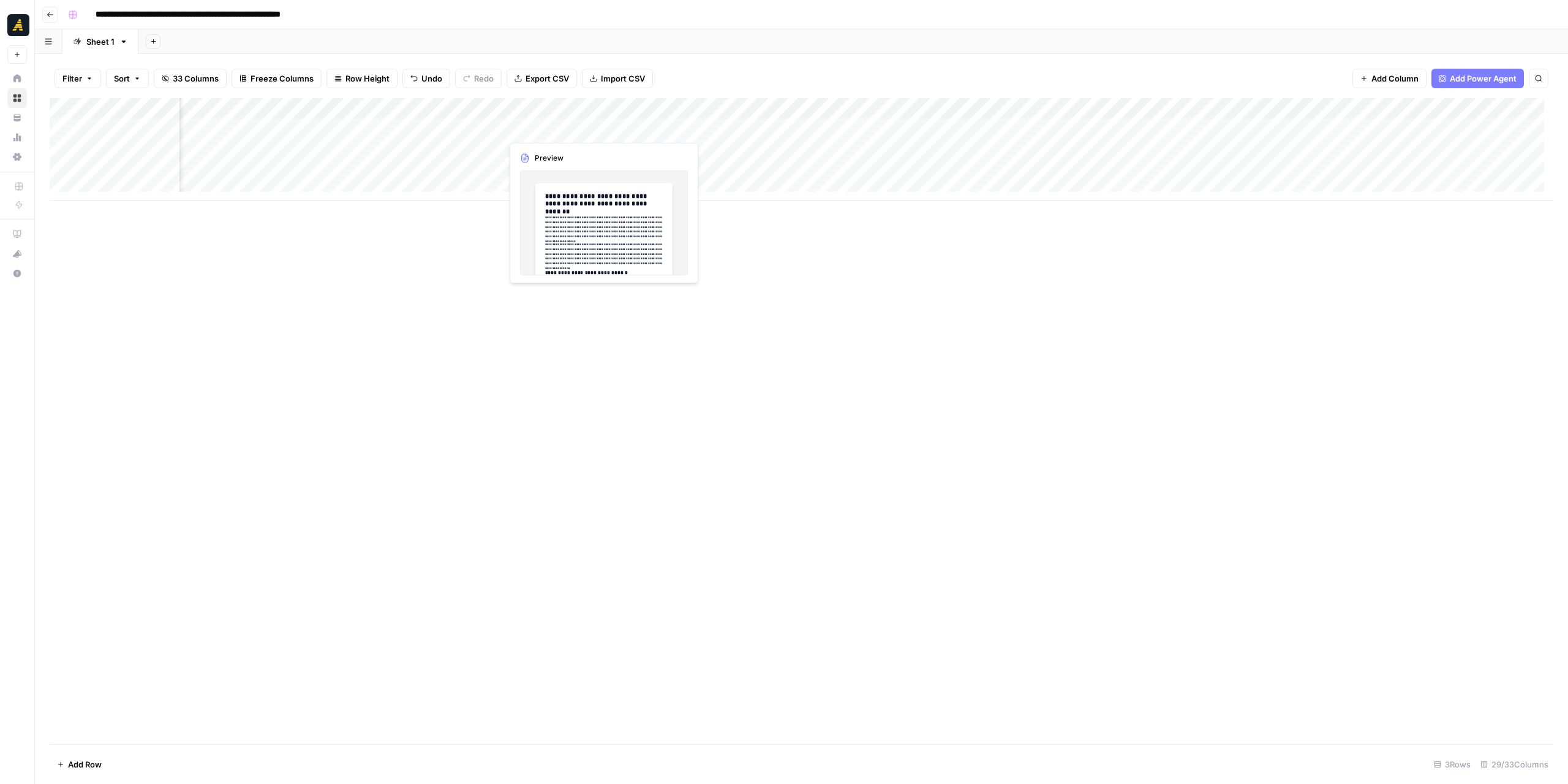
click at [557, 128] on div "Add Column" at bounding box center [801, 149] width 1503 height 103
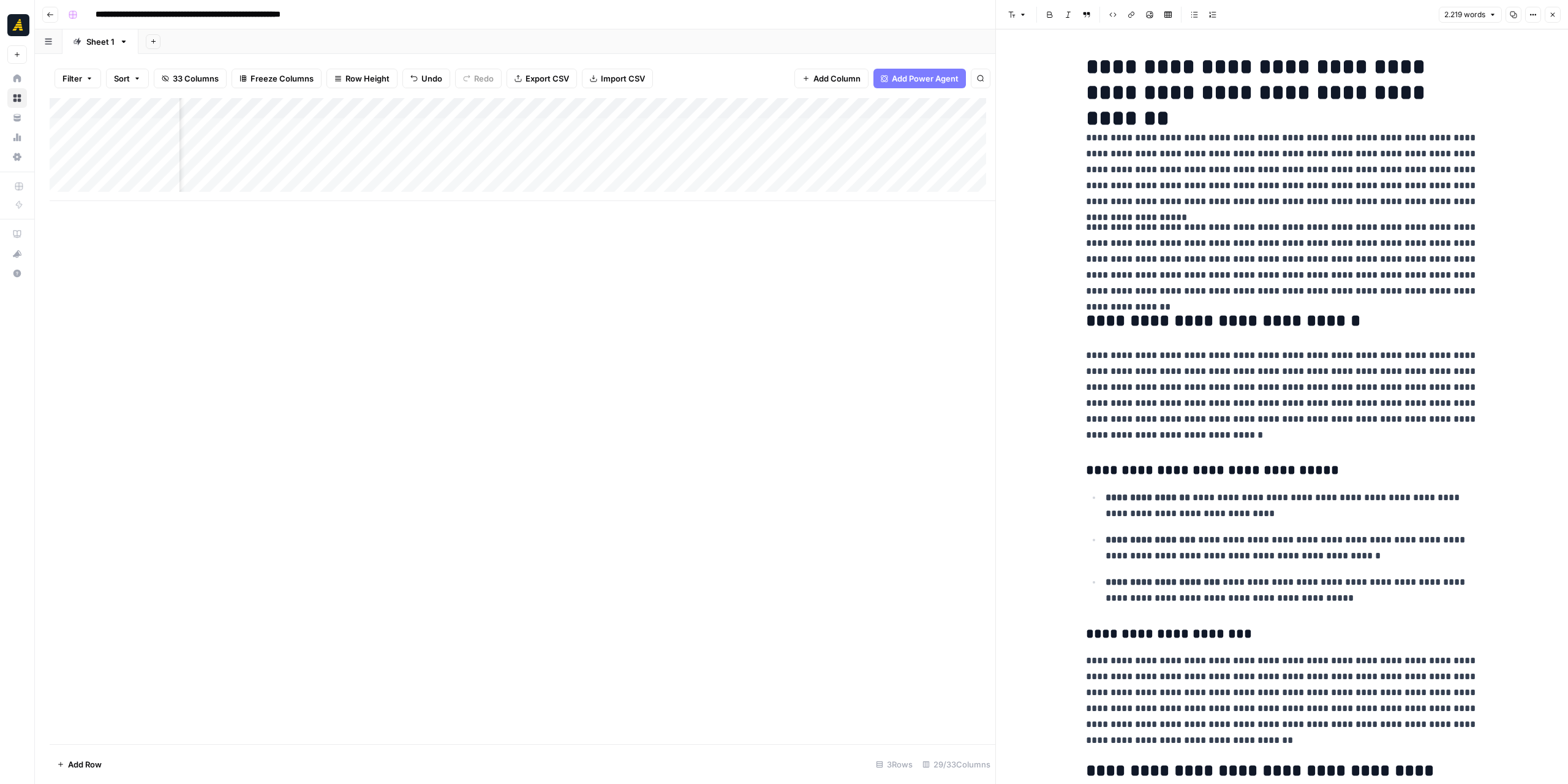
click at [1551, 15] on icon "button" at bounding box center [1553, 15] width 8 height 8
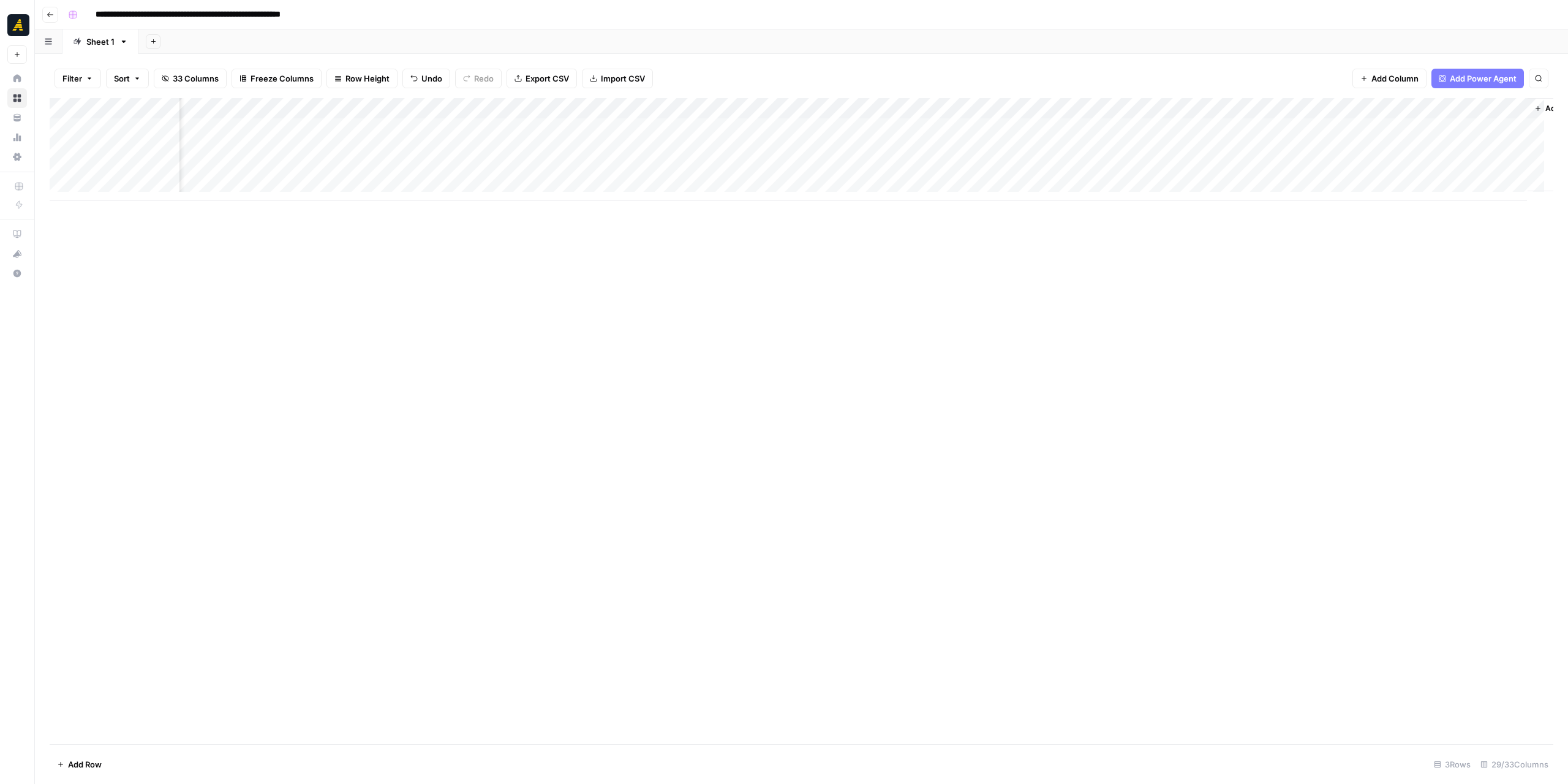
scroll to position [0, 2385]
click at [1094, 131] on div "Add Column" at bounding box center [801, 149] width 1503 height 103
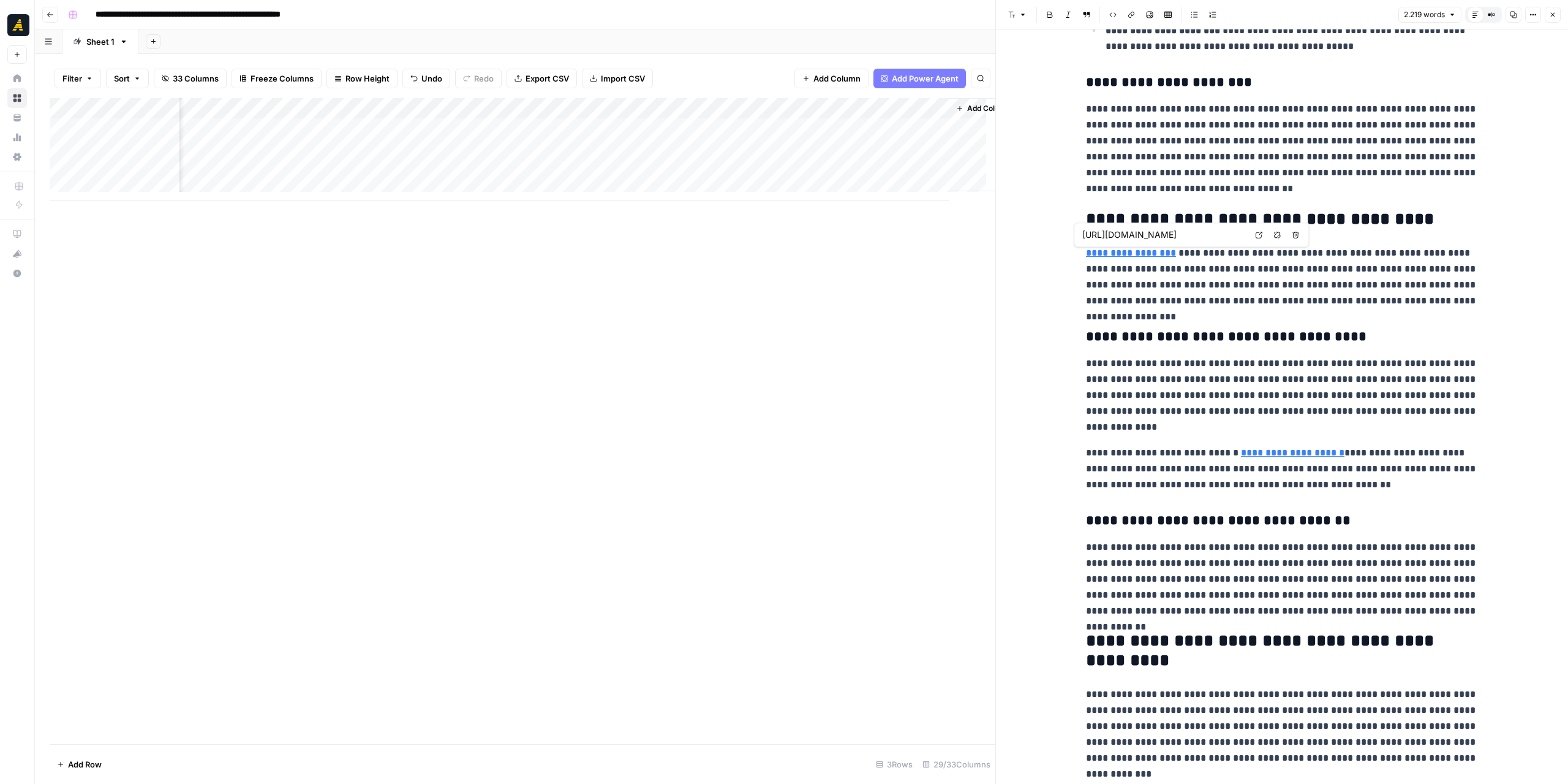
scroll to position [0, 2944]
click at [421, 106] on div "Add Column" at bounding box center [523, 149] width 946 height 103
click at [468, 205] on span "Configure Inputs" at bounding box center [443, 212] width 107 height 12
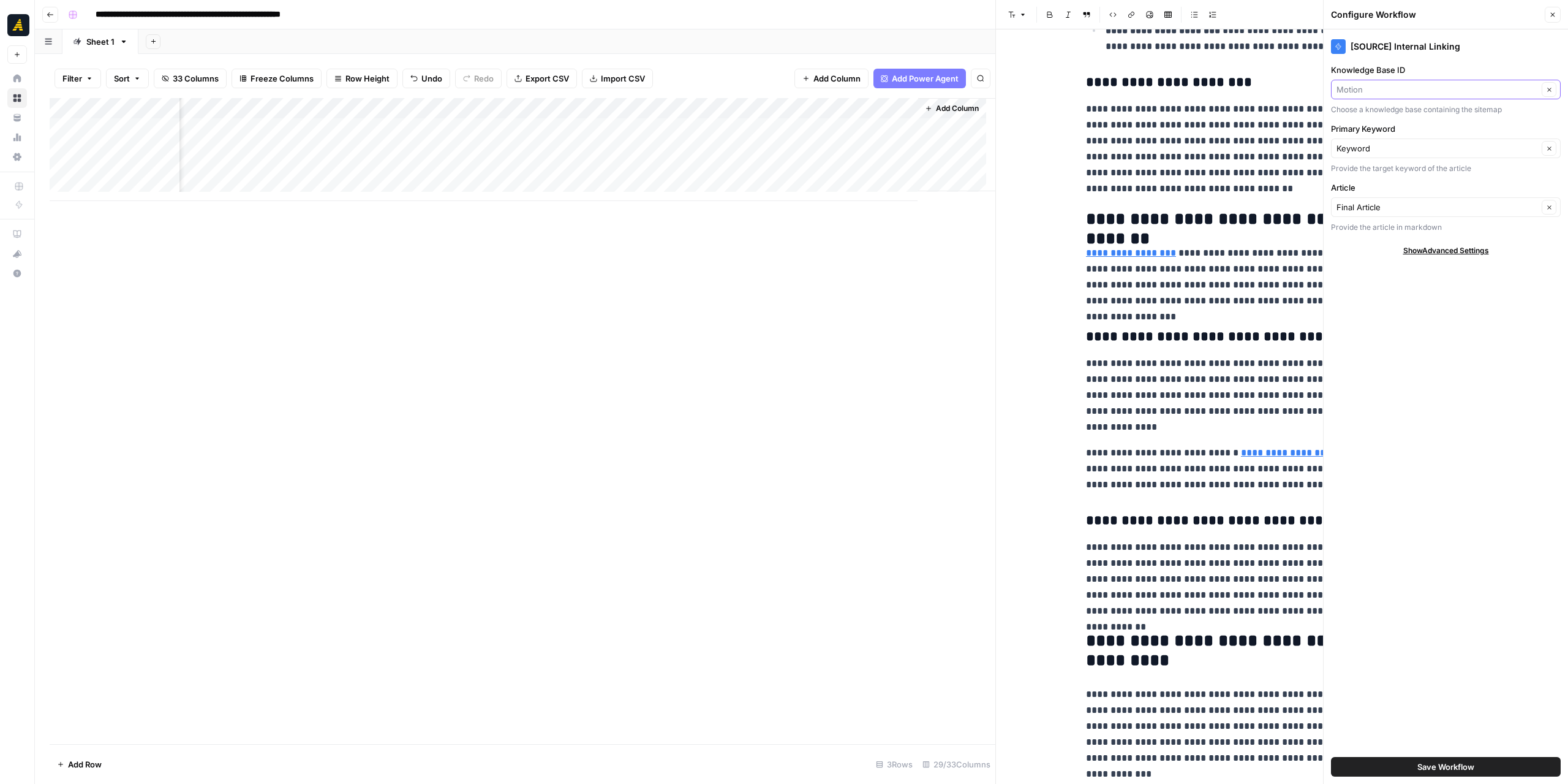
click at [1415, 92] on input "Knowledge Base ID" at bounding box center [1437, 89] width 201 height 12
click at [1410, 125] on button "Global Shared Services" at bounding box center [1446, 118] width 218 height 17
type input "Global Shared Services"
click at [1480, 769] on button "Save Workflow" at bounding box center [1446, 766] width 230 height 19
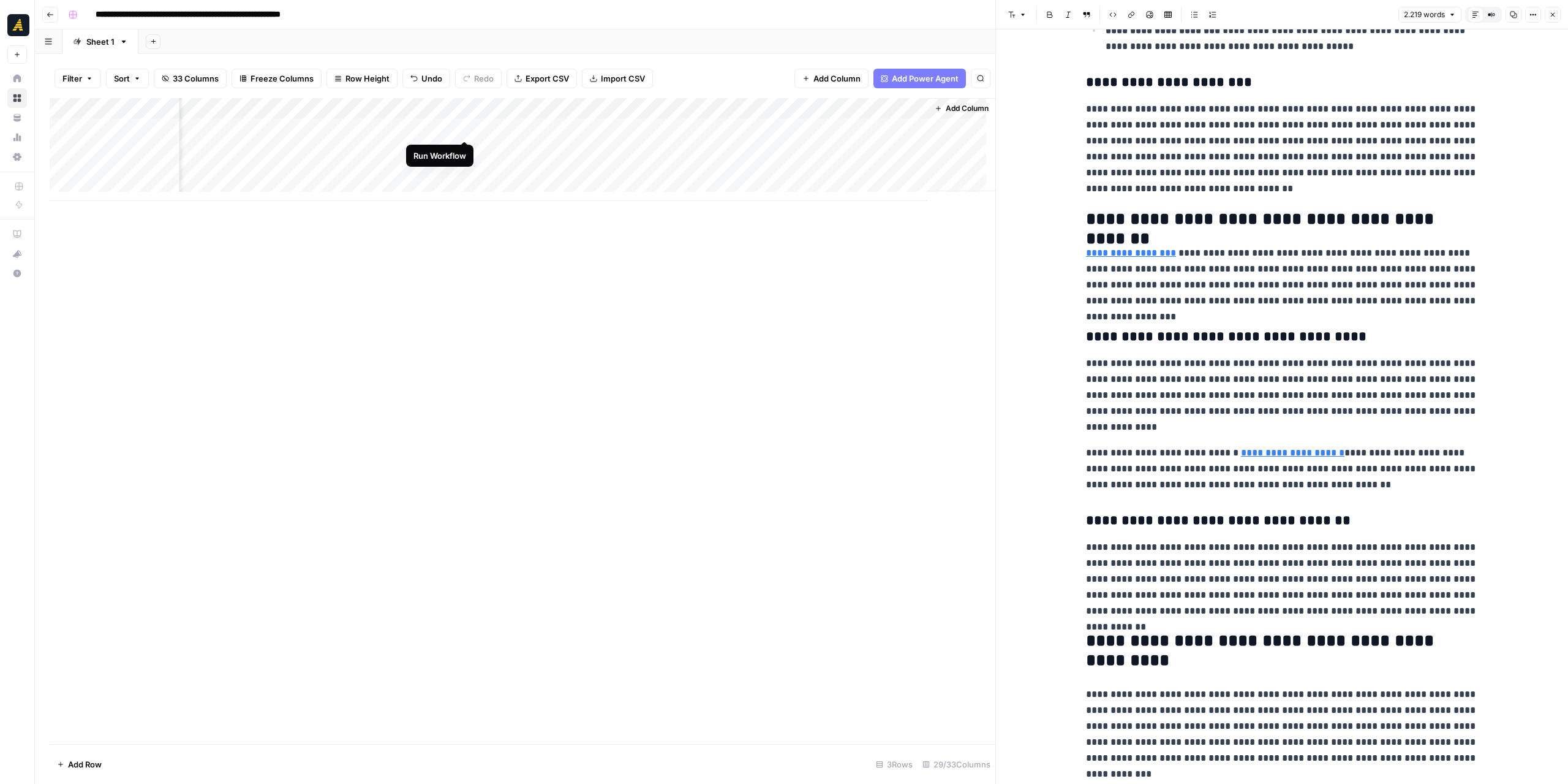
click at [466, 127] on div "Add Column" at bounding box center [523, 149] width 946 height 103
click at [531, 129] on div "Add Column" at bounding box center [523, 149] width 946 height 103
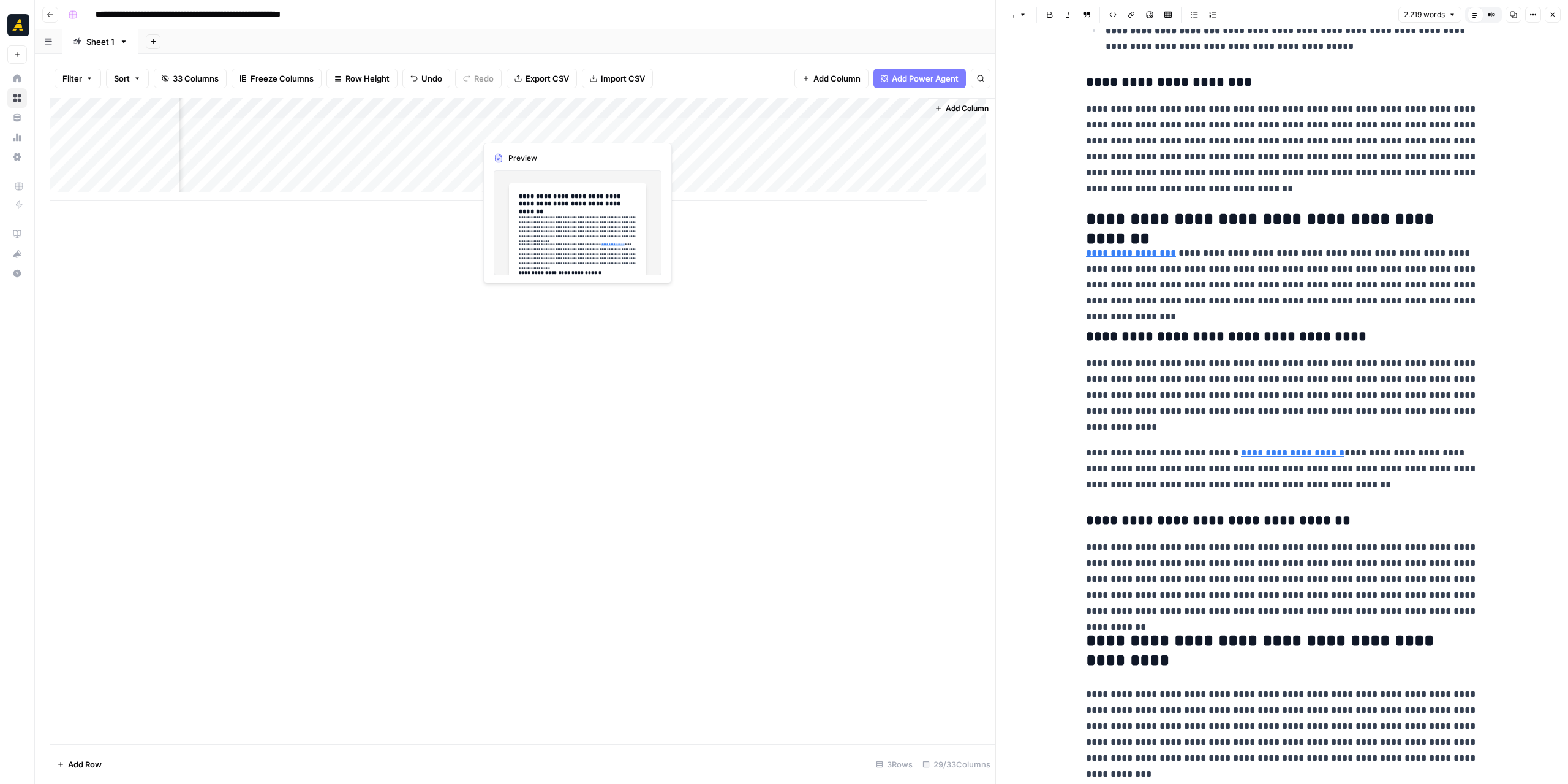
click at [531, 129] on div "Add Column" at bounding box center [523, 149] width 946 height 103
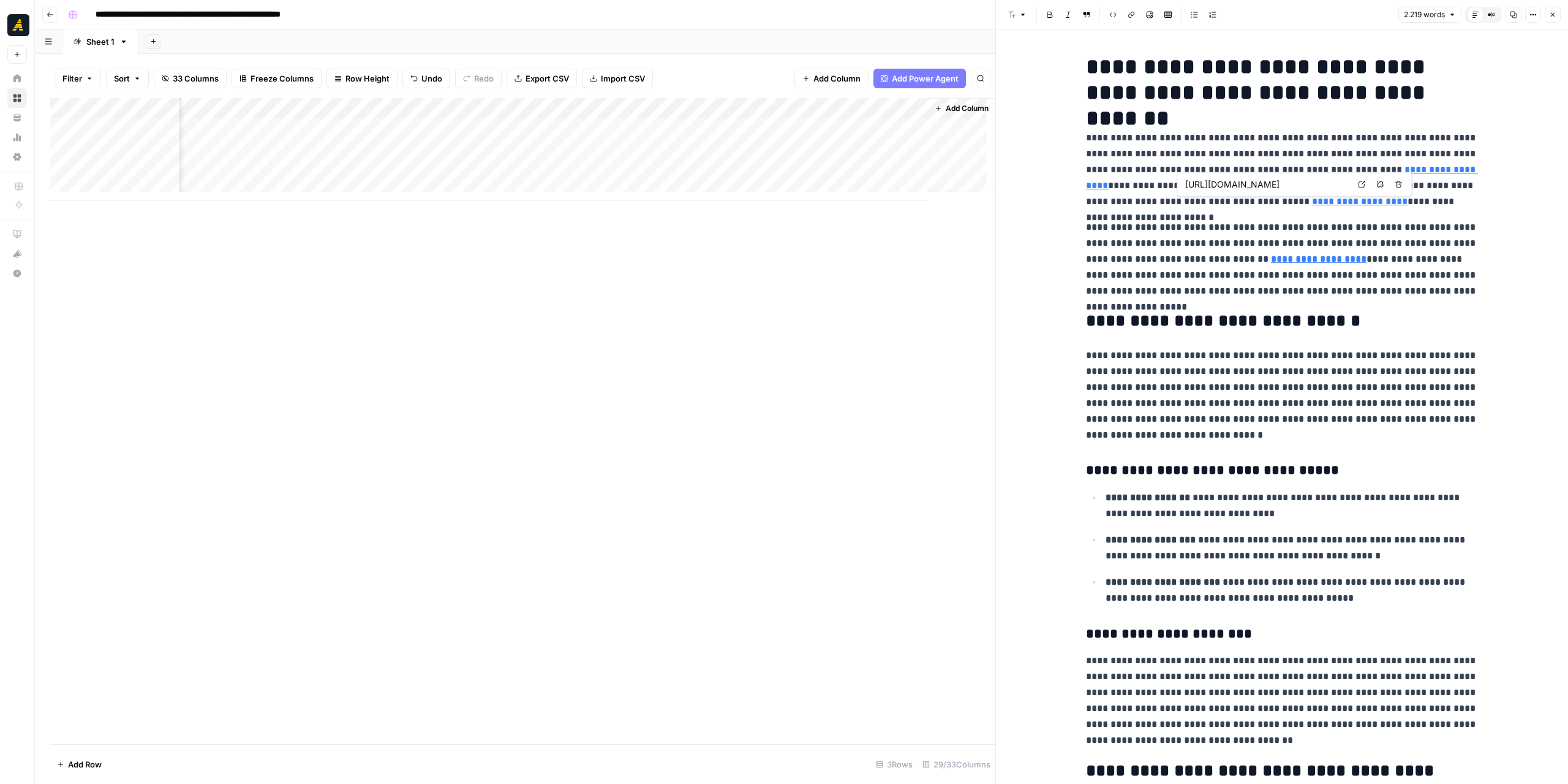
type input "http://www.gsslp.com/top-questions-restaurant-cfos-should-be-asking-and-why"
click at [657, 131] on div "Add Column" at bounding box center [523, 149] width 946 height 103
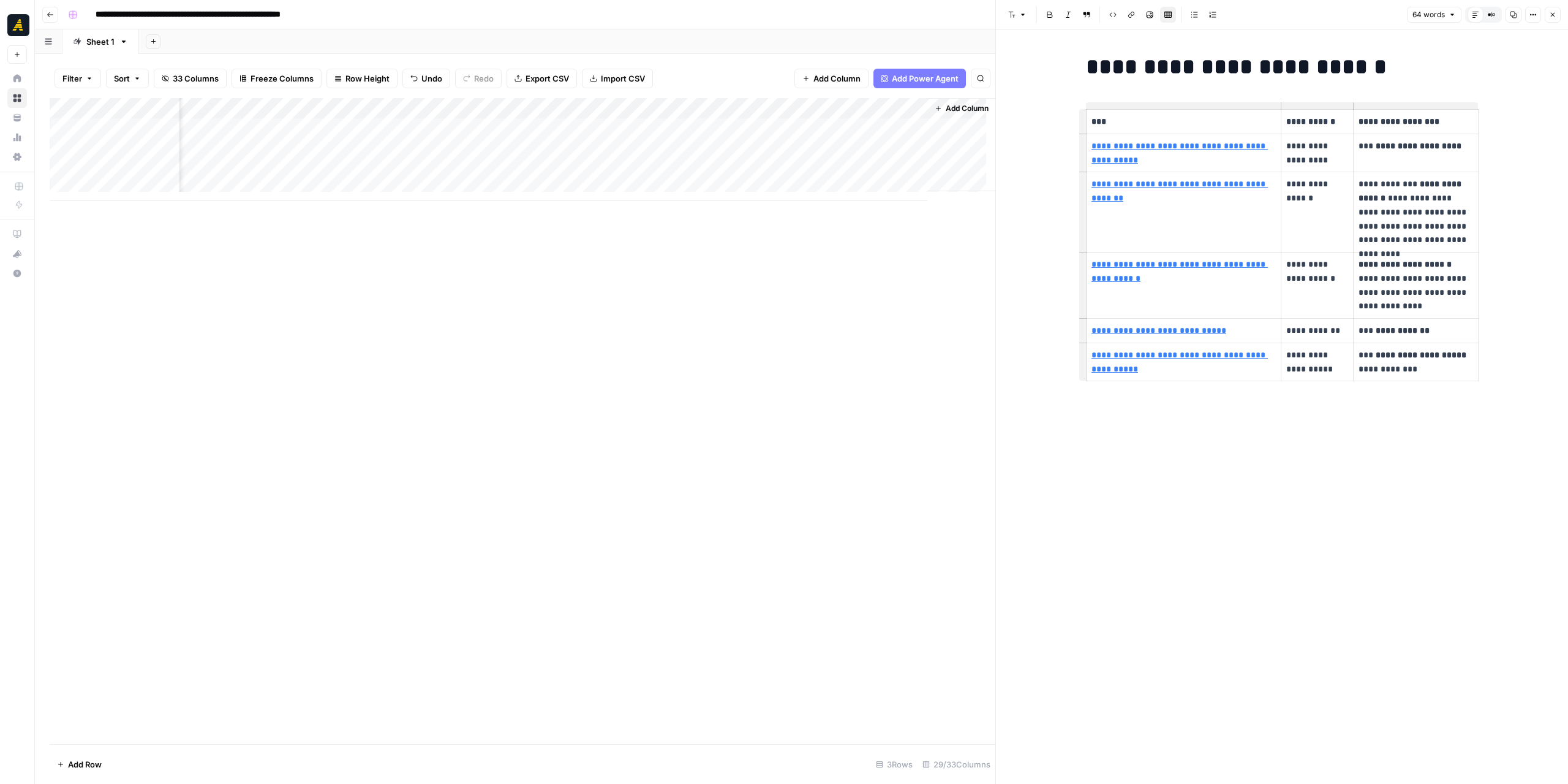
click at [1126, 154] on p "**********" at bounding box center [1183, 153] width 185 height 28
click at [1111, 152] on p "**********" at bounding box center [1183, 153] width 185 height 28
click at [1164, 145] on link "**********" at bounding box center [1179, 152] width 176 height 22
click at [1273, 122] on link "Open in a new tab" at bounding box center [1268, 128] width 16 height 16
click at [1224, 181] on link "**********" at bounding box center [1179, 190] width 176 height 22
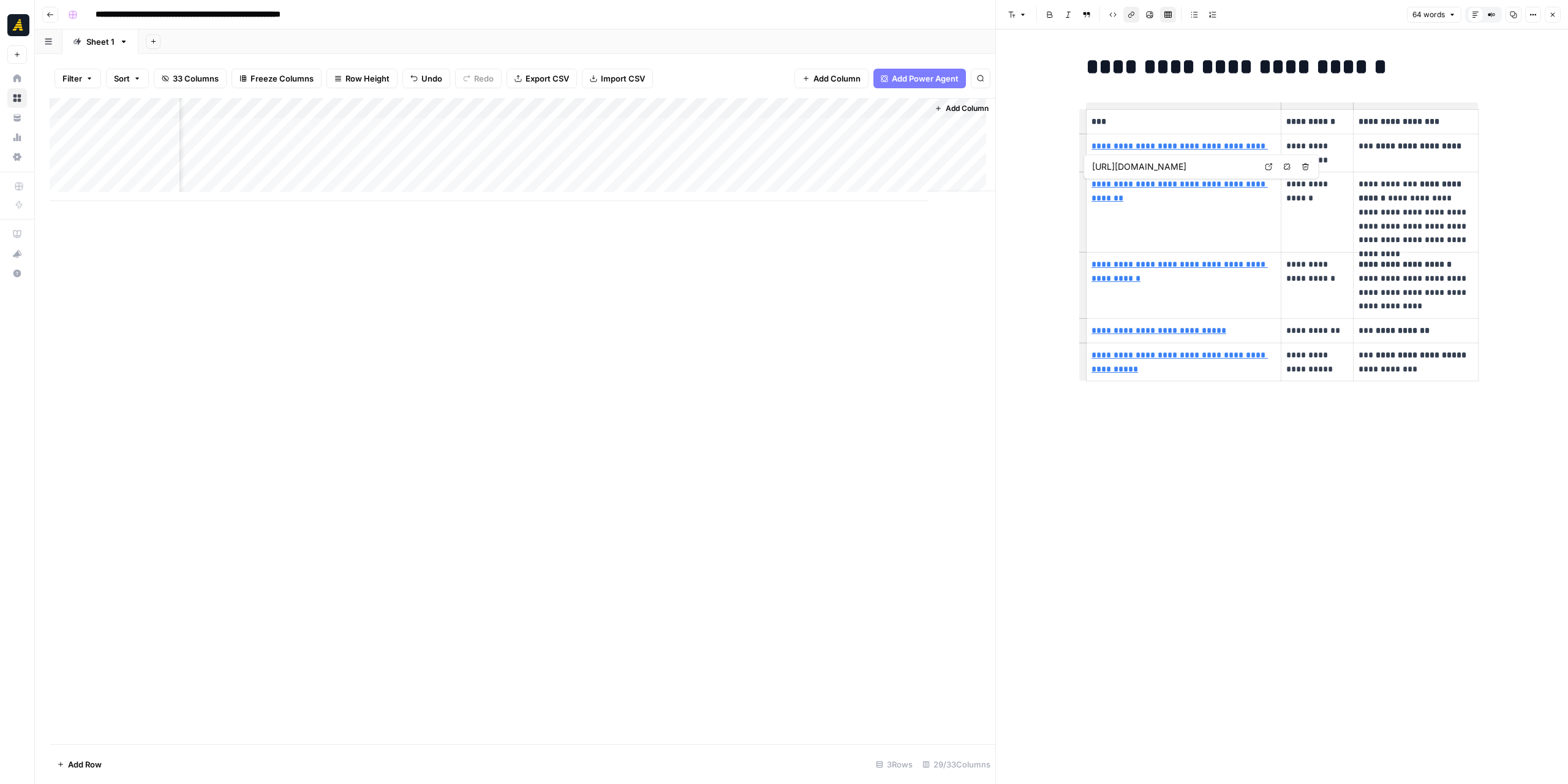
click at [1271, 164] on icon at bounding box center [1268, 167] width 7 height 7
click at [1211, 263] on link "**********" at bounding box center [1179, 271] width 176 height 22
click at [1264, 245] on link "Open in a new tab" at bounding box center [1268, 247] width 16 height 16
drag, startPoint x: 1357, startPoint y: 262, endPoint x: 1467, endPoint y: 266, distance: 110.1
click at [1467, 266] on td "**********" at bounding box center [1416, 285] width 125 height 66
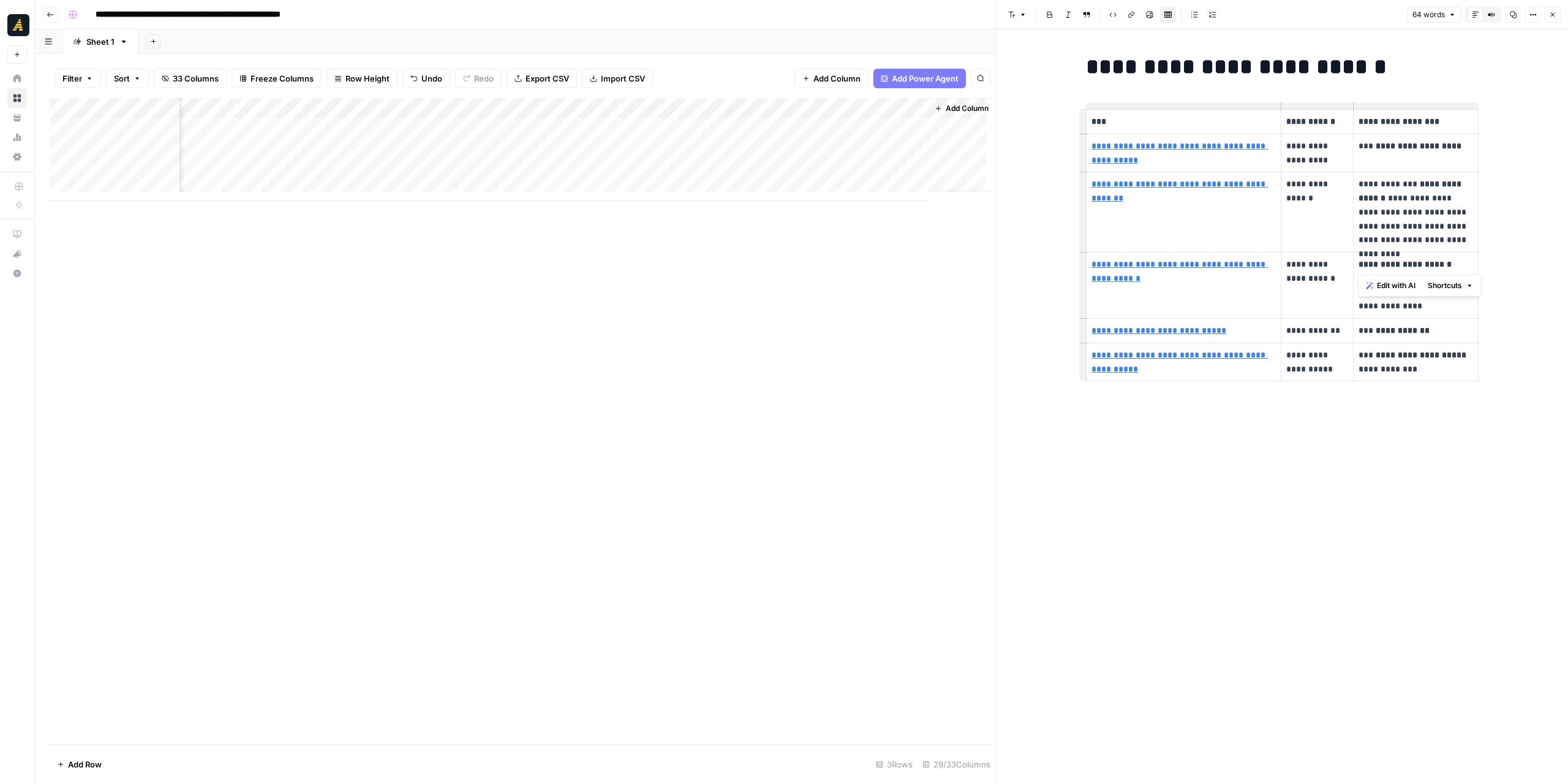
copy p "**********"
click at [787, 128] on div "Add Column" at bounding box center [523, 149] width 946 height 103
click at [857, 131] on div "Add Column" at bounding box center [523, 149] width 946 height 103
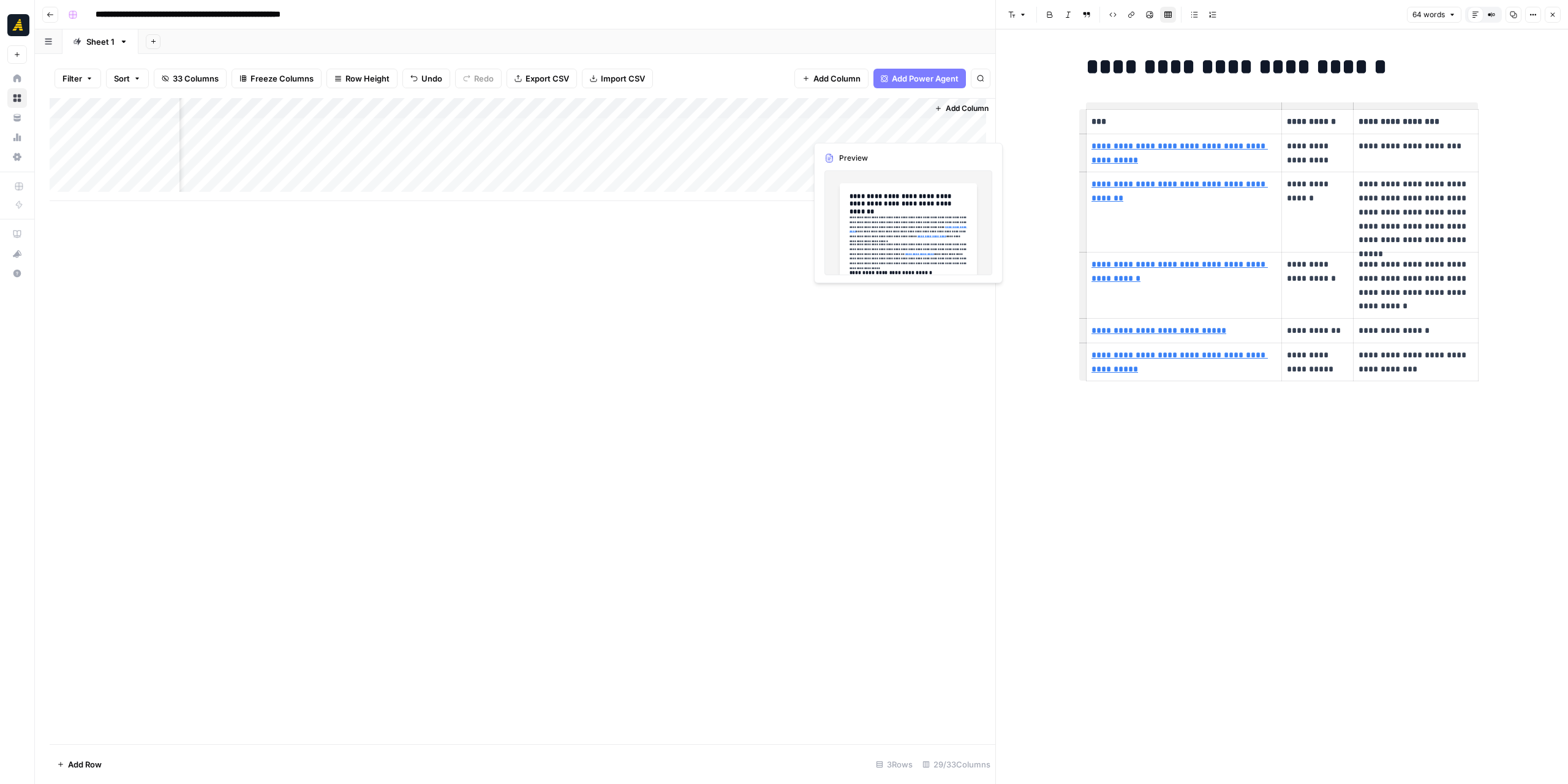
click at [857, 131] on div "Add Column" at bounding box center [523, 149] width 946 height 103
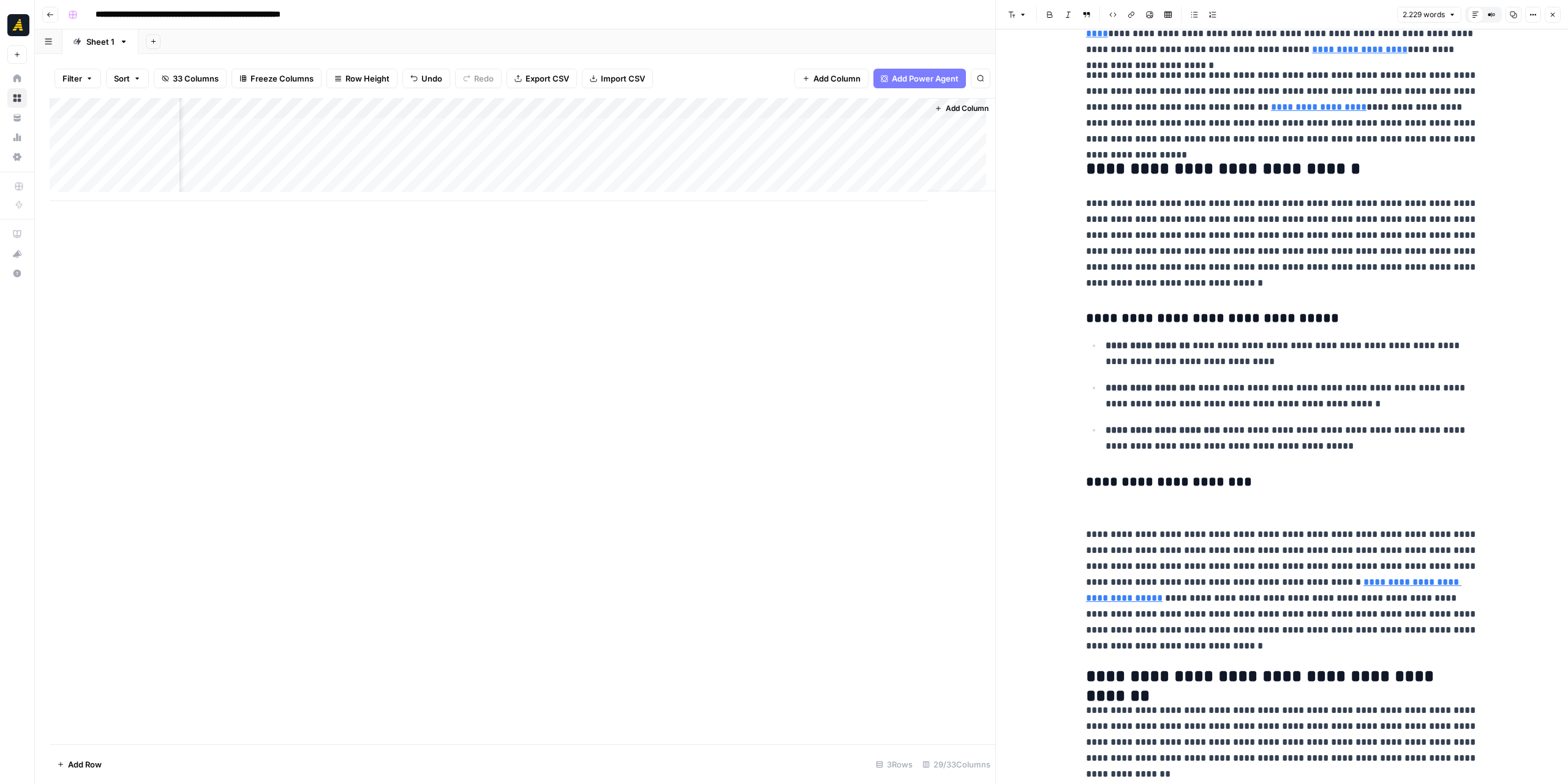
scroll to position [306, 0]
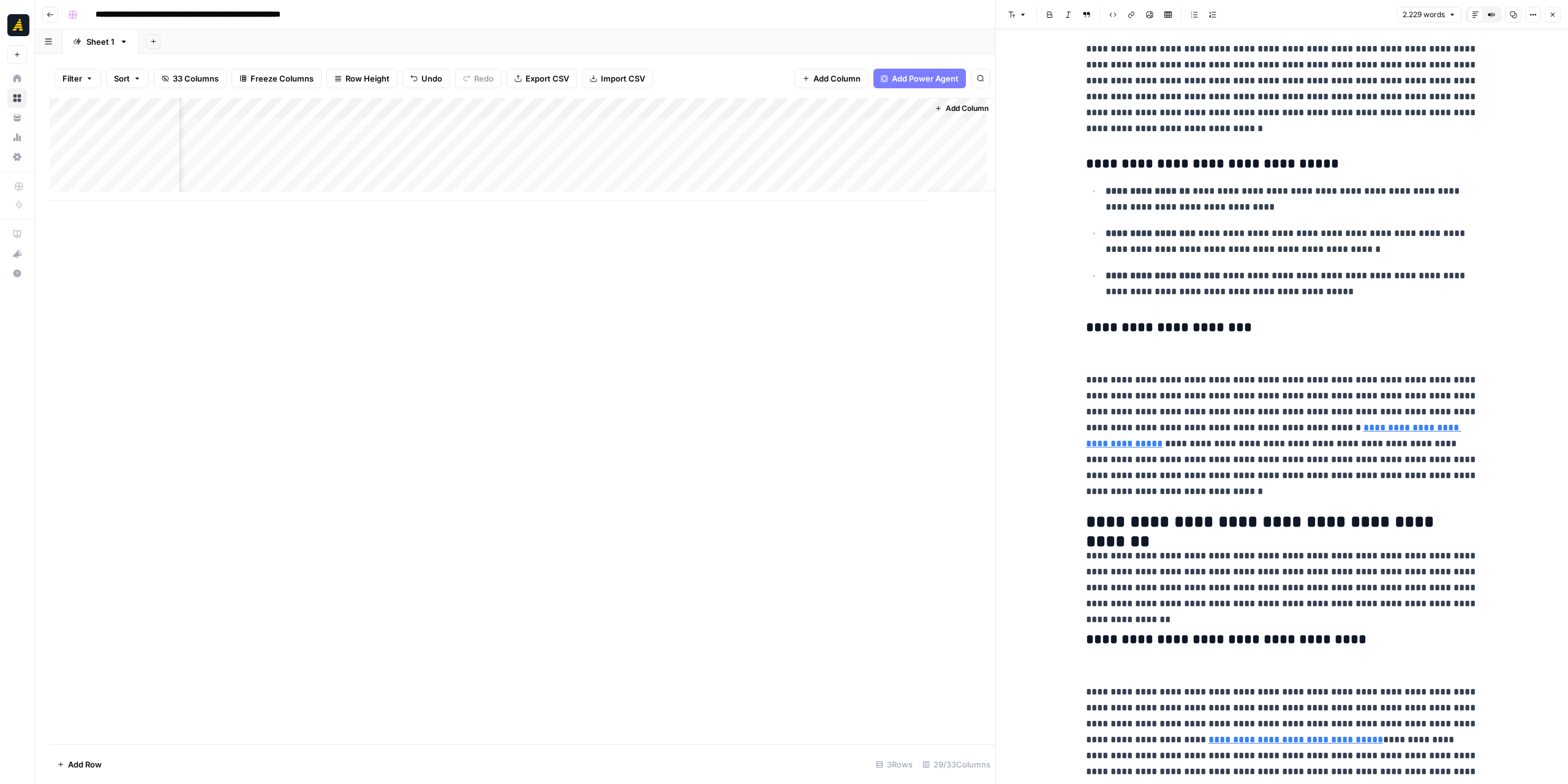
click at [1138, 349] on p at bounding box center [1282, 354] width 392 height 16
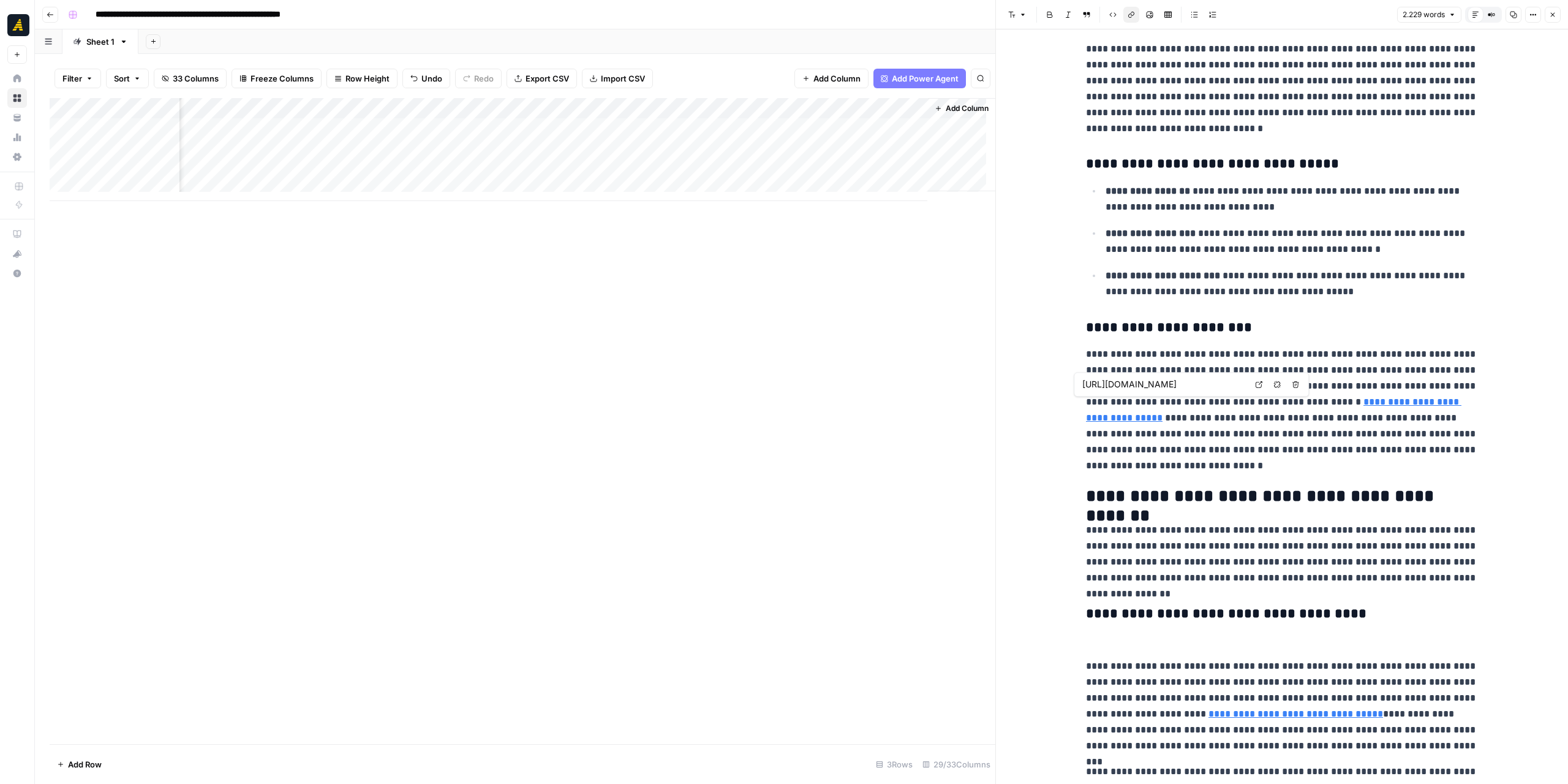
click at [1415, 404] on link "**********" at bounding box center [1273, 409] width 375 height 25
click at [1373, 402] on link "**********" at bounding box center [1273, 409] width 375 height 25
click at [1150, 419] on link "**********" at bounding box center [1273, 409] width 375 height 25
click at [1363, 399] on link "**********" at bounding box center [1273, 409] width 375 height 25
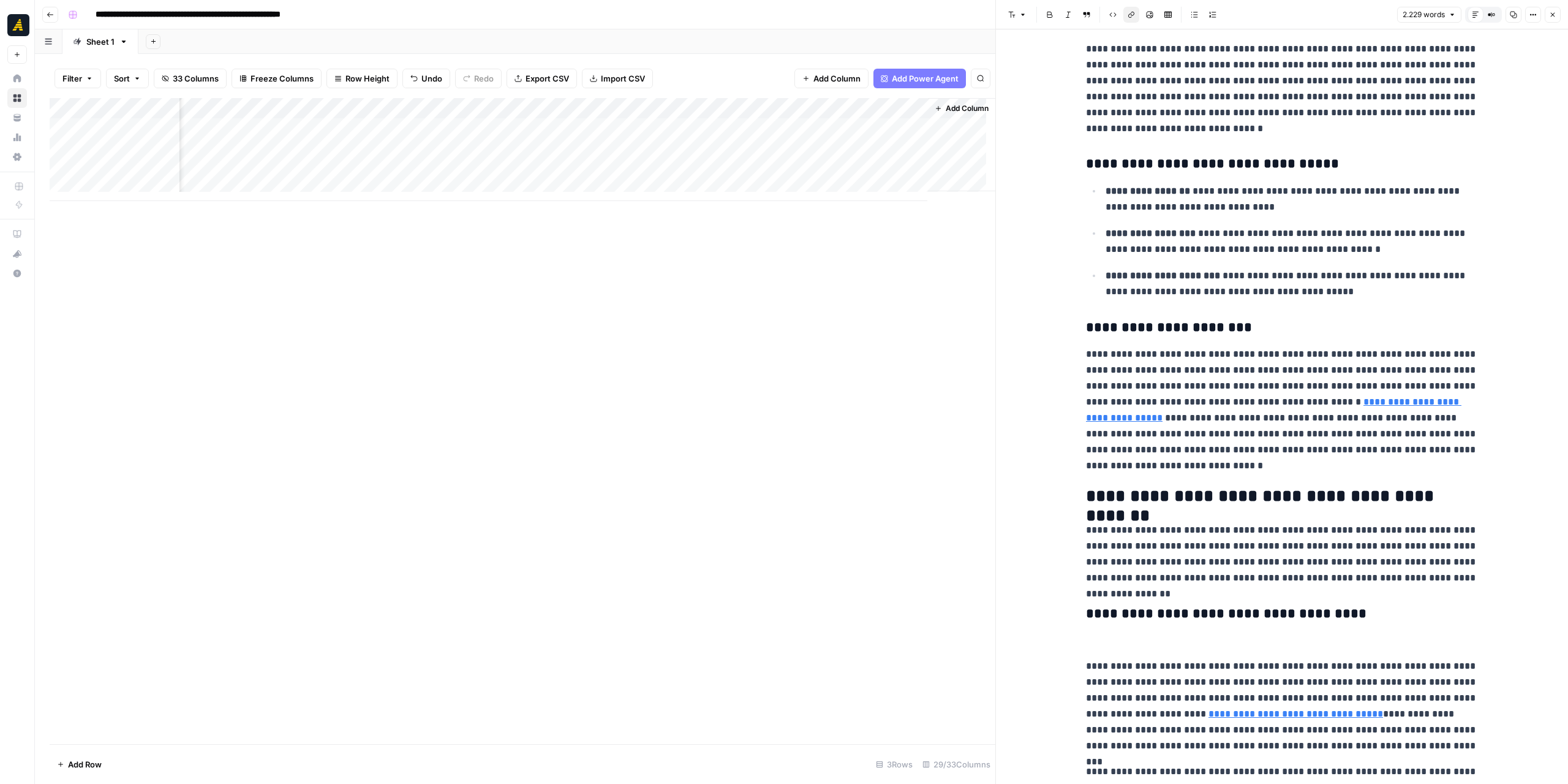
click at [1363, 399] on link "**********" at bounding box center [1273, 409] width 375 height 25
click at [1367, 400] on link "**********" at bounding box center [1273, 409] width 375 height 25
click at [1394, 405] on link "**********" at bounding box center [1273, 409] width 375 height 25
click at [1393, 402] on link "**********" at bounding box center [1273, 409] width 375 height 25
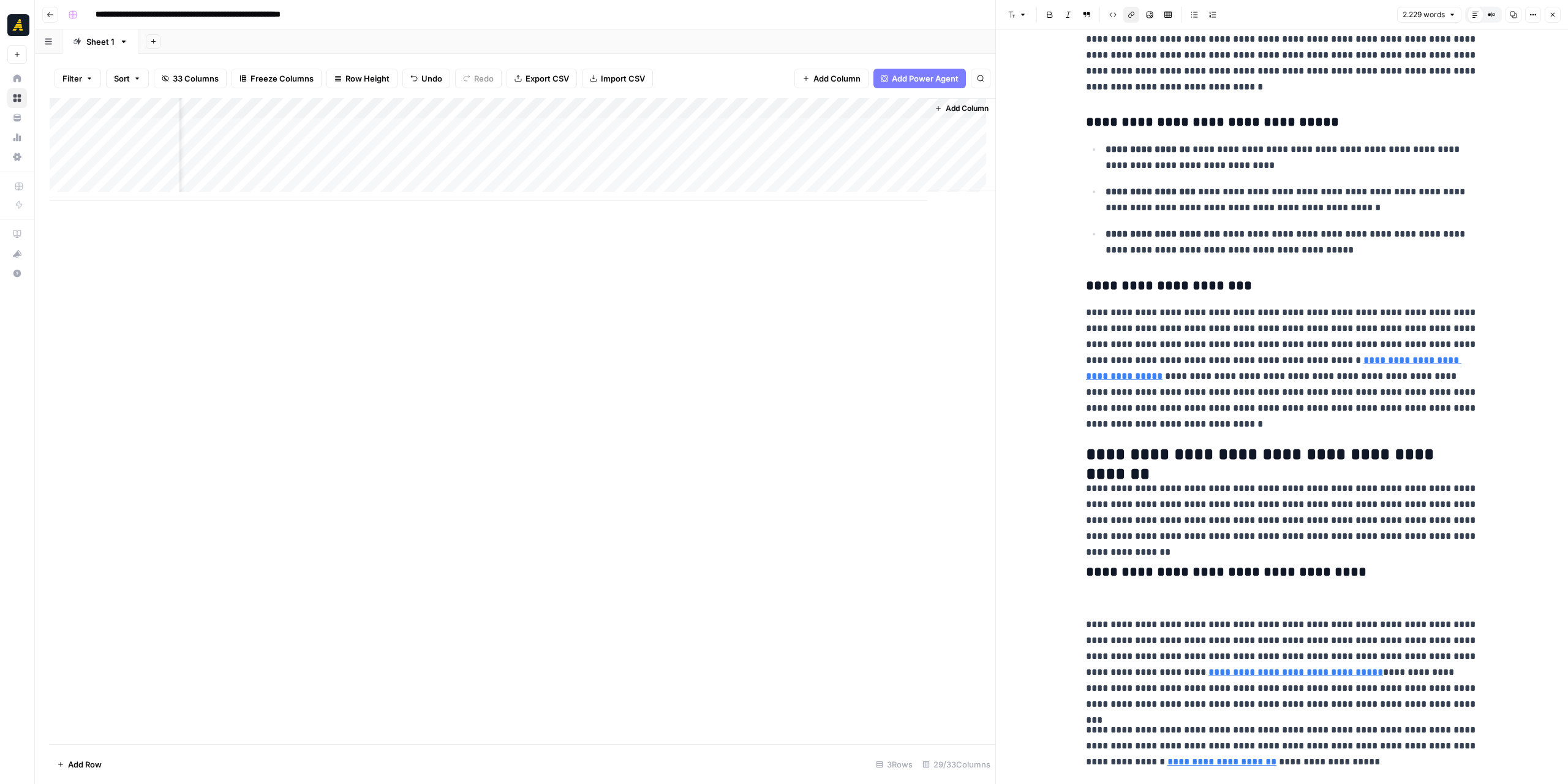
scroll to position [552, 0]
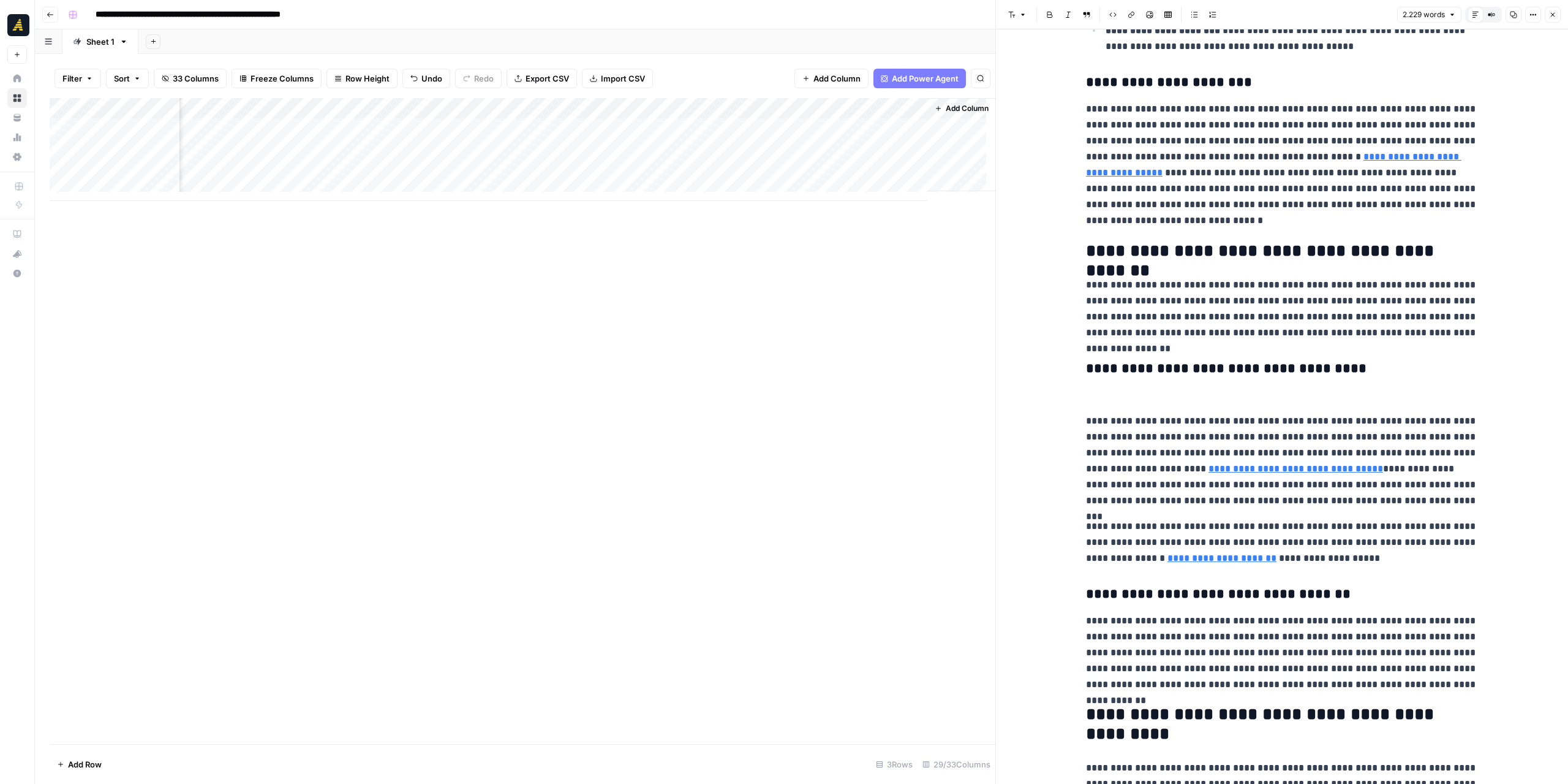
click at [1202, 397] on p at bounding box center [1282, 395] width 392 height 16
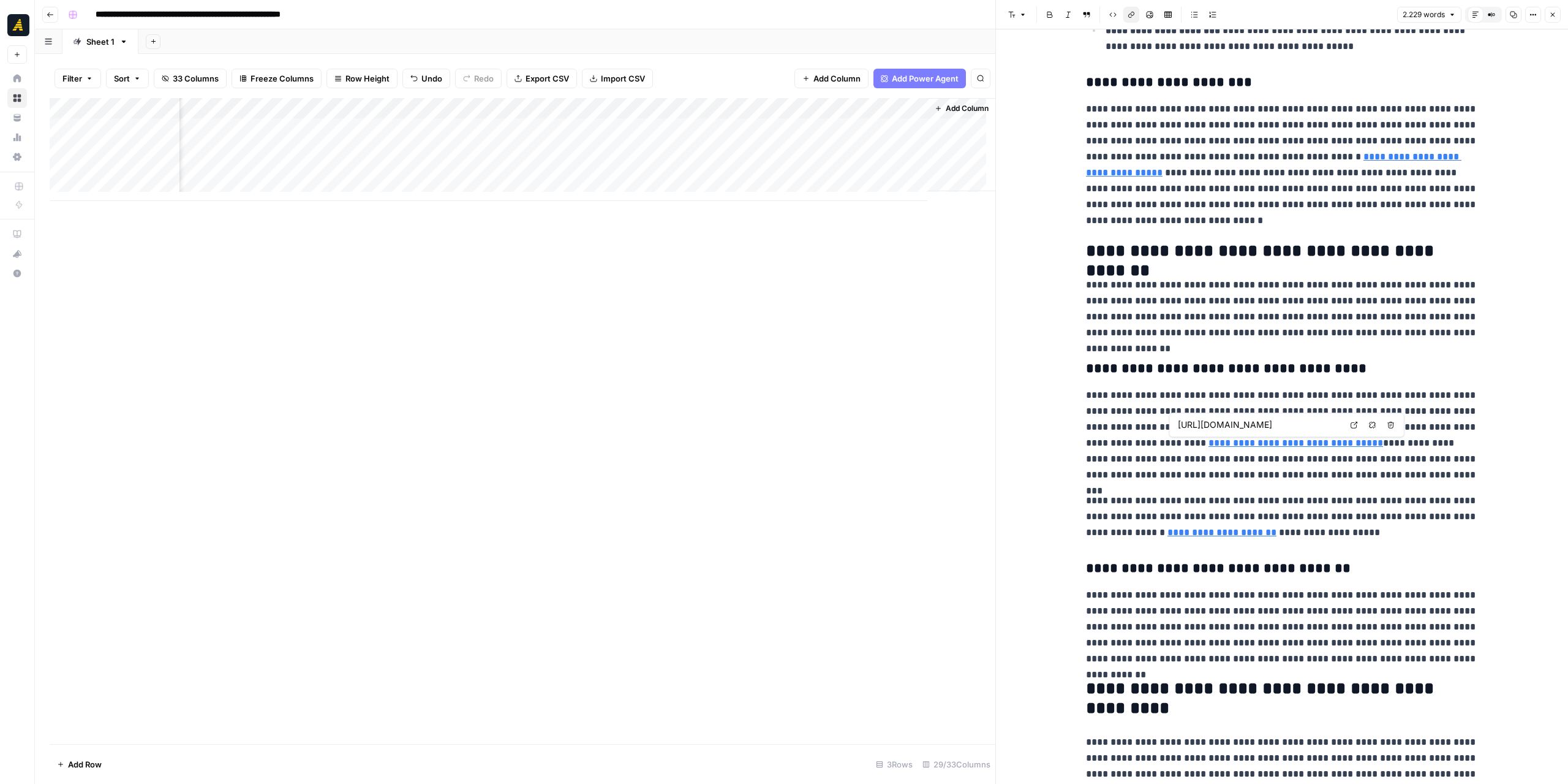
click at [1243, 444] on link "**********" at bounding box center [1295, 442] width 175 height 9
click at [1350, 423] on icon at bounding box center [1354, 425] width 8 height 8
type input "https://www.upmenu.com/blog/restaurant-cash-flow/"
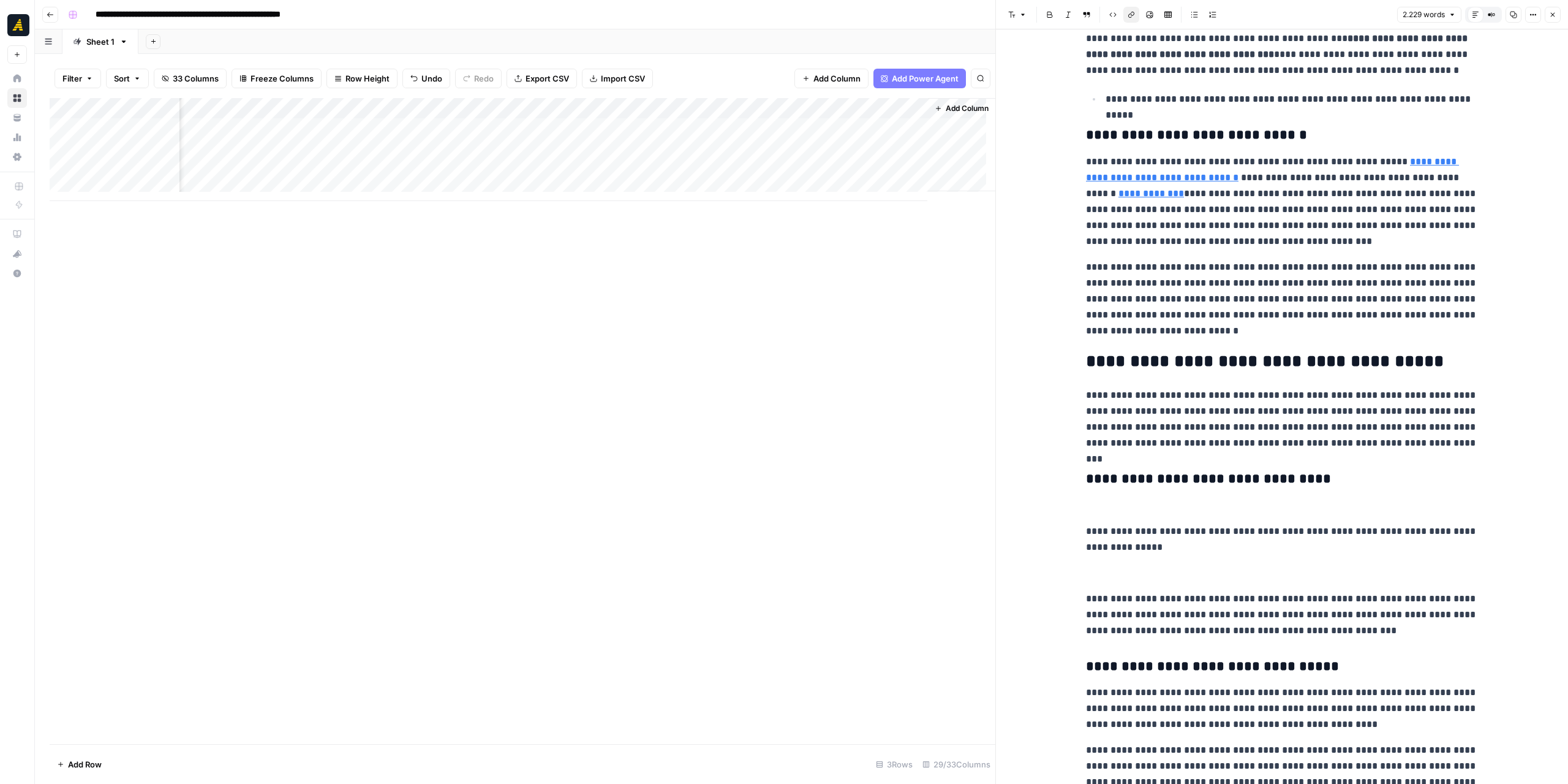
scroll to position [2757, 0]
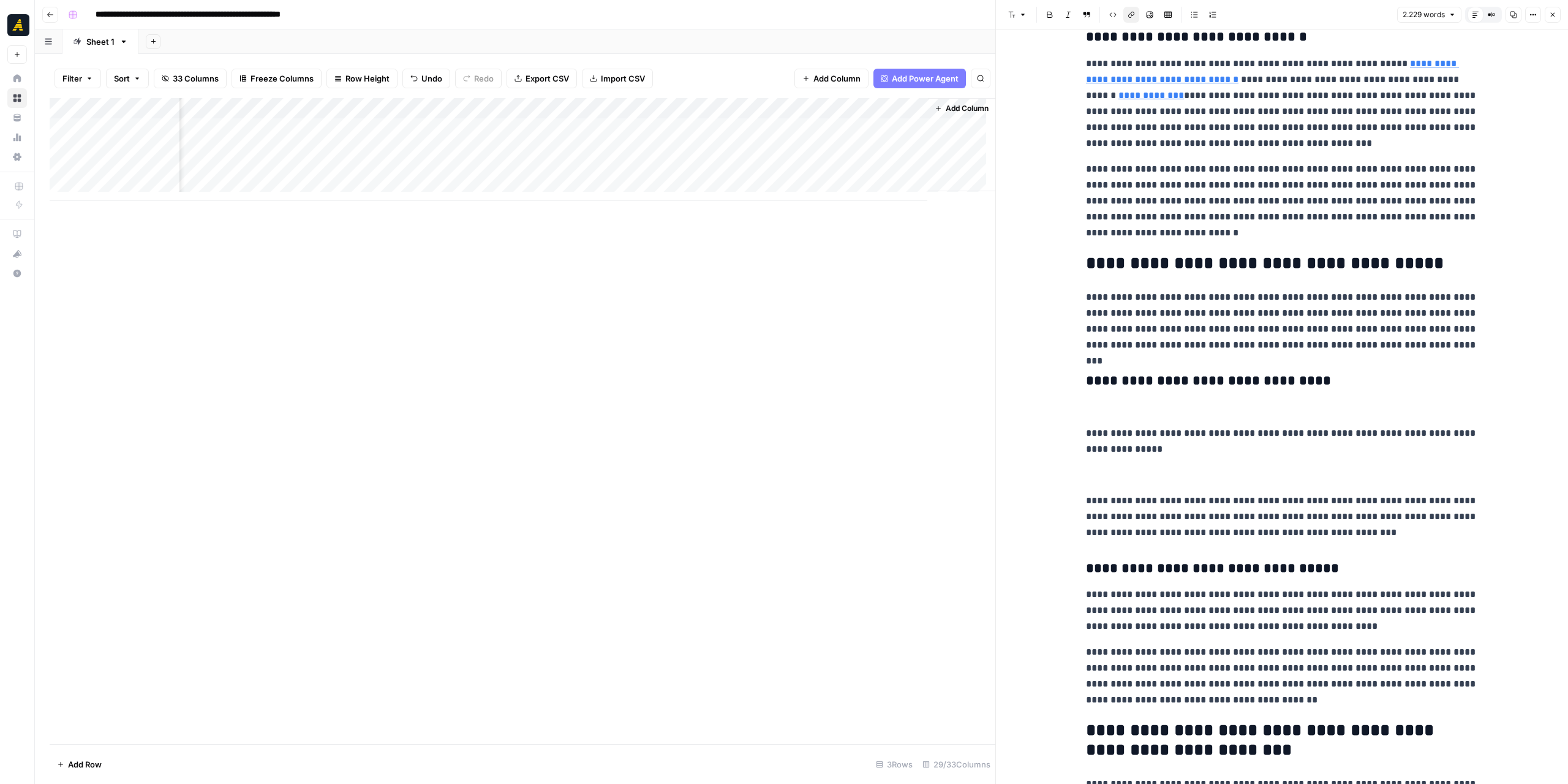
click at [1124, 474] on p at bounding box center [1282, 475] width 392 height 16
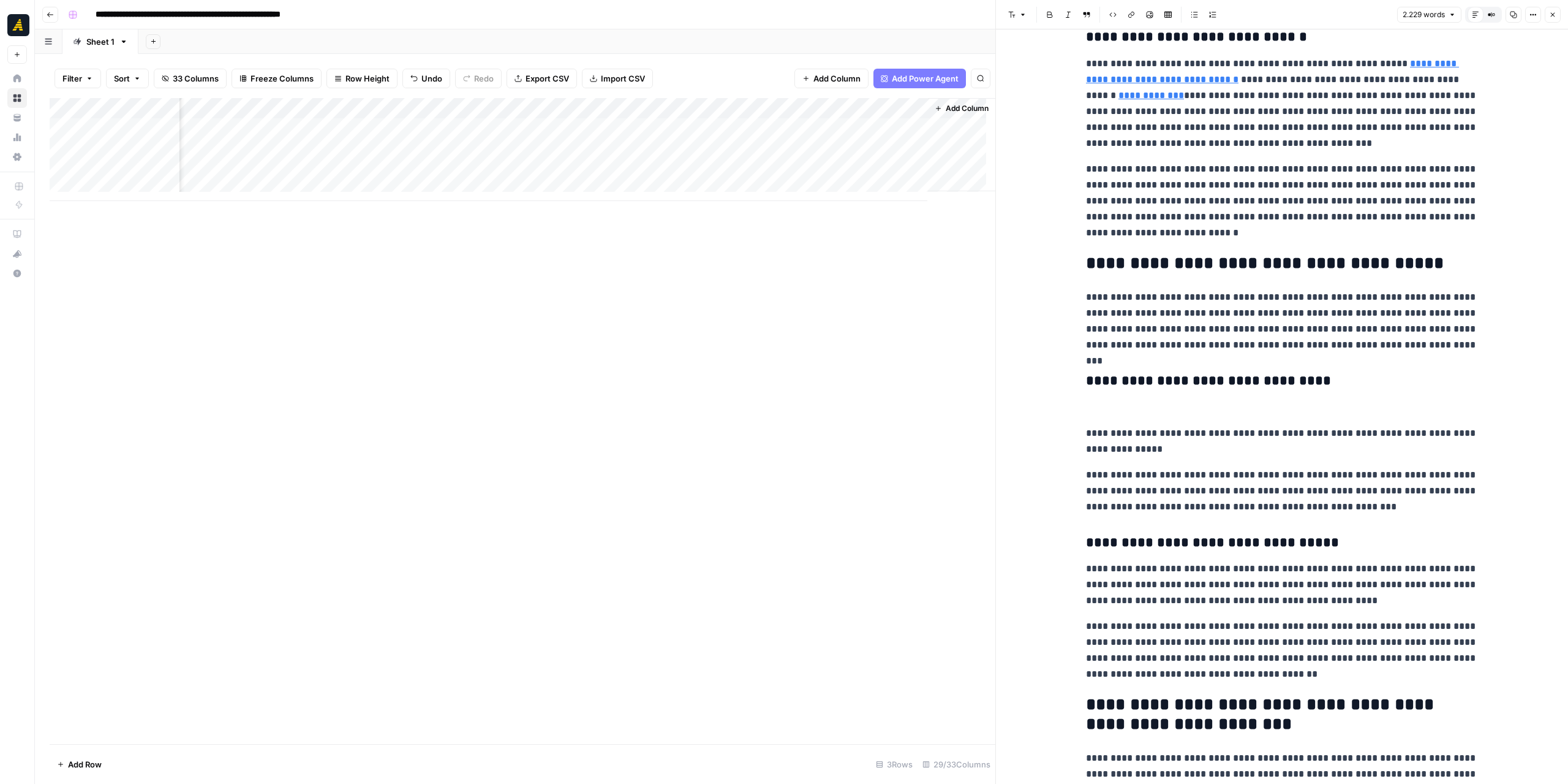
click at [1117, 399] on p at bounding box center [1282, 407] width 392 height 16
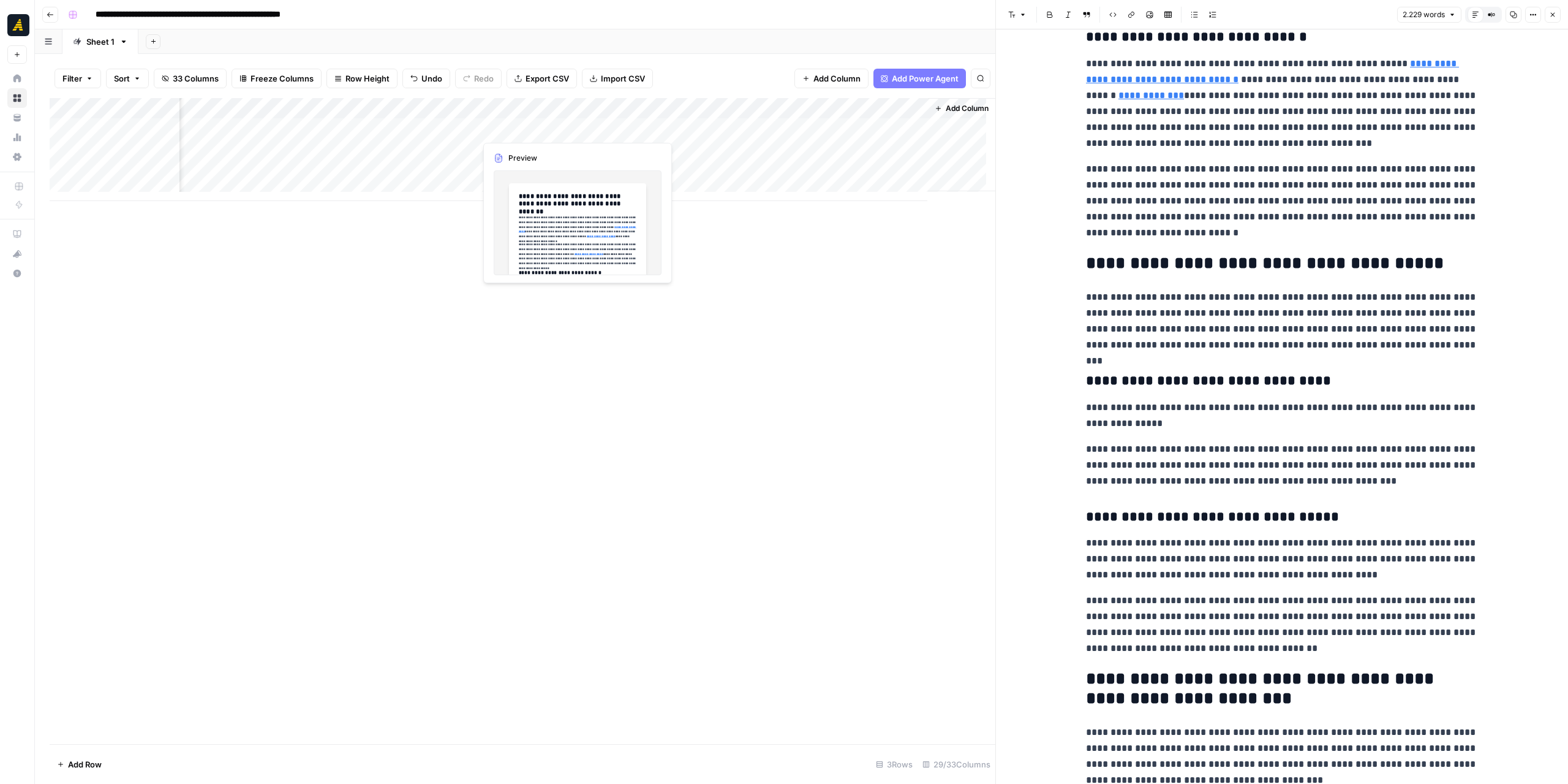
click div "Add Column"
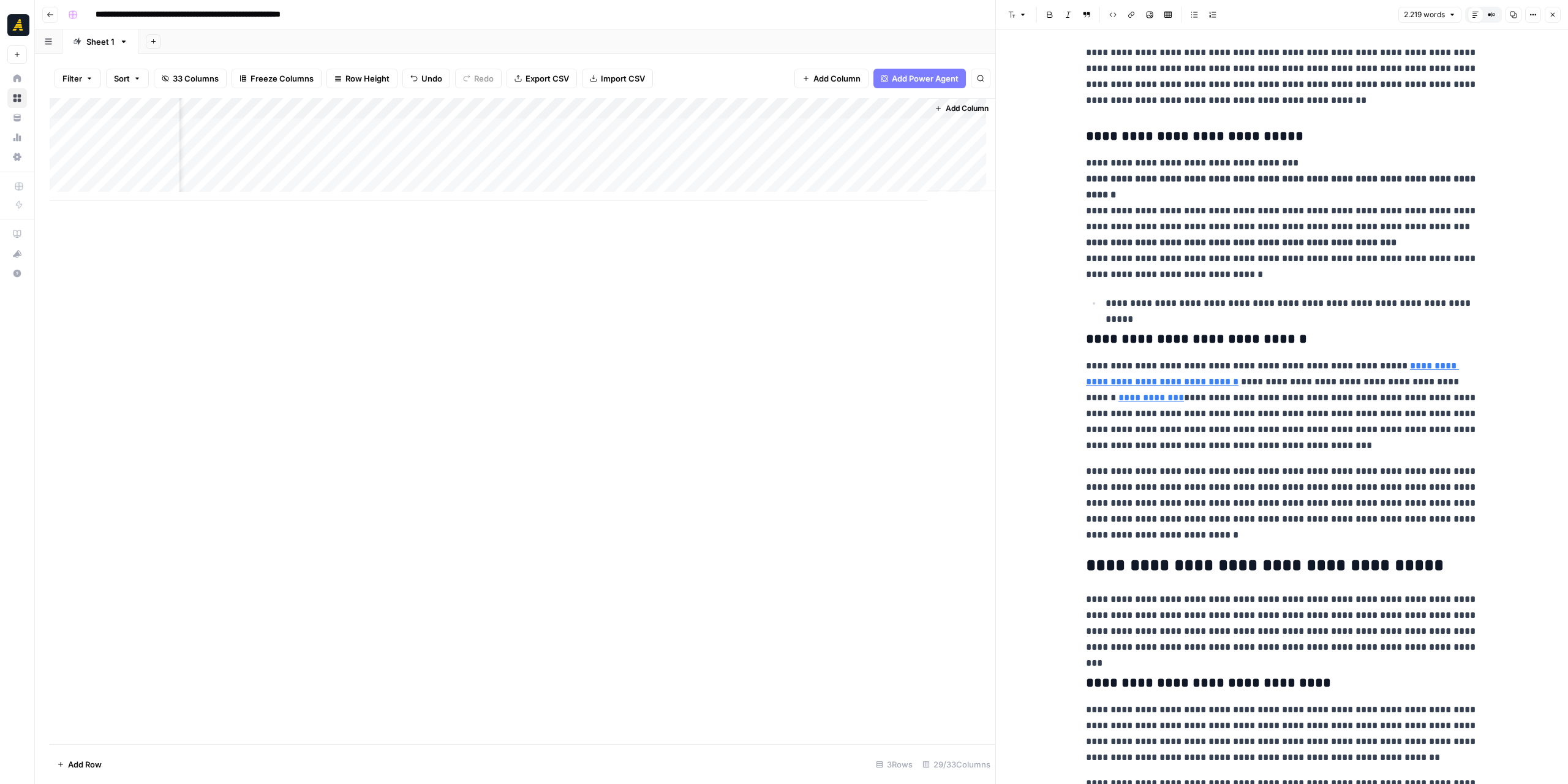
scroll to position [2696, 0]
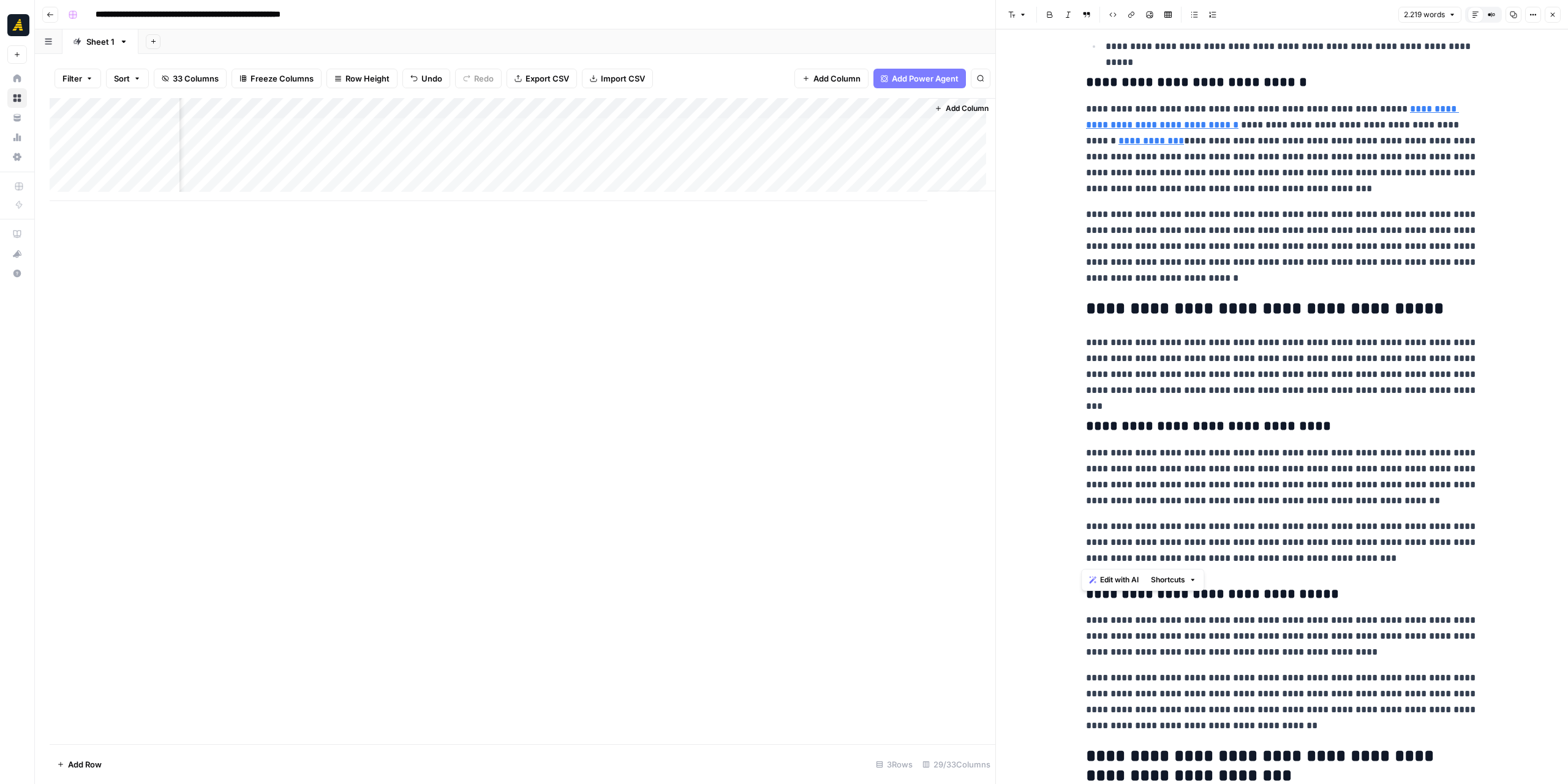
drag, startPoint x: 1386, startPoint y: 562, endPoint x: 1070, endPoint y: 445, distance: 337.0
click div "**********"
copy div "**********"
click div "Add Column"
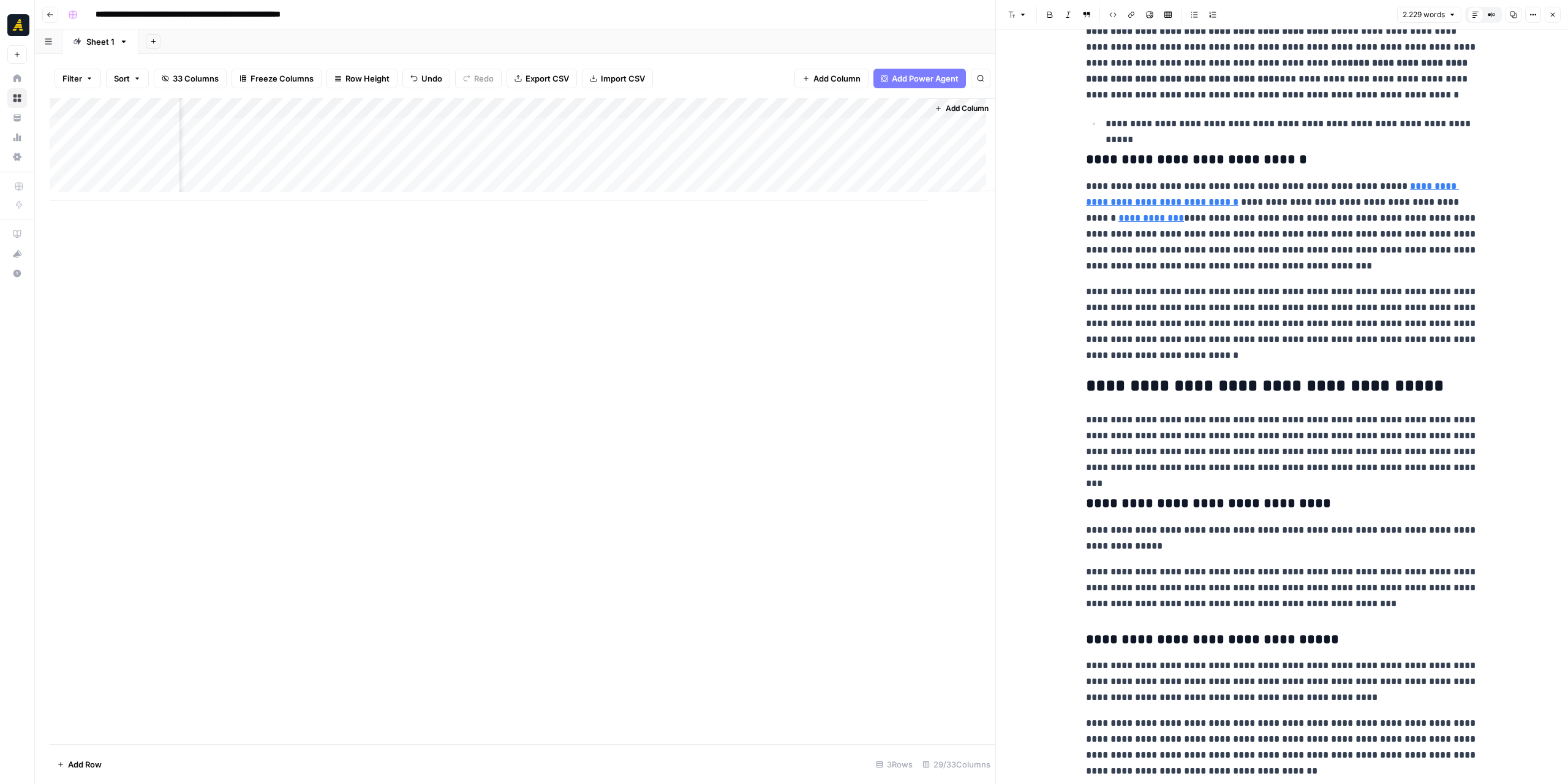
scroll to position [2818, 0]
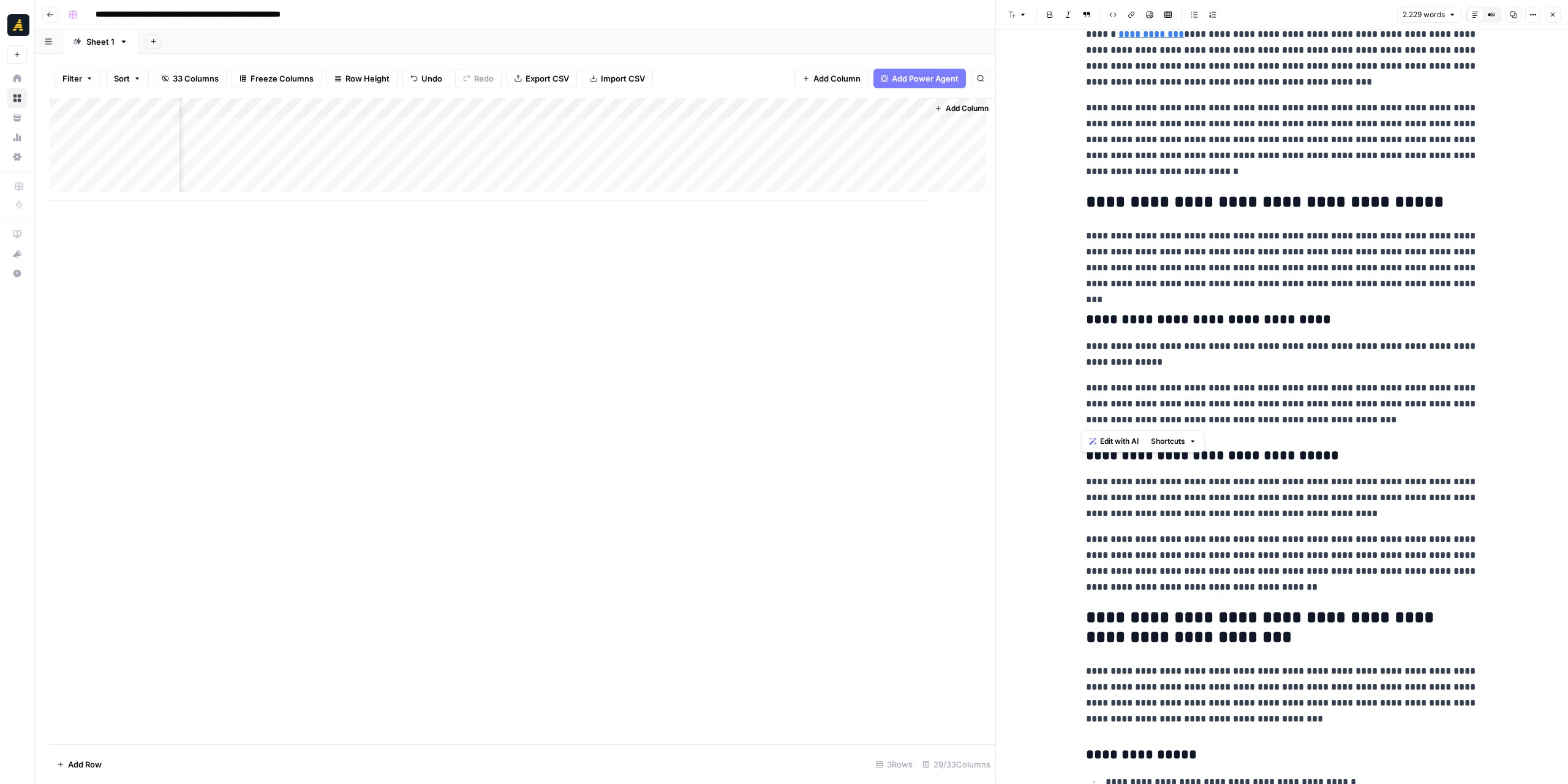
drag, startPoint x: 1367, startPoint y: 420, endPoint x: 1064, endPoint y: 339, distance: 313.6
click div "**********"
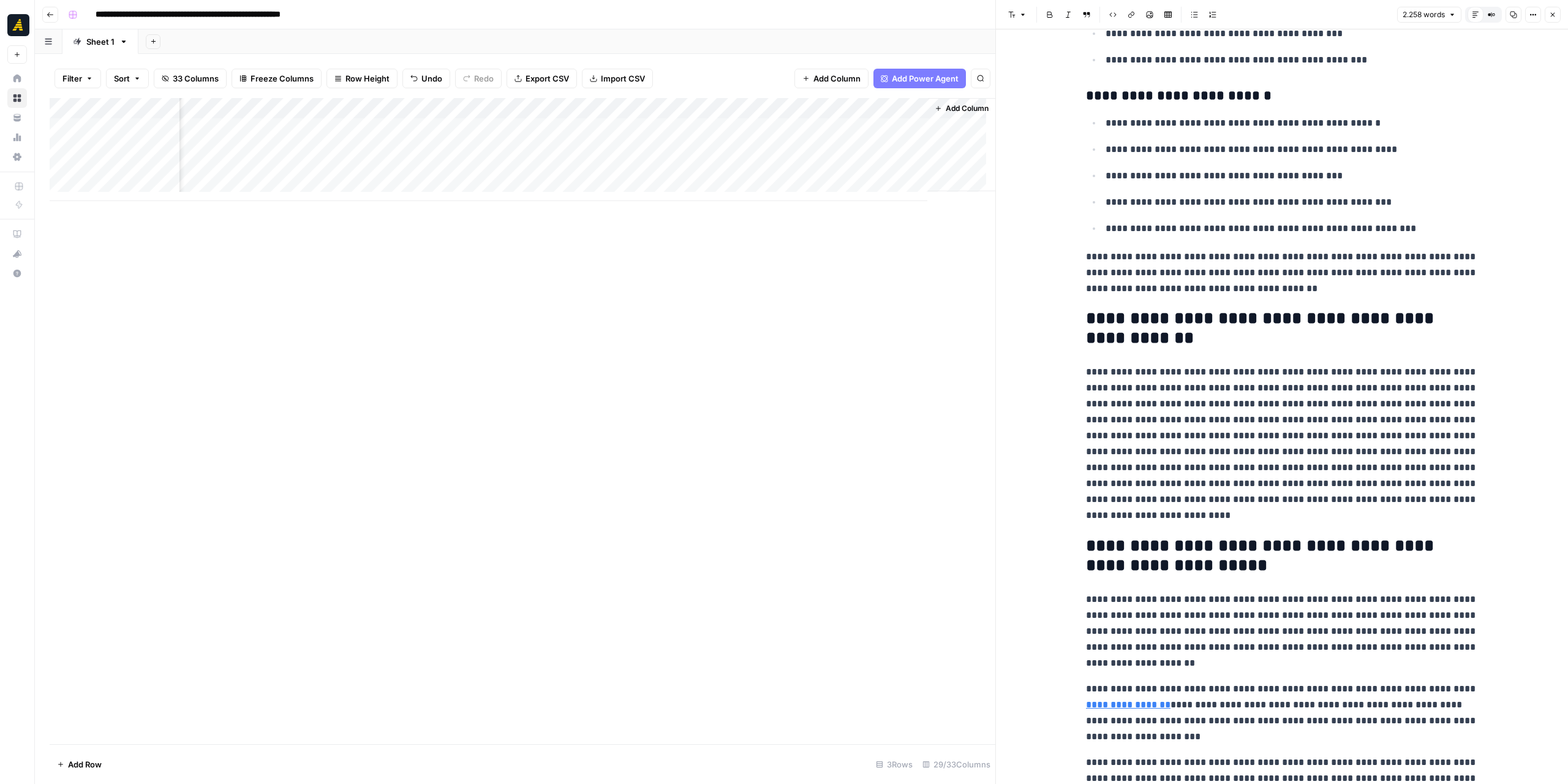
scroll to position [3799, 0]
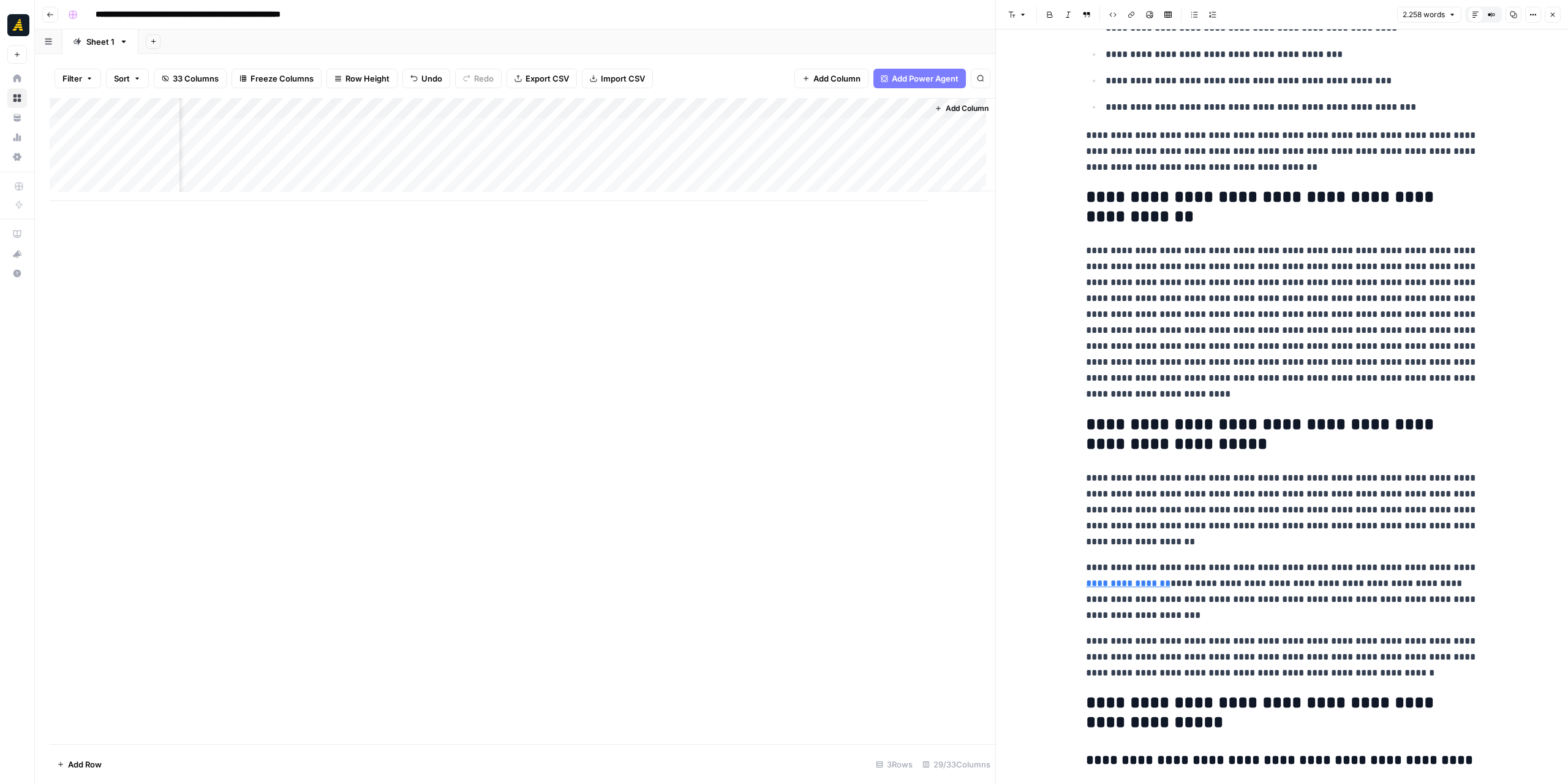
click p "**********"
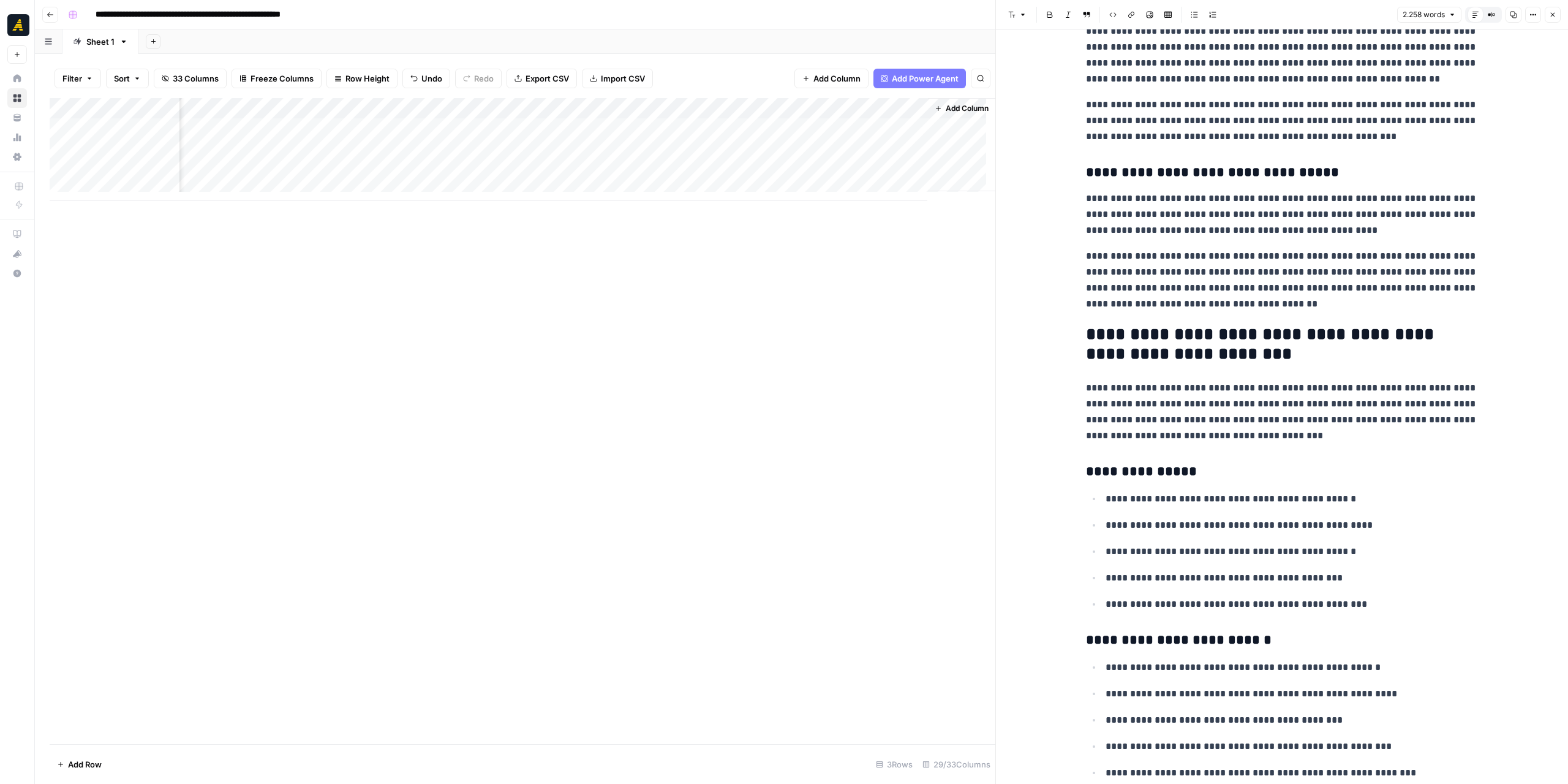
scroll to position [3002, 0]
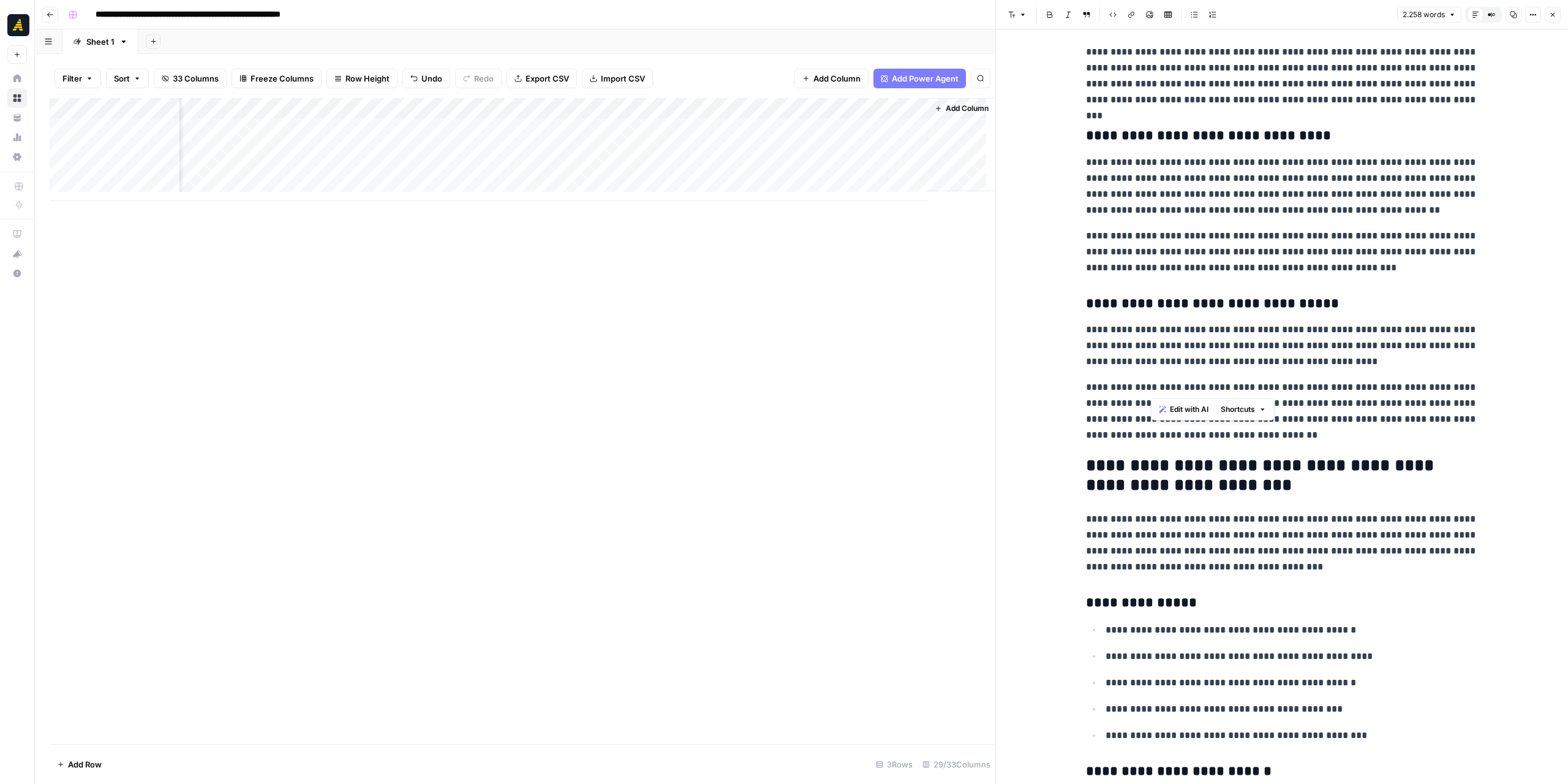
drag, startPoint x: 1171, startPoint y: 386, endPoint x: 1150, endPoint y: 389, distance: 21.2
click p "**********"
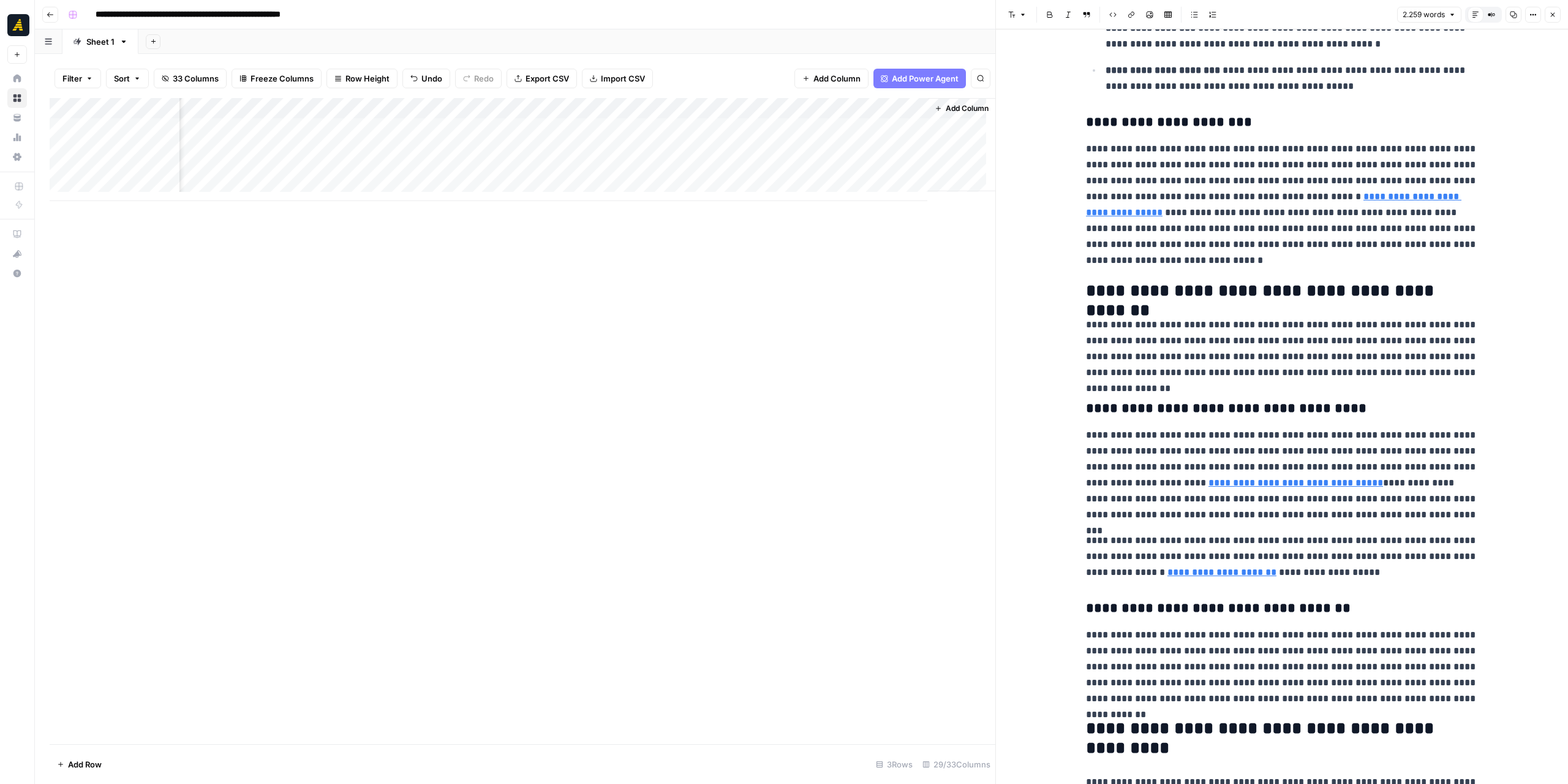
scroll to position [674, 0]
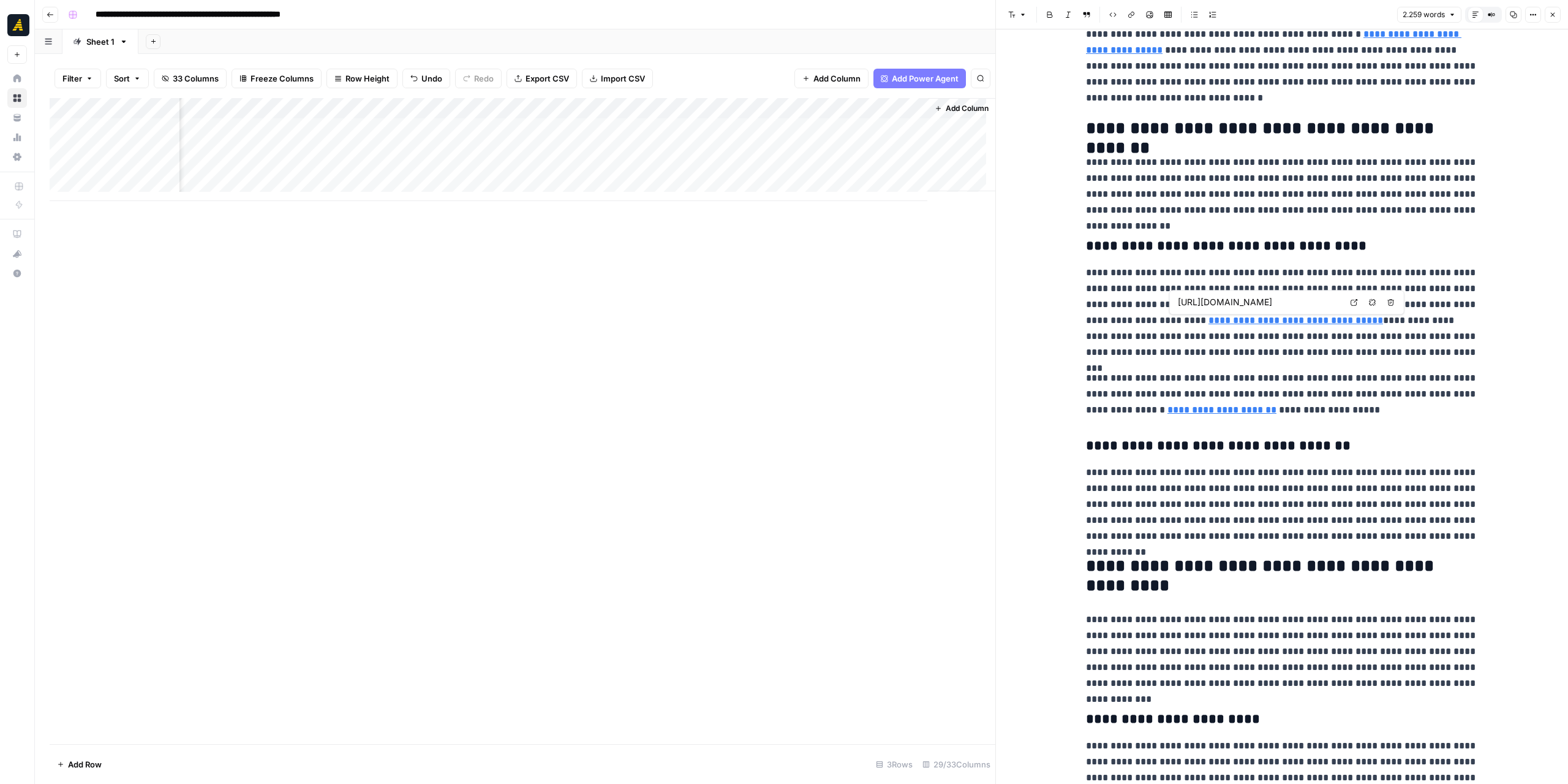
type input "http://www.gsslp.com/why-planning-is-valuable-even-if-nothing-goes-to-plan"
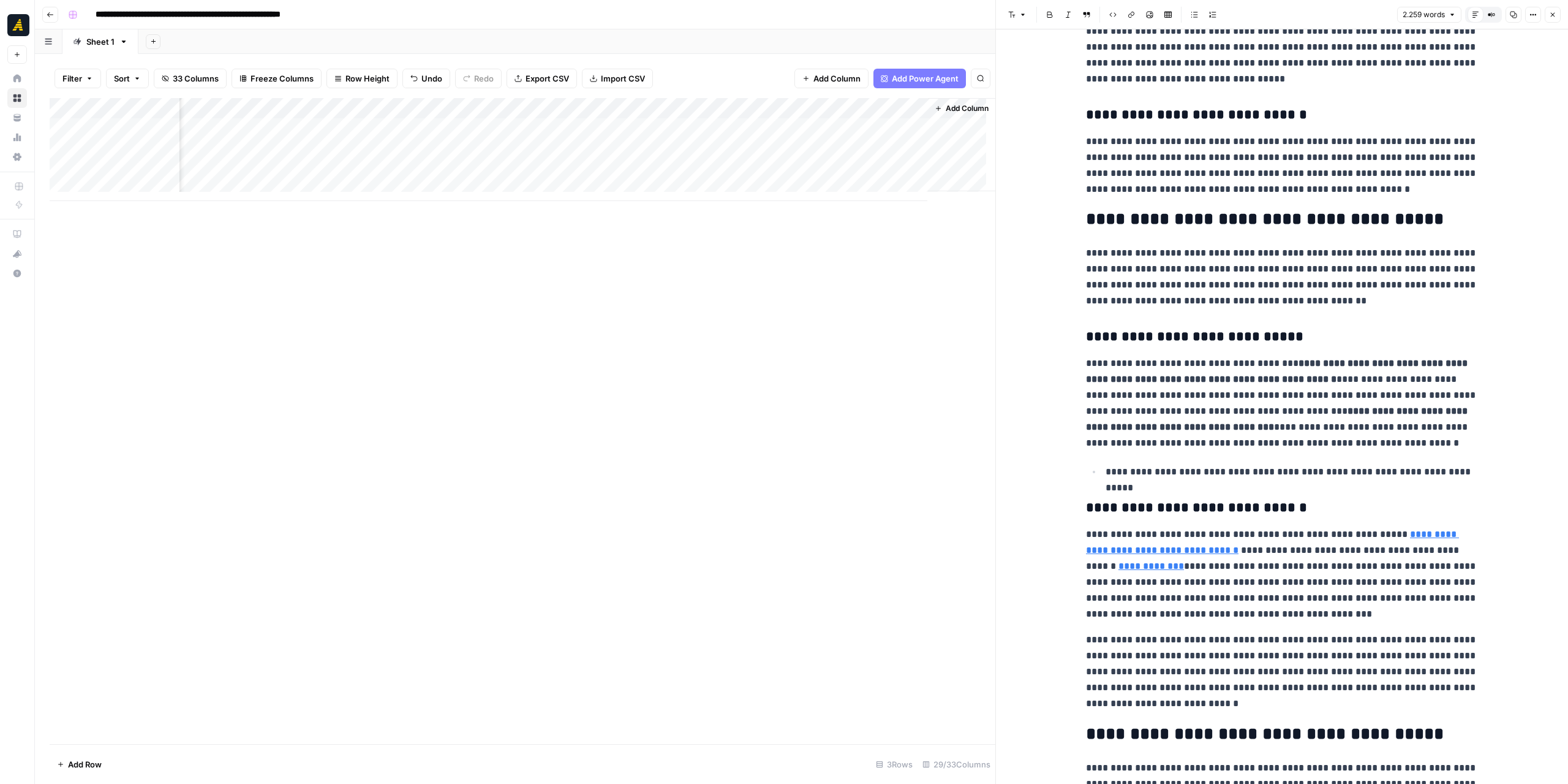
scroll to position [2390, 0]
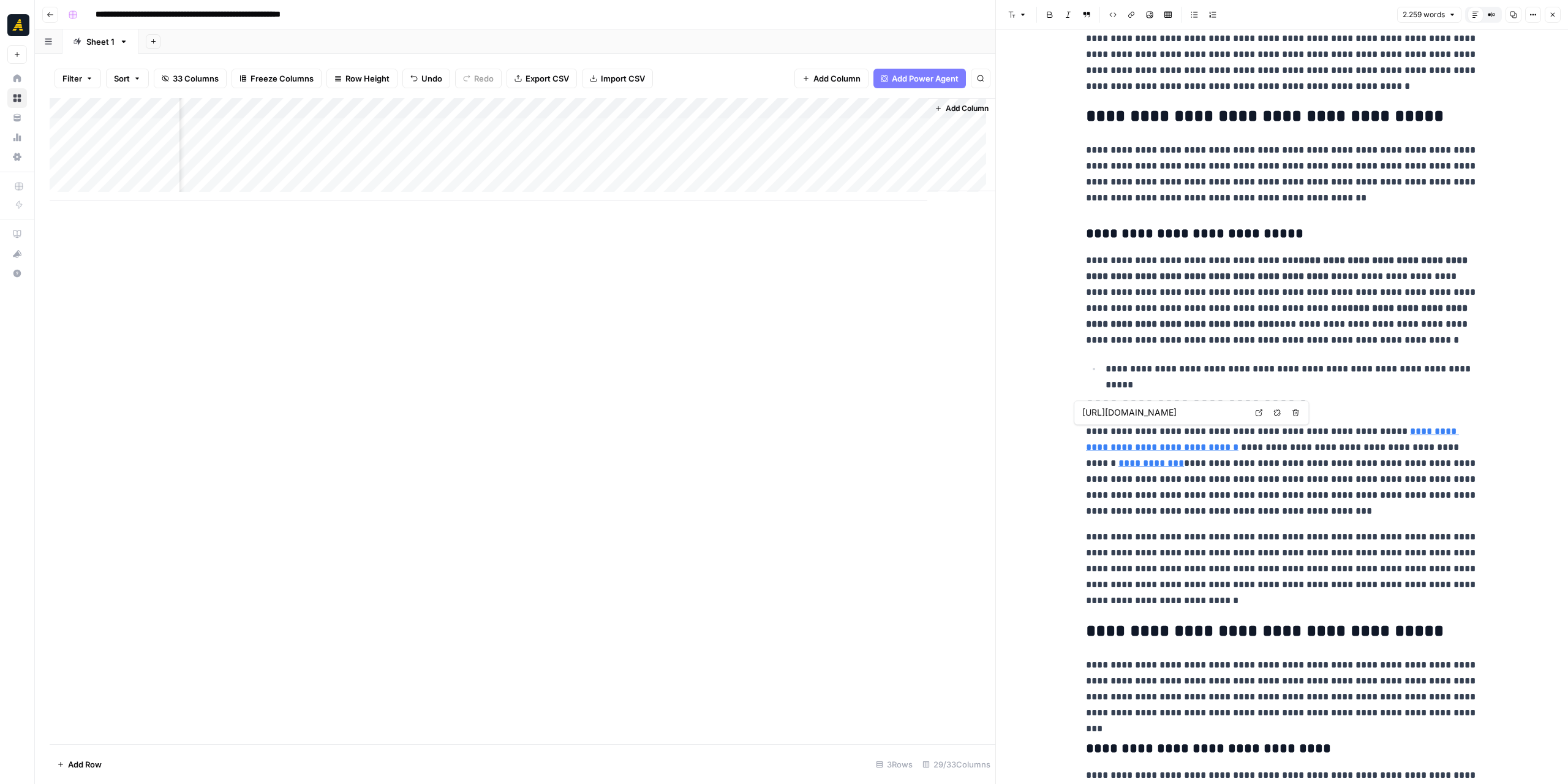
click link "**********"
click div "**********"
click icon "button"
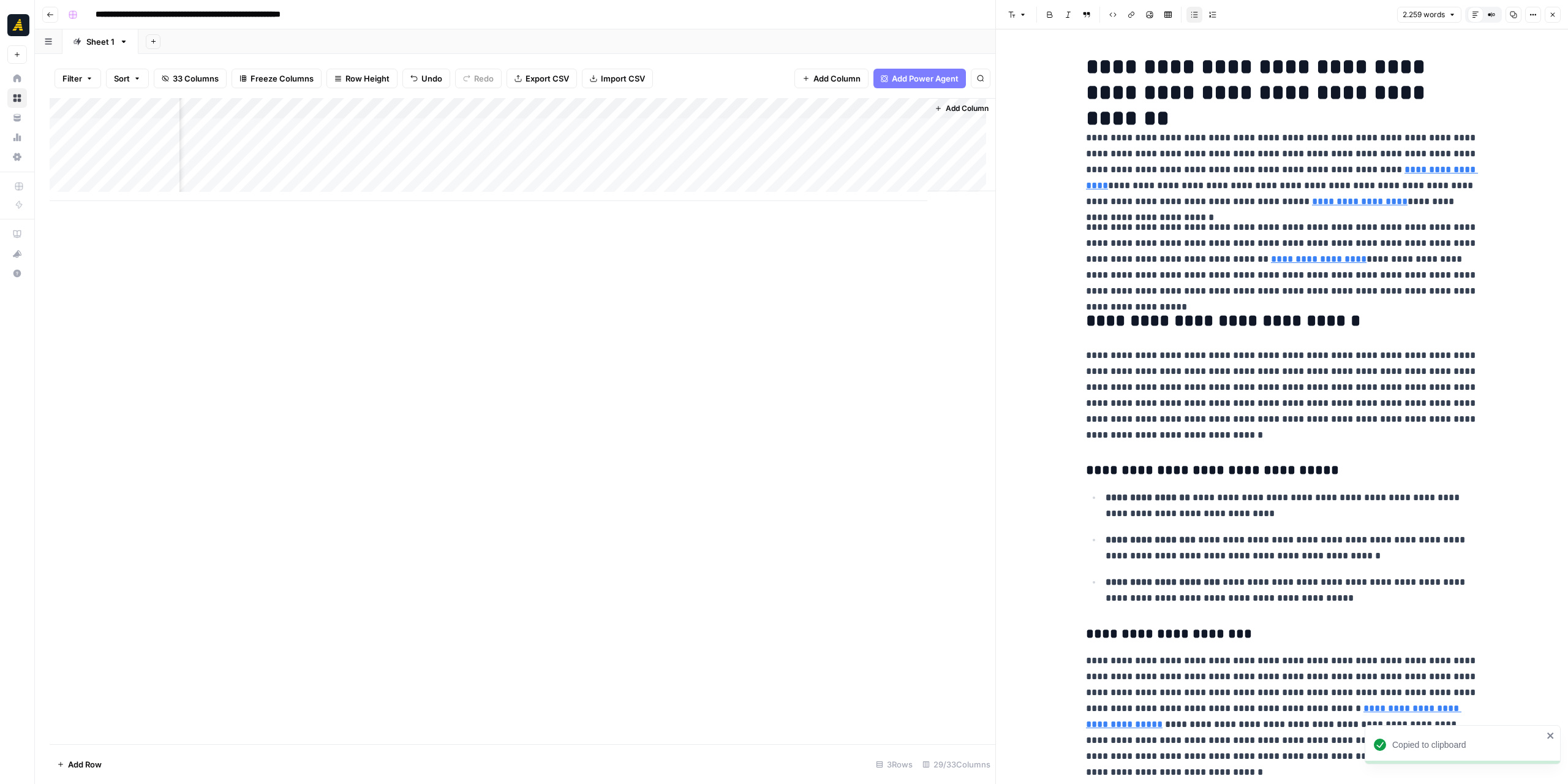
click at [1520, 19] on button "Copy" at bounding box center [1513, 15] width 16 height 16
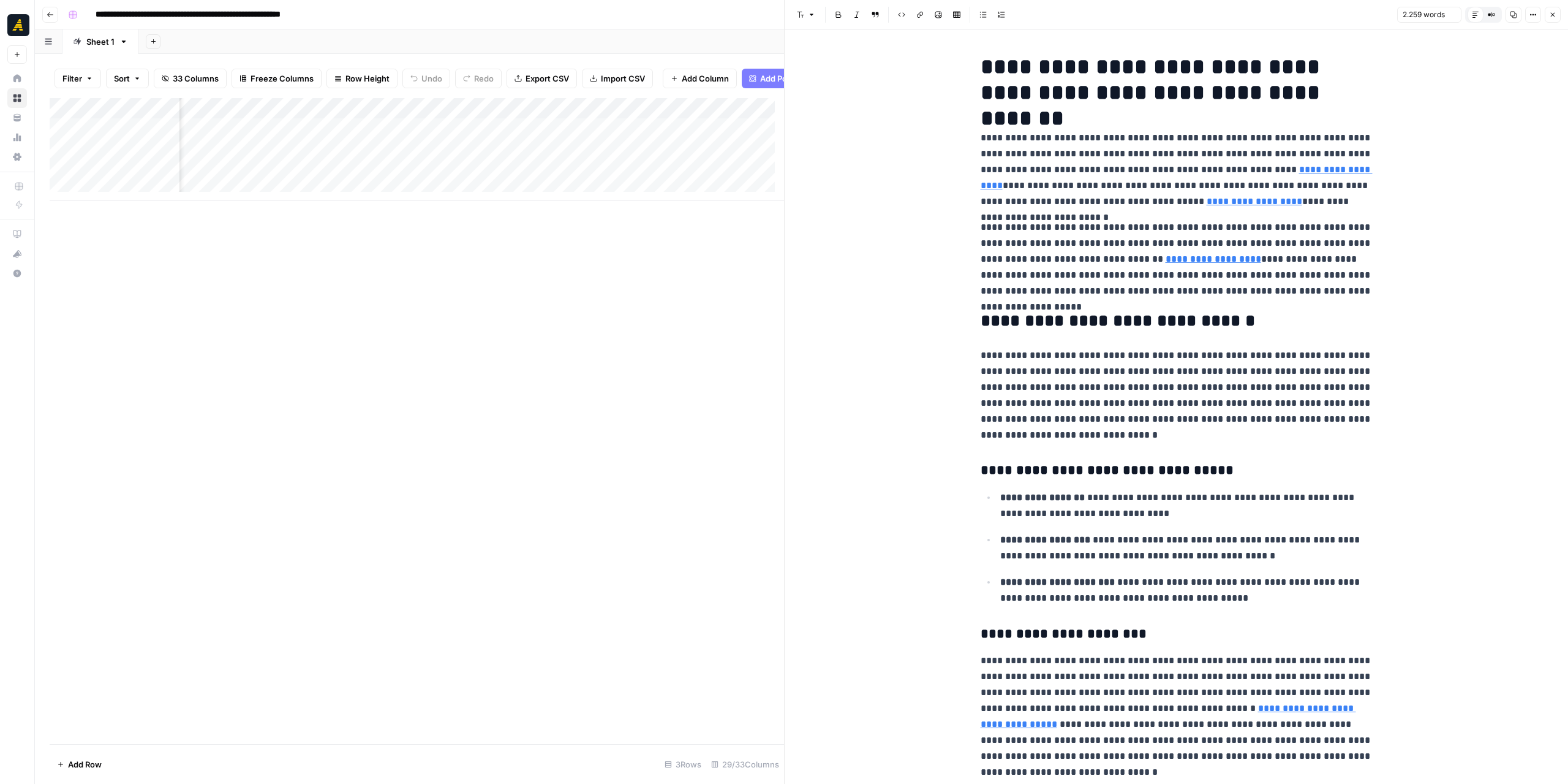
click at [1018, 178] on p "**********" at bounding box center [1177, 170] width 392 height 80
click at [814, 13] on icon "button" at bounding box center [811, 15] width 8 height 8
click at [1227, 176] on p "**********" at bounding box center [1177, 170] width 392 height 80
click at [1515, 11] on icon "button" at bounding box center [1513, 15] width 8 height 8
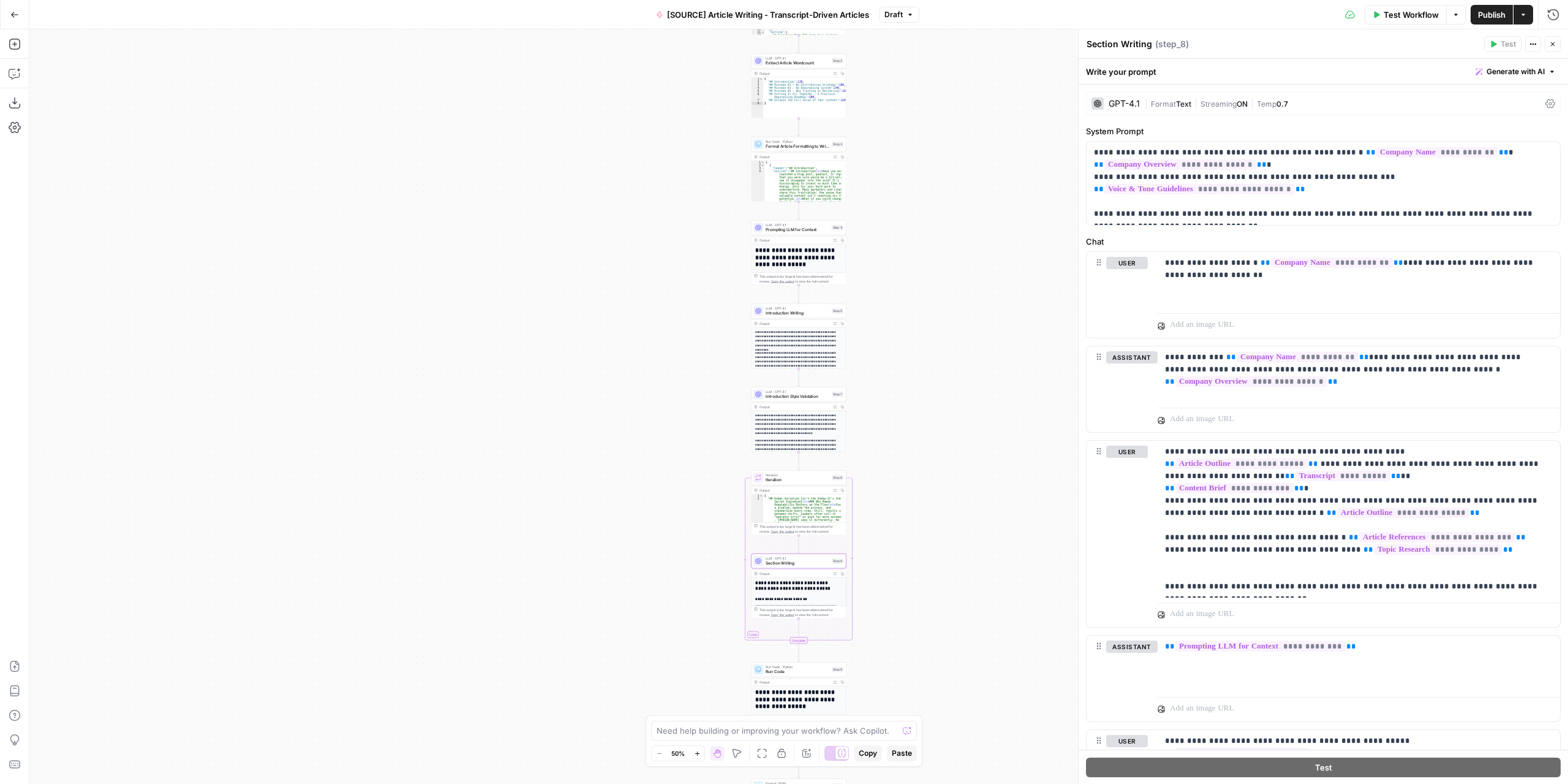
scroll to position [1838, 0]
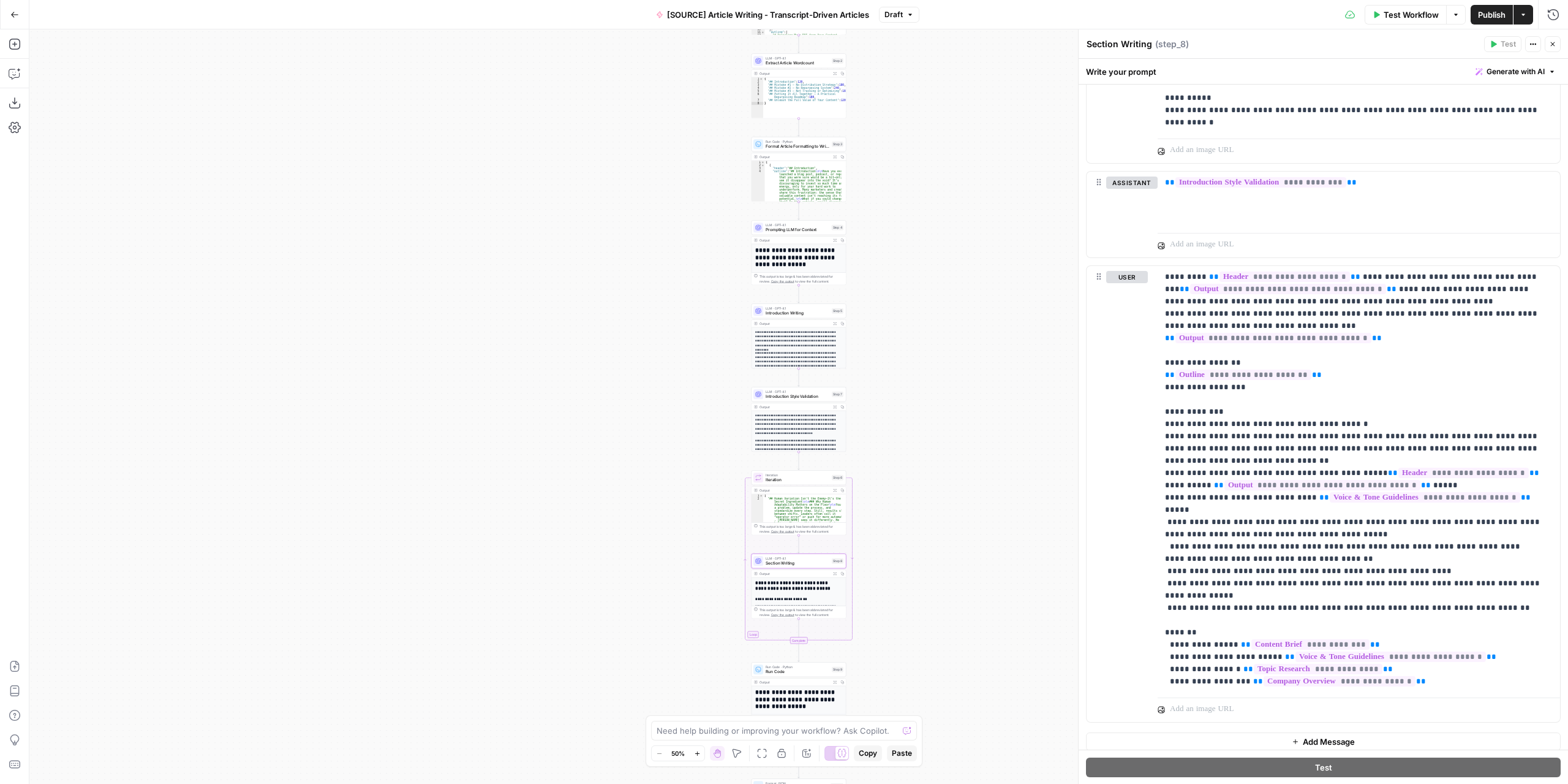
click at [519, 105] on div "Workflow Set Inputs Inputs LLM · GPT-4.1 Extract Article Structure Step 1 Outpu…" at bounding box center [798, 406] width 1539 height 754
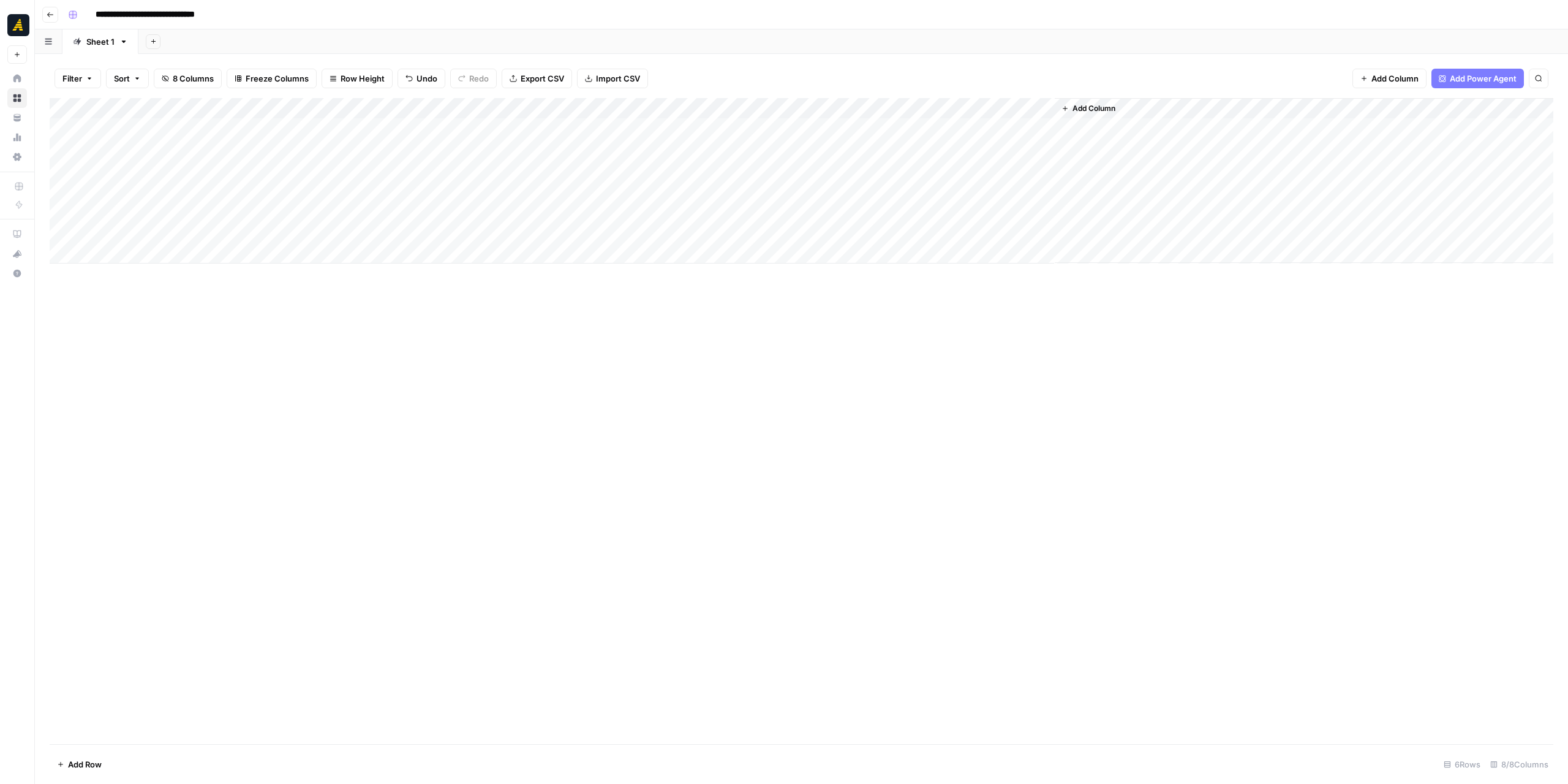
click at [829, 109] on div "Add Column" at bounding box center [801, 180] width 1503 height 165
click at [786, 229] on span "Edit Workflow" at bounding box center [807, 229] width 107 height 12
drag, startPoint x: 828, startPoint y: 106, endPoint x: 817, endPoint y: 114, distance: 13.6
click at [817, 114] on div "Add Column" at bounding box center [801, 180] width 1503 height 165
click at [794, 225] on span "Edit Workflow" at bounding box center [807, 229] width 107 height 12
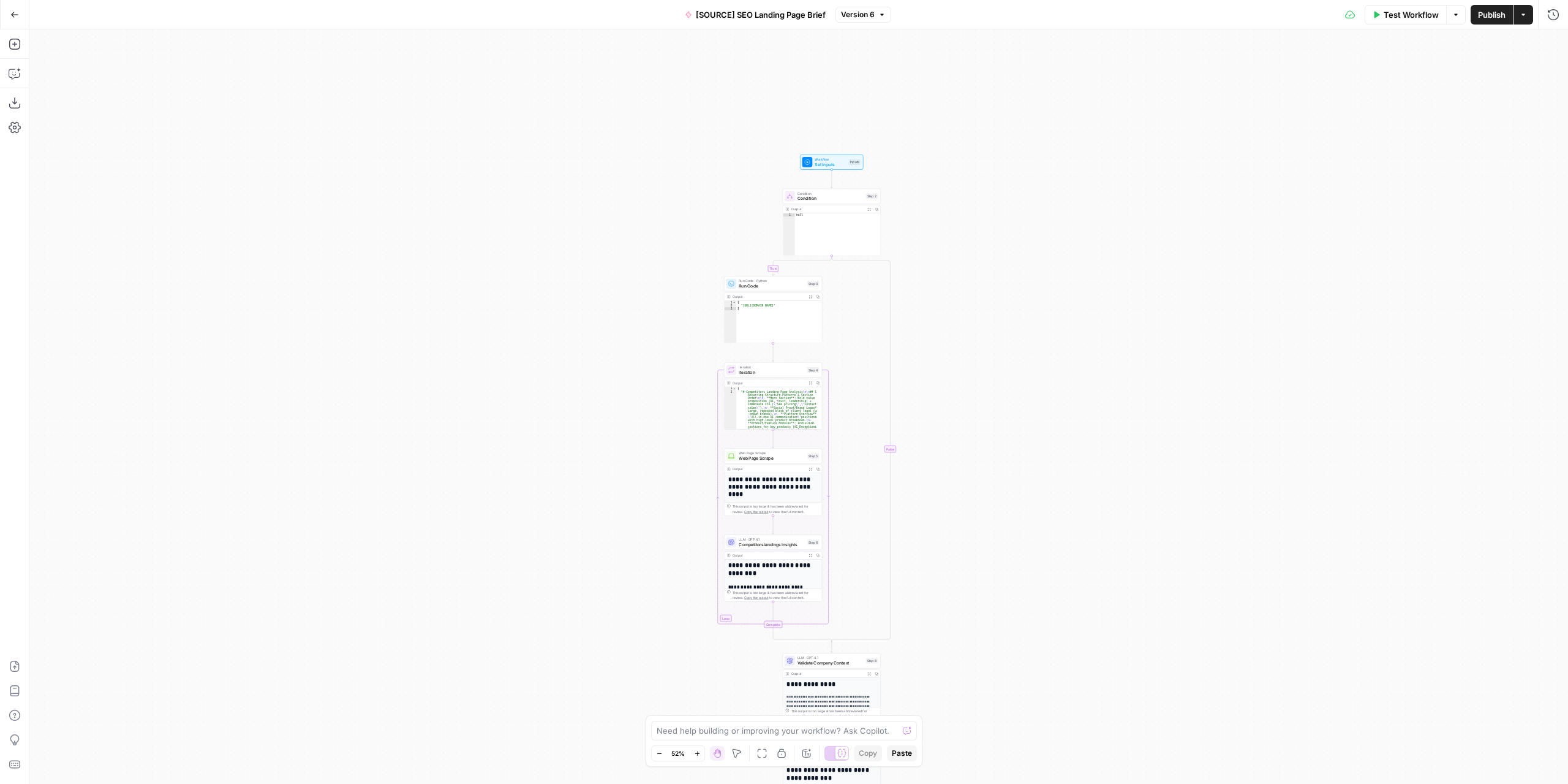
drag, startPoint x: 961, startPoint y: 351, endPoint x: 964, endPoint y: 426, distance: 75.1
click at [964, 426] on div "true false Workflow Set Inputs Inputs Condition Condition Step 2 Output Expand …" at bounding box center [798, 406] width 1539 height 754
click at [813, 17] on span "[SOURCE] SEO Landing Page Brief" at bounding box center [761, 15] width 130 height 12
click at [137, 88] on input "[SOURCE] SEO Landing Page Brief" at bounding box center [197, 92] width 309 height 12
drag, startPoint x: 167, startPoint y: 88, endPoint x: 137, endPoint y: 88, distance: 30.0
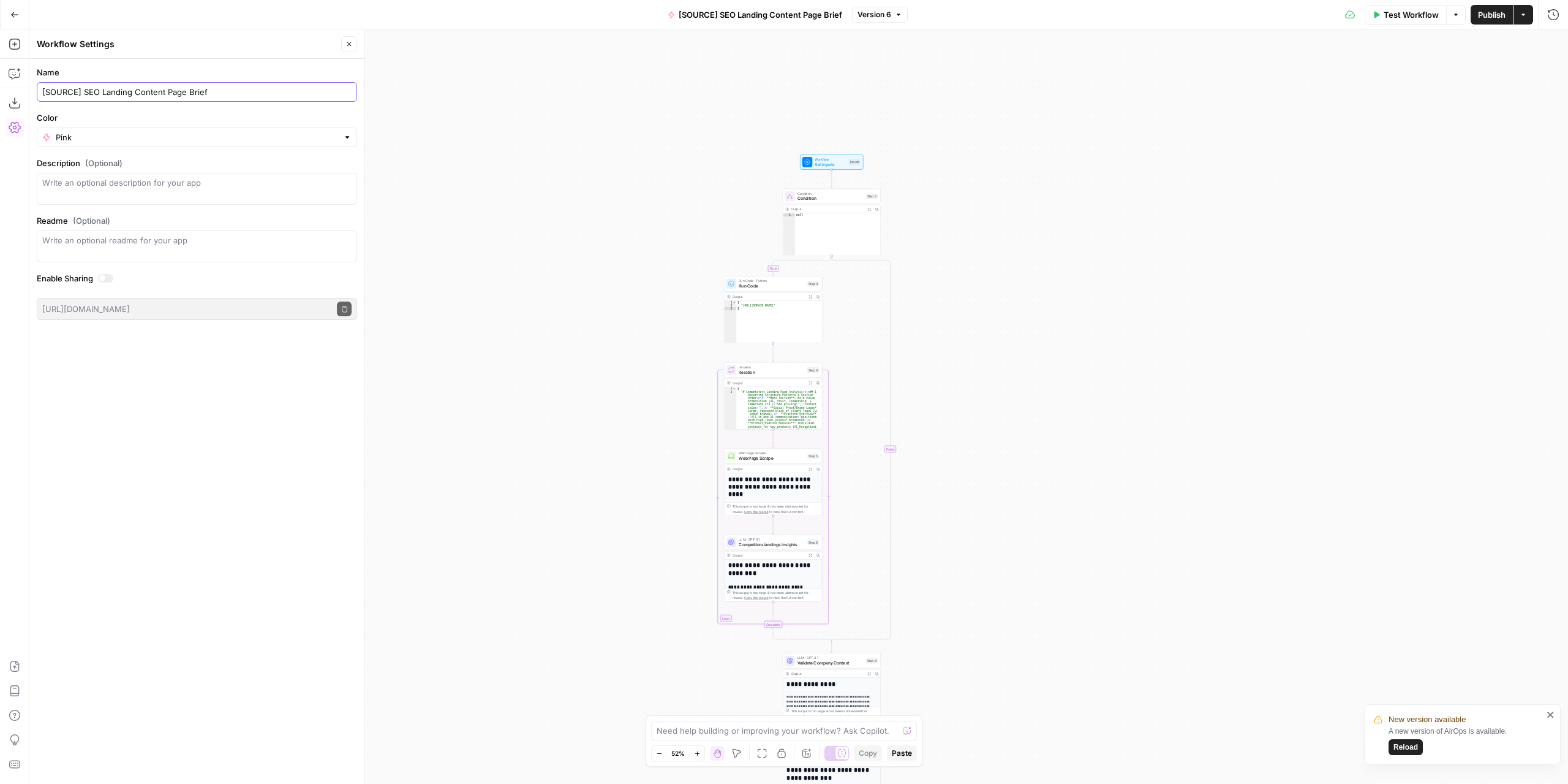
click at [137, 88] on input "[SOURCE] SEO Landing Content Page Brief" at bounding box center [197, 92] width 309 height 12
click at [156, 92] on input "[SOURCE] SEO Landing Page Brief" at bounding box center [197, 92] width 309 height 12
paste input "Content"
type input "[SOURCE] SEO Landing Page Content Brief"
click at [1486, 25] on div "Test Workflow Options Publish Actions Run History" at bounding box center [1237, 14] width 661 height 28
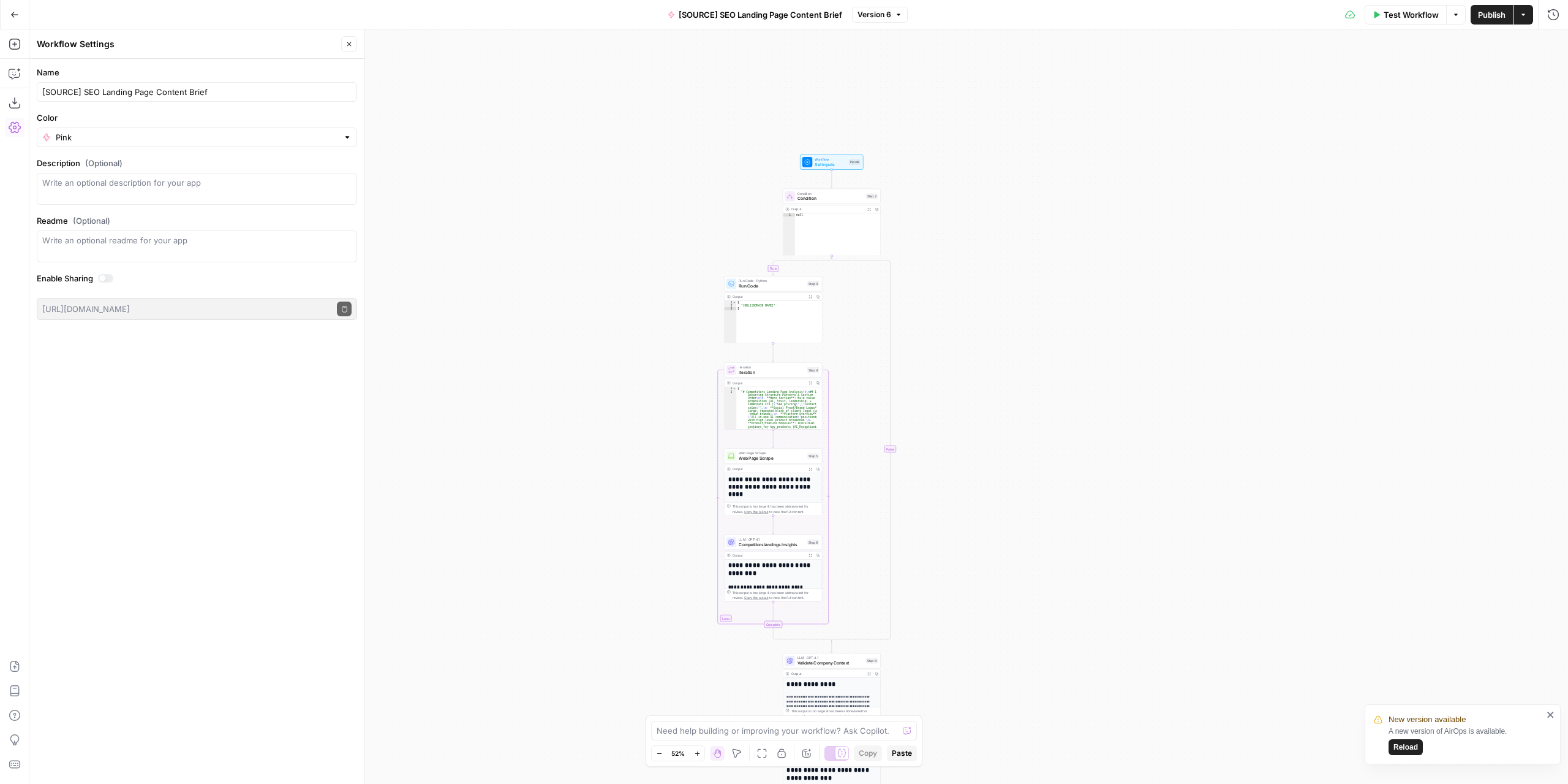
click at [1471, 19] on button "Publish" at bounding box center [1491, 14] width 42 height 19
click at [17, 104] on icon "button" at bounding box center [15, 103] width 12 height 12
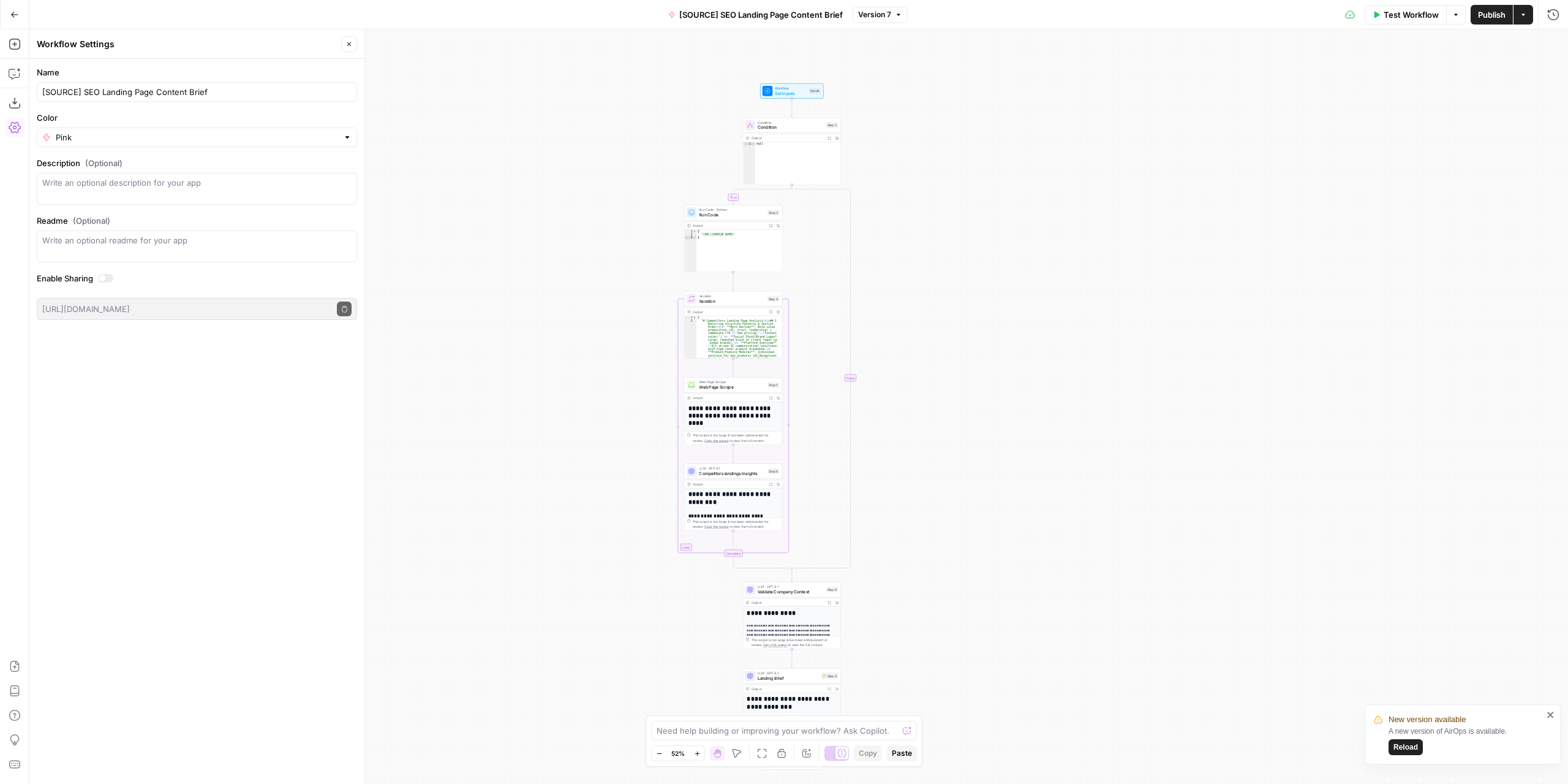
drag, startPoint x: 874, startPoint y: 584, endPoint x: 835, endPoint y: 513, distance: 81.0
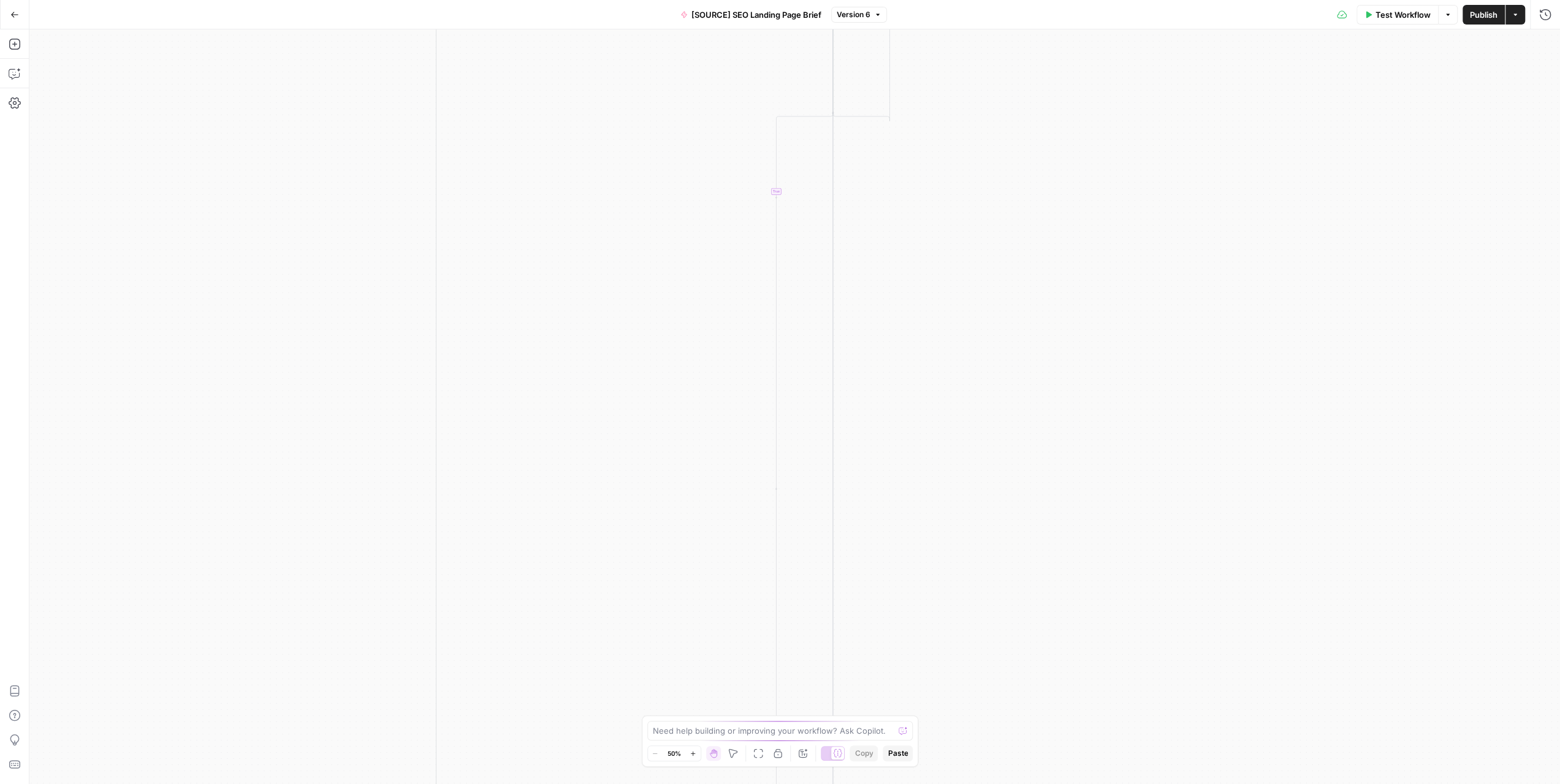
scroll to position [674, 0]
